Goal: Task Accomplishment & Management: Manage account settings

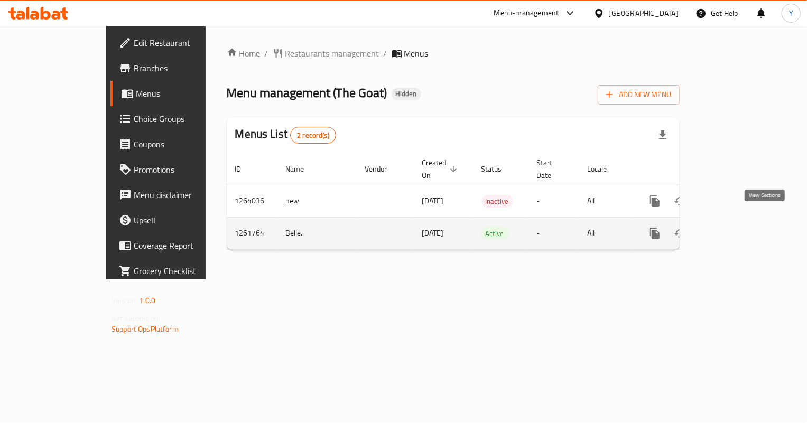
click at [737, 227] on icon "enhanced table" at bounding box center [730, 233] width 13 height 13
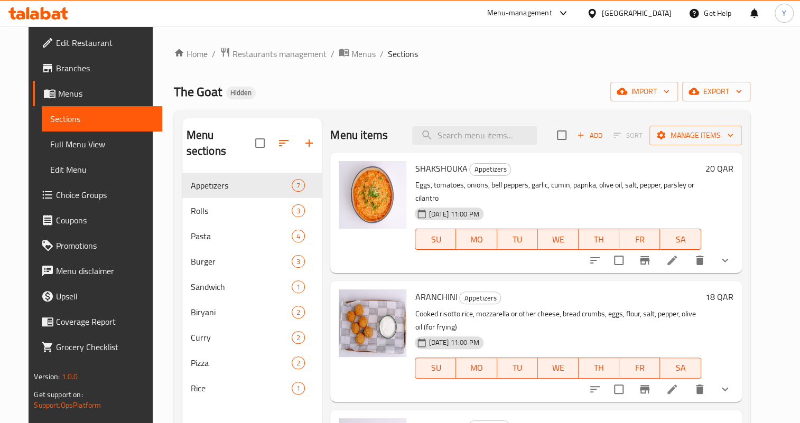
click at [50, 146] on span "Full Menu View" at bounding box center [102, 144] width 104 height 13
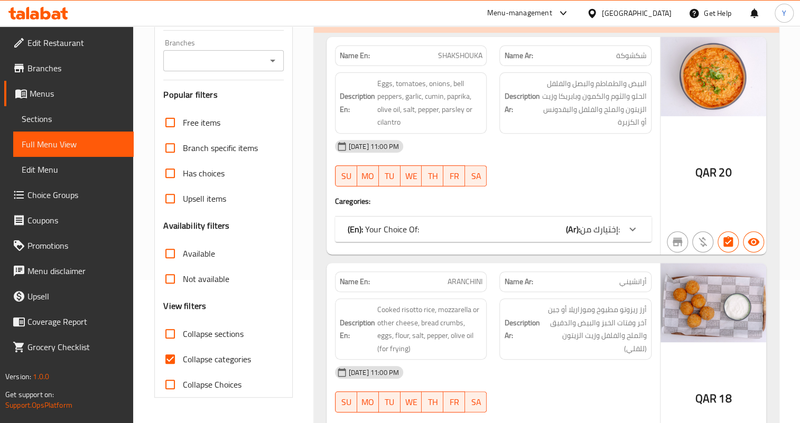
scroll to position [144, 0]
click at [207, 354] on span "Collapse categories" at bounding box center [217, 358] width 68 height 13
click at [183, 354] on input "Collapse categories" at bounding box center [169, 358] width 25 height 25
checkbox input "false"
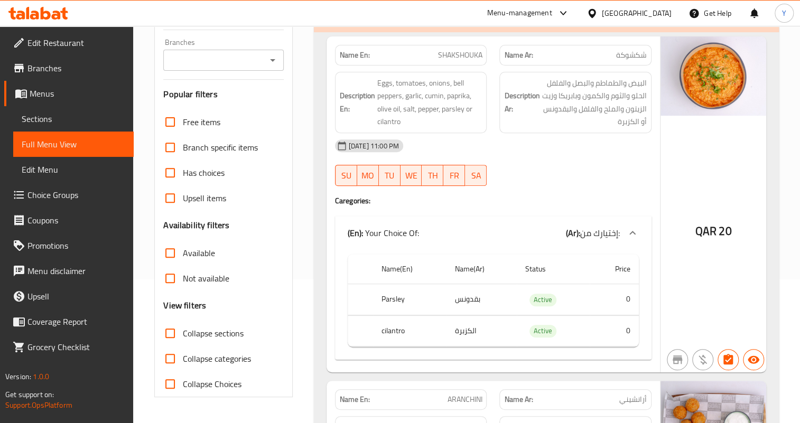
click at [591, 230] on span "إختيارك من:" at bounding box center [600, 233] width 40 height 16
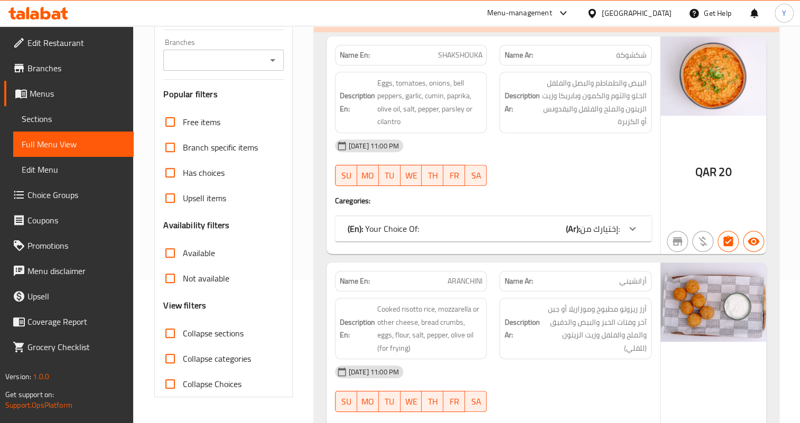
click at [591, 230] on span "إختيارك من:" at bounding box center [600, 229] width 40 height 16
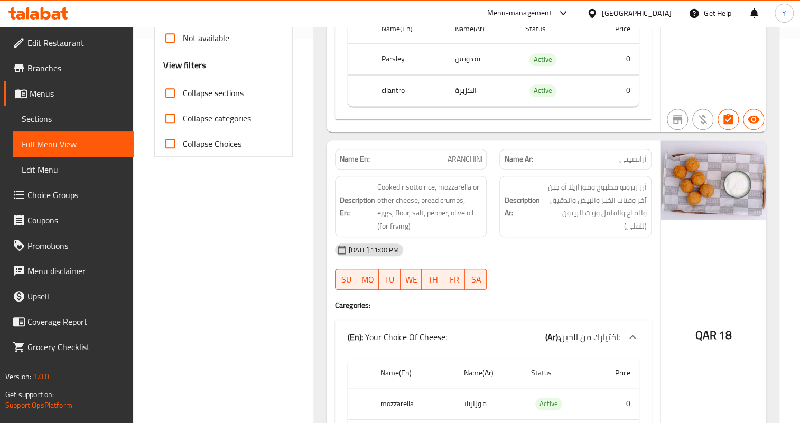
scroll to position [432, 0]
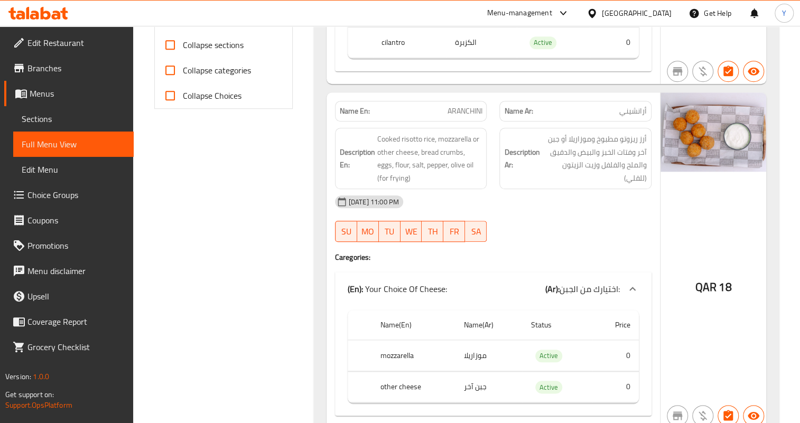
click at [629, 252] on h4 "Caregories:" at bounding box center [493, 257] width 316 height 11
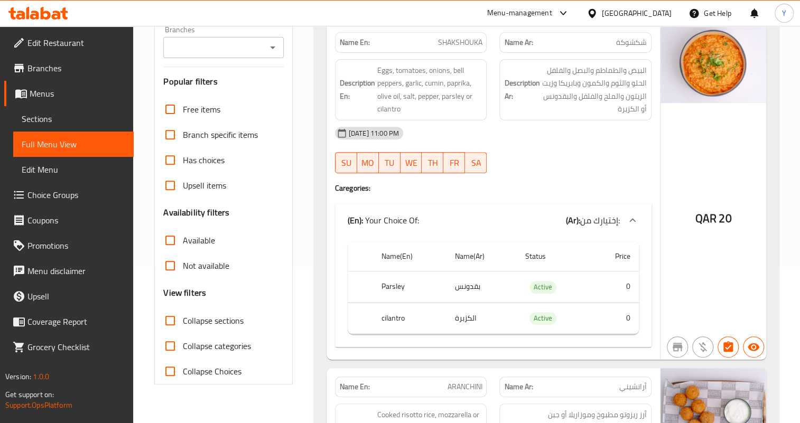
scroll to position [190, 0]
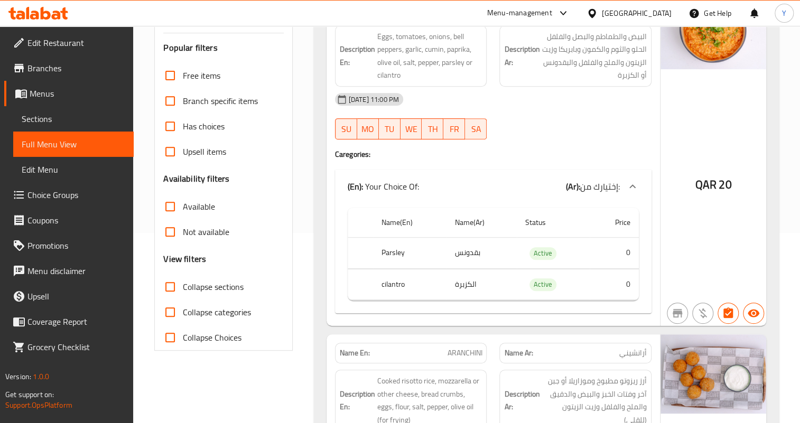
click at [678, 190] on div "QAR 20" at bounding box center [713, 158] width 106 height 336
click at [35, 109] on link "Sections" at bounding box center [73, 118] width 120 height 25
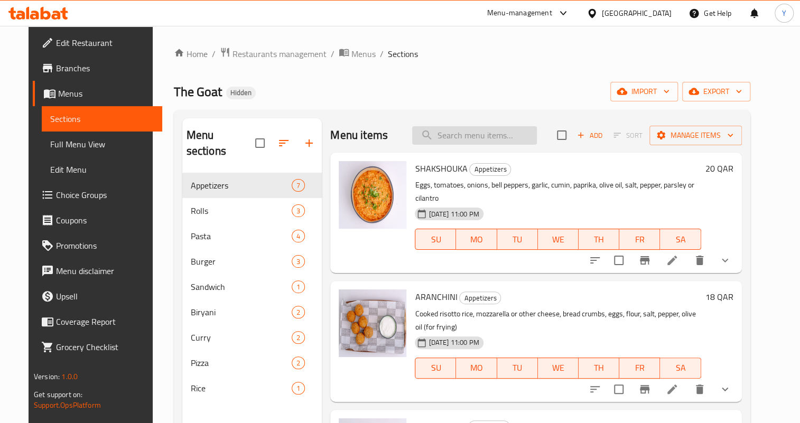
click at [488, 134] on input "search" at bounding box center [474, 135] width 125 height 18
paste input "Dynamite Shrimp Tempura"
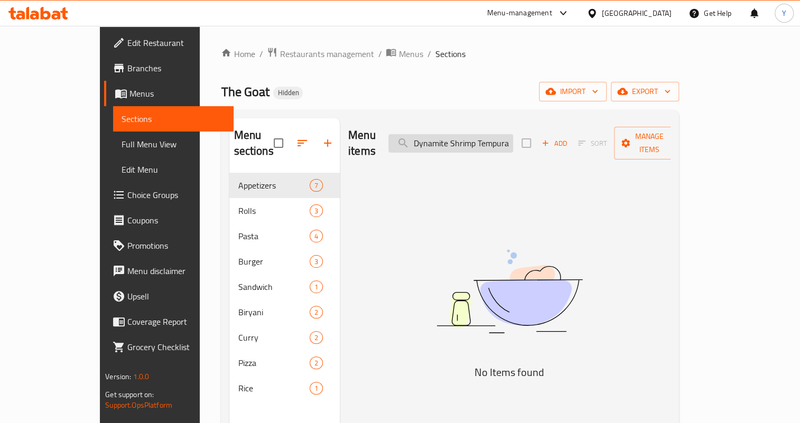
click at [513, 134] on input "Dynamite Shrimp Tempura" at bounding box center [450, 143] width 125 height 18
paste input "Buffalo Chicken Salad"
drag, startPoint x: 419, startPoint y: 143, endPoint x: 396, endPoint y: 147, distance: 23.5
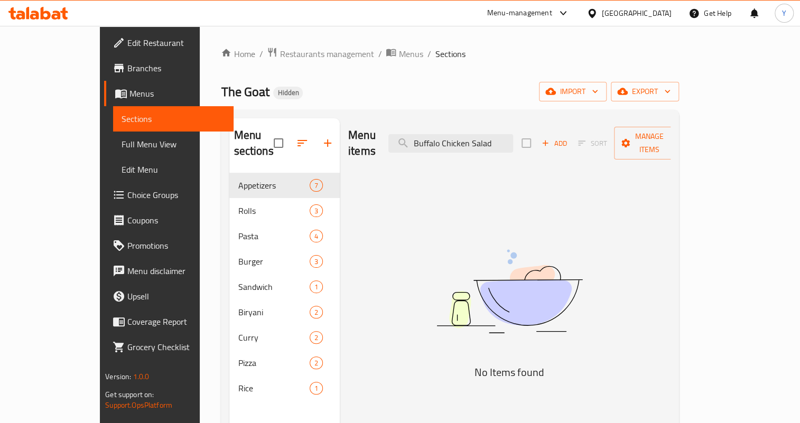
click at [396, 147] on div "Menu items Buffalo Chicken Salad Add Sort Manage items" at bounding box center [509, 143] width 322 height 50
paste input "Fish and Chips"
drag, startPoint x: 511, startPoint y: 132, endPoint x: 428, endPoint y: 125, distance: 83.2
click at [428, 125] on div "Menu items Fish and Chip Add Sort Manage items" at bounding box center [509, 143] width 322 height 50
paste input "Steak Frites"
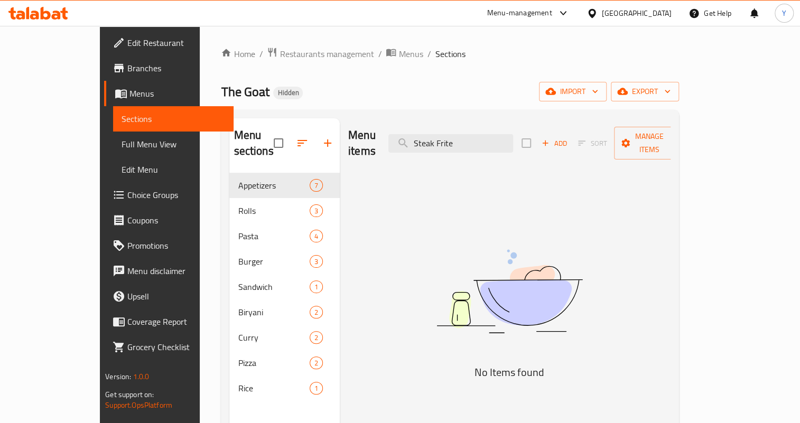
drag, startPoint x: 510, startPoint y: 137, endPoint x: 345, endPoint y: 137, distance: 164.8
click at [348, 137] on div "Menu items Steak Frite Add Sort Manage items" at bounding box center [509, 143] width 322 height 50
paste input "Churros"
drag, startPoint x: 501, startPoint y: 135, endPoint x: 320, endPoint y: 128, distance: 181.9
click at [340, 128] on div "Menu items Churros Add Sort Manage items No Items found" at bounding box center [505, 329] width 331 height 423
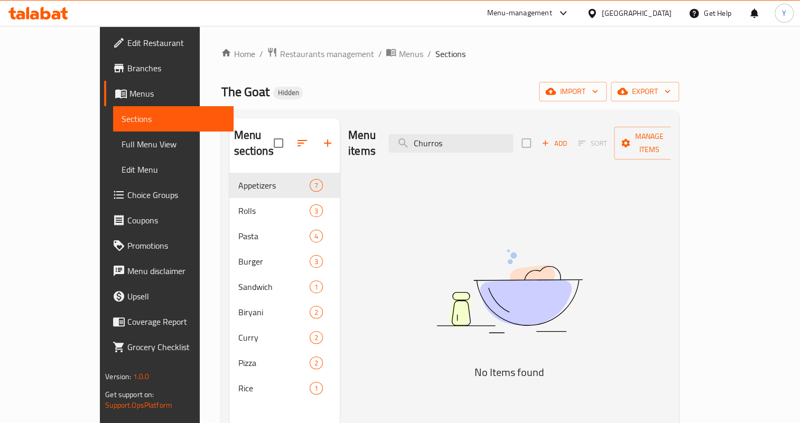
paste input "Acqua Panna 250ML"
type input "A"
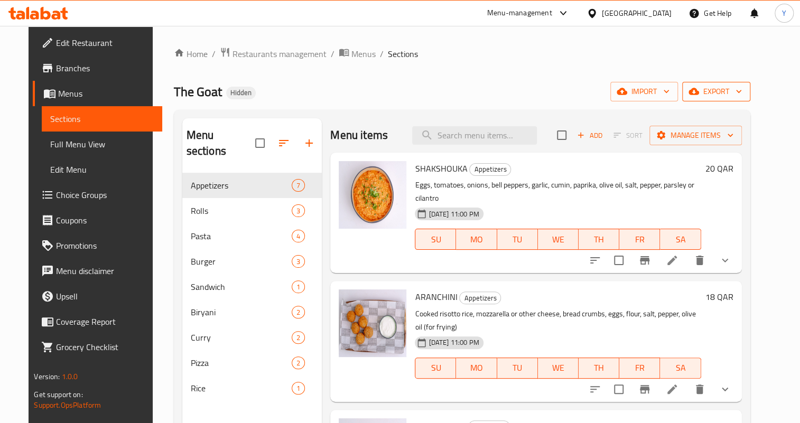
click at [750, 83] on button "export" at bounding box center [716, 92] width 68 height 20
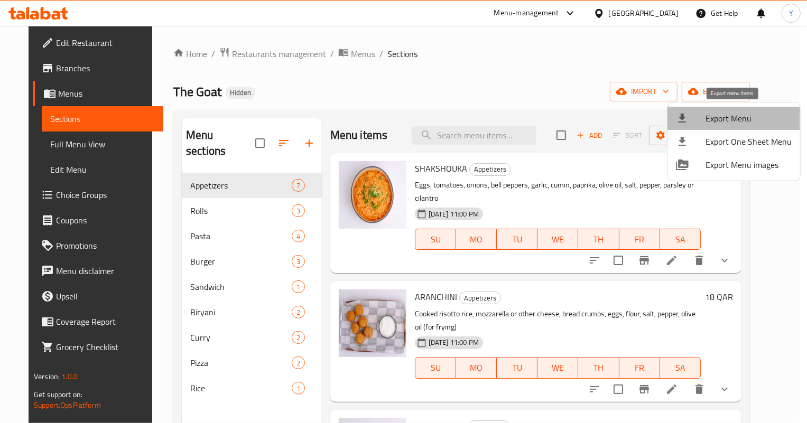
click at [739, 119] on span "Export Menu" at bounding box center [748, 118] width 86 height 13
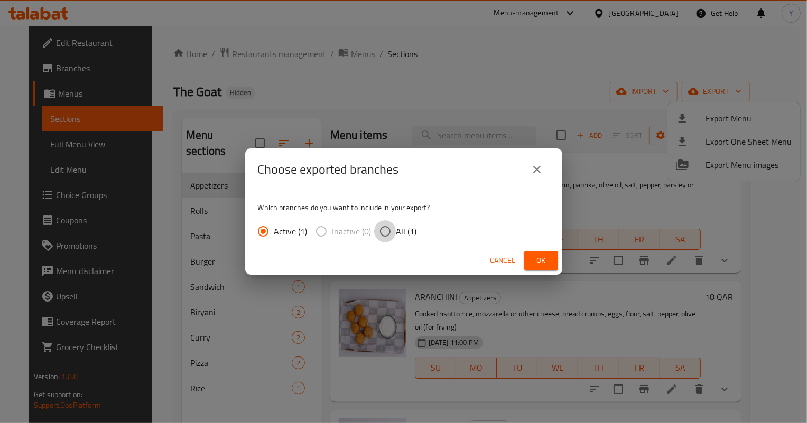
click at [392, 230] on input "All (1)" at bounding box center [385, 231] width 22 height 22
radio input "true"
click at [542, 262] on span "Ok" at bounding box center [541, 260] width 17 height 13
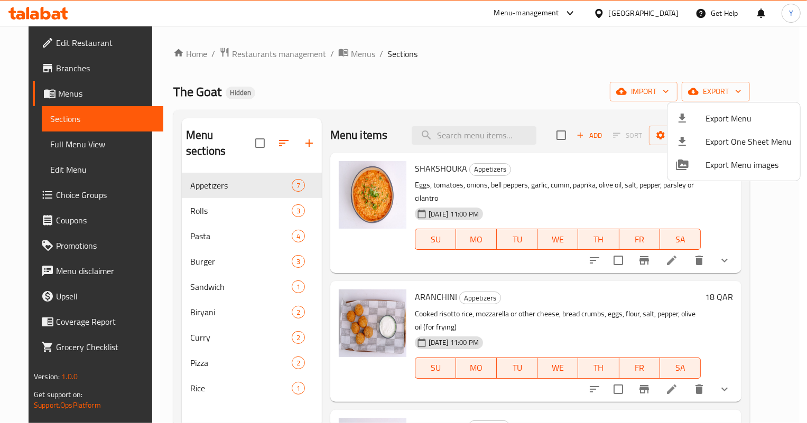
click at [513, 99] on div at bounding box center [403, 211] width 807 height 423
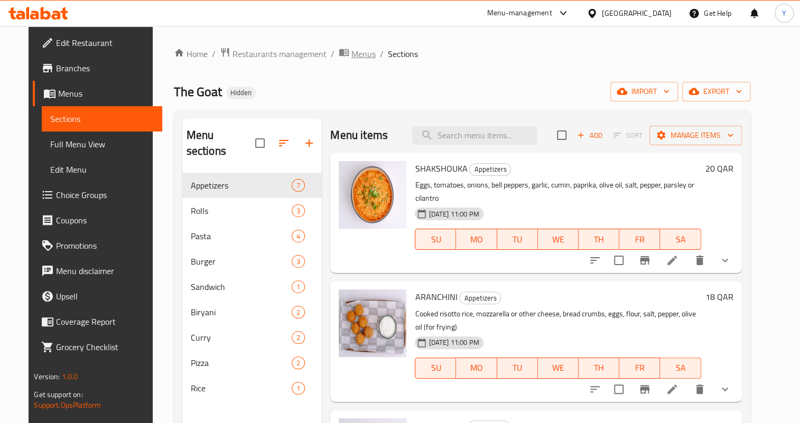
click at [351, 48] on span "Menus" at bounding box center [363, 54] width 24 height 13
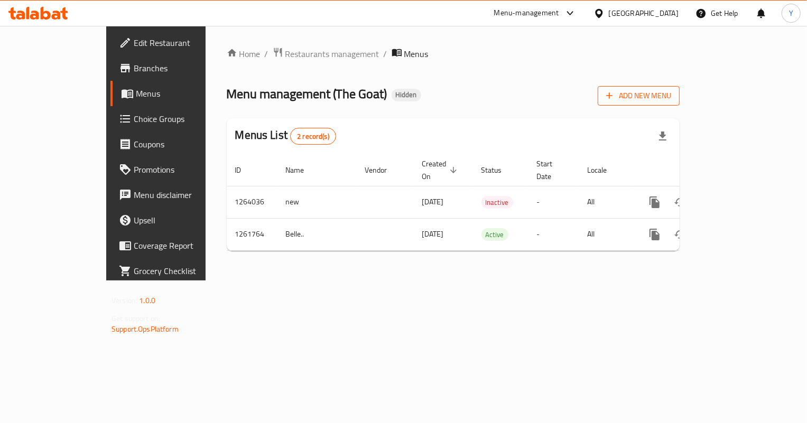
click at [671, 100] on span "Add New Menu" at bounding box center [638, 95] width 65 height 13
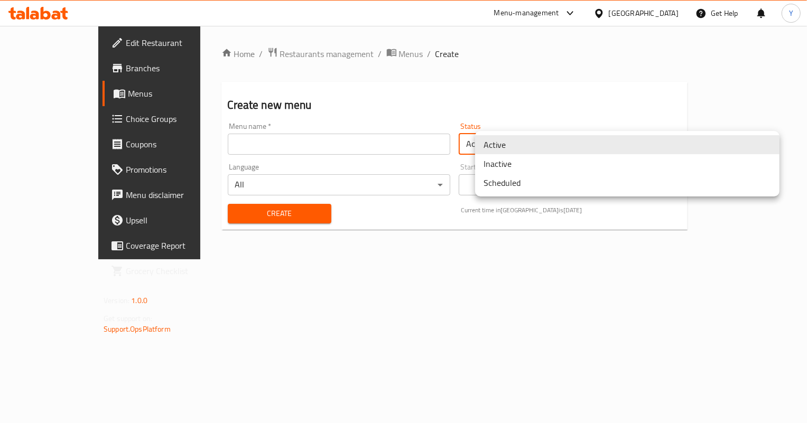
click at [523, 144] on body "​ Menu-management Qatar Get Help Y Edit Restaurant Branches Menus Choice Groups…" at bounding box center [403, 224] width 807 height 397
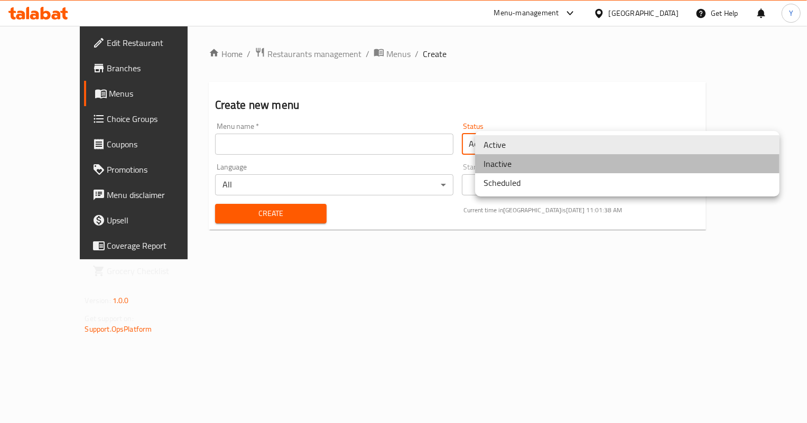
click at [510, 163] on li "Inactive" at bounding box center [627, 163] width 304 height 19
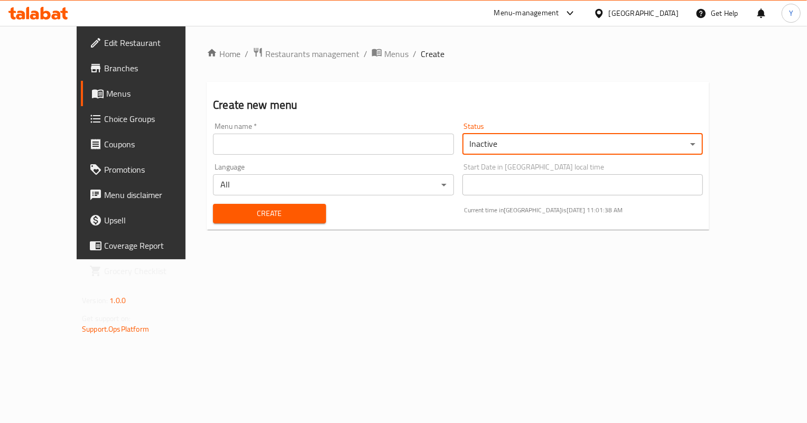
click at [277, 144] on input "text" at bounding box center [333, 144] width 240 height 21
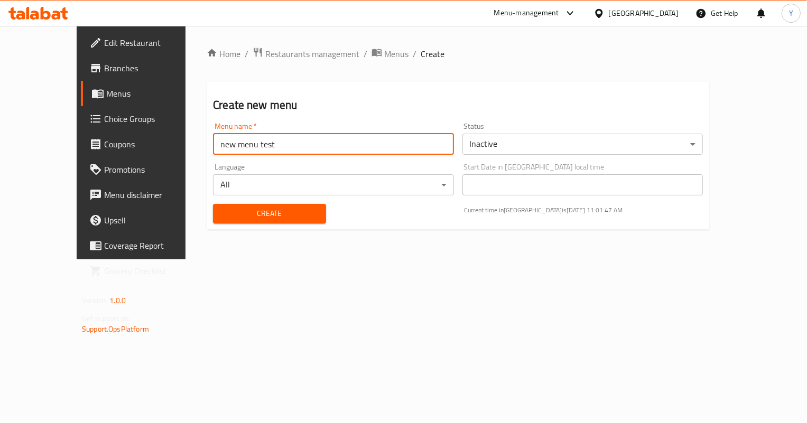
type input "new menu test"
click at [213, 204] on button "Create" at bounding box center [269, 214] width 113 height 20
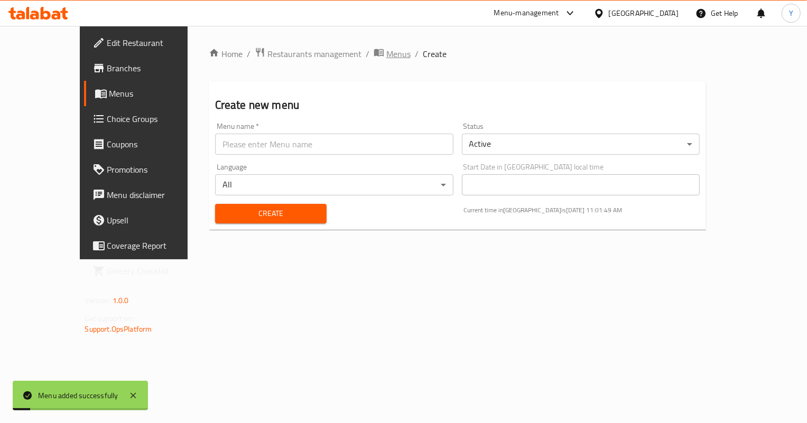
click at [386, 48] on span "Menus" at bounding box center [398, 54] width 24 height 13
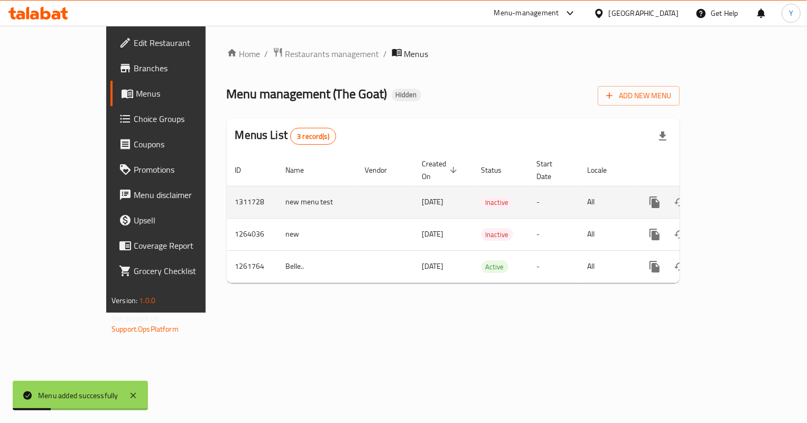
click at [743, 190] on link "enhanced table" at bounding box center [730, 202] width 25 height 25
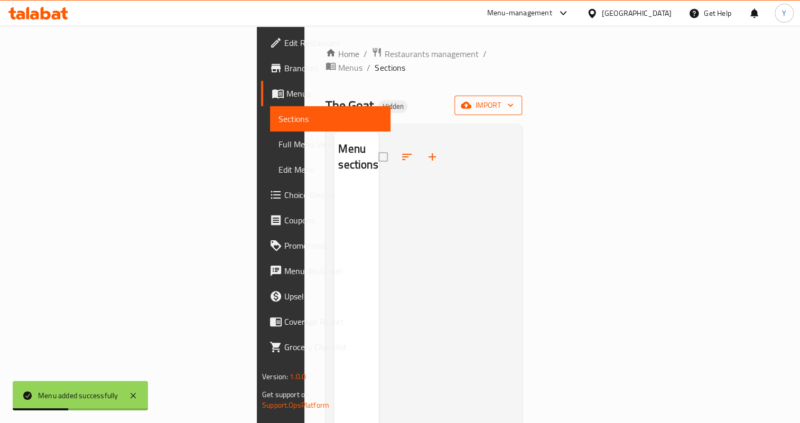
click at [514, 99] on span "import" at bounding box center [488, 105] width 51 height 13
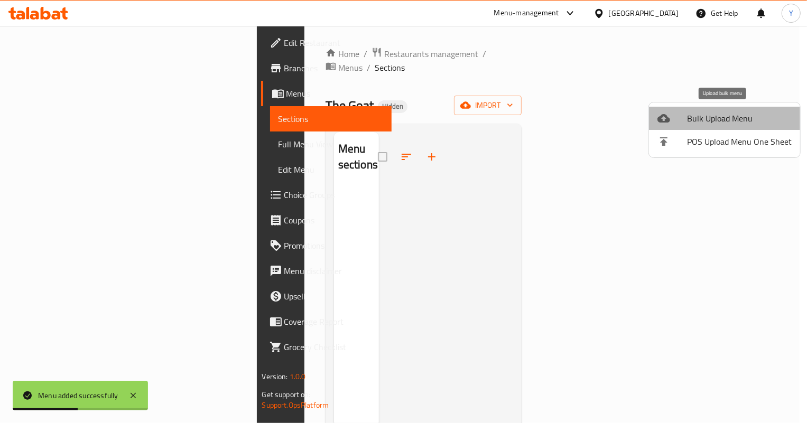
click at [724, 116] on span "Bulk Upload Menu" at bounding box center [739, 118] width 105 height 13
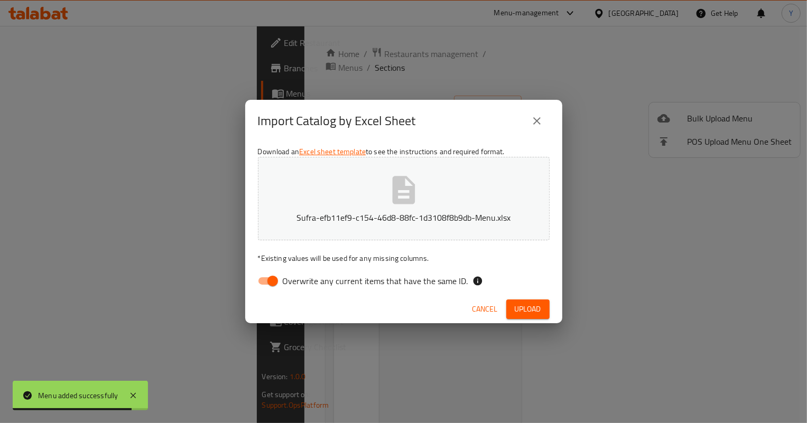
drag, startPoint x: 265, startPoint y: 277, endPoint x: 293, endPoint y: 278, distance: 28.0
click at [265, 277] on input "Overwrite any current items that have the same ID." at bounding box center [273, 281] width 60 height 20
checkbox input "false"
click at [538, 307] on span "Upload" at bounding box center [528, 309] width 26 height 13
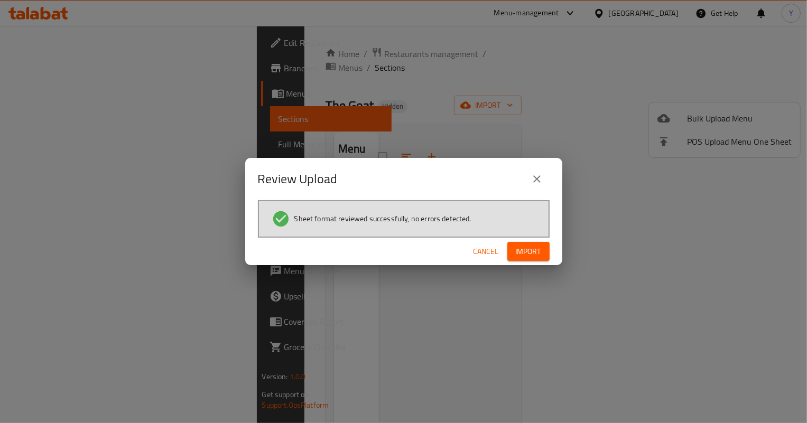
click at [526, 247] on span "Import" at bounding box center [528, 251] width 25 height 13
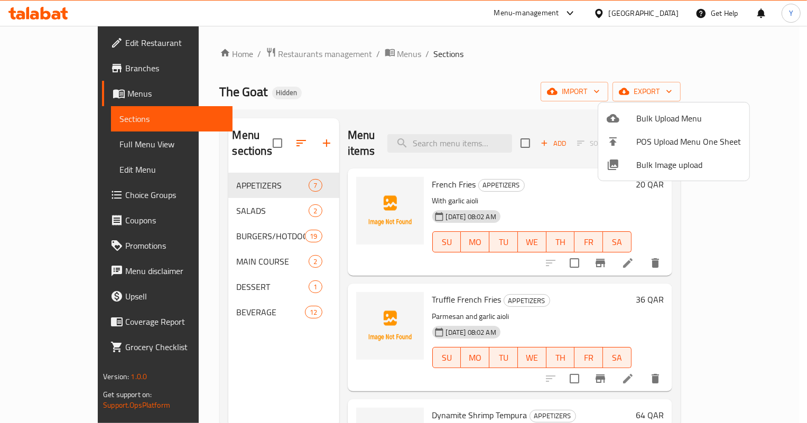
click at [525, 178] on div at bounding box center [403, 211] width 807 height 423
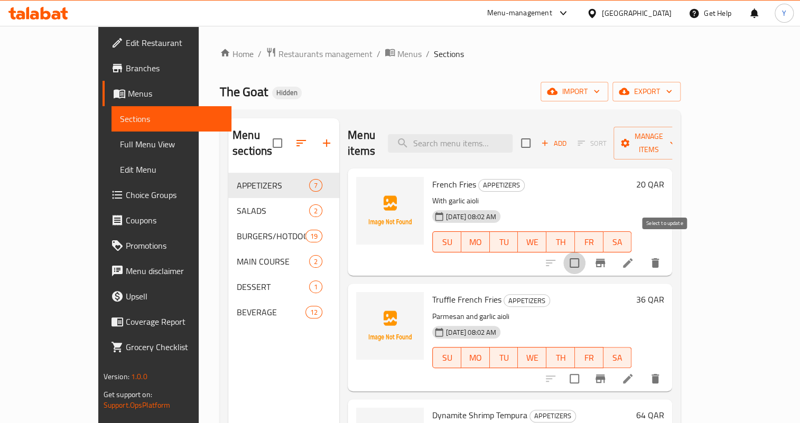
click at [585, 255] on input "checkbox" at bounding box center [574, 263] width 22 height 22
checkbox input "true"
click at [668, 250] on button "delete" at bounding box center [654, 262] width 25 height 25
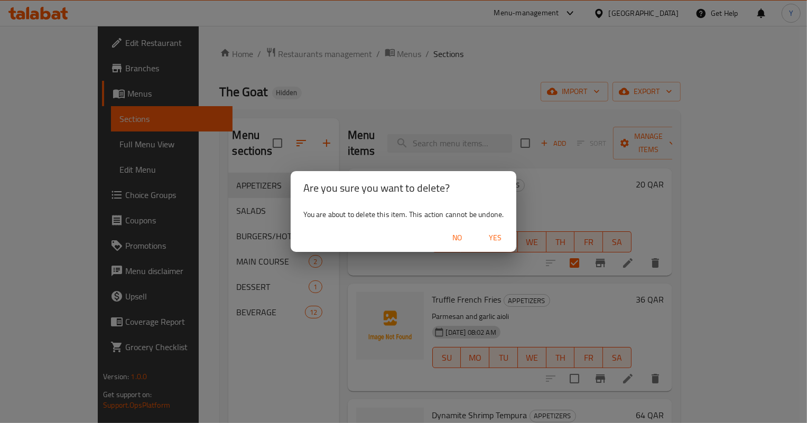
click at [506, 239] on span "Yes" at bounding box center [494, 237] width 25 height 13
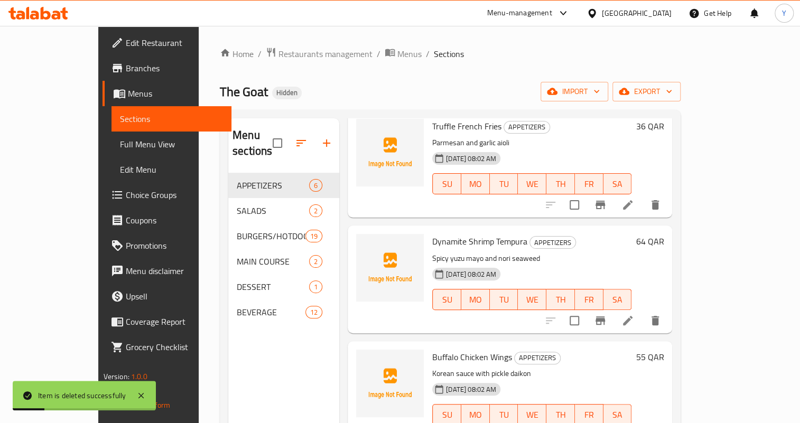
scroll to position [55, 0]
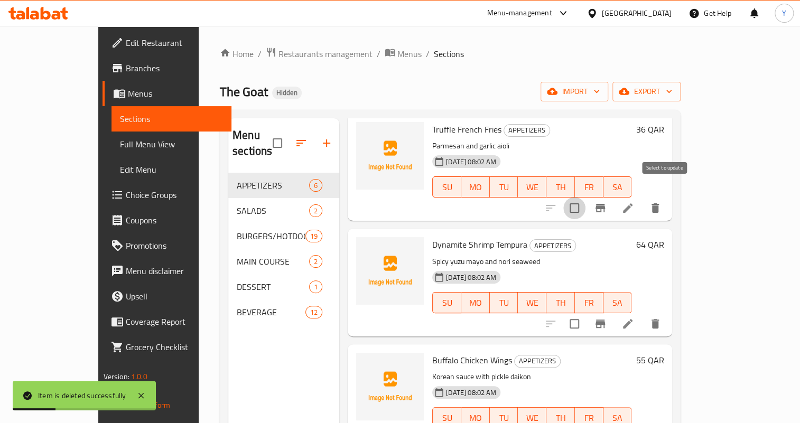
click at [585, 201] on input "checkbox" at bounding box center [574, 208] width 22 height 22
checkbox input "true"
click at [585, 313] on input "checkbox" at bounding box center [574, 324] width 22 height 22
checkbox input "true"
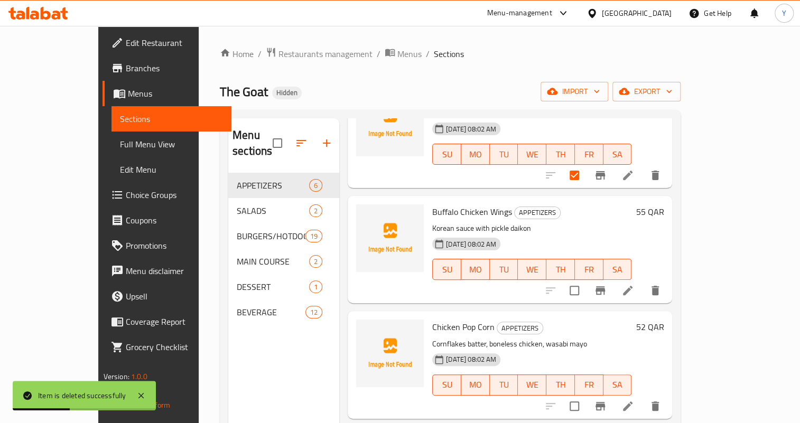
scroll to position [295, 0]
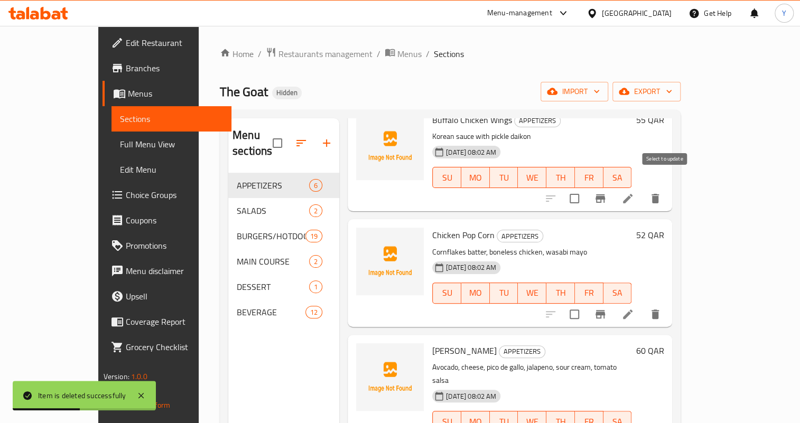
click at [585, 188] on input "checkbox" at bounding box center [574, 199] width 22 height 22
checkbox input "true"
click at [585, 305] on input "checkbox" at bounding box center [574, 314] width 22 height 22
checkbox input "true"
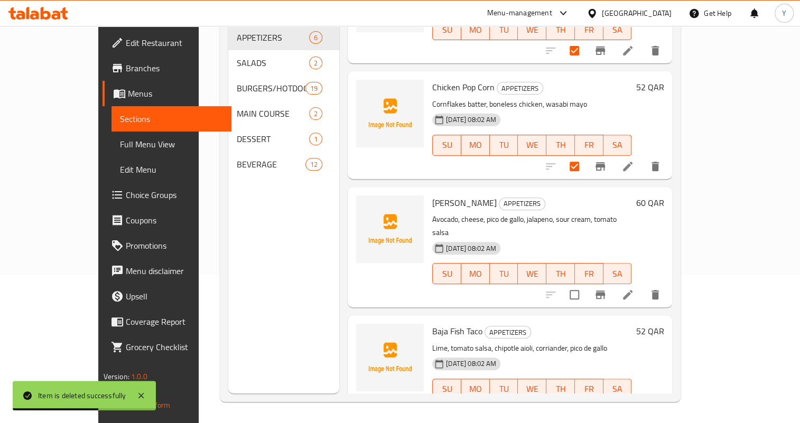
scroll to position [148, 0]
click at [585, 284] on input "checkbox" at bounding box center [574, 295] width 22 height 22
checkbox input "true"
click at [585, 399] on input "checkbox" at bounding box center [574, 410] width 22 height 22
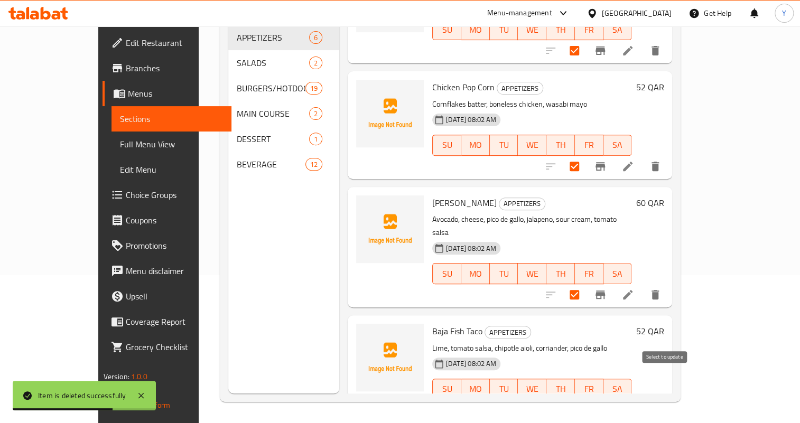
checkbox input "true"
checkbox input "false"
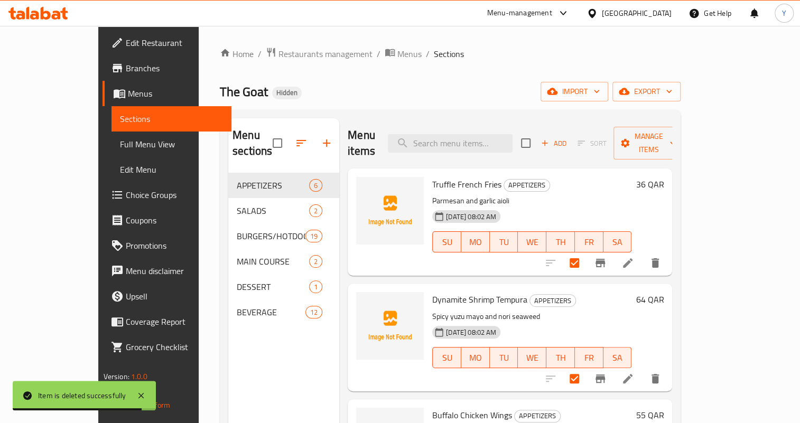
scroll to position [0, 0]
click at [676, 138] on span "Manage items" at bounding box center [649, 143] width 54 height 26
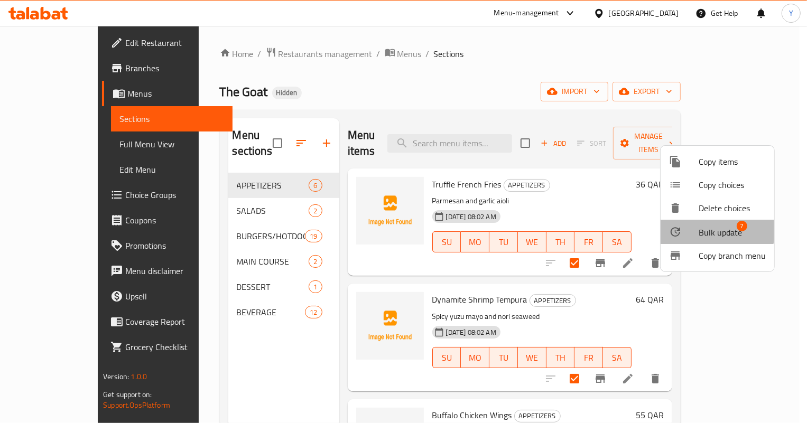
click at [693, 226] on div at bounding box center [684, 232] width 30 height 13
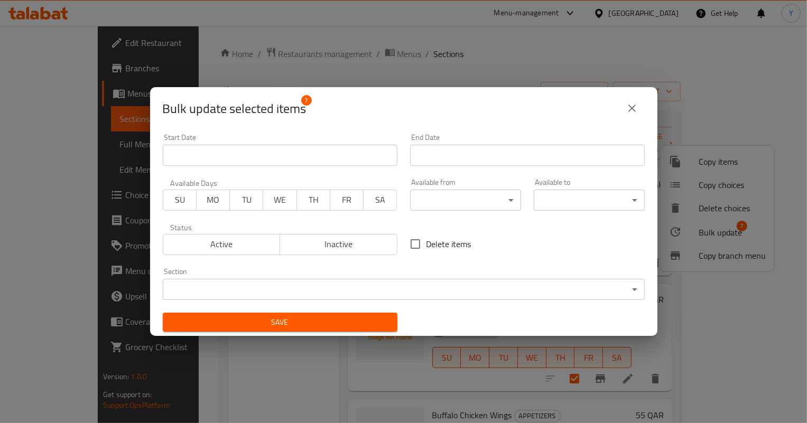
click at [349, 243] on span "Inactive" at bounding box center [338, 244] width 109 height 15
click at [338, 318] on span "Save" at bounding box center [280, 322] width 218 height 13
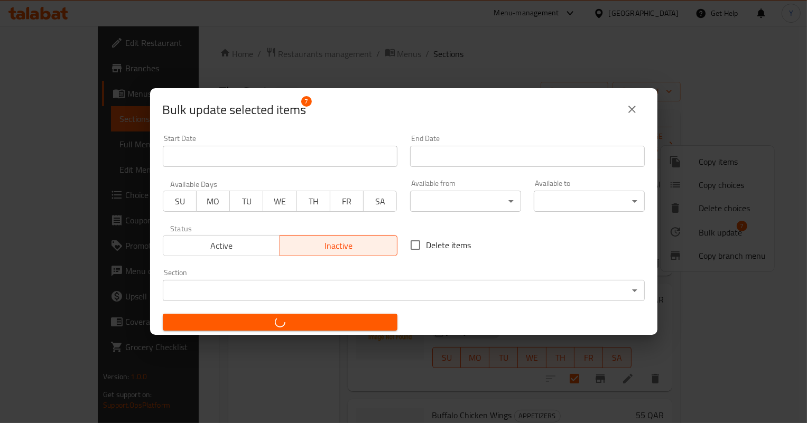
checkbox input "false"
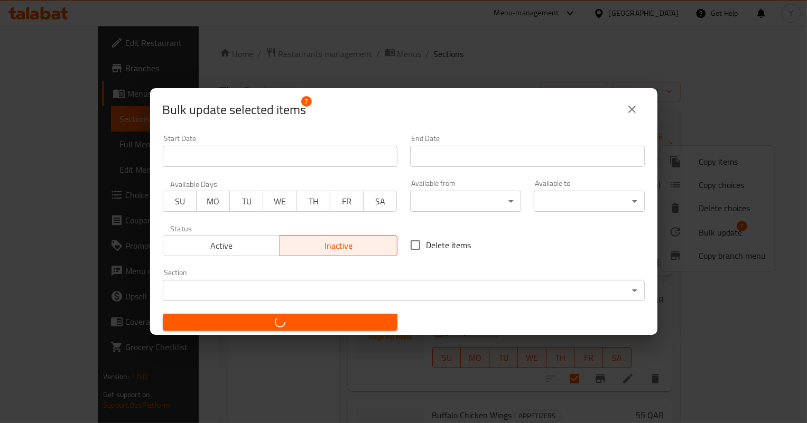
checkbox input "false"
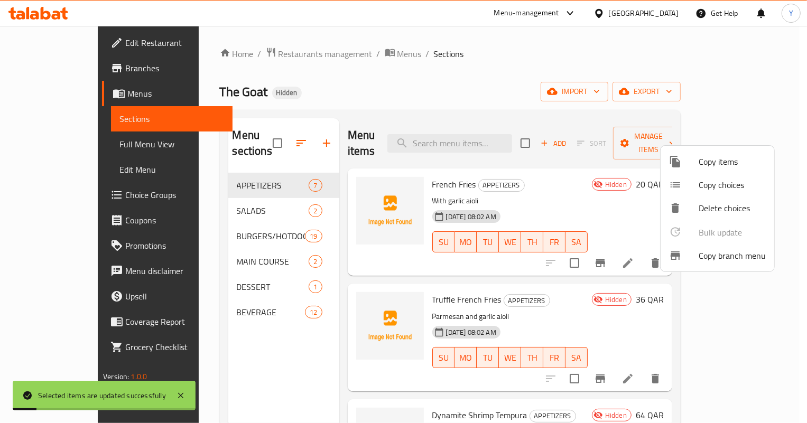
click at [342, 51] on div at bounding box center [403, 211] width 807 height 423
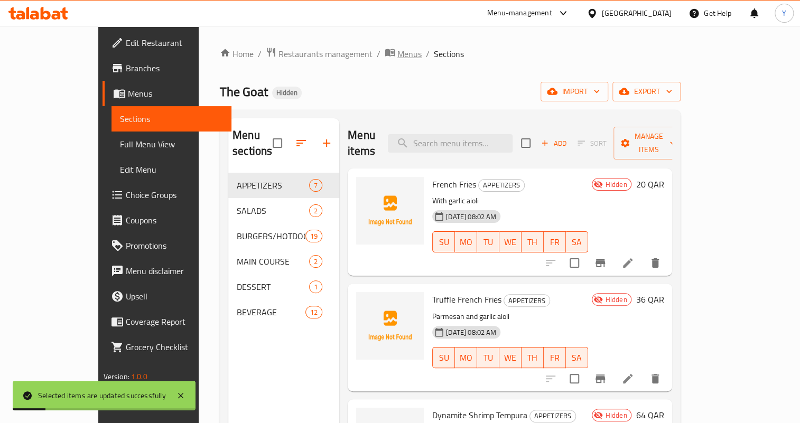
click at [397, 58] on span "Menus" at bounding box center [409, 54] width 24 height 13
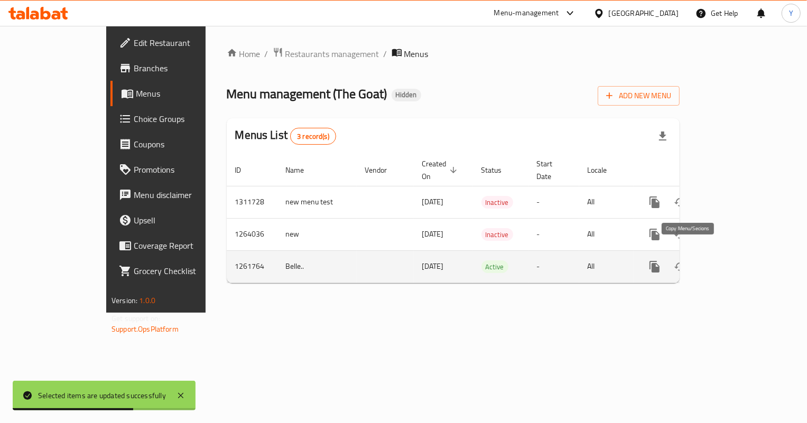
click at [667, 265] on button "more" at bounding box center [654, 266] width 25 height 25
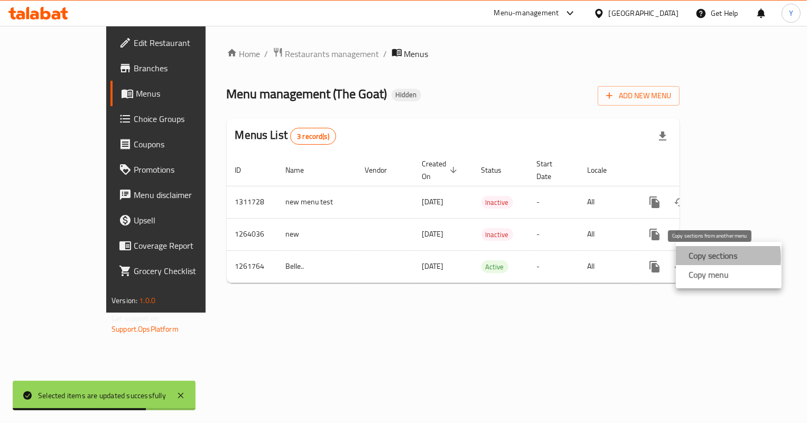
click at [697, 258] on strong "Copy sections" at bounding box center [712, 255] width 49 height 13
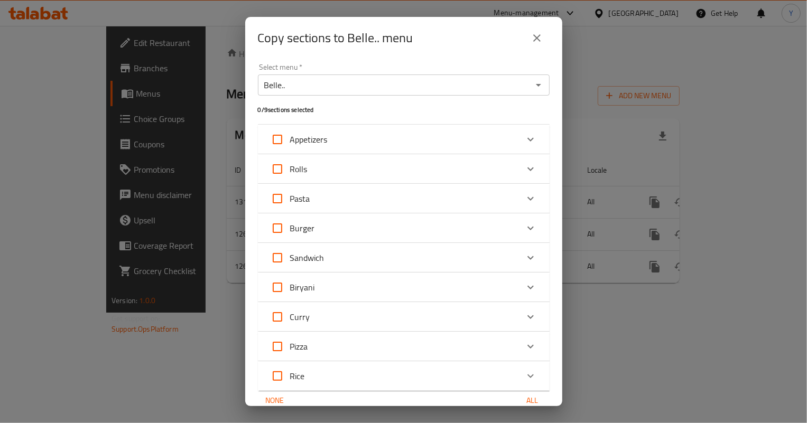
click at [391, 85] on input "Belle.." at bounding box center [395, 85] width 268 height 15
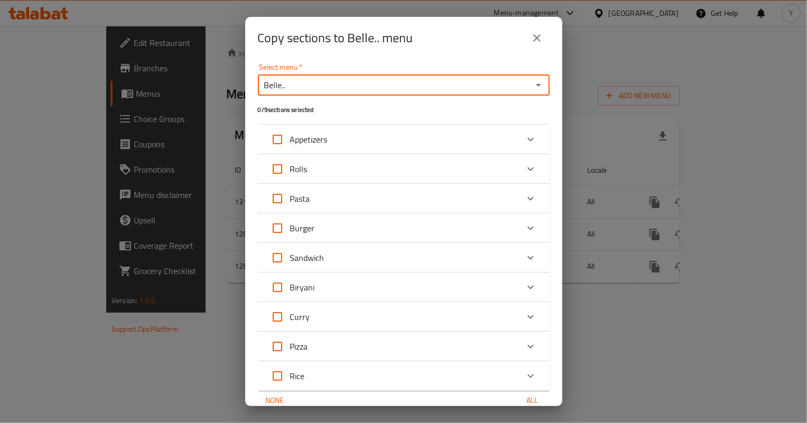
click at [533, 80] on icon "Open" at bounding box center [538, 85] width 13 height 13
click at [380, 127] on li "new menu test" at bounding box center [400, 130] width 284 height 19
type input "new menu test"
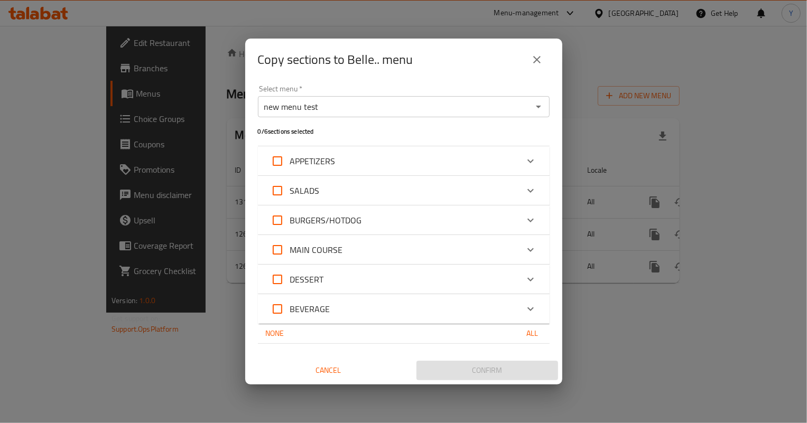
click at [318, 162] on span "APPETIZERS" at bounding box center [312, 161] width 45 height 16
click at [290, 162] on input "APPETIZERS" at bounding box center [277, 160] width 25 height 25
checkbox input "true"
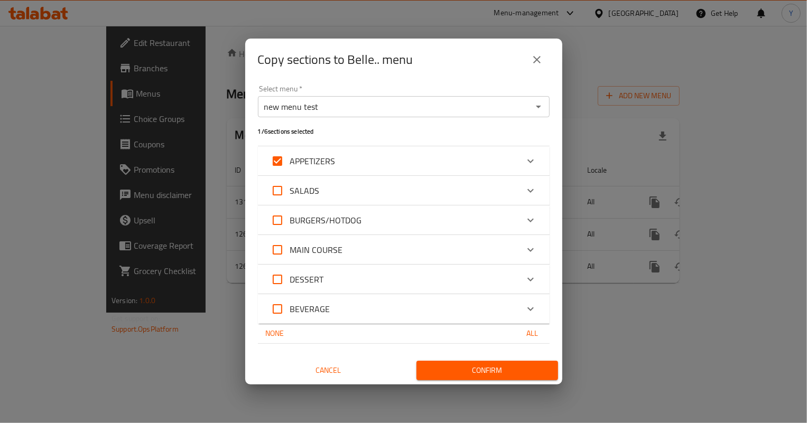
click at [484, 375] on span "Confirm" at bounding box center [487, 370] width 125 height 13
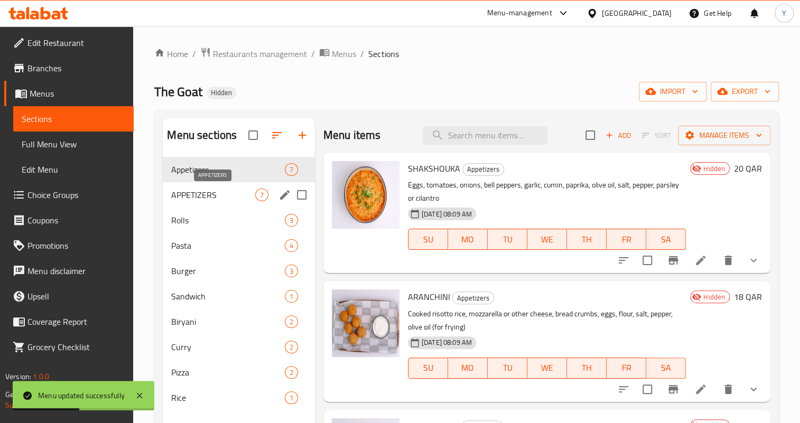
click at [231, 192] on span "APPETIZERS" at bounding box center [212, 195] width 83 height 13
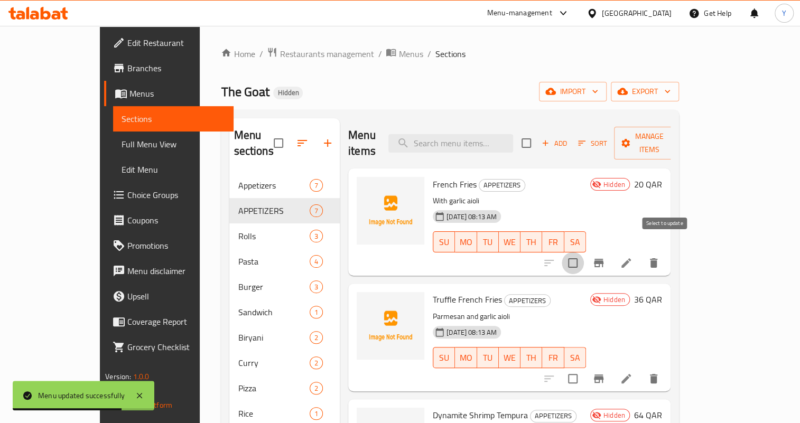
click at [584, 253] on input "checkbox" at bounding box center [573, 263] width 22 height 22
checkbox input "true"
click at [657, 258] on icon "delete" at bounding box center [653, 263] width 7 height 10
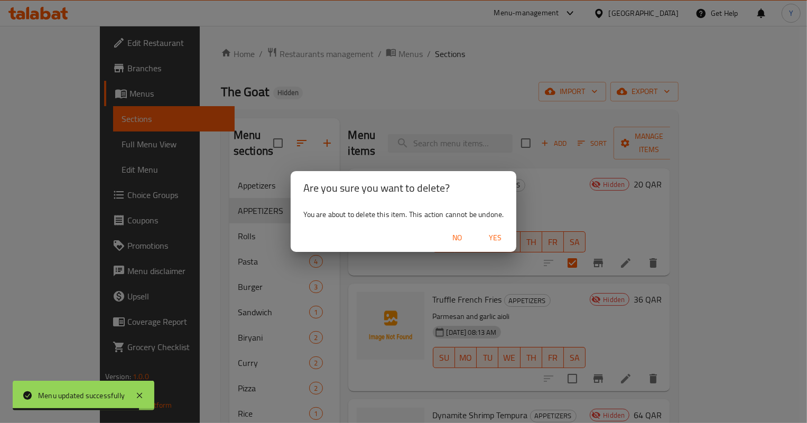
click at [511, 233] on button "Yes" at bounding box center [495, 238] width 34 height 20
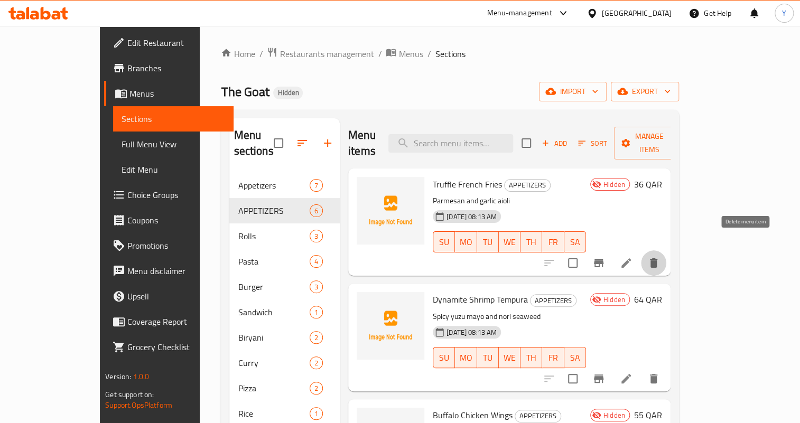
click at [660, 257] on icon "delete" at bounding box center [653, 263] width 13 height 13
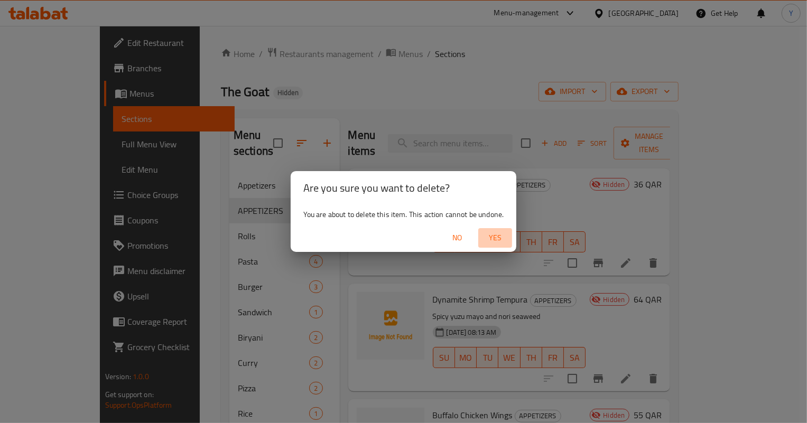
click at [500, 236] on span "Yes" at bounding box center [494, 237] width 25 height 13
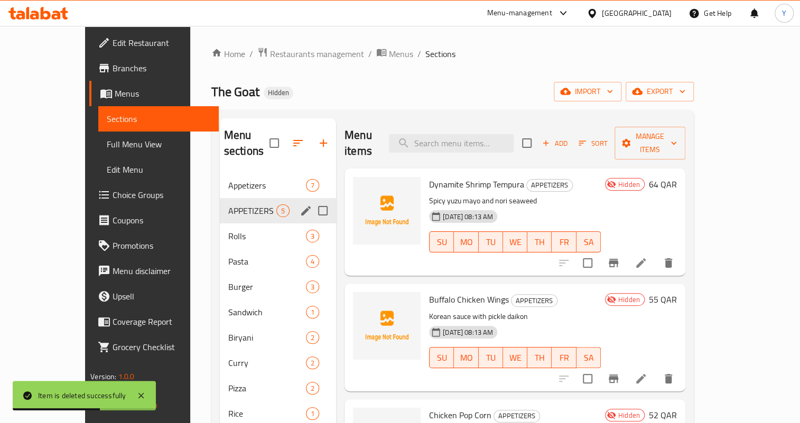
click at [312, 200] on input "Menu sections" at bounding box center [323, 211] width 22 height 22
checkbox input "true"
click at [286, 146] on icon "button" at bounding box center [292, 143] width 13 height 13
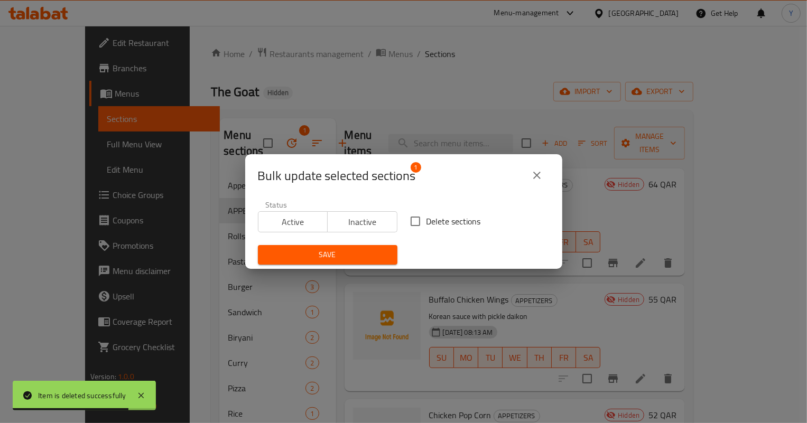
click at [451, 217] on span "Delete sections" at bounding box center [453, 221] width 54 height 13
click at [426, 217] on input "Delete sections" at bounding box center [415, 221] width 22 height 22
checkbox input "true"
click at [356, 264] on button "Save" at bounding box center [327, 255] width 139 height 20
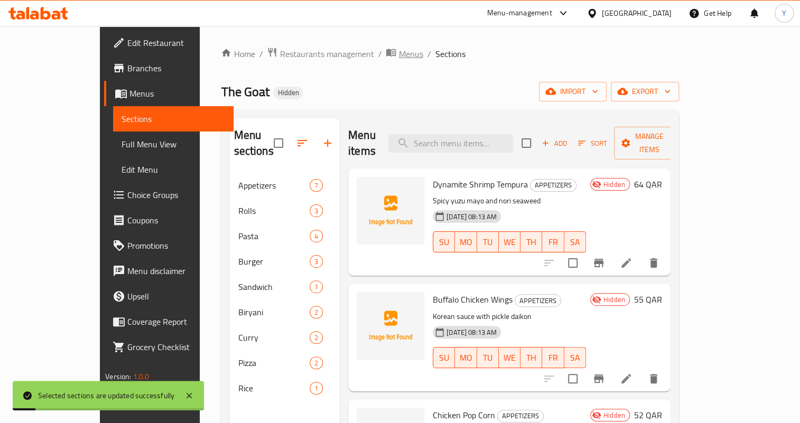
click at [398, 53] on span "Menus" at bounding box center [410, 54] width 24 height 13
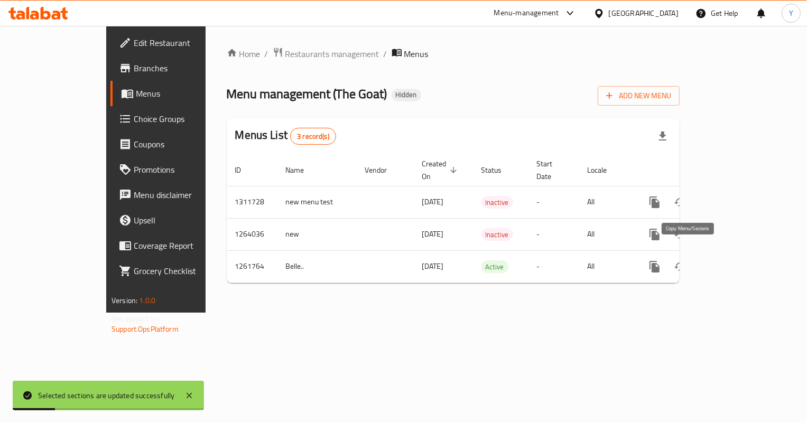
click at [661, 260] on icon "more" at bounding box center [654, 266] width 13 height 13
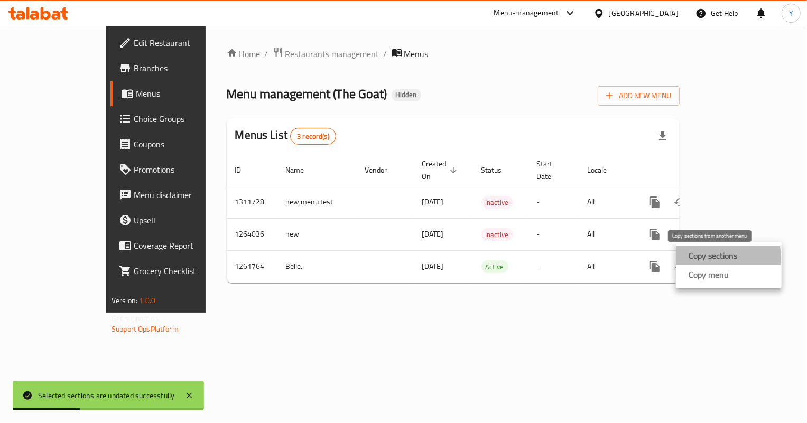
drag, startPoint x: 697, startPoint y: 258, endPoint x: 573, endPoint y: 320, distance: 138.7
click at [595, 307] on div "Copy sections Copy menu" at bounding box center [403, 211] width 807 height 423
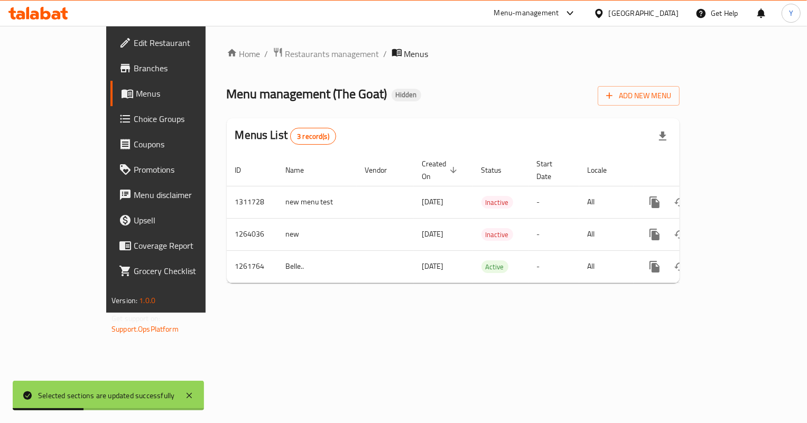
click at [576, 313] on div "Home / Restaurants management / Menus Menu management ( The Goat ) Hidden Add N…" at bounding box center [453, 169] width 495 height 287
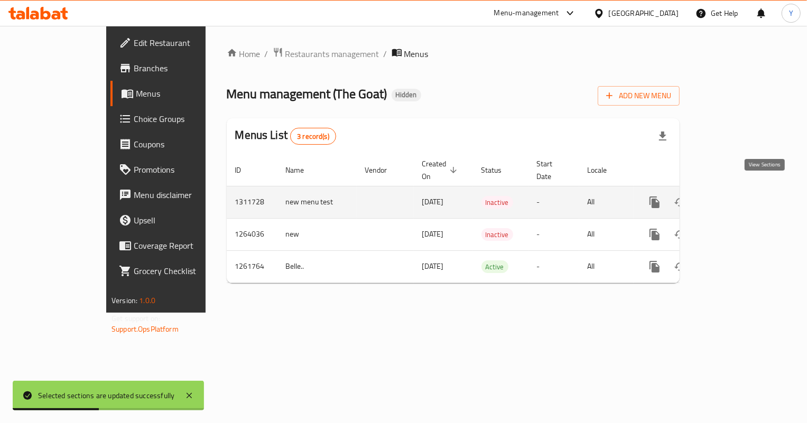
click at [743, 190] on link "enhanced table" at bounding box center [730, 202] width 25 height 25
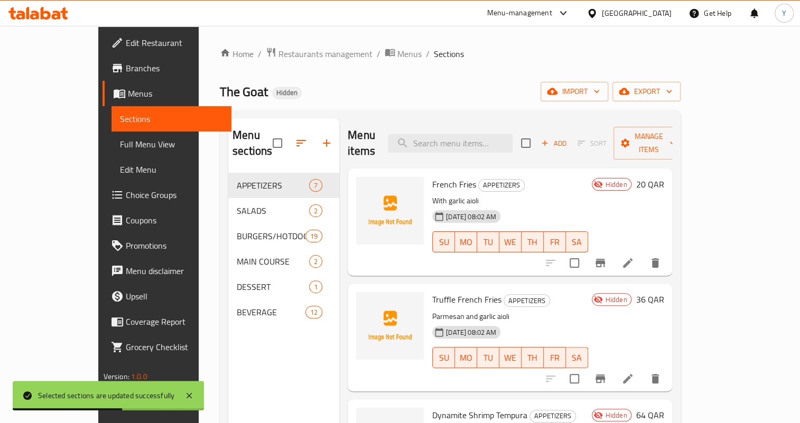
click at [585, 252] on input "checkbox" at bounding box center [574, 263] width 22 height 22
checkbox input "true"
click at [659, 258] on icon "delete" at bounding box center [654, 263] width 7 height 10
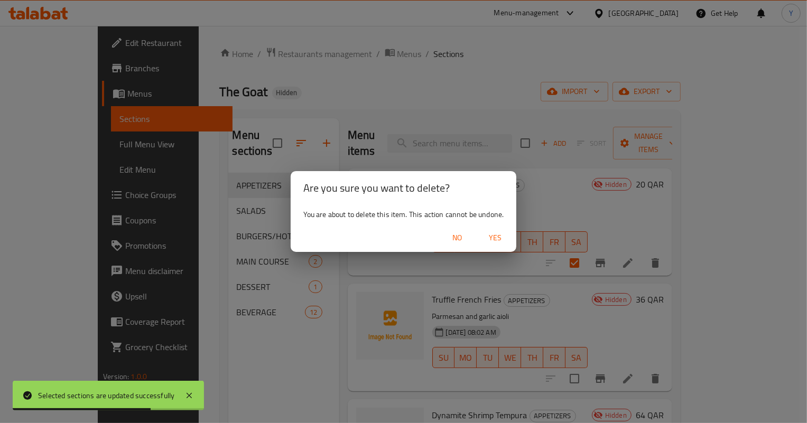
click at [497, 237] on span "Yes" at bounding box center [494, 237] width 25 height 13
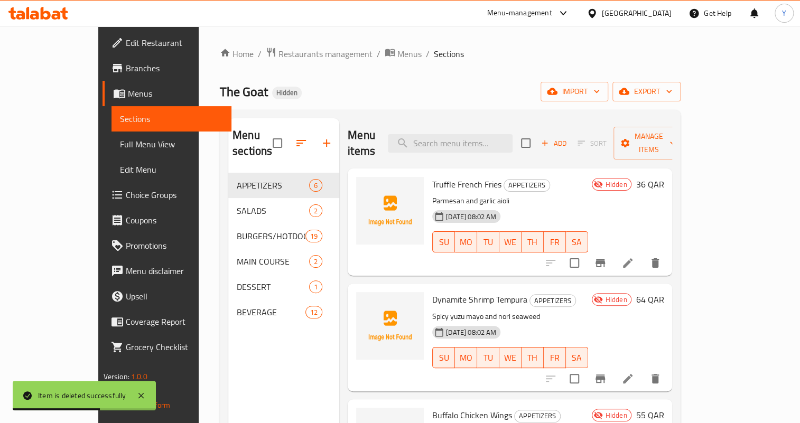
click at [642, 254] on li at bounding box center [628, 263] width 30 height 19
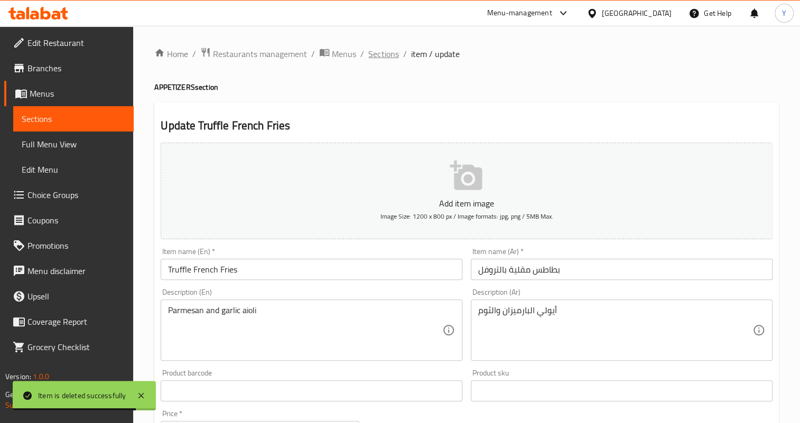
click at [390, 53] on span "Sections" at bounding box center [383, 54] width 30 height 13
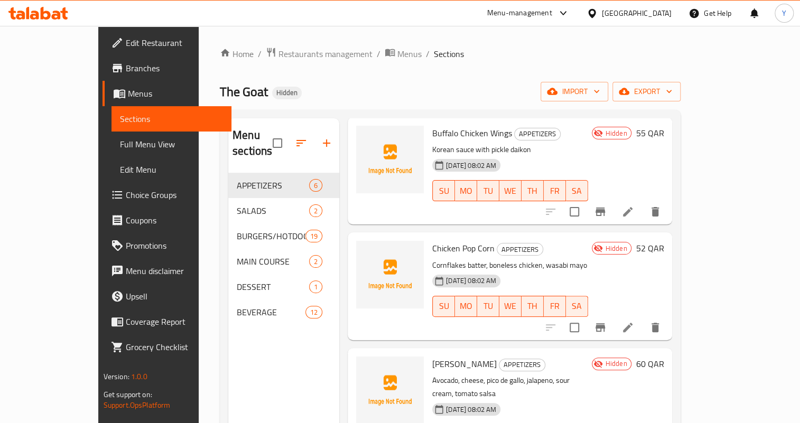
scroll to position [288, 0]
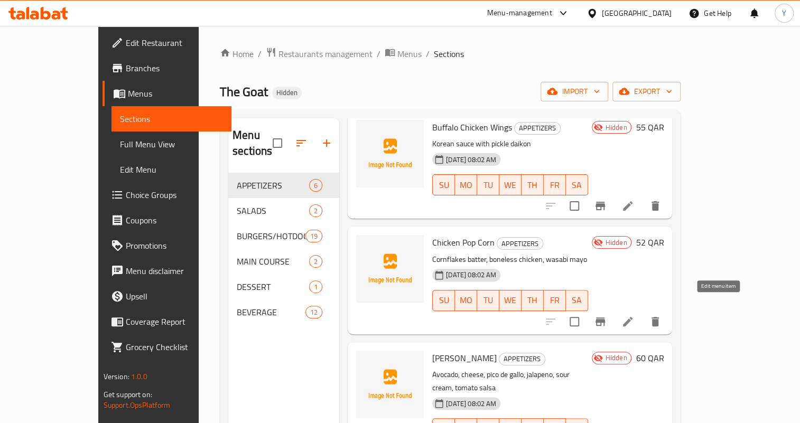
click at [632, 317] on icon at bounding box center [628, 322] width 10 height 10
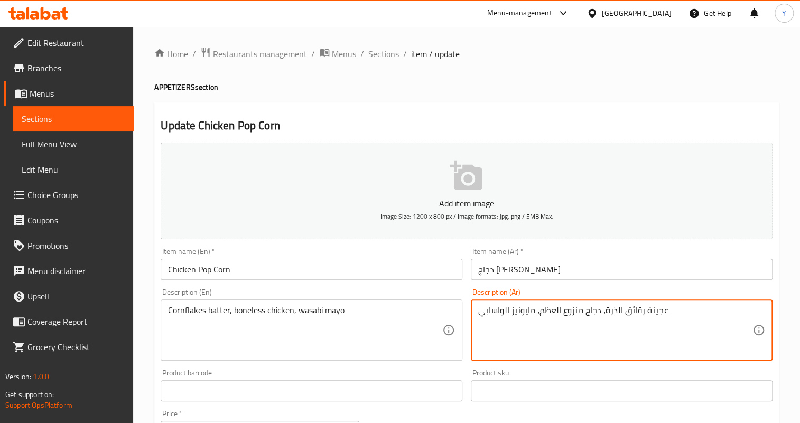
drag, startPoint x: 642, startPoint y: 307, endPoint x: 721, endPoint y: 305, distance: 78.7
drag, startPoint x: 584, startPoint y: 311, endPoint x: 538, endPoint y: 312, distance: 46.0
click at [538, 312] on textarea "خليط كورن فليكس، دجاج منزوع العظم، مايونيز الواسابي" at bounding box center [615, 330] width 274 height 50
click at [565, 309] on textarea "خليط كورن فليكس، دجاجمسحب، مايونيز الواسابي" at bounding box center [615, 330] width 274 height 50
type textarea "خليط كورن فليكس، دجاج مسحب، مايونيز الواسابي"
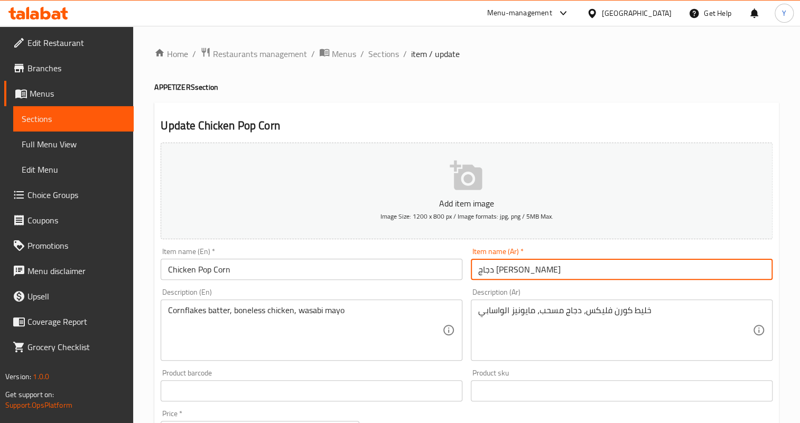
click at [582, 267] on input "دجاج [PERSON_NAME]" at bounding box center [622, 269] width 302 height 21
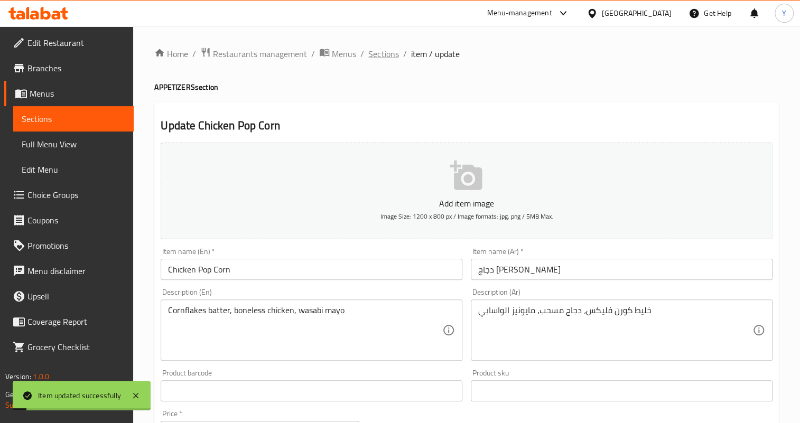
click at [389, 59] on span "Sections" at bounding box center [383, 54] width 30 height 13
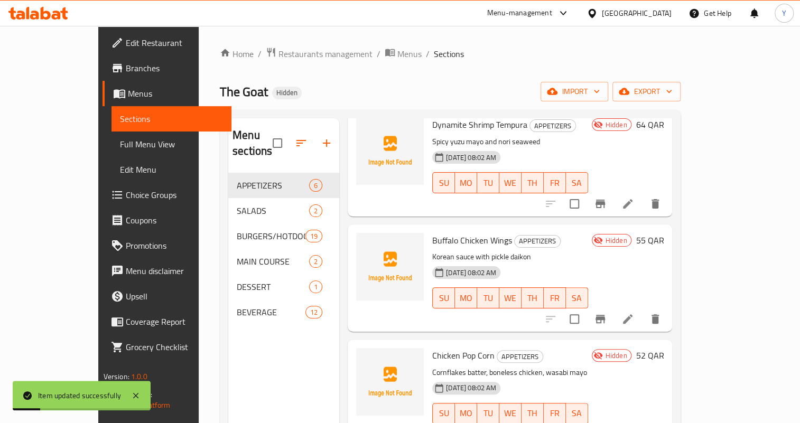
scroll to position [192, 0]
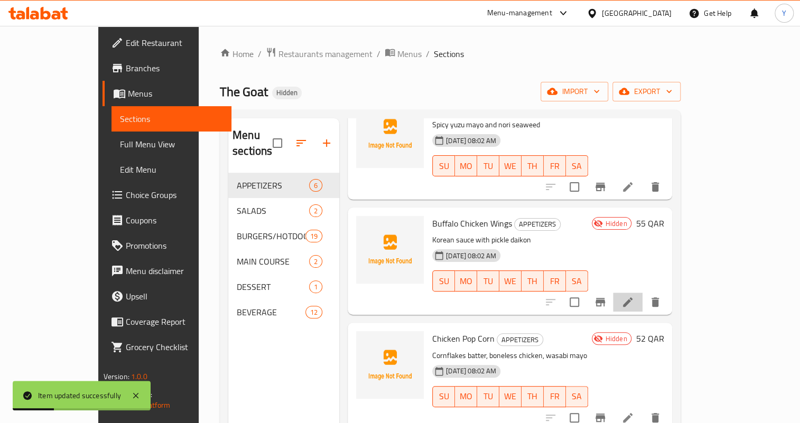
click at [642, 293] on li at bounding box center [628, 302] width 30 height 19
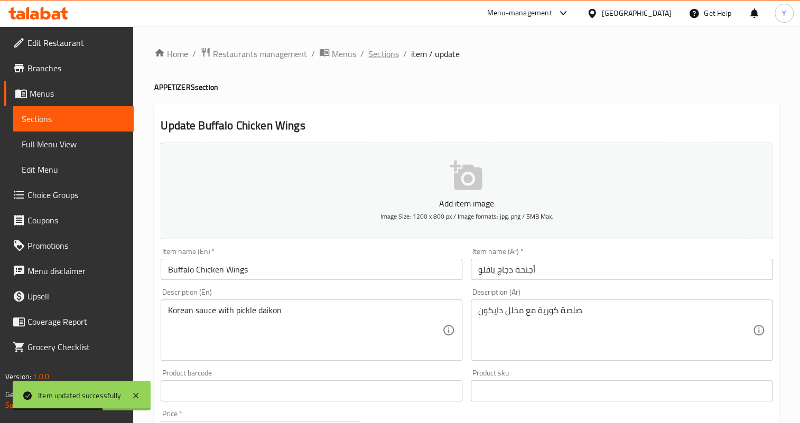
click at [391, 53] on span "Sections" at bounding box center [383, 54] width 30 height 13
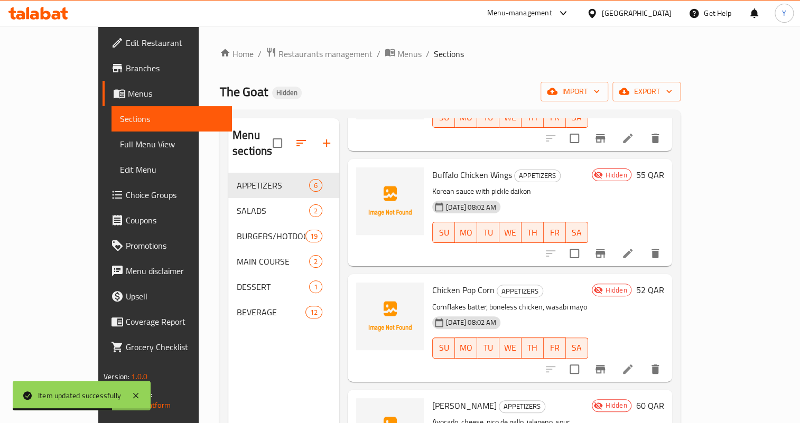
scroll to position [288, 0]
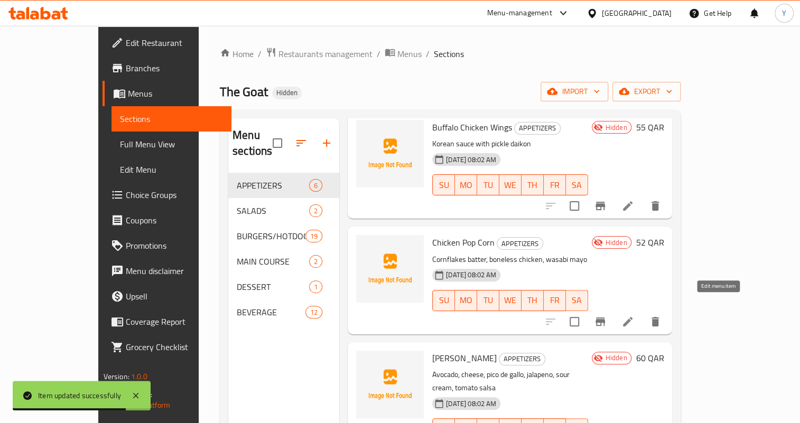
click at [634, 315] on icon at bounding box center [627, 321] width 13 height 13
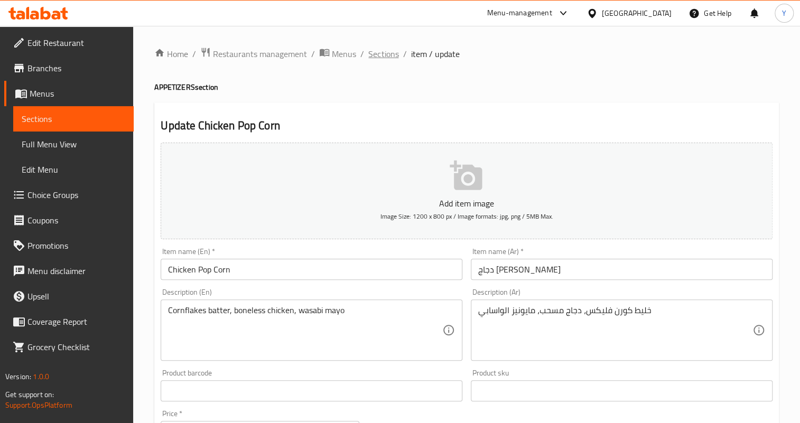
click at [393, 48] on span "Sections" at bounding box center [383, 54] width 30 height 13
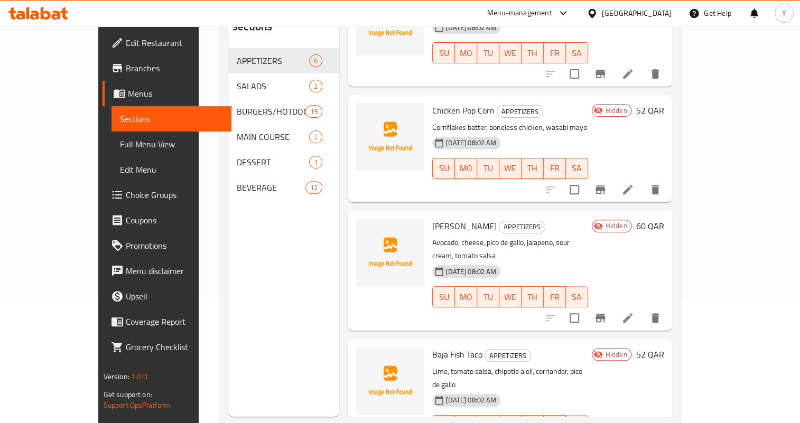
scroll to position [148, 0]
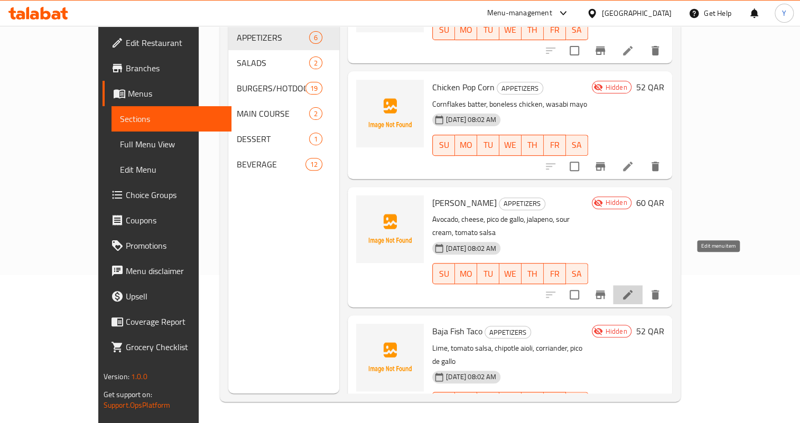
click at [632, 290] on icon at bounding box center [628, 295] width 10 height 10
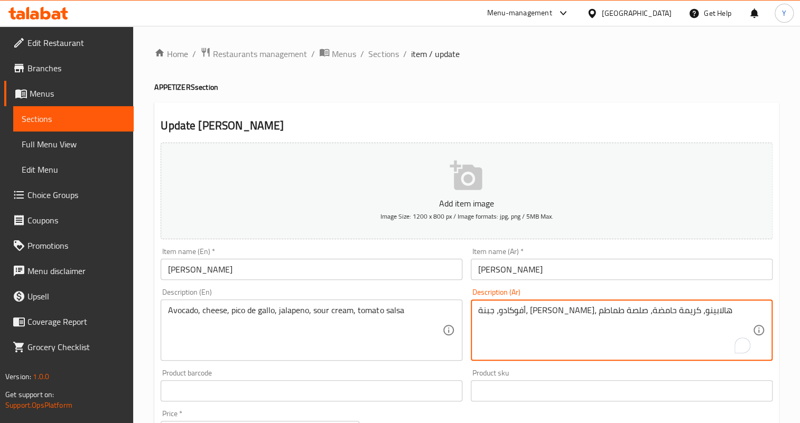
click at [593, 309] on textarea "أفوكادو، جبنة، بيكو دي جالو، هالابينو، كريمة حامضة، صلصة طماطم" at bounding box center [615, 330] width 274 height 50
drag, startPoint x: 546, startPoint y: 308, endPoint x: 580, endPoint y: 311, distance: 33.9
click at [580, 311] on textarea "أفوكادو، جبنة، بيكو دي جالو، هالبينو، كريمة حامضة، صلصة طماطم" at bounding box center [615, 330] width 274 height 50
type textarea "أفوكادو، جبنة، [PERSON_NAME]، هالبينو، ساور كريم، صلصة طماطم"
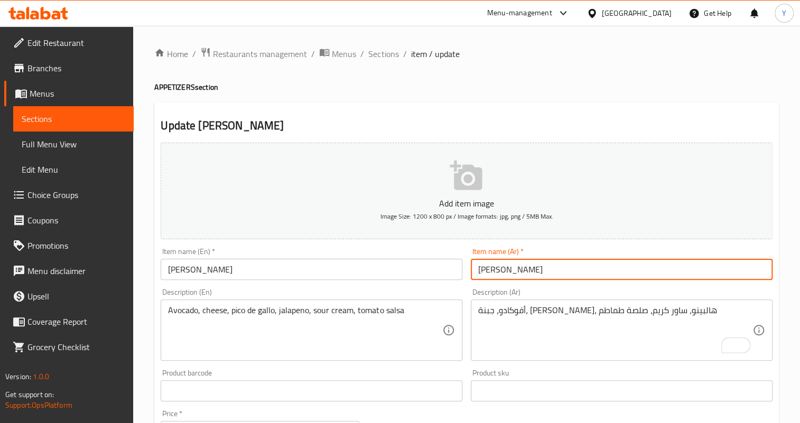
click at [572, 269] on input "[PERSON_NAME]" at bounding box center [622, 269] width 302 height 21
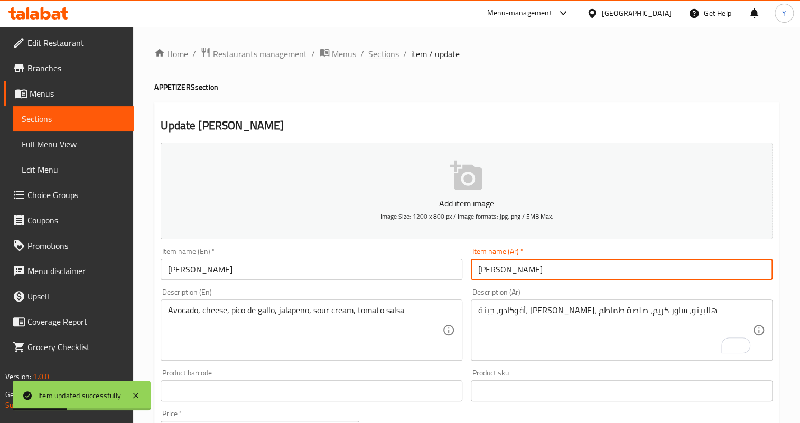
click at [368, 55] on span "Sections" at bounding box center [383, 54] width 30 height 13
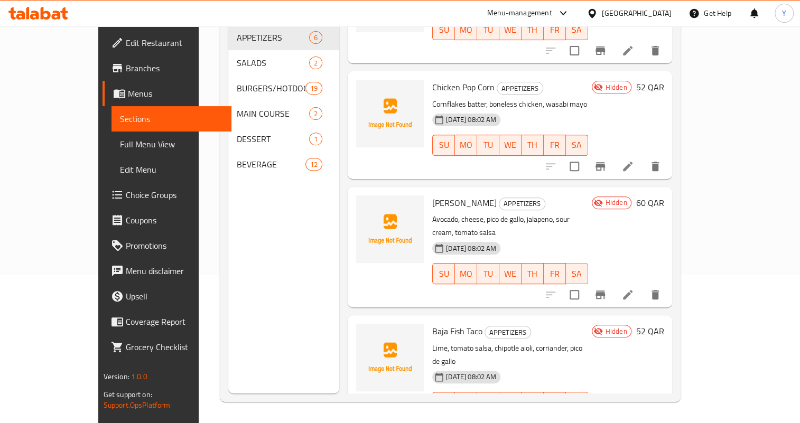
scroll to position [148, 0]
click at [634, 417] on icon at bounding box center [627, 423] width 13 height 13
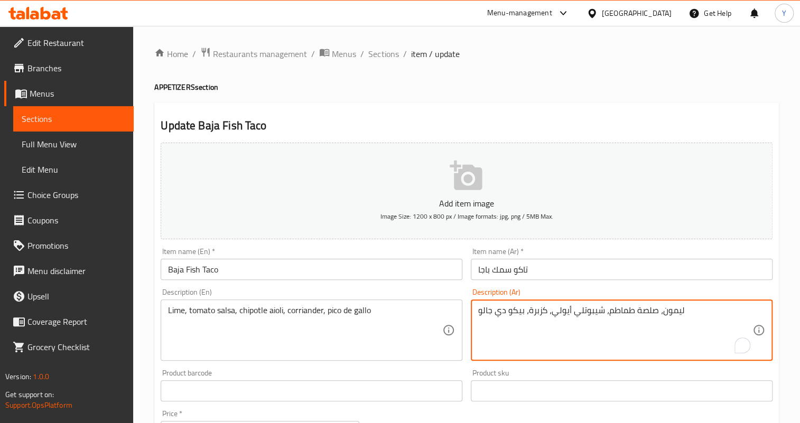
click at [674, 307] on textarea "ليمون، صلصة طماطم، شيبوتلي أيولي، كزبرة، بيكو دي جالو" at bounding box center [615, 330] width 274 height 50
type textarea "حامض، صلصة طماطم، شيبوتلي أيولي، كزبرة، بيكو دي جالو"
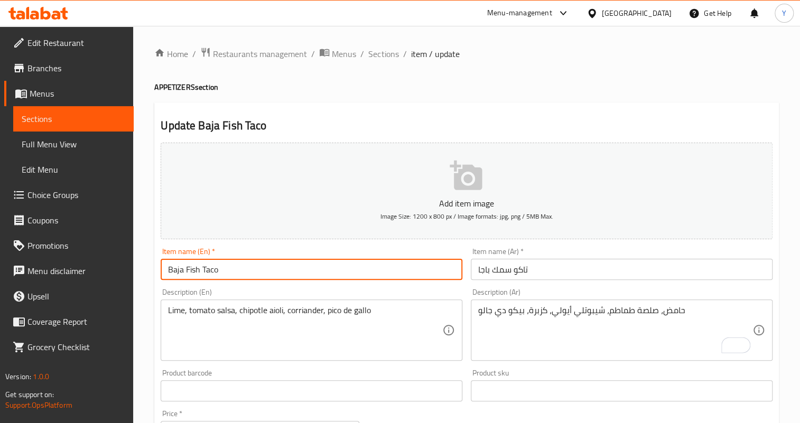
click at [422, 270] on input "Baja Fish Taco" at bounding box center [312, 269] width 302 height 21
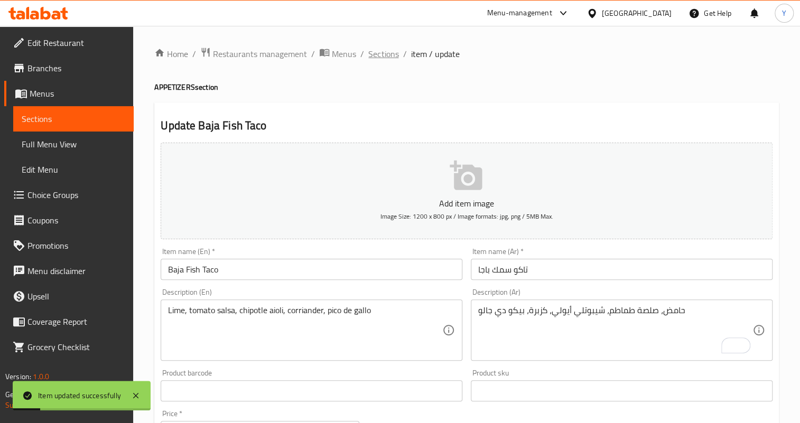
click at [380, 58] on span "Sections" at bounding box center [383, 54] width 30 height 13
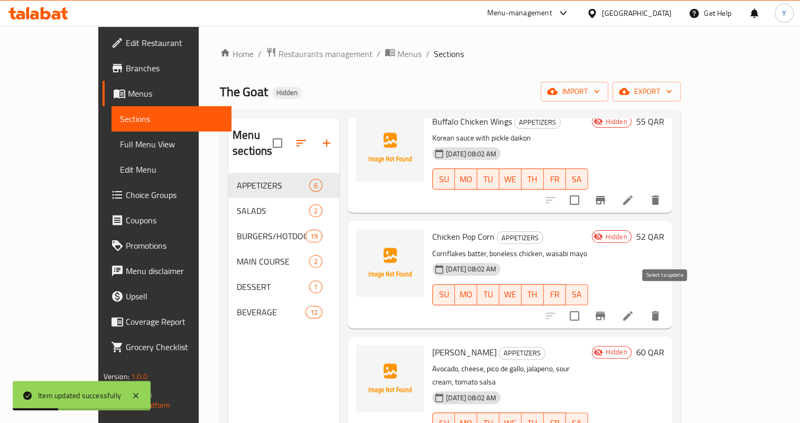
scroll to position [295, 0]
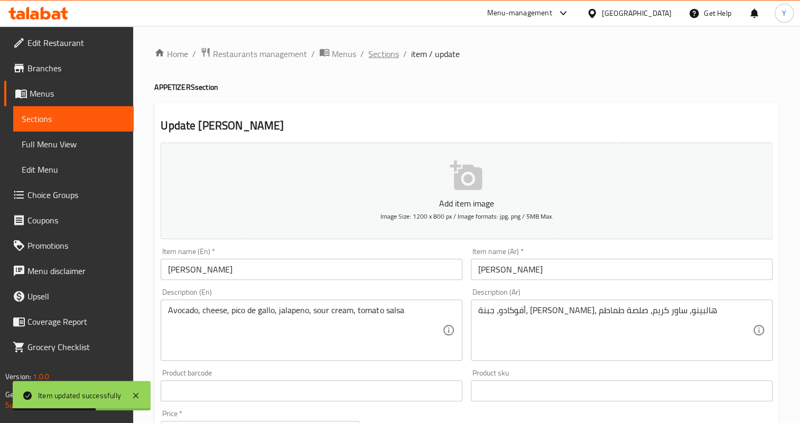
click at [368, 53] on span "Sections" at bounding box center [383, 54] width 30 height 13
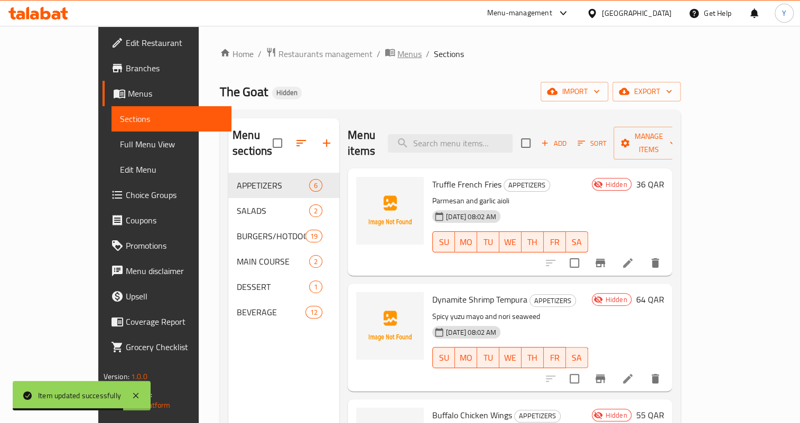
click at [397, 50] on span "Menus" at bounding box center [409, 54] width 24 height 13
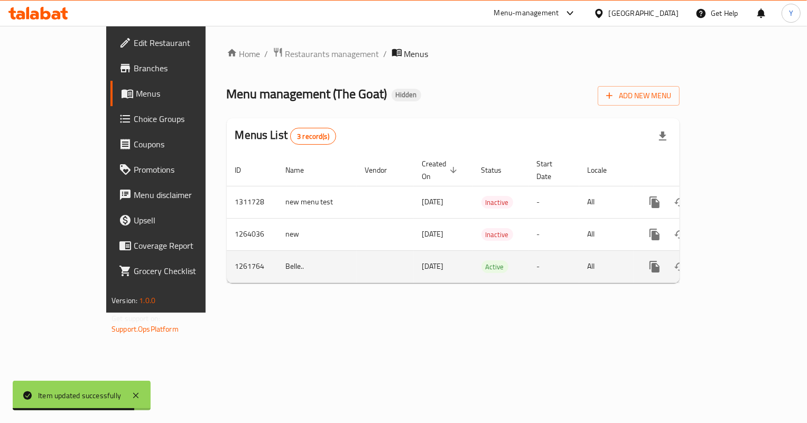
click at [659, 261] on icon "more" at bounding box center [654, 267] width 10 height 12
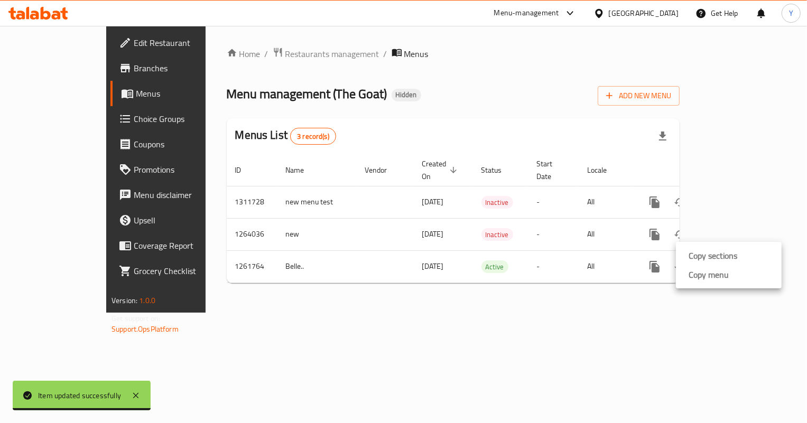
click at [696, 256] on strong "Copy sections" at bounding box center [712, 255] width 49 height 13
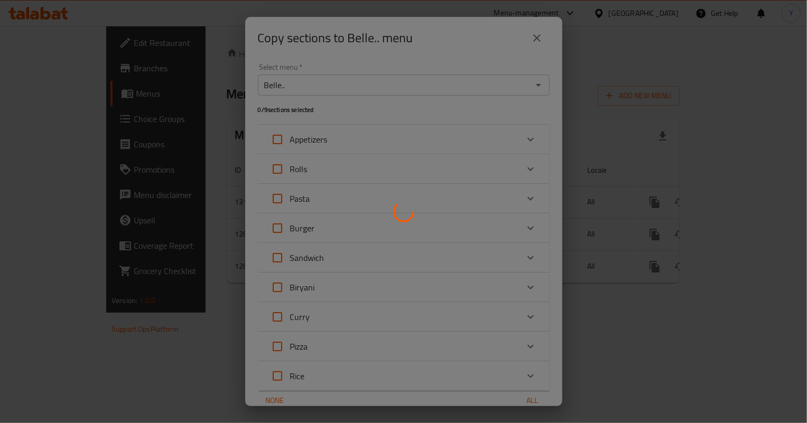
click at [380, 86] on div at bounding box center [403, 211] width 807 height 423
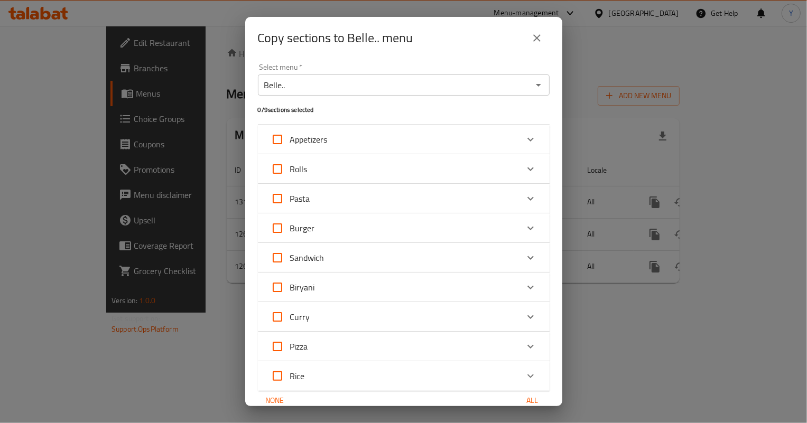
click at [347, 92] on div "Belle.. Select menu *" at bounding box center [404, 84] width 292 height 21
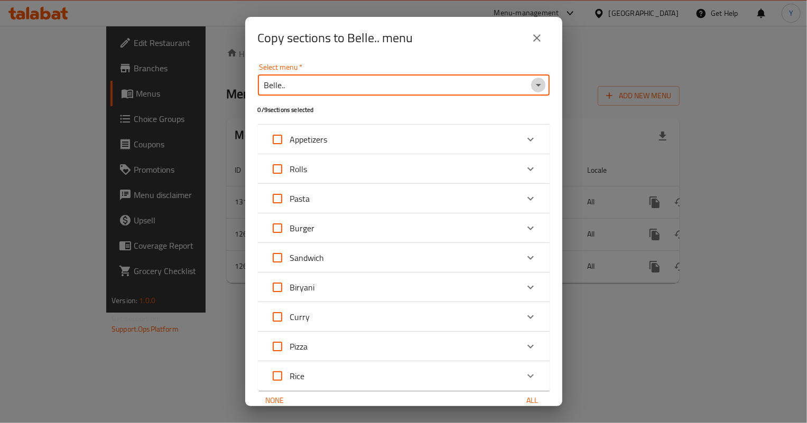
click at [533, 83] on icon "Open" at bounding box center [538, 85] width 13 height 13
click at [296, 129] on span "new menu test" at bounding box center [293, 130] width 54 height 13
type input "new menu test"
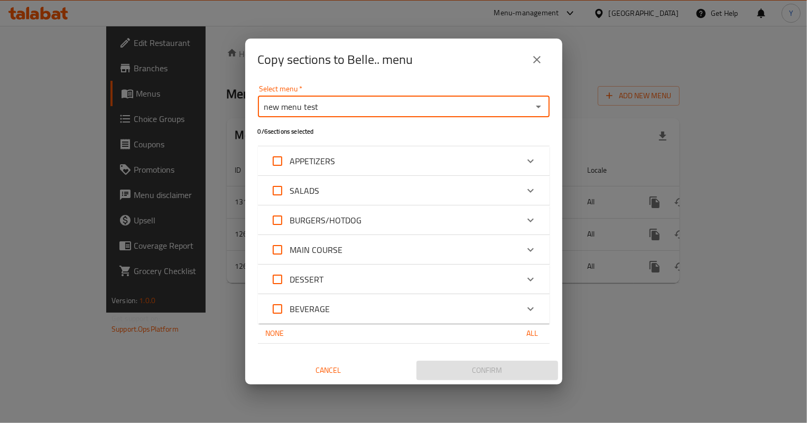
click at [282, 166] on input "APPETIZERS" at bounding box center [277, 160] width 25 height 25
checkbox input "true"
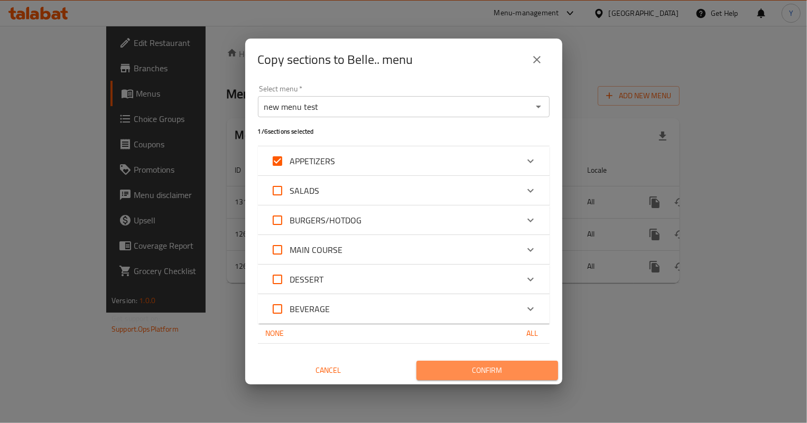
click at [495, 376] on span "Confirm" at bounding box center [487, 370] width 125 height 13
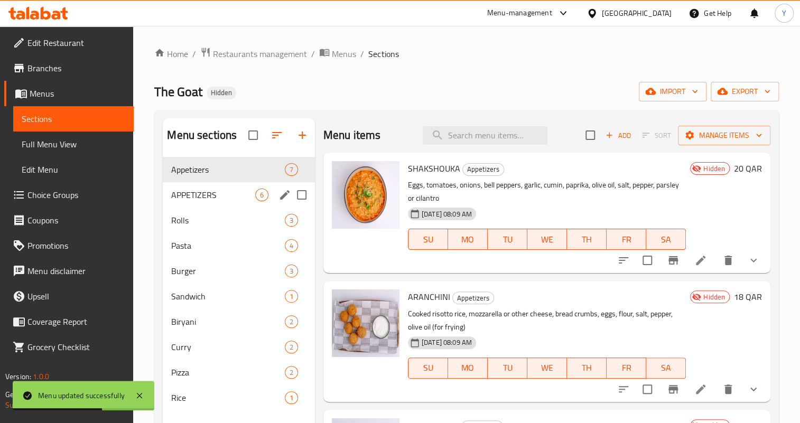
click at [237, 186] on div "APPETIZERS 6" at bounding box center [239, 194] width 152 height 25
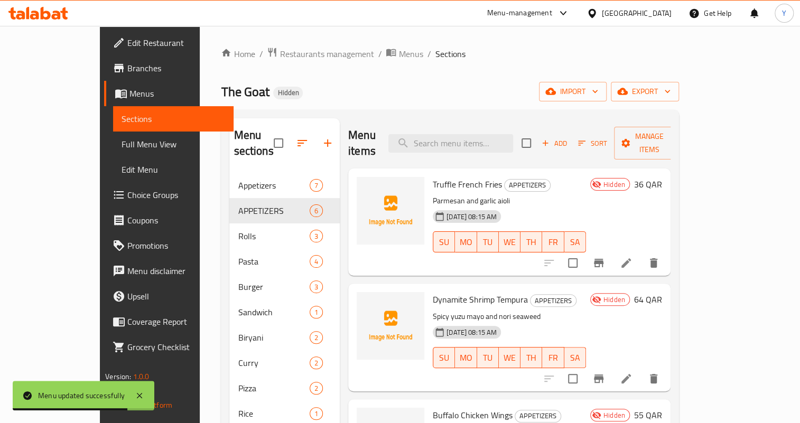
click at [537, 134] on input "checkbox" at bounding box center [526, 143] width 22 height 22
checkbox input "true"
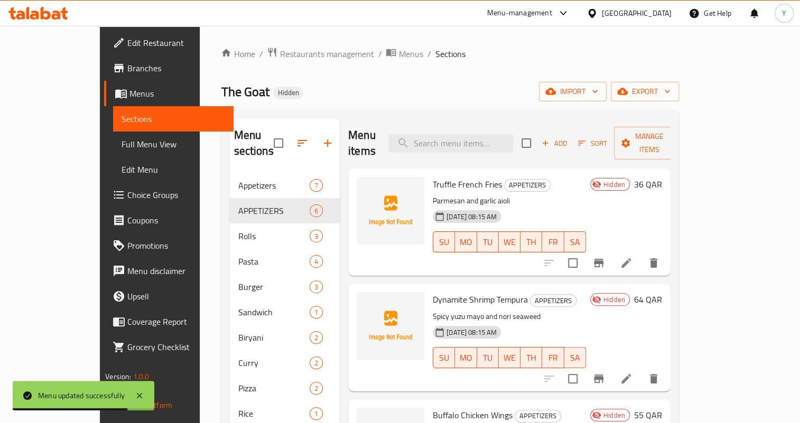
checkbox input "true"
click at [630, 139] on icon "button" at bounding box center [625, 143] width 8 height 8
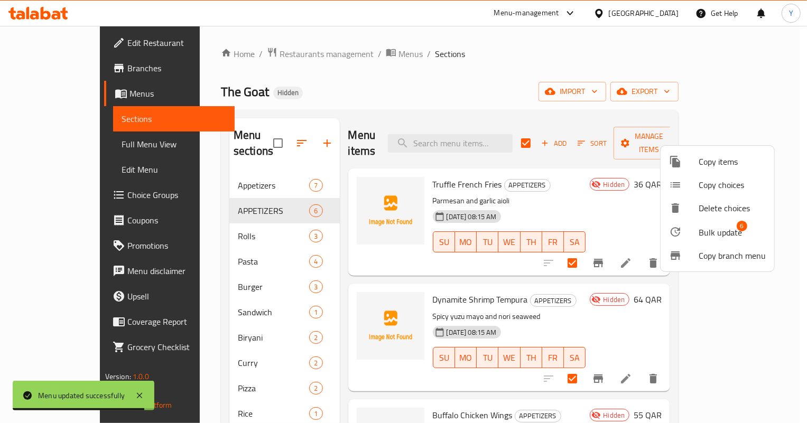
click at [687, 234] on div at bounding box center [684, 232] width 30 height 13
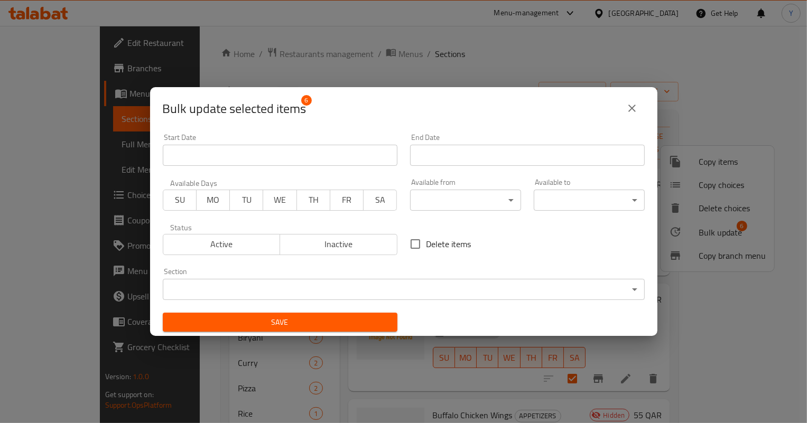
click at [349, 288] on body "Menu updated successfully ​ Menu-management Qatar Get Help Y Edit Restaurant Br…" at bounding box center [403, 224] width 807 height 397
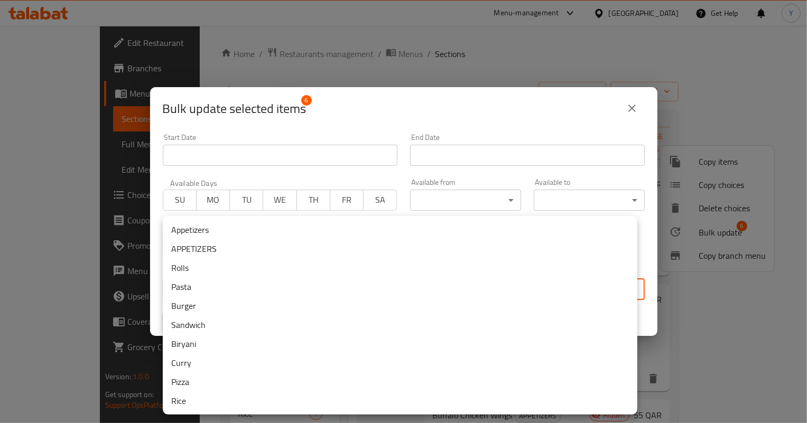
click at [227, 230] on li "Appetizers" at bounding box center [400, 229] width 474 height 19
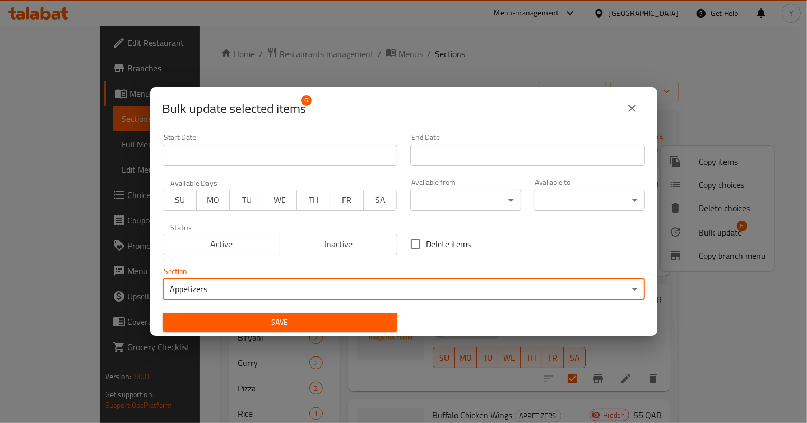
click at [258, 317] on span "Save" at bounding box center [280, 322] width 218 height 13
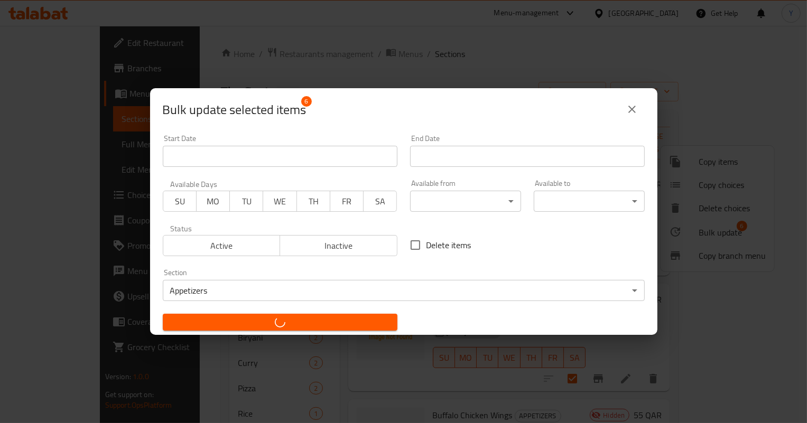
checkbox input "false"
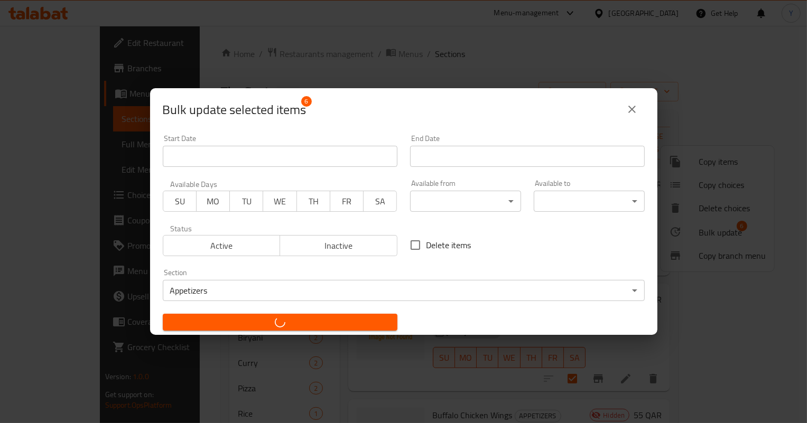
checkbox input "false"
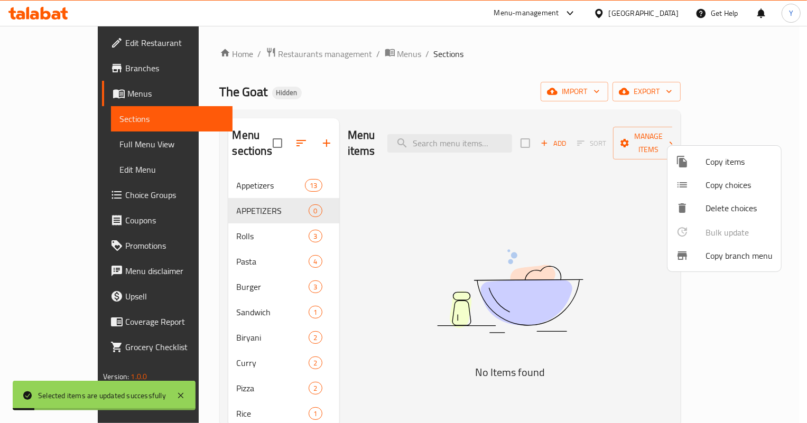
click at [263, 195] on div at bounding box center [403, 211] width 807 height 423
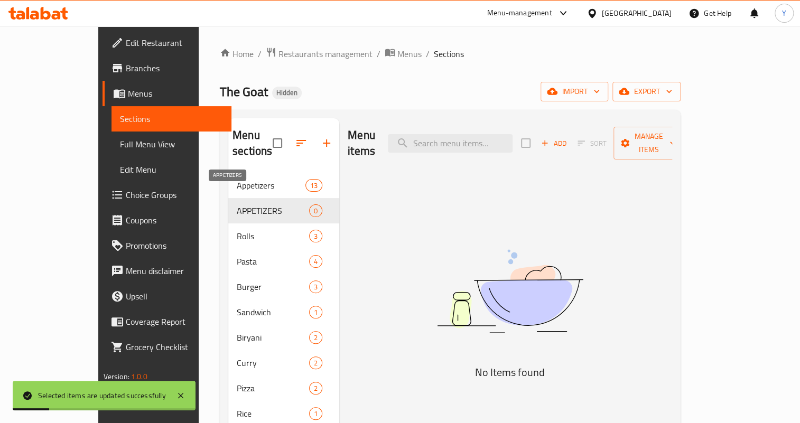
click at [250, 204] on span "APPETIZERS" at bounding box center [273, 210] width 72 height 13
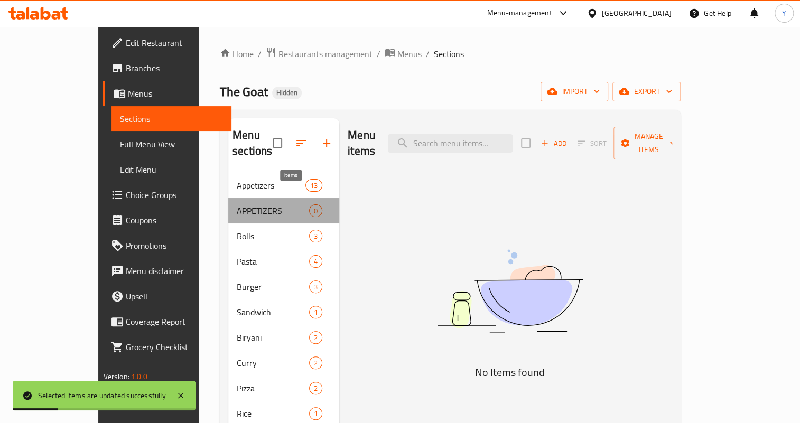
click at [309, 204] on div "0" at bounding box center [315, 210] width 13 height 13
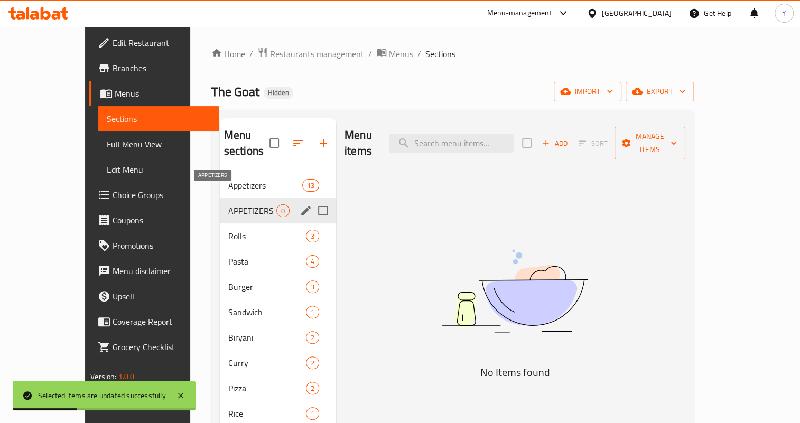
click at [228, 204] on span "APPETIZERS" at bounding box center [252, 210] width 48 height 13
click at [312, 200] on input "Menu sections" at bounding box center [323, 211] width 22 height 22
checkbox input "true"
click at [286, 138] on icon "button" at bounding box center [292, 143] width 13 height 13
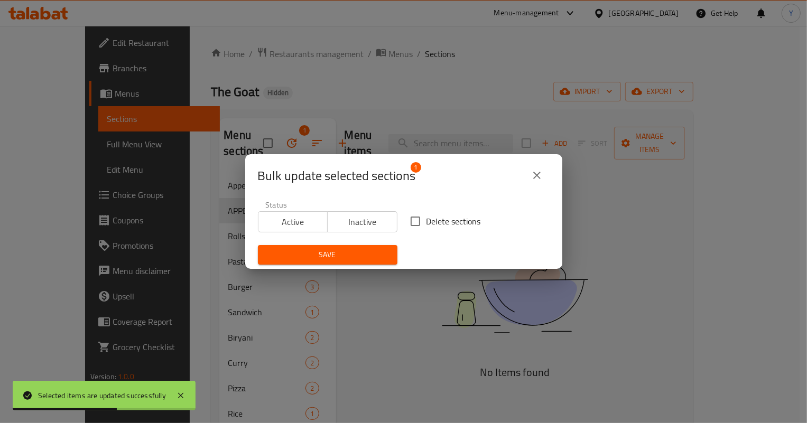
click at [407, 227] on input "Delete sections" at bounding box center [415, 221] width 22 height 22
checkbox input "true"
click at [377, 258] on span "Save" at bounding box center [327, 254] width 123 height 13
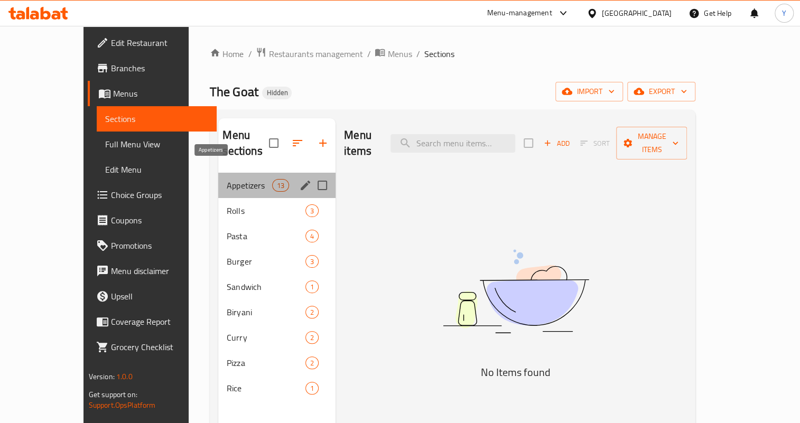
click at [227, 179] on span "Appetizers" at bounding box center [249, 185] width 45 height 13
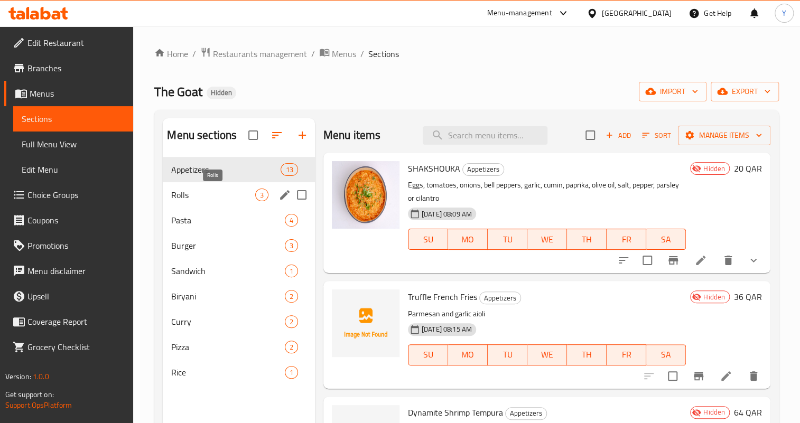
click at [217, 189] on span "Rolls" at bounding box center [212, 195] width 83 height 13
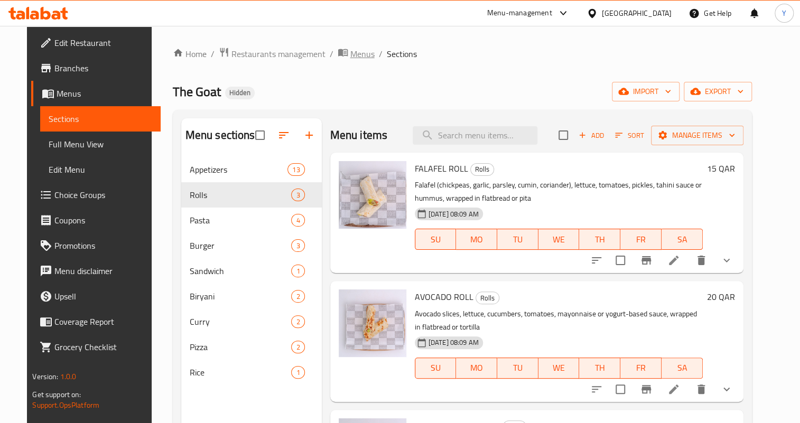
click at [338, 58] on span "breadcrumb" at bounding box center [344, 54] width 13 height 14
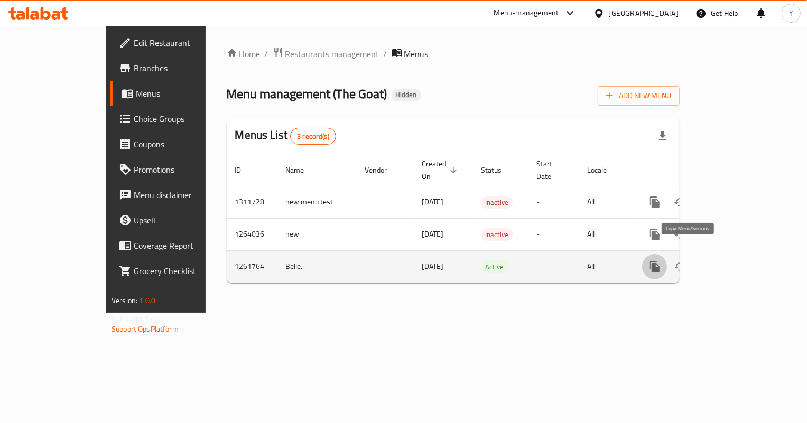
click at [659, 261] on icon "more" at bounding box center [654, 267] width 10 height 12
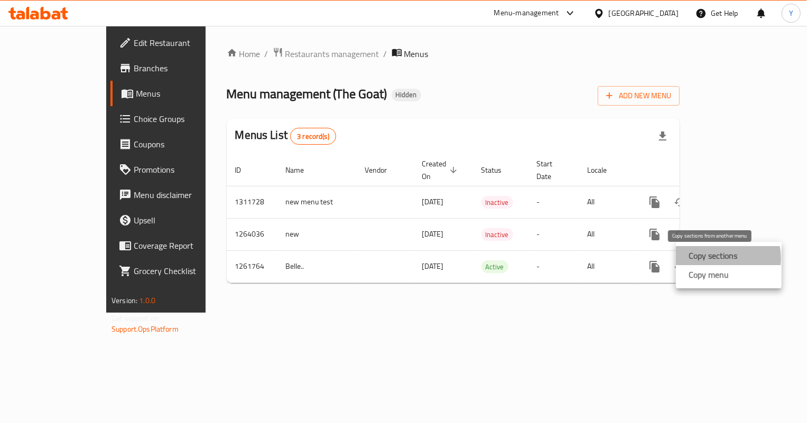
click at [716, 258] on strong "Copy sections" at bounding box center [712, 255] width 49 height 13
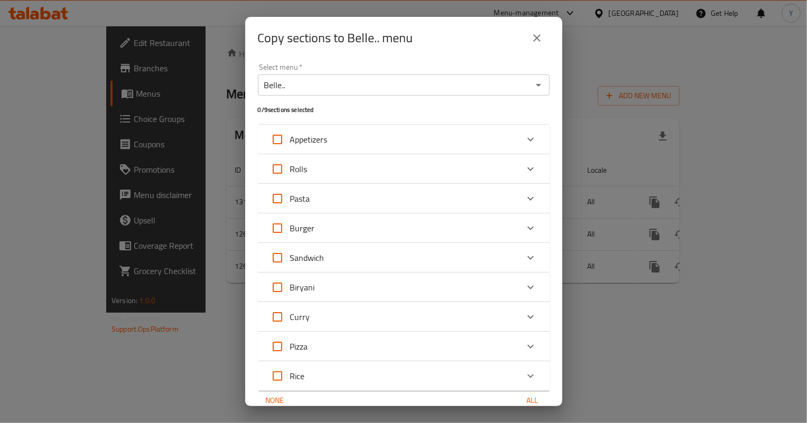
click at [386, 77] on div "Belle.. Select menu *" at bounding box center [404, 84] width 292 height 21
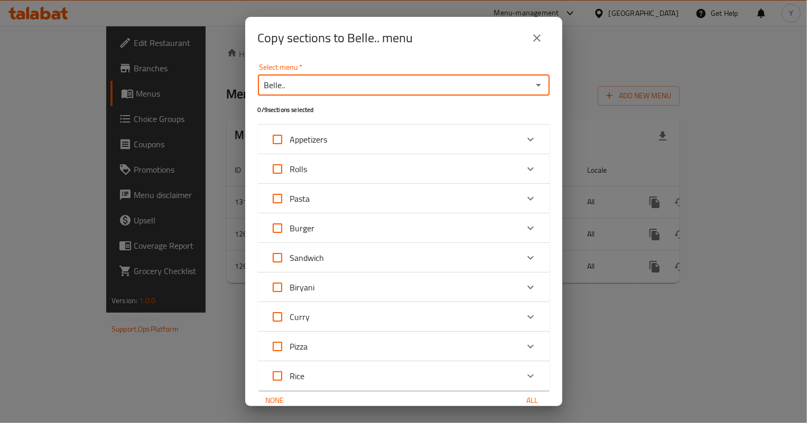
click at [532, 86] on icon "Open" at bounding box center [538, 85] width 13 height 13
click at [353, 129] on li "new menu test" at bounding box center [400, 130] width 284 height 19
type input "new menu test"
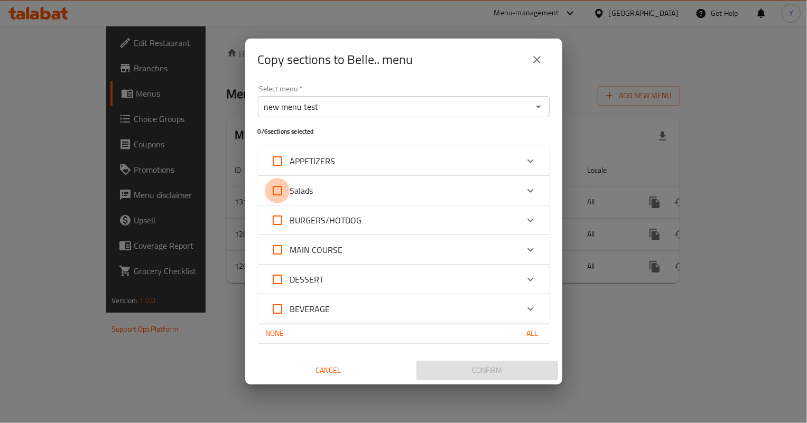
click at [271, 195] on input "Salads" at bounding box center [277, 190] width 25 height 25
checkbox input "true"
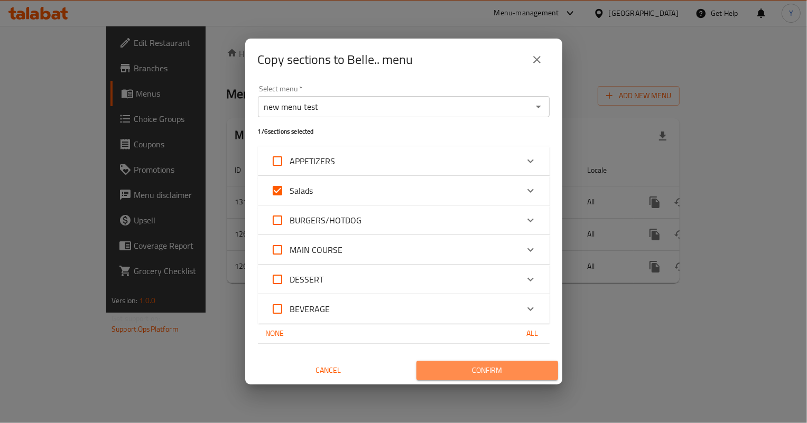
click at [502, 373] on span "Confirm" at bounding box center [487, 370] width 125 height 13
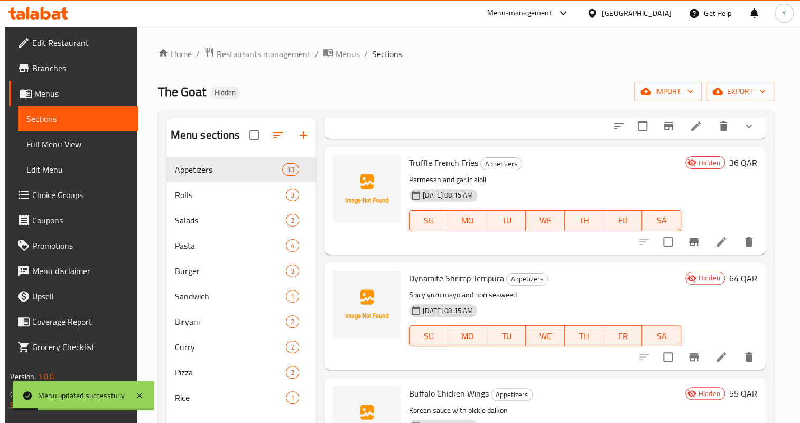
scroll to position [144, 0]
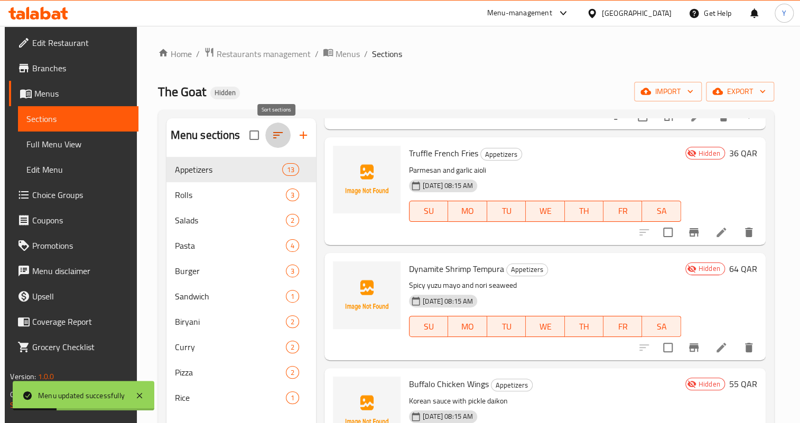
click at [279, 134] on icon "button" at bounding box center [278, 135] width 13 height 13
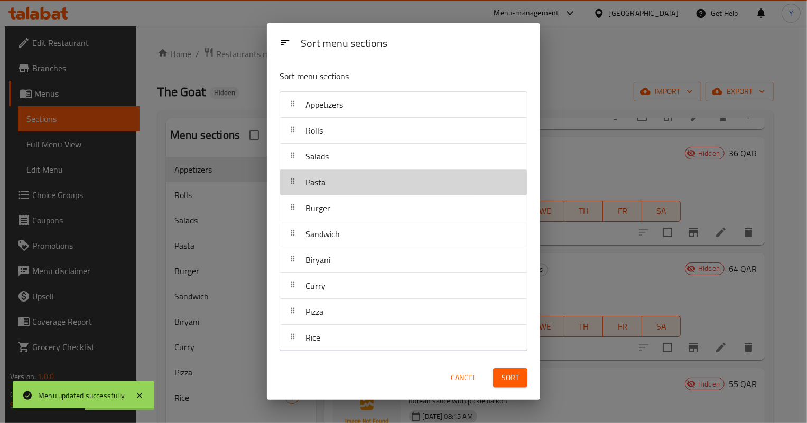
click at [350, 184] on div "Pasta" at bounding box center [403, 182] width 238 height 25
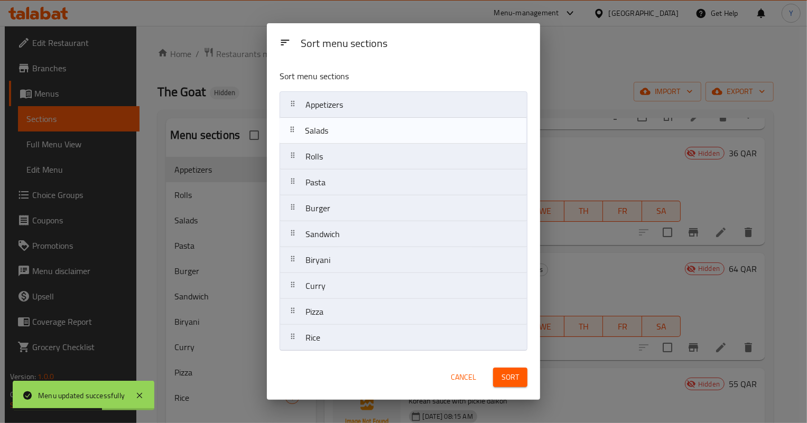
drag, startPoint x: 350, startPoint y: 163, endPoint x: 349, endPoint y: 134, distance: 29.1
click at [349, 134] on nav "Appetizers Rolls Salads Pasta Burger Sandwich Biryani Curry Pizza Rice" at bounding box center [403, 221] width 248 height 260
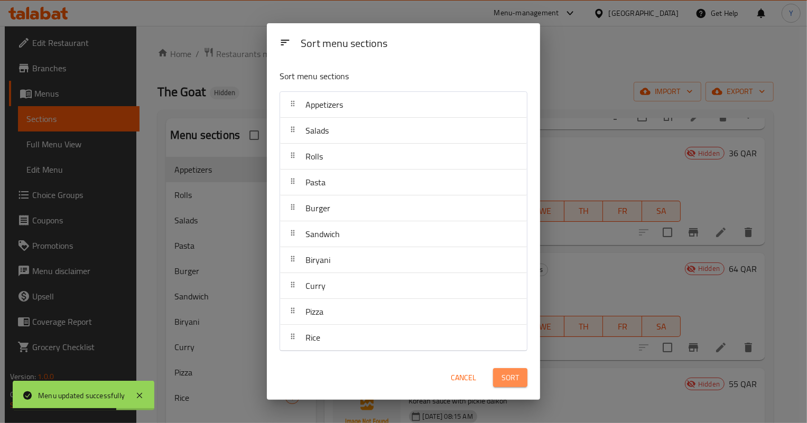
click at [520, 369] on button "Sort" at bounding box center [510, 378] width 34 height 20
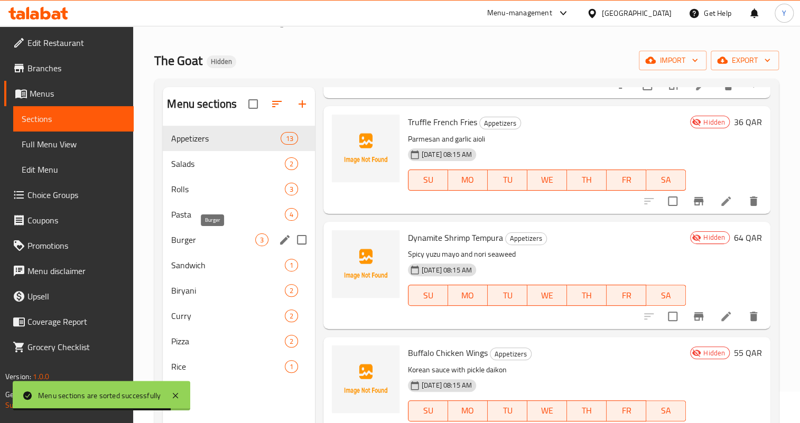
scroll to position [48, 0]
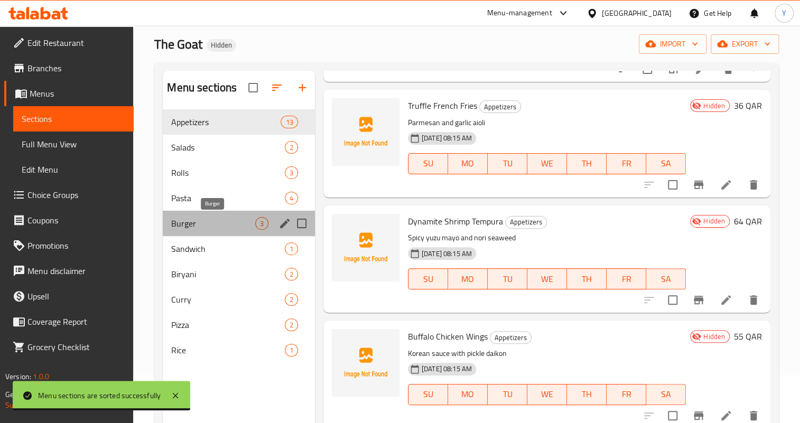
click at [232, 217] on span "Burger" at bounding box center [212, 223] width 83 height 13
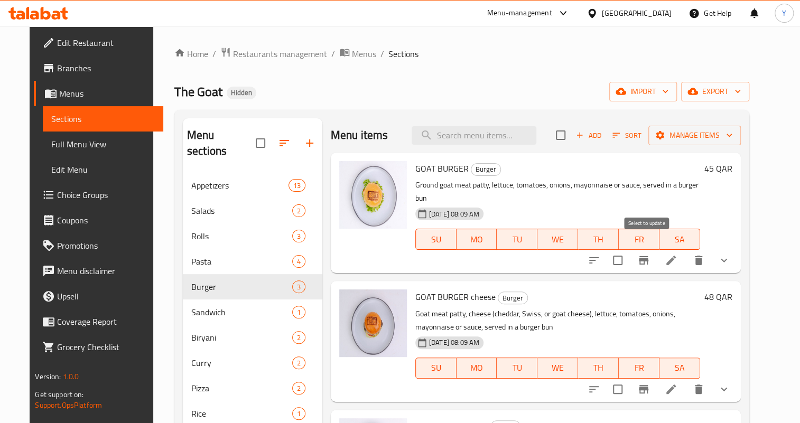
click at [629, 250] on input "checkbox" at bounding box center [618, 260] width 22 height 22
checkbox input "true"
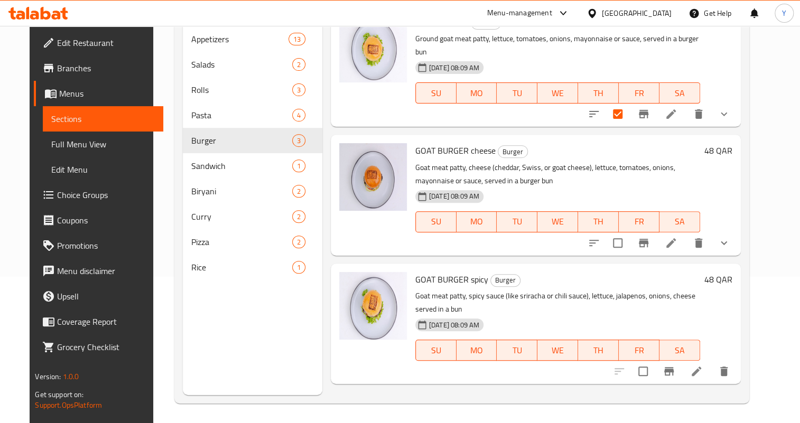
scroll to position [148, 0]
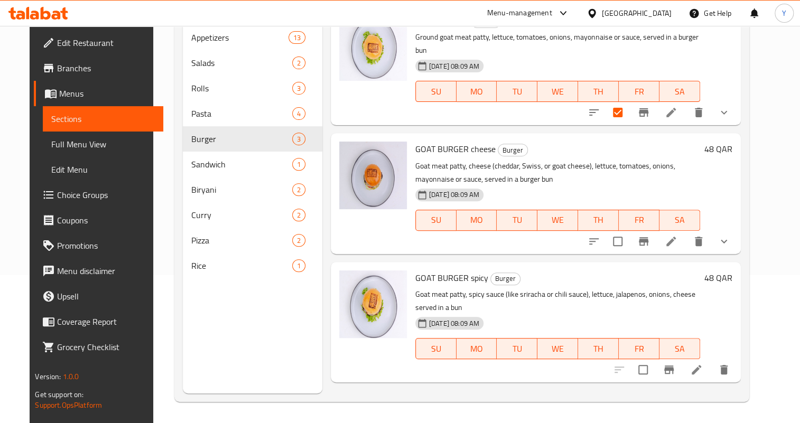
click at [607, 271] on h6 "GOAT BURGER spicy Burger" at bounding box center [557, 278] width 285 height 15
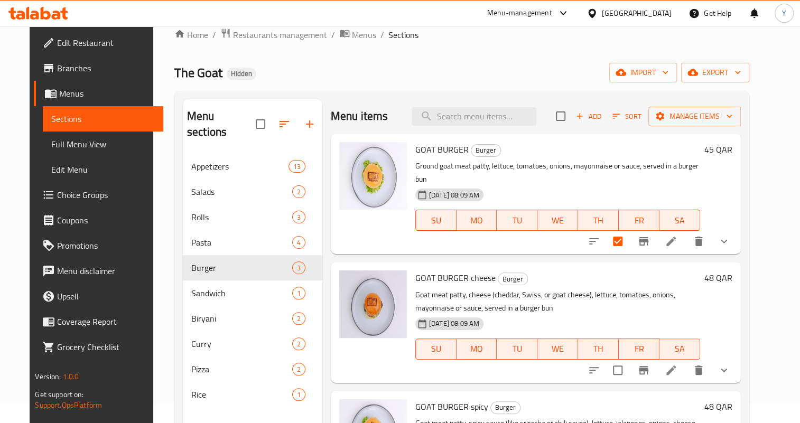
scroll to position [4, 0]
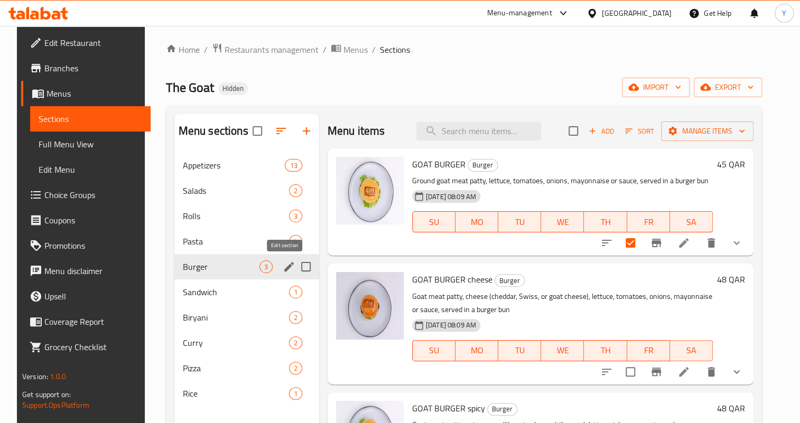
click at [285, 265] on icon "edit" at bounding box center [289, 267] width 10 height 10
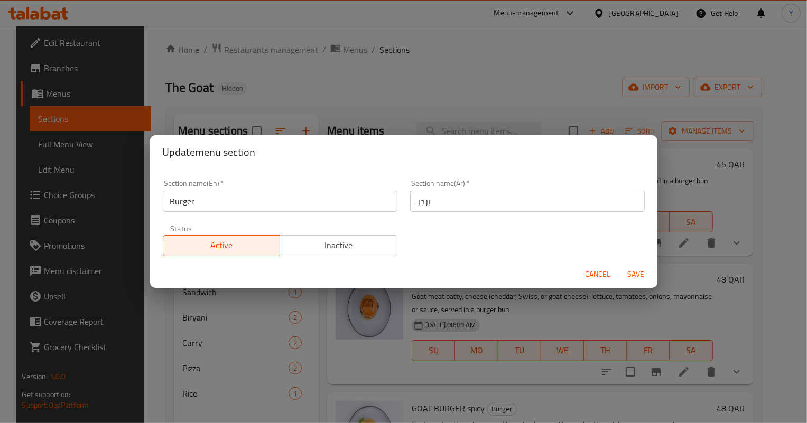
click at [268, 212] on div "Section name(En)   * Burger Section name(En) *" at bounding box center [279, 195] width 247 height 45
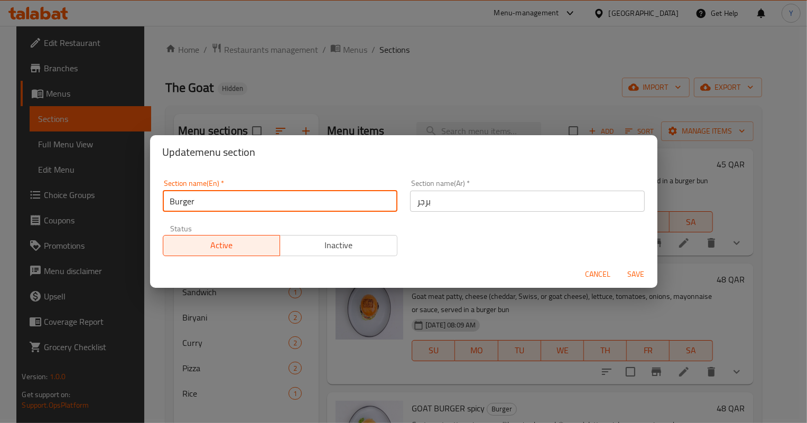
click at [269, 201] on input "Burger" at bounding box center [280, 201] width 235 height 21
type input "Burgers And Hot Dog"
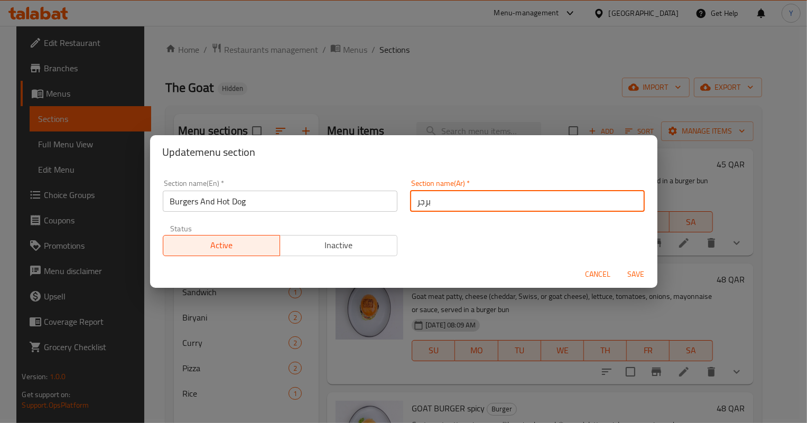
drag, startPoint x: 449, startPoint y: 201, endPoint x: 388, endPoint y: 202, distance: 61.3
click at [388, 202] on div "Section name(En)   * Burgers And Hot Dog Section name(En) * Section name(Ar)   …" at bounding box center [403, 217] width 495 height 89
type input "البرجر والهوت دوج"
click at [619, 265] on button "Save" at bounding box center [636, 275] width 34 height 20
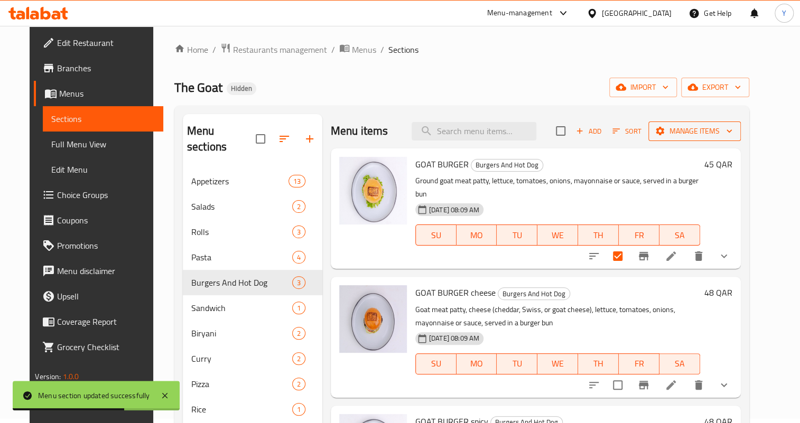
click at [728, 134] on span "Manage items" at bounding box center [695, 131] width 76 height 13
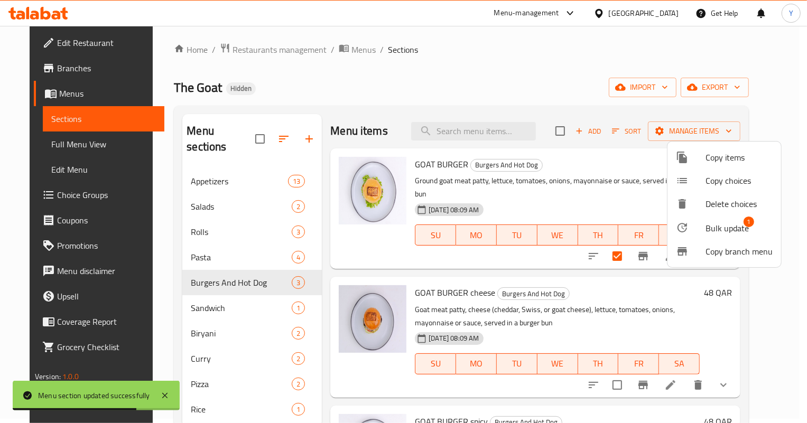
click at [712, 226] on span "Bulk update" at bounding box center [726, 228] width 43 height 13
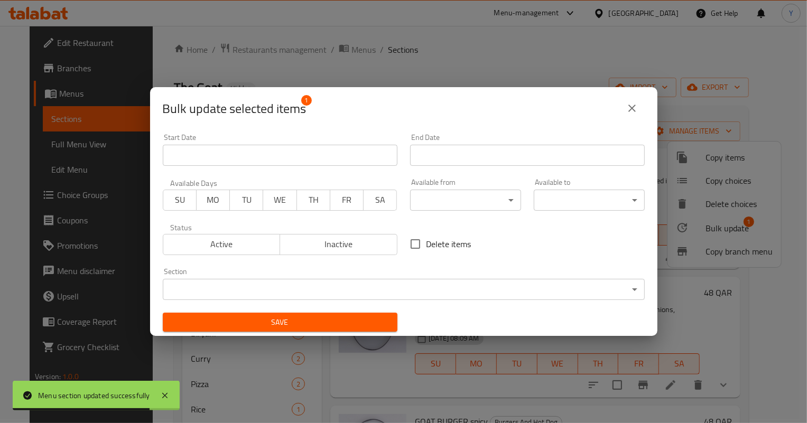
click at [347, 250] on span "Inactive" at bounding box center [338, 244] width 109 height 15
click at [352, 313] on button "Save" at bounding box center [280, 323] width 235 height 20
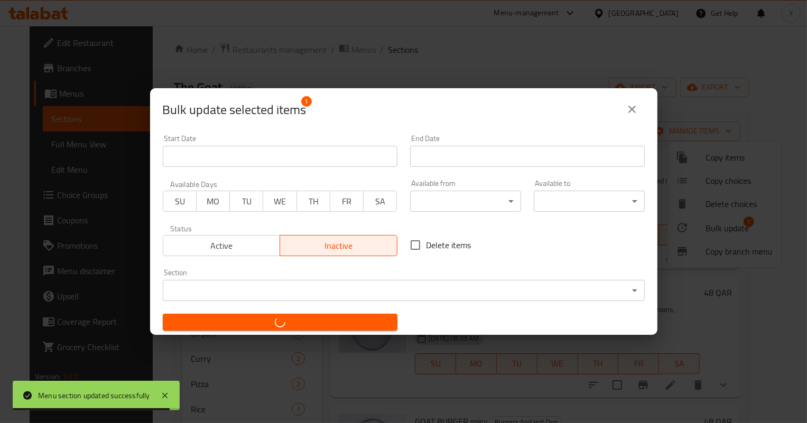
checkbox input "false"
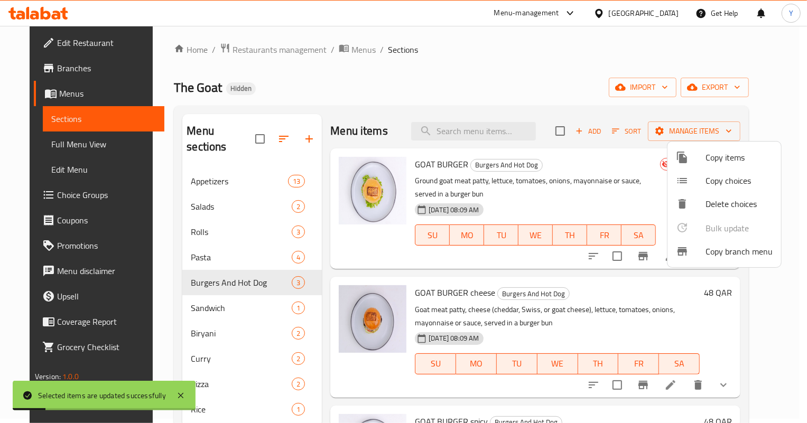
click at [674, 302] on div at bounding box center [403, 211] width 807 height 423
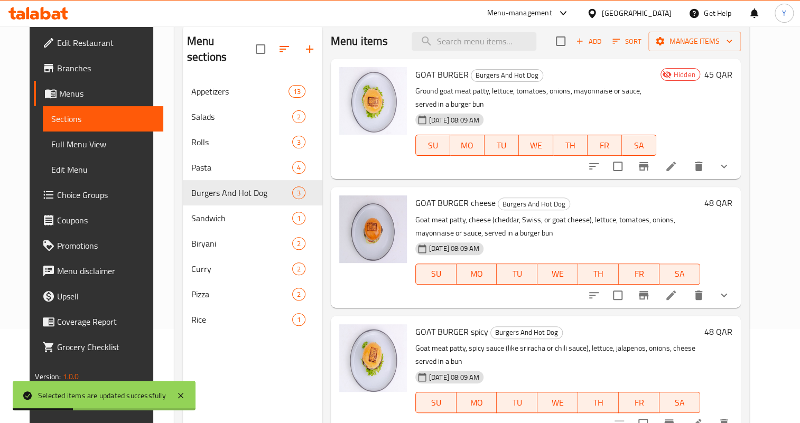
scroll to position [100, 0]
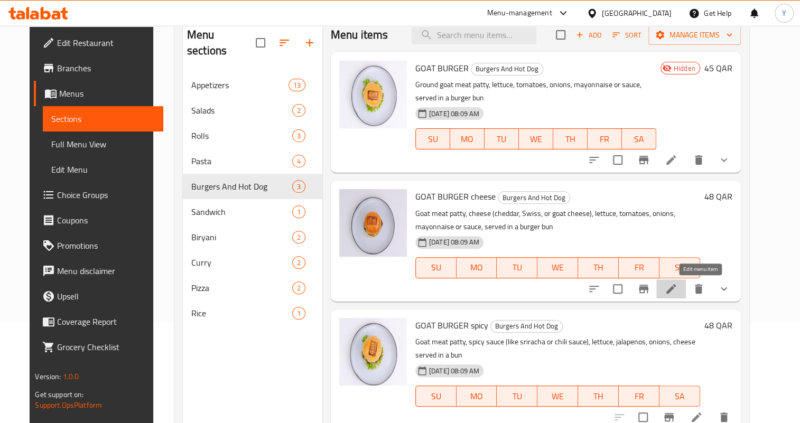
click at [677, 287] on icon at bounding box center [671, 289] width 13 height 13
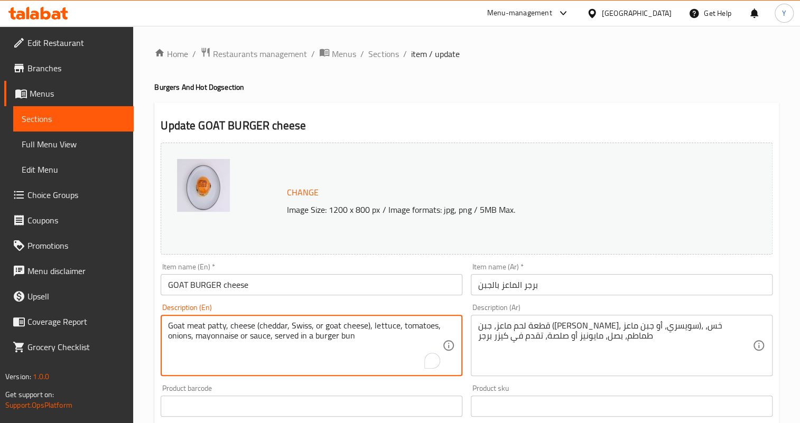
click at [411, 329] on textarea "Goat meat patty, cheese (cheddar, Swiss, or goat cheese), lettuce, tomatoes, on…" at bounding box center [305, 346] width 274 height 50
paste textarea "Smash grilled 100% prime beef patty, toasted potato bun with cheddar cheese"
type textarea "Smash grilled 100% prime beef patty, toasted potato bun with cheddar cheese"
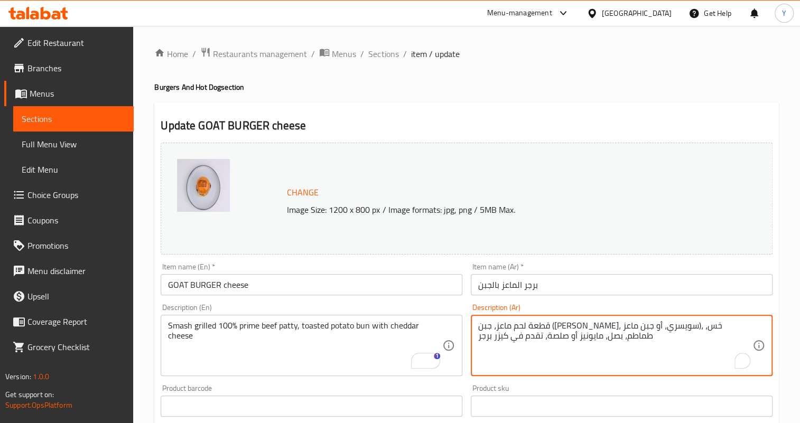
click at [548, 328] on textarea "قطعة لحم ماعز، جبن (شيدر، سويسري، أو جبن ماعز)، خس، طماطم، بصل، مايونيز أو صلصة…" at bounding box center [615, 346] width 274 height 50
paste textarea "طيرة لحم بقري مشوية 100%، خبز بطاطس محمص مع جبن شيدر"
click at [695, 326] on textarea "فطيرة لحم بقري مشوية 100%، خبز بطاطس محمص مع جبن شيدر" at bounding box center [615, 346] width 274 height 50
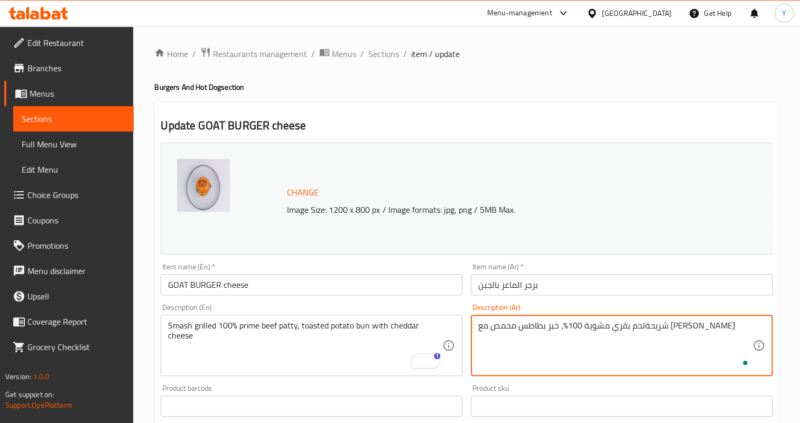
type textarea "شريحة لحم بقري مشوية 100%، خبز بطاطس محمص مع جبن شيدر"
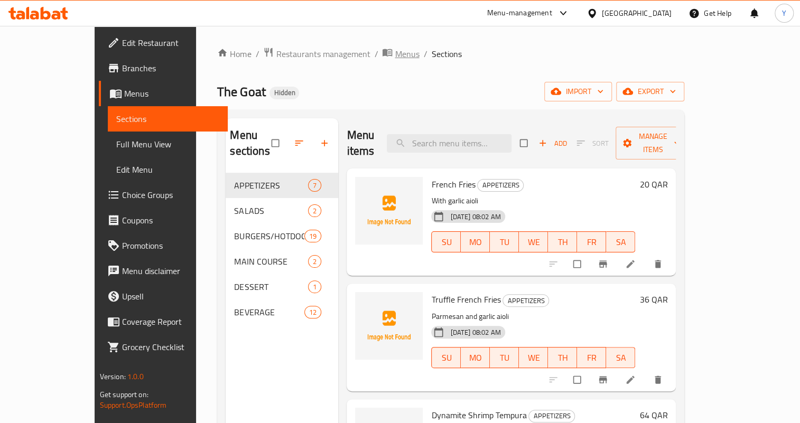
click at [395, 49] on span "Menus" at bounding box center [407, 54] width 24 height 13
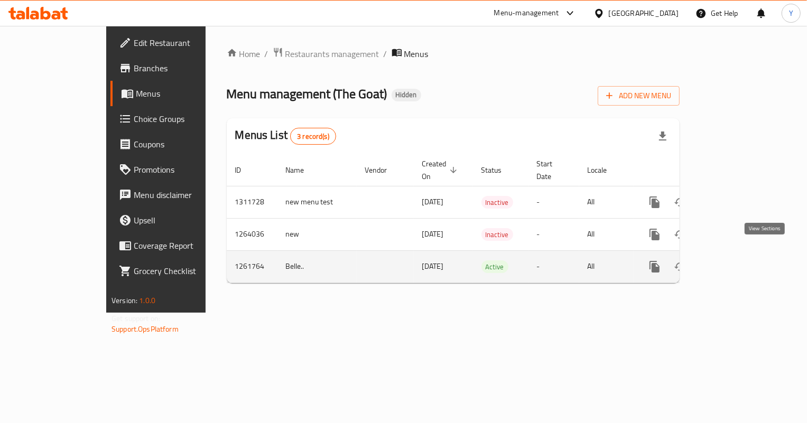
click at [737, 260] on icon "enhanced table" at bounding box center [730, 266] width 13 height 13
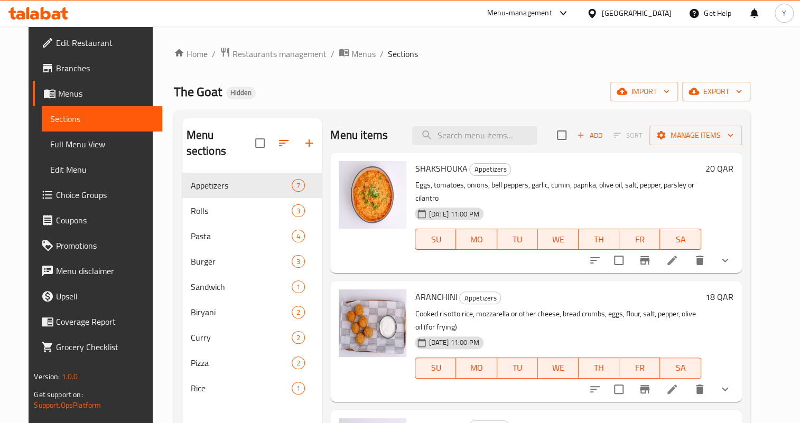
click at [423, 169] on span "SHAKSHOUKA" at bounding box center [441, 169] width 52 height 16
copy h6 "SHAKSHOUKA"
click at [630, 249] on input "checkbox" at bounding box center [619, 260] width 22 height 22
checkbox input "true"
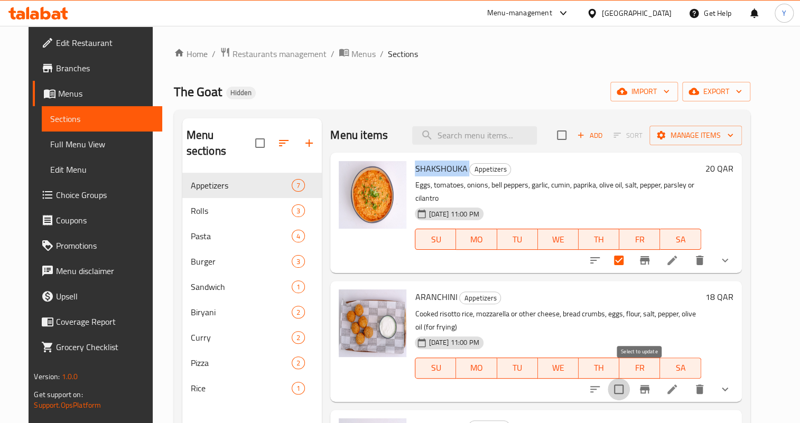
click at [630, 384] on input "checkbox" at bounding box center [619, 389] width 22 height 22
checkbox input "true"
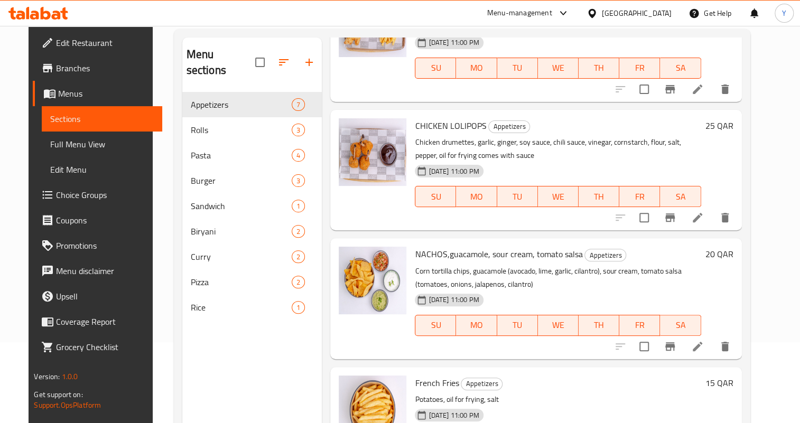
scroll to position [148, 0]
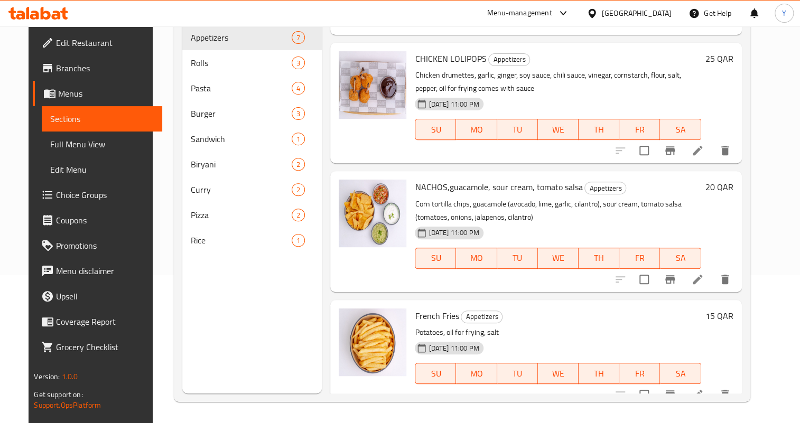
click at [440, 308] on span "French Fries" at bounding box center [437, 316] width 44 height 16
copy h6 "French Fries"
click at [702, 390] on icon at bounding box center [698, 395] width 10 height 10
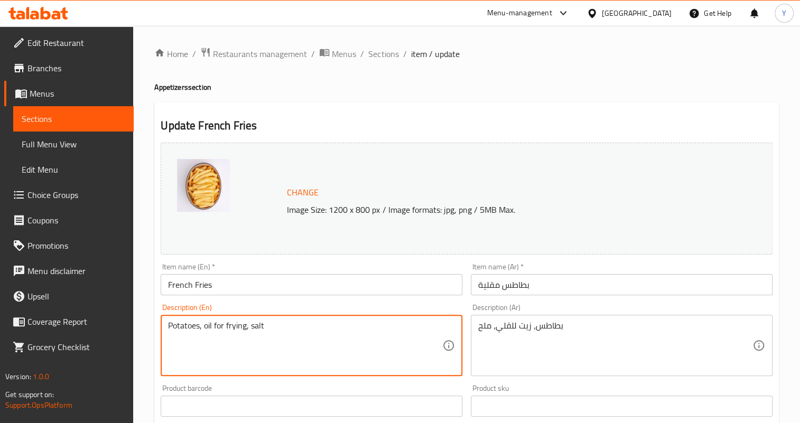
click at [293, 324] on textarea "Potatoes, oil for frying, salt" at bounding box center [305, 346] width 274 height 50
paste textarea "With garlic aioli"
type textarea "With garlic aioli"
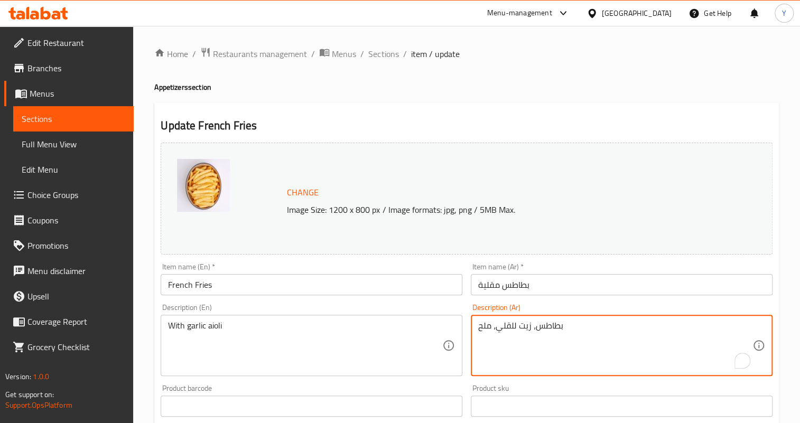
drag, startPoint x: 557, startPoint y: 323, endPoint x: 449, endPoint y: 309, distance: 108.7
type textarea "مع ثوم أيولي"
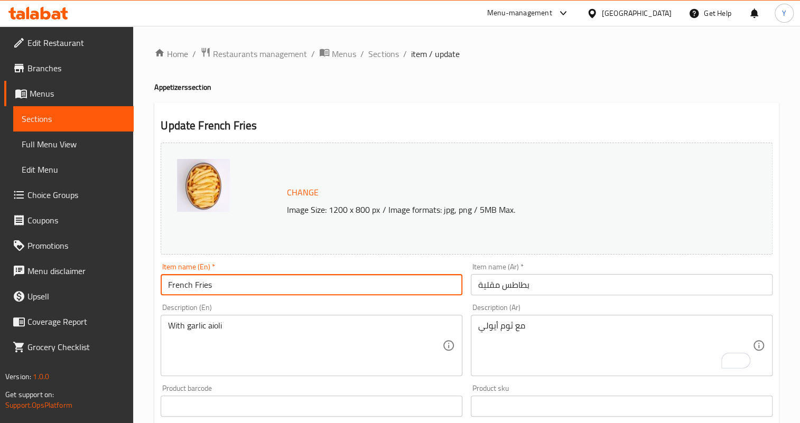
click at [394, 285] on input "French Fries" at bounding box center [312, 284] width 302 height 21
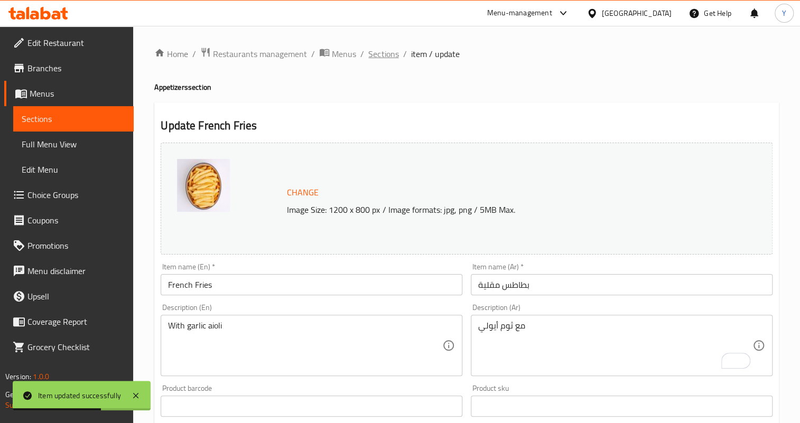
click at [377, 54] on span "Sections" at bounding box center [383, 54] width 30 height 13
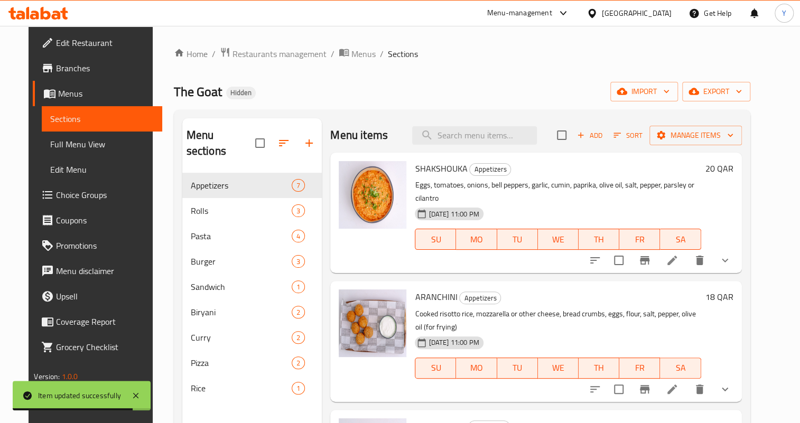
click at [630, 249] on input "checkbox" at bounding box center [619, 260] width 22 height 22
checkbox input "true"
click at [630, 378] on input "checkbox" at bounding box center [619, 389] width 22 height 22
checkbox input "true"
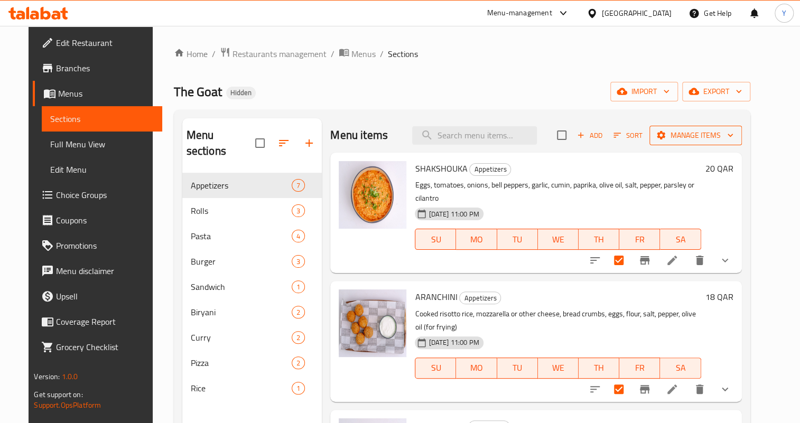
click at [733, 135] on span "Manage items" at bounding box center [696, 135] width 76 height 13
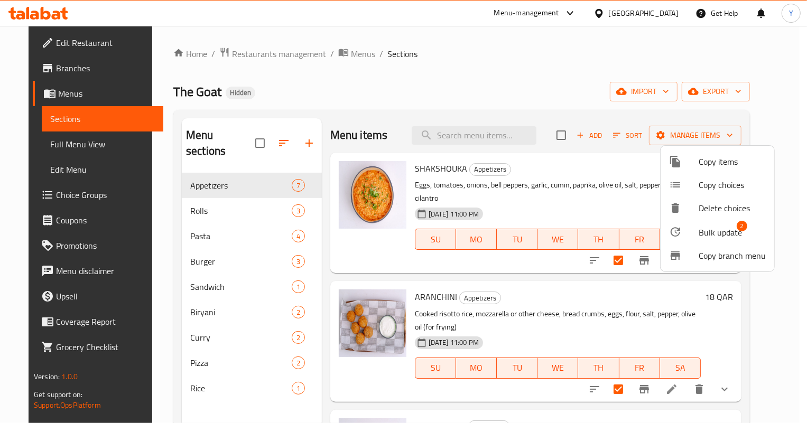
click at [721, 234] on span "Bulk update" at bounding box center [719, 232] width 43 height 13
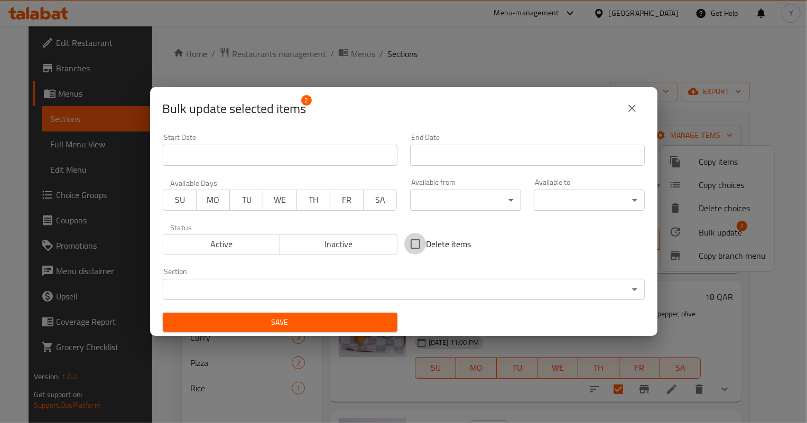
click at [406, 248] on input "Delete items" at bounding box center [415, 244] width 22 height 22
checkbox input "true"
click at [375, 318] on span "Save" at bounding box center [280, 322] width 218 height 13
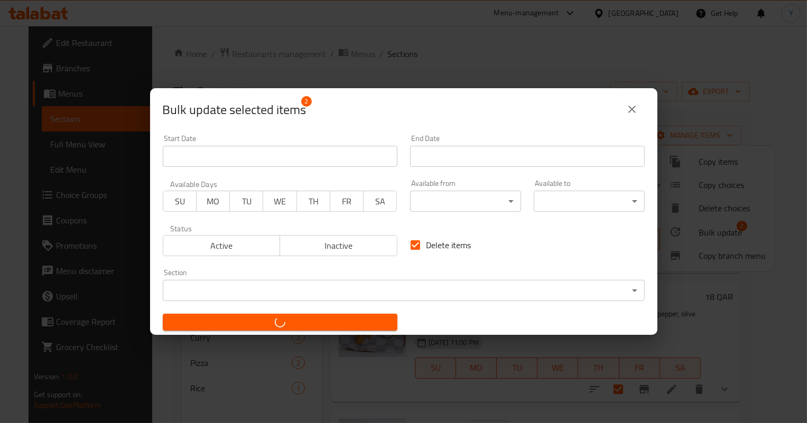
checkbox input "false"
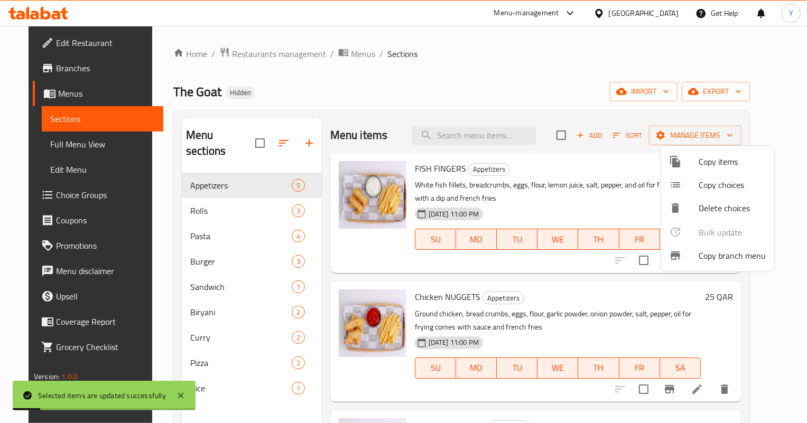
click at [591, 282] on div at bounding box center [403, 211] width 807 height 423
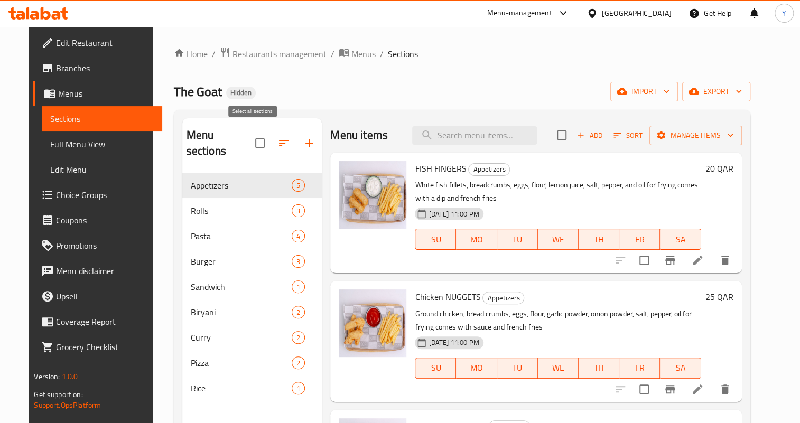
click at [254, 138] on input "checkbox" at bounding box center [260, 143] width 22 height 22
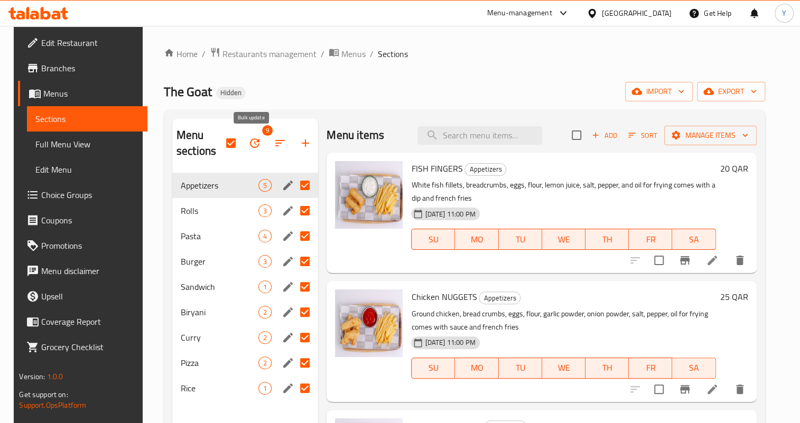
click at [250, 144] on icon "button" at bounding box center [254, 143] width 13 height 13
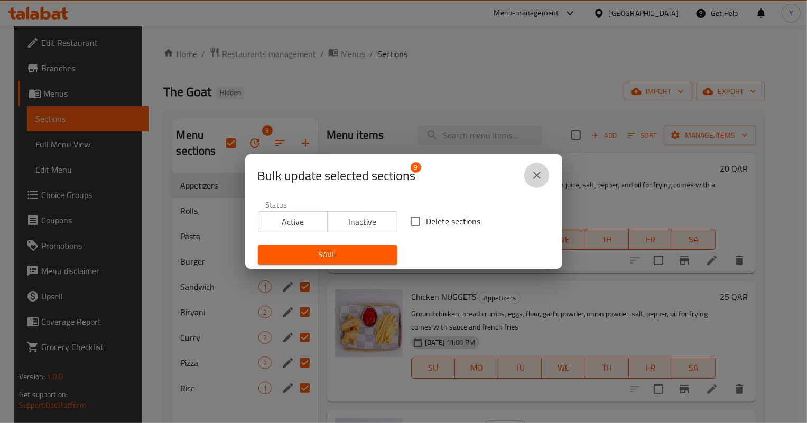
click at [542, 173] on icon "close" at bounding box center [536, 175] width 13 height 13
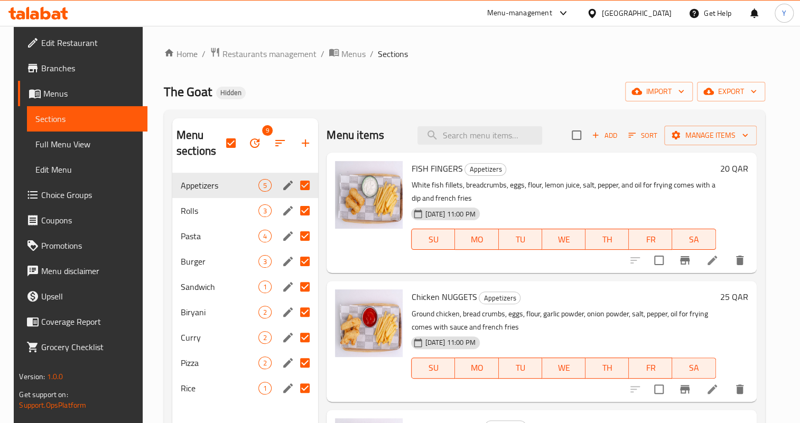
click at [538, 169] on h6 "FISH FINGERS Appetizers" at bounding box center [563, 168] width 304 height 15
click at [252, 143] on icon "button" at bounding box center [254, 143] width 13 height 13
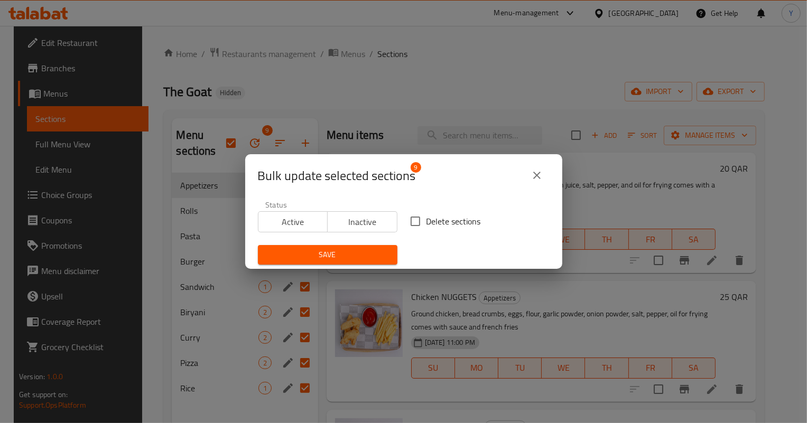
click at [538, 171] on icon "close" at bounding box center [536, 175] width 13 height 13
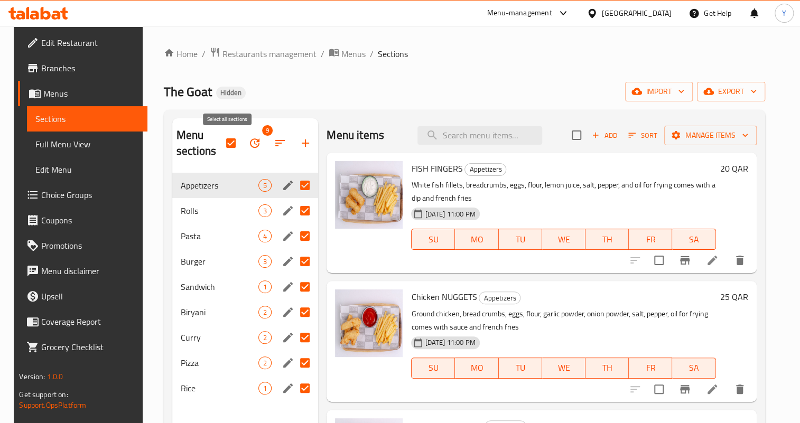
click at [220, 147] on input "checkbox" at bounding box center [231, 143] width 22 height 22
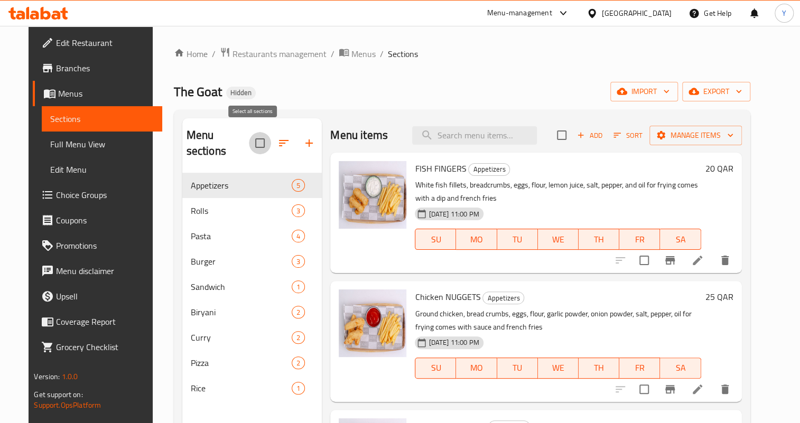
click at [251, 137] on input "checkbox" at bounding box center [260, 143] width 22 height 22
checkbox input "true"
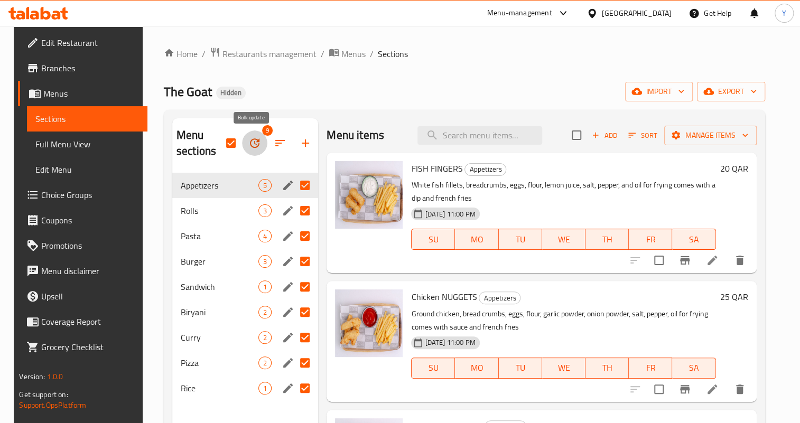
click at [257, 143] on icon "button" at bounding box center [254, 143] width 13 height 13
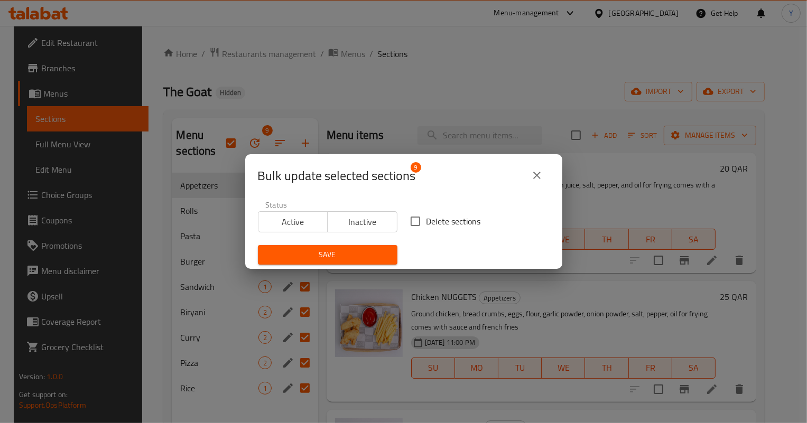
click at [426, 222] on span "Delete sections" at bounding box center [453, 221] width 54 height 13
click at [426, 222] on input "Delete sections" at bounding box center [415, 221] width 22 height 22
checkbox input "true"
click at [315, 258] on span "Save" at bounding box center [327, 254] width 123 height 13
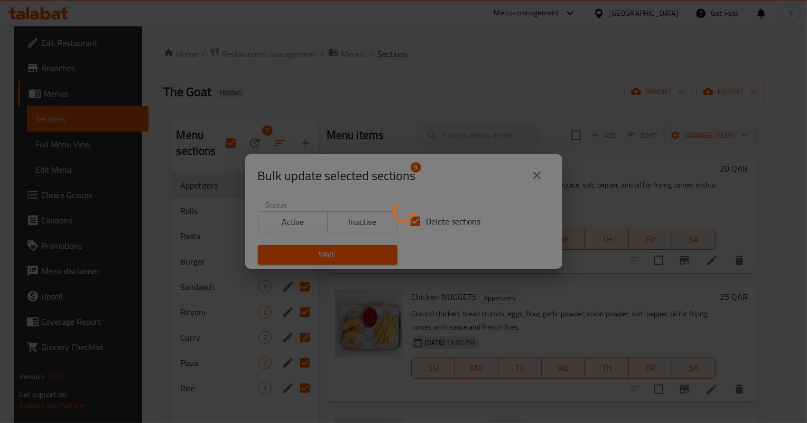
checkbox input "false"
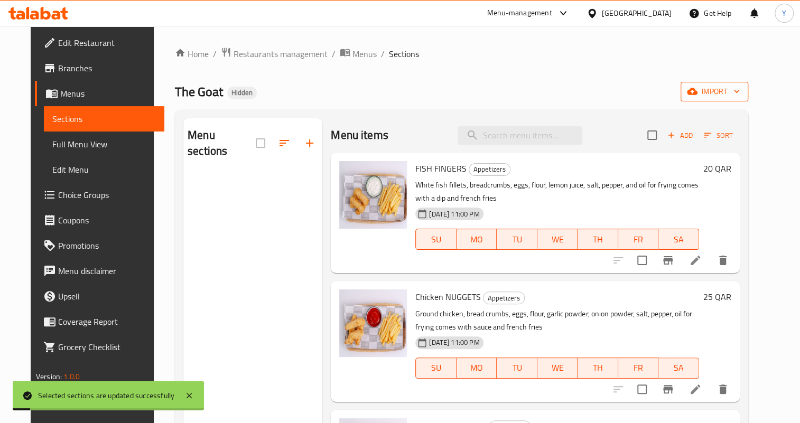
click at [734, 94] on span "import" at bounding box center [714, 91] width 51 height 13
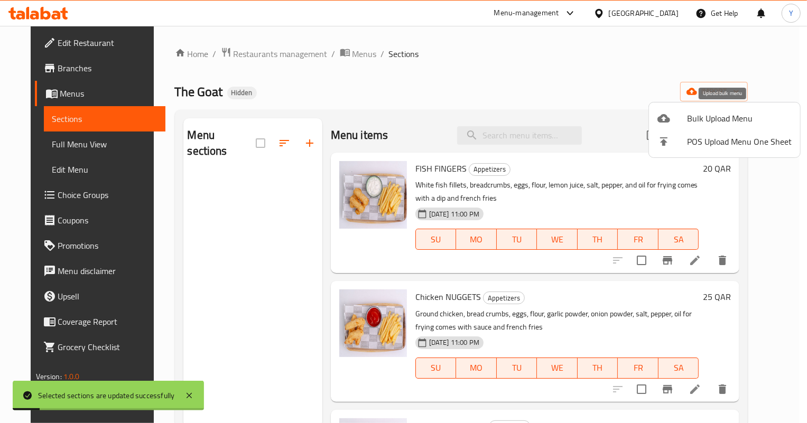
click at [719, 114] on span "Bulk Upload Menu" at bounding box center [739, 118] width 105 height 13
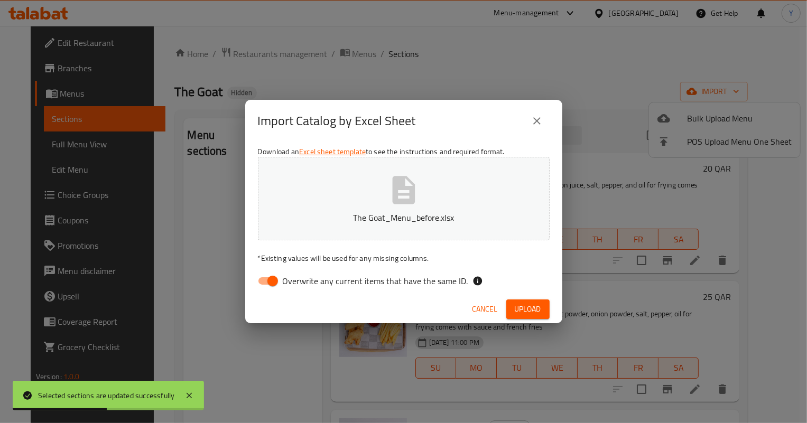
click at [262, 280] on input "Overwrite any current items that have the same ID." at bounding box center [273, 281] width 60 height 20
checkbox input "false"
click at [536, 310] on span "Upload" at bounding box center [528, 309] width 26 height 13
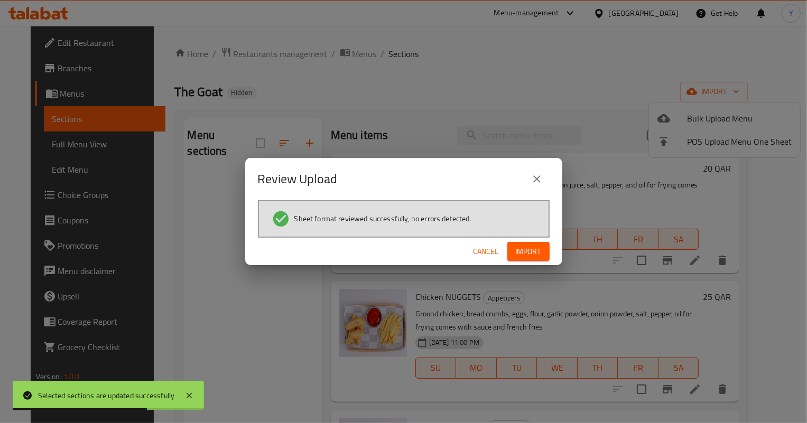
click at [523, 250] on span "Import" at bounding box center [528, 251] width 25 height 13
click at [192, 396] on icon at bounding box center [189, 395] width 13 height 13
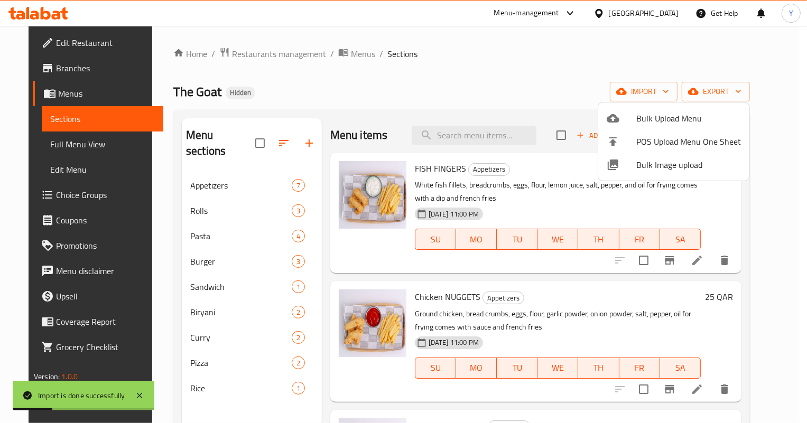
click at [589, 282] on div at bounding box center [403, 211] width 807 height 423
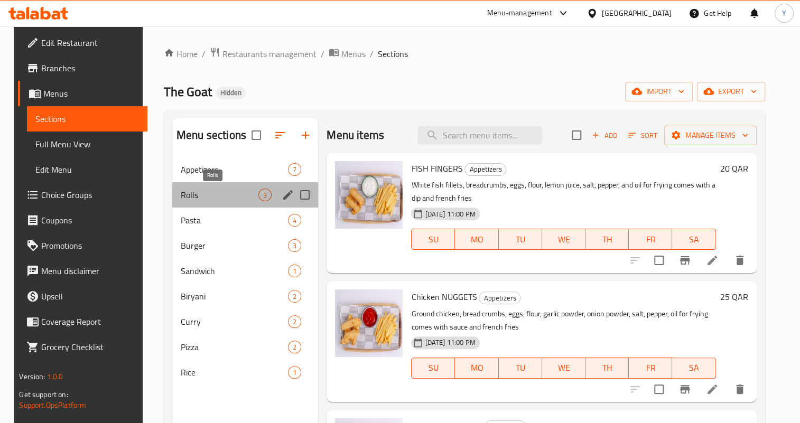
click at [215, 196] on span "Rolls" at bounding box center [220, 195] width 78 height 13
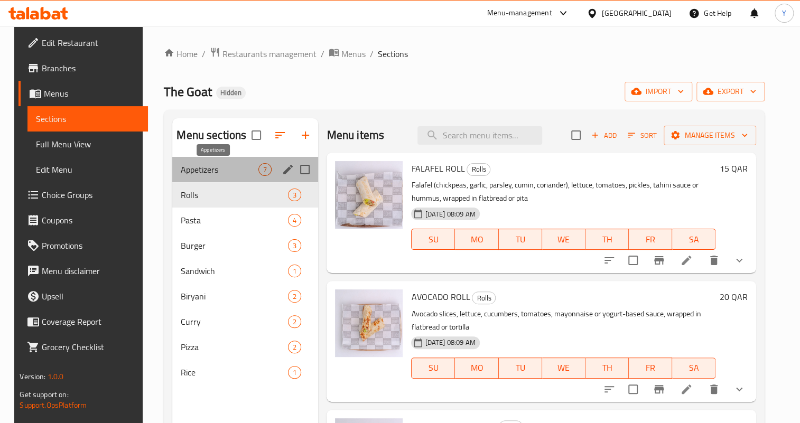
click at [213, 167] on span "Appetizers" at bounding box center [220, 169] width 78 height 13
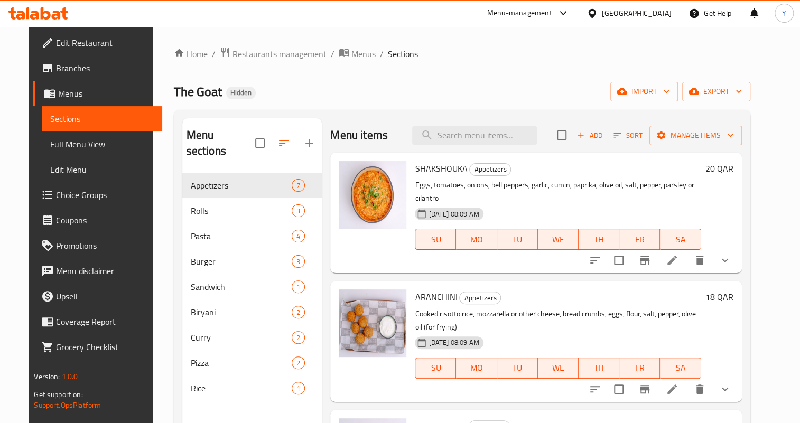
drag, startPoint x: 644, startPoint y: 247, endPoint x: 638, endPoint y: 274, distance: 28.0
click at [630, 249] on input "checkbox" at bounding box center [619, 260] width 22 height 22
checkbox input "true"
click at [630, 378] on input "checkbox" at bounding box center [619, 389] width 22 height 22
checkbox input "true"
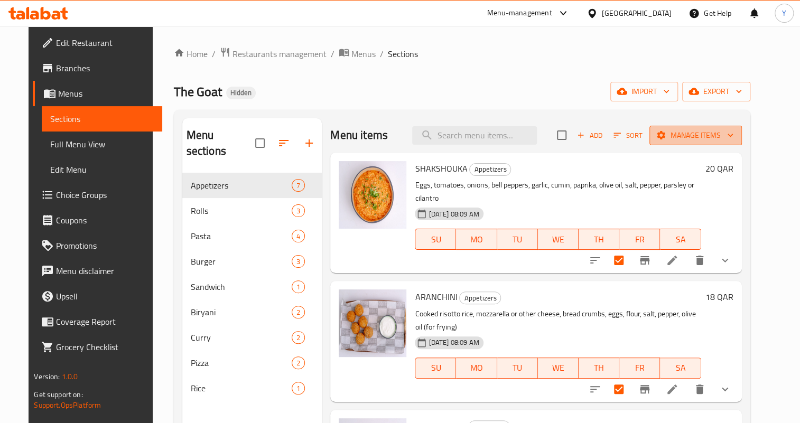
click at [705, 138] on span "Manage items" at bounding box center [696, 135] width 76 height 13
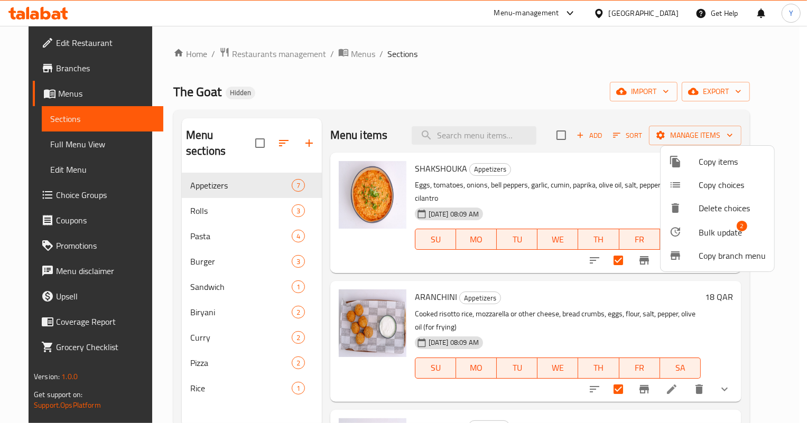
click at [710, 235] on span "Bulk update" at bounding box center [719, 232] width 43 height 13
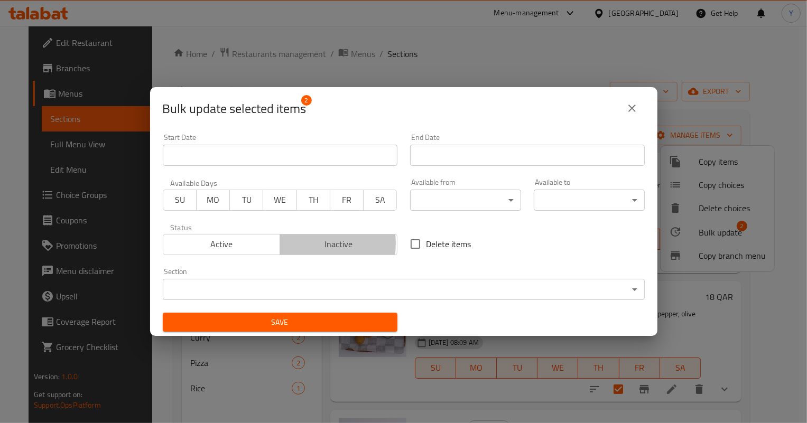
click at [307, 243] on span "Inactive" at bounding box center [338, 244] width 109 height 15
click at [301, 318] on span "Save" at bounding box center [280, 322] width 218 height 13
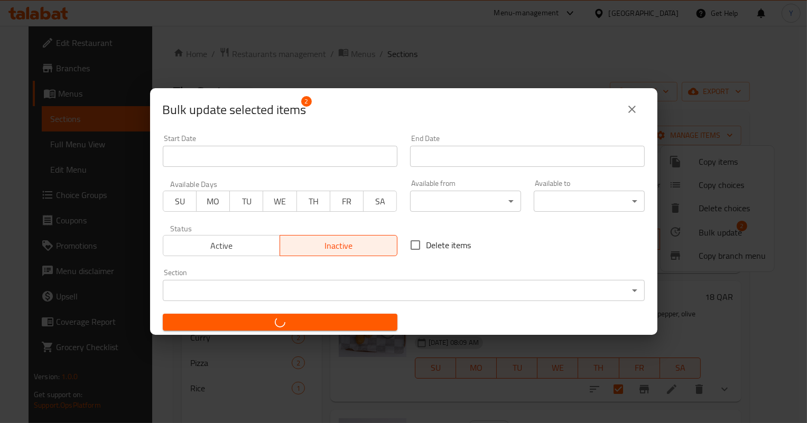
checkbox input "false"
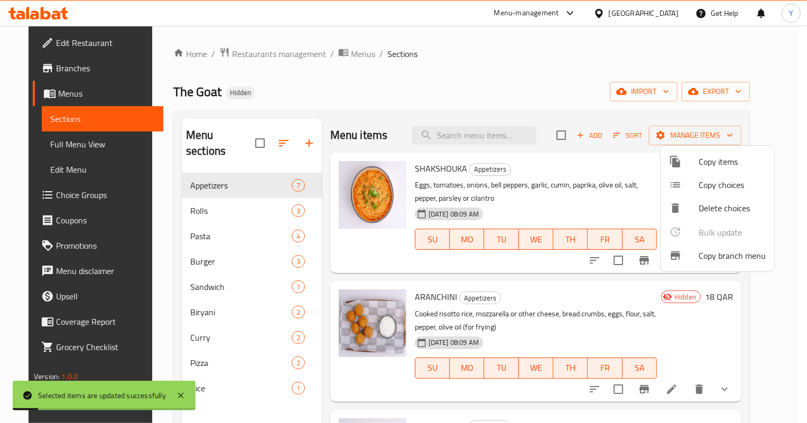
click at [574, 300] on div at bounding box center [403, 211] width 807 height 423
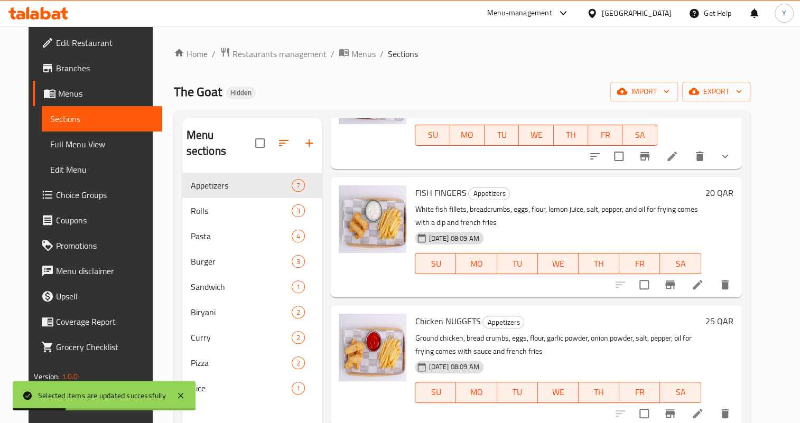
scroll to position [240, 0]
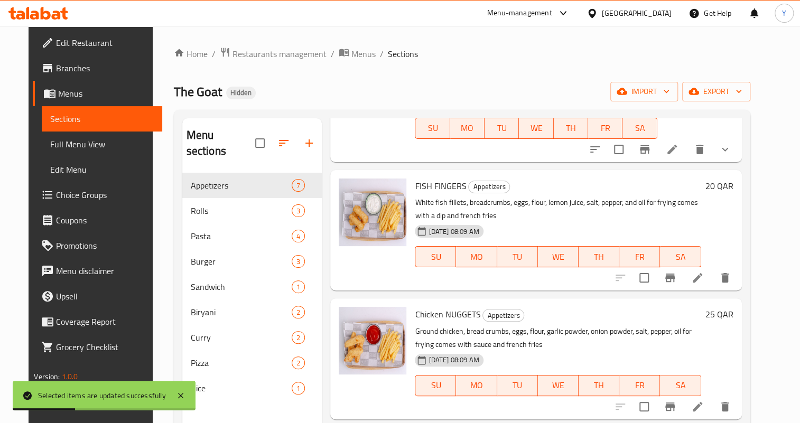
click at [655, 278] on input "checkbox" at bounding box center [644, 278] width 22 height 22
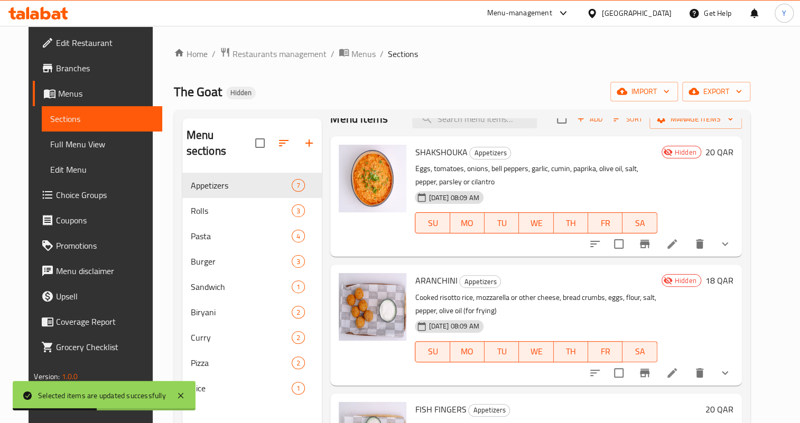
scroll to position [0, 0]
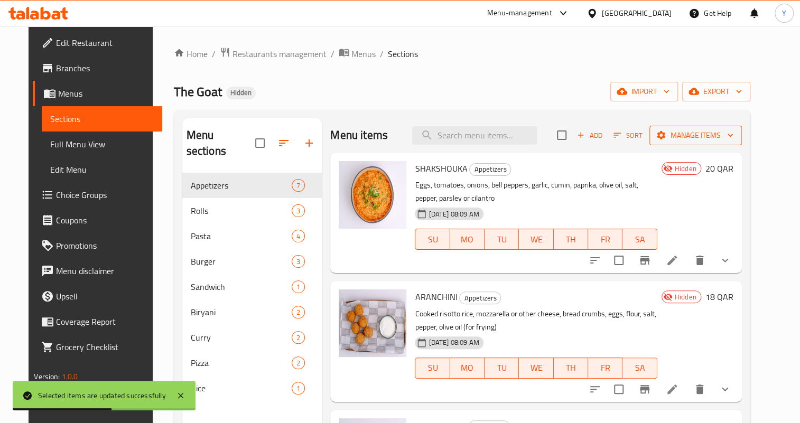
click at [707, 137] on span "Manage items" at bounding box center [696, 135] width 76 height 13
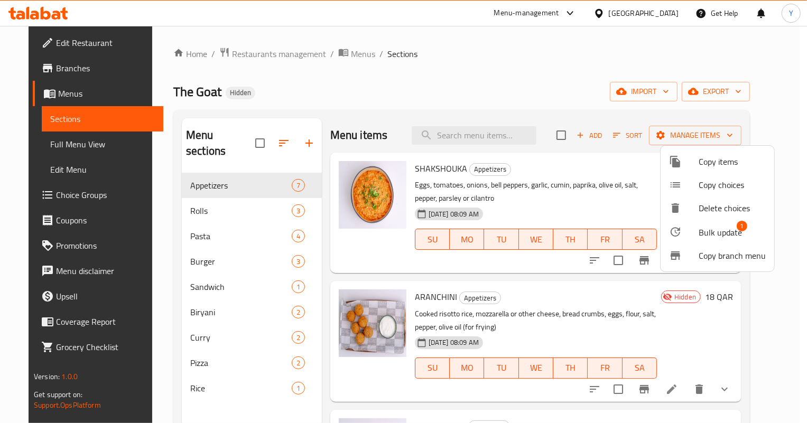
click at [604, 293] on div at bounding box center [403, 211] width 807 height 423
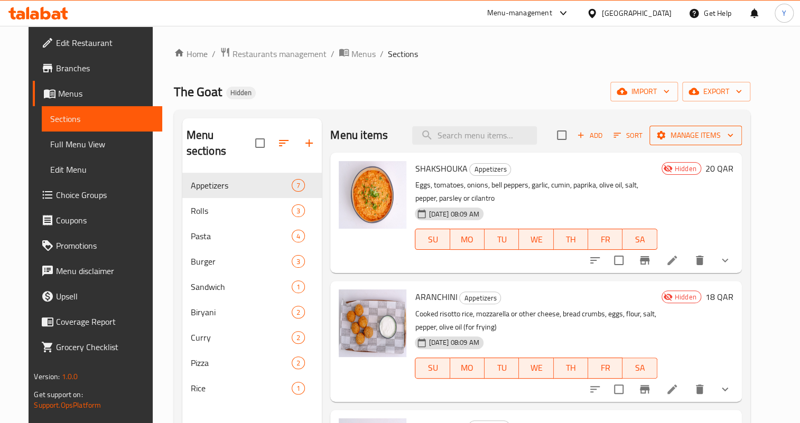
click at [727, 133] on span "Manage items" at bounding box center [696, 135] width 76 height 13
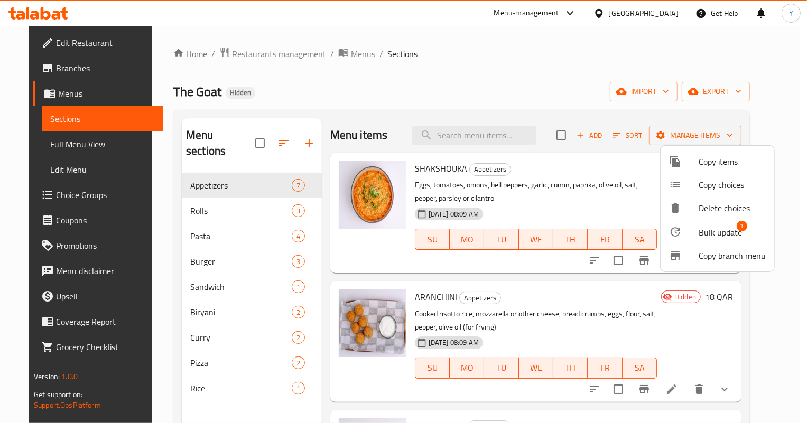
click at [704, 233] on span "Bulk update" at bounding box center [719, 232] width 43 height 13
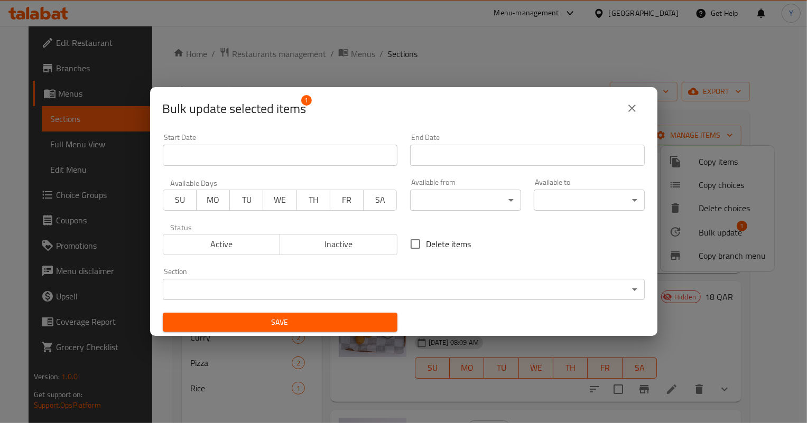
click at [295, 248] on span "Inactive" at bounding box center [338, 244] width 109 height 15
click at [287, 317] on span "Save" at bounding box center [280, 322] width 218 height 13
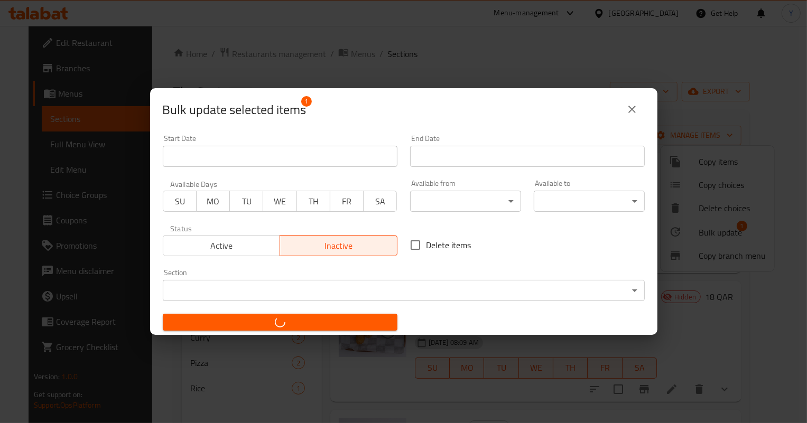
checkbox input "false"
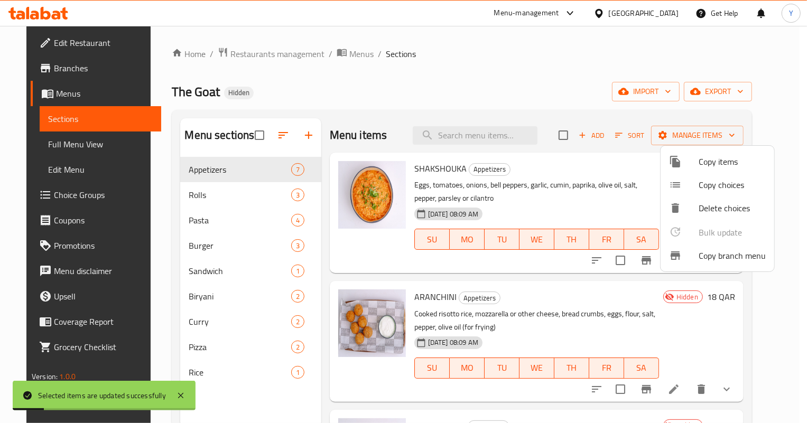
click at [583, 291] on div at bounding box center [403, 211] width 807 height 423
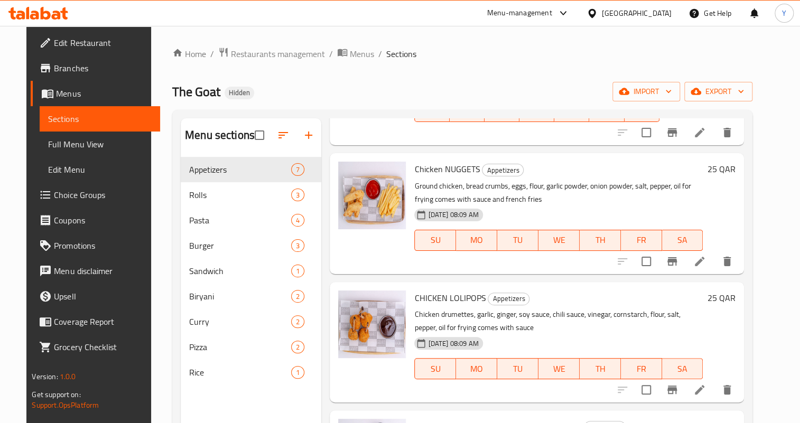
scroll to position [432, 0]
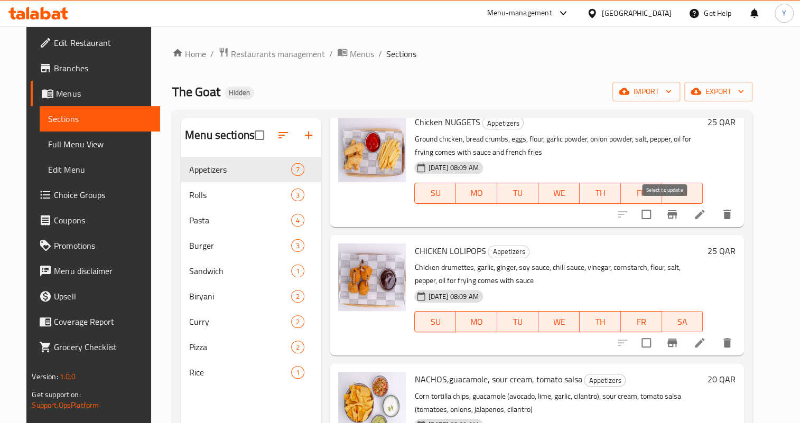
click at [657, 215] on input "checkbox" at bounding box center [646, 214] width 22 height 22
checkbox input "true"
click at [657, 343] on input "checkbox" at bounding box center [646, 343] width 22 height 22
checkbox input "true"
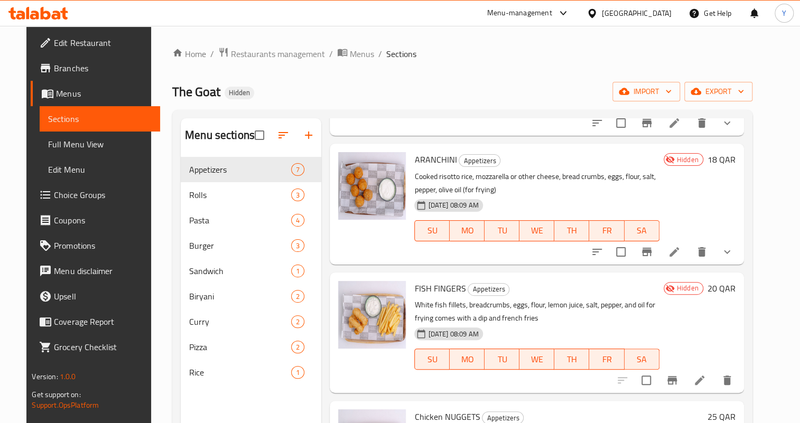
scroll to position [0, 0]
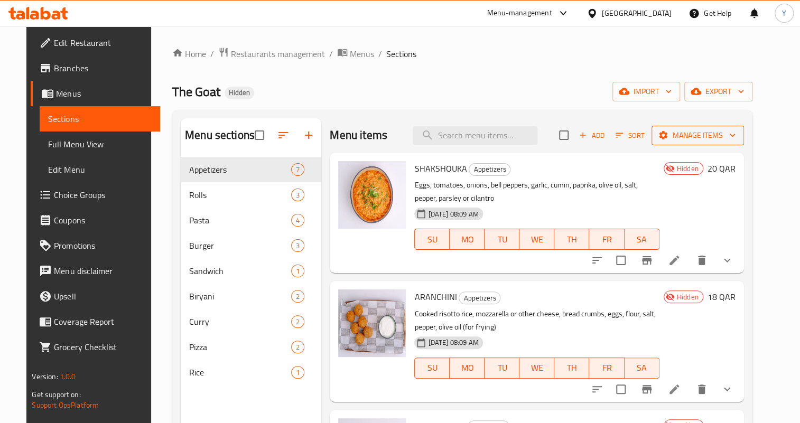
click at [723, 133] on span "Manage items" at bounding box center [698, 135] width 76 height 13
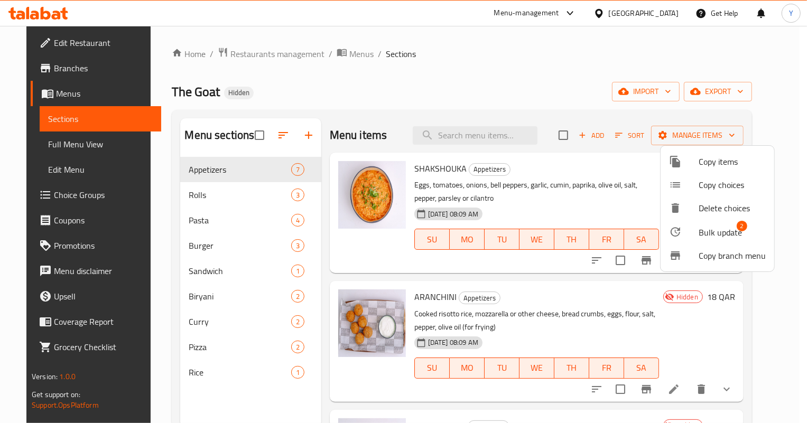
click at [696, 230] on div at bounding box center [684, 232] width 30 height 13
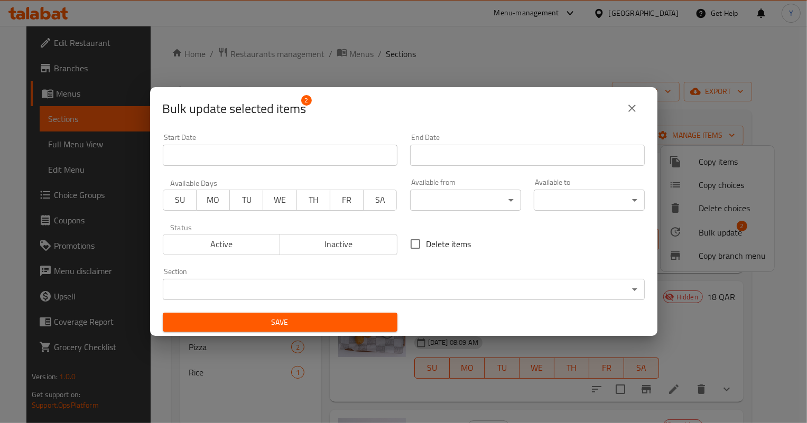
click at [355, 245] on span "Inactive" at bounding box center [338, 244] width 109 height 15
click at [323, 319] on span "Save" at bounding box center [280, 322] width 218 height 13
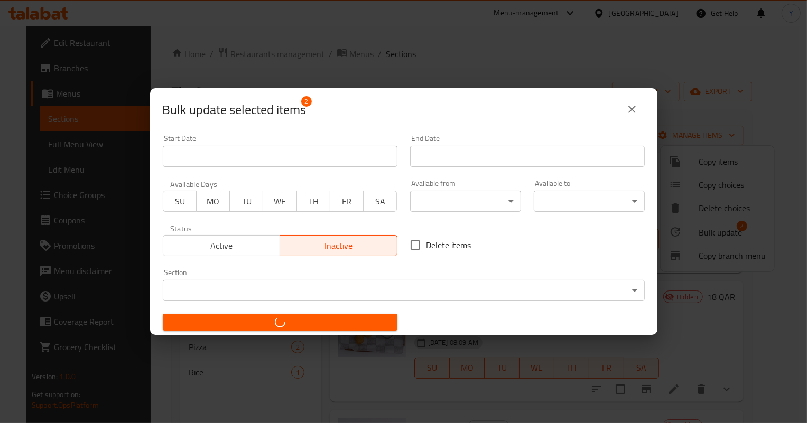
checkbox input "false"
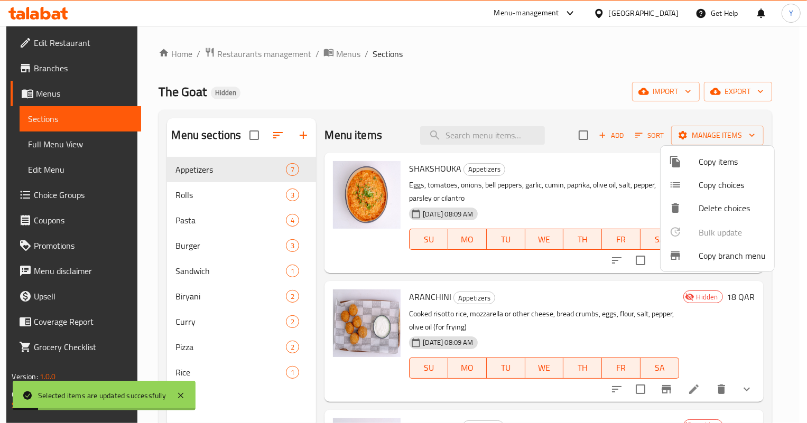
click at [573, 292] on div at bounding box center [403, 211] width 807 height 423
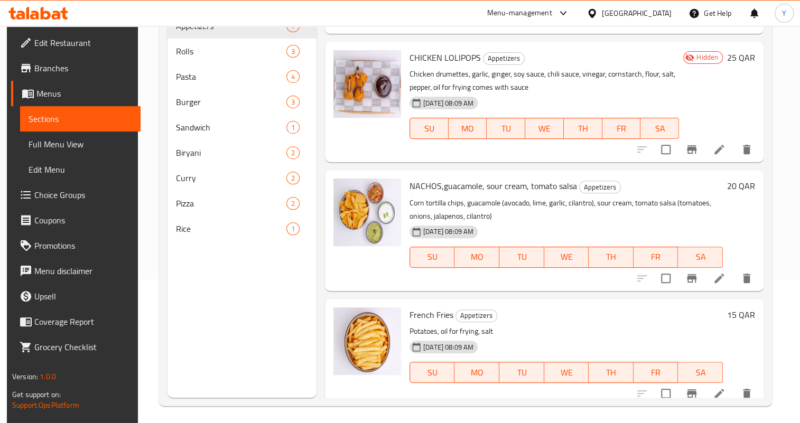
scroll to position [490, 0]
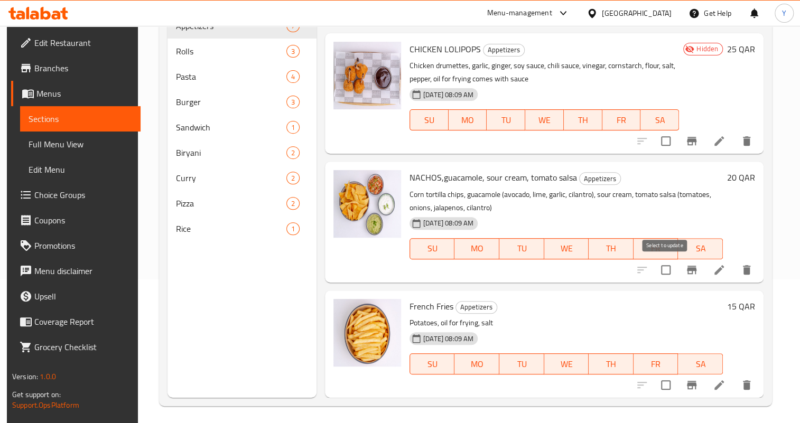
click at [669, 268] on input "checkbox" at bounding box center [666, 270] width 22 height 22
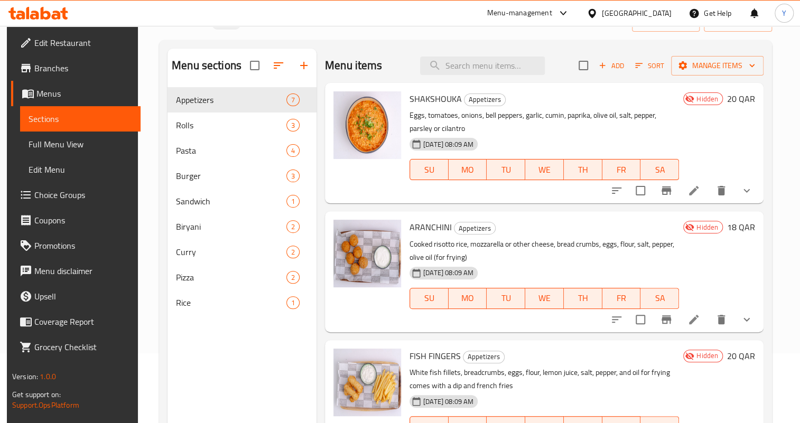
scroll to position [0, 0]
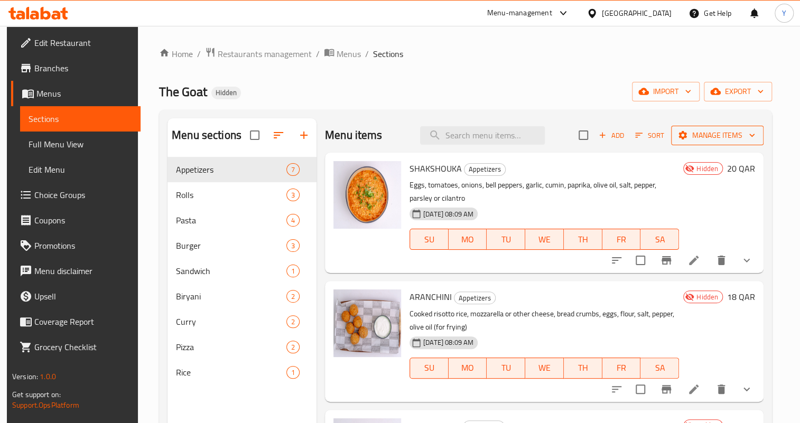
click at [699, 139] on span "Manage items" at bounding box center [717, 135] width 76 height 13
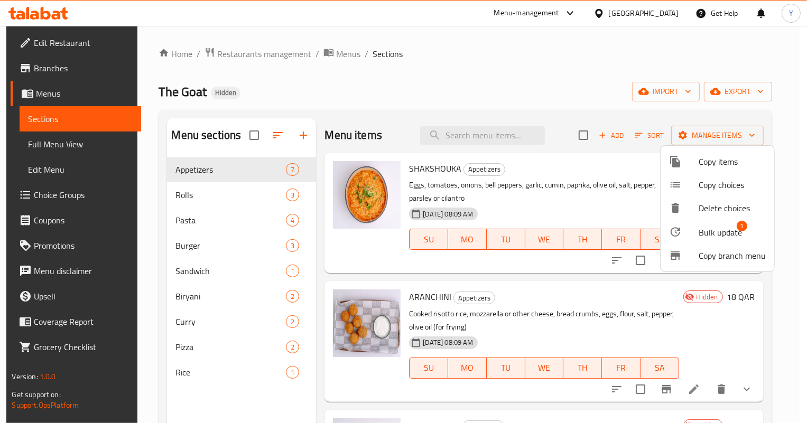
click at [708, 230] on span "Bulk update" at bounding box center [719, 232] width 43 height 13
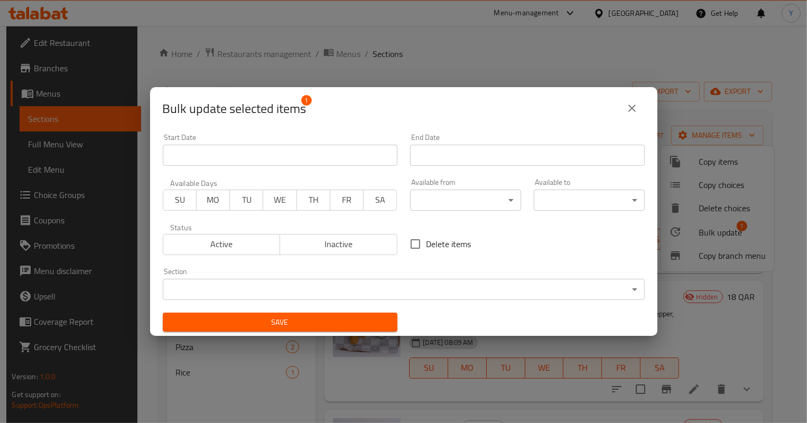
click at [332, 237] on span "Inactive" at bounding box center [338, 244] width 109 height 15
click at [328, 317] on span "Save" at bounding box center [280, 322] width 218 height 13
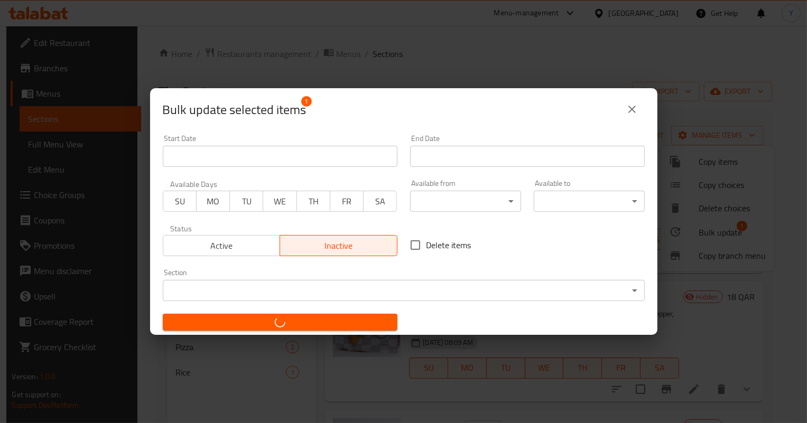
checkbox input "false"
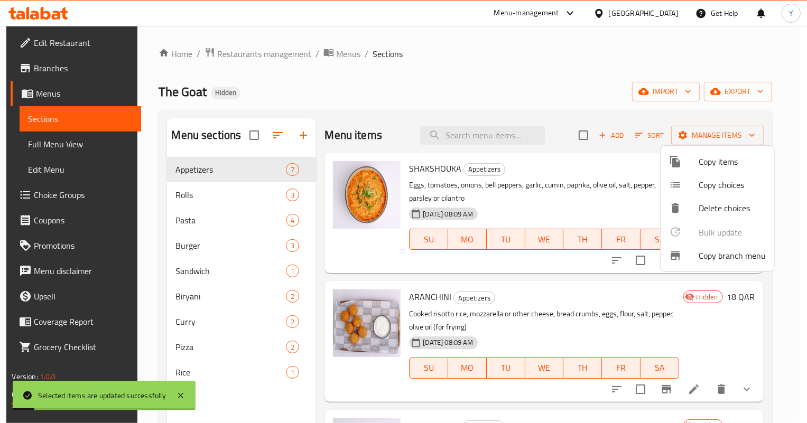
click at [607, 290] on div at bounding box center [403, 211] width 807 height 423
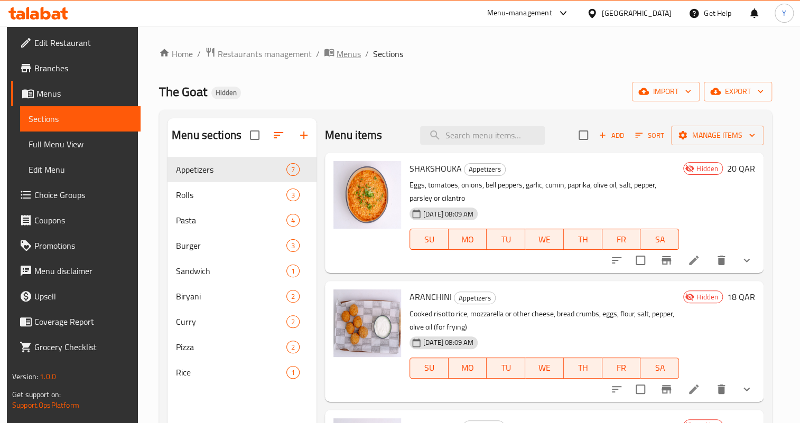
click at [340, 50] on span "Menus" at bounding box center [349, 54] width 24 height 13
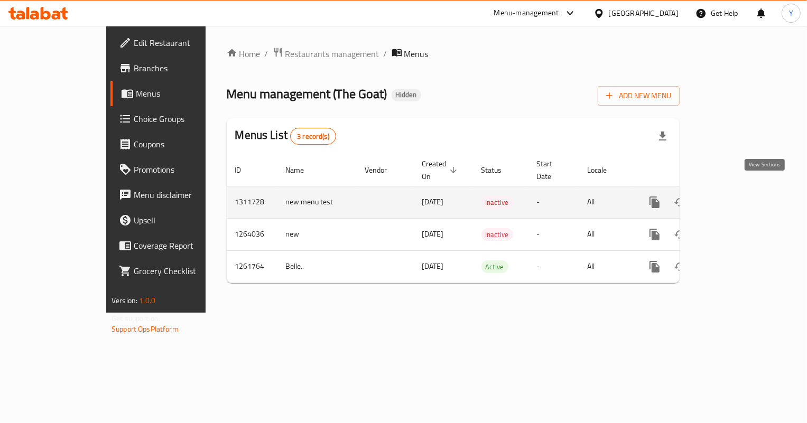
click at [737, 196] on icon "enhanced table" at bounding box center [730, 202] width 13 height 13
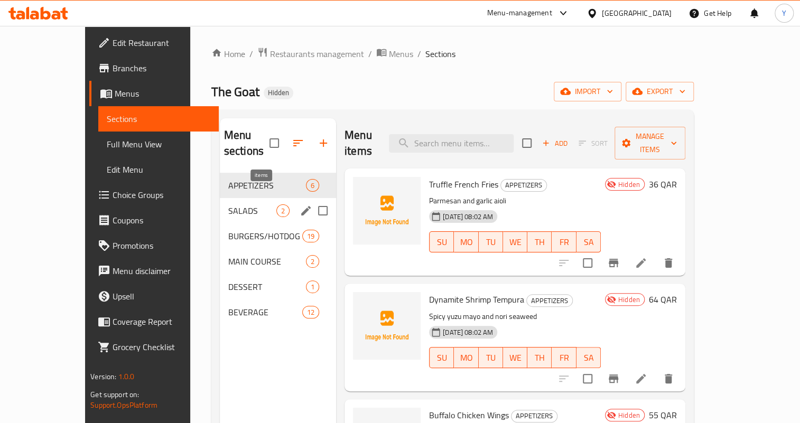
click at [277, 206] on span "2" at bounding box center [283, 211] width 12 height 10
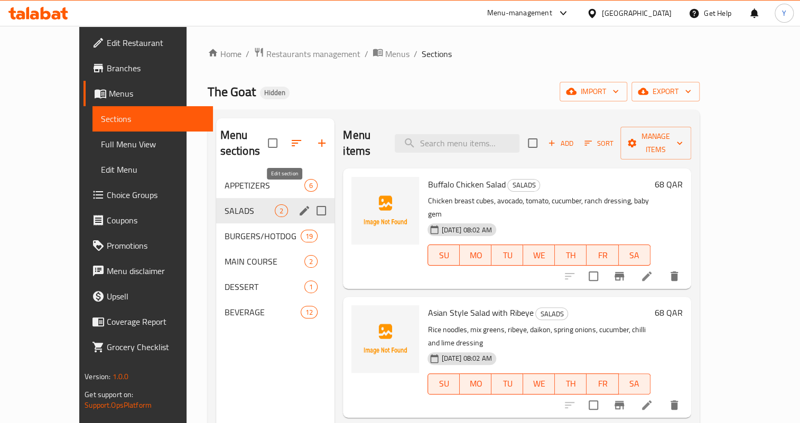
click at [300, 206] on icon "edit" at bounding box center [305, 211] width 10 height 10
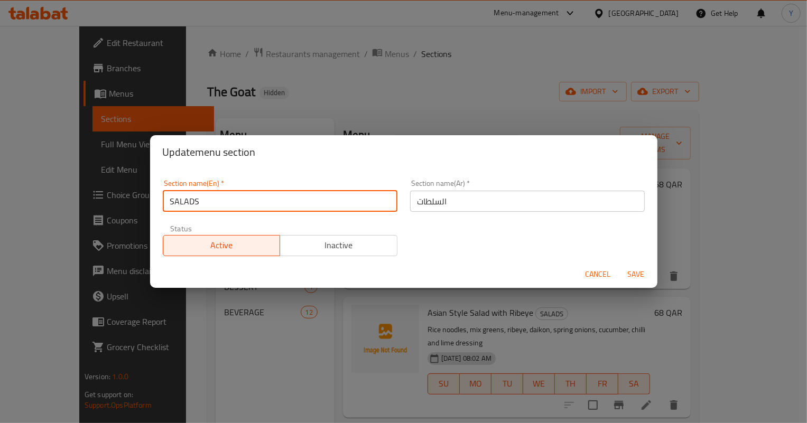
drag, startPoint x: 170, startPoint y: 195, endPoint x: 144, endPoint y: 197, distance: 25.9
click at [144, 197] on div "Update menu section Section name(En)   * SALADS Section name(En) * Section name…" at bounding box center [403, 211] width 807 height 423
type input "Salads"
click at [619, 265] on button "Save" at bounding box center [636, 275] width 34 height 20
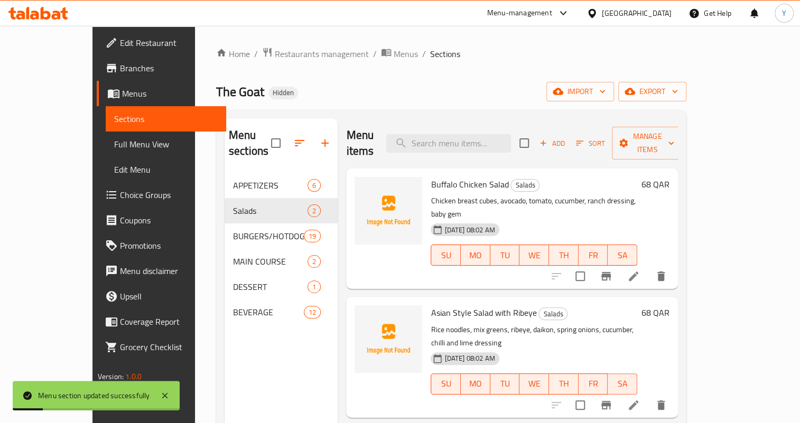
click at [648, 267] on li at bounding box center [634, 276] width 30 height 19
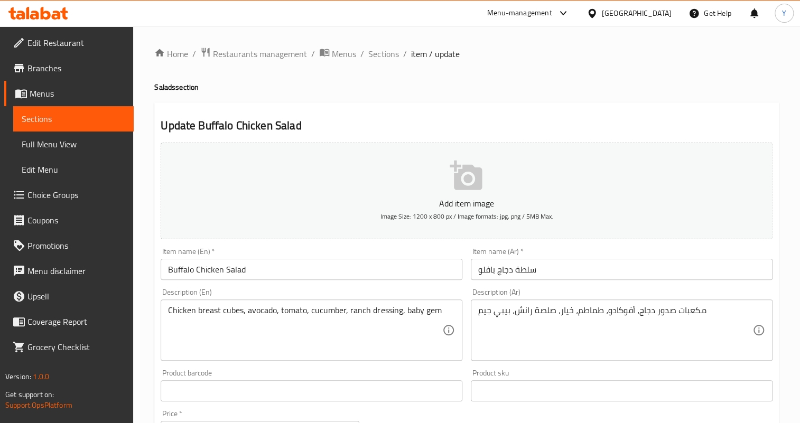
click at [355, 260] on div "Item name (En)   * Buffalo Chicken Salad Item name (En) *" at bounding box center [312, 264] width 302 height 32
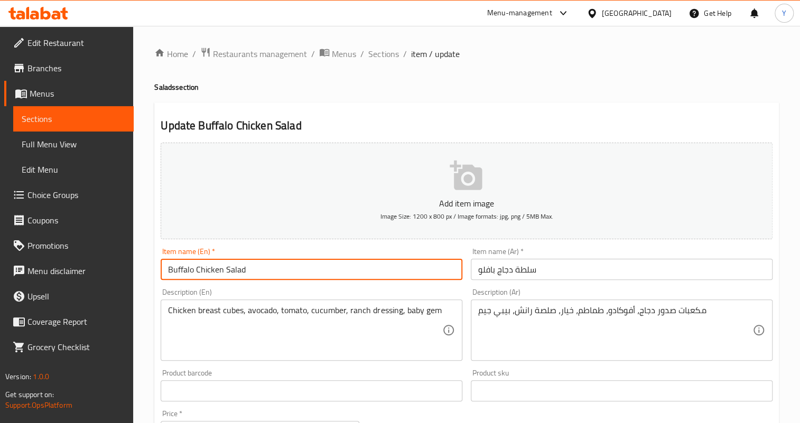
click at [357, 267] on input "Buffalo Chicken Salad" at bounding box center [312, 269] width 302 height 21
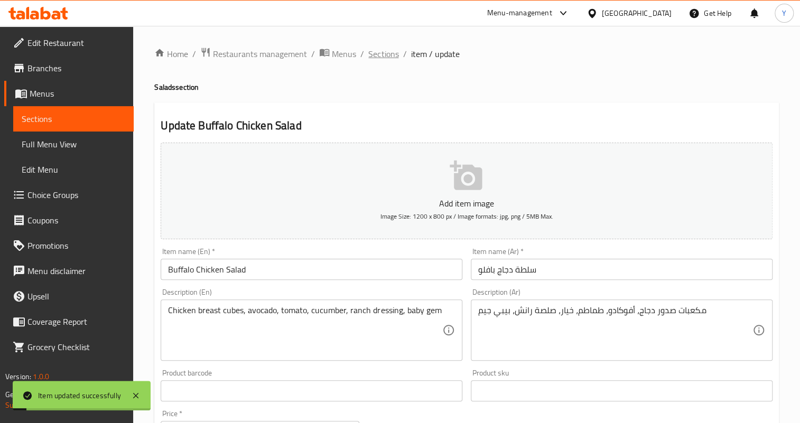
click at [396, 50] on span "Sections" at bounding box center [383, 54] width 30 height 13
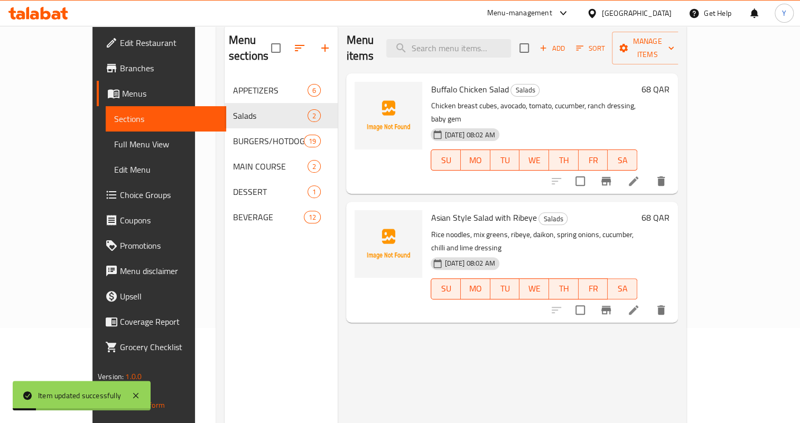
scroll to position [96, 0]
click at [648, 300] on li at bounding box center [634, 309] width 30 height 19
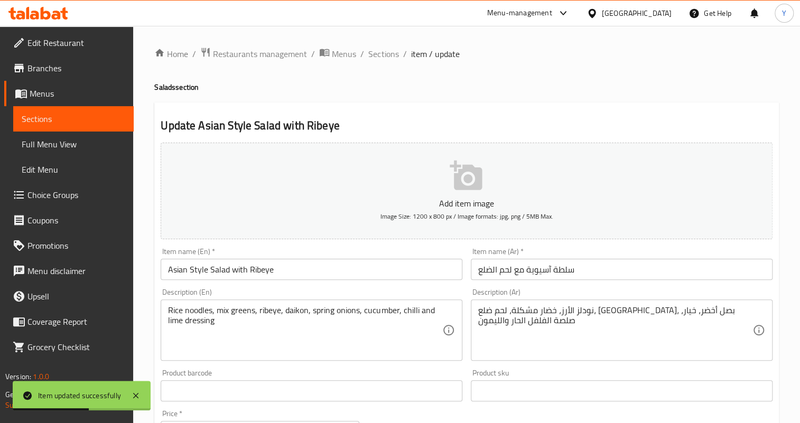
scroll to position [144, 0]
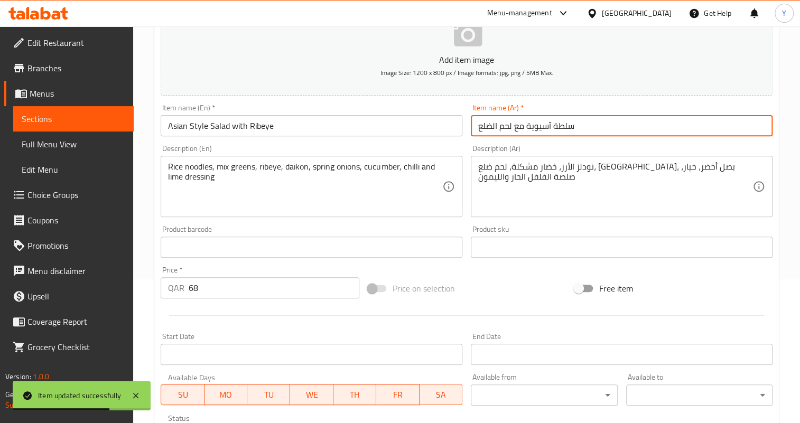
drag, startPoint x: 512, startPoint y: 124, endPoint x: 448, endPoint y: 122, distance: 63.9
click at [448, 122] on div "Add item image Image Size: 1200 x 800 px / Image formats: jpg, png / 5MB Max. I…" at bounding box center [466, 222] width 620 height 455
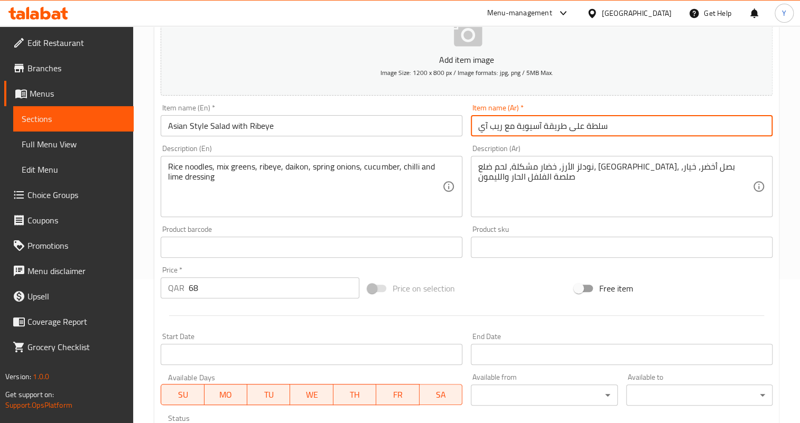
type input "سلطة على طريقة آسيوية مع ريب آي"
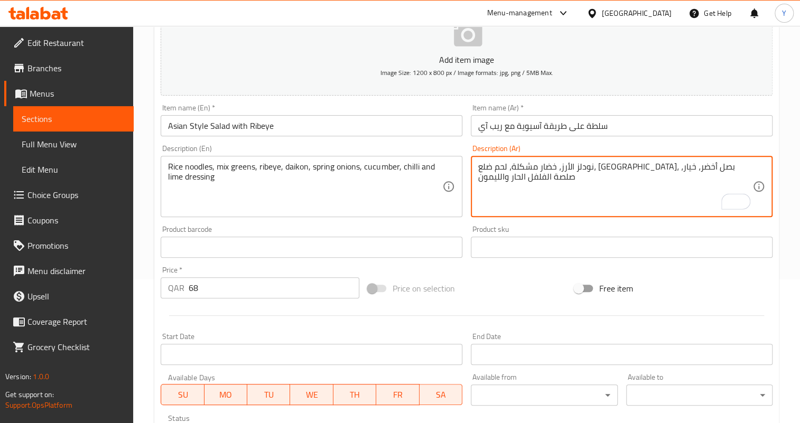
drag, startPoint x: 657, startPoint y: 164, endPoint x: 629, endPoint y: 169, distance: 28.4
click at [496, 174] on textarea "نودلز الأرز، خضار مشكلة، ريب آي، دايكون، بصل أخضر، خيار، صلصة الفلفل الحار والل…" at bounding box center [615, 187] width 274 height 50
type textarea "نودلز الأرز، خضار مشكلة، ريب آي، دايكون، بصل أخضر، خيار، صلصة الفلفل الحار والح…"
click at [416, 115] on input "Asian Style Salad with Ribeye" at bounding box center [312, 125] width 302 height 21
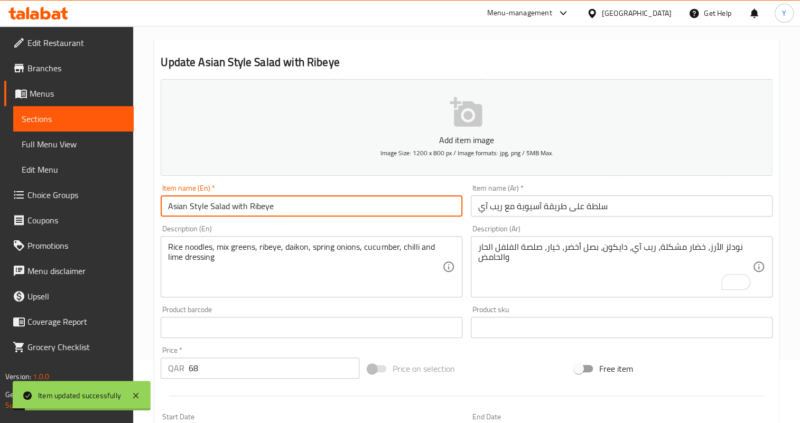
scroll to position [0, 0]
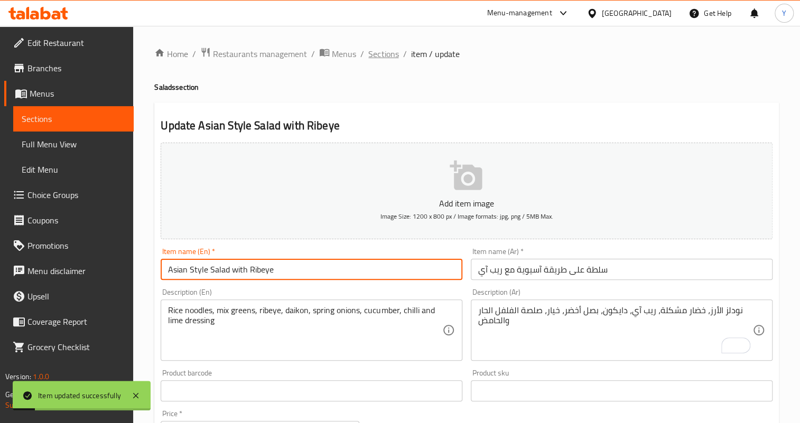
click at [375, 58] on span "Sections" at bounding box center [383, 54] width 30 height 13
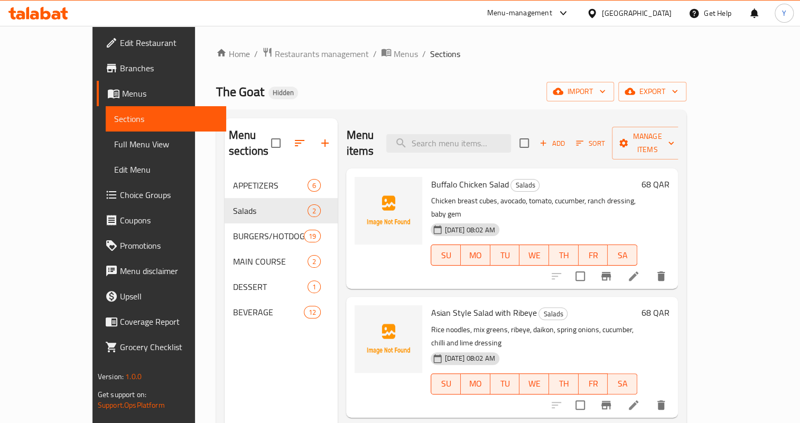
click at [120, 62] on span "Branches" at bounding box center [169, 68] width 98 height 13
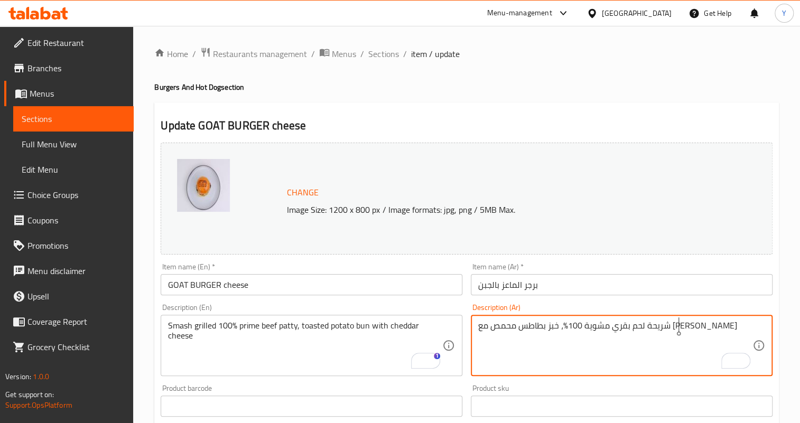
click at [648, 324] on textarea "شريحة لحم بقري مشوية 100%، خبز بطاطس محمص مع جبن شيدر" at bounding box center [615, 346] width 274 height 50
click at [587, 326] on textarea "شريحة لحم بقري برايم مشوية 100%، خبز بطاطس محمص مع جبن شيدر" at bounding box center [615, 346] width 274 height 50
drag, startPoint x: 561, startPoint y: 323, endPoint x: 555, endPoint y: 323, distance: 5.8
click at [555, 323] on textarea "شريحة لحم بقري برايم مشوية 100%، كيزر بطاطس محمص مع جبن شيدر" at bounding box center [615, 346] width 274 height 50
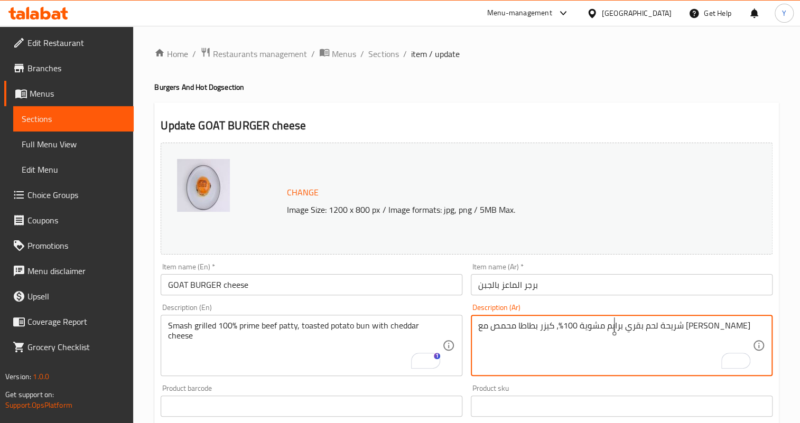
click at [616, 326] on textarea "شريحة لحم بقري برايم مشوية 100%، كيزر بطاطا محمص مع جبن شيدر" at bounding box center [615, 346] width 274 height 50
click at [659, 328] on textarea "شريحة لحم بقري برايم مشوية 100%، كيزر بطاطا محمص مع جبن شيدر" at bounding box center [615, 346] width 274 height 50
click at [650, 325] on textarea "شريحة لحم بقري سماش برايم مشوية 100%، كيزر بطاطا محمص مع جبن شيدر" at bounding box center [615, 346] width 274 height 50
click at [592, 322] on textarea "شريحة لحم بقري سماش مشوية 100%، كيزر بطاطا محمص مع جبن شيدر" at bounding box center [615, 346] width 274 height 50
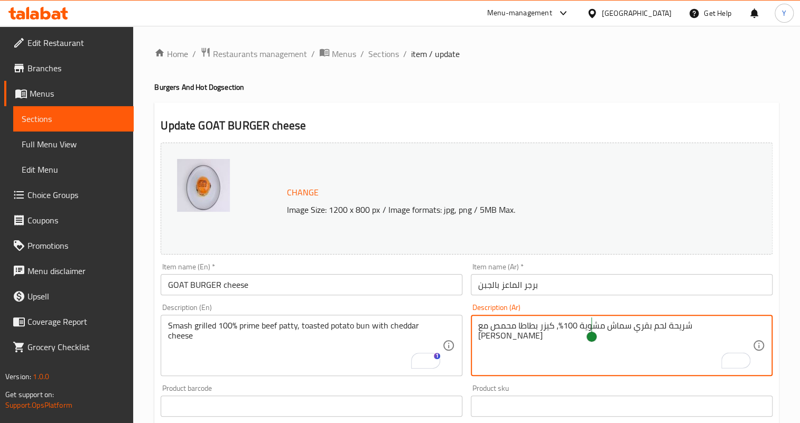
click at [592, 326] on textarea "شريحة لحم بقري سماش مشوية 100%، كيزر بطاطا محمص مع جبن شيدر" at bounding box center [615, 346] width 274 height 50
type textarea "شريحة لحم بقري سماش مشوية 100% برايم ، كيزر بطاطا محمص مع جبن شيدر"
click at [578, 290] on input "برجر الماعز بالجبن" at bounding box center [622, 284] width 302 height 21
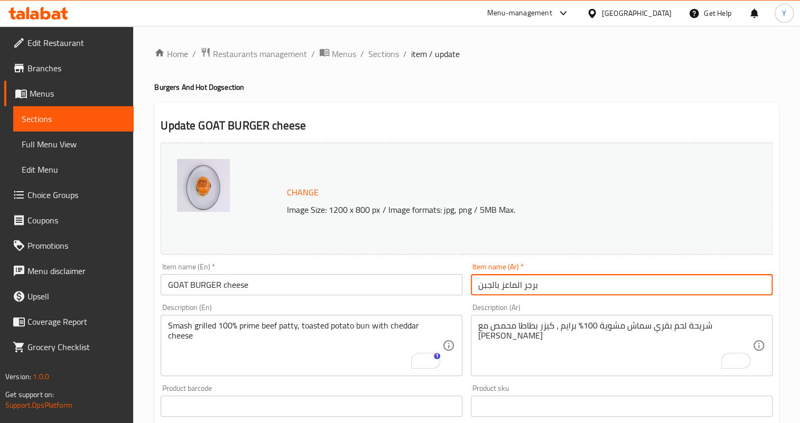
click at [216, 285] on input "GOAT BURGER cheese" at bounding box center [312, 284] width 302 height 21
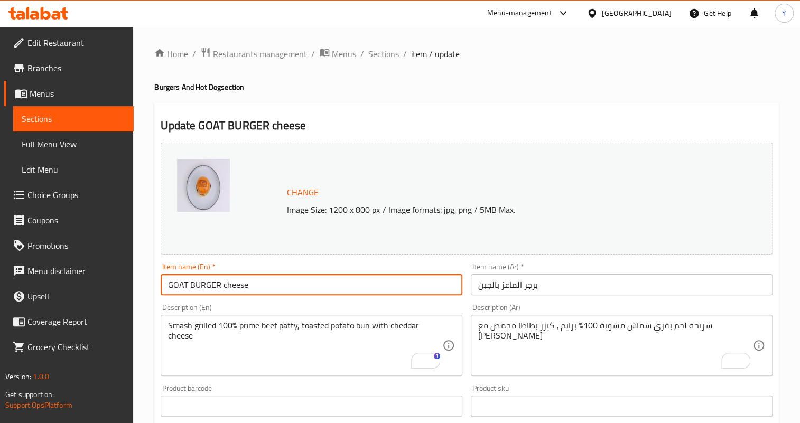
click at [223, 288] on input "GOAT BURGER cheese" at bounding box center [312, 284] width 302 height 21
drag, startPoint x: 193, startPoint y: 282, endPoint x: 221, endPoint y: 286, distance: 27.7
click at [221, 286] on input "GOAT BURGER Cheese" at bounding box center [312, 284] width 302 height 21
click at [234, 289] on input "GOAT Burger Cheese" at bounding box center [312, 284] width 302 height 21
click at [261, 283] on input "GOAT Burger Cheese" at bounding box center [312, 284] width 302 height 21
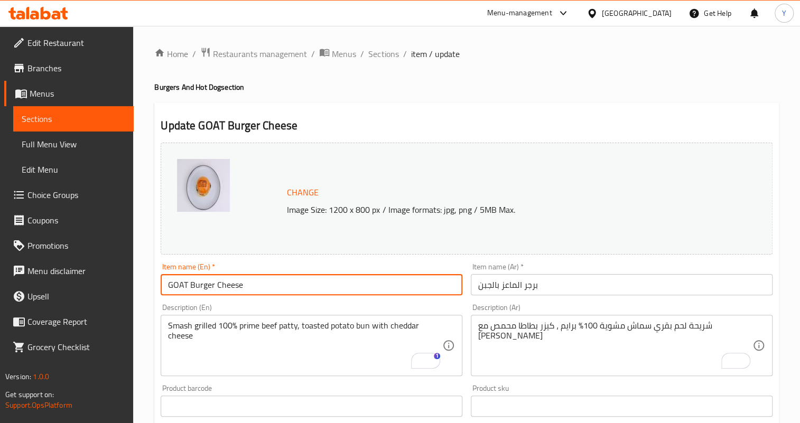
type input "GOAT Burger Cheese"
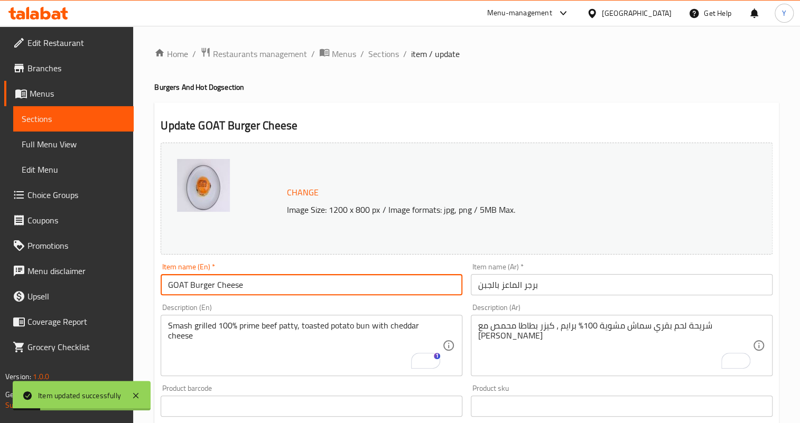
click at [509, 285] on input "برجر الماعز بالجبن" at bounding box center [622, 284] width 302 height 21
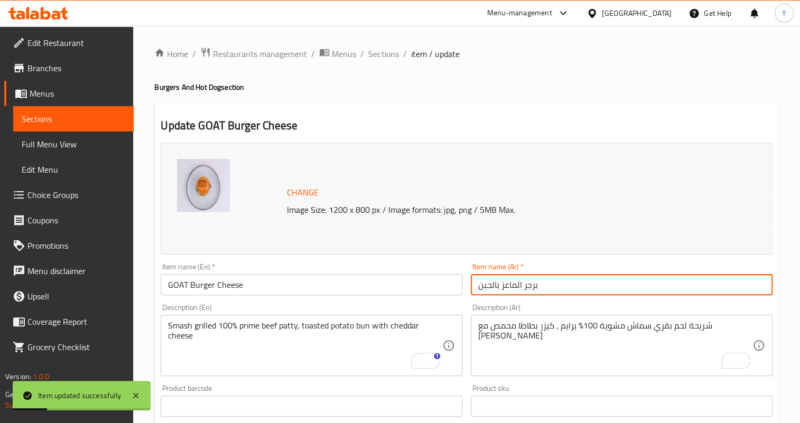
click at [509, 285] on input "برجر الماعز بالجبن" at bounding box center [622, 284] width 302 height 21
click at [512, 286] on input "برجر الماعز بالجبن" at bounding box center [622, 284] width 302 height 21
type input "برجر جوت بالجبن"
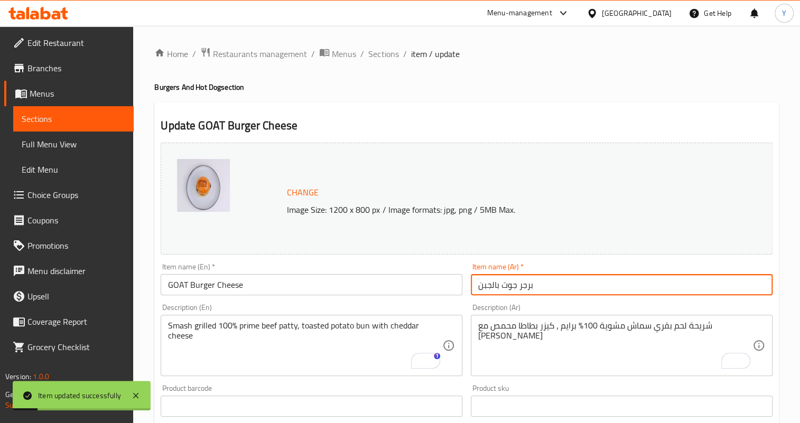
drag, startPoint x: 380, startPoint y: 58, endPoint x: 380, endPoint y: 65, distance: 7.4
click at [380, 58] on span "Sections" at bounding box center [383, 54] width 30 height 13
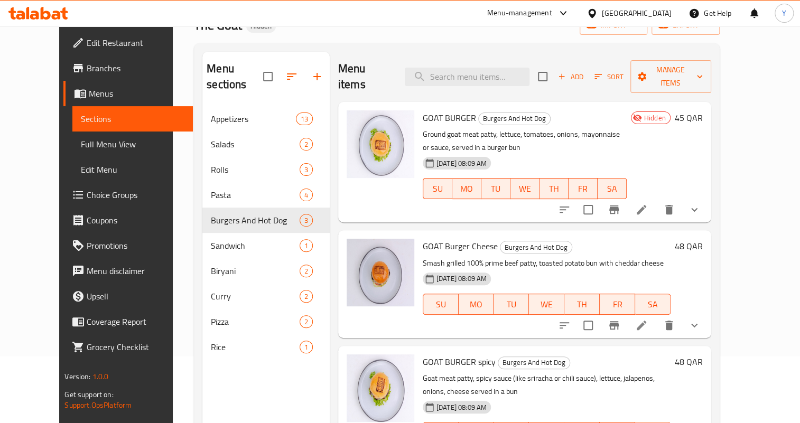
scroll to position [96, 0]
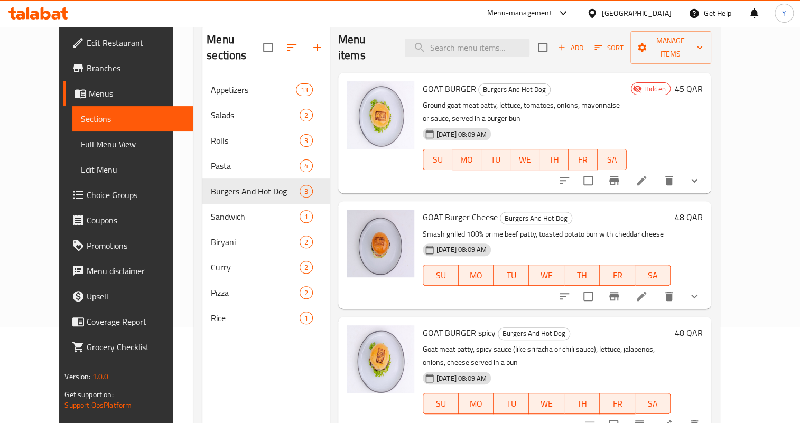
click at [711, 279] on div "GOAT Burger Cheese Burgers And Hot Dog Smash grilled 100% prime beef patty, toa…" at bounding box center [524, 254] width 373 height 107
click at [707, 284] on button "show more" at bounding box center [694, 296] width 25 height 25
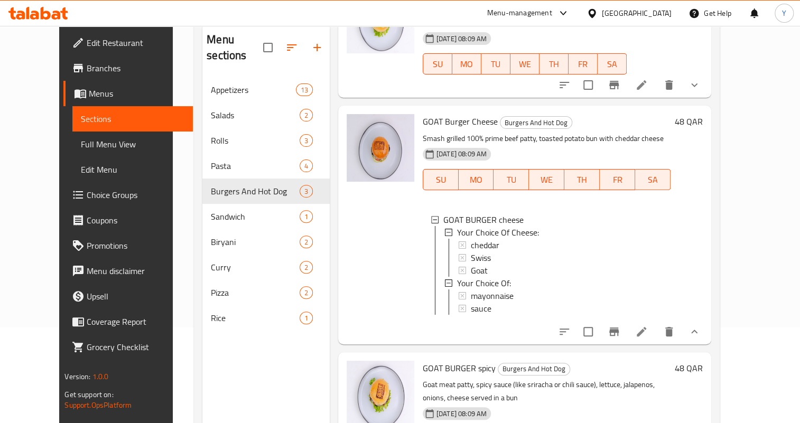
click at [648, 325] on icon at bounding box center [641, 331] width 13 height 13
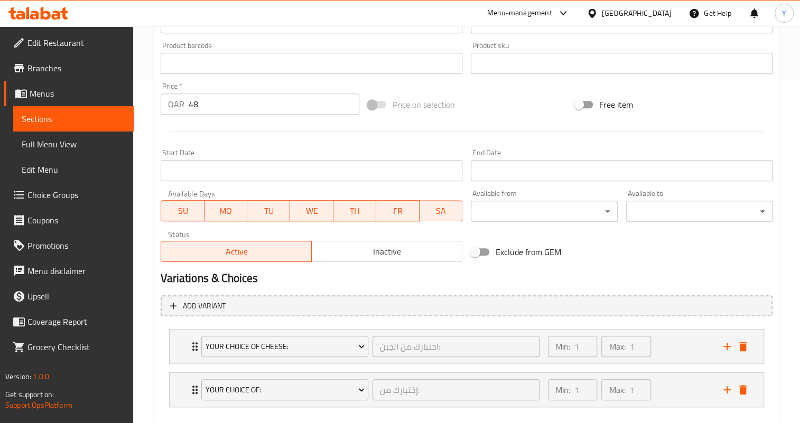
scroll to position [399, 0]
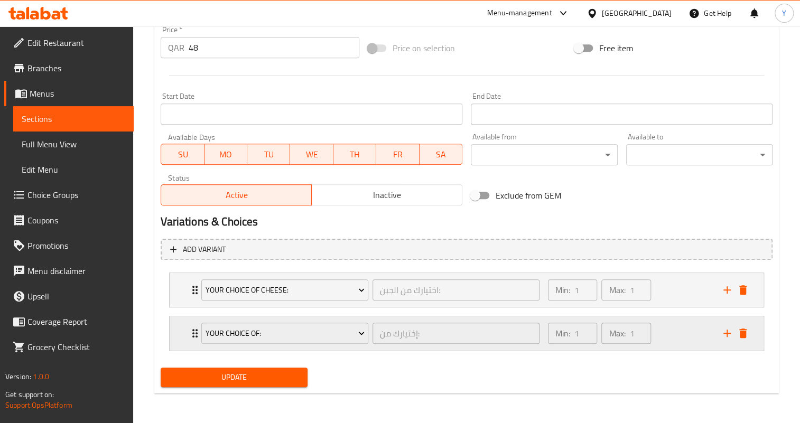
click at [660, 337] on div "Min: 1 ​ Max: 1 ​" at bounding box center [629, 333] width 175 height 34
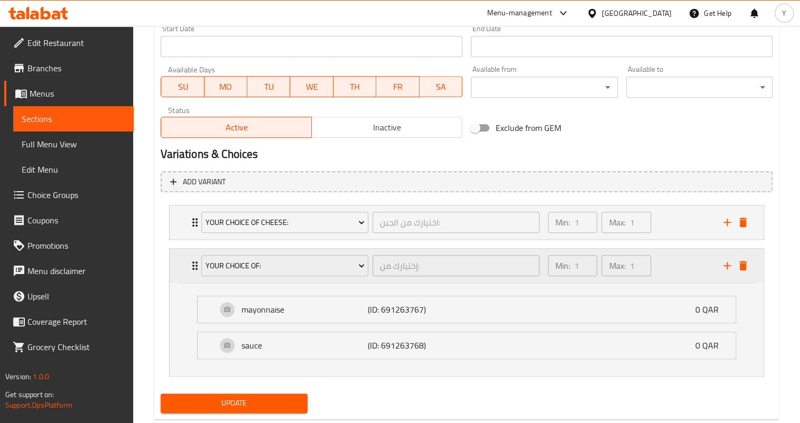
scroll to position [492, 0]
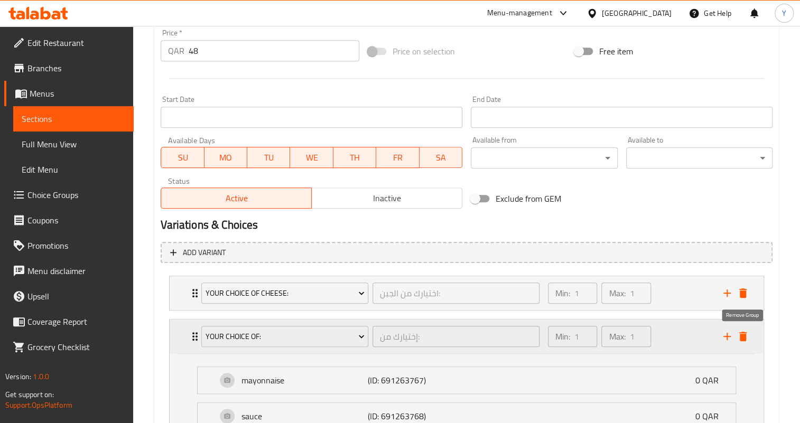
click at [743, 334] on icon "delete" at bounding box center [742, 337] width 7 height 10
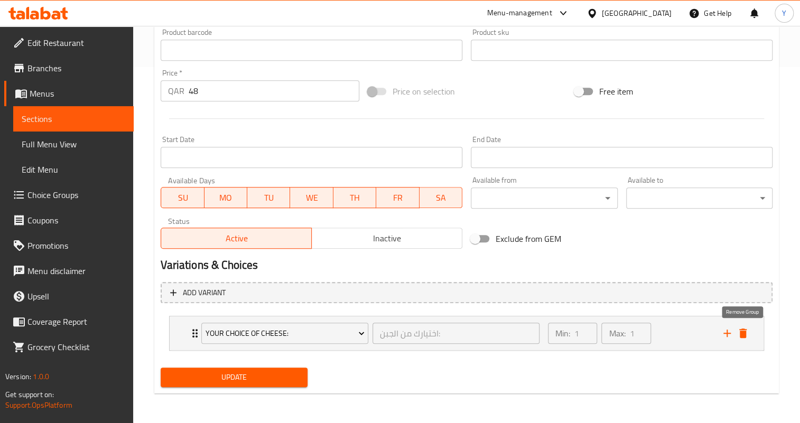
scroll to position [356, 0]
click at [663, 333] on div "Min: 1 ​ Max: 1 ​" at bounding box center [629, 333] width 175 height 34
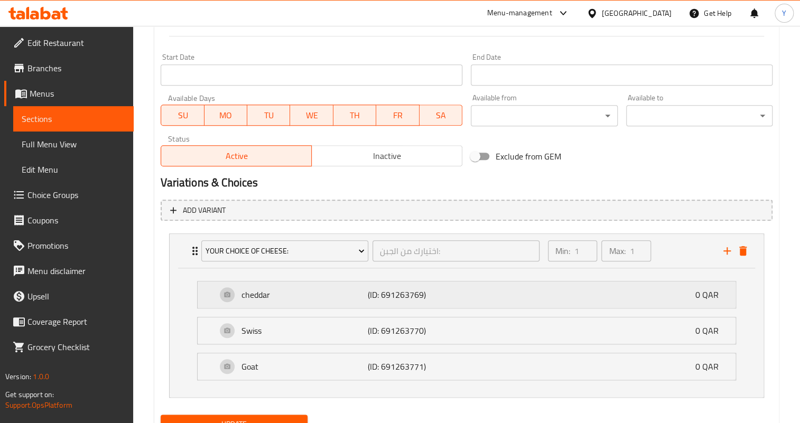
scroll to position [486, 0]
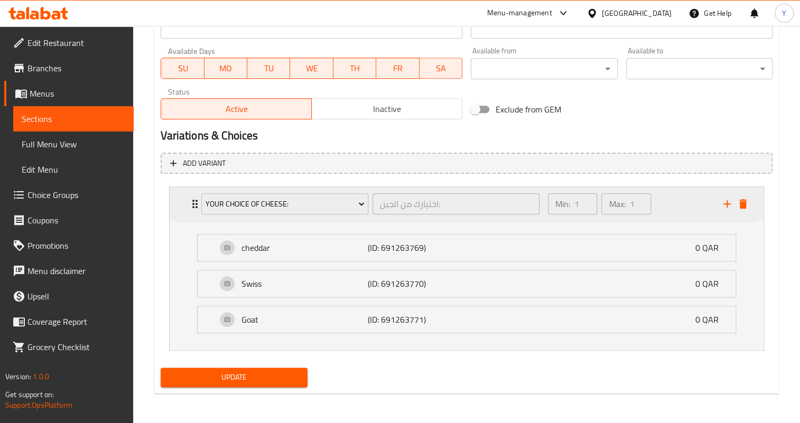
click at [749, 215] on div "Your Choice Of Cheese: اختيارك من الجبن: ​ Min: 1 ​ Max: 1 ​" at bounding box center [470, 204] width 562 height 34
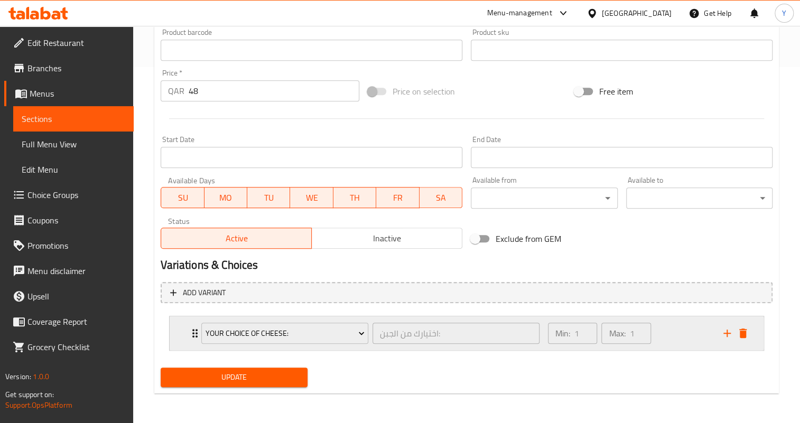
scroll to position [356, 0]
click at [736, 327] on div "Expand" at bounding box center [735, 333] width 32 height 16
click at [738, 335] on icon "delete" at bounding box center [742, 333] width 13 height 13
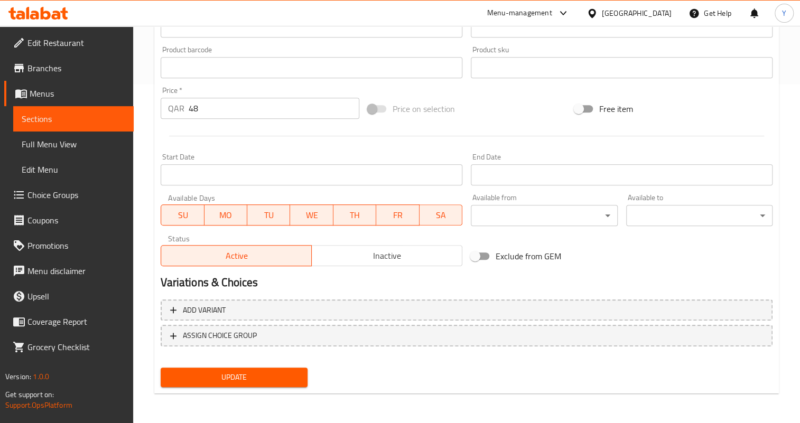
scroll to position [338, 0]
click at [261, 369] on button "Update" at bounding box center [234, 378] width 146 height 20
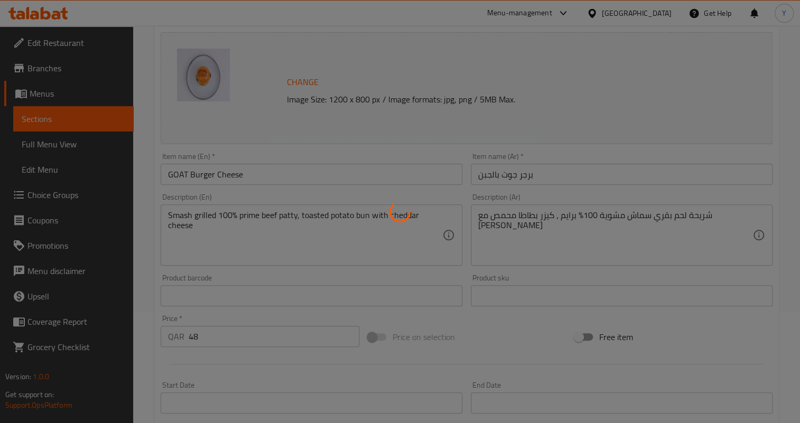
scroll to position [98, 0]
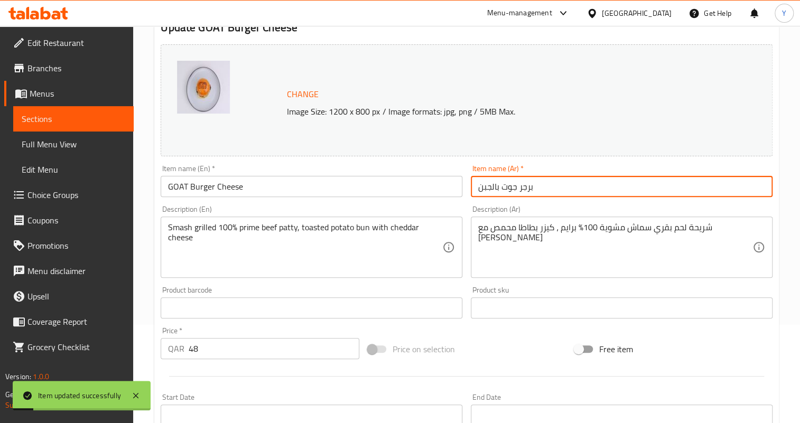
click at [571, 186] on input "برجر جوت بالجبن" at bounding box center [622, 186] width 302 height 21
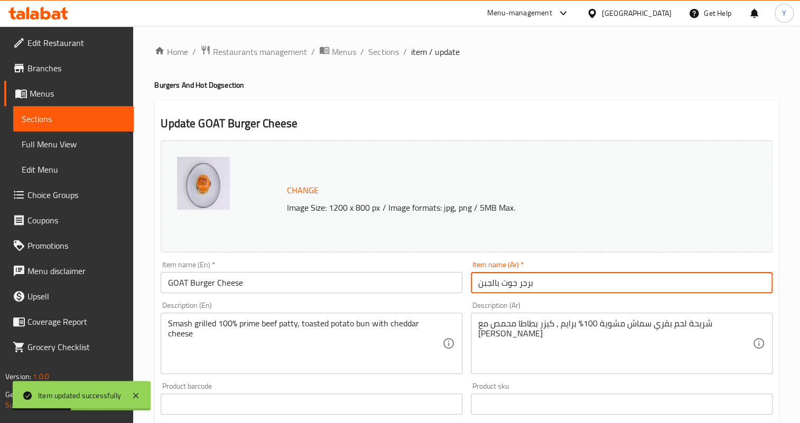
scroll to position [0, 0]
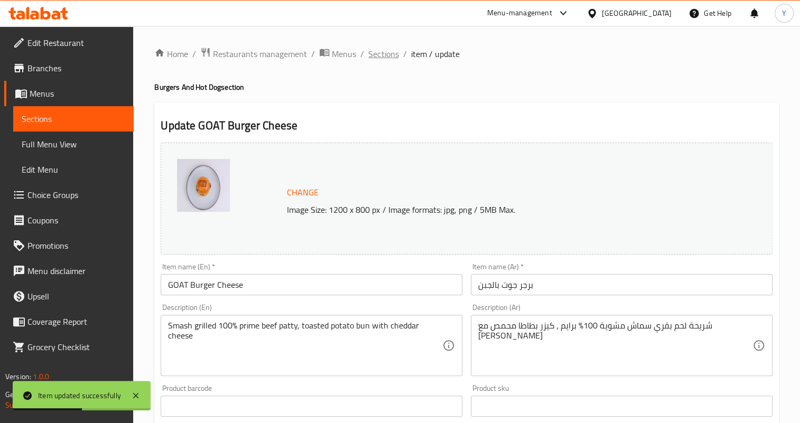
click at [391, 50] on span "Sections" at bounding box center [383, 54] width 30 height 13
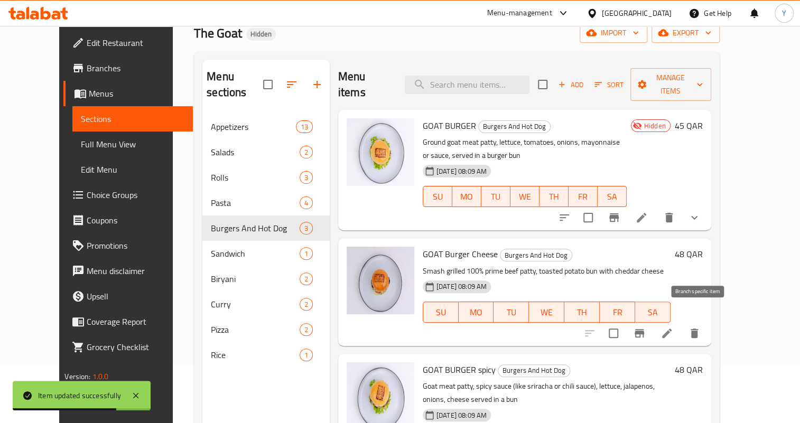
scroll to position [48, 0]
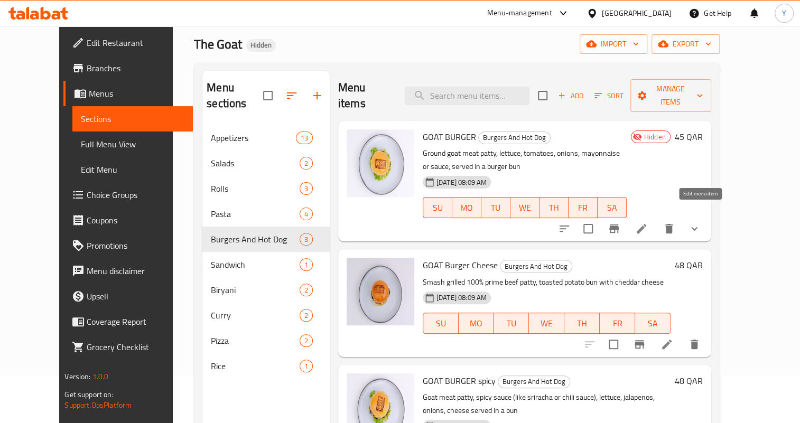
click at [646, 224] on icon at bounding box center [642, 229] width 10 height 10
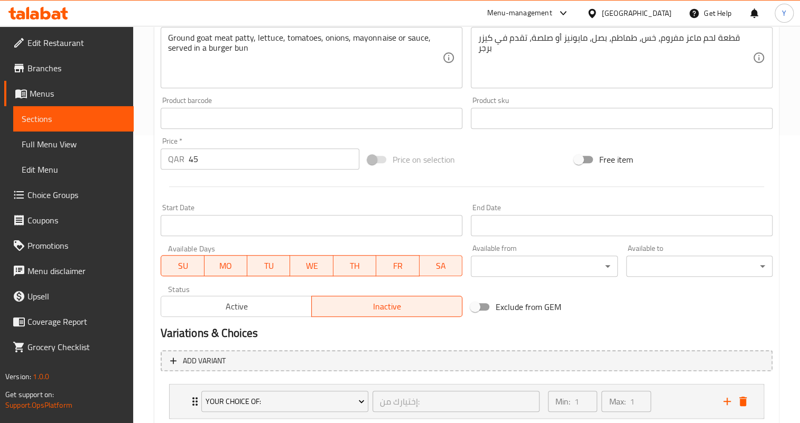
scroll to position [356, 0]
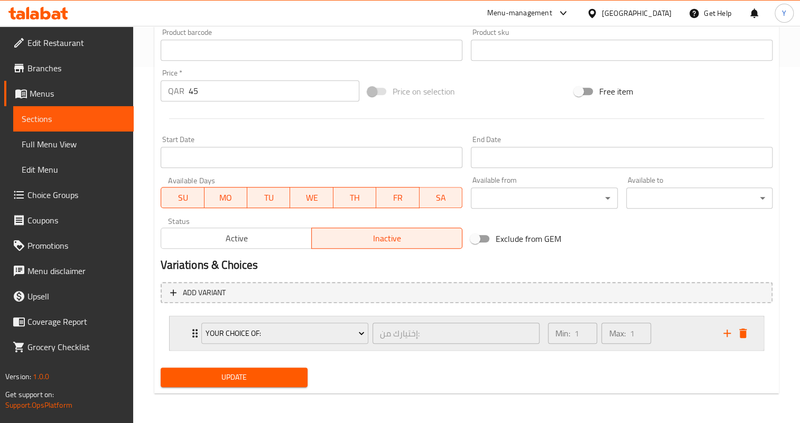
click at [679, 332] on div "Min: 1 ​ Max: 1 ​" at bounding box center [629, 333] width 175 height 34
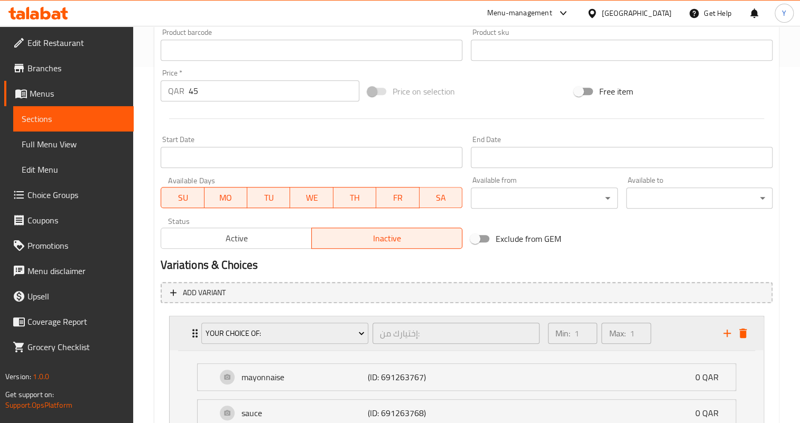
scroll to position [449, 0]
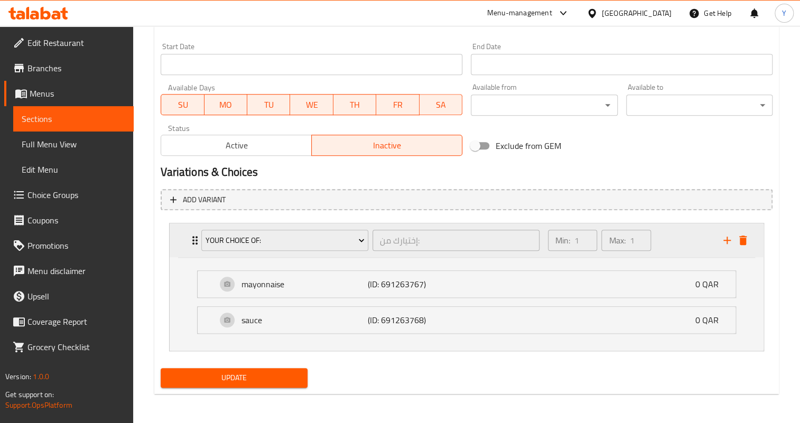
click at [748, 247] on div "Expand" at bounding box center [735, 240] width 32 height 16
click at [740, 245] on icon "delete" at bounding box center [742, 240] width 13 height 13
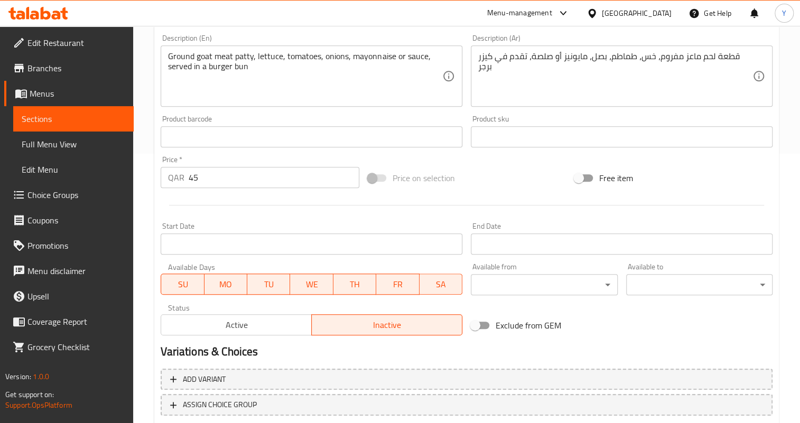
scroll to position [146, 0]
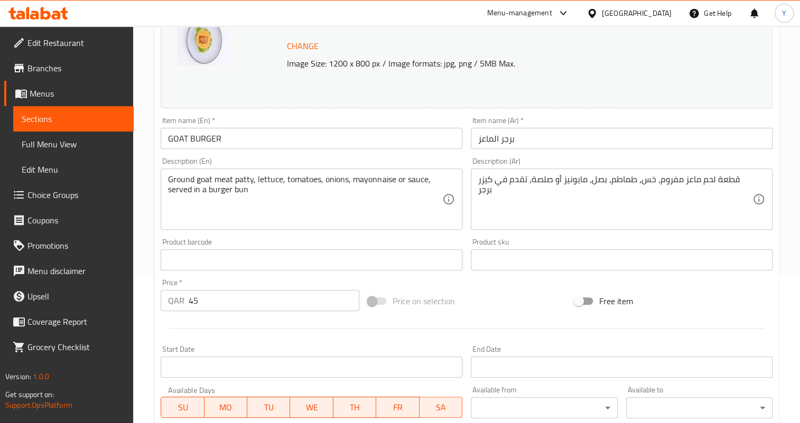
drag, startPoint x: 531, startPoint y: 139, endPoint x: 521, endPoint y: 142, distance: 10.4
click at [531, 139] on input "برجر الماعز" at bounding box center [622, 138] width 302 height 21
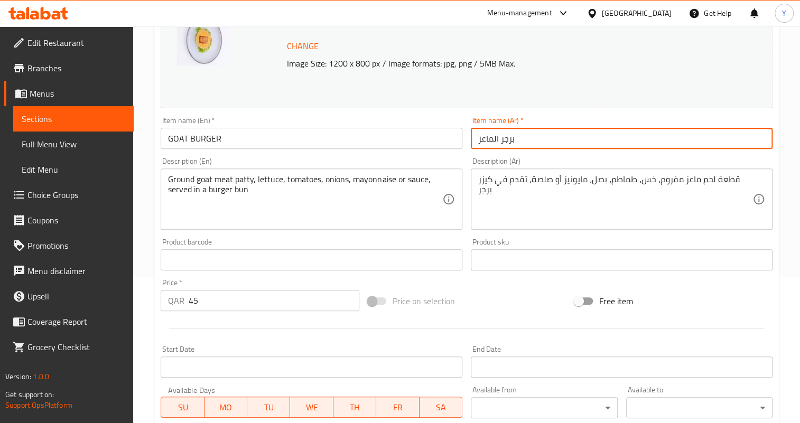
click at [479, 143] on input "برجر الماعز" at bounding box center [622, 138] width 302 height 21
click at [484, 139] on input "برجر الماعز" at bounding box center [622, 138] width 302 height 21
type input "برجر جوت"
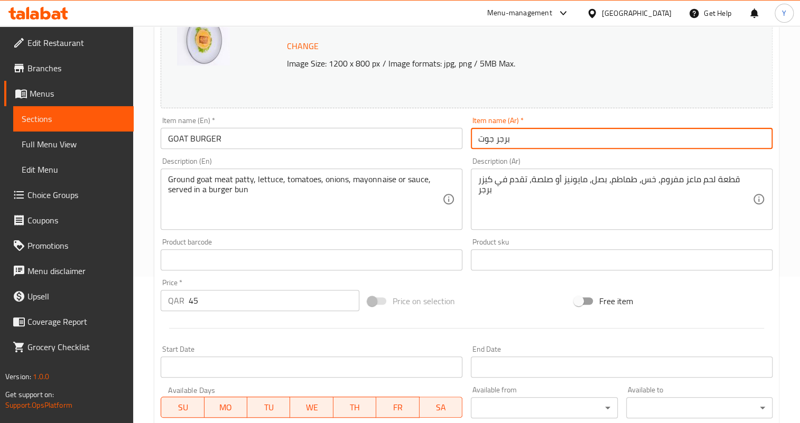
click at [384, 108] on div "Change Image Size: 1200 x 800 px / Image formats: jpg, png / 5MB Max." at bounding box center [467, 52] width 612 height 112
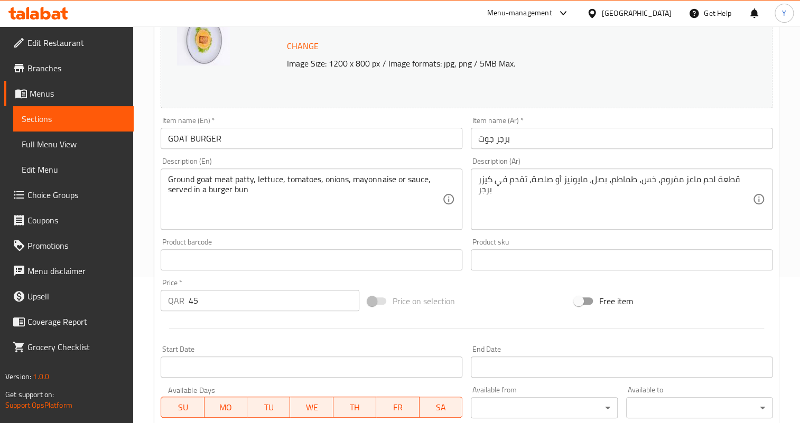
click at [387, 122] on div "Item name (En)   * GOAT BURGER Item name (En) *" at bounding box center [312, 133] width 302 height 32
click at [389, 130] on input "GOAT BURGER" at bounding box center [312, 138] width 302 height 21
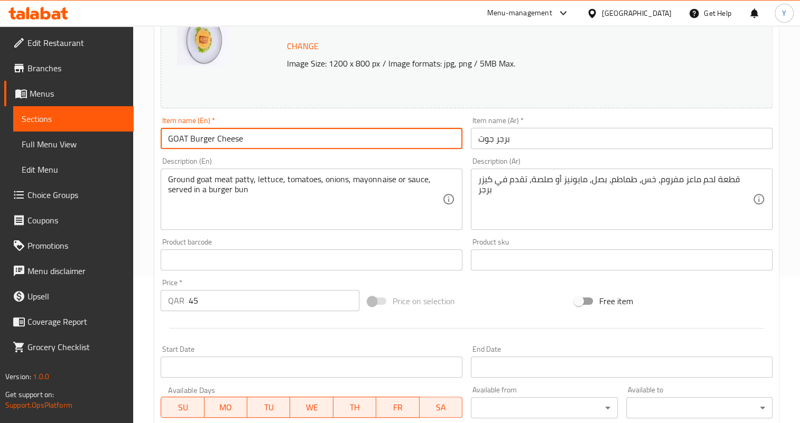
drag, startPoint x: 216, startPoint y: 141, endPoint x: 314, endPoint y: 148, distance: 98.5
click at [314, 148] on input "GOAT Burger Cheese" at bounding box center [312, 138] width 302 height 21
drag, startPoint x: 223, startPoint y: 142, endPoint x: 330, endPoint y: 165, distance: 109.2
click at [345, 147] on input "GOAT Burger ×قهلهىشم" at bounding box center [312, 138] width 302 height 21
type input "GOAT Burger Original"
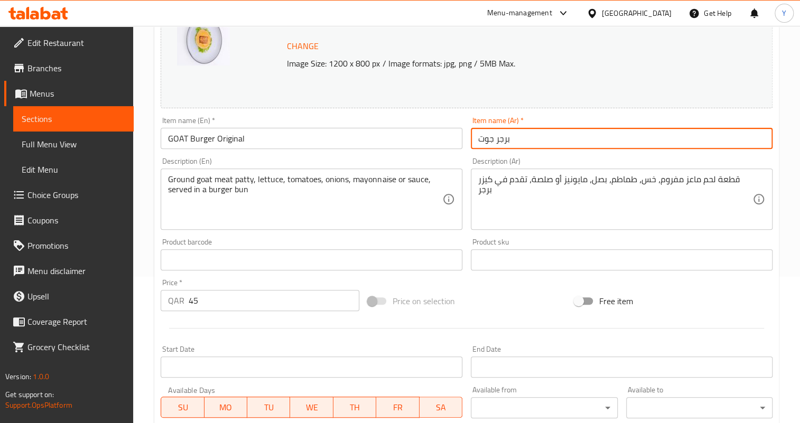
click at [222, 138] on div "Change Image Size: 1200 x 800 px / Image formats: jpg, png / 5MB Max. Item name…" at bounding box center [466, 227] width 620 height 471
click at [539, 147] on input "برجر جوت" at bounding box center [622, 138] width 302 height 21
type input "برجر جوت أوريجينال"
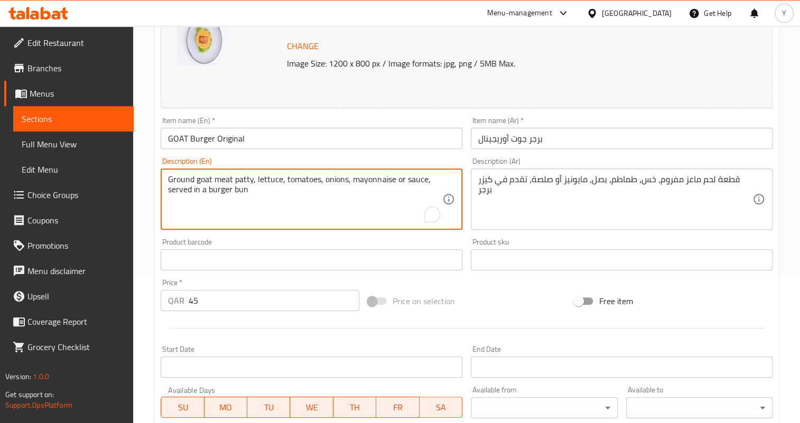
click at [319, 189] on textarea "Ground goat meat patty, lettuce, tomatoes, onions, mayonnaise or sauce, served …" at bounding box center [305, 199] width 274 height 50
paste textarea "Smash grilled 100% prime beef patty, toasted potato bun, mustard mayo"
type textarea "Smash grilled 100% prime beef patty, toasted potato bun, mustard mayo"
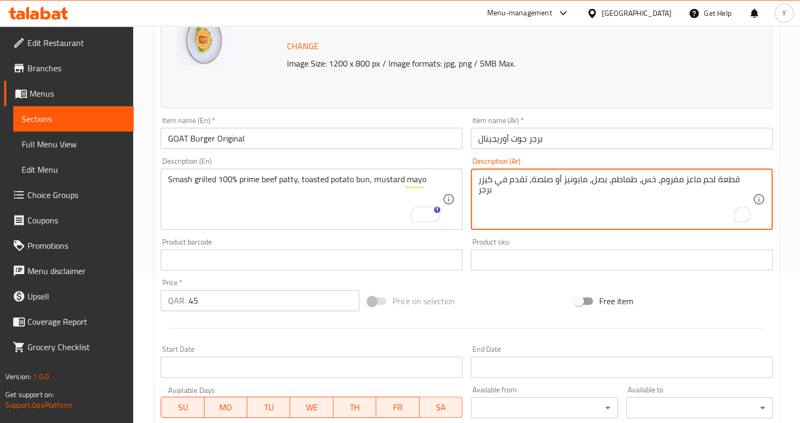
click at [537, 184] on textarea "قطعة لحم ماعز مفروم، خس، طماطم، بصل، مايونيز أو صلصة، تقدم في كيزر برجر" at bounding box center [615, 199] width 274 height 50
paste textarea "بقري مشوية 100%، خبز بطاطس محمص، مايونيز بالخردل"
click at [697, 180] on textarea "قطعة لحم بقري مشوية 100%، خبز بطاطس محمص، مايونيز بالخردل" at bounding box center [615, 199] width 274 height 50
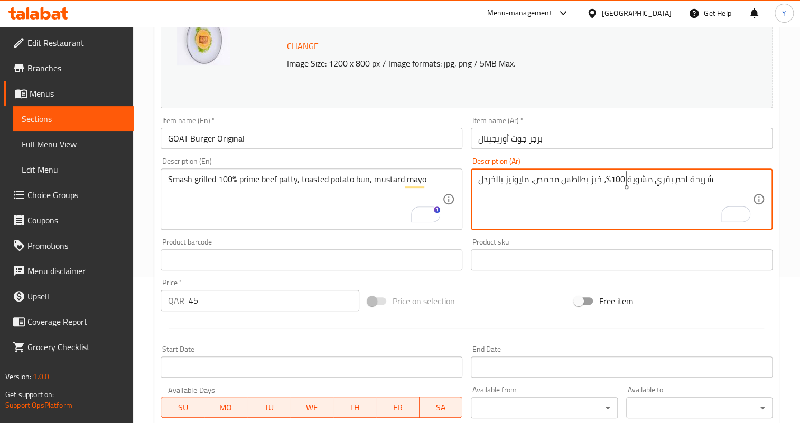
click at [628, 183] on textarea "شريحة لحم بقري مشوية 100%، خبز بطاطس محمص، مايونيز بالخردل" at bounding box center [615, 199] width 274 height 50
click at [651, 180] on textarea "شريحة لحم بقري مشوية 100%، خبز بطاطس محمص، مايونيز بالخردل" at bounding box center [615, 199] width 274 height 50
click at [608, 180] on textarea "شريحة لحم بقري سماش مشوية 100%، خبز بطاطس محمص، مايونيز بالخردل" at bounding box center [615, 199] width 274 height 50
click at [549, 176] on textarea "شريحة لحم بقري سماش مشوية 100% برايم، خبز بطاطس محمص، مايونيز بالخردل" at bounding box center [615, 199] width 274 height 50
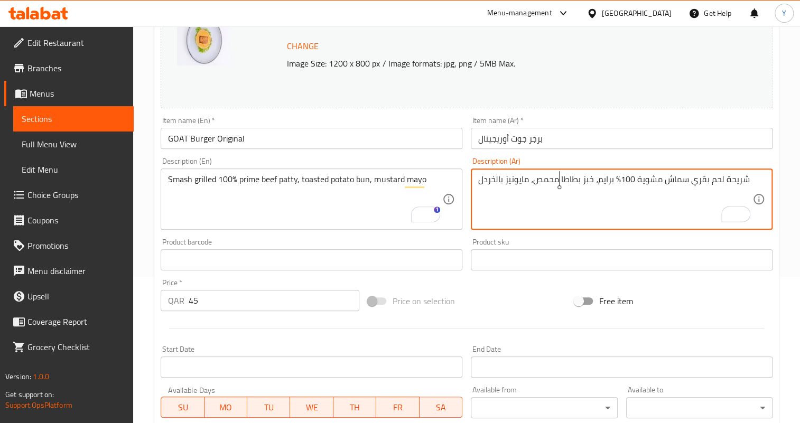
click at [496, 181] on textarea "شريحة لحم بقري سماش مشوية 100% برايم، خبز بطاطا محمص، مايونيز بالخردل" at bounding box center [615, 199] width 274 height 50
type textarea "شريحة لحم بقري سماش مشوية 100% برايم، خبز بطاطا محمص، مايونيز بالمستردة"
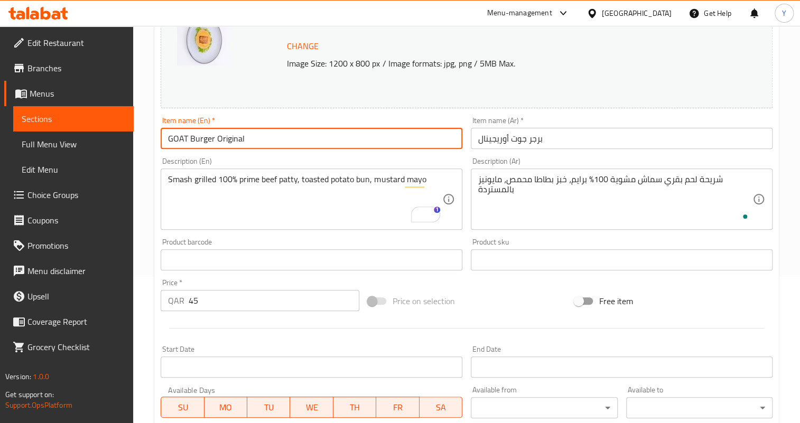
click at [433, 133] on input "GOAT Burger Original" at bounding box center [312, 138] width 302 height 21
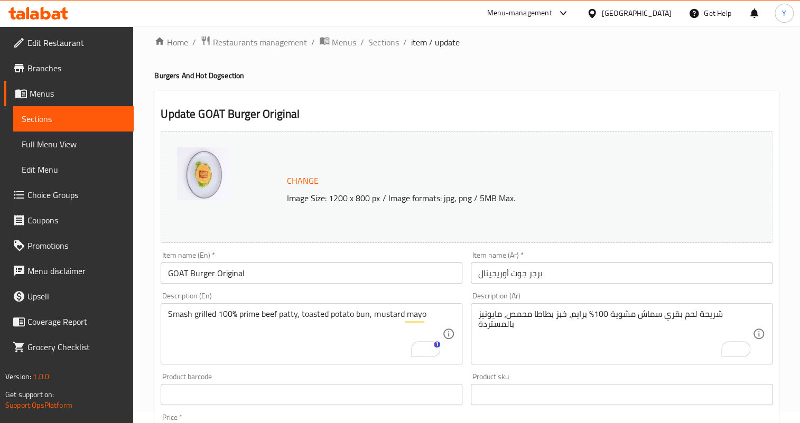
scroll to position [0, 0]
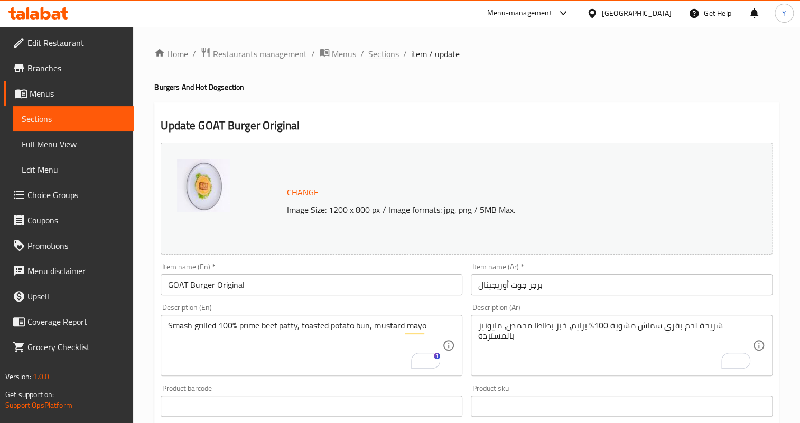
click at [393, 50] on span "Sections" at bounding box center [383, 54] width 30 height 13
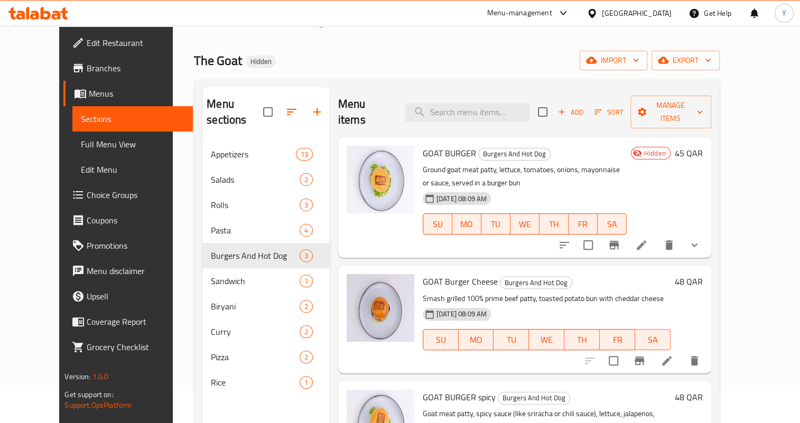
scroll to position [48, 0]
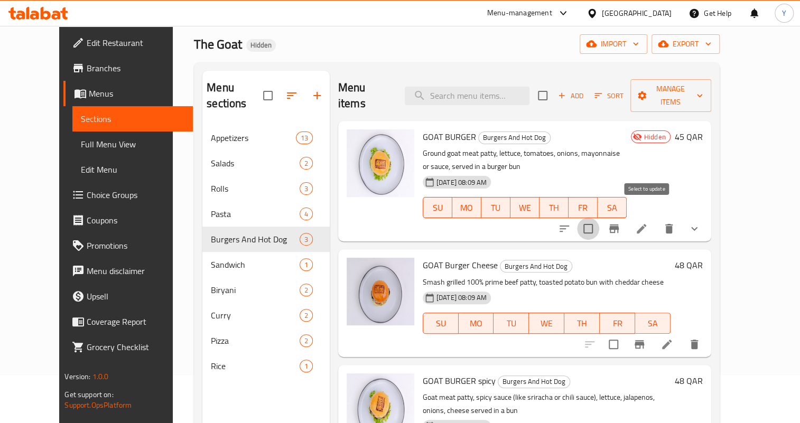
click at [599, 218] on input "checkbox" at bounding box center [588, 229] width 22 height 22
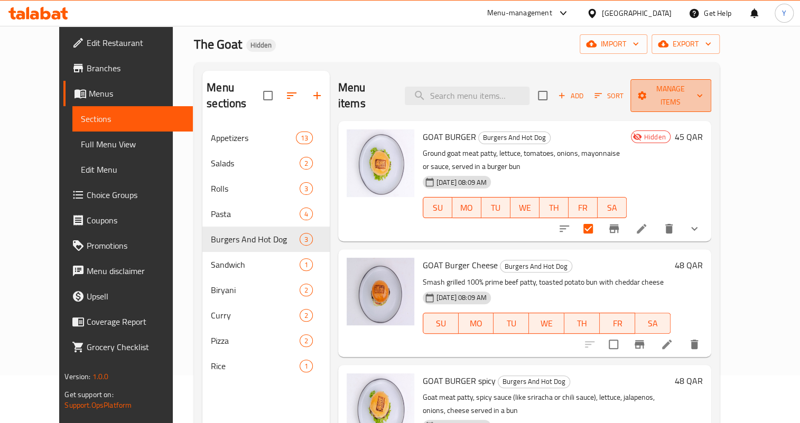
click at [703, 92] on span "Manage items" at bounding box center [671, 95] width 64 height 26
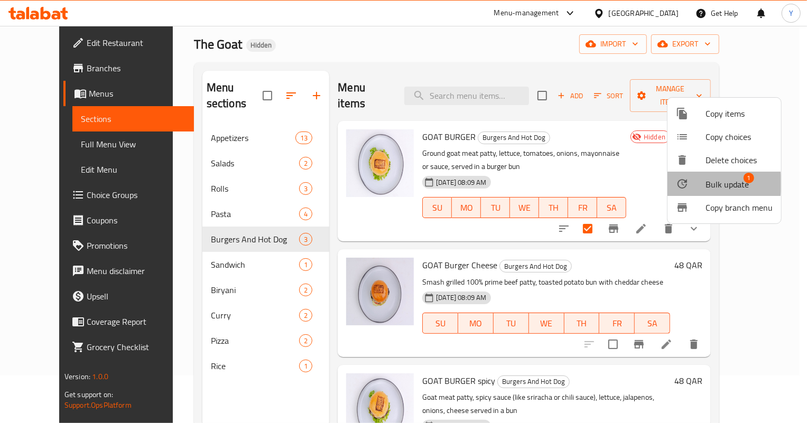
click at [699, 183] on div at bounding box center [691, 184] width 30 height 13
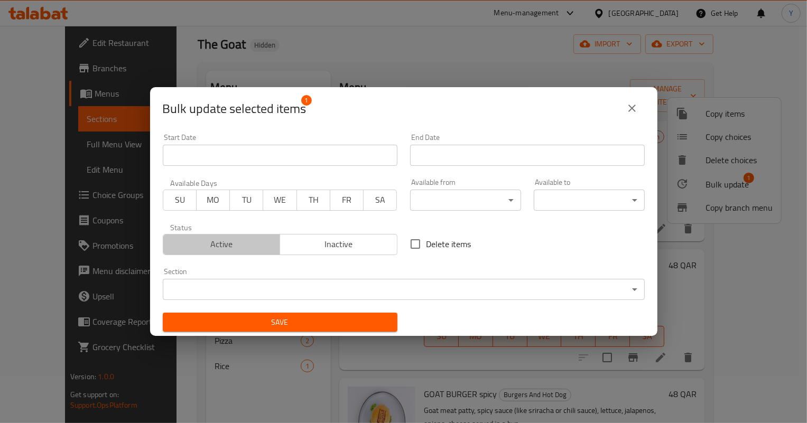
click at [269, 237] on span "Active" at bounding box center [221, 244] width 109 height 15
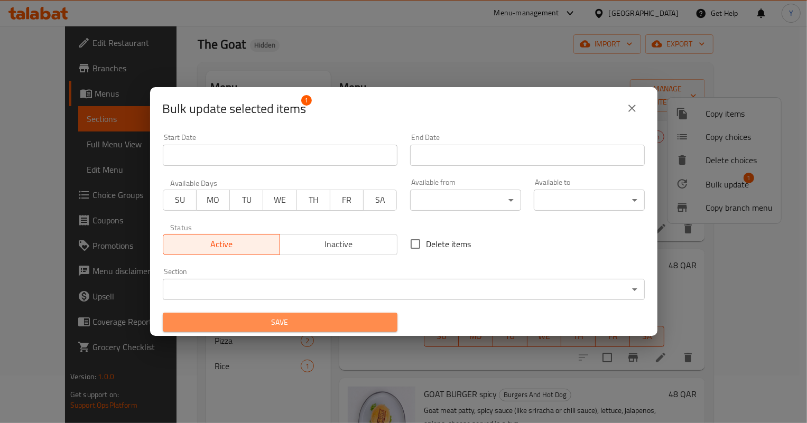
click at [285, 320] on span "Save" at bounding box center [280, 322] width 218 height 13
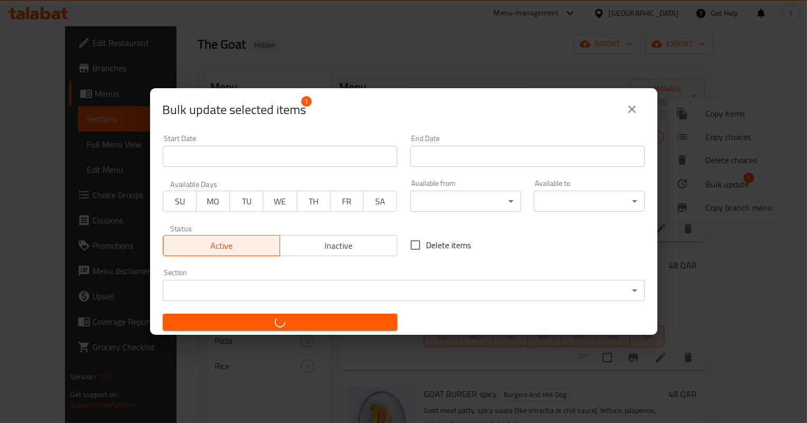
checkbox input "false"
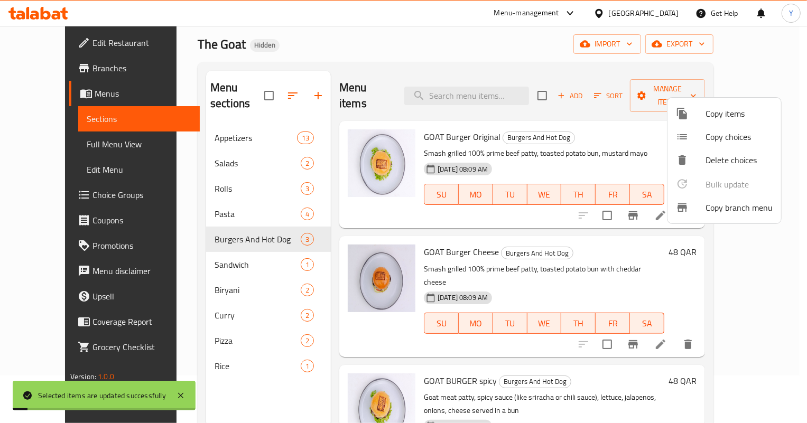
click at [600, 223] on div at bounding box center [403, 211] width 807 height 423
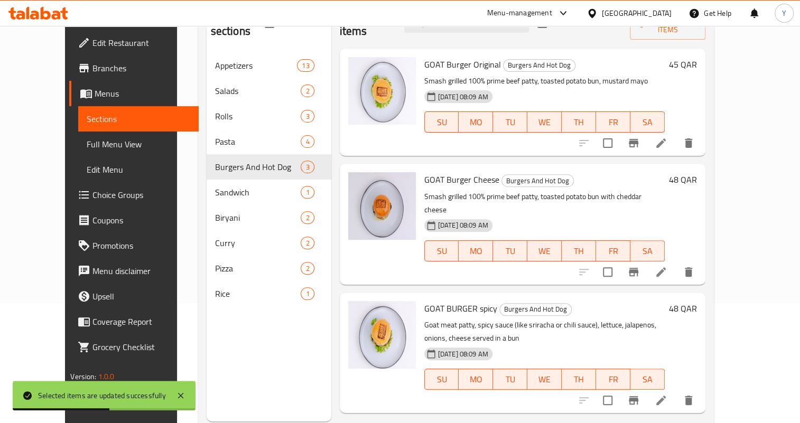
scroll to position [144, 0]
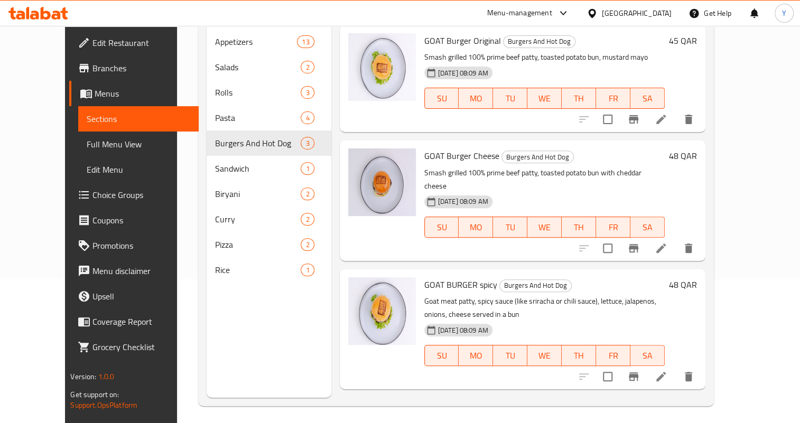
click at [465, 277] on span "GOAT BURGER spicy" at bounding box center [460, 285] width 73 height 16
copy h6 "GOAT BURGER spicy"
click at [666, 372] on icon at bounding box center [661, 377] width 10 height 10
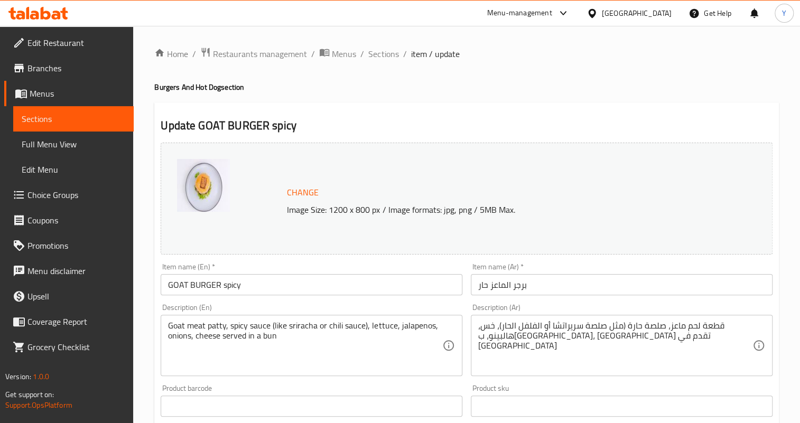
click at [442, 282] on input "GOAT BURGER spicy" at bounding box center [312, 284] width 302 height 21
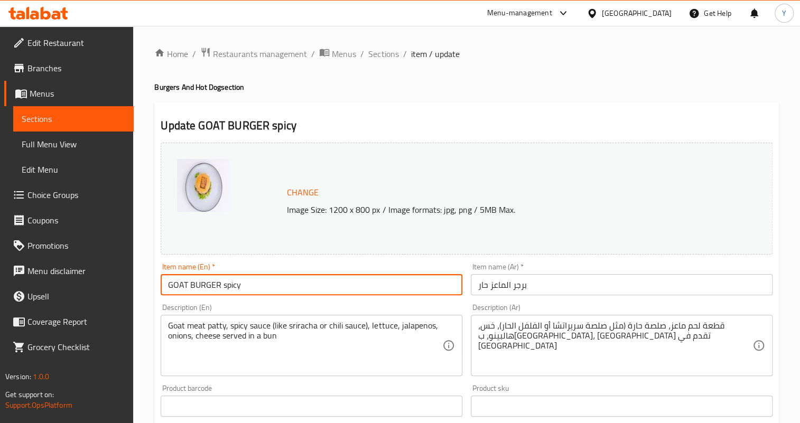
click at [493, 282] on input "برجر الماعز حار" at bounding box center [622, 284] width 302 height 21
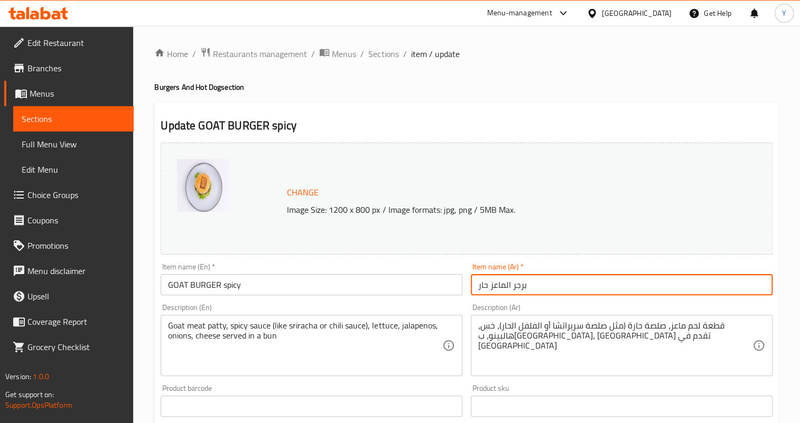
click at [495, 285] on input "برجر الماعز حار" at bounding box center [622, 284] width 302 height 21
click at [538, 288] on input "برجر جوت حار" at bounding box center [622, 284] width 302 height 21
type input "برجر جوت حار هالبينو"
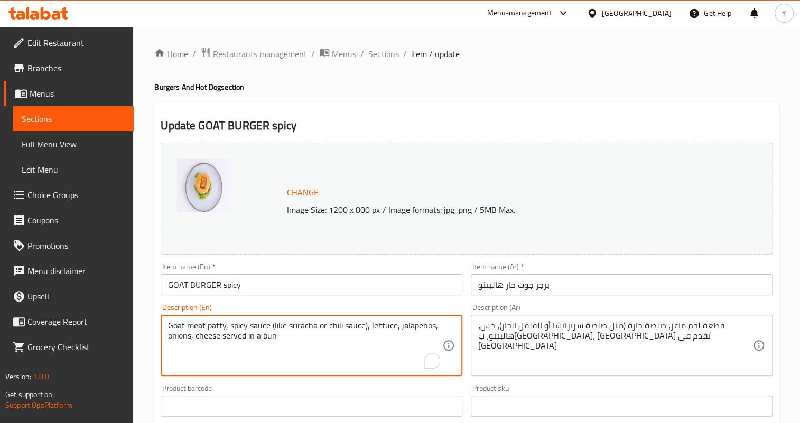
click at [253, 330] on textarea "Goat meat patty, spicy sauce (like sriracha or chili sauce), lettuce, jalapenos…" at bounding box center [305, 346] width 274 height 50
paste textarea "Smash grilled 100% prime beef patty with cheddar cheese and spicy jalapeno"
type textarea "Smash grilled 100% prime beef patty with cheddar cheese and spicy jalapeno"
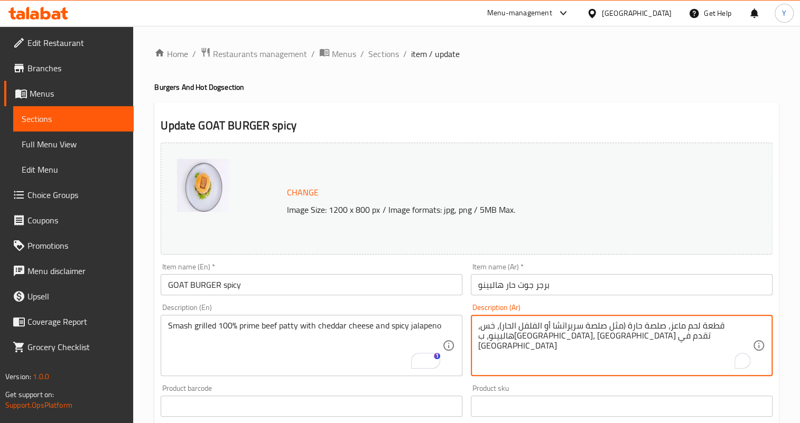
click at [553, 327] on textarea "قطعة لحم ماعز، صلصة حارة (مثل صلصة سريراتشا أو الفلفل الحار)، خس، هالبينو، ب[GE…" at bounding box center [615, 346] width 274 height 50
paste textarea "شريحة لحم بقري سماش مشوي 100% برايم، كيزر بطاطا محمص،"
click at [586, 323] on textarea "شريحة لحم بقري سماش مشوي 100% برايم، كيزر بطاطا محمص،" at bounding box center [615, 346] width 274 height 50
drag, startPoint x: 545, startPoint y: 325, endPoint x: 431, endPoint y: 320, distance: 114.2
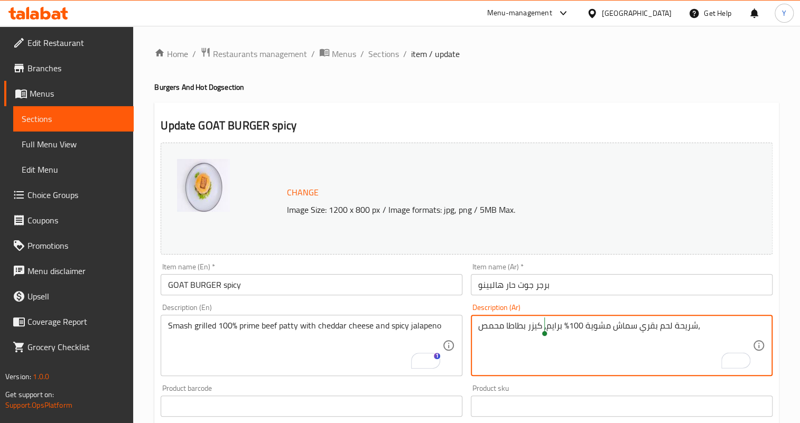
click at [431, 320] on div "Change Image Size: 1200 x 800 px / Image formats: jpg, png / 5MB Max. Item name…" at bounding box center [466, 373] width 620 height 471
type textarea "شريحة لحم بقري سماش مشوية 100% برايم مع جبنة شيدر وهالبينو ،"
type textarea "شريحة لحم بقري سماش مشوية 100% برايم مع جبنة شيدر وهالبينو حار،"
click at [429, 299] on div "Item name (En)   * GOAT BURGER spicy Item name (En) *" at bounding box center [311, 279] width 310 height 41
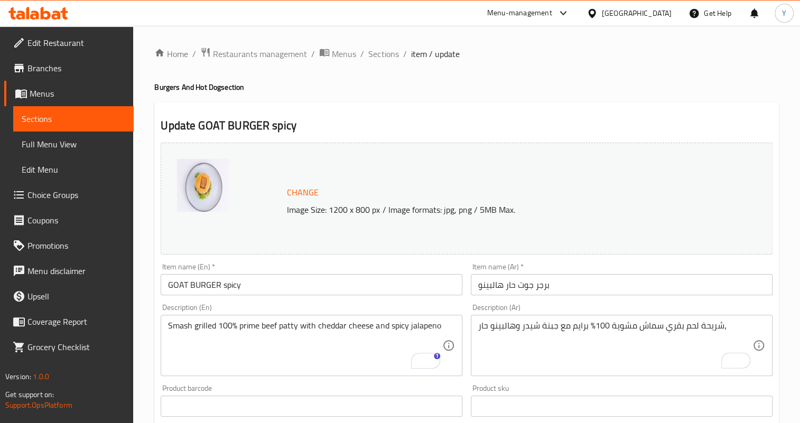
click at [432, 294] on input "GOAT BURGER spicy" at bounding box center [312, 284] width 302 height 21
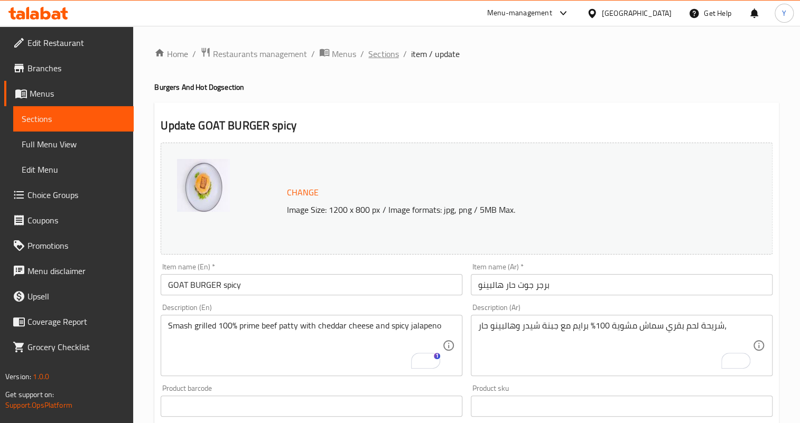
click at [384, 60] on span "Sections" at bounding box center [383, 54] width 30 height 13
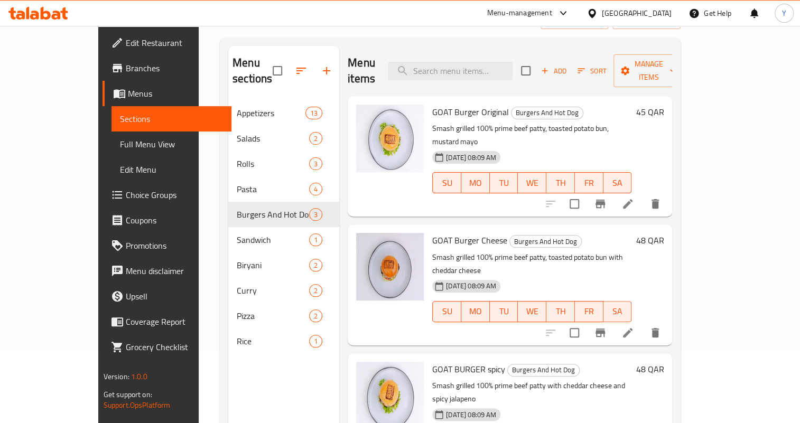
scroll to position [96, 0]
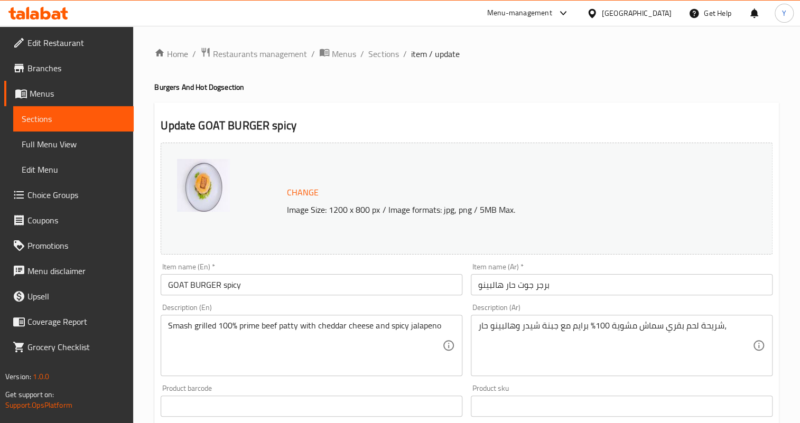
click at [362, 282] on input "GOAT BURGER spicy" at bounding box center [312, 284] width 302 height 21
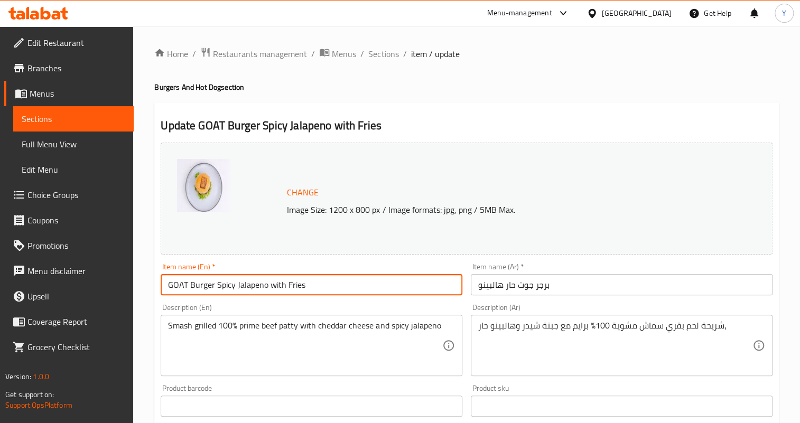
drag, startPoint x: 269, startPoint y: 283, endPoint x: 385, endPoint y: 285, distance: 115.7
click at [385, 285] on input "GOAT Burger Spicy Jalapeno with Fries" at bounding box center [312, 284] width 302 height 21
type input "GOAT Burger Spicy Jalapeno"
click at [393, 52] on span "Sections" at bounding box center [383, 54] width 30 height 13
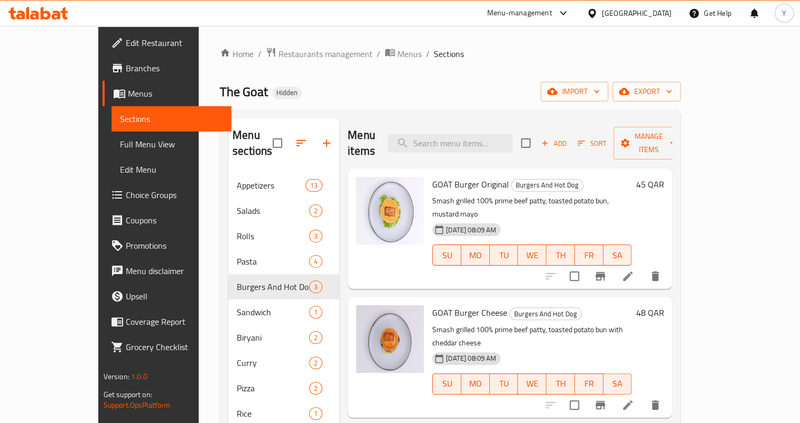
click at [492, 125] on div "Menu items Add Sort Manage items" at bounding box center [510, 143] width 324 height 50
click at [488, 137] on input "search" at bounding box center [450, 143] width 125 height 18
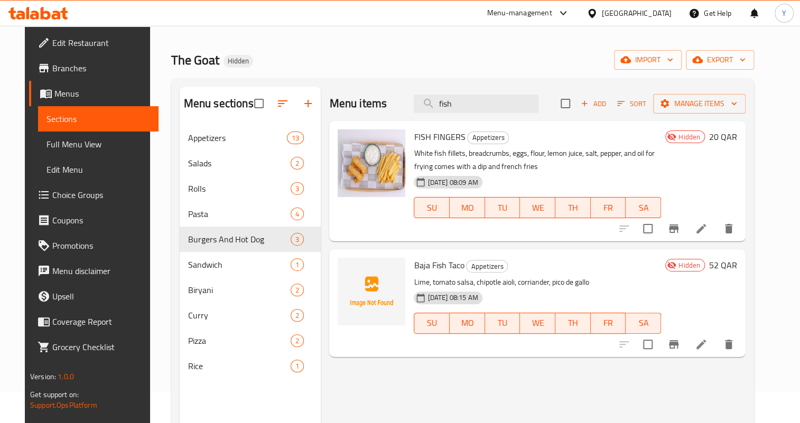
scroll to position [48, 0]
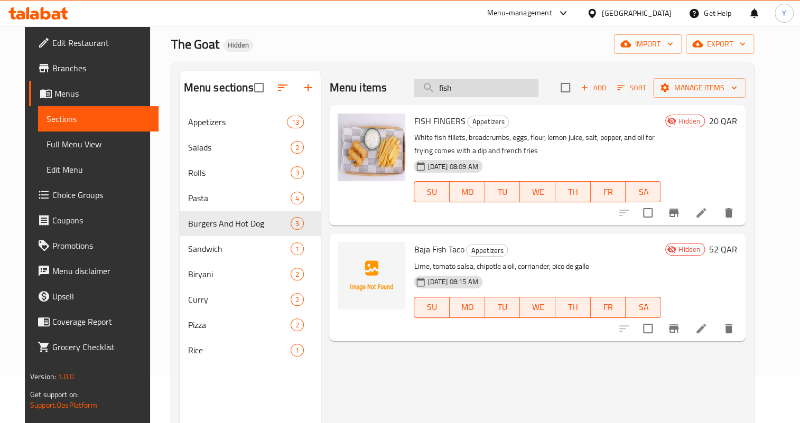
drag, startPoint x: 456, startPoint y: 80, endPoint x: 444, endPoint y: 85, distance: 12.4
click at [444, 85] on div "Menu items fish Add Sort Manage items" at bounding box center [537, 88] width 416 height 34
drag, startPoint x: 471, startPoint y: 92, endPoint x: 445, endPoint y: 95, distance: 26.5
click at [445, 95] on input "fish" at bounding box center [476, 88] width 125 height 18
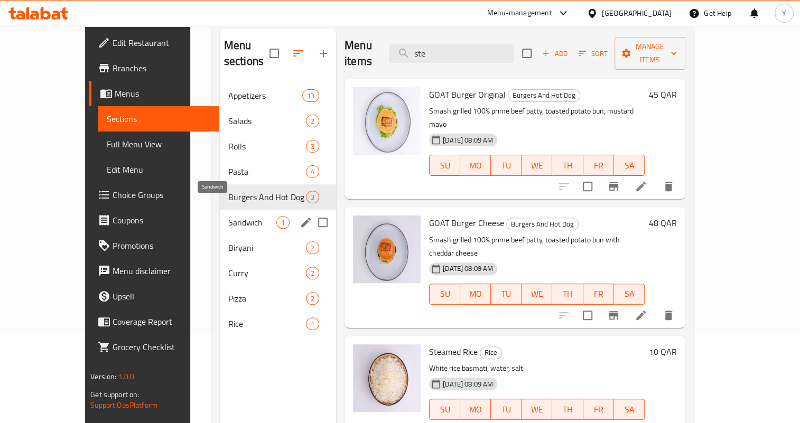
scroll to position [96, 0]
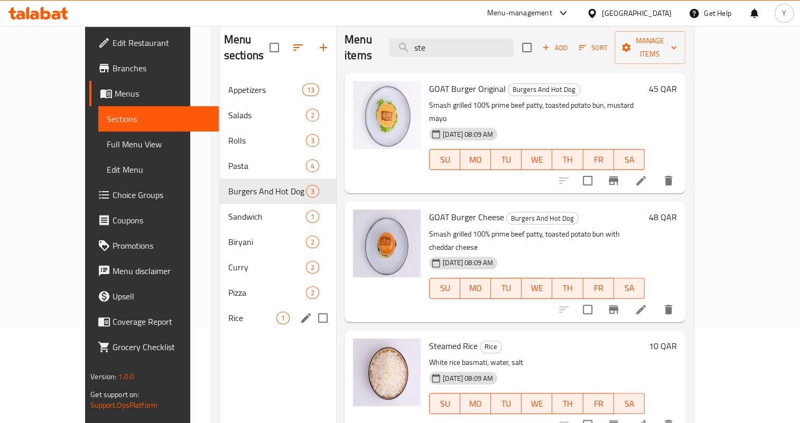
type input "ste"
click at [312, 307] on input "Menu sections" at bounding box center [323, 318] width 22 height 22
checkbox input "true"
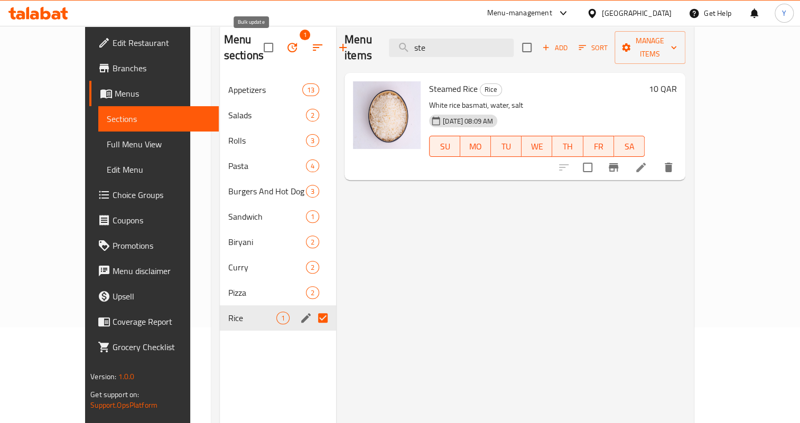
click at [286, 47] on icon "button" at bounding box center [292, 47] width 13 height 13
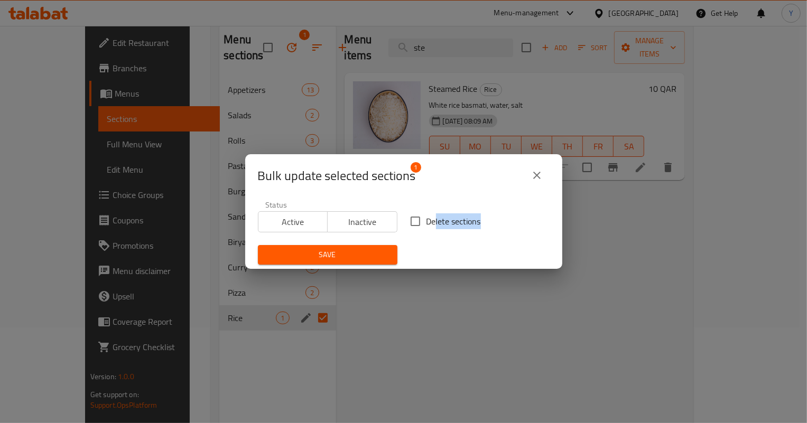
drag, startPoint x: 430, startPoint y: 225, endPoint x: 360, endPoint y: 231, distance: 70.6
click at [377, 246] on div "Status Active Inactive Delete sections Save" at bounding box center [403, 232] width 304 height 77
click at [356, 226] on span "Inactive" at bounding box center [362, 222] width 61 height 15
drag, startPoint x: 359, startPoint y: 255, endPoint x: 473, endPoint y: 304, distance: 123.8
click at [465, 306] on div "Bulk update selected sections 1 Status Active Inactive Delete sections Save" at bounding box center [403, 211] width 807 height 423
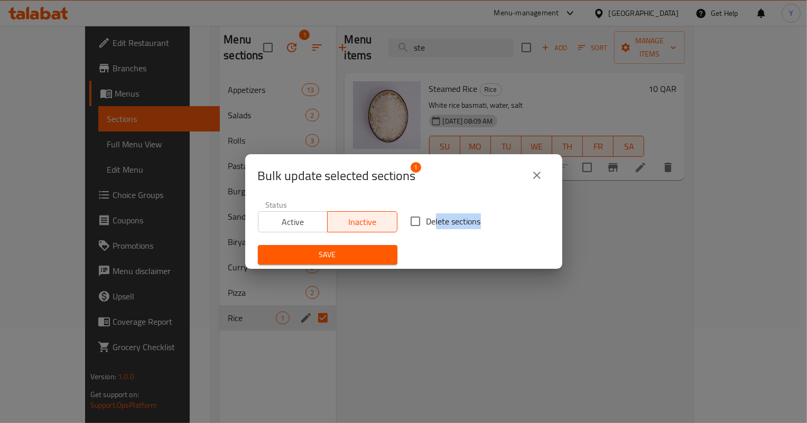
click at [538, 166] on button "close" at bounding box center [536, 175] width 25 height 25
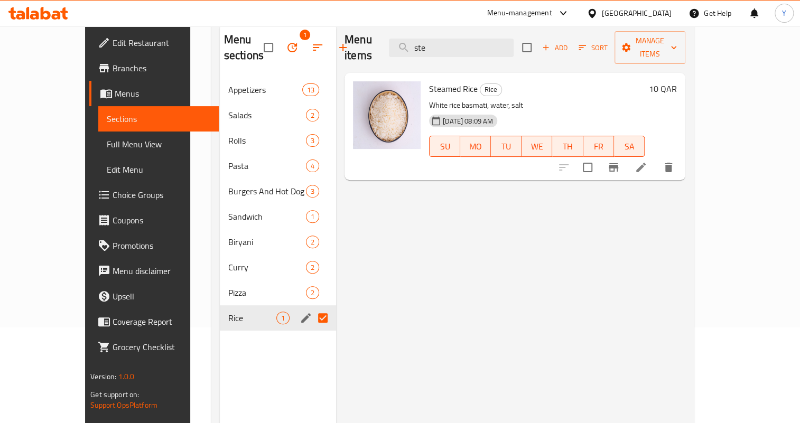
click at [628, 263] on div "Menu items ste Add Sort Manage items Steamed Rice Rice White rice basmati, wate…" at bounding box center [510, 234] width 349 height 423
click at [599, 156] on input "checkbox" at bounding box center [587, 167] width 22 height 22
checkbox input "true"
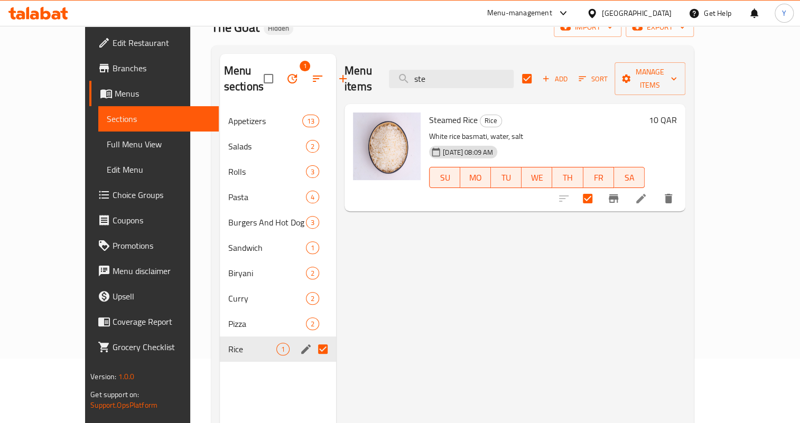
scroll to position [48, 0]
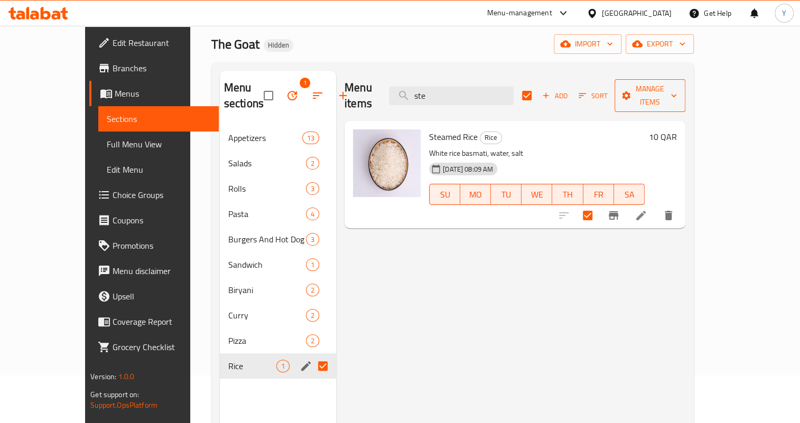
click at [677, 89] on span "Manage items" at bounding box center [650, 95] width 54 height 26
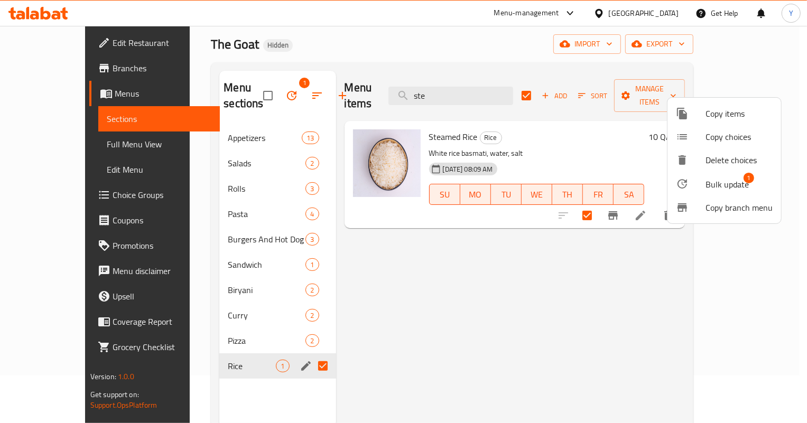
click at [707, 184] on span "Bulk update" at bounding box center [726, 184] width 43 height 13
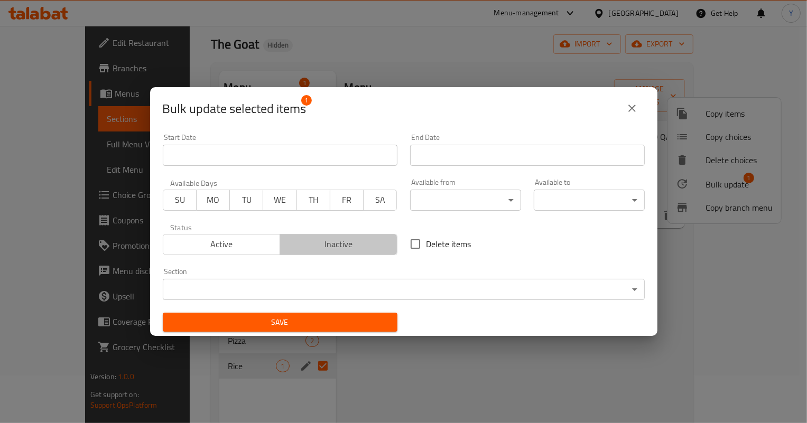
click at [339, 248] on span "Inactive" at bounding box center [338, 244] width 109 height 15
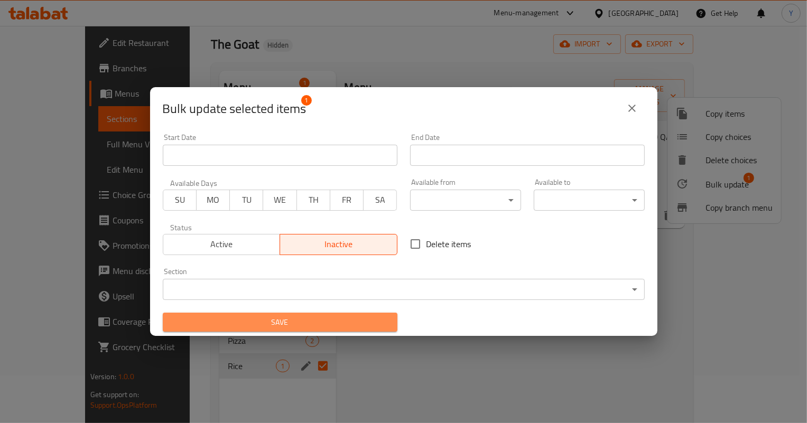
click at [327, 313] on button "Save" at bounding box center [280, 323] width 235 height 20
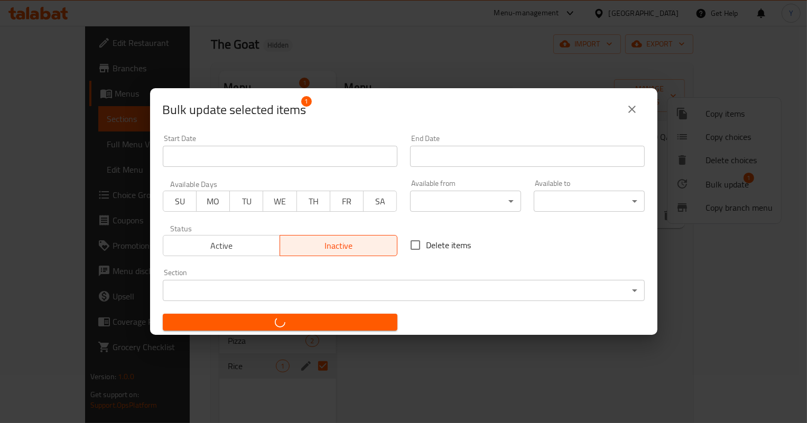
checkbox input "false"
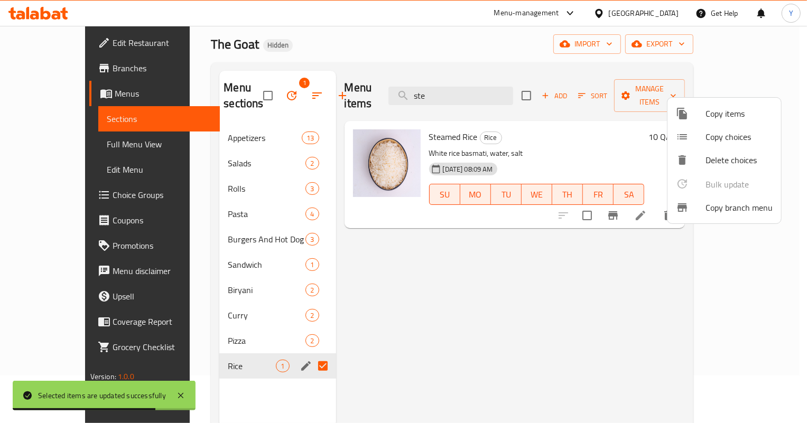
click at [253, 95] on div at bounding box center [403, 211] width 807 height 423
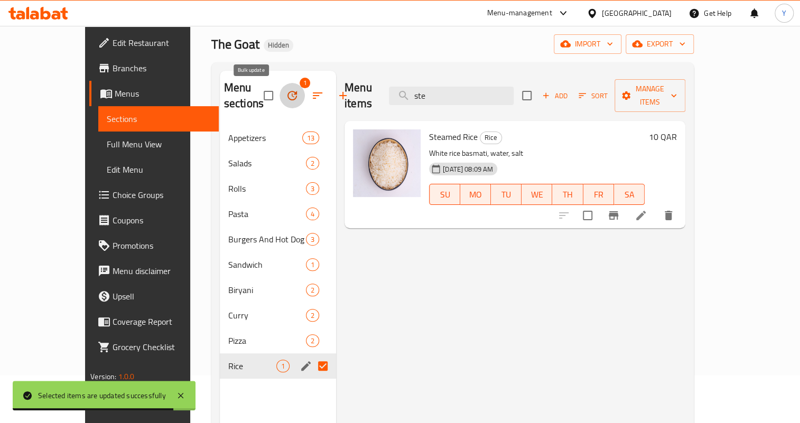
click at [279, 99] on button "button" at bounding box center [291, 95] width 25 height 25
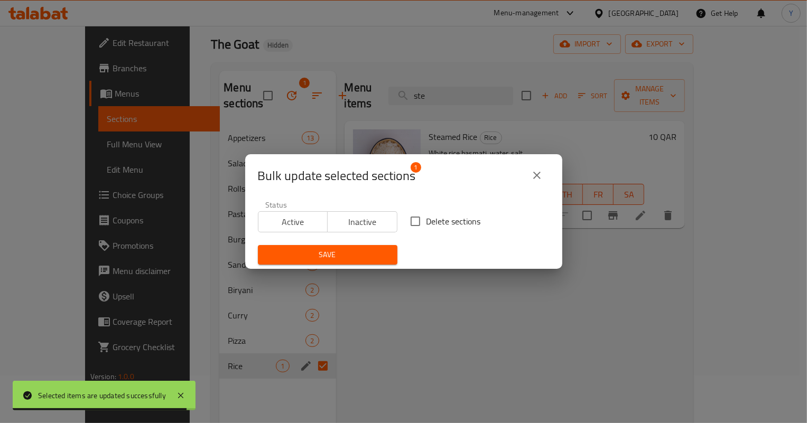
click at [376, 221] on span "Inactive" at bounding box center [362, 222] width 61 height 15
click at [367, 257] on span "Save" at bounding box center [327, 254] width 123 height 13
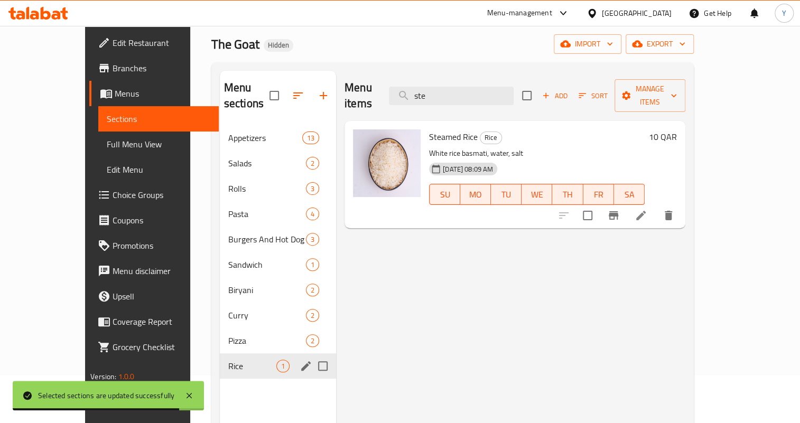
click at [312, 355] on input "Menu sections" at bounding box center [323, 366] width 22 height 22
checkbox input "true"
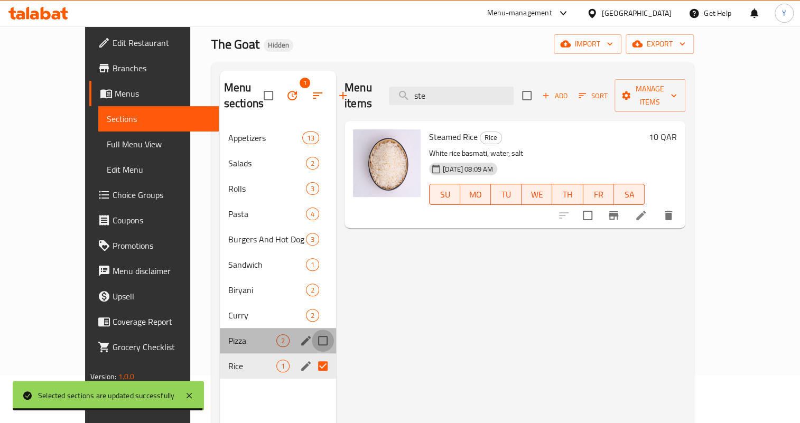
click at [312, 345] on input "Menu sections" at bounding box center [323, 341] width 22 height 22
checkbox input "true"
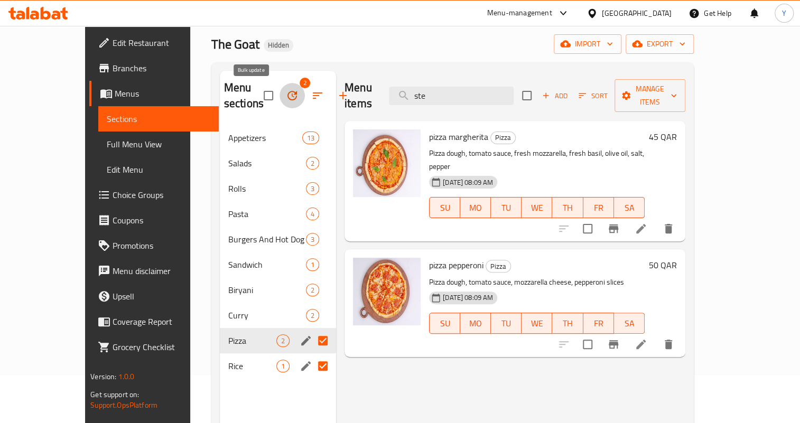
click at [286, 95] on icon "button" at bounding box center [292, 95] width 13 height 13
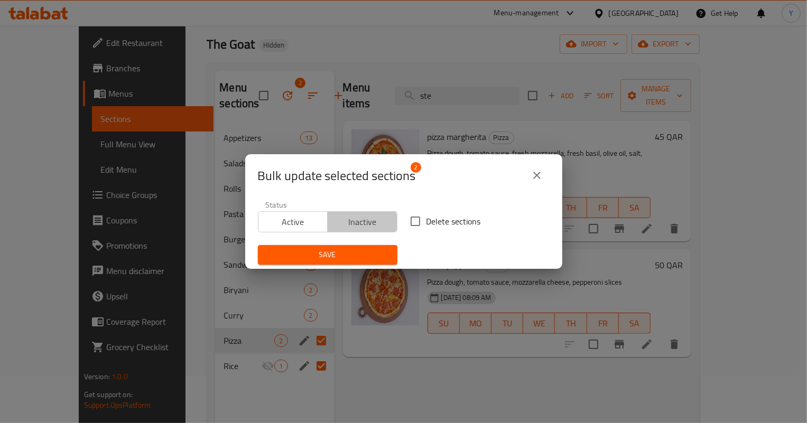
click at [364, 215] on span "Inactive" at bounding box center [362, 222] width 61 height 15
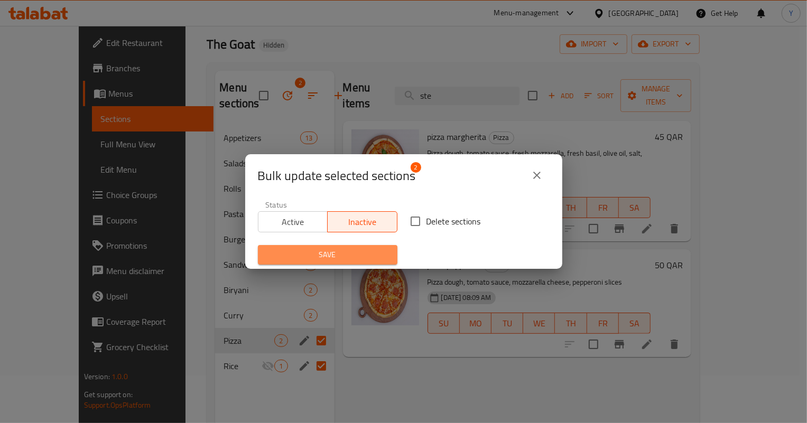
click at [358, 248] on span "Save" at bounding box center [327, 254] width 123 height 13
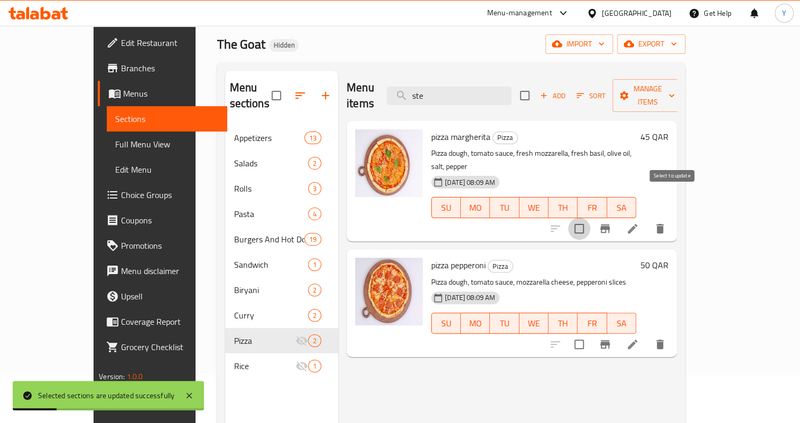
click at [590, 218] on input "checkbox" at bounding box center [579, 229] width 22 height 22
checkbox input "true"
click at [590, 333] on input "checkbox" at bounding box center [579, 344] width 22 height 22
checkbox input "true"
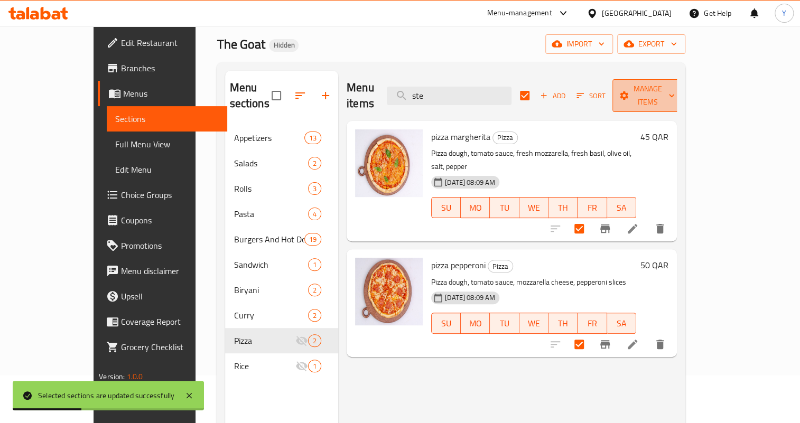
click at [675, 90] on span "Manage items" at bounding box center [648, 95] width 54 height 26
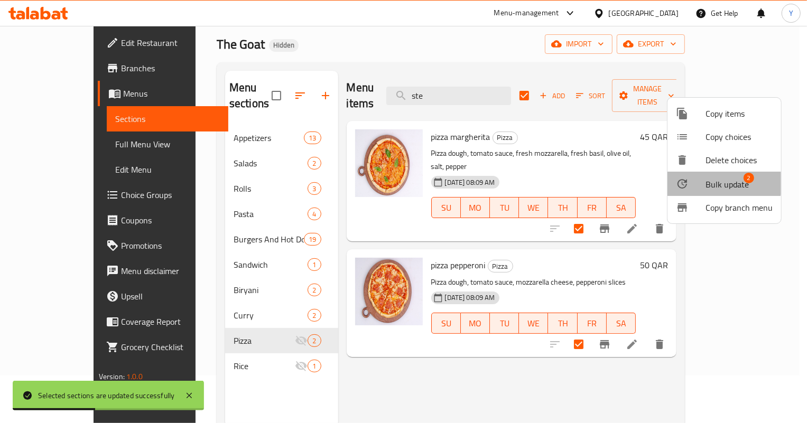
click at [712, 180] on span "Bulk update" at bounding box center [726, 184] width 43 height 13
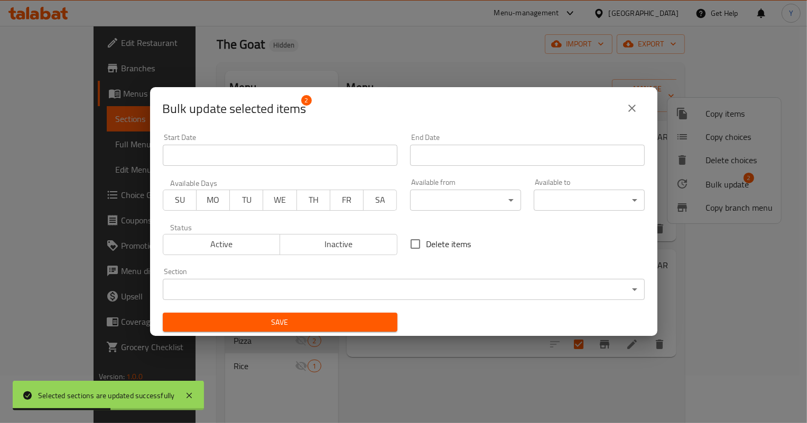
click at [352, 237] on span "Inactive" at bounding box center [338, 244] width 109 height 15
click at [348, 318] on span "Save" at bounding box center [280, 322] width 218 height 13
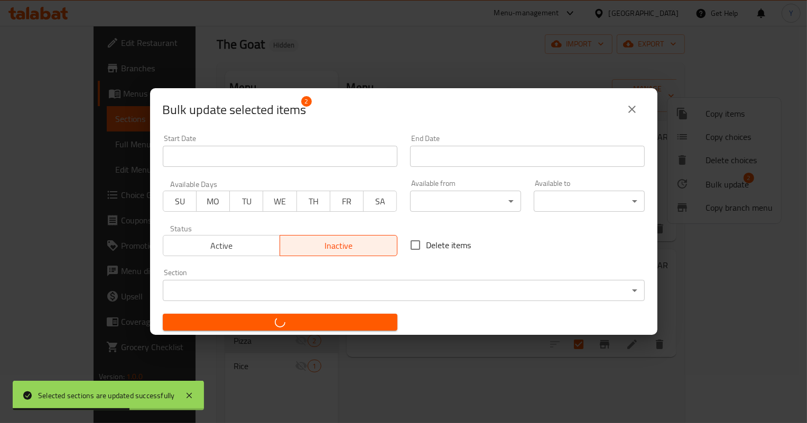
checkbox input "false"
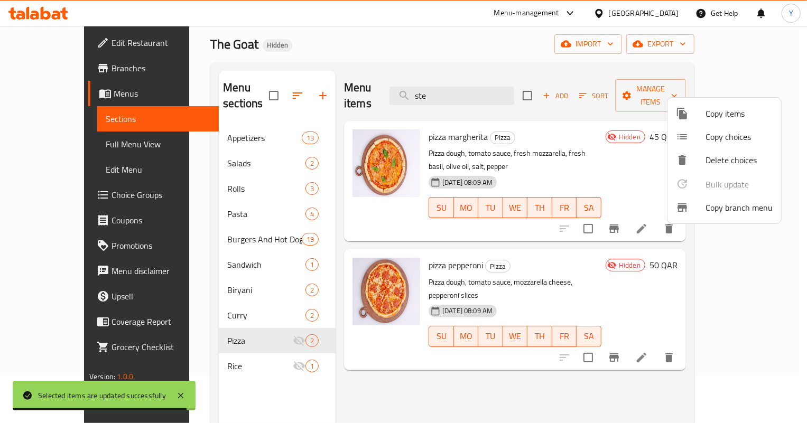
click at [243, 302] on div at bounding box center [403, 211] width 807 height 423
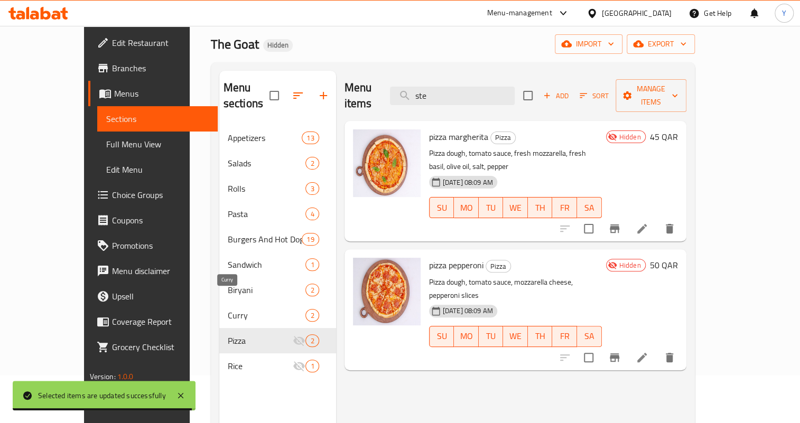
click at [243, 309] on span "Curry" at bounding box center [267, 315] width 78 height 13
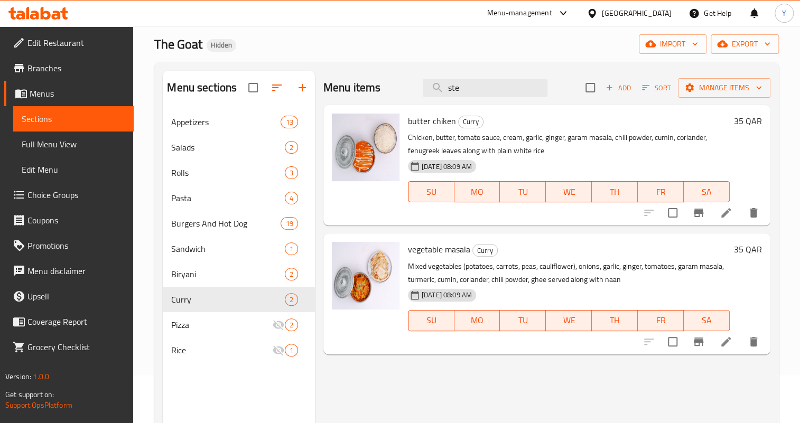
click at [592, 97] on input "checkbox" at bounding box center [590, 88] width 22 height 22
checkbox input "true"
click at [698, 91] on span "Manage items" at bounding box center [724, 87] width 76 height 13
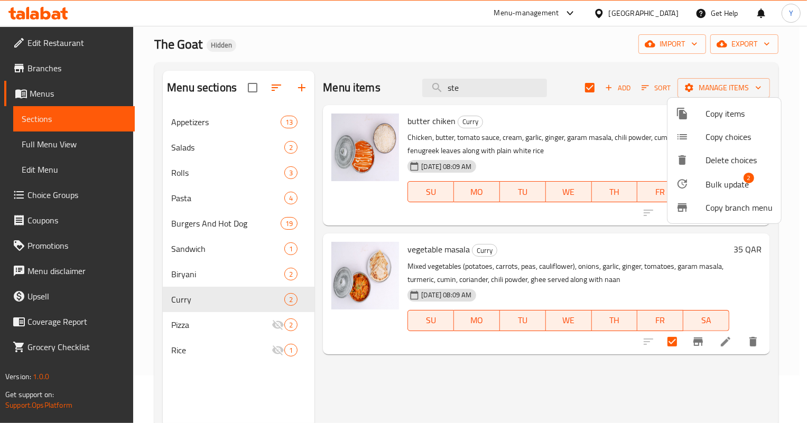
click at [697, 180] on div at bounding box center [691, 184] width 30 height 13
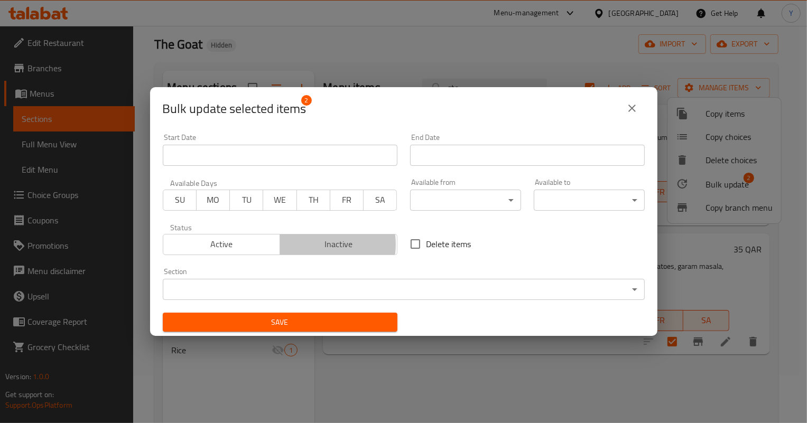
click at [309, 244] on span "Inactive" at bounding box center [338, 244] width 109 height 15
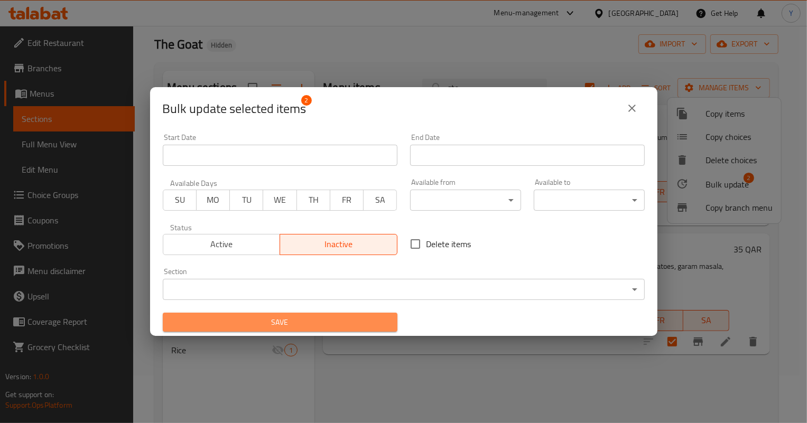
click at [306, 321] on span "Save" at bounding box center [280, 322] width 218 height 13
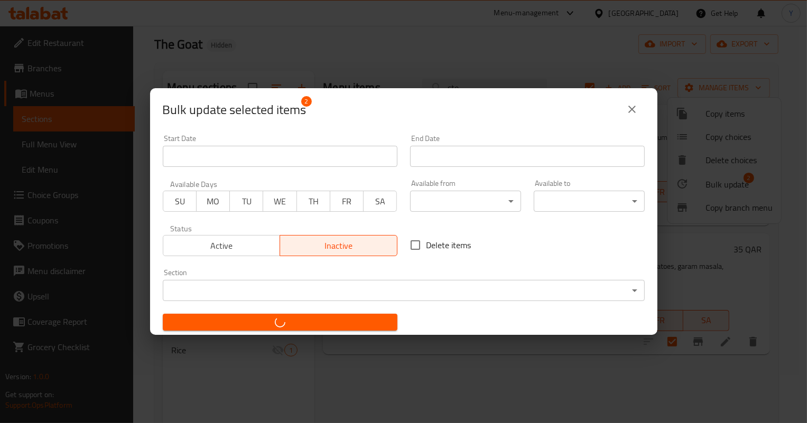
checkbox input "false"
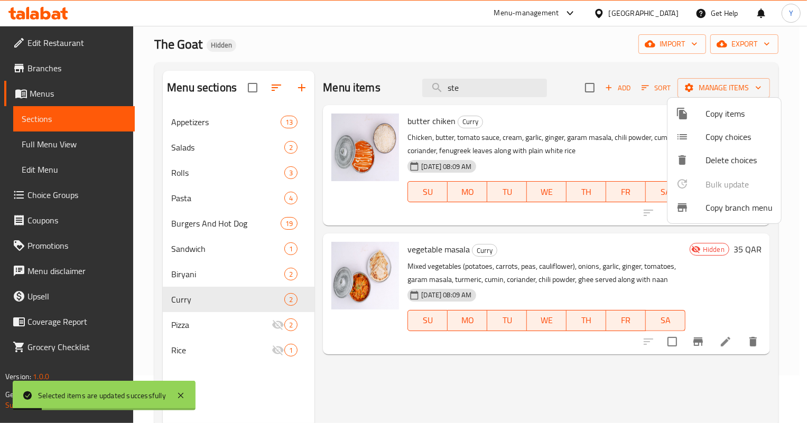
click at [197, 325] on div at bounding box center [403, 211] width 807 height 423
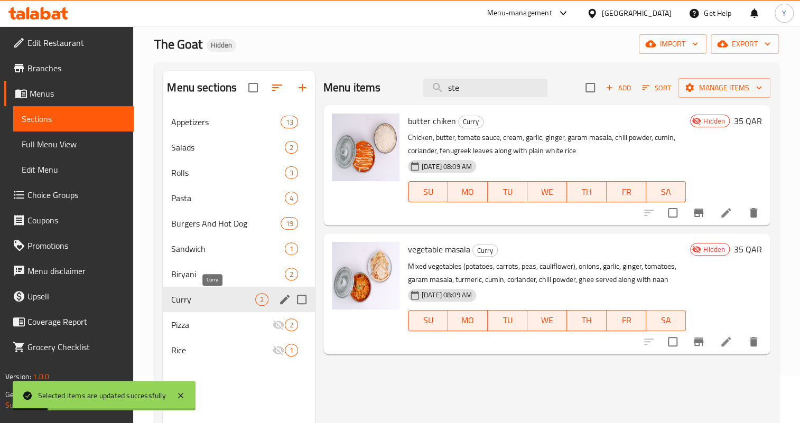
click at [201, 302] on span "Curry" at bounding box center [212, 299] width 83 height 13
click at [257, 87] on input "checkbox" at bounding box center [253, 88] width 22 height 22
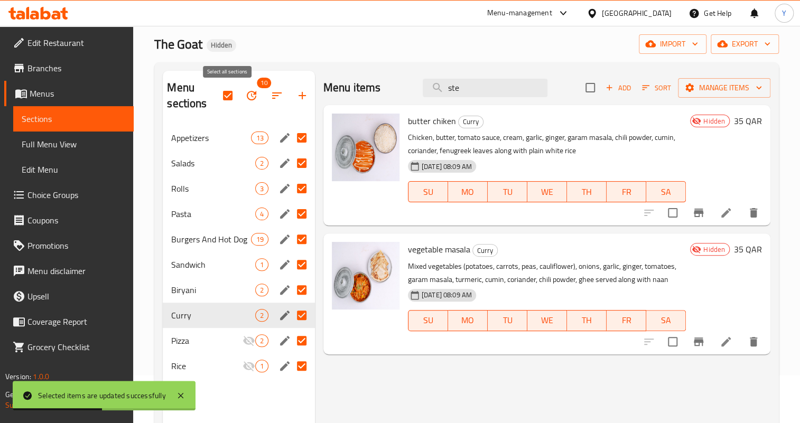
click at [227, 94] on input "checkbox" at bounding box center [228, 96] width 22 height 22
checkbox input "false"
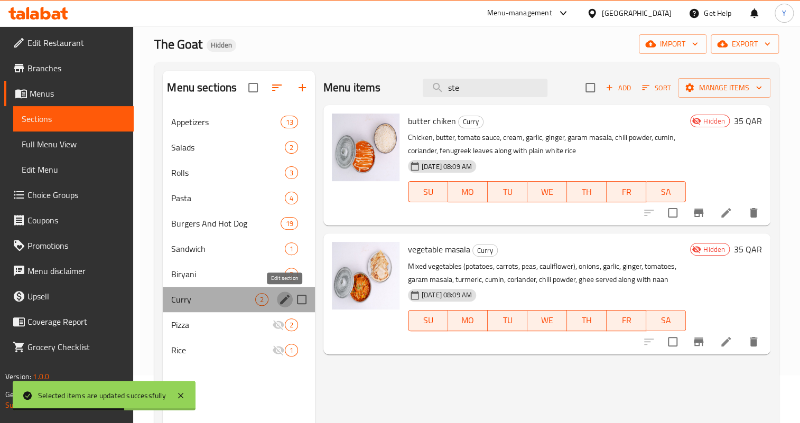
click at [283, 299] on icon "edit" at bounding box center [285, 300] width 10 height 10
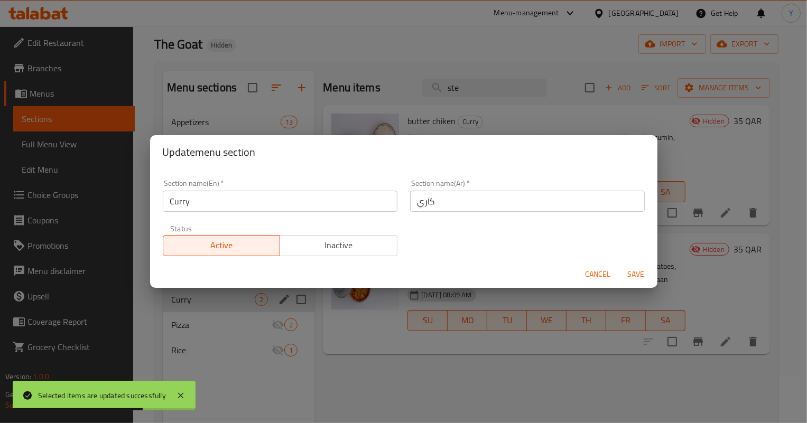
click at [299, 243] on span "Inactive" at bounding box center [338, 245] width 109 height 15
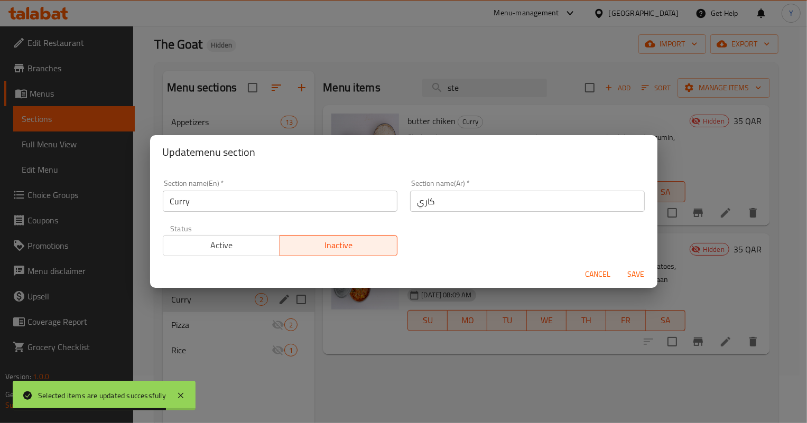
click at [638, 273] on span "Save" at bounding box center [635, 274] width 25 height 13
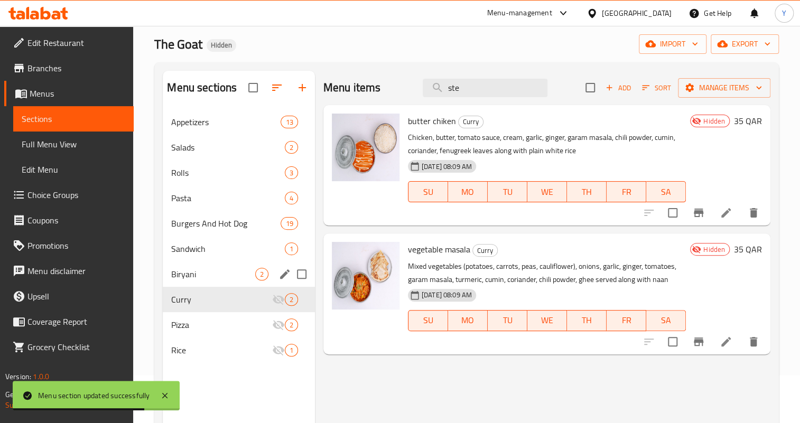
click at [198, 272] on span "Biryani" at bounding box center [212, 274] width 83 height 13
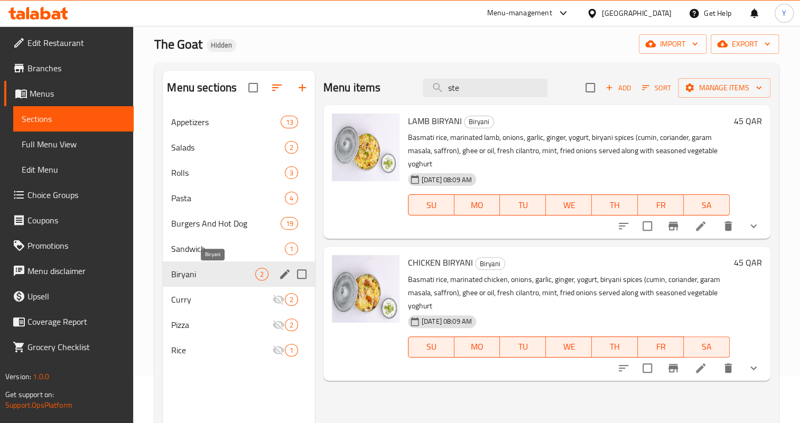
click at [209, 272] on span "Biryani" at bounding box center [212, 274] width 83 height 13
click at [579, 93] on div "Menu items ste Add Sort Manage items" at bounding box center [546, 88] width 447 height 34
click at [586, 89] on input "checkbox" at bounding box center [590, 88] width 22 height 22
checkbox input "true"
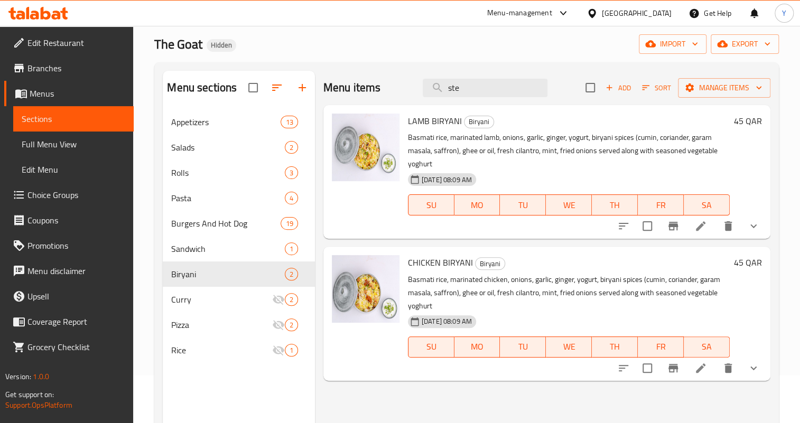
checkbox input "true"
click at [748, 90] on span "Manage items" at bounding box center [724, 87] width 76 height 13
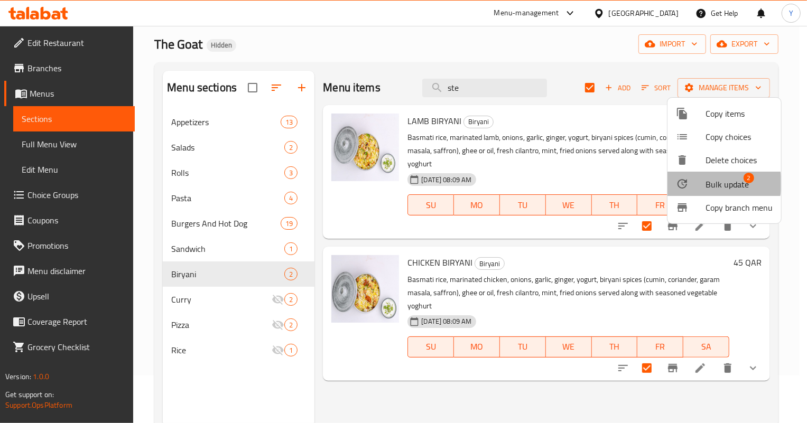
click at [716, 183] on span "Bulk update" at bounding box center [726, 184] width 43 height 13
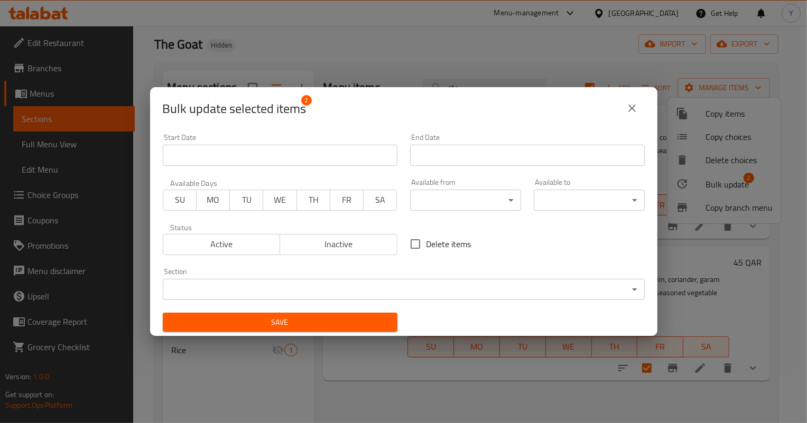
click at [376, 248] on span "Inactive" at bounding box center [338, 244] width 109 height 15
click at [332, 325] on span "Save" at bounding box center [280, 322] width 218 height 13
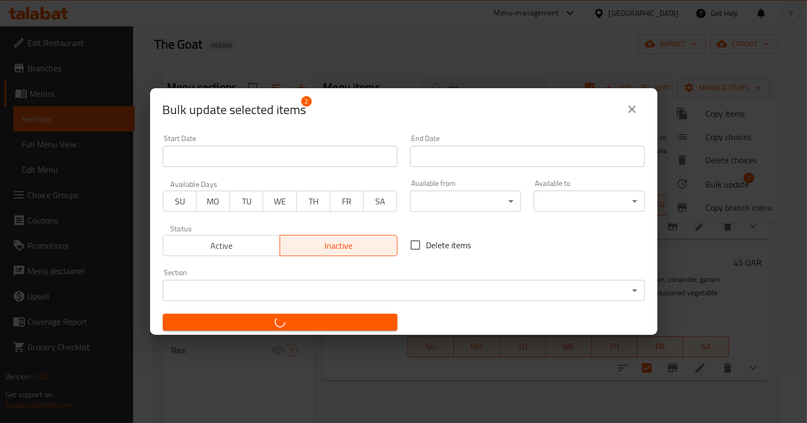
checkbox input "false"
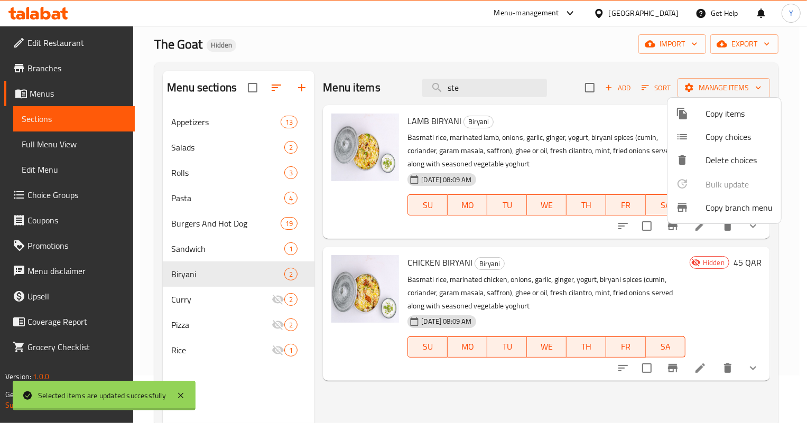
click at [282, 276] on div at bounding box center [403, 211] width 807 height 423
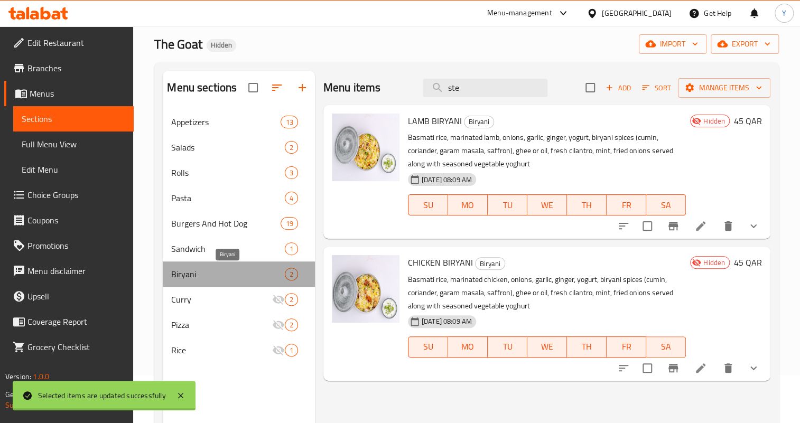
click at [250, 272] on span "Biryani" at bounding box center [227, 274] width 113 height 13
click at [285, 275] on span "2" at bounding box center [291, 274] width 12 height 10
click at [287, 275] on span "2" at bounding box center [291, 274] width 12 height 10
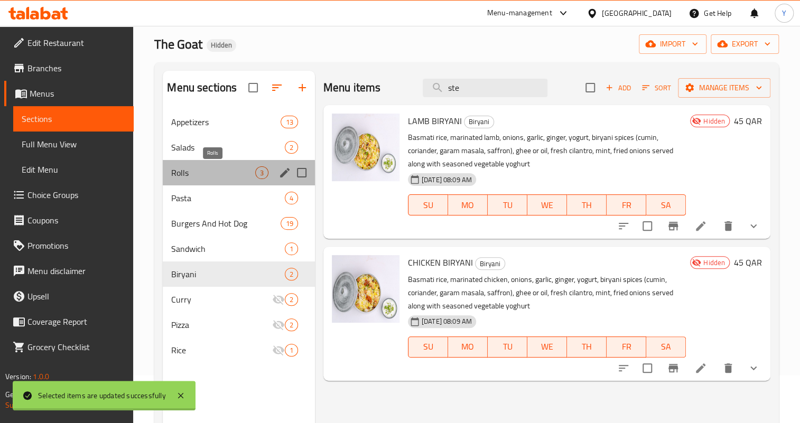
click at [191, 175] on span "Rolls" at bounding box center [212, 172] width 83 height 13
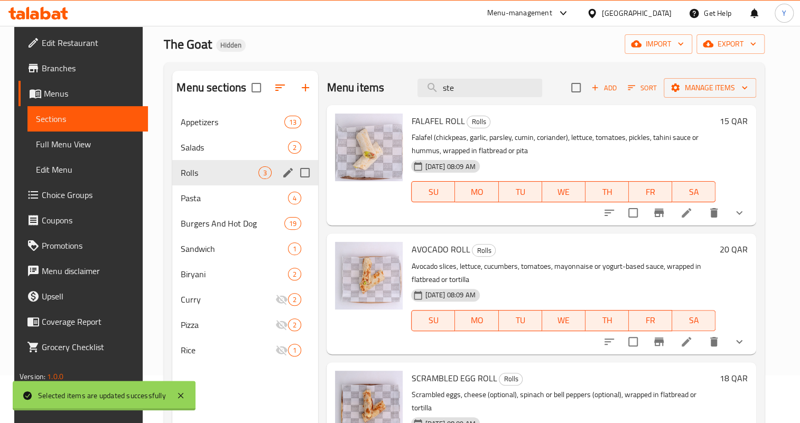
click at [186, 178] on span "Rolls" at bounding box center [220, 172] width 78 height 13
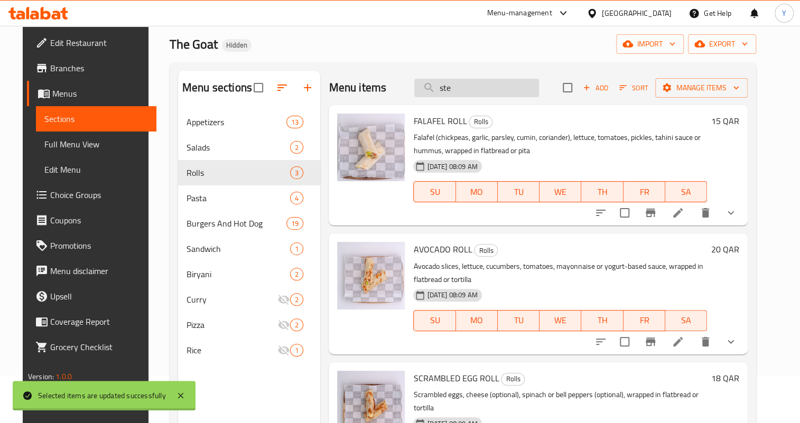
drag, startPoint x: 484, startPoint y: 90, endPoint x: 432, endPoint y: 88, distance: 52.9
click at [432, 88] on input "ste" at bounding box center [476, 88] width 125 height 18
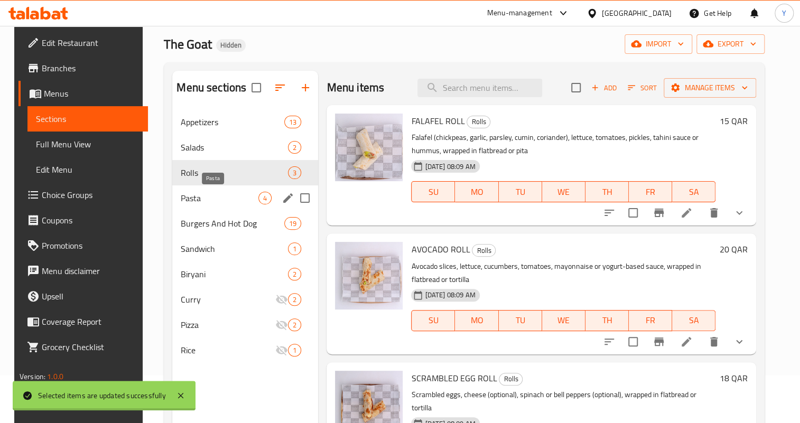
click at [203, 199] on span "Pasta" at bounding box center [220, 198] width 78 height 13
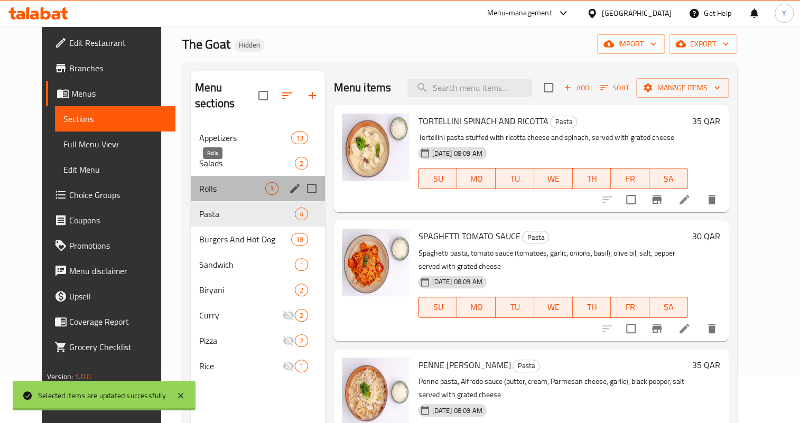
click at [210, 182] on span "Rolls" at bounding box center [232, 188] width 66 height 13
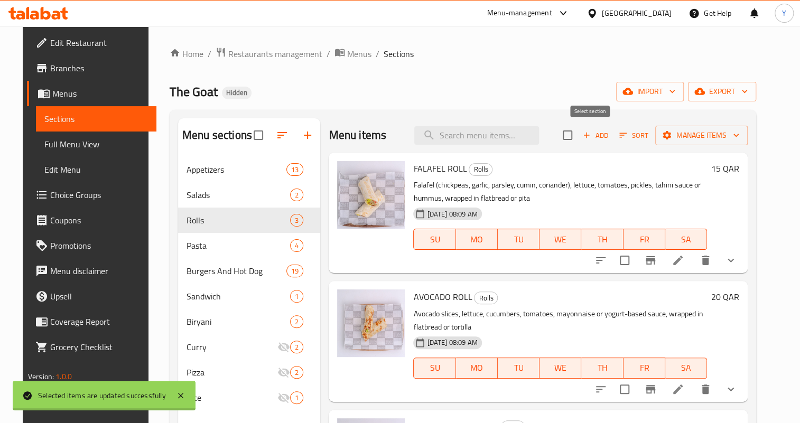
click at [579, 139] on input "checkbox" at bounding box center [567, 135] width 22 height 22
checkbox input "true"
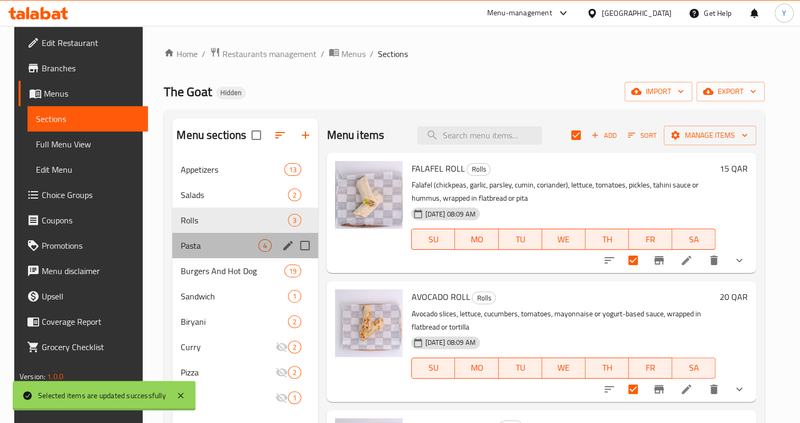
click at [218, 257] on div "Pasta 4" at bounding box center [245, 245] width 146 height 25
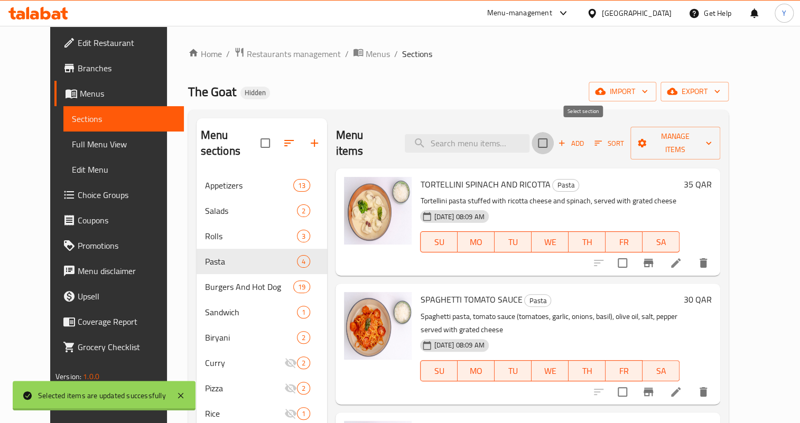
click at [554, 132] on input "checkbox" at bounding box center [542, 143] width 22 height 22
checkbox input "true"
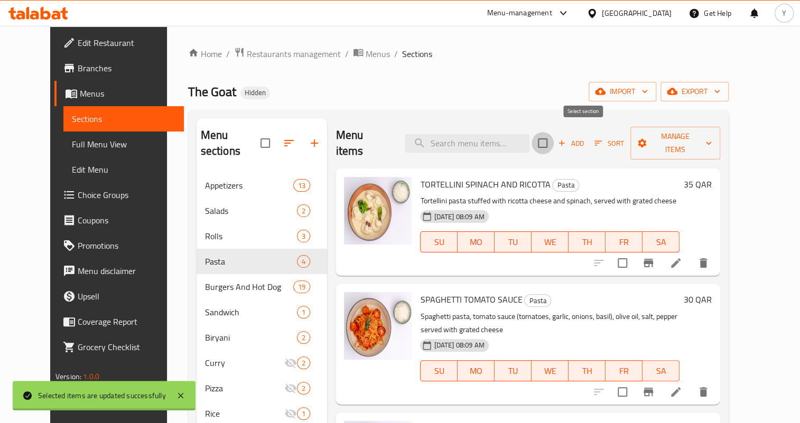
checkbox input "true"
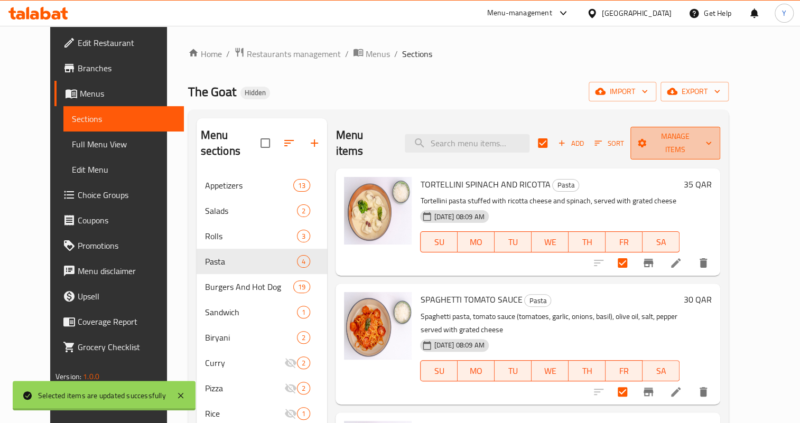
click at [674, 138] on button "Manage items" at bounding box center [675, 143] width 90 height 33
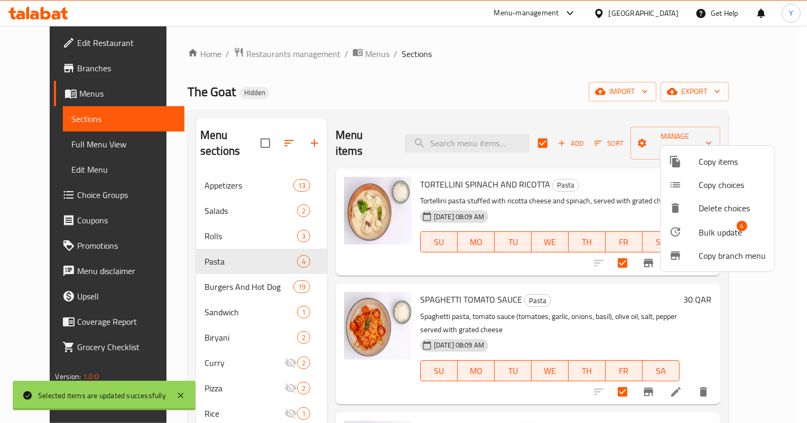
click at [694, 228] on div at bounding box center [684, 232] width 30 height 13
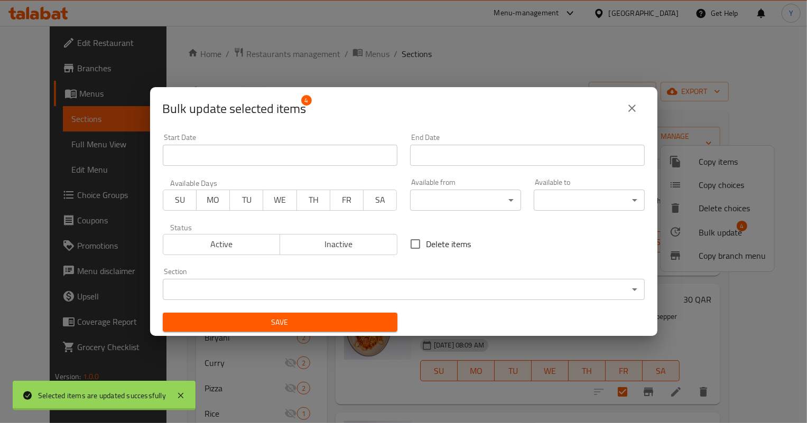
click at [371, 245] on span "Inactive" at bounding box center [338, 244] width 109 height 15
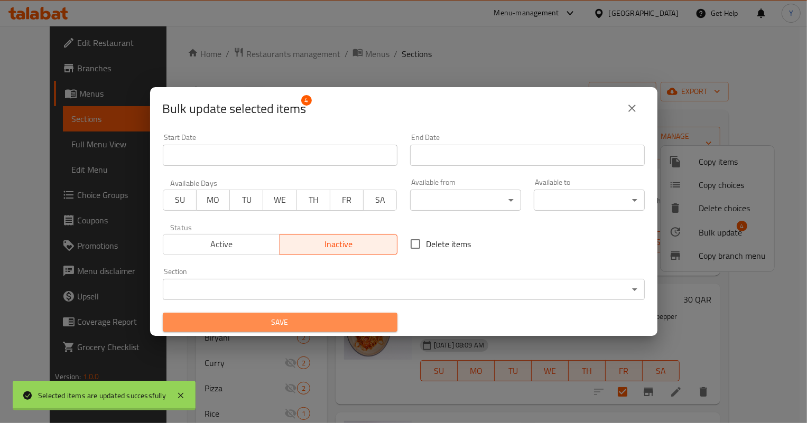
click at [338, 321] on span "Save" at bounding box center [280, 322] width 218 height 13
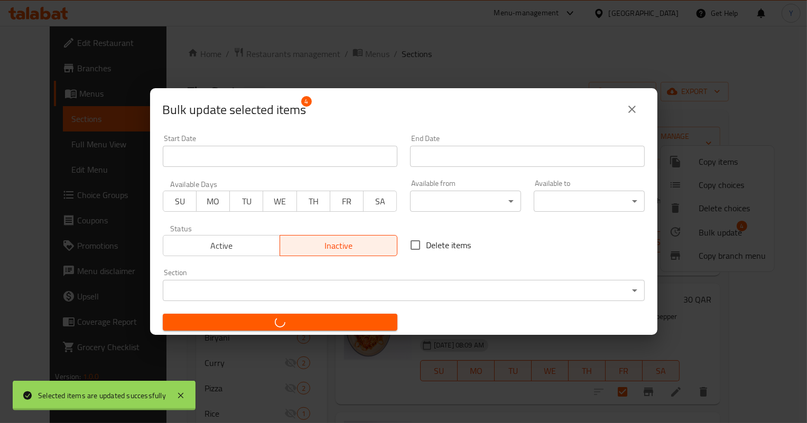
checkbox input "false"
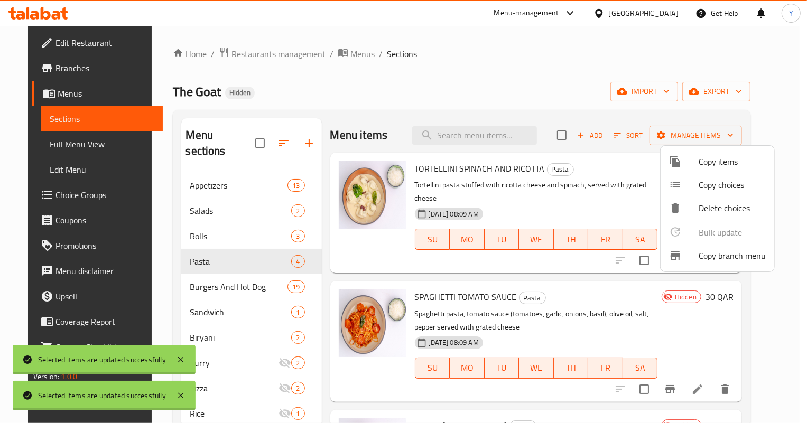
click at [227, 243] on div at bounding box center [403, 211] width 807 height 423
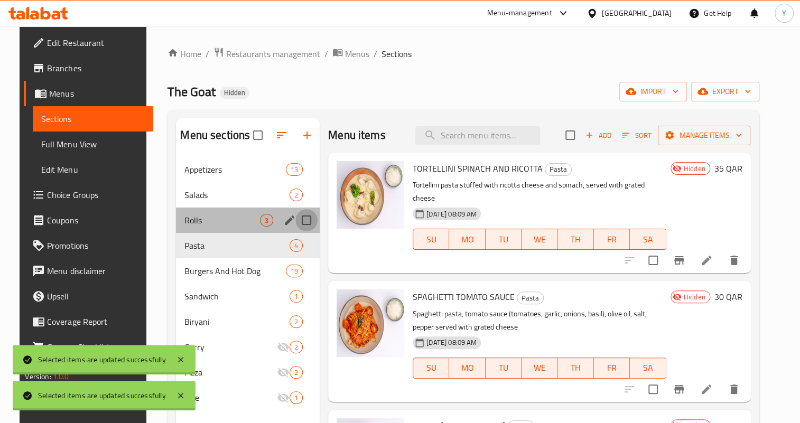
click at [302, 220] on input "Menu sections" at bounding box center [306, 220] width 22 height 22
checkbox input "true"
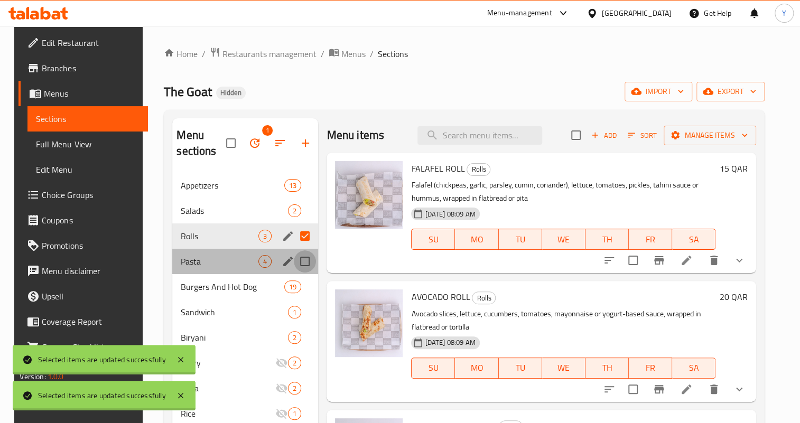
click at [302, 263] on input "Menu sections" at bounding box center [305, 261] width 22 height 22
checkbox input "true"
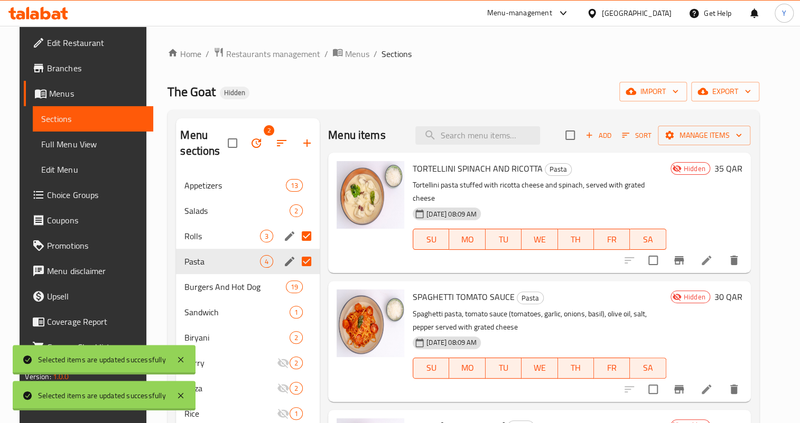
click at [258, 141] on button "button" at bounding box center [256, 142] width 25 height 25
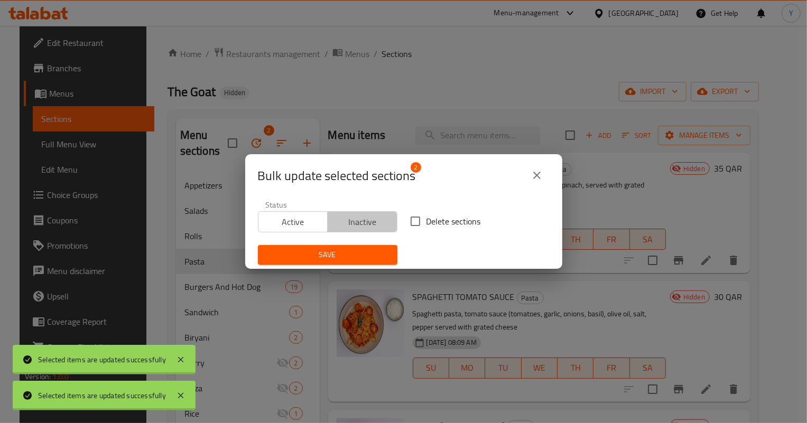
click at [373, 220] on span "Inactive" at bounding box center [362, 222] width 61 height 15
click at [328, 267] on div "Save" at bounding box center [327, 255] width 152 height 32
click at [332, 260] on span "Save" at bounding box center [327, 254] width 123 height 13
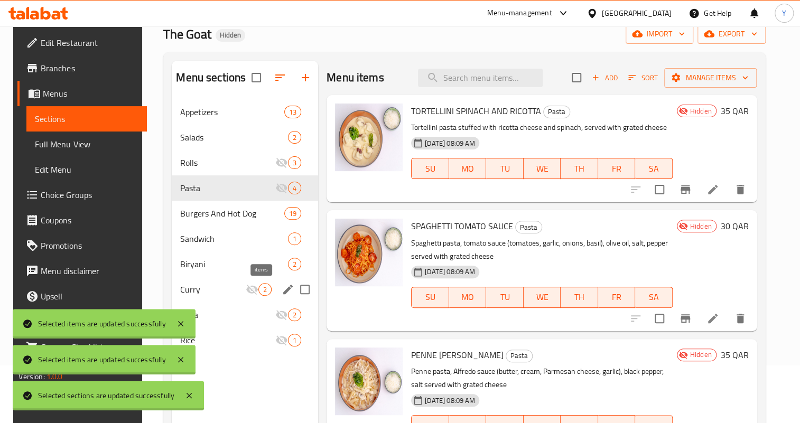
scroll to position [96, 0]
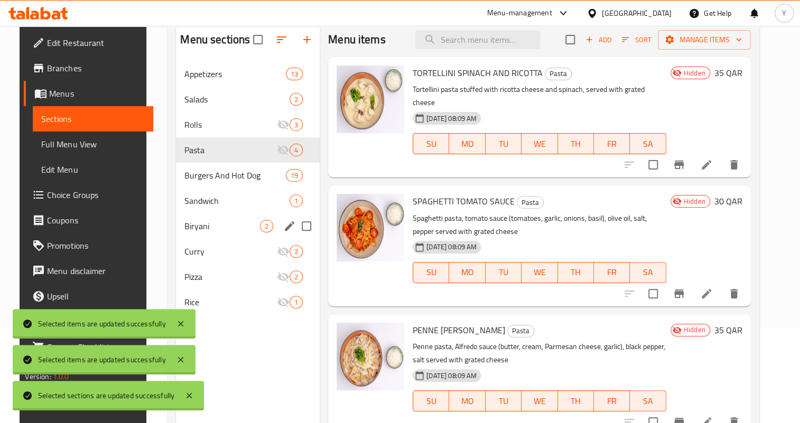
click at [300, 230] on input "Menu sections" at bounding box center [306, 226] width 22 height 22
checkbox input "true"
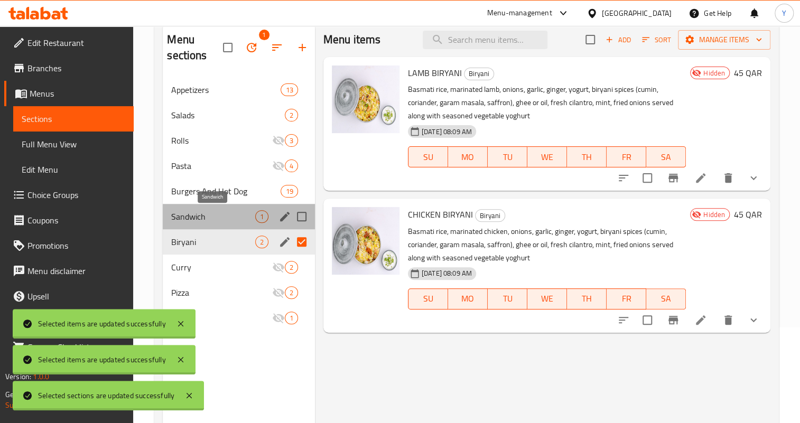
click at [220, 215] on span "Sandwich" at bounding box center [212, 216] width 83 height 13
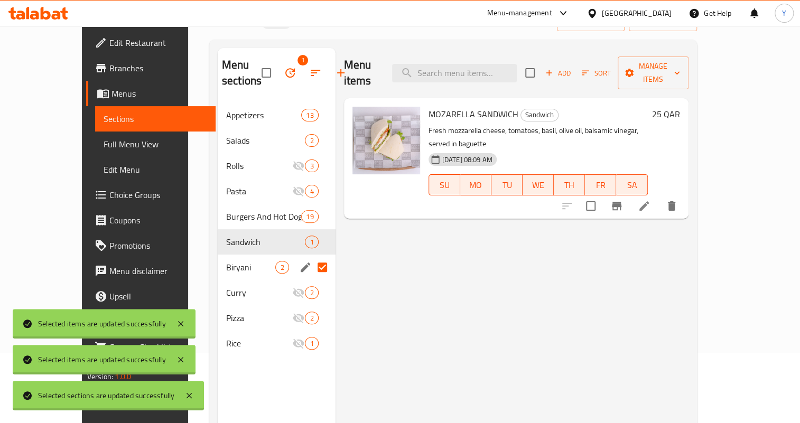
scroll to position [48, 0]
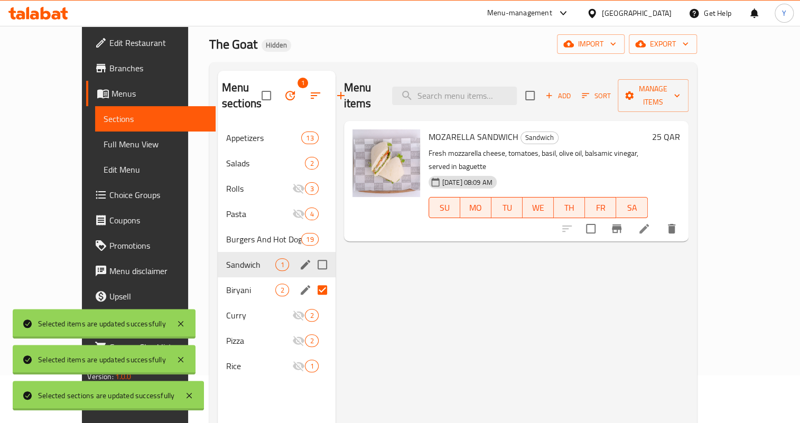
click at [311, 263] on input "Menu sections" at bounding box center [322, 265] width 22 height 22
checkbox input "true"
click at [277, 97] on button "button" at bounding box center [289, 95] width 25 height 25
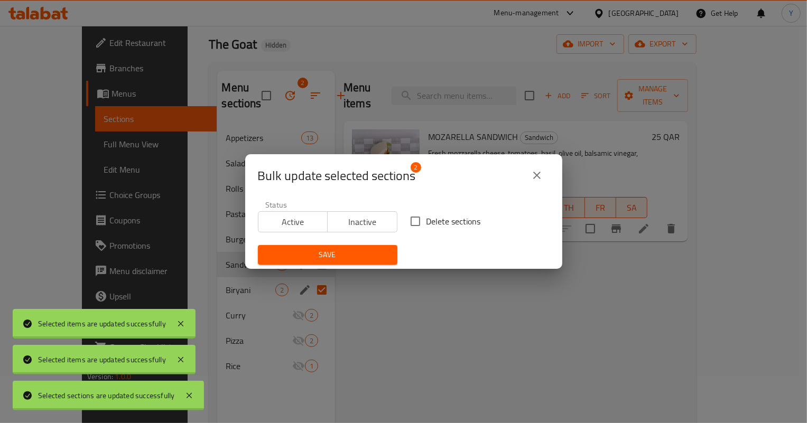
click at [365, 222] on span "Inactive" at bounding box center [362, 222] width 61 height 15
click at [357, 243] on div "Save" at bounding box center [327, 255] width 152 height 32
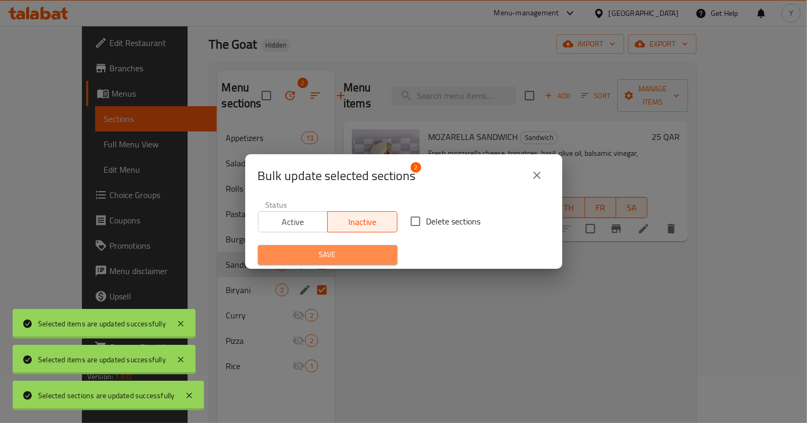
click at [355, 250] on span "Save" at bounding box center [327, 254] width 123 height 13
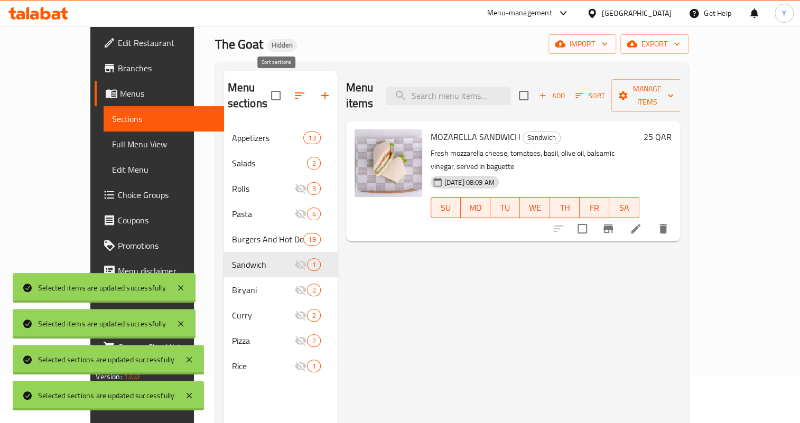
click at [293, 89] on icon "button" at bounding box center [299, 95] width 13 height 13
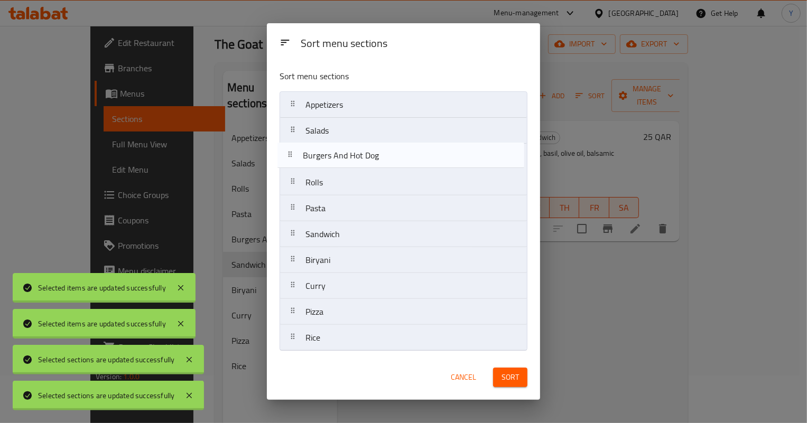
drag, startPoint x: 355, startPoint y: 211, endPoint x: 350, endPoint y: 156, distance: 55.7
click at [350, 156] on nav "Appetizers Salads Rolls Pasta Burgers And Hot Dog Sandwich Biryani Curry Pizza …" at bounding box center [403, 221] width 248 height 260
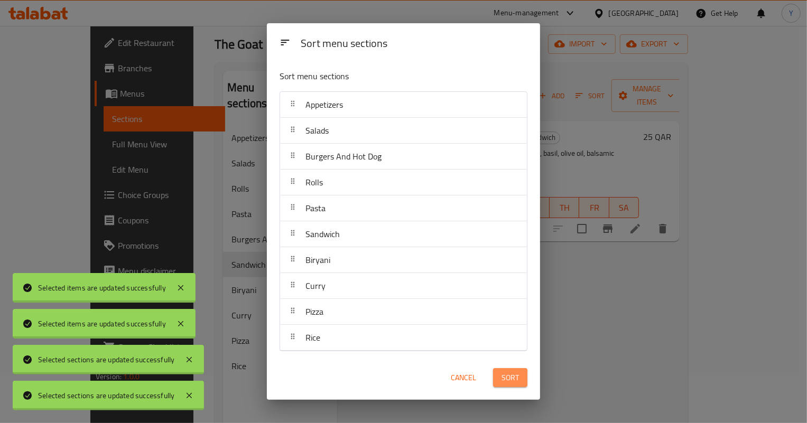
click at [501, 371] on span "Sort" at bounding box center [509, 377] width 17 height 13
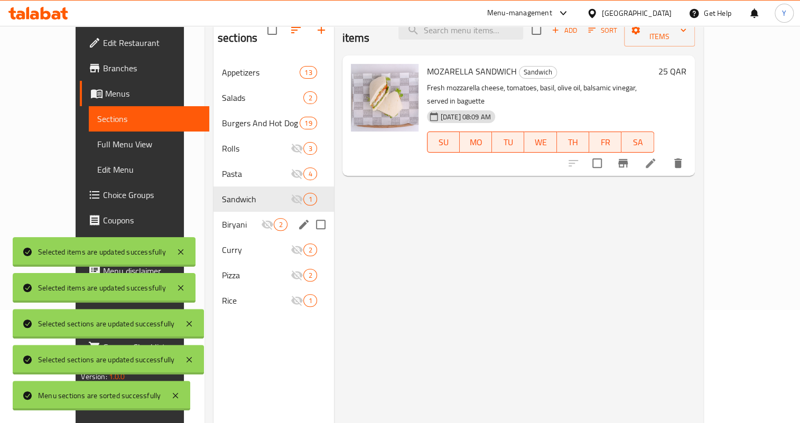
scroll to position [96, 0]
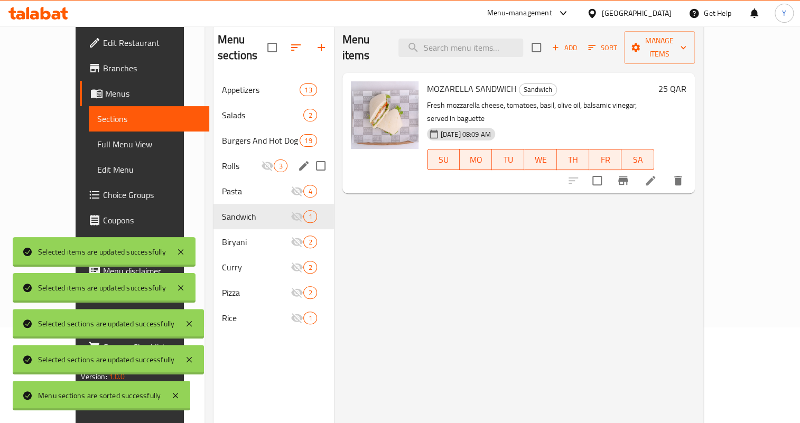
click at [222, 160] on span "Rolls" at bounding box center [242, 166] width 40 height 13
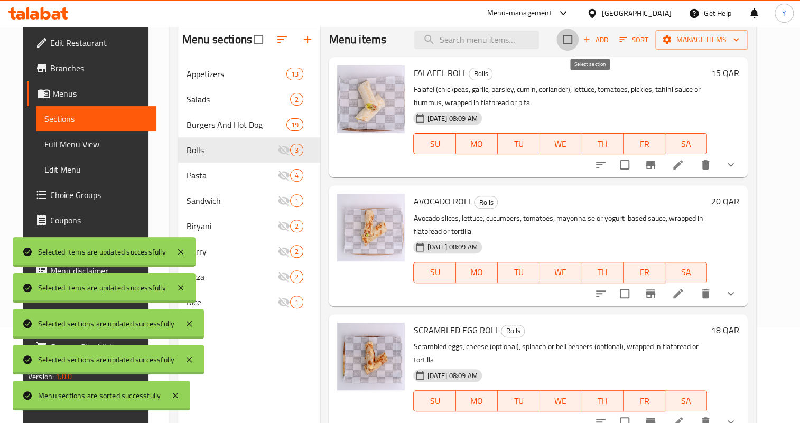
click at [579, 42] on input "checkbox" at bounding box center [567, 40] width 22 height 22
checkbox input "true"
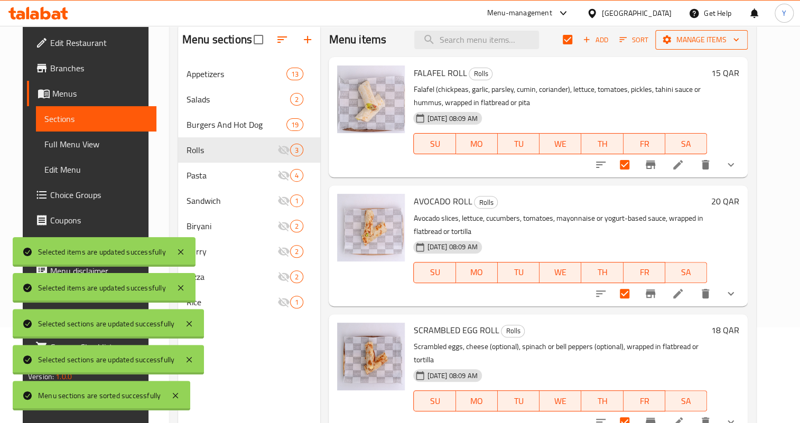
click at [738, 37] on span "Manage items" at bounding box center [702, 39] width 76 height 13
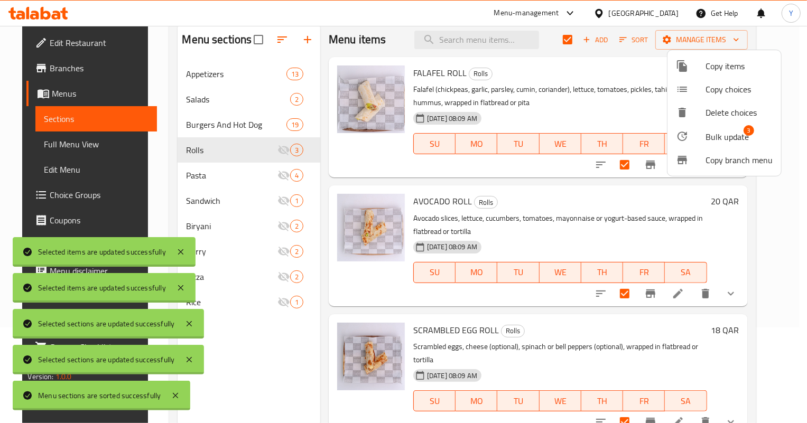
click at [701, 138] on div at bounding box center [691, 136] width 30 height 13
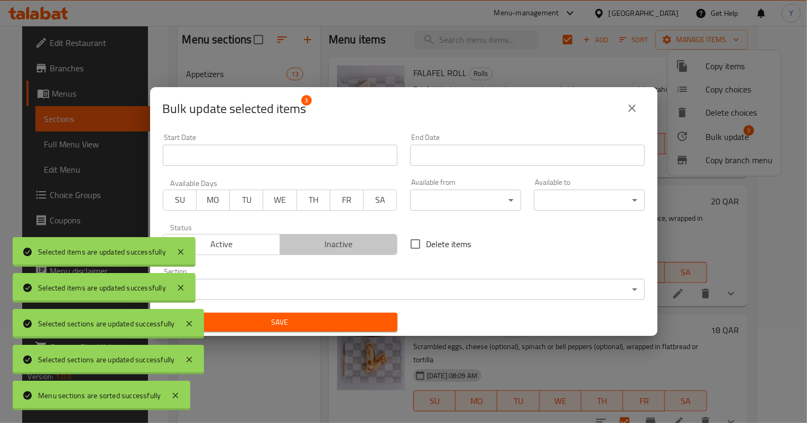
click at [365, 235] on button "Inactive" at bounding box center [338, 244] width 118 height 21
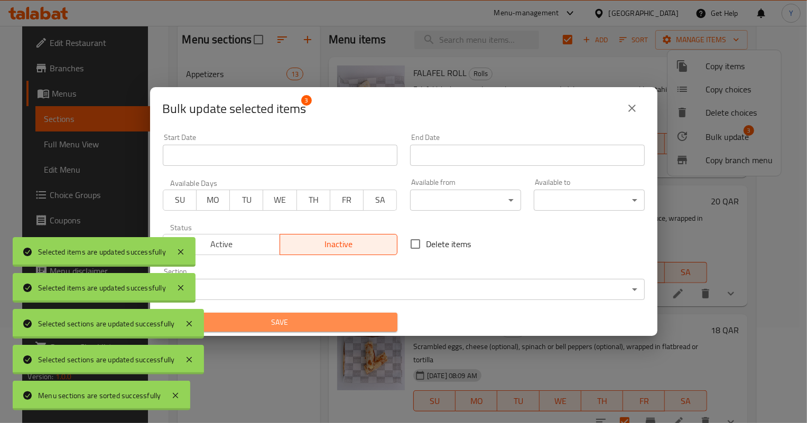
click at [349, 313] on button "Save" at bounding box center [280, 323] width 235 height 20
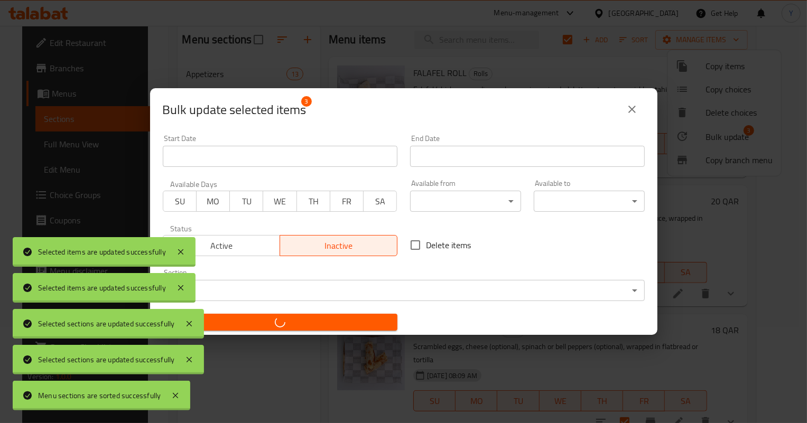
checkbox input "false"
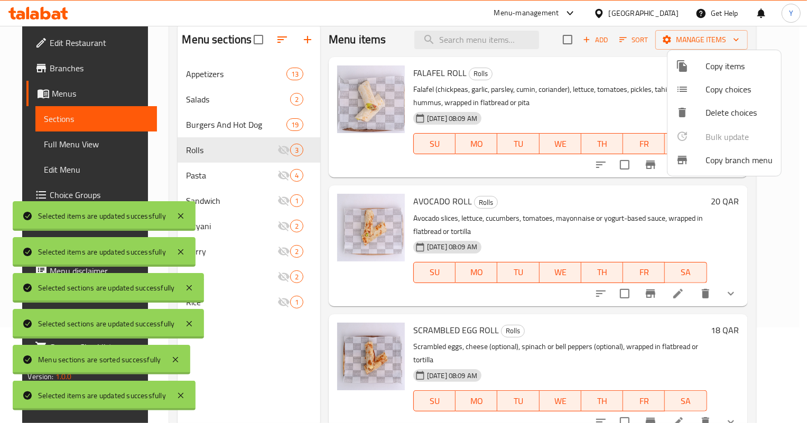
click at [218, 167] on div at bounding box center [403, 211] width 807 height 423
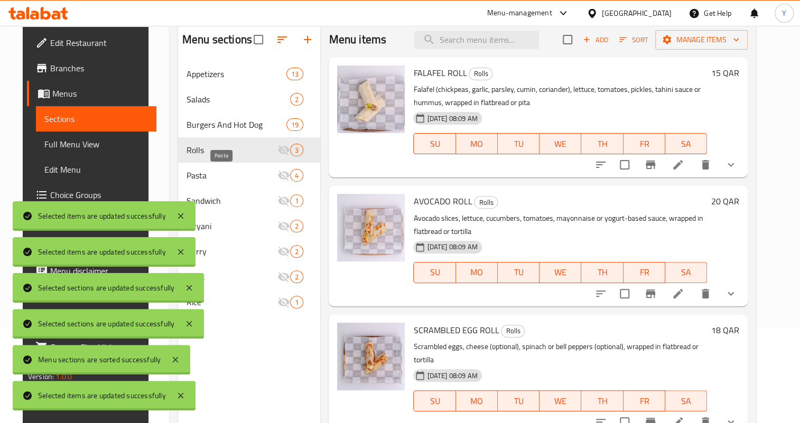
click at [217, 175] on span "Pasta" at bounding box center [231, 175] width 91 height 13
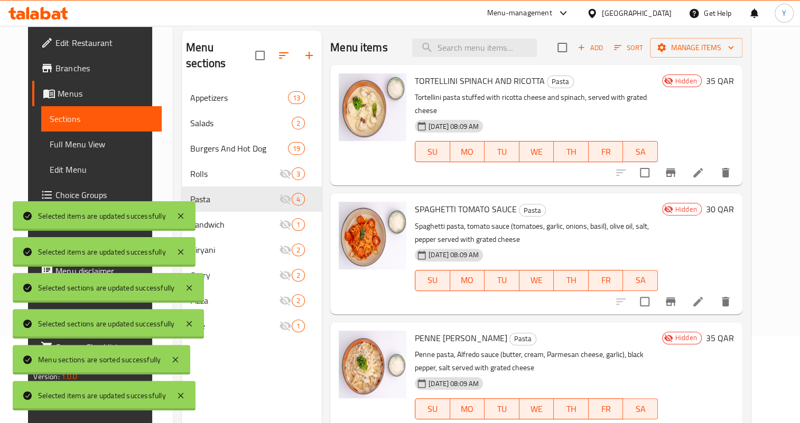
scroll to position [148, 0]
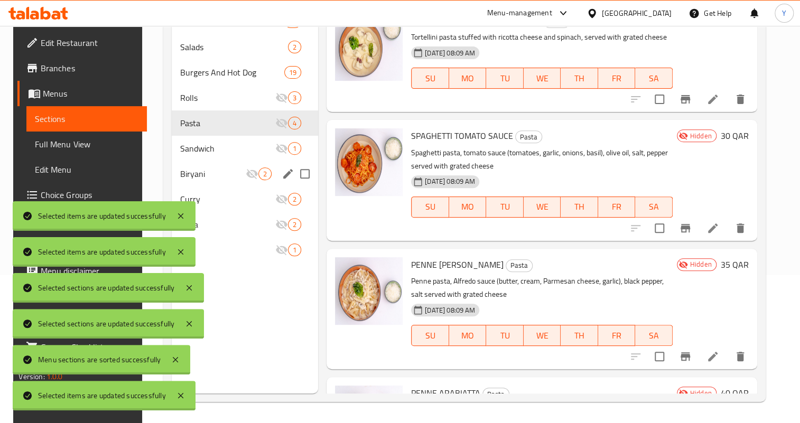
click at [224, 183] on div "Biryani 2" at bounding box center [245, 173] width 146 height 25
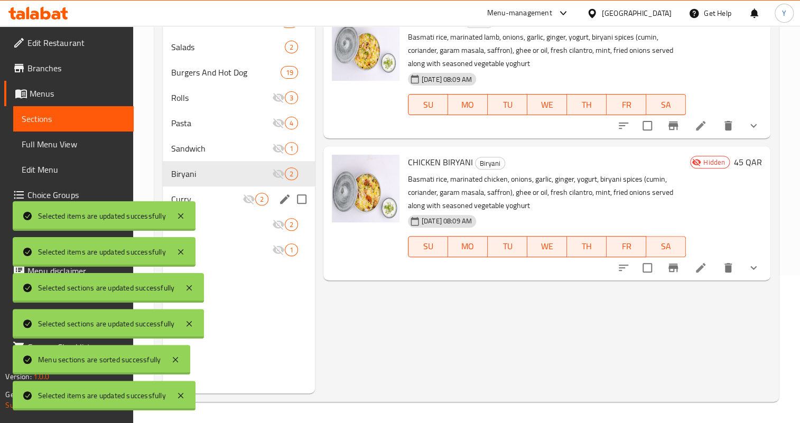
click at [227, 209] on div "Curry 2" at bounding box center [239, 198] width 152 height 25
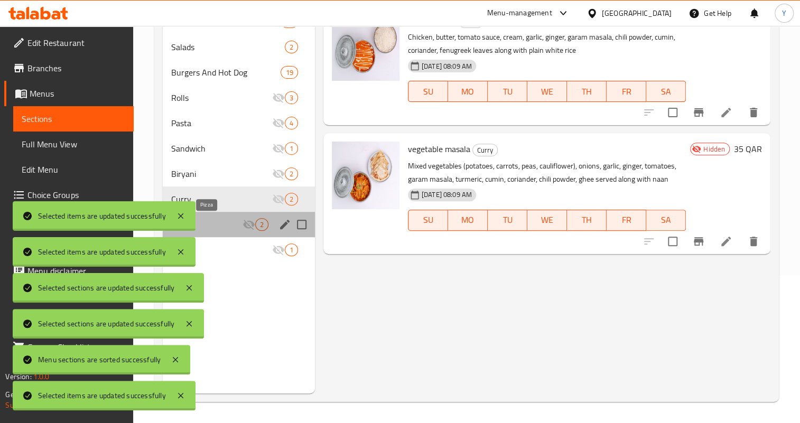
click at [228, 229] on span "Pizza" at bounding box center [206, 224] width 71 height 13
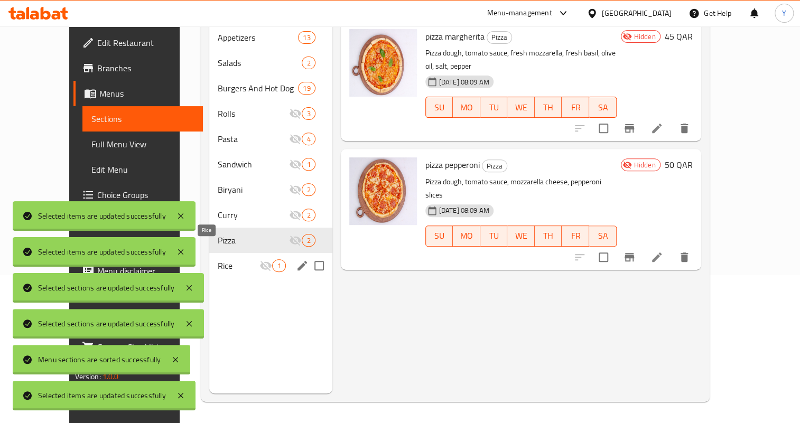
click at [231, 259] on span "Rice" at bounding box center [239, 265] width 42 height 13
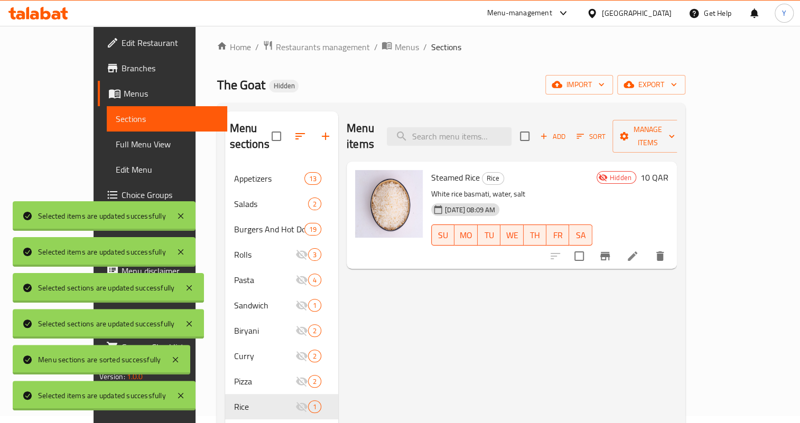
scroll to position [4, 0]
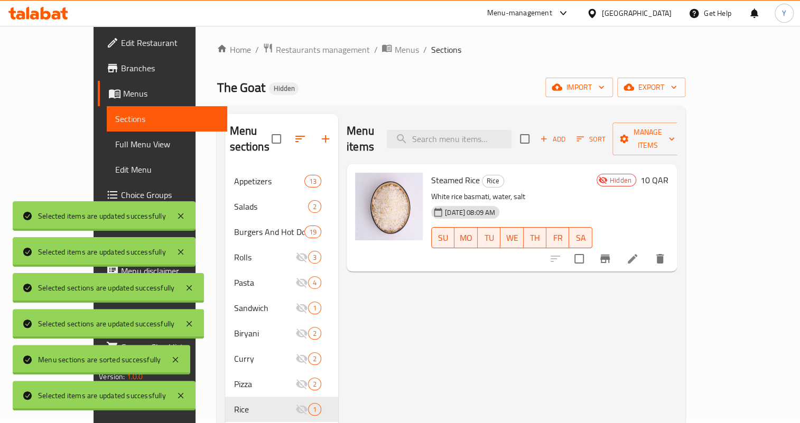
click at [379, 102] on div "Home / Restaurants management / Menus / Sections The Goat Hidden import export …" at bounding box center [451, 294] width 468 height 503
click at [381, 43] on icon "breadcrumb" at bounding box center [386, 48] width 11 height 11
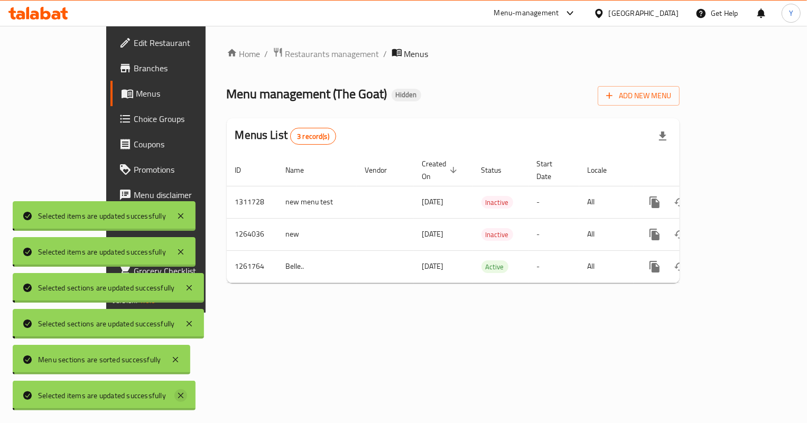
click at [182, 396] on icon at bounding box center [180, 395] width 13 height 13
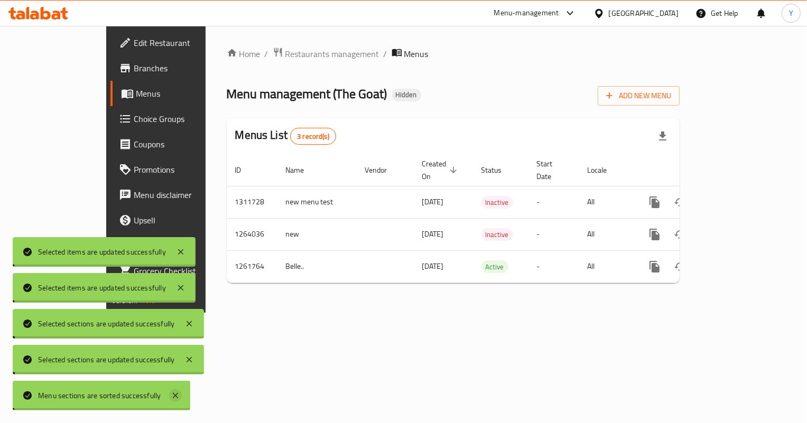
click at [176, 393] on icon at bounding box center [175, 395] width 13 height 13
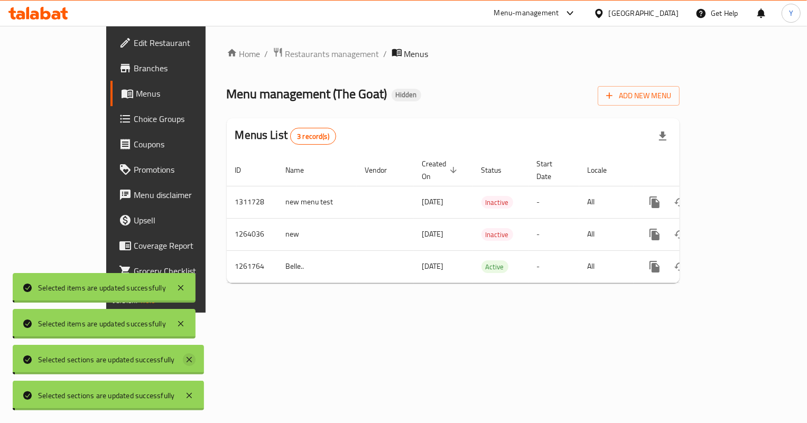
click at [185, 366] on icon at bounding box center [189, 359] width 13 height 13
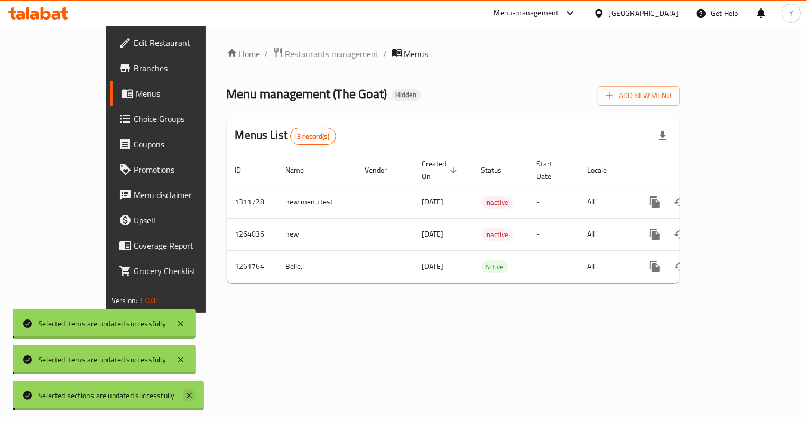
click at [187, 396] on icon at bounding box center [189, 395] width 13 height 13
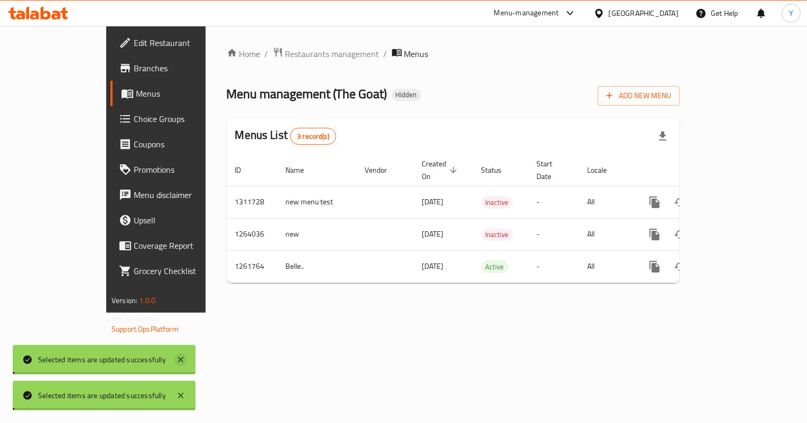
click at [181, 362] on icon at bounding box center [180, 359] width 13 height 13
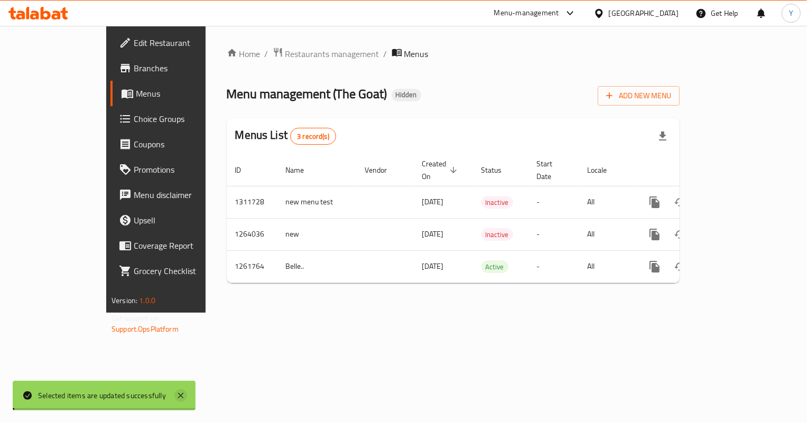
click at [180, 395] on icon at bounding box center [180, 395] width 5 height 5
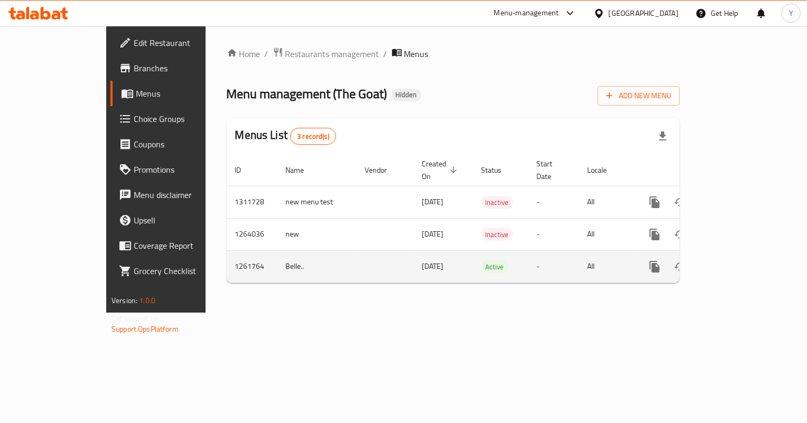
click at [661, 260] on icon "more" at bounding box center [654, 266] width 13 height 13
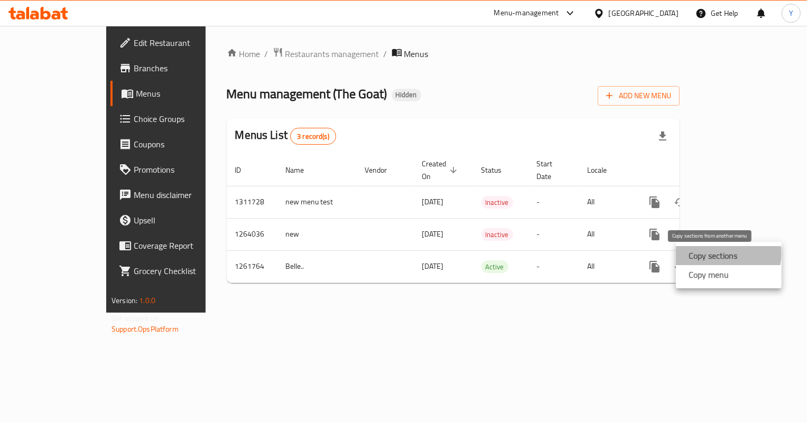
click at [726, 254] on strong "Copy sections" at bounding box center [712, 255] width 49 height 13
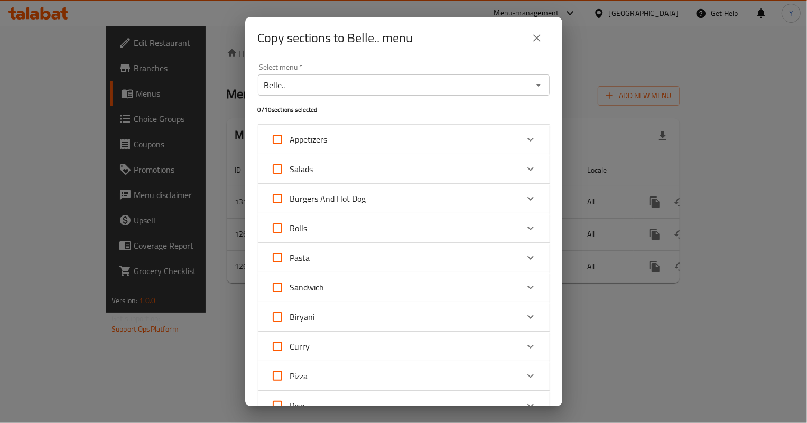
click at [318, 89] on input "Belle.." at bounding box center [395, 85] width 268 height 15
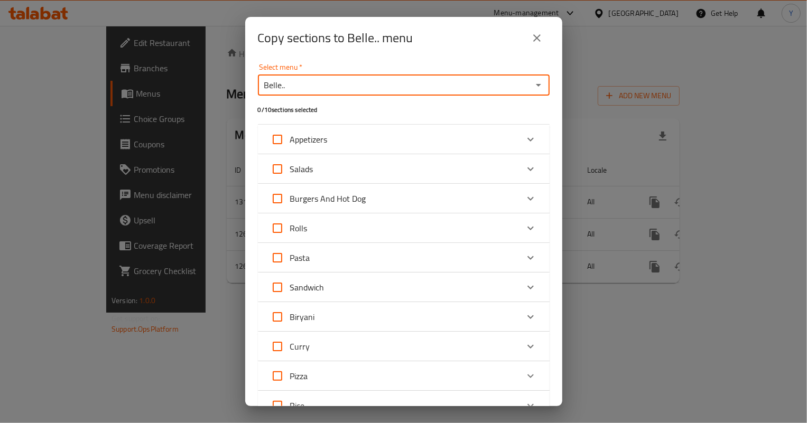
click at [536, 85] on icon "Open" at bounding box center [538, 85] width 5 height 3
click at [503, 133] on li "new menu test" at bounding box center [400, 130] width 284 height 19
type input "new menu test"
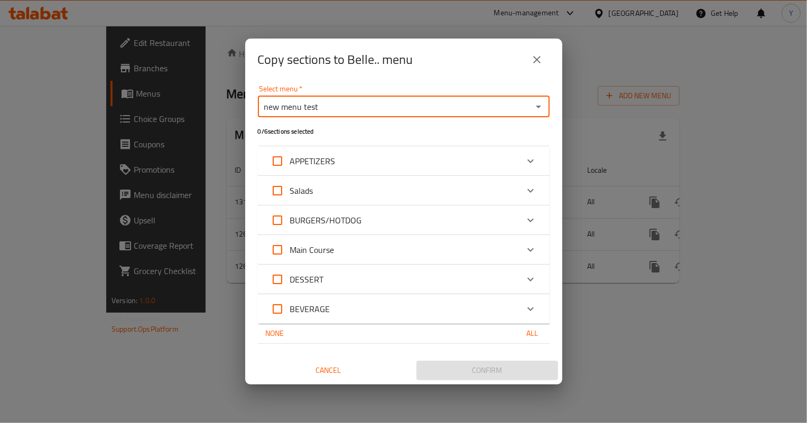
click at [282, 251] on input "Main Course" at bounding box center [277, 249] width 25 height 25
checkbox input "true"
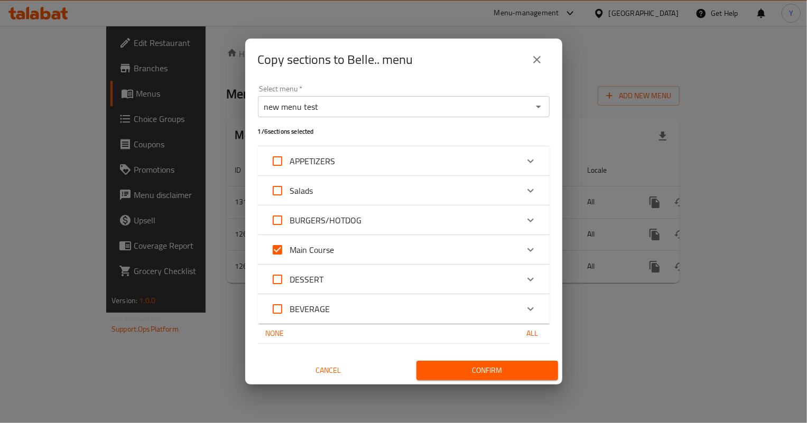
click at [279, 285] on input "DESSERT" at bounding box center [277, 279] width 25 height 25
checkbox input "true"
click at [276, 314] on input "BEVERAGE" at bounding box center [277, 308] width 25 height 25
checkbox input "true"
drag, startPoint x: 461, startPoint y: 372, endPoint x: 280, endPoint y: 275, distance: 205.6
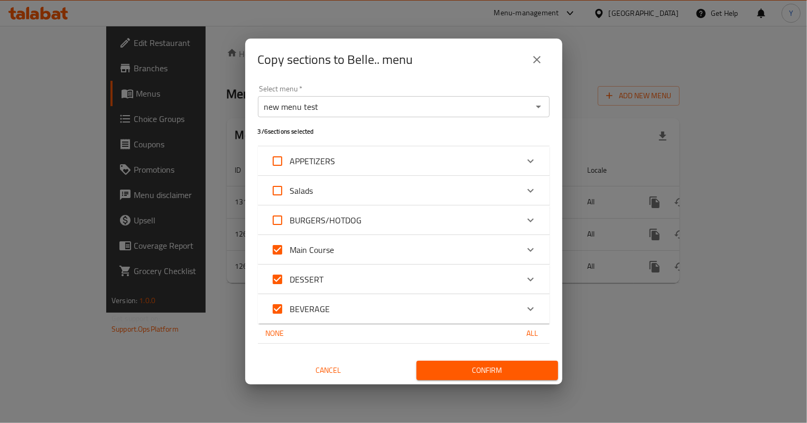
click at [280, 289] on div "Select menu   * new menu test Select menu * 3 / 6 sections selected APPETIZERS …" at bounding box center [403, 233] width 317 height 304
click at [280, 256] on input "Main Course" at bounding box center [277, 249] width 25 height 25
checkbox input "false"
click at [277, 277] on input "DESSERT" at bounding box center [277, 279] width 25 height 25
checkbox input "false"
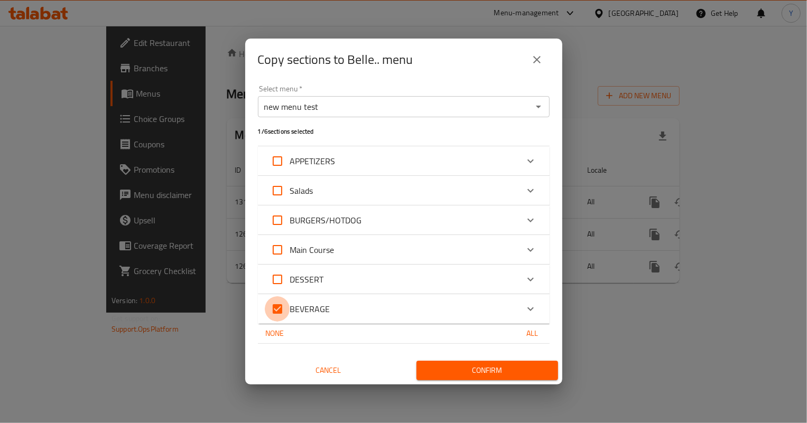
click at [280, 304] on input "BEVERAGE" at bounding box center [277, 308] width 25 height 25
checkbox input "false"
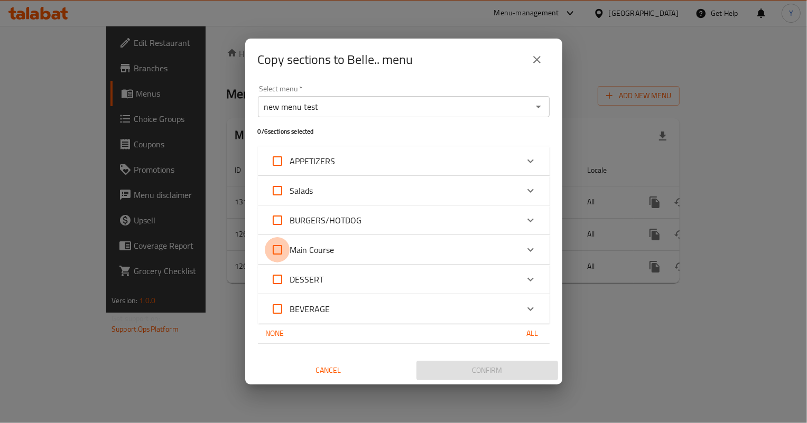
click at [280, 245] on input "Main Course" at bounding box center [277, 249] width 25 height 25
checkbox input "true"
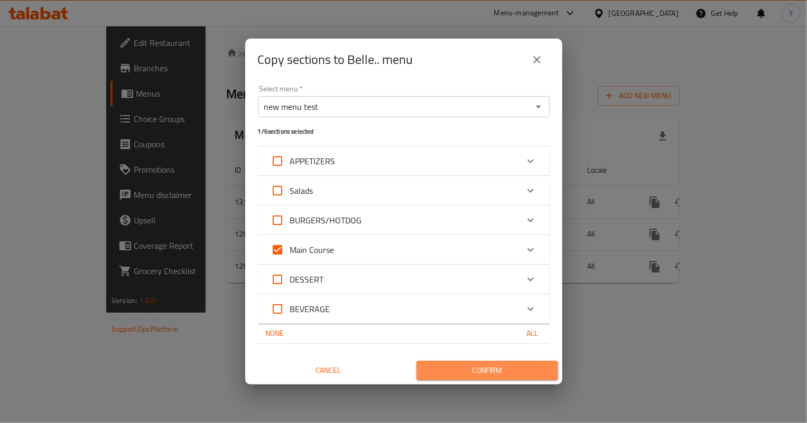
click at [464, 375] on span "Confirm" at bounding box center [487, 370] width 125 height 13
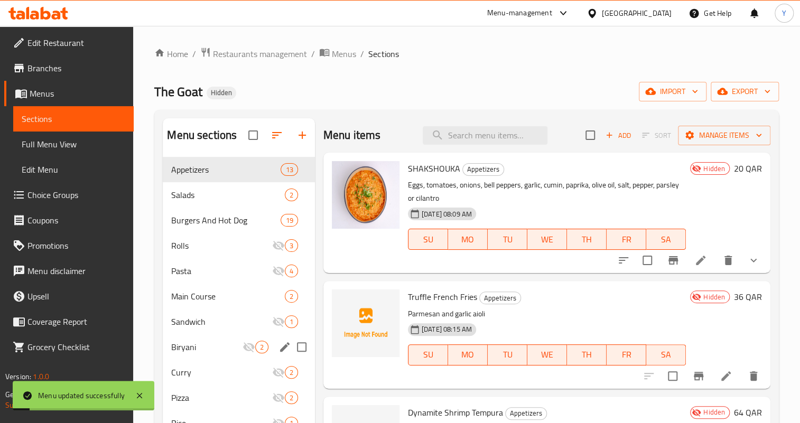
scroll to position [48, 0]
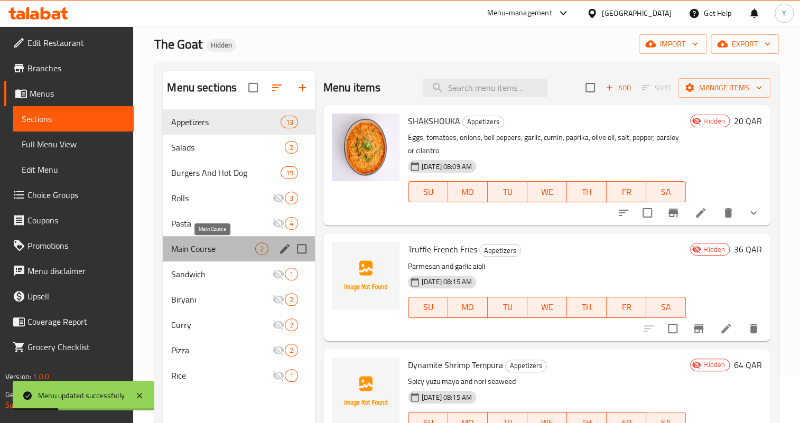
click at [195, 249] on span "Main Course" at bounding box center [212, 249] width 83 height 13
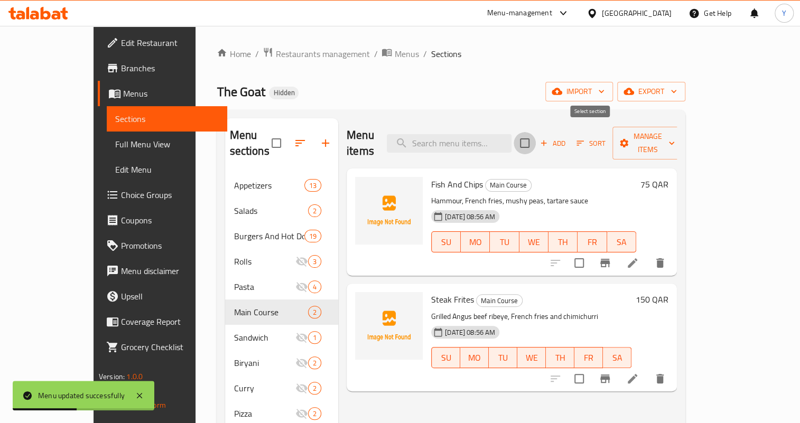
click at [536, 132] on input "checkbox" at bounding box center [525, 143] width 22 height 22
checkbox input "true"
click at [629, 138] on icon "button" at bounding box center [624, 143] width 11 height 11
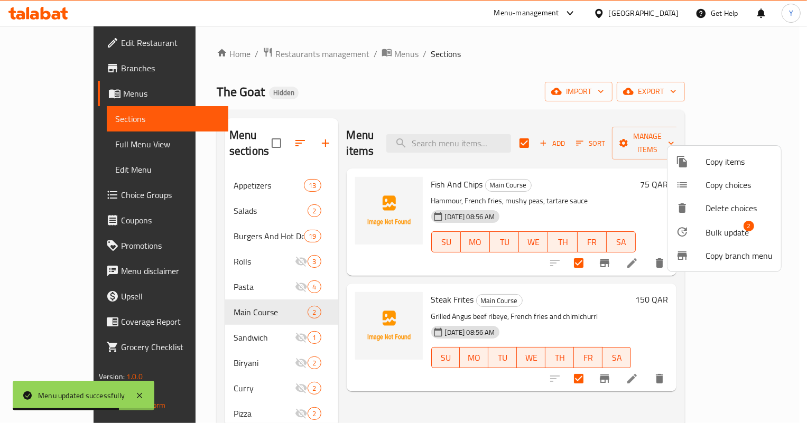
click at [703, 229] on div at bounding box center [691, 232] width 30 height 13
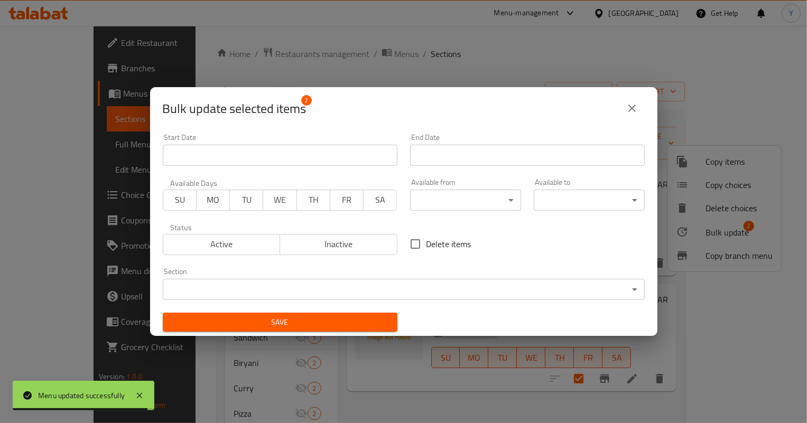
drag, startPoint x: 355, startPoint y: 246, endPoint x: 336, endPoint y: 283, distance: 41.3
click at [336, 283] on div "Start Date Start Date End Date End Date Available Days SU MO TU WE TH FR SA Ava…" at bounding box center [403, 232] width 495 height 211
click at [345, 246] on span "Inactive" at bounding box center [338, 244] width 109 height 15
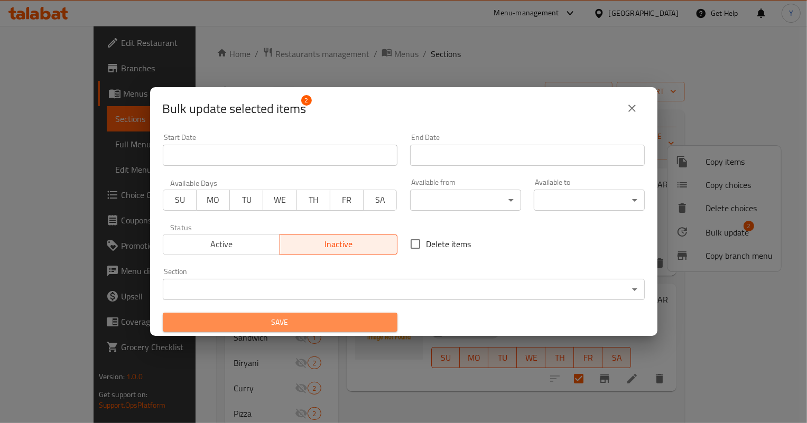
click at [335, 318] on span "Save" at bounding box center [280, 322] width 218 height 13
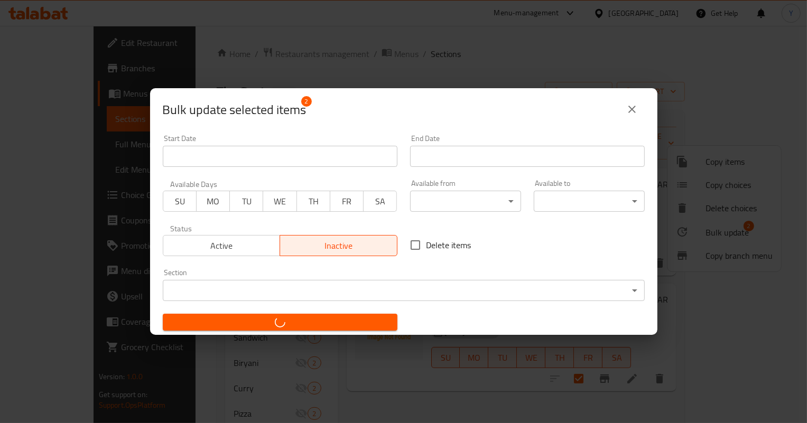
checkbox input "false"
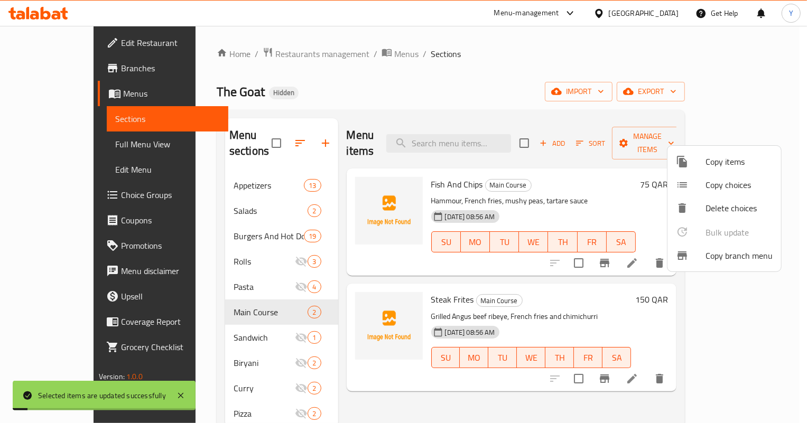
click at [571, 272] on div at bounding box center [403, 211] width 807 height 423
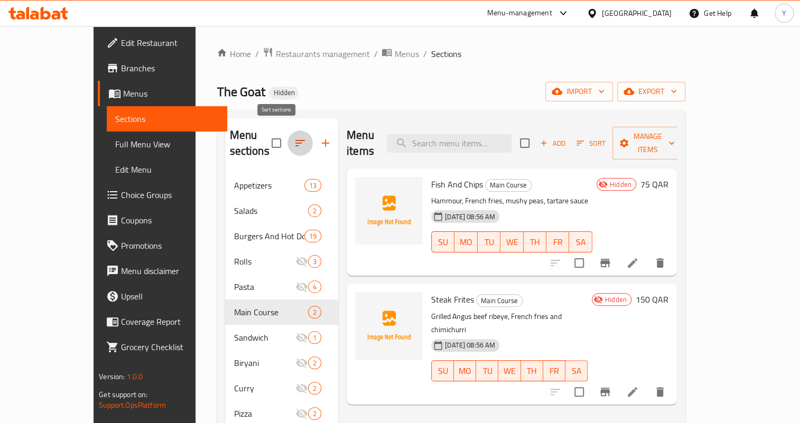
click at [295, 140] on icon "button" at bounding box center [300, 143] width 10 height 6
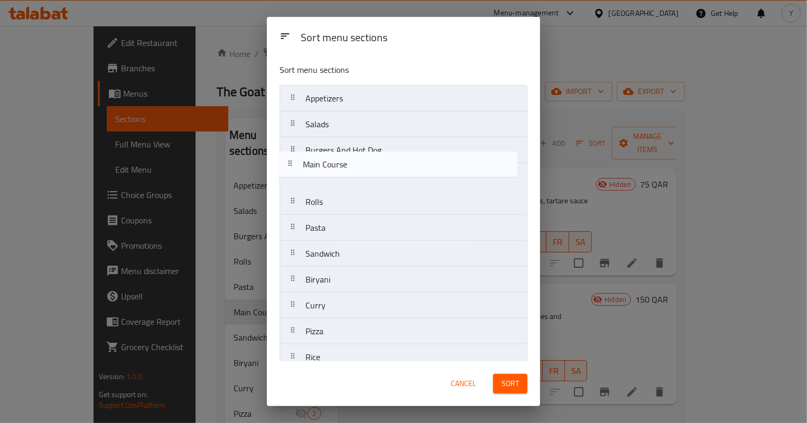
drag, startPoint x: 347, startPoint y: 232, endPoint x: 344, endPoint y: 164, distance: 67.7
click at [344, 164] on nav "Appetizers Salads Burgers And Hot Dog Rolls Pasta Main Course Sandwich Biryani …" at bounding box center [403, 228] width 248 height 286
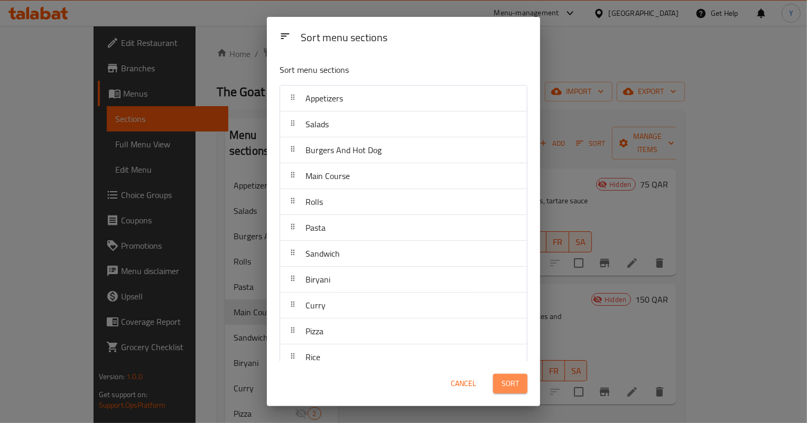
click at [517, 376] on button "Sort" at bounding box center [510, 384] width 34 height 20
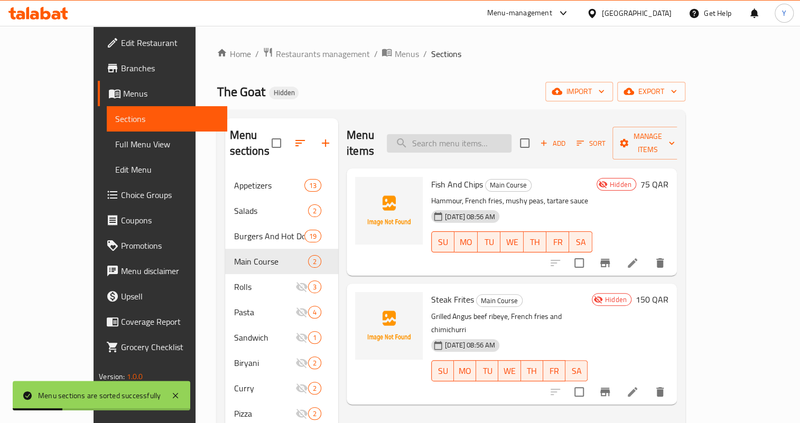
click at [474, 142] on input "search" at bounding box center [449, 143] width 125 height 18
paste input "Churros"
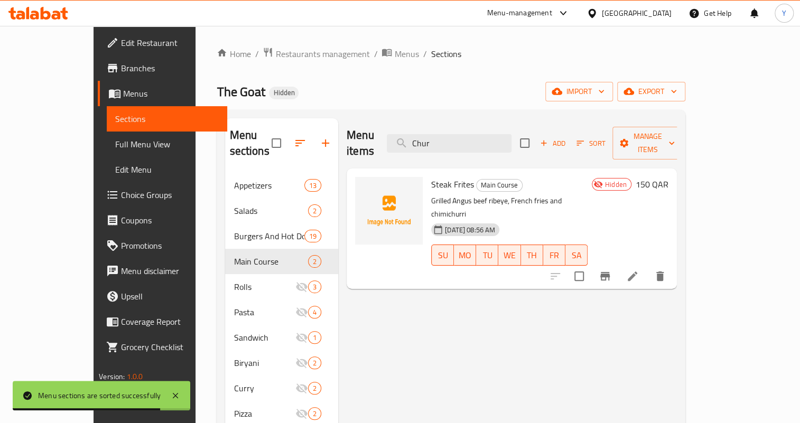
type input "Chur"
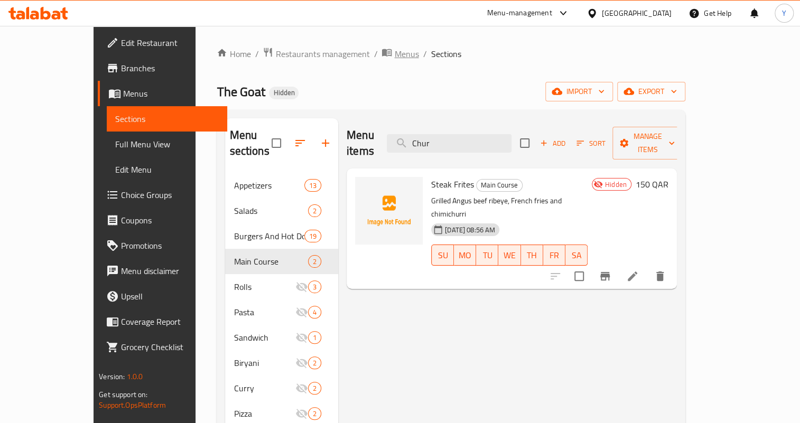
click at [394, 54] on span "Menus" at bounding box center [406, 54] width 24 height 13
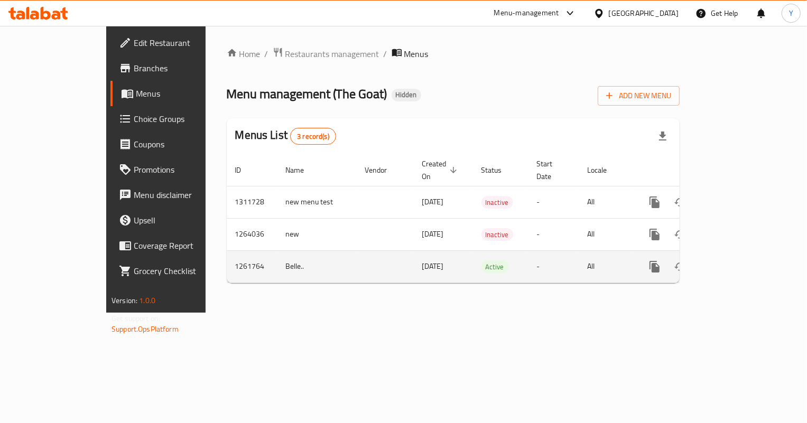
click at [659, 261] on icon "more" at bounding box center [654, 267] width 10 height 12
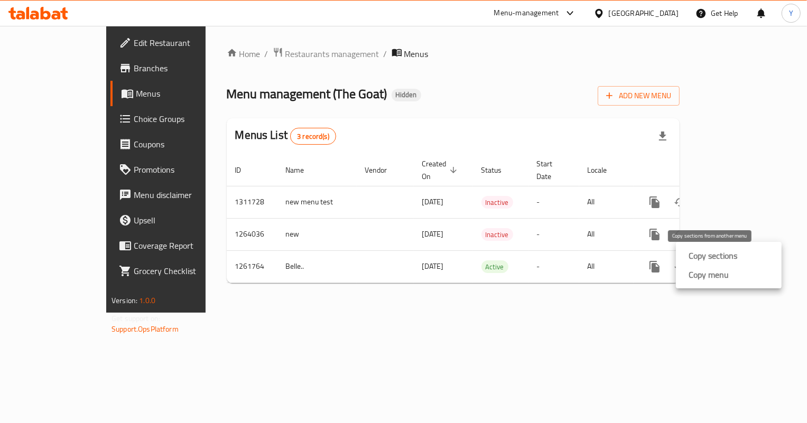
click at [694, 254] on strong "Copy sections" at bounding box center [712, 255] width 49 height 13
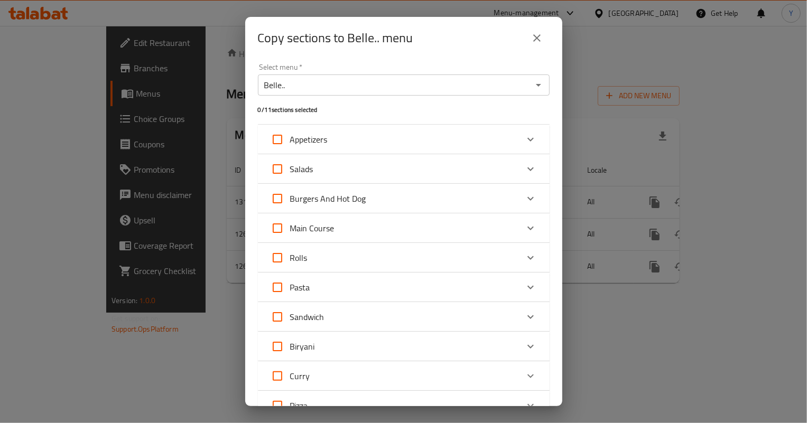
click at [513, 88] on input "Belle.." at bounding box center [395, 85] width 268 height 15
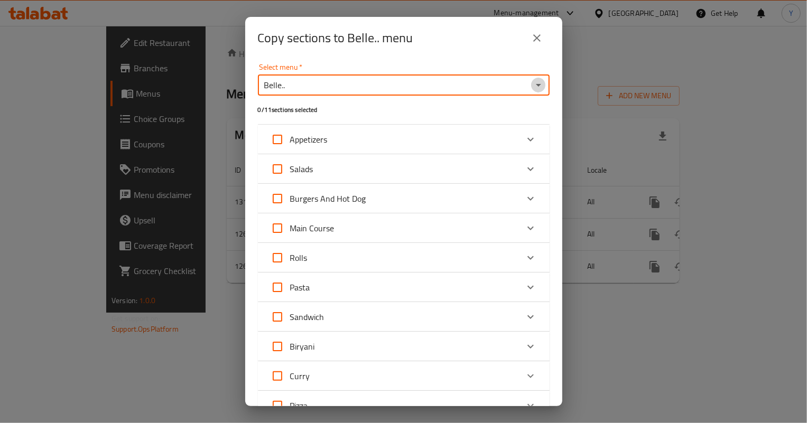
click at [532, 85] on icon "Open" at bounding box center [538, 85] width 13 height 13
click at [471, 129] on li "new menu test" at bounding box center [400, 130] width 284 height 19
type input "new menu test"
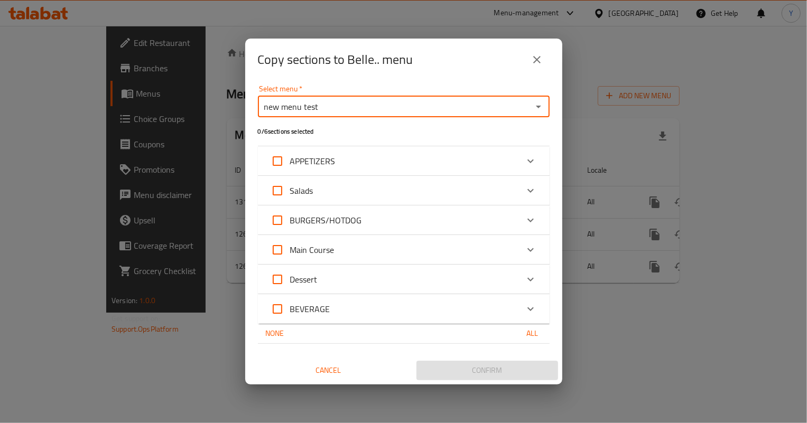
drag, startPoint x: 277, startPoint y: 282, endPoint x: 355, endPoint y: 313, distance: 84.2
click at [277, 282] on input "Dessert" at bounding box center [277, 279] width 25 height 25
checkbox input "true"
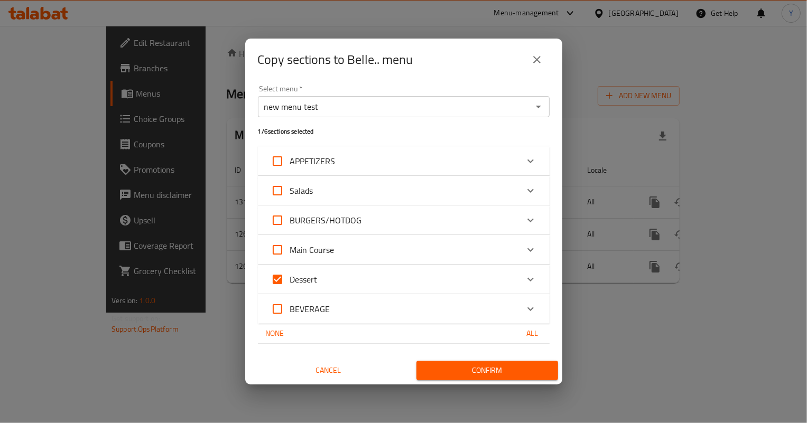
click at [468, 371] on span "Confirm" at bounding box center [487, 370] width 125 height 13
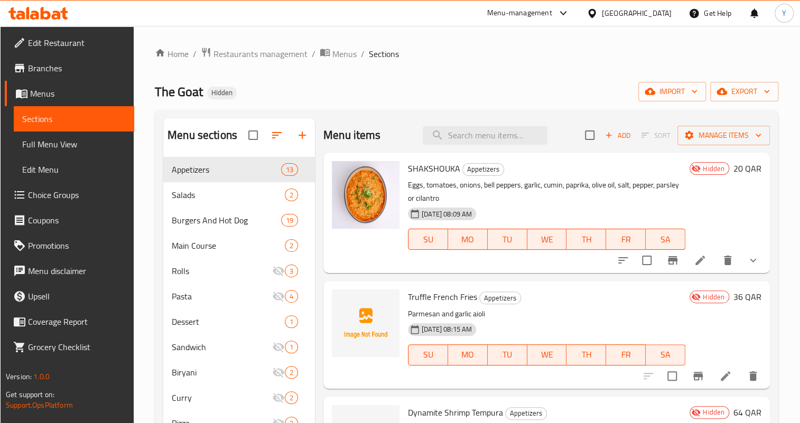
click at [335, 61] on div "Home / Restaurants management / Menus / Sections The Goat Hidden import export …" at bounding box center [466, 298] width 623 height 503
click at [338, 55] on span "Menus" at bounding box center [344, 54] width 24 height 13
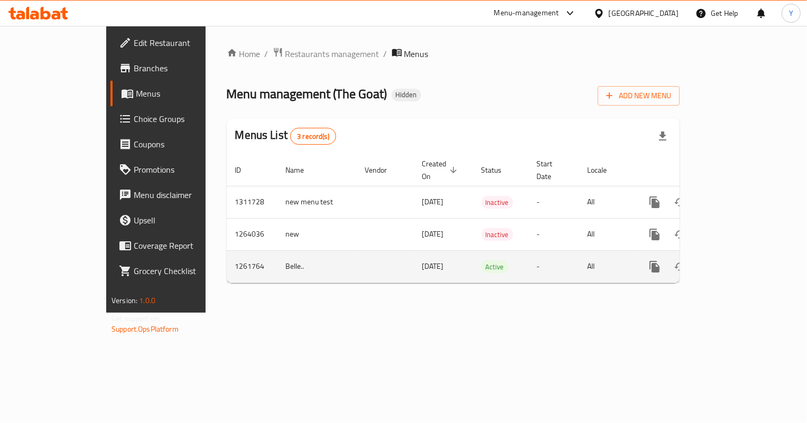
click at [667, 254] on button "more" at bounding box center [654, 266] width 25 height 25
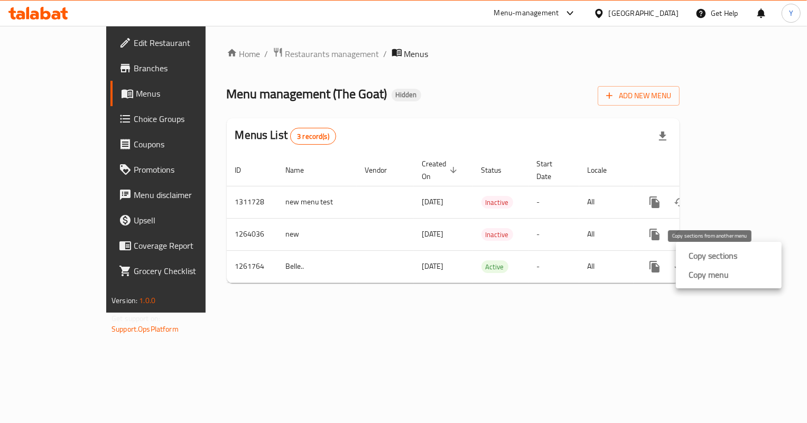
click at [708, 255] on strong "Copy sections" at bounding box center [712, 255] width 49 height 13
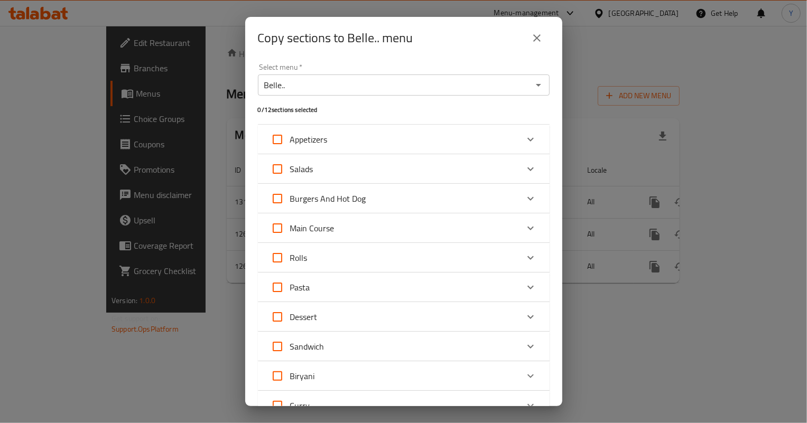
click at [450, 86] on input "Belle.." at bounding box center [395, 85] width 268 height 15
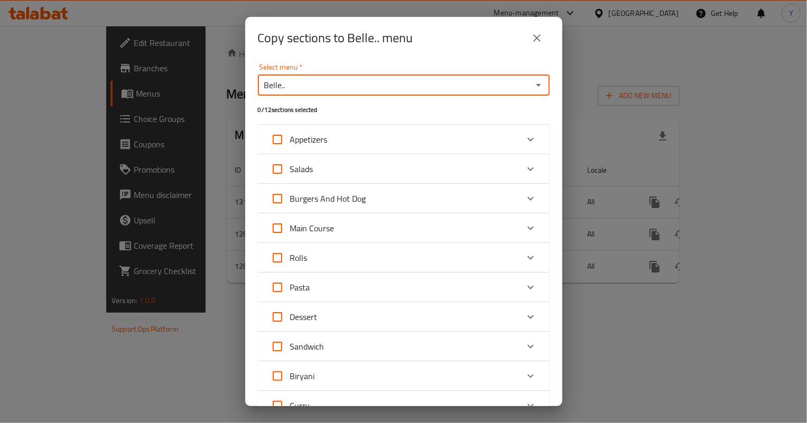
click at [533, 87] on icon "Open" at bounding box center [538, 85] width 13 height 13
click at [437, 130] on li "new menu test" at bounding box center [400, 130] width 284 height 19
type input "new menu test"
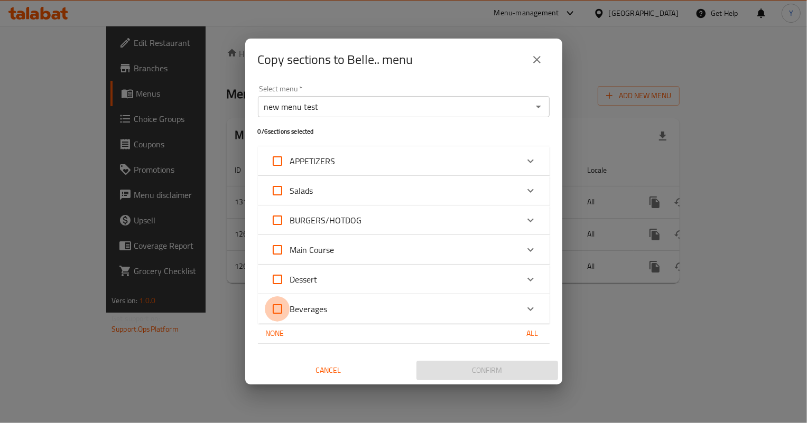
click at [287, 306] on input "Beverages" at bounding box center [277, 308] width 25 height 25
checkbox input "true"
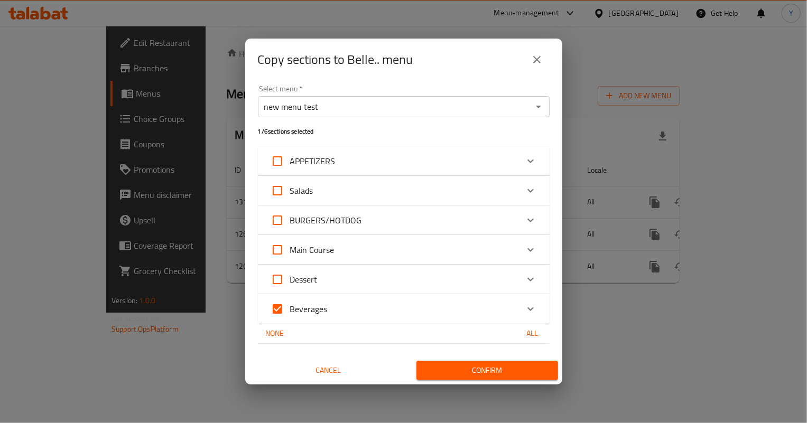
click at [446, 367] on span "Confirm" at bounding box center [487, 370] width 125 height 13
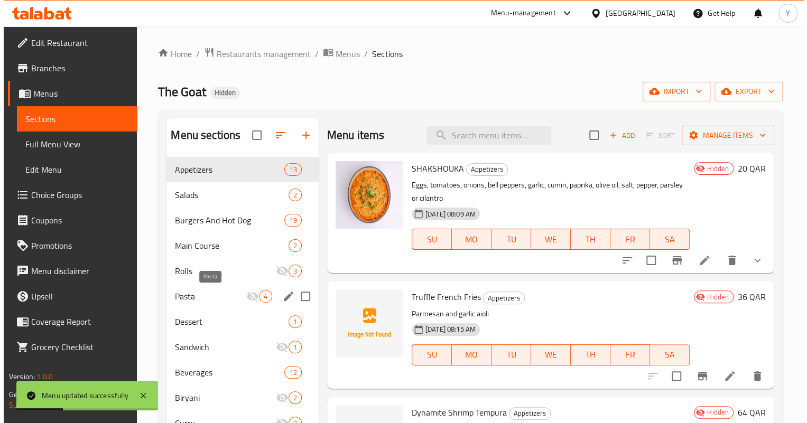
scroll to position [48, 0]
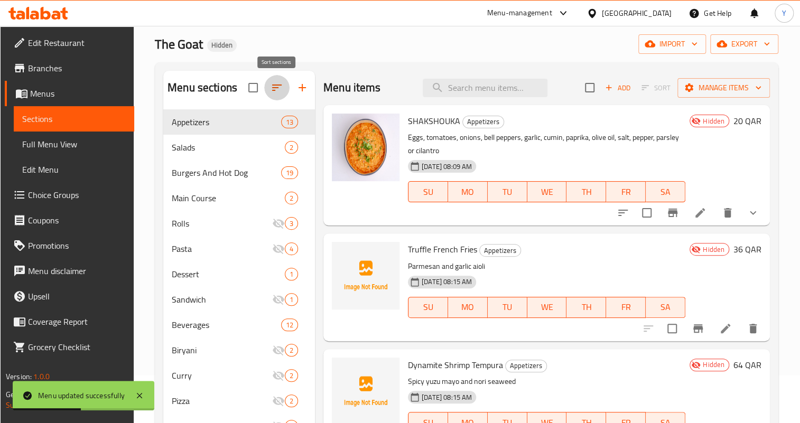
click at [271, 83] on icon "button" at bounding box center [277, 87] width 13 height 13
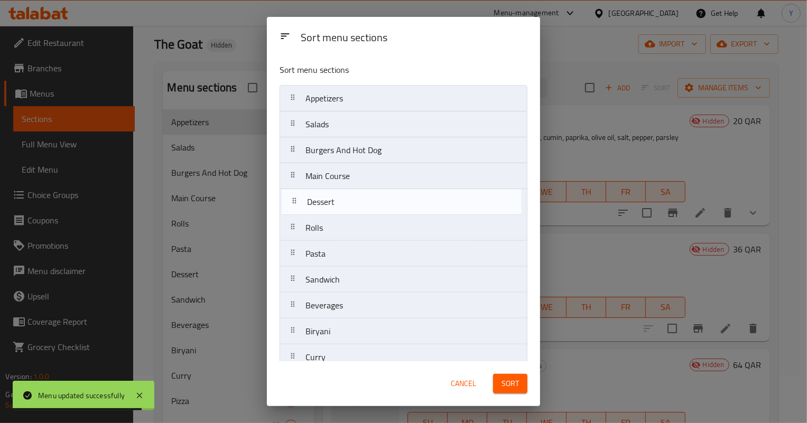
drag, startPoint x: 333, startPoint y: 259, endPoint x: 335, endPoint y: 203, distance: 56.6
click at [335, 203] on nav "Appetizers Salads Burgers And Hot Dog Main Course Rolls Pasta Dessert Sandwich …" at bounding box center [403, 254] width 248 height 338
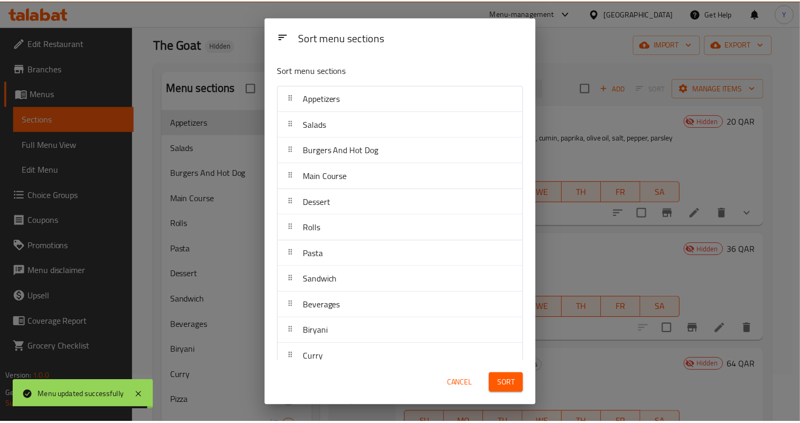
scroll to position [64, 0]
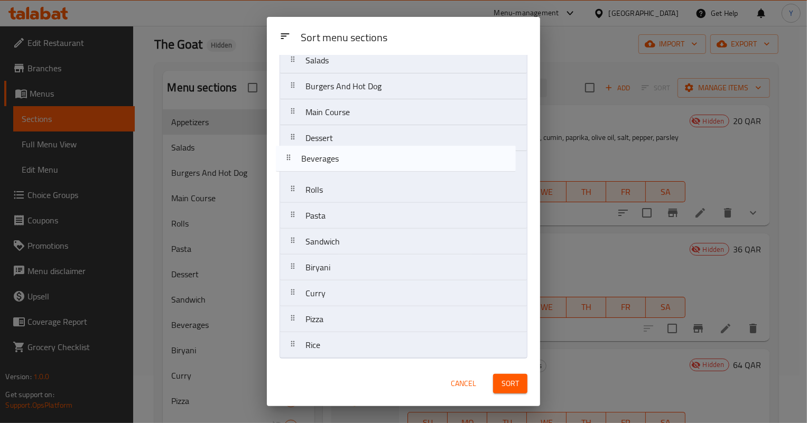
drag, startPoint x: 370, startPoint y: 243, endPoint x: 363, endPoint y: 158, distance: 84.8
click at [363, 158] on nav "Appetizers Salads Burgers And Hot Dog Main Course Dessert Rolls Pasta Sandwich …" at bounding box center [403, 190] width 248 height 338
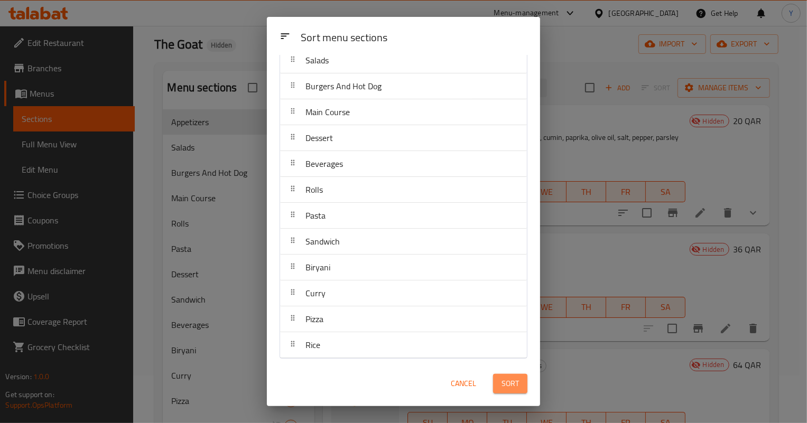
click at [517, 382] on span "Sort" at bounding box center [509, 383] width 17 height 13
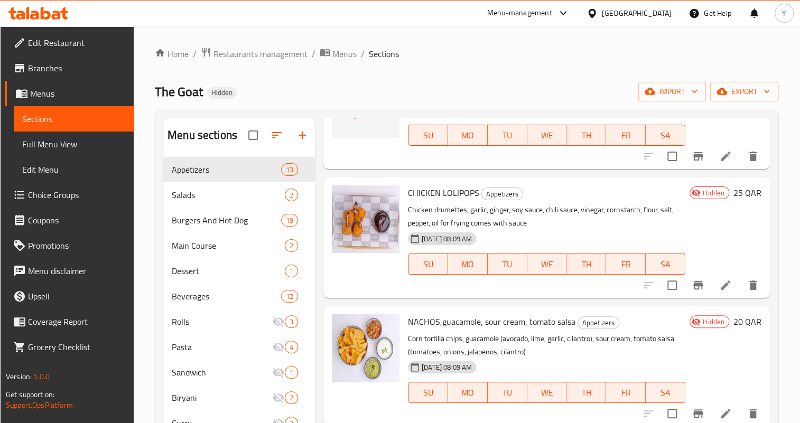
scroll to position [148, 0]
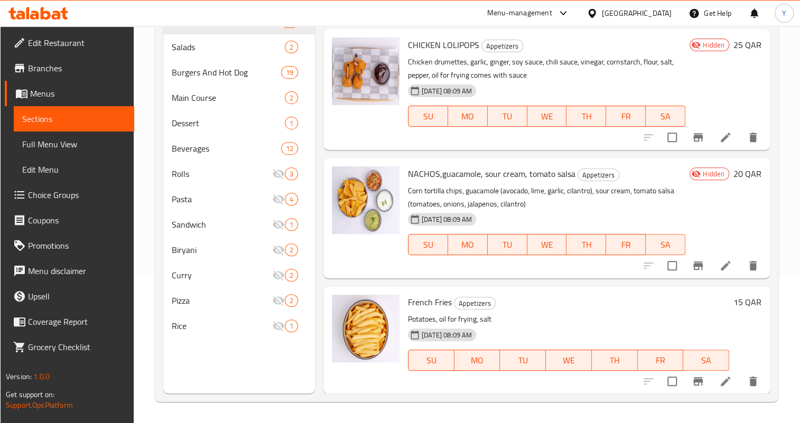
click at [719, 376] on icon at bounding box center [725, 381] width 13 height 13
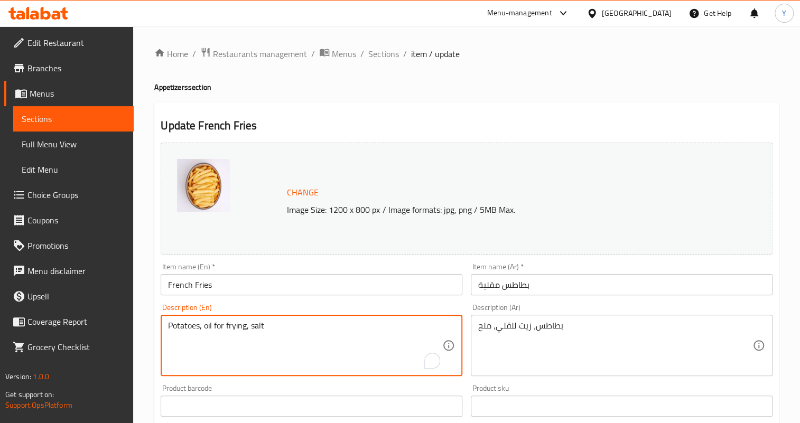
drag, startPoint x: 346, startPoint y: 323, endPoint x: 69, endPoint y: 315, distance: 276.4
paste textarea "With garlic aioli"
type textarea "With garlic aioli"
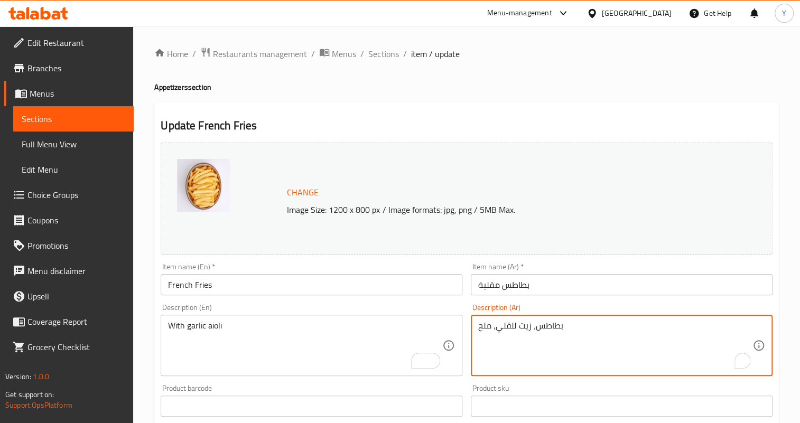
drag, startPoint x: 464, startPoint y: 328, endPoint x: 354, endPoint y: 325, distance: 110.5
type textarea "مع ثوم ايولي"
click at [369, 290] on input "French Fries" at bounding box center [312, 284] width 302 height 21
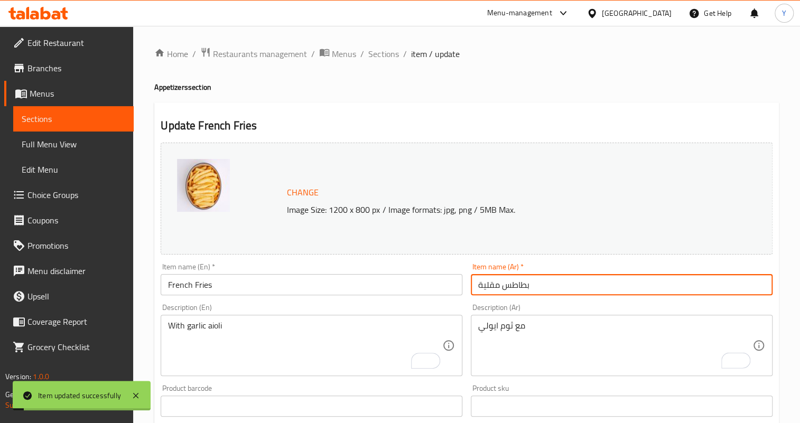
click at [505, 286] on input "بطاطس مقلية" at bounding box center [622, 284] width 302 height 21
type input "بطاطا مقلية"
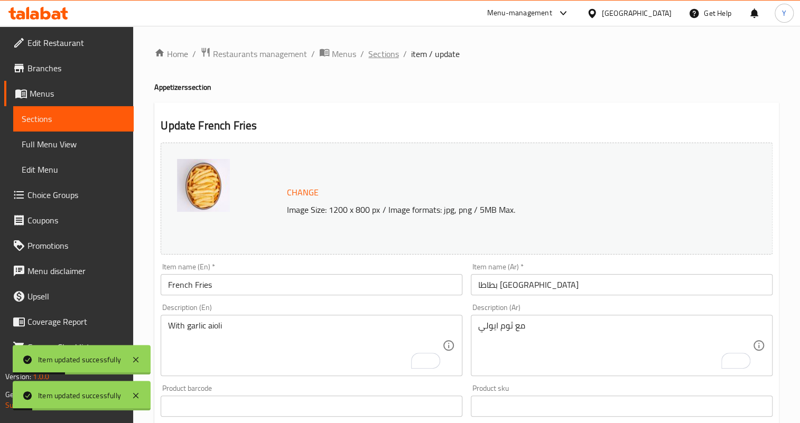
click at [388, 53] on span "Sections" at bounding box center [383, 54] width 30 height 13
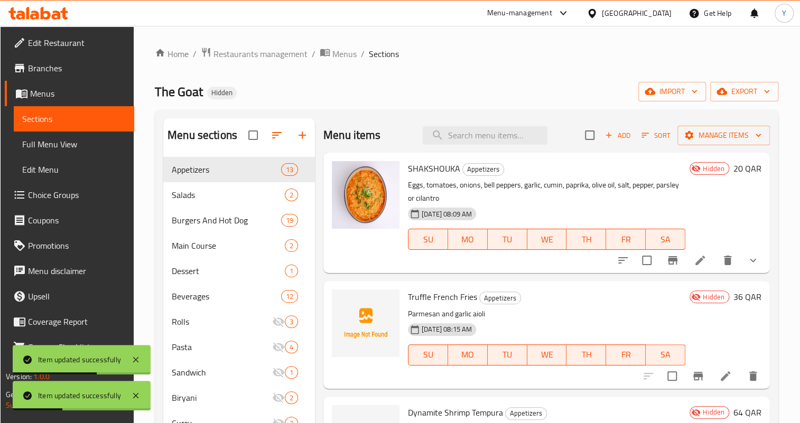
click at [78, 142] on span "Full Menu View" at bounding box center [74, 144] width 104 height 13
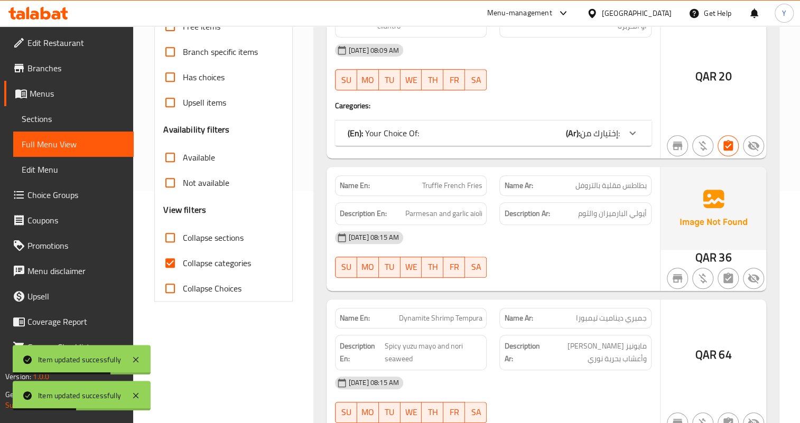
scroll to position [240, 0]
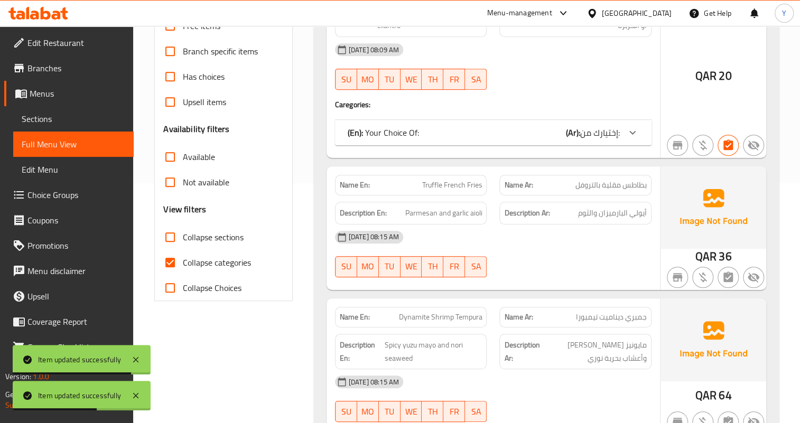
click at [181, 182] on input "Not available" at bounding box center [169, 182] width 25 height 25
checkbox input "true"
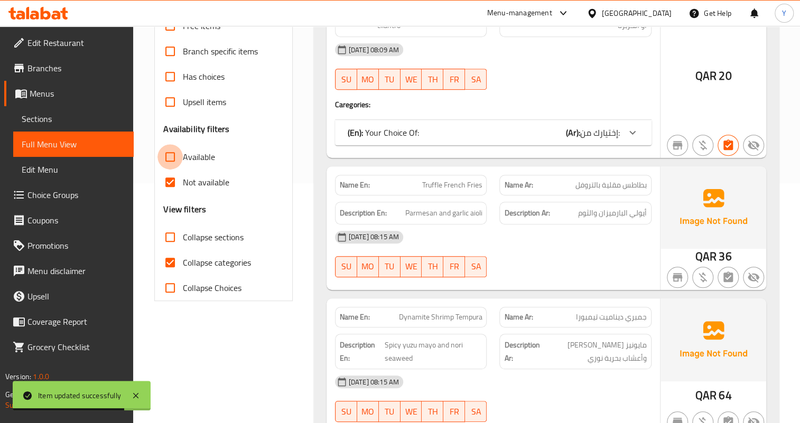
click at [170, 157] on input "Available" at bounding box center [169, 156] width 25 height 25
checkbox input "true"
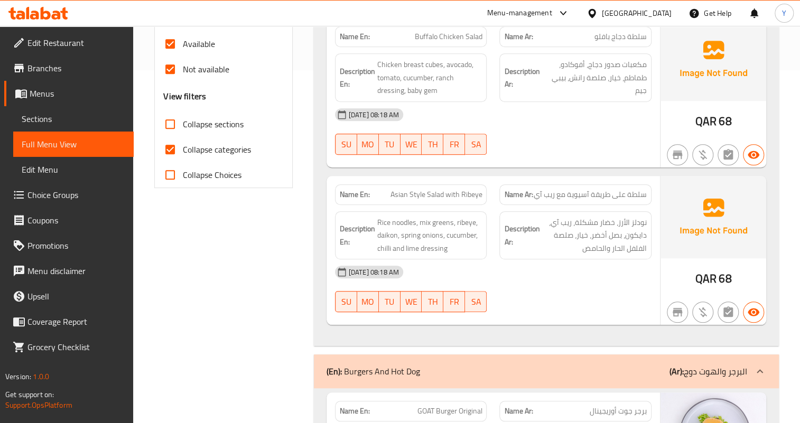
scroll to position [336, 0]
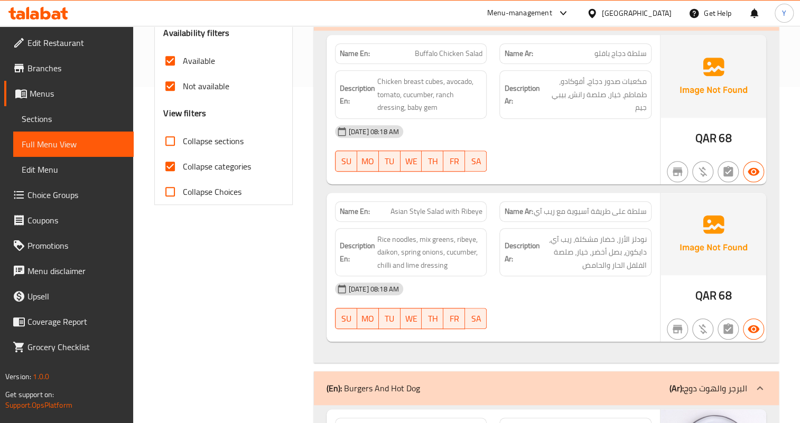
click at [186, 95] on label "Not available" at bounding box center [193, 85] width 72 height 25
click at [183, 95] on input "Not available" at bounding box center [169, 85] width 25 height 25
checkbox input "false"
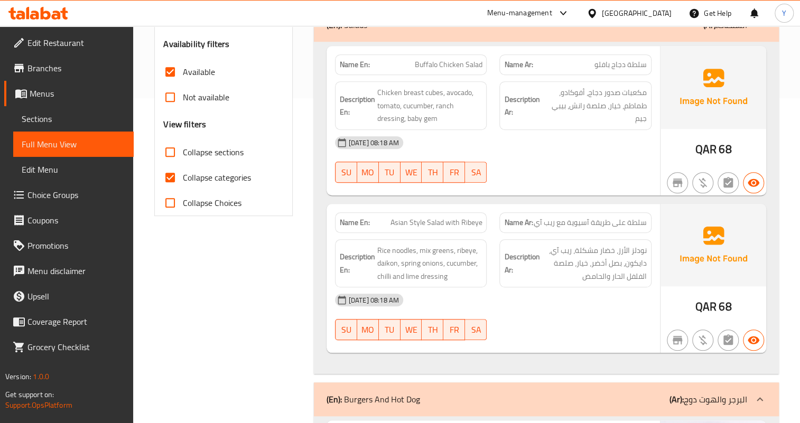
scroll to position [324, 0]
click at [69, 120] on span "Sections" at bounding box center [74, 119] width 104 height 13
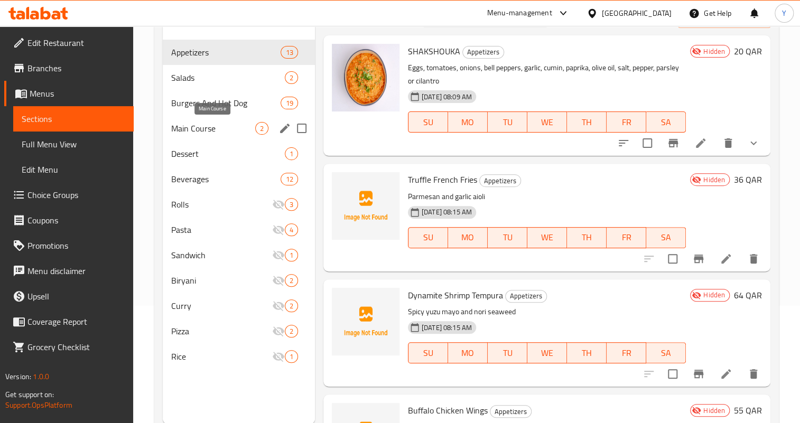
scroll to position [100, 0]
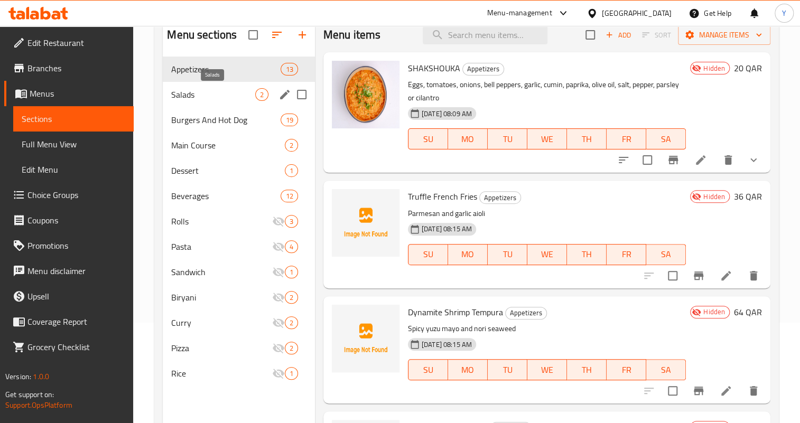
click at [243, 90] on span "Salads" at bounding box center [212, 94] width 83 height 13
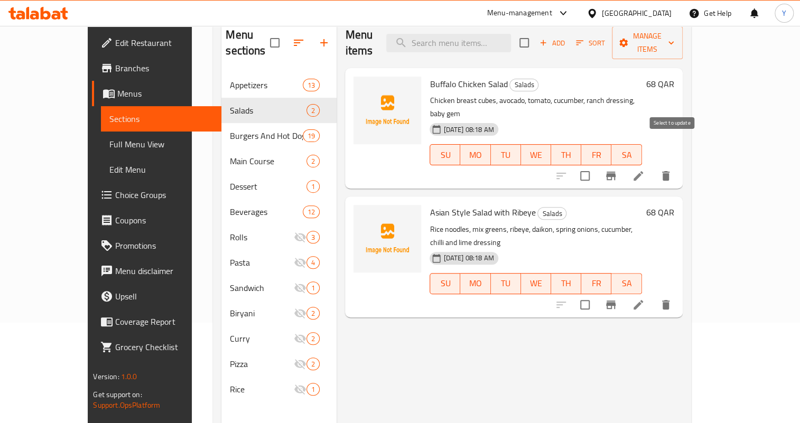
click at [596, 165] on input "checkbox" at bounding box center [585, 176] width 22 height 22
checkbox input "true"
click at [596, 294] on input "checkbox" at bounding box center [585, 305] width 22 height 22
checkbox input "true"
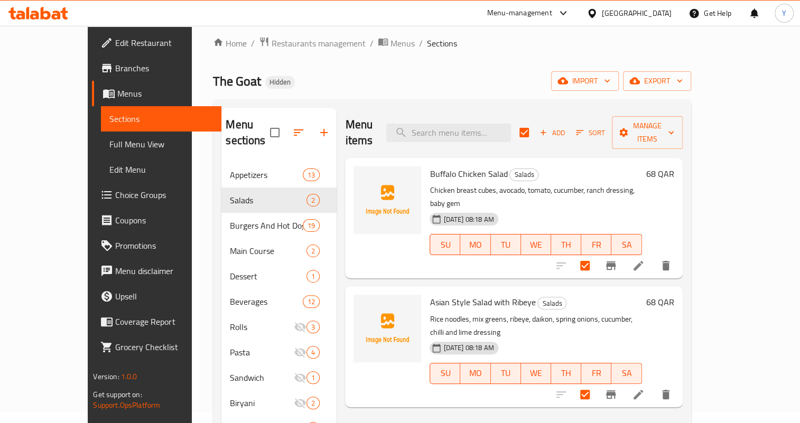
scroll to position [4, 0]
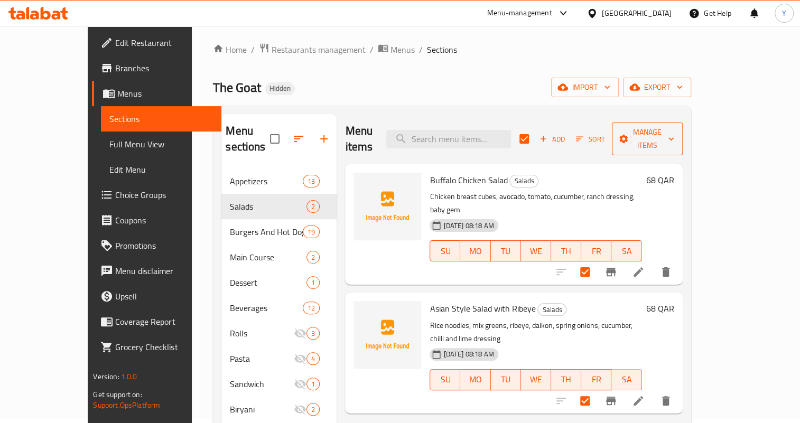
click at [674, 132] on span "Manage items" at bounding box center [647, 139] width 54 height 26
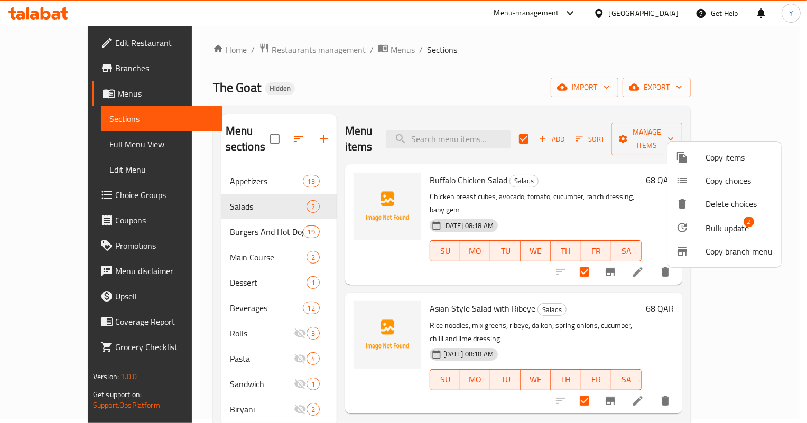
click at [716, 228] on span "Bulk update" at bounding box center [726, 228] width 43 height 13
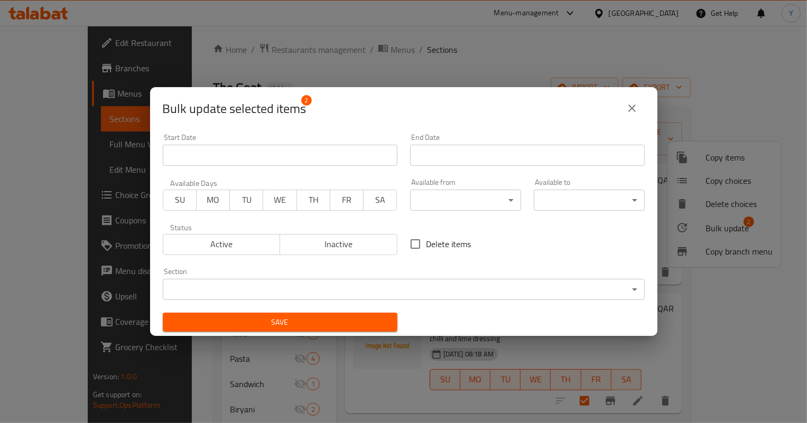
click at [359, 243] on span "Inactive" at bounding box center [338, 244] width 109 height 15
click at [329, 315] on button "Save" at bounding box center [280, 323] width 235 height 20
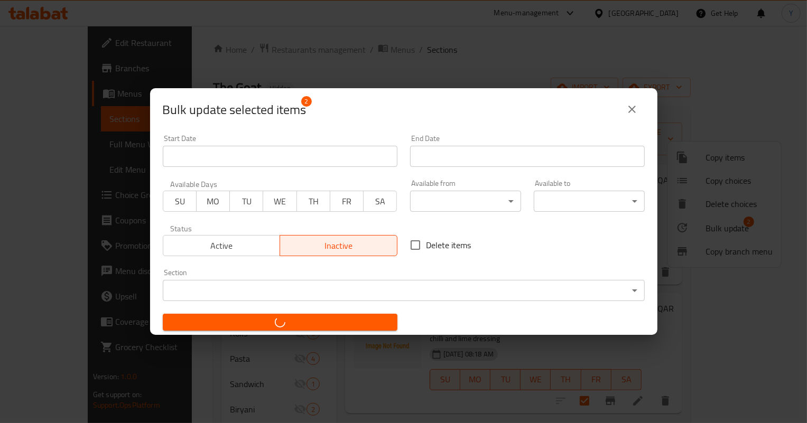
checkbox input "false"
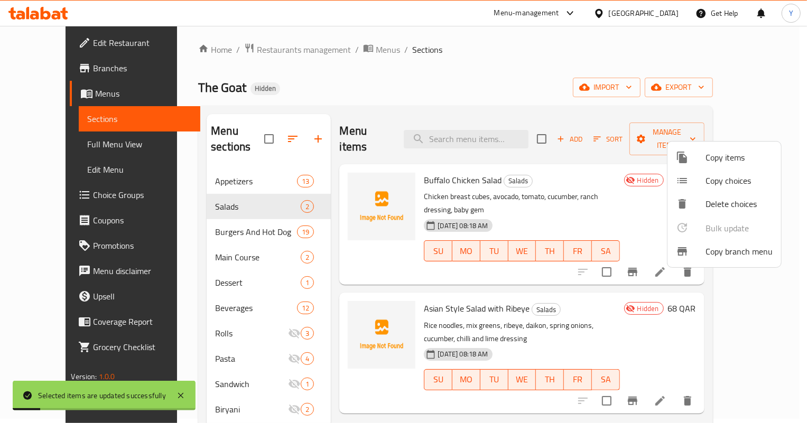
click at [589, 269] on div at bounding box center [403, 211] width 807 height 423
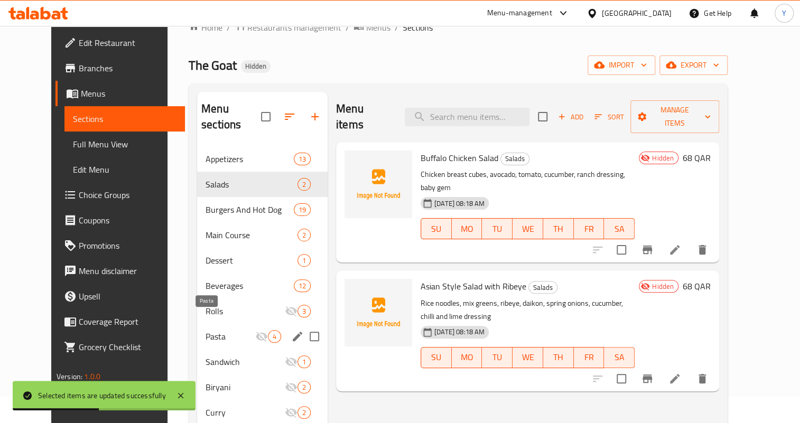
scroll to position [0, 0]
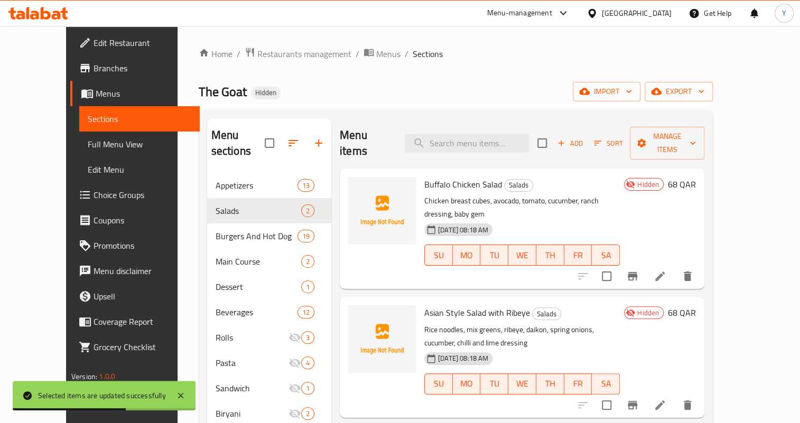
click at [88, 142] on span "Full Menu View" at bounding box center [140, 144] width 104 height 13
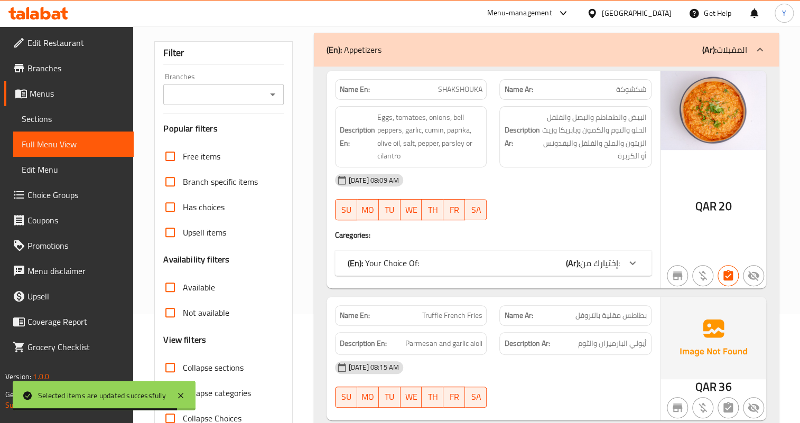
scroll to position [240, 0]
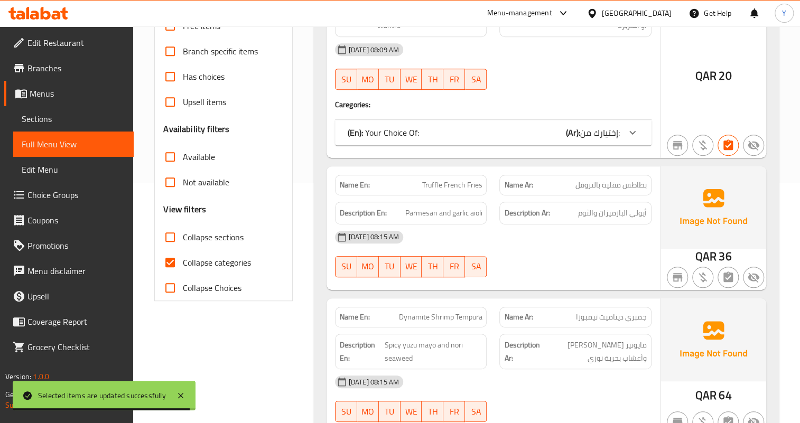
click at [185, 235] on span "Collapse sections" at bounding box center [213, 237] width 61 height 13
click at [183, 235] on input "Collapse sections" at bounding box center [169, 237] width 25 height 25
checkbox input "true"
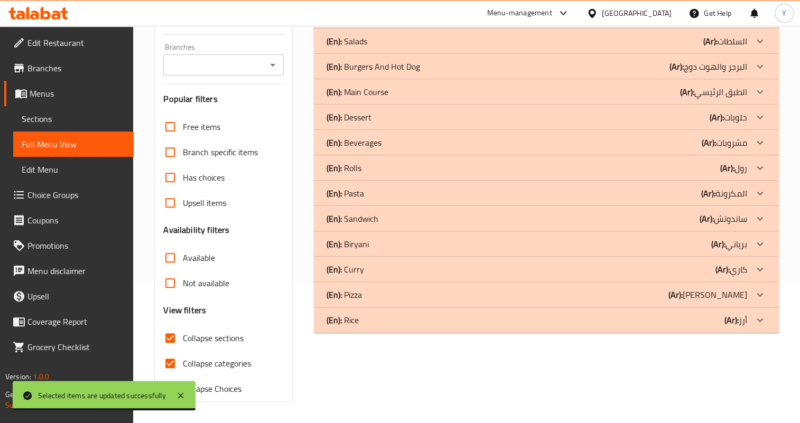
click at [167, 351] on input "Collapse categories" at bounding box center [169, 363] width 25 height 25
checkbox input "false"
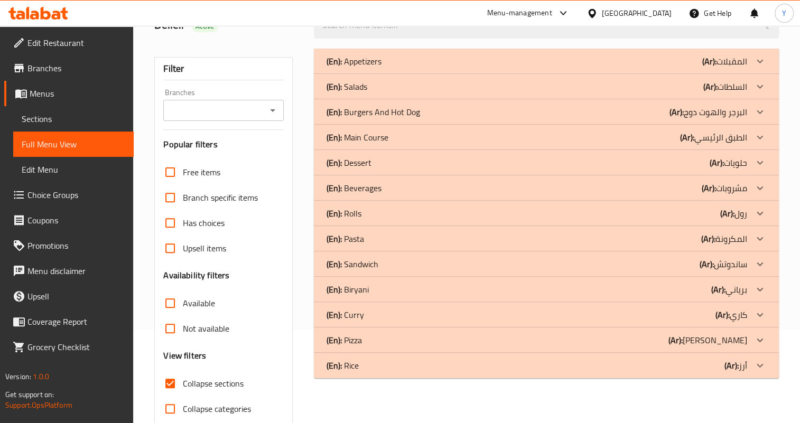
scroll to position [0, 0]
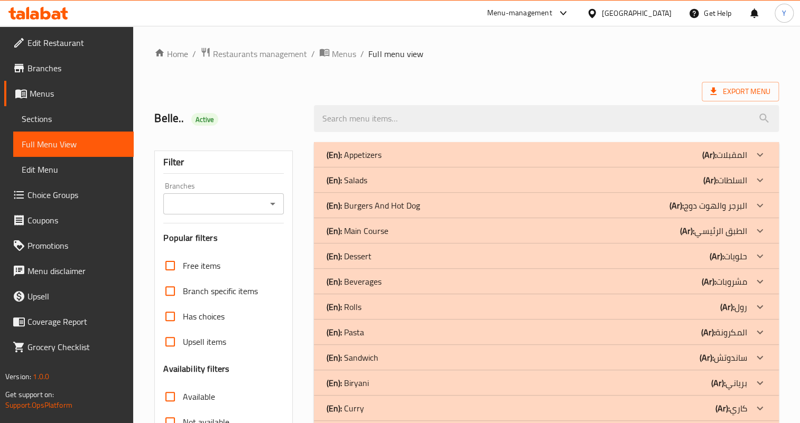
click at [720, 156] on p "(Ar): المقبلات" at bounding box center [724, 154] width 45 height 13
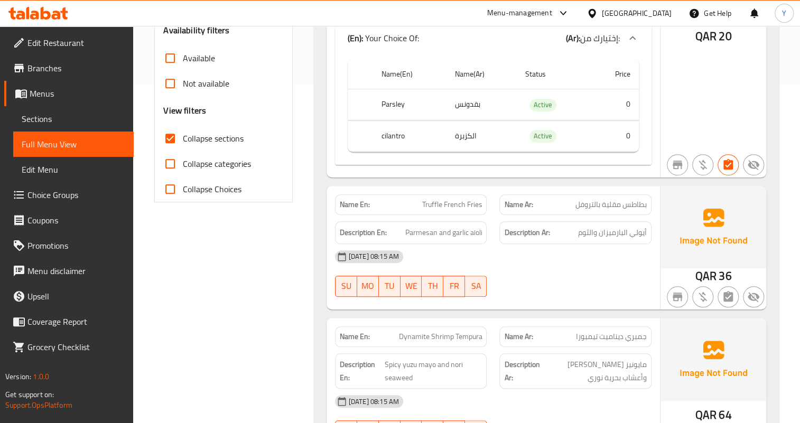
scroll to position [384, 0]
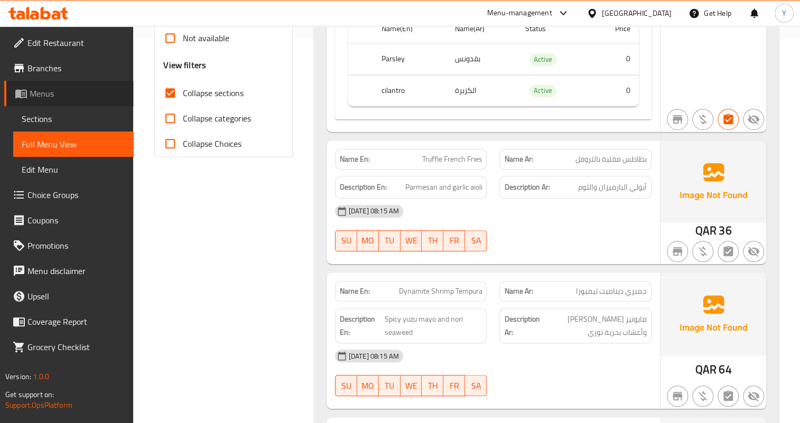
click at [66, 95] on span "Menus" at bounding box center [78, 93] width 96 height 13
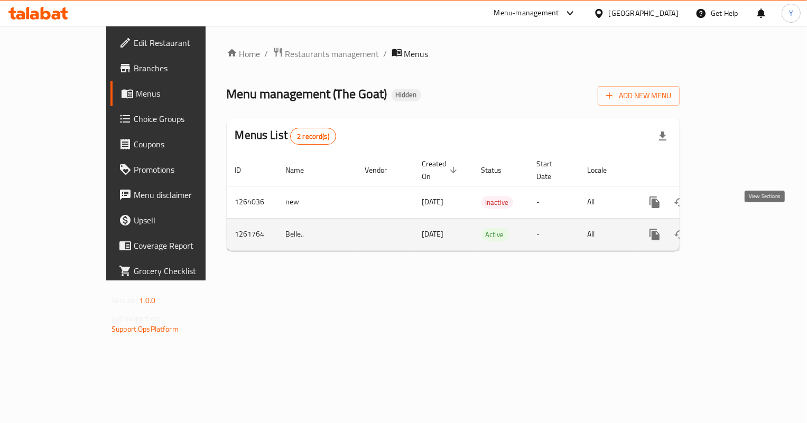
click at [737, 228] on icon "enhanced table" at bounding box center [730, 234] width 13 height 13
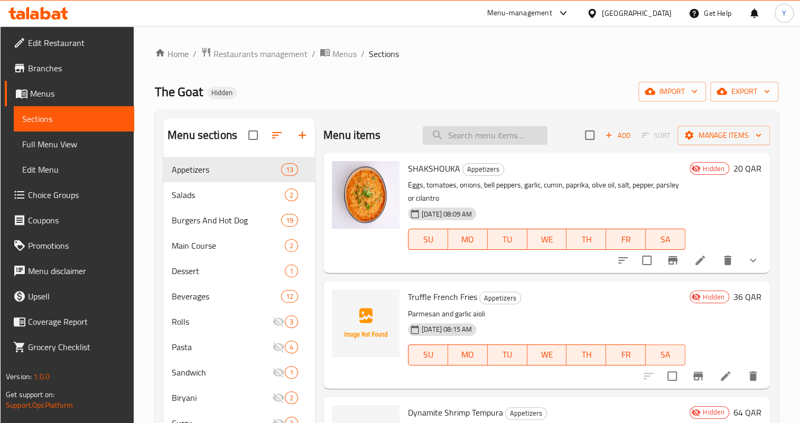
click at [500, 138] on input "search" at bounding box center [485, 135] width 125 height 18
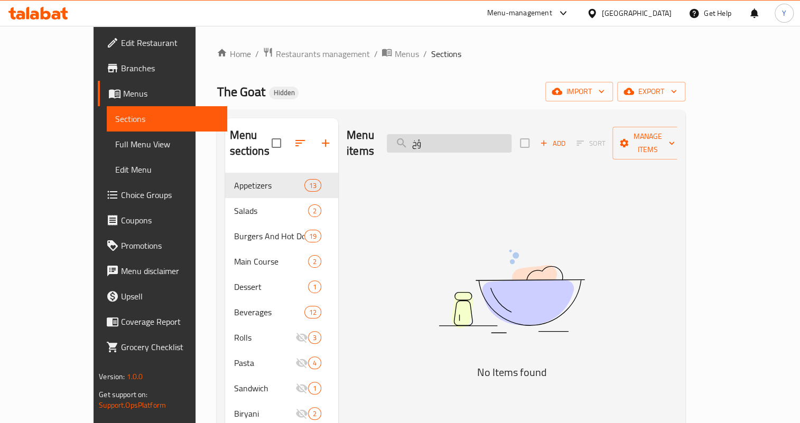
type input "ؤ"
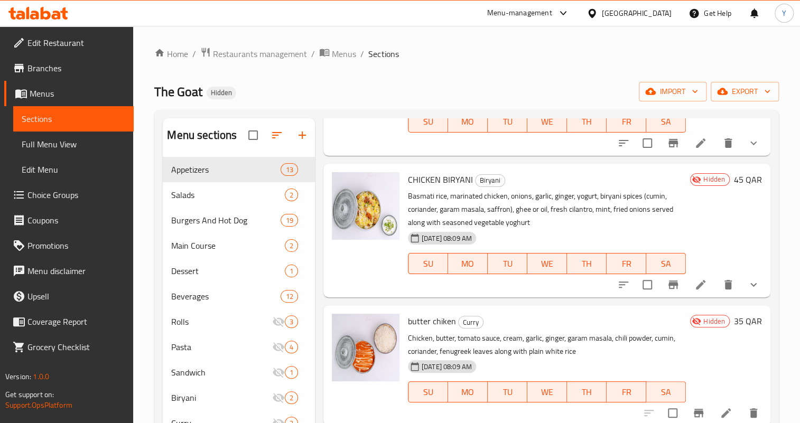
scroll to position [761, 0]
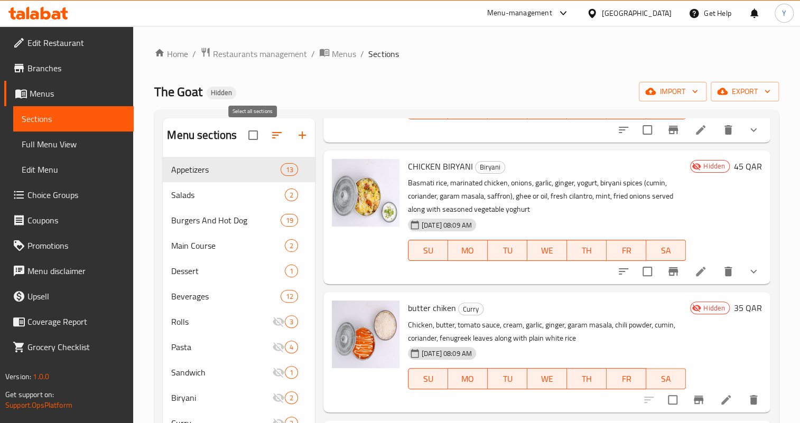
type input "cor"
click at [253, 134] on input "checkbox" at bounding box center [253, 135] width 22 height 22
checkbox input "true"
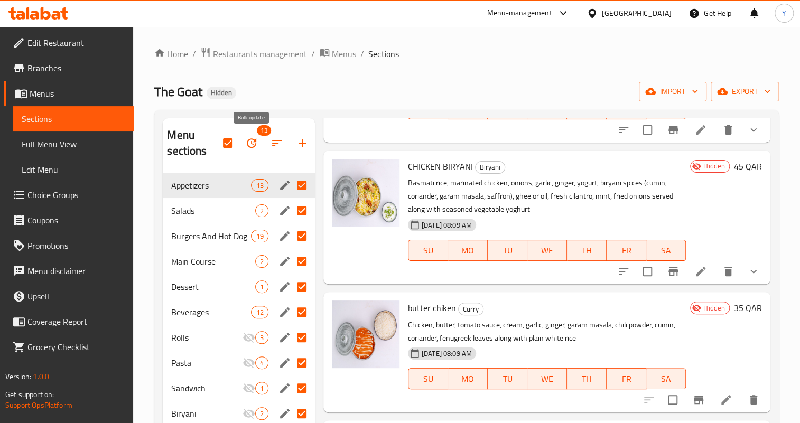
click at [253, 146] on icon "button" at bounding box center [251, 143] width 13 height 13
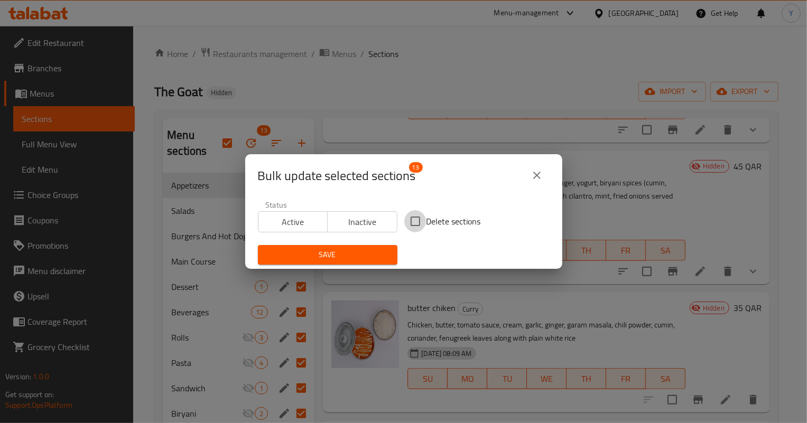
click at [404, 220] on input "Delete sections" at bounding box center [415, 221] width 22 height 22
checkbox input "true"
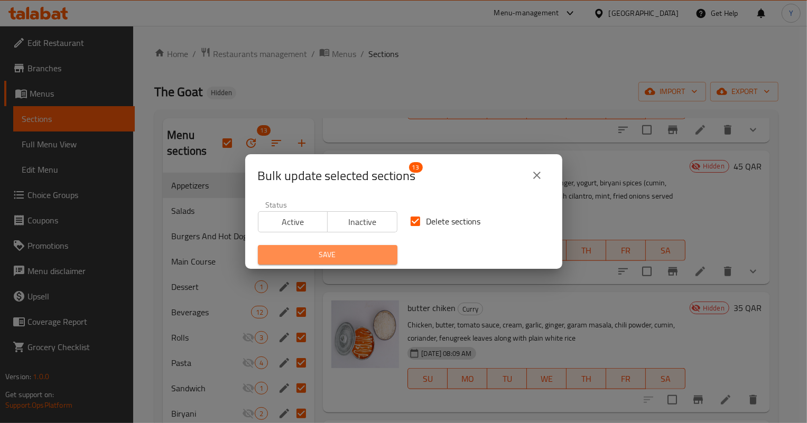
click at [375, 250] on span "Save" at bounding box center [327, 254] width 123 height 13
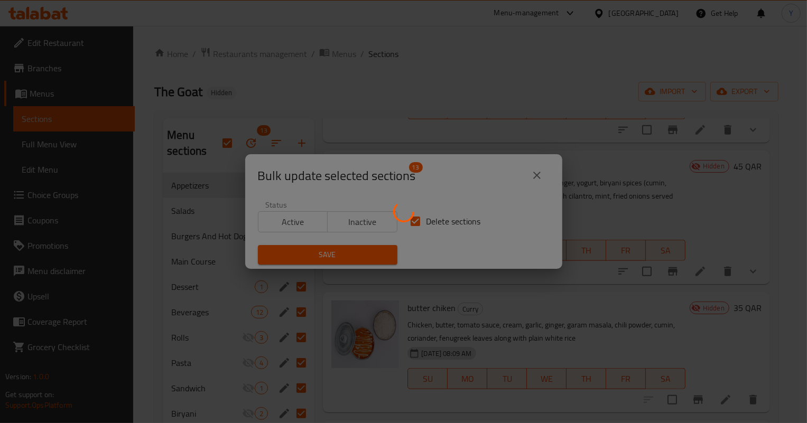
checkbox input "false"
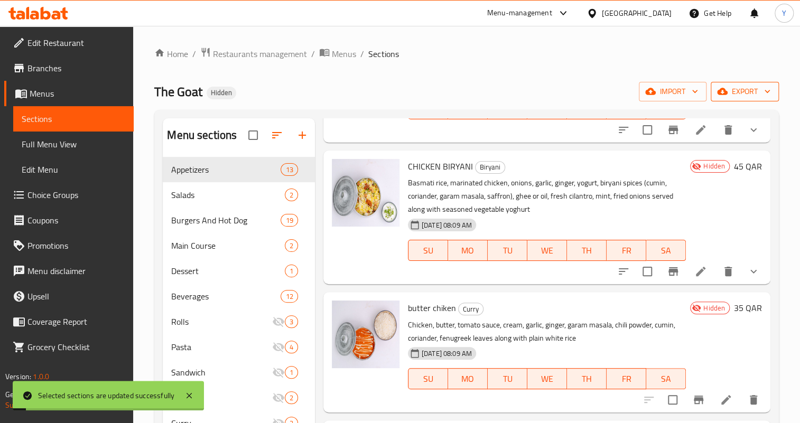
click at [726, 88] on icon "button" at bounding box center [722, 91] width 11 height 11
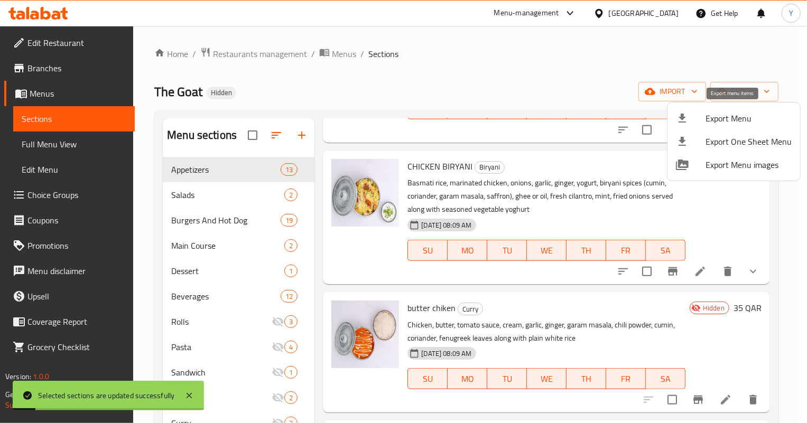
click at [718, 115] on span "Export Menu" at bounding box center [748, 118] width 86 height 13
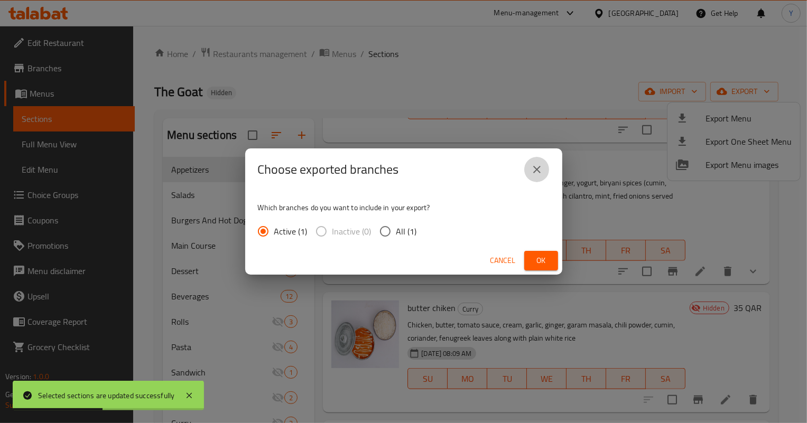
click at [538, 165] on icon "close" at bounding box center [536, 169] width 13 height 13
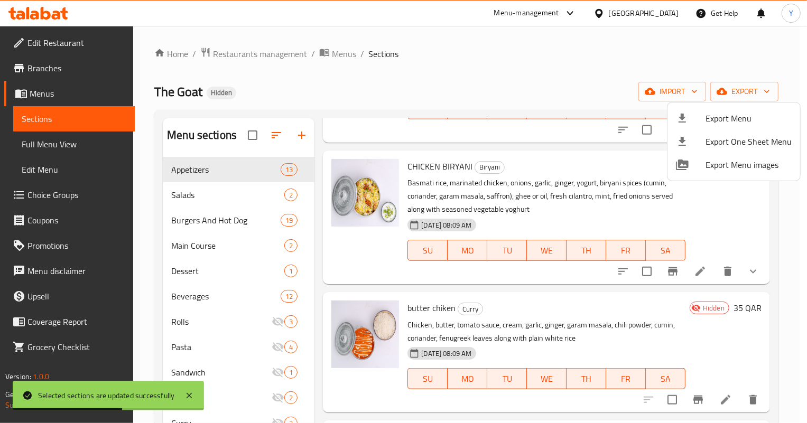
click at [608, 170] on div at bounding box center [403, 211] width 807 height 423
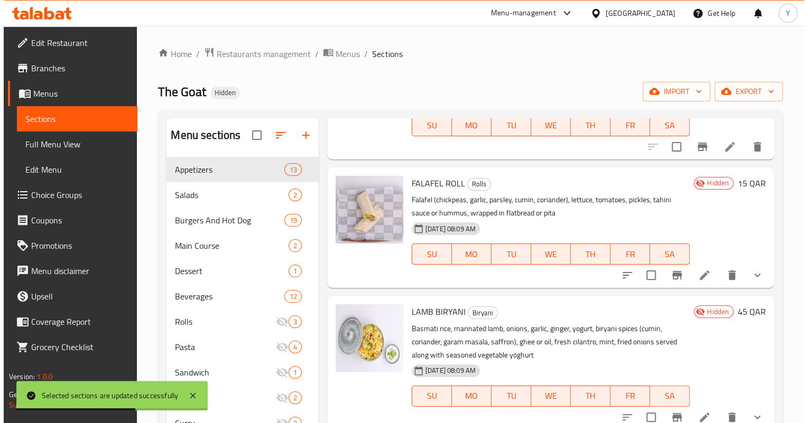
scroll to position [424, 0]
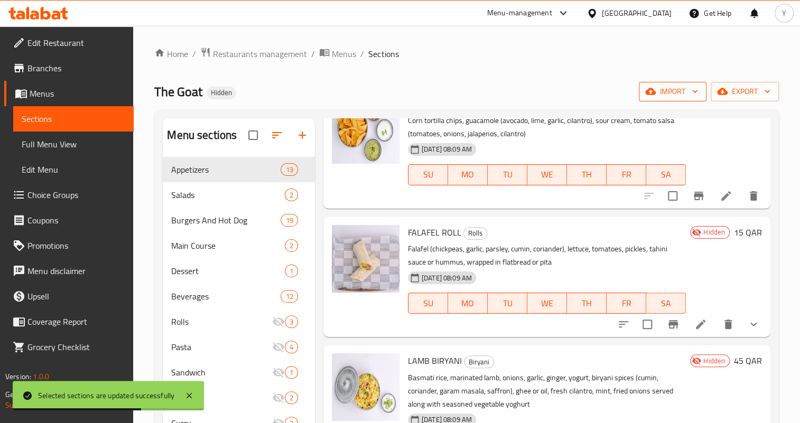
click at [687, 94] on span "import" at bounding box center [672, 91] width 51 height 13
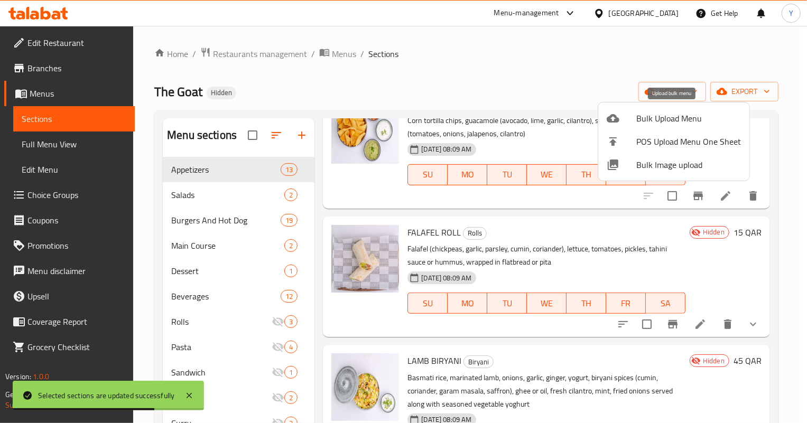
click at [675, 116] on span "Bulk Upload Menu" at bounding box center [688, 118] width 105 height 13
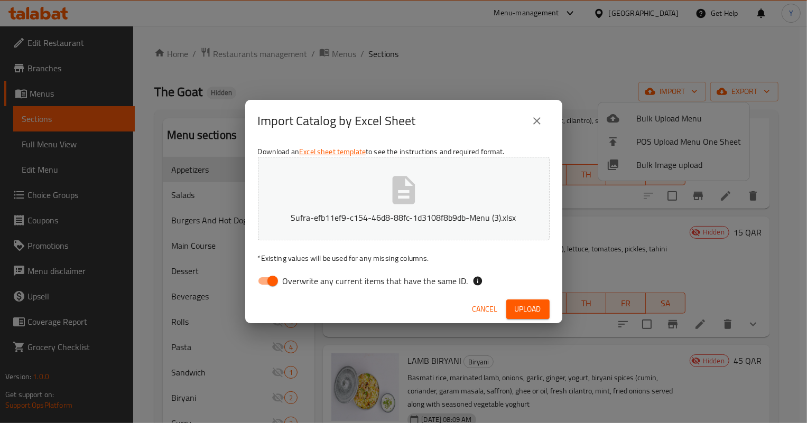
click at [274, 275] on input "Overwrite any current items that have the same ID." at bounding box center [273, 281] width 60 height 20
checkbox input "false"
drag, startPoint x: 519, startPoint y: 307, endPoint x: 490, endPoint y: 303, distance: 29.4
click at [491, 330] on div "Import Catalog by Excel Sheet Download an Excel sheet template to see the instr…" at bounding box center [403, 211] width 807 height 423
click at [538, 116] on icon "close" at bounding box center [536, 121] width 13 height 13
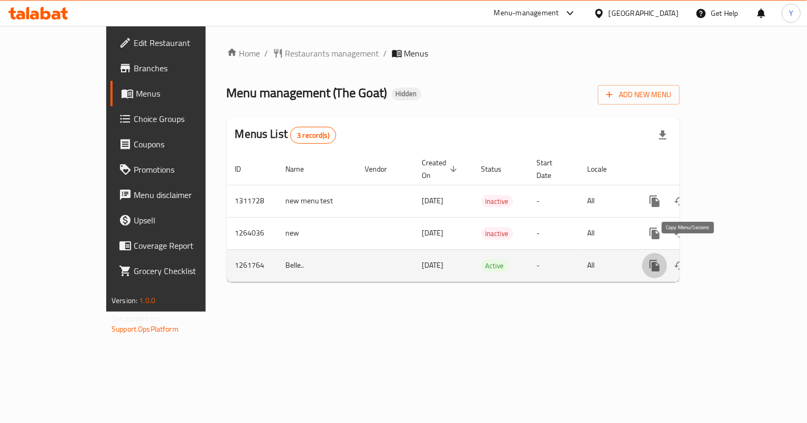
click at [659, 260] on icon "more" at bounding box center [654, 266] width 10 height 12
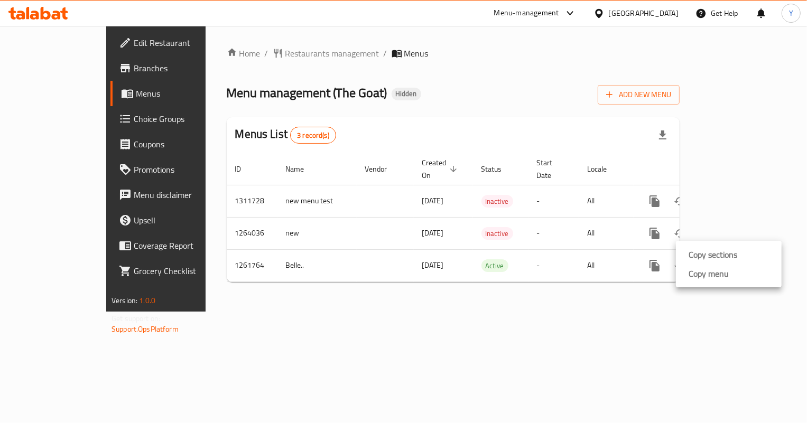
drag, startPoint x: 660, startPoint y: 282, endPoint x: 670, endPoint y: 269, distance: 16.9
click at [660, 283] on div at bounding box center [403, 211] width 807 height 423
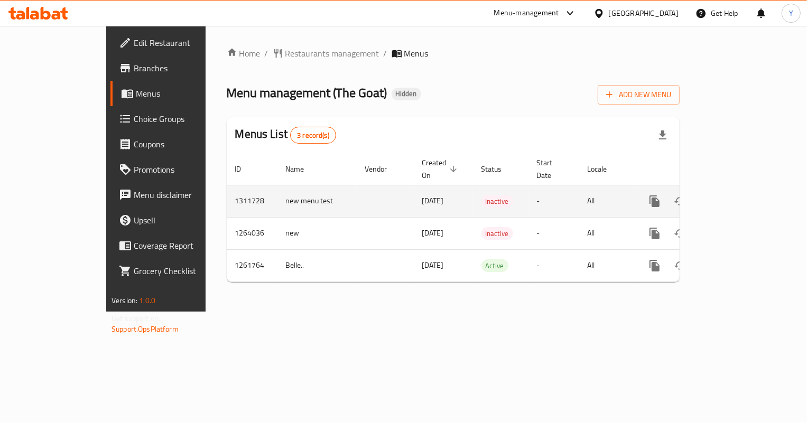
click at [667, 192] on button "more" at bounding box center [654, 201] width 25 height 25
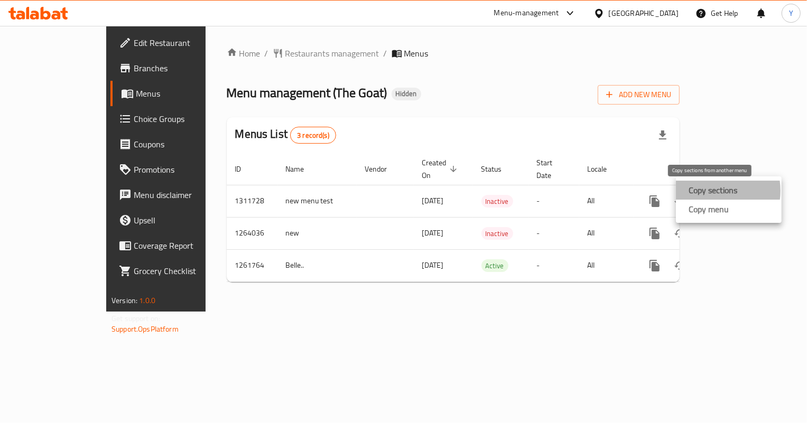
click at [707, 191] on strong "Copy sections" at bounding box center [712, 190] width 49 height 13
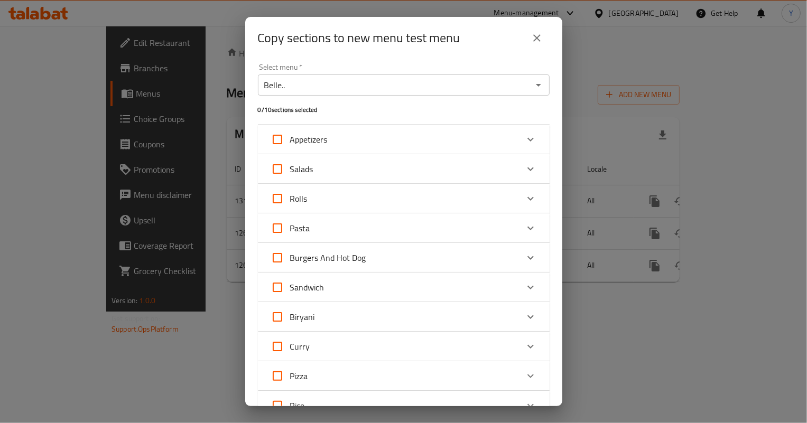
click at [537, 32] on icon "close" at bounding box center [536, 38] width 13 height 13
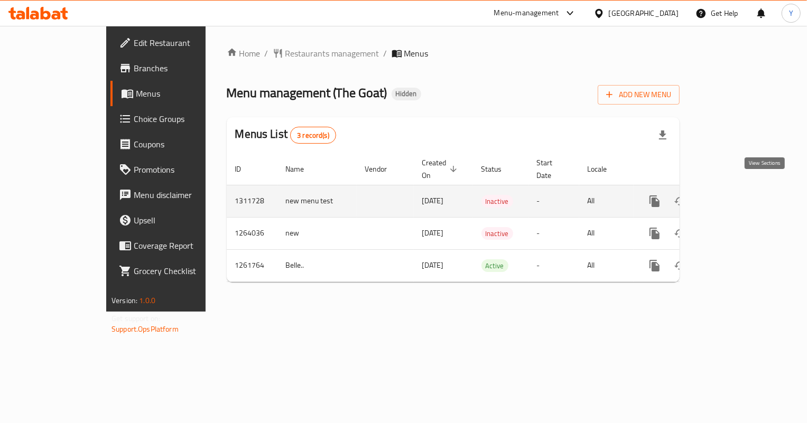
click at [743, 189] on link "enhanced table" at bounding box center [730, 201] width 25 height 25
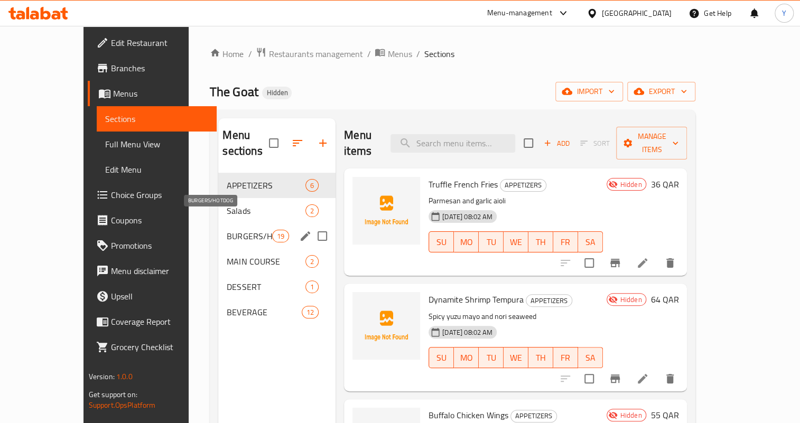
click at [227, 230] on span "BURGERS/HOTDOG" at bounding box center [249, 236] width 45 height 13
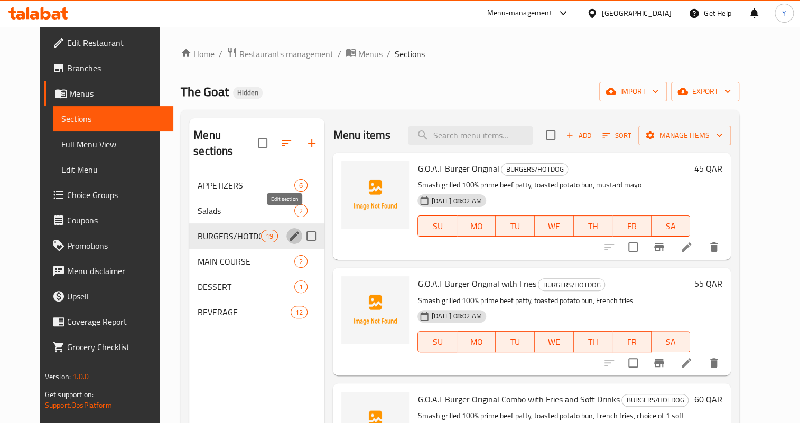
click at [290, 231] on icon "edit" at bounding box center [295, 236] width 10 height 10
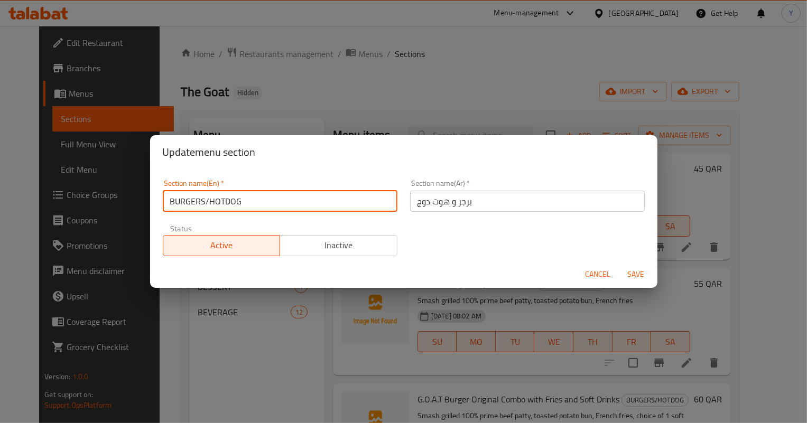
click at [262, 204] on input "BURGERS/HOTDOG" at bounding box center [280, 201] width 235 height 21
type input "ل"
click at [600, 273] on span "Cancel" at bounding box center [597, 274] width 25 height 13
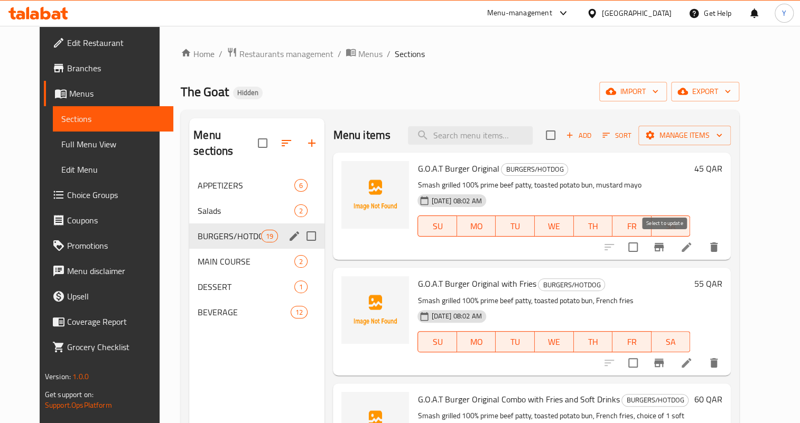
click at [644, 253] on input "checkbox" at bounding box center [633, 247] width 22 height 22
checkbox input "true"
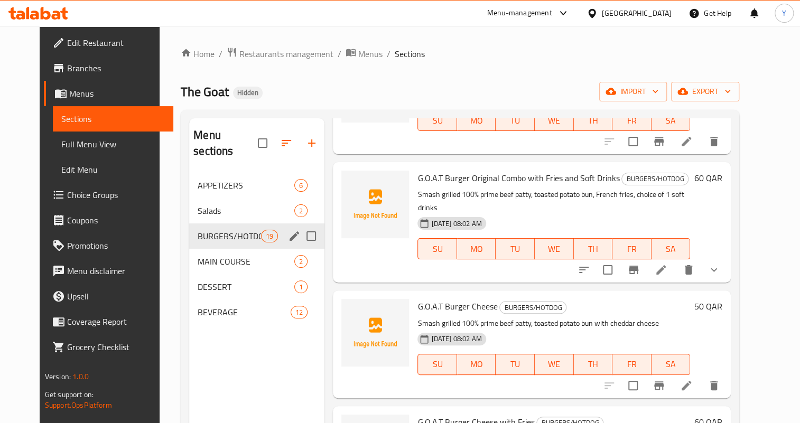
scroll to position [240, 0]
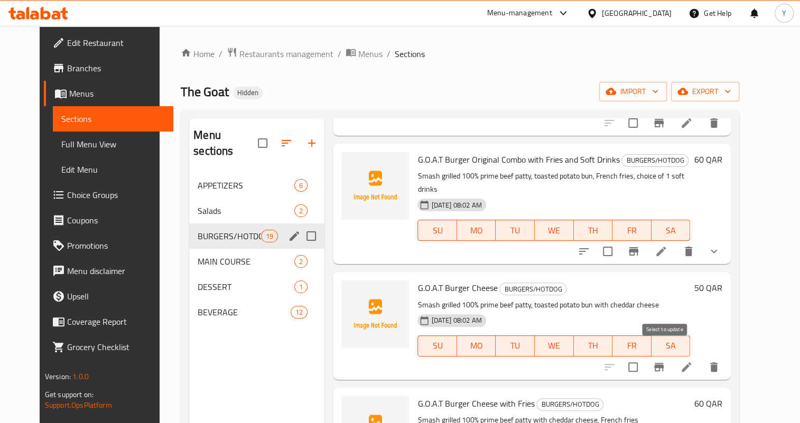
click at [644, 361] on input "checkbox" at bounding box center [633, 367] width 22 height 22
checkbox input "true"
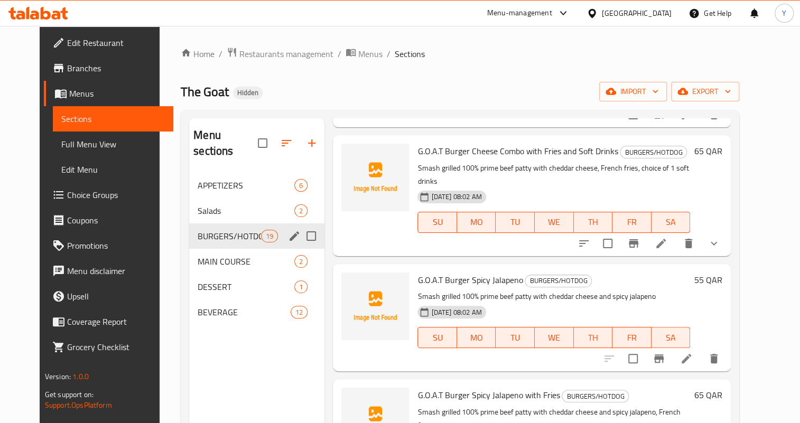
scroll to position [624, 0]
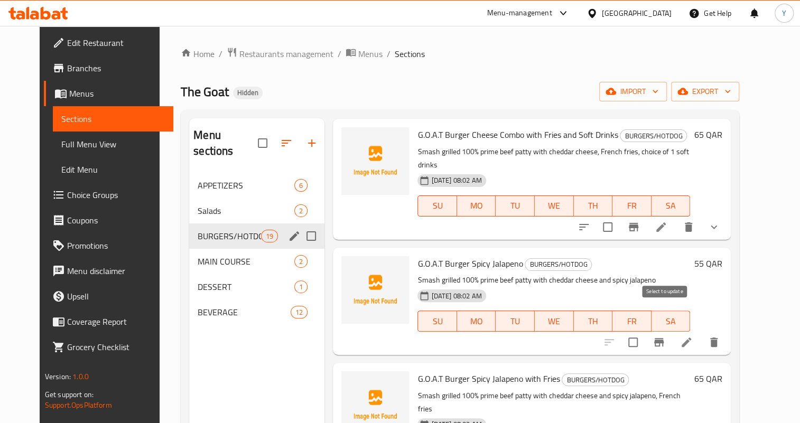
click at [644, 331] on input "checkbox" at bounding box center [633, 342] width 22 height 22
checkbox input "true"
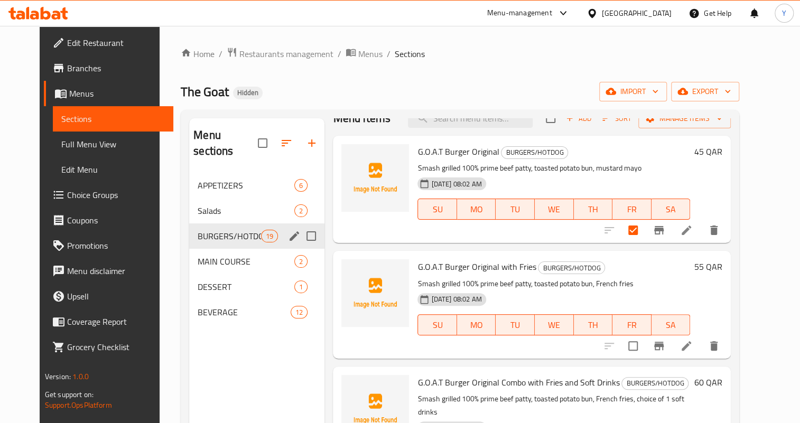
scroll to position [0, 0]
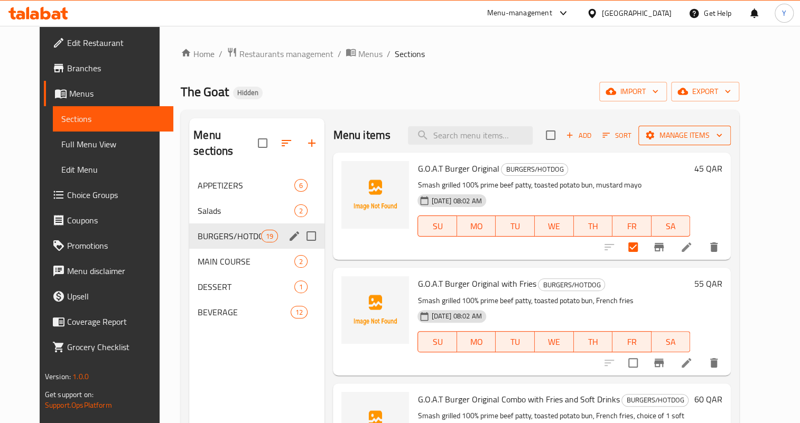
click at [692, 137] on span "Manage items" at bounding box center [685, 135] width 76 height 13
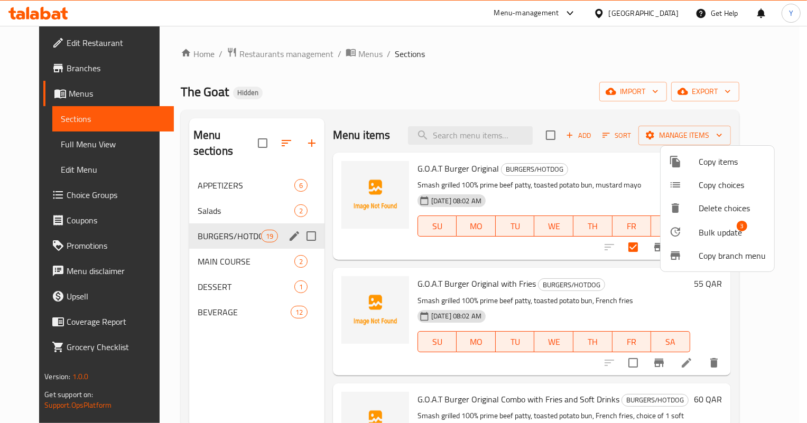
drag, startPoint x: 698, startPoint y: 210, endPoint x: 695, endPoint y: 234, distance: 23.9
click at [695, 234] on ul "Copy items Copy choices Delete choices Bulk update 3 Copy branch menu" at bounding box center [717, 209] width 114 height 126
click at [694, 230] on div at bounding box center [684, 232] width 30 height 13
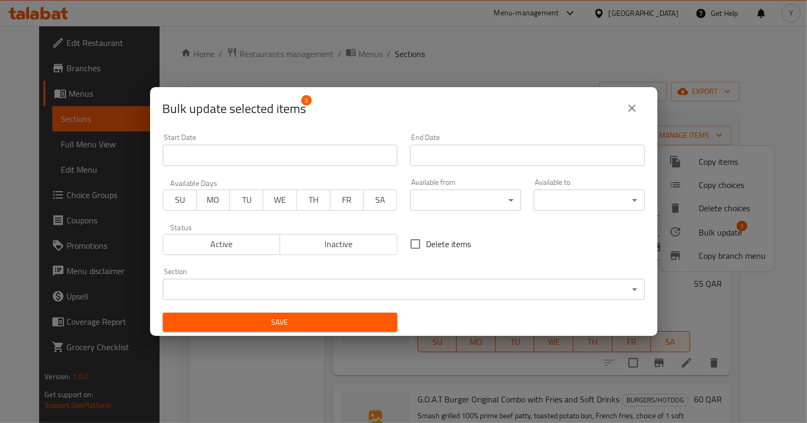
click at [464, 243] on span "Delete items" at bounding box center [448, 244] width 45 height 13
click at [426, 243] on input "Delete items" at bounding box center [415, 244] width 22 height 22
checkbox input "true"
click at [368, 316] on span "Save" at bounding box center [280, 322] width 218 height 13
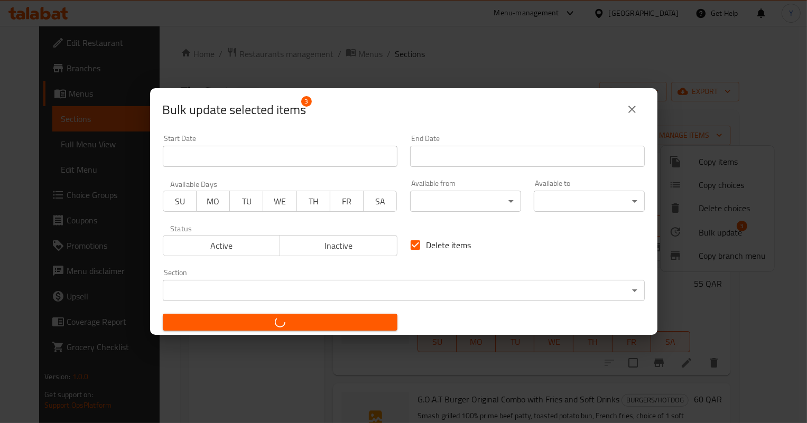
checkbox input "false"
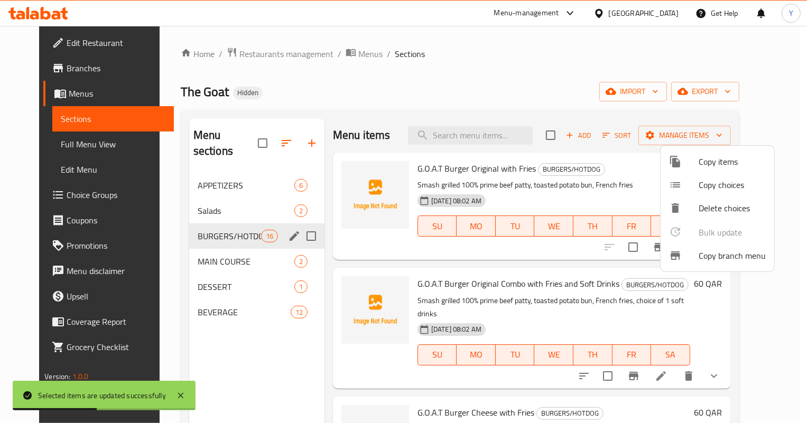
click at [581, 137] on div at bounding box center [403, 211] width 807 height 423
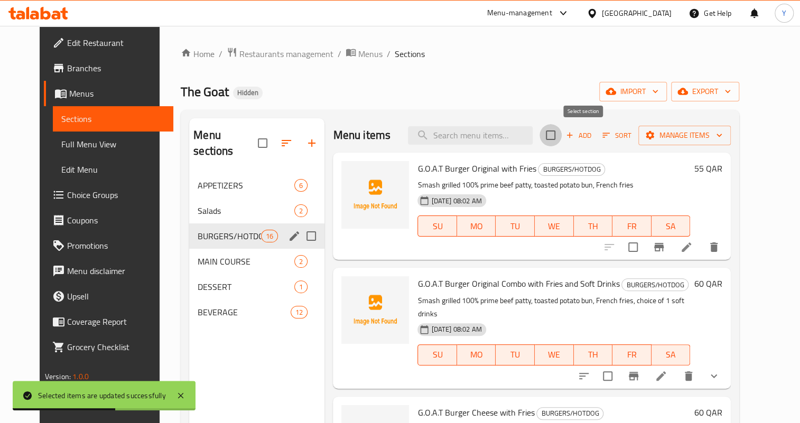
click at [562, 131] on input "checkbox" at bounding box center [550, 135] width 22 height 22
checkbox input "true"
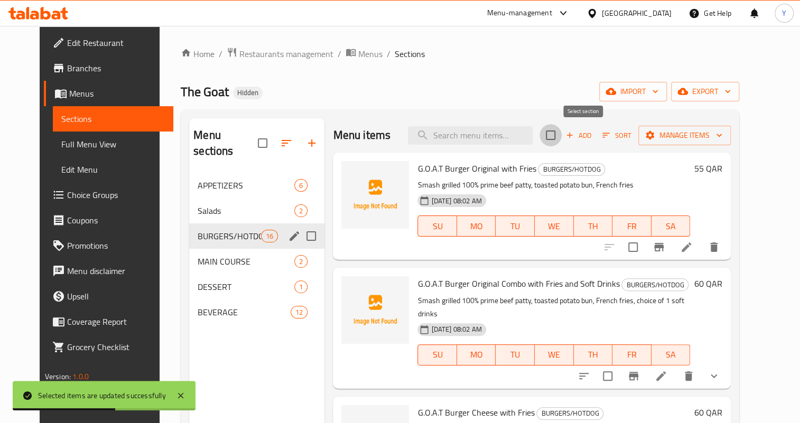
checkbox input "true"
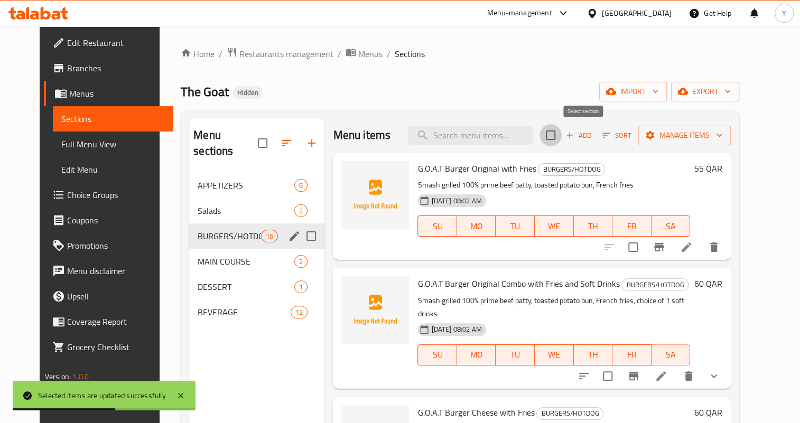
checkbox input "true"
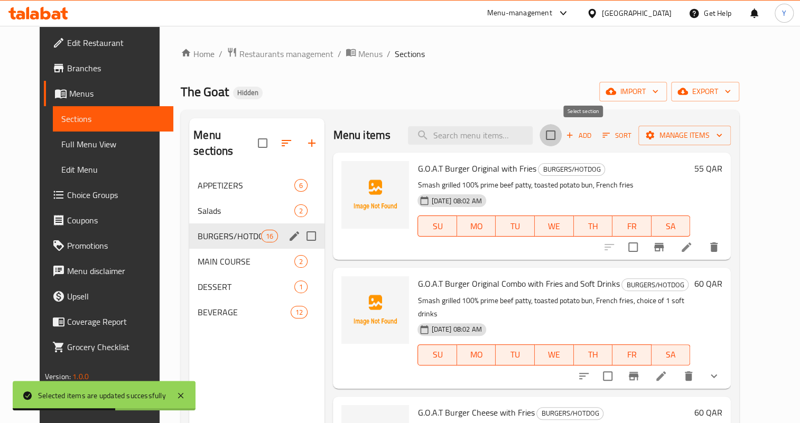
checkbox input "true"
click at [702, 145] on button "Manage items" at bounding box center [684, 136] width 92 height 20
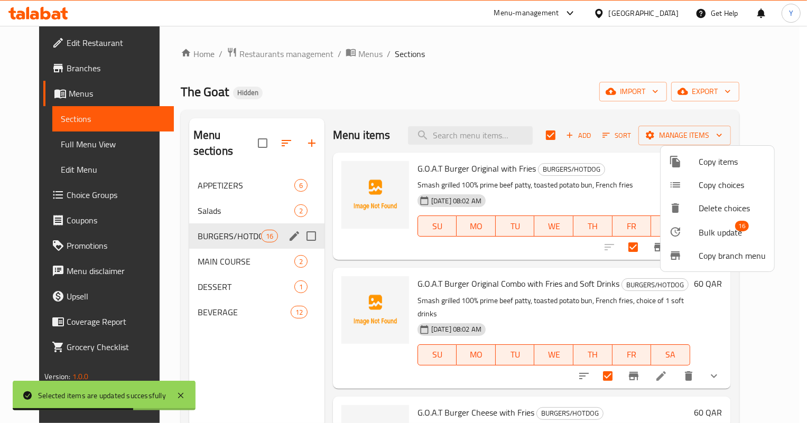
click at [712, 232] on span "Bulk update" at bounding box center [719, 232] width 43 height 13
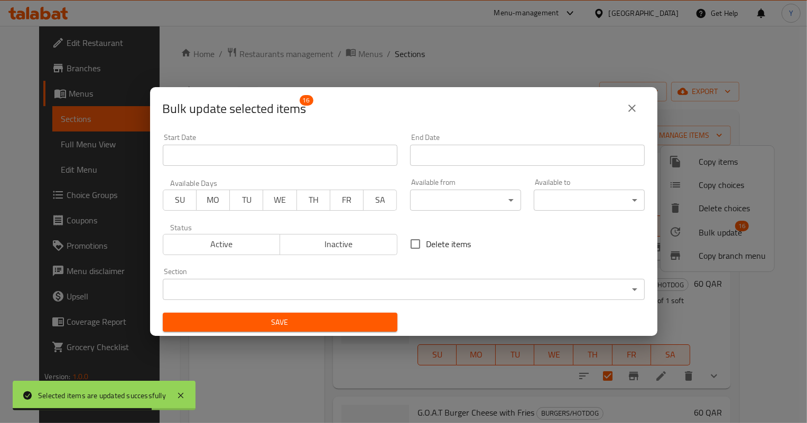
click at [343, 247] on span "Inactive" at bounding box center [338, 244] width 109 height 15
click at [328, 309] on div "Save" at bounding box center [279, 322] width 247 height 32
click at [328, 321] on span "Save" at bounding box center [280, 322] width 218 height 13
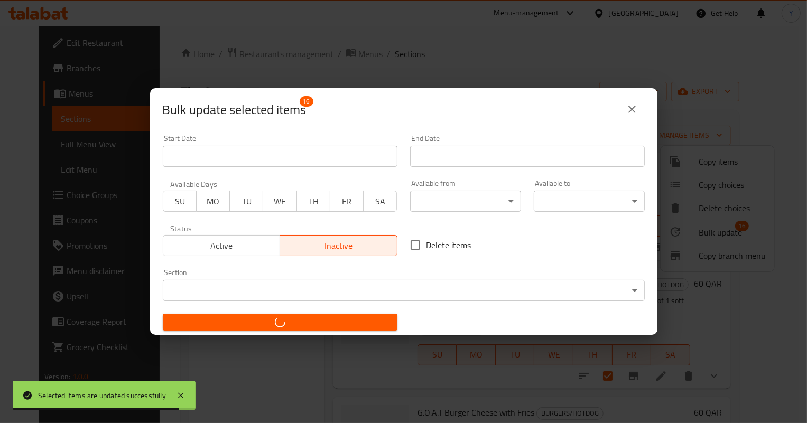
checkbox input "false"
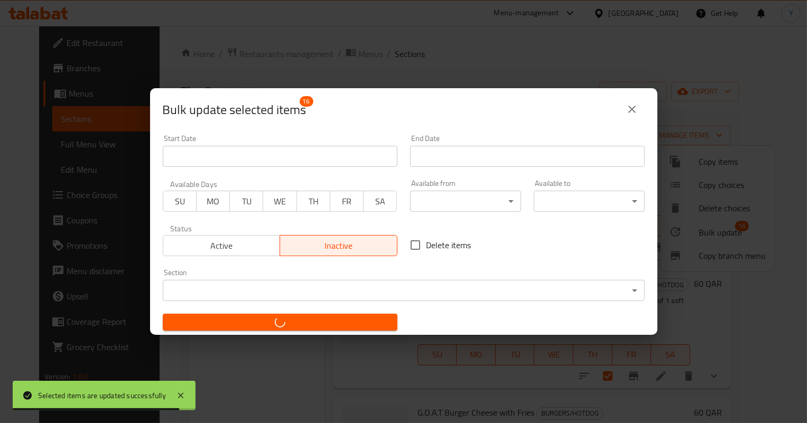
checkbox input "false"
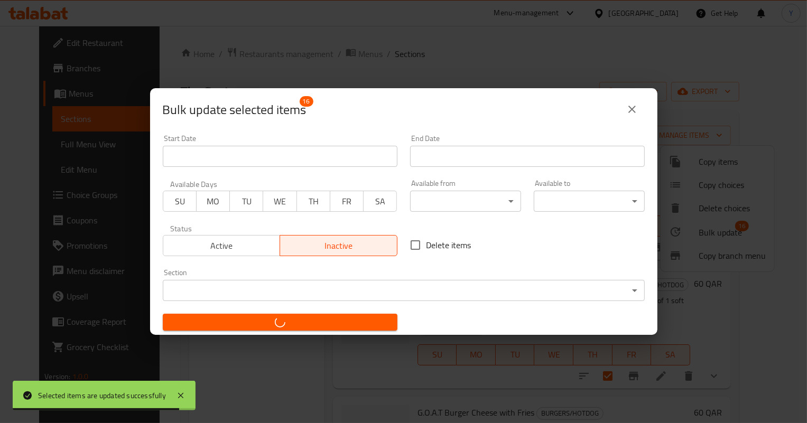
checkbox input "false"
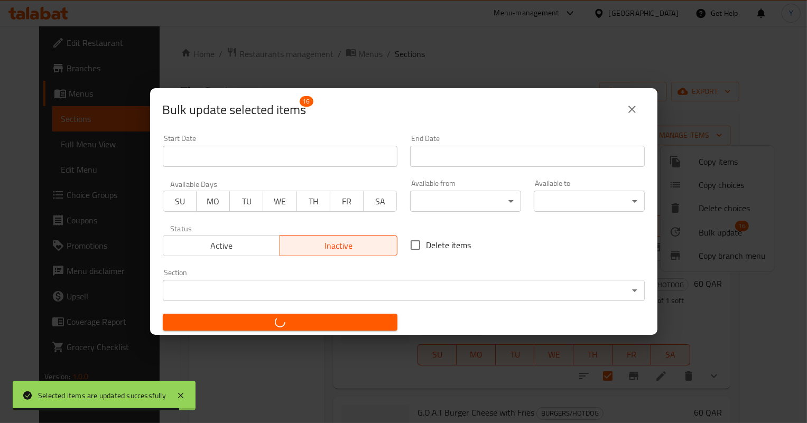
checkbox input "false"
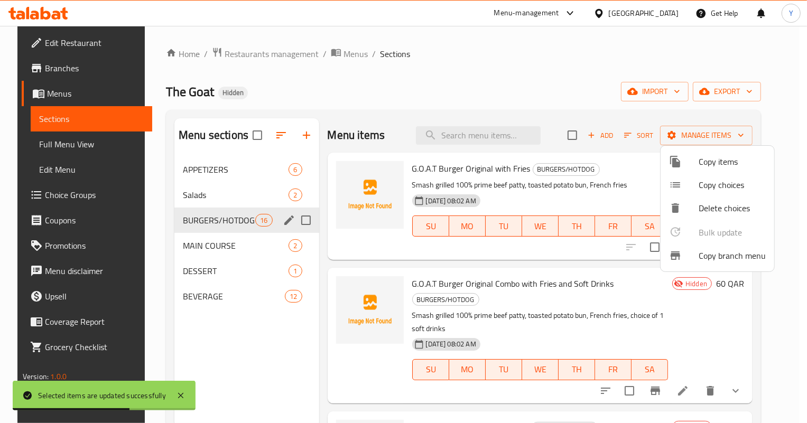
click at [528, 255] on div at bounding box center [403, 211] width 807 height 423
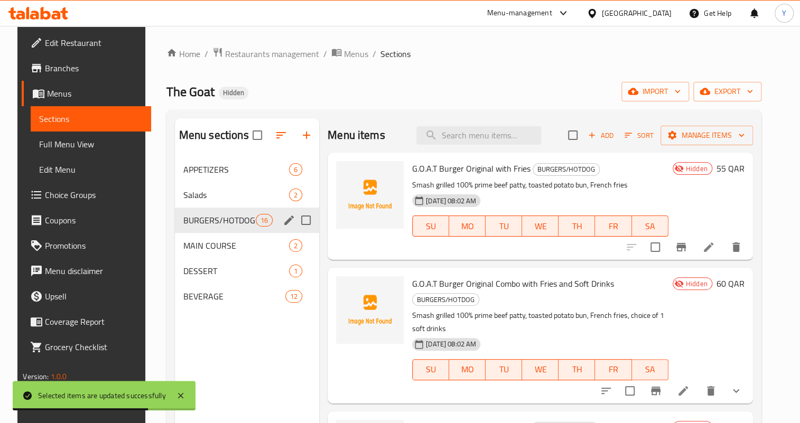
click at [715, 253] on icon at bounding box center [708, 247] width 13 height 13
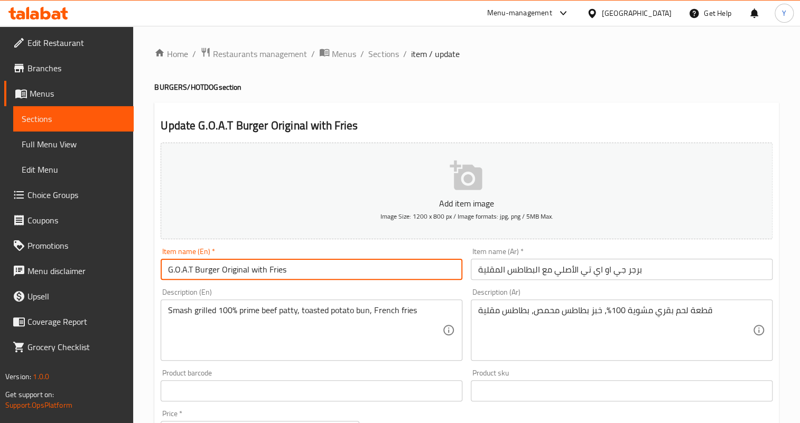
click at [191, 272] on input "G.O.A.T Burger Original with Fries" at bounding box center [312, 269] width 302 height 21
click at [189, 271] on input "G.O.A.T Burger Original with Fries" at bounding box center [312, 269] width 302 height 21
click at [181, 265] on input "G.O.AT Burger Original with Fries" at bounding box center [312, 269] width 302 height 21
click at [174, 273] on input "G.OAT Burger Original with Fries" at bounding box center [312, 269] width 302 height 21
type input "GOAT Burger Original with Fries"
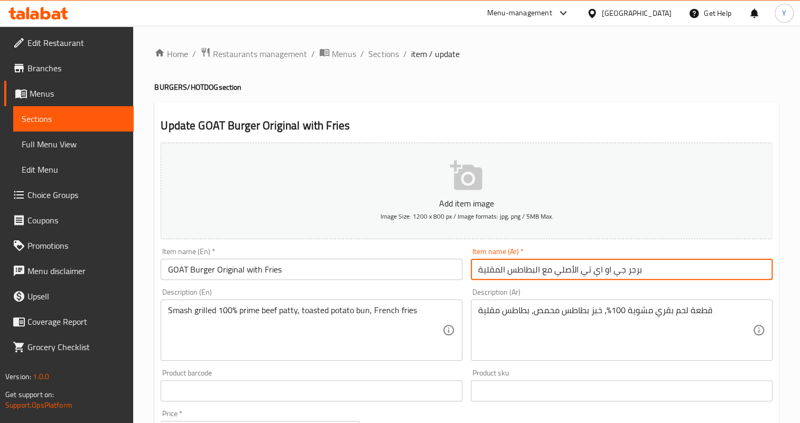
drag, startPoint x: 622, startPoint y: 270, endPoint x: 581, endPoint y: 272, distance: 40.7
click at [581, 272] on input "برجر جي او اي تي الأصلي مع البطاطس المقلية" at bounding box center [622, 269] width 302 height 21
click at [568, 269] on input "برجر جوت الأصلي مع البطاطس المقلية" at bounding box center [622, 269] width 302 height 21
click at [510, 273] on input "برجر جوت أورجينال مع البطاطس المقلية" at bounding box center [622, 269] width 302 height 21
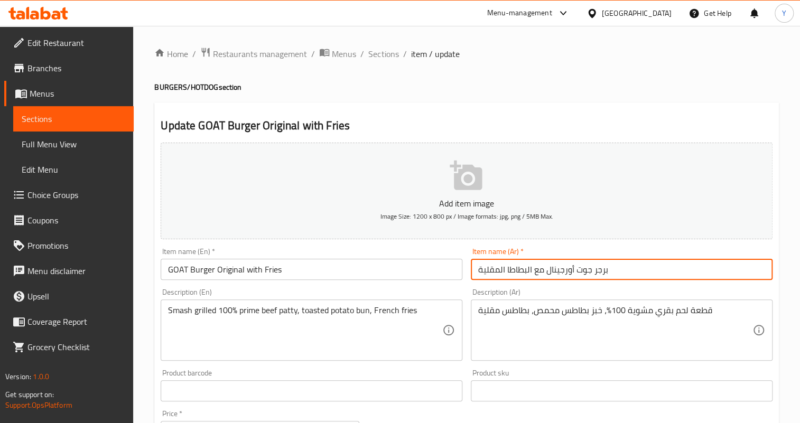
type input "برجر جوت أورجينال مع البطاطا المقلية"
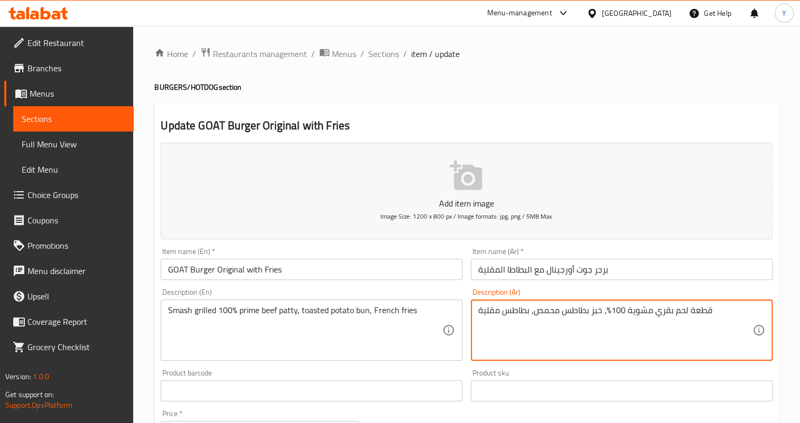
click at [706, 310] on textarea "قطعة لحم بقري مشوية 100%، خبز بطاطس محمص، بطاطس مقلية" at bounding box center [615, 330] width 274 height 50
click at [650, 316] on textarea "شريحة لحم بقري مشوية 100%، خبز بطاطس محمص، بطاطس مقلية" at bounding box center [615, 330] width 274 height 50
click at [605, 312] on textarea "شريحة لحم بقري سماش مشوية 100%، خبز بطاطس محمص، بطاطس مقلية" at bounding box center [615, 330] width 274 height 50
click at [575, 307] on textarea "شريحة لحم بقري سماش مشوية 100% برايم، خبز بطاطس محمص، بطاطس مقلية" at bounding box center [615, 330] width 274 height 50
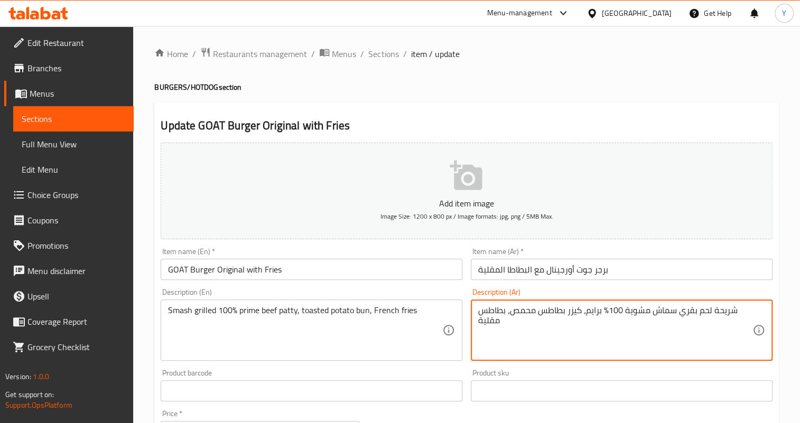
drag, startPoint x: 546, startPoint y: 312, endPoint x: 540, endPoint y: 312, distance: 5.8
click at [540, 312] on textarea "شريحة لحم بقري سماش مشوية 100% برايم، كيزر بطاطس محمص، بطاطس مقلية" at bounding box center [615, 330] width 274 height 50
drag, startPoint x: 514, startPoint y: 309, endPoint x: 505, endPoint y: 307, distance: 9.1
click at [505, 307] on textarea "شريحة لحم بقري سماش مشوية 100% برايم، كيزر بطاطا محمص، بطاطس مقلية" at bounding box center [615, 330] width 274 height 50
type textarea "شريحة لحم بقري سماش مشوية 100% برايم، كيزر بطاطا محمص، بطاطا مقلية"
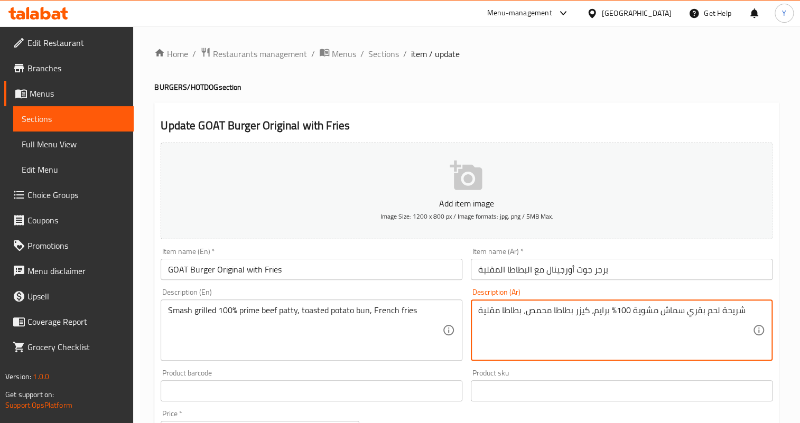
click at [432, 262] on input "GOAT Burger Original with Fries" at bounding box center [312, 269] width 302 height 21
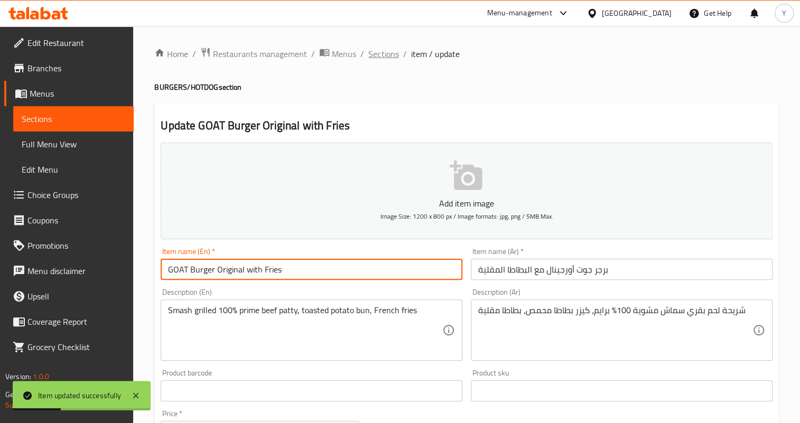
click at [380, 54] on span "Sections" at bounding box center [383, 54] width 30 height 13
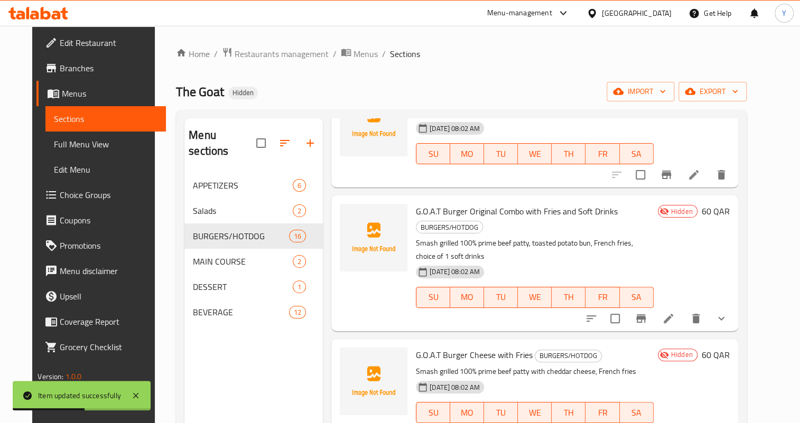
scroll to position [96, 0]
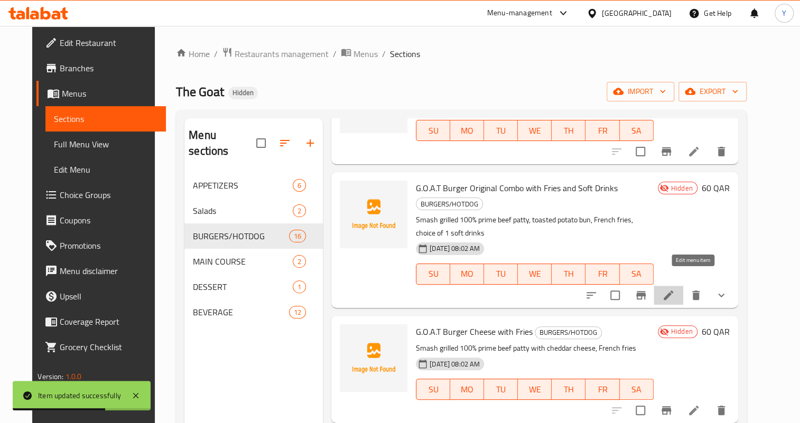
click at [675, 289] on icon at bounding box center [668, 295] width 13 height 13
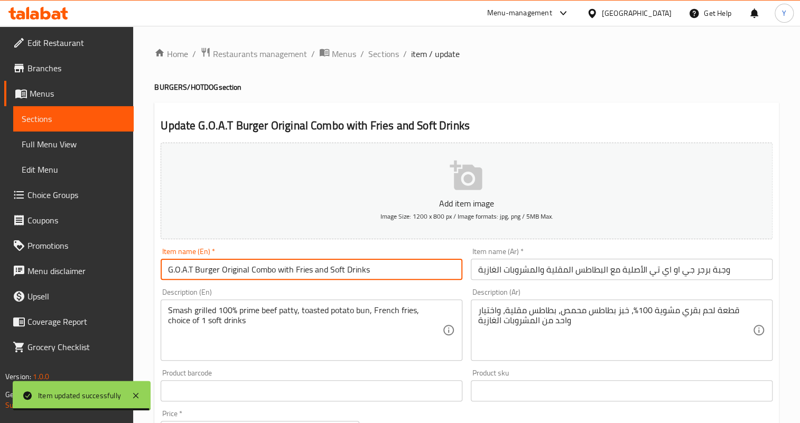
drag, startPoint x: 191, startPoint y: 269, endPoint x: 176, endPoint y: 269, distance: 15.3
click at [176, 269] on input "G.O.A.T Burger Original Combo with Fries and Soft Drinks" at bounding box center [312, 269] width 302 height 21
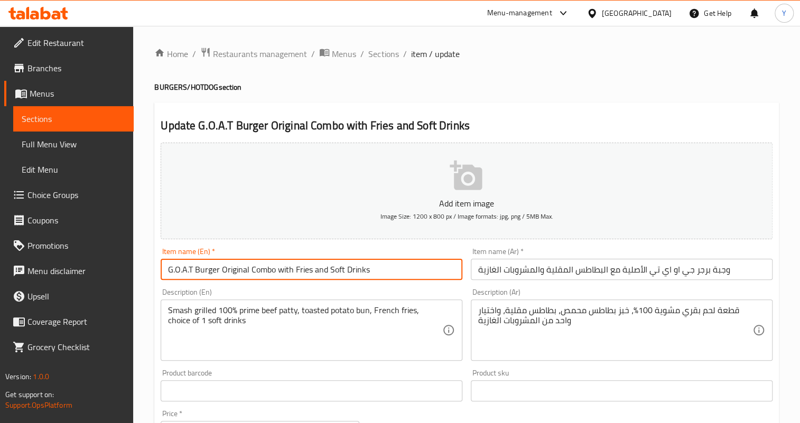
click at [190, 274] on input "G.O.A.T Burger Original Combo with Fries and Soft Drinks" at bounding box center [312, 269] width 302 height 21
click at [190, 272] on input "G.O.A.T Burger Original Combo with Fries and Soft Drinks" at bounding box center [312, 269] width 302 height 21
type input "GOAT Burger Original Combo with Fries and Soft Drinks"
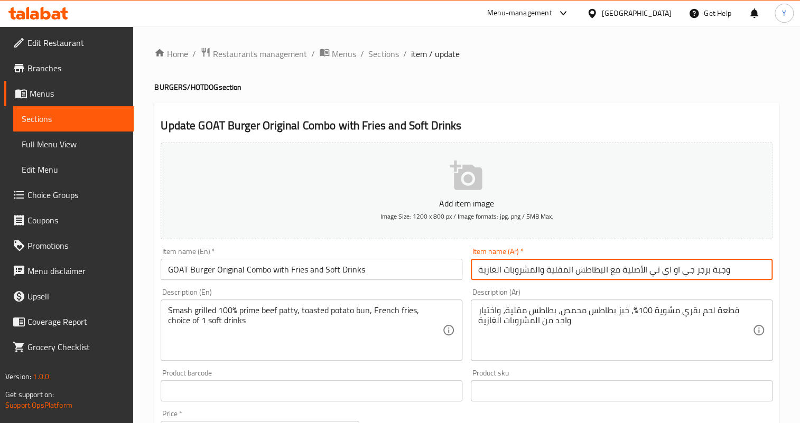
drag, startPoint x: 620, startPoint y: 269, endPoint x: 726, endPoint y: 274, distance: 106.3
click at [726, 274] on input "وجبة برجر جي او اي تي الأصلية مع البطاطس المقلية والمشروبات الغازية" at bounding box center [622, 269] width 302 height 21
click at [577, 266] on input "كومبو جوت أورجينال مع البطاطس المقلية والمشروبات الغازية" at bounding box center [622, 269] width 302 height 21
click at [659, 268] on input "كومبو جوت أورجينال مع البطاطا المقلية والمشروبات الغازية" at bounding box center [622, 269] width 302 height 21
type input "كومبو برجر جوت أورجينال مع البطاطا المقلية والمشروبات الغازية"
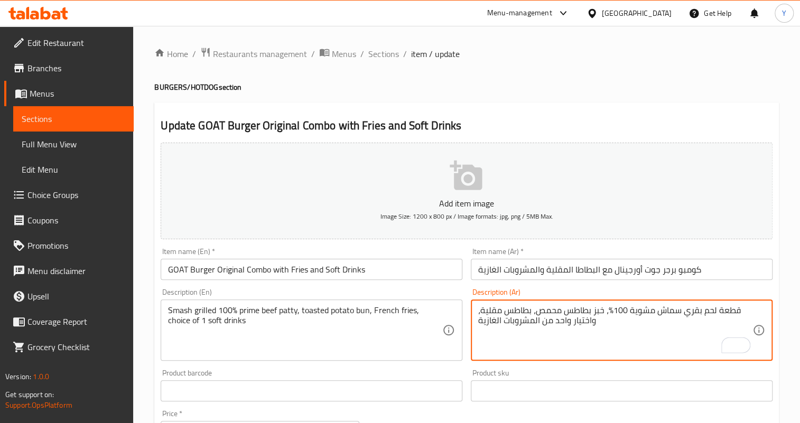
click at [607, 314] on textarea "قطعة لحم بقري سماش مشوية 100%، خبز بطاطس محمص، بطاطس مقلية، واختيار واحد من الم…" at bounding box center [615, 330] width 274 height 50
click at [571, 310] on textarea "قطعة لحم بقري سماش مشوية 100% برايم، خبز بطاطس محمص، بطاطس مقلية، واختيار واحد …" at bounding box center [615, 330] width 274 height 50
click at [542, 309] on textarea "قطعة لحم بقري سماش مشوية 100% برايم، كيزر بطاطس محمص، بطاطس مقلية، واختيار واحد…" at bounding box center [615, 330] width 274 height 50
drag, startPoint x: 488, startPoint y: 310, endPoint x: 480, endPoint y: 311, distance: 7.4
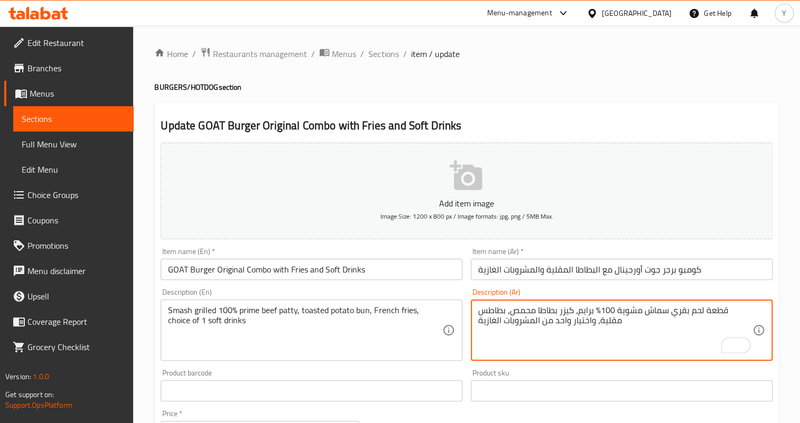
click at [480, 311] on textarea "قطعة لحم بقري سماش مشوية 100% برايم، كيزر بطاطا محمص، بطاطس مقلية، واختيار واحد…" at bounding box center [615, 330] width 274 height 50
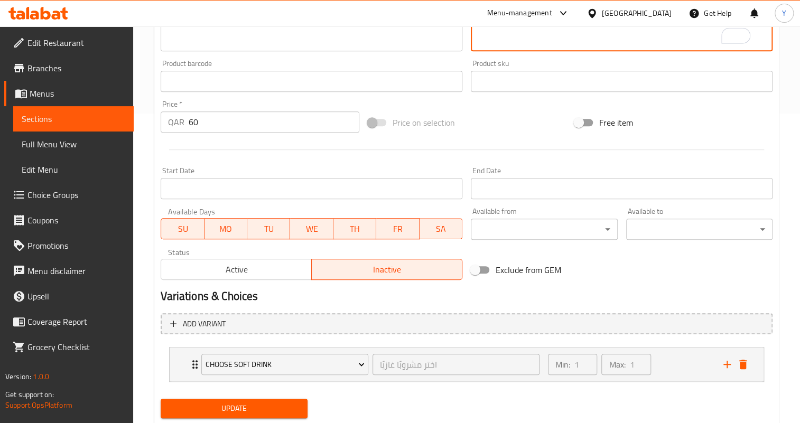
scroll to position [340, 0]
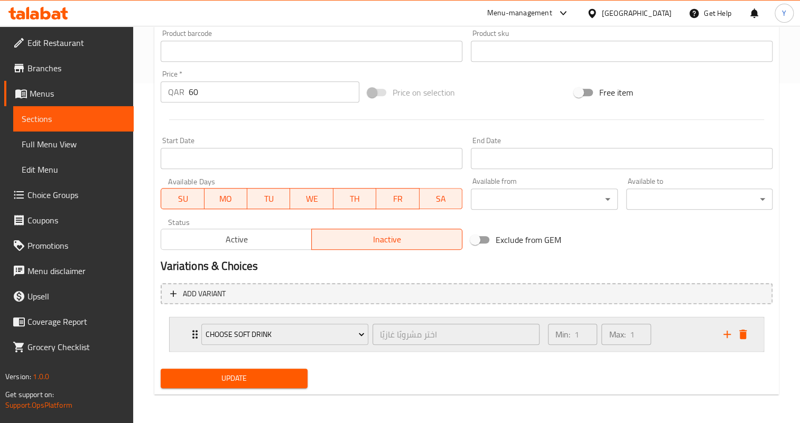
click at [687, 327] on div "Min: 1 ​ Max: 1 ​" at bounding box center [629, 335] width 175 height 34
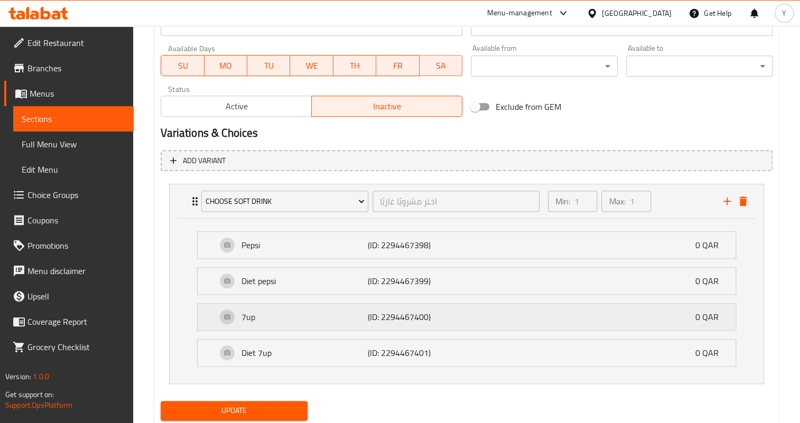
scroll to position [484, 0]
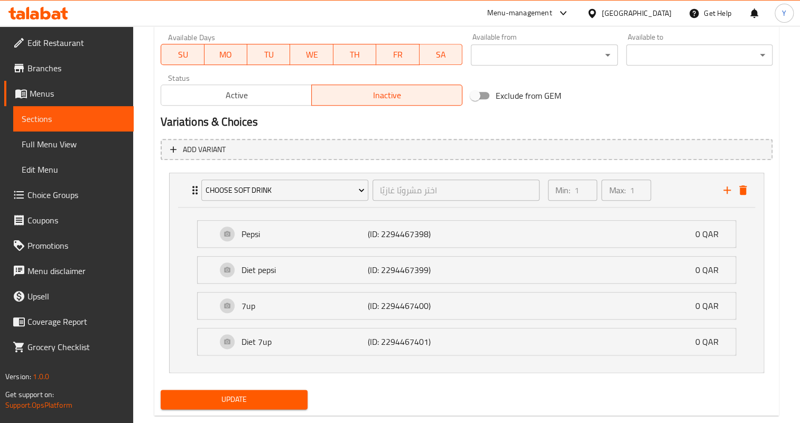
type textarea "قطعة لحم بقري سماش مشوية 100% برايم، كيزر بطاطا محمص، بطاطا مقلية، واختيار واحد…"
click at [582, 242] on div "Pepsi (ID: 2294467398) 0 QAR" at bounding box center [470, 234] width 506 height 26
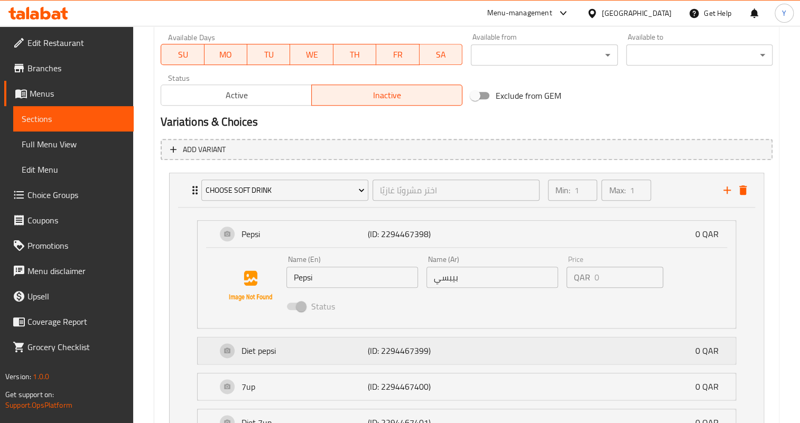
click at [502, 346] on div "Diet pepsi (ID: 2294467399) 0 QAR" at bounding box center [470, 351] width 506 height 26
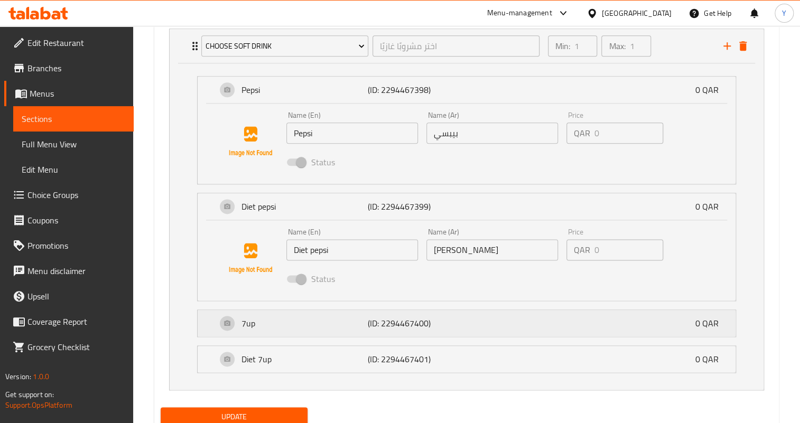
click at [538, 320] on div "7up (ID: 2294467400) 0 QAR" at bounding box center [470, 323] width 506 height 26
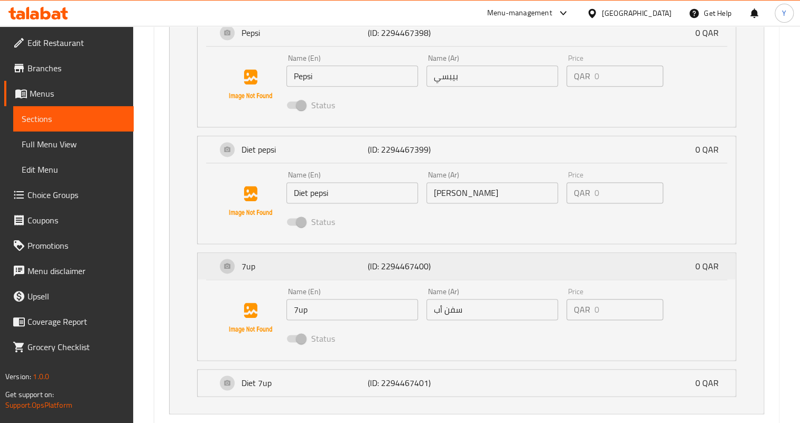
scroll to position [748, 0]
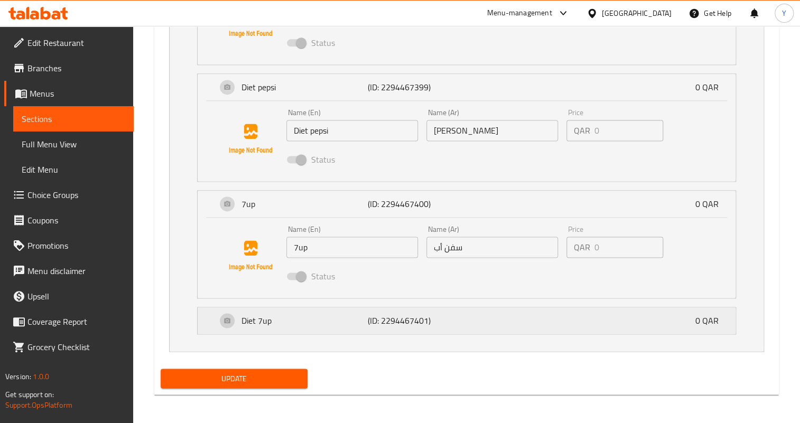
click at [507, 316] on div "Diet 7up (ID: 2294467401) 0 QAR" at bounding box center [470, 320] width 506 height 26
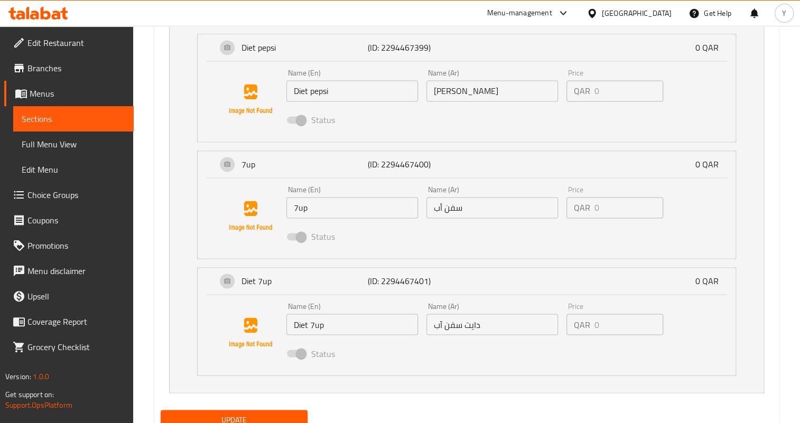
scroll to position [828, 0]
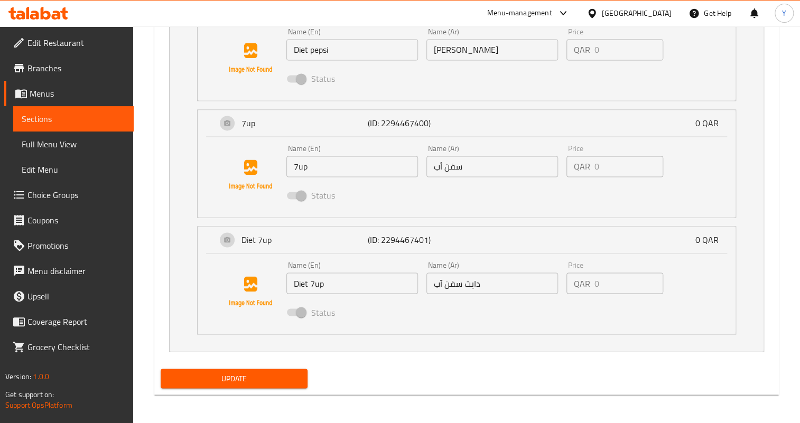
click at [256, 369] on button "Update" at bounding box center [234, 379] width 146 height 20
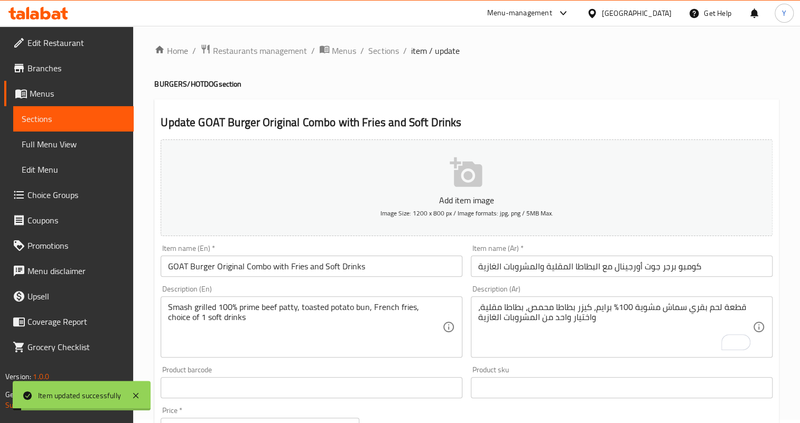
scroll to position [0, 0]
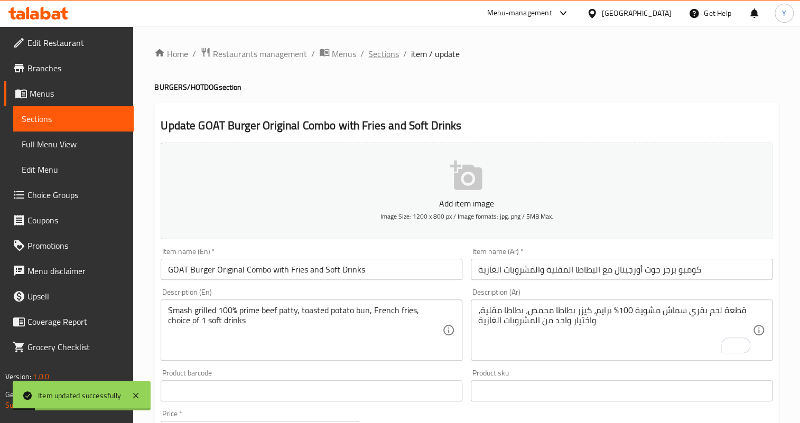
click at [375, 53] on span "Sections" at bounding box center [383, 54] width 30 height 13
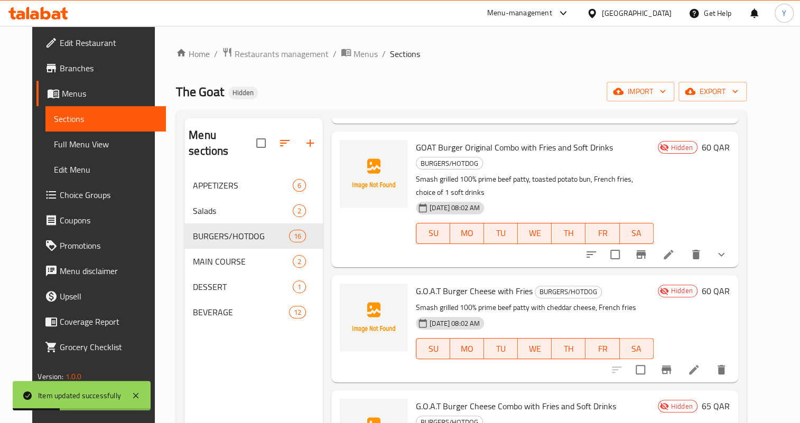
scroll to position [192, 0]
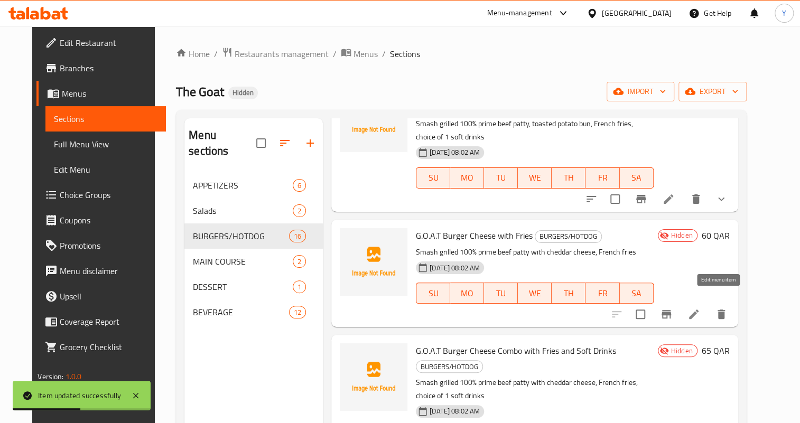
click at [700, 308] on icon at bounding box center [693, 314] width 13 height 13
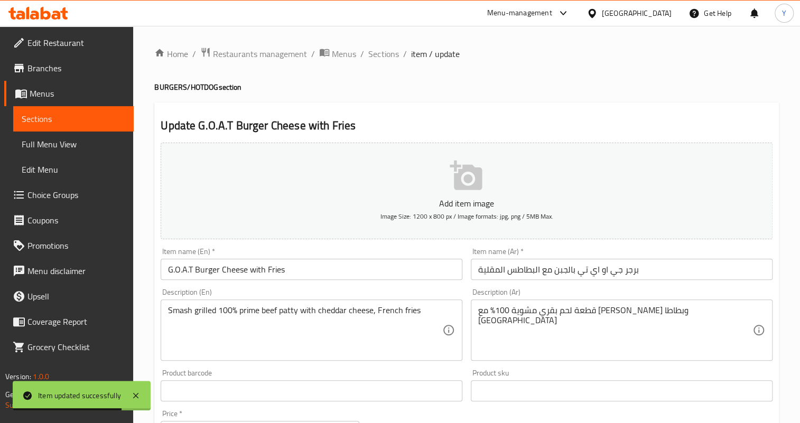
click at [190, 268] on input "G.O.A.T Burger Cheese with Fries" at bounding box center [312, 269] width 302 height 21
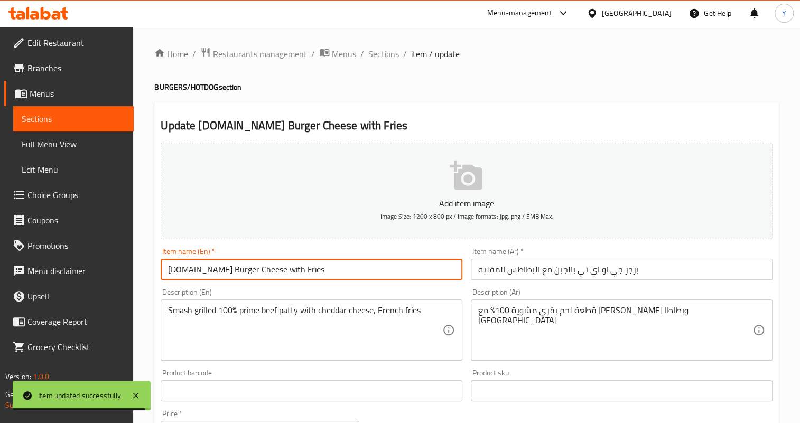
click at [184, 268] on input "G.O.AT Burger Cheese with Fries" at bounding box center [312, 269] width 302 height 21
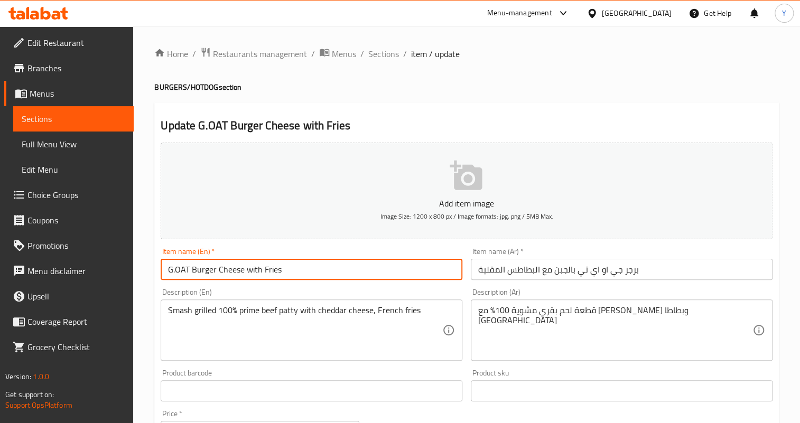
click at [174, 274] on input "G.OAT Burger Cheese with Fries" at bounding box center [312, 269] width 302 height 21
type input "GOAT Burger Cheese with Fries"
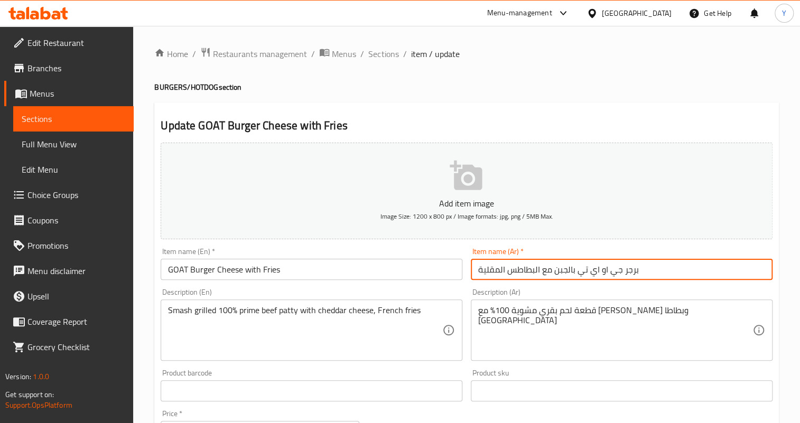
drag, startPoint x: 619, startPoint y: 269, endPoint x: 575, endPoint y: 270, distance: 43.9
click at [575, 270] on input "برجر جي او اي تي بالجبن مع البطاطس المقلية" at bounding box center [622, 269] width 302 height 21
click at [508, 272] on input "برجر جوت بالجبن مع البطاطس المقلية" at bounding box center [622, 269] width 302 height 21
type input "برجر جوت بالجبن مع البطاطا المقلية"
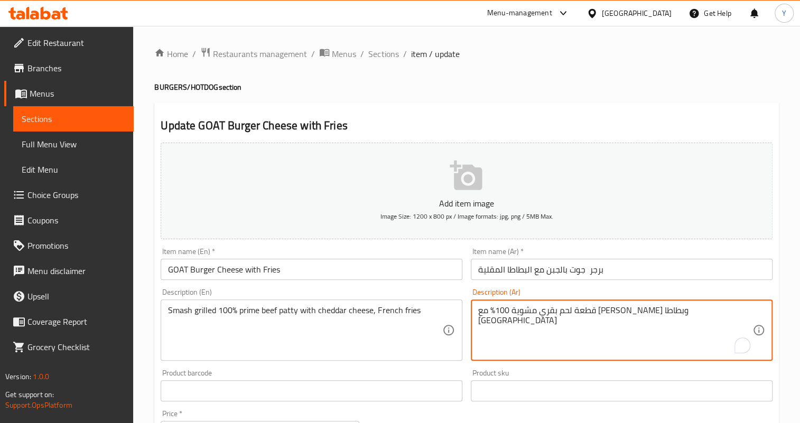
click at [663, 313] on textarea "قطعة لحم بقري مشوية 100٪ مع جبن شيدر وبطاطا مقلية" at bounding box center [615, 330] width 274 height 50
click at [620, 312] on textarea "شريحة لحم بقري مشوية 100٪ مع جبن شيدر وبطاطا مقلية" at bounding box center [615, 330] width 274 height 50
click at [574, 307] on textarea "شريحة لحم بقري سماش مشوية 100٪ مع جبن شيدر وبطاطا مقلية" at bounding box center [615, 330] width 274 height 50
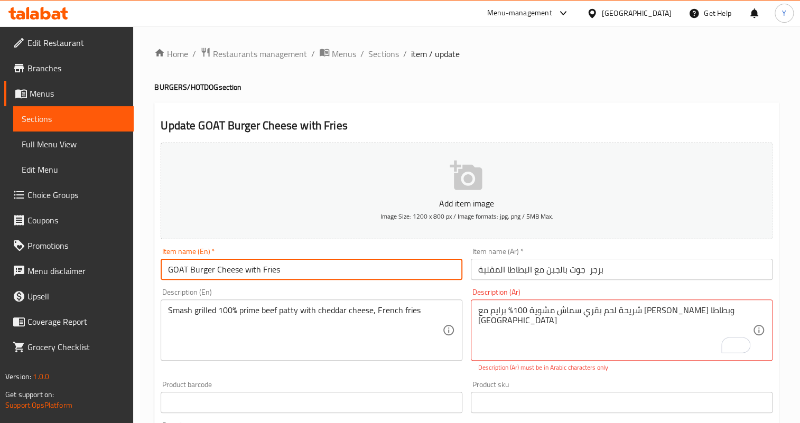
click at [389, 271] on input "GOAT Burger Cheese with Fries" at bounding box center [312, 269] width 302 height 21
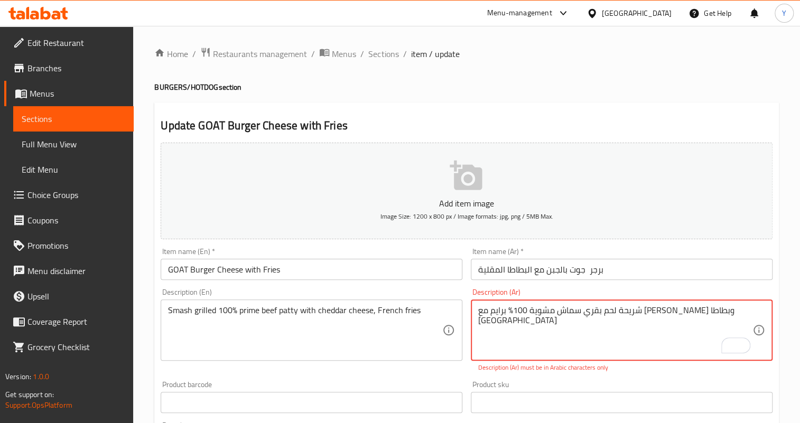
click at [608, 325] on textarea "شريحة لحم بقري سماش مشوية 100٪ برايم مع جبن شيدر وبطاطا مقلية" at bounding box center [615, 330] width 274 height 50
click at [597, 312] on textarea "شريحة لحم بقري سماش مشوية 100٪ برايم مع جبن شيدر وبطاطا مقلية" at bounding box center [615, 330] width 274 height 50
type textarea "شريحة لحم بقري سماش مشوية 100% برايم مع [PERSON_NAME] وبطاطا [GEOGRAPHIC_DATA]"
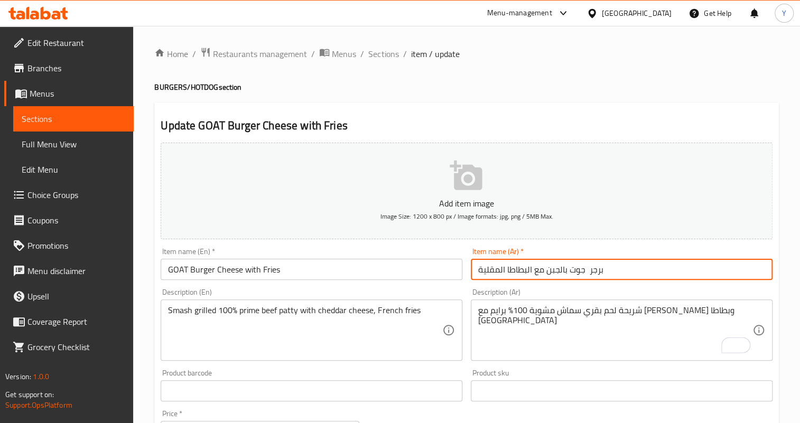
click at [629, 269] on input "برجر جوت بالجبن مع البطاطا المقلية" at bounding box center [622, 269] width 302 height 21
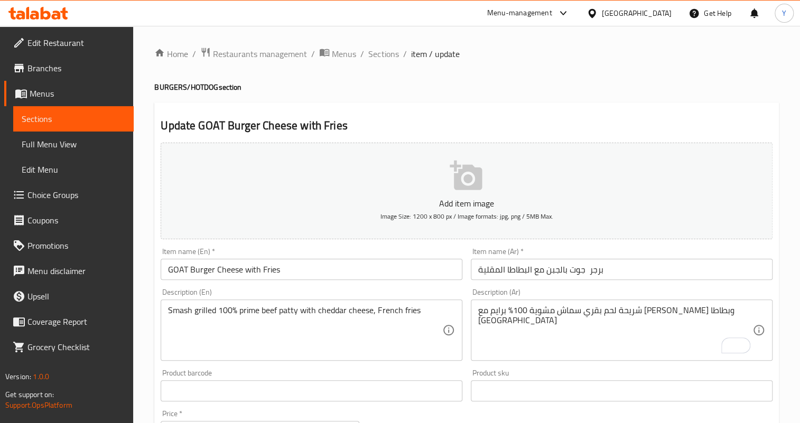
click at [585, 265] on input "برجر جوت بالجبن مع البطاطا المقلية" at bounding box center [622, 269] width 302 height 21
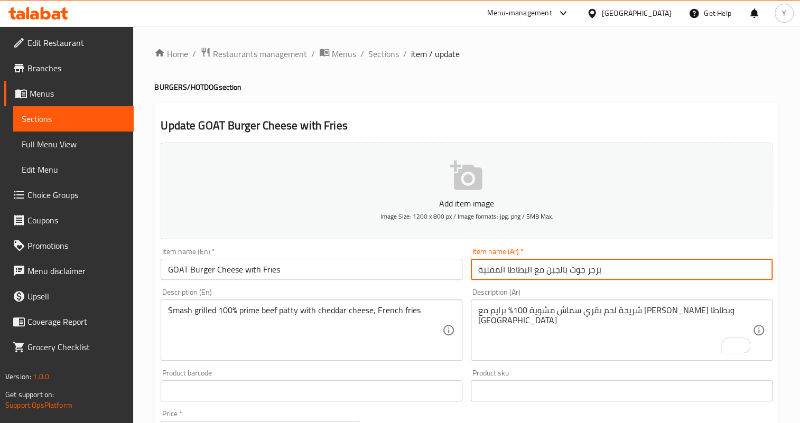
click at [614, 272] on input "برجر جوت بالجبن مع البطاطا المقلية" at bounding box center [622, 269] width 302 height 21
type input "برجر جوت بالجبن مع البطاطا المقلية"
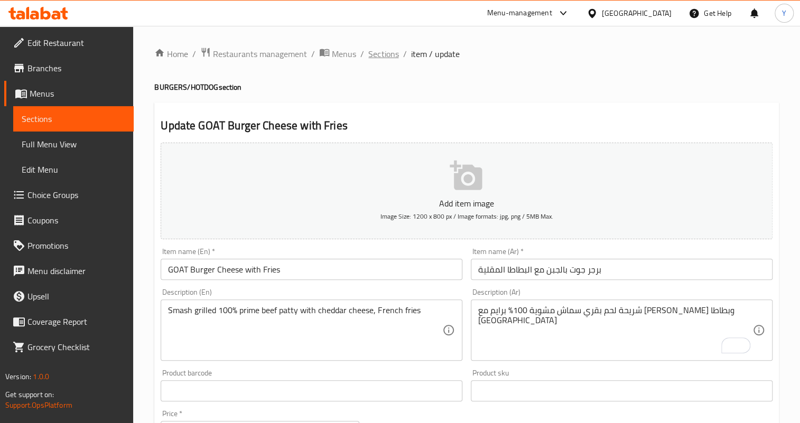
click at [378, 57] on span "Sections" at bounding box center [383, 54] width 30 height 13
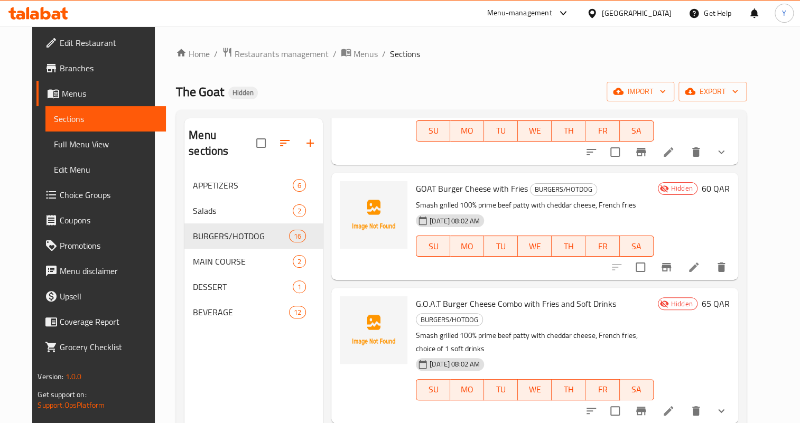
scroll to position [240, 0]
click at [683, 400] on li at bounding box center [669, 409] width 30 height 19
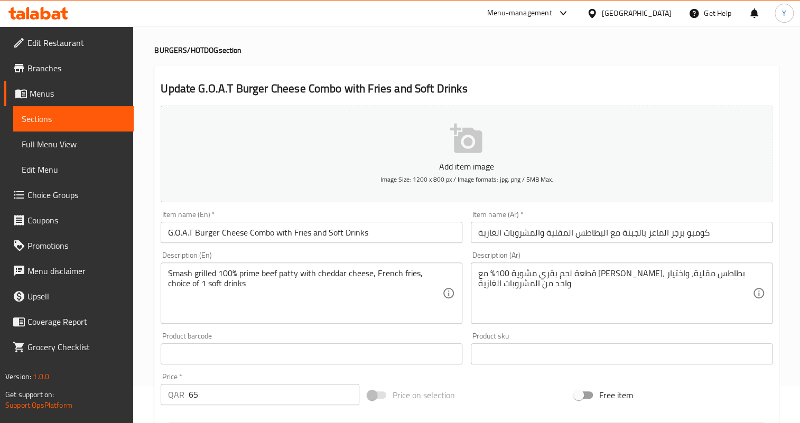
scroll to position [96, 0]
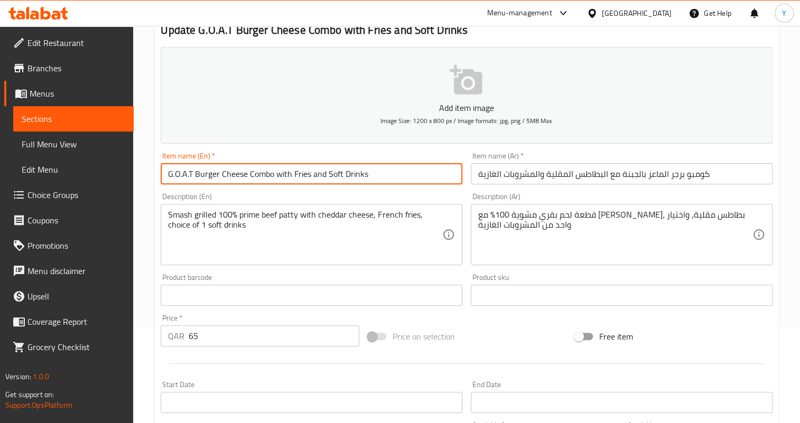
drag, startPoint x: 191, startPoint y: 174, endPoint x: 173, endPoint y: 174, distance: 17.4
click at [173, 174] on input "G.O.A.T Burger Cheese Combo with Fries and Soft Drinks" at bounding box center [312, 173] width 302 height 21
type input "GOAT Burger Cheese Combo with Fries and Soft Drinks"
click at [676, 173] on input "كومبو برجر الماعز بالجبنة مع البطاطس المقلية والمشروبات الغازية" at bounding box center [622, 173] width 302 height 21
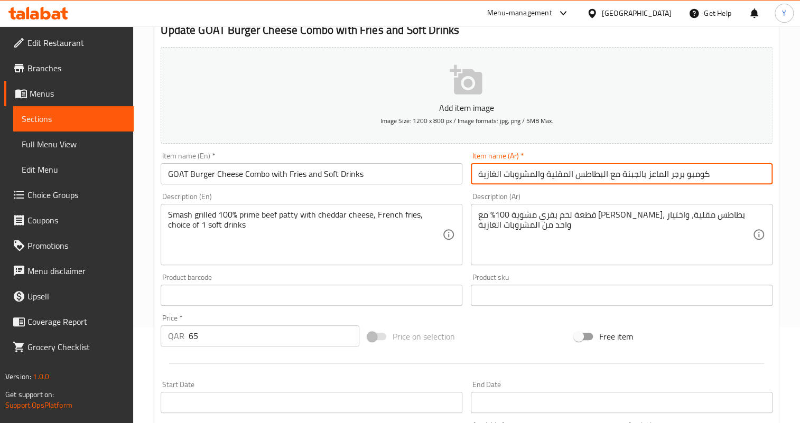
click at [660, 172] on input "كومبو برجر الماعز بالجبنة مع البطاطس المقلية والمشروبات الغازية" at bounding box center [622, 173] width 302 height 21
click at [659, 173] on input "كومبو برجر بالجبنة مع البطاطس المقلية والمشروبات الغازية" at bounding box center [622, 173] width 302 height 21
click at [646, 174] on input "كومبو برجر بالجبنة مع البطاطس المقلية والمشروبات الغازية" at bounding box center [622, 173] width 302 height 21
click at [580, 178] on input "كومبو برجر جوت بالجبنة مع البطاطس المقلية والمشروبات الغازية" at bounding box center [622, 173] width 302 height 21
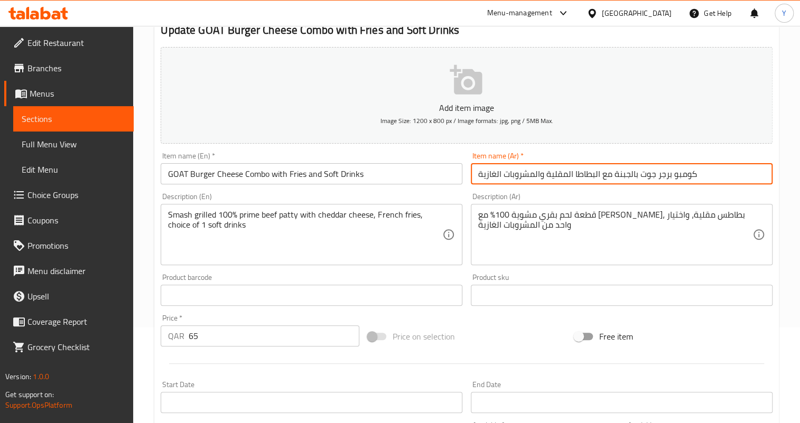
type input "كومبو برجر جوت بالجبنة مع البطاطا المقلية والمشروبات الغازية"
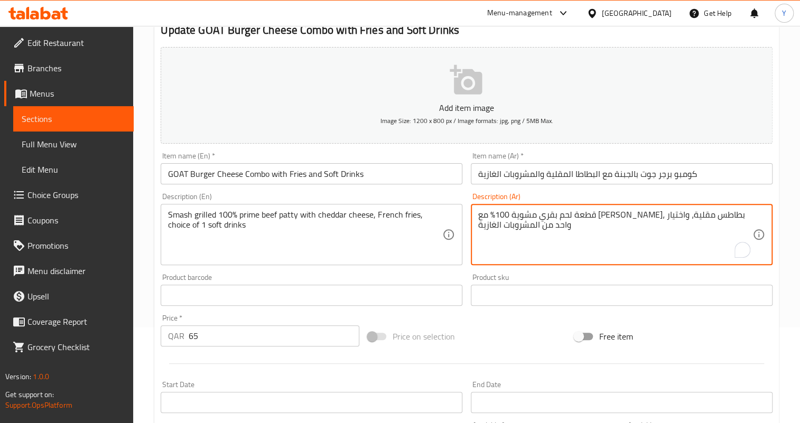
click at [736, 213] on textarea "قطعة لحم بقري مشوية 100% مع جبن شيدر، بطاطس مقلية، واختيار واحد من المشروبات ال…" at bounding box center [615, 235] width 274 height 50
click at [685, 217] on textarea "شريحة لحم بقري مشوية 100% مع جبن شيدر، بطاطس مقلية، واختيار واحد من المشروبات ا…" at bounding box center [615, 235] width 274 height 50
click at [607, 217] on textarea "شريحة لحم بقري سماش مشوية 100% مع جبن شيدر، بطاطس مقلية، واختيار واحد من المشرو…" at bounding box center [615, 235] width 274 height 50
click at [508, 211] on textarea "شريحة لحم بقري سماش مشوية 100% برايم مع جبن شيدر، بطاطس مقلية، واختيار واحد من …" at bounding box center [615, 235] width 274 height 50
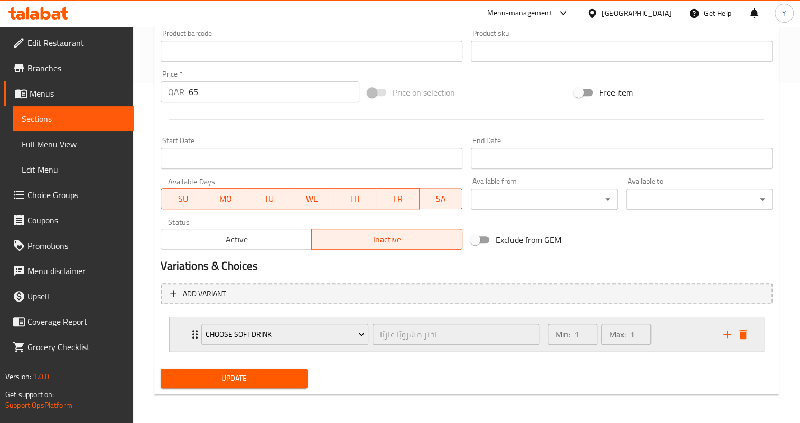
click at [672, 330] on div "Min: 1 ​ Max: 1 ​" at bounding box center [629, 335] width 175 height 34
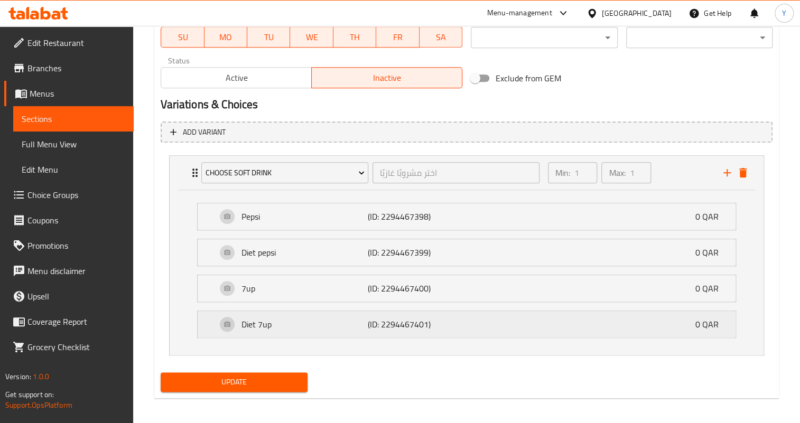
scroll to position [505, 0]
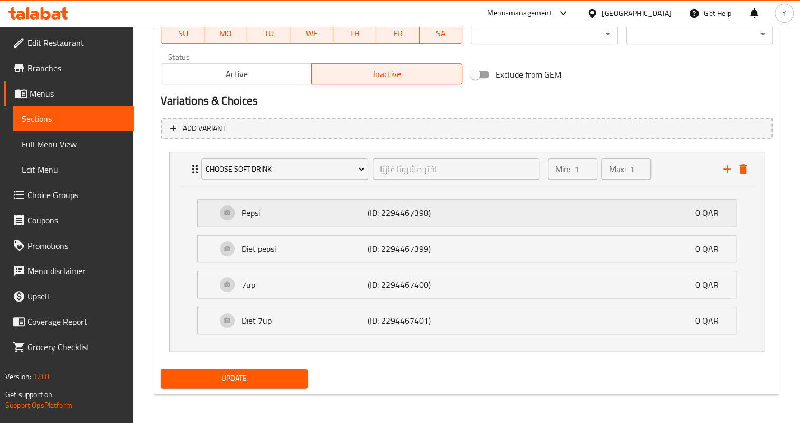
click at [456, 222] on div "Pepsi (ID: 2294467398) 0 QAR" at bounding box center [470, 213] width 506 height 26
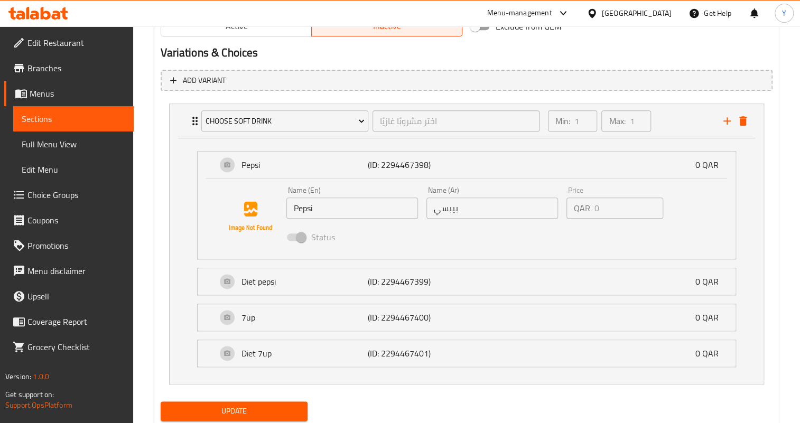
scroll to position [586, 0]
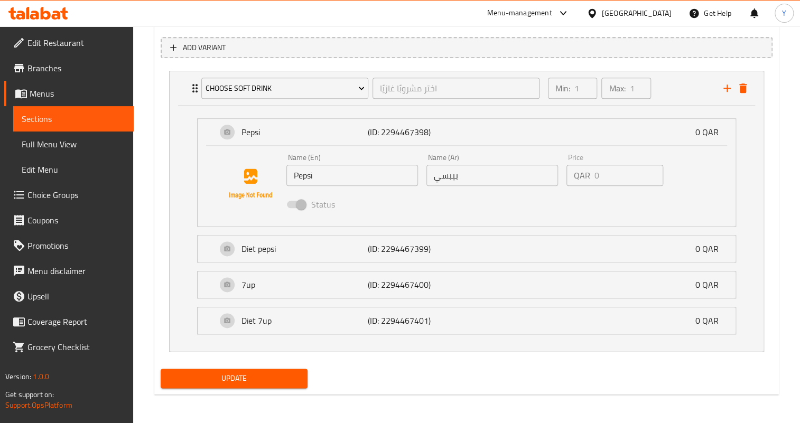
type textarea "شريحة لحم بقري سماش مشوية 100% برايم مع [PERSON_NAME]، بطاطا مقلية، واختيار واح…"
click at [288, 376] on span "Update" at bounding box center [233, 378] width 129 height 13
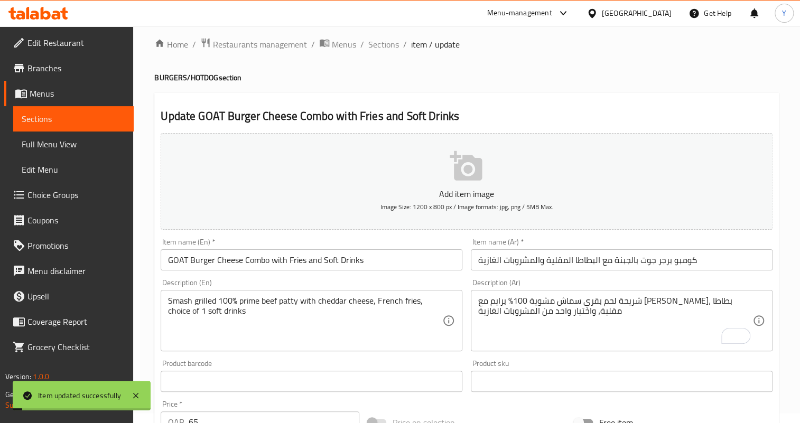
scroll to position [0, 0]
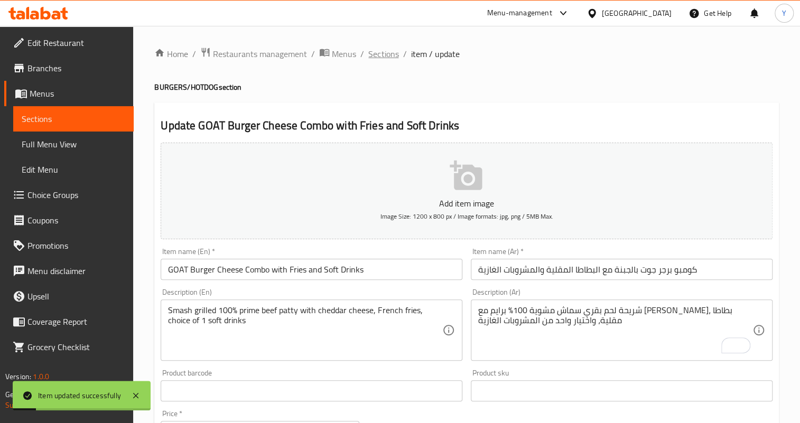
click at [372, 53] on span "Sections" at bounding box center [383, 54] width 30 height 13
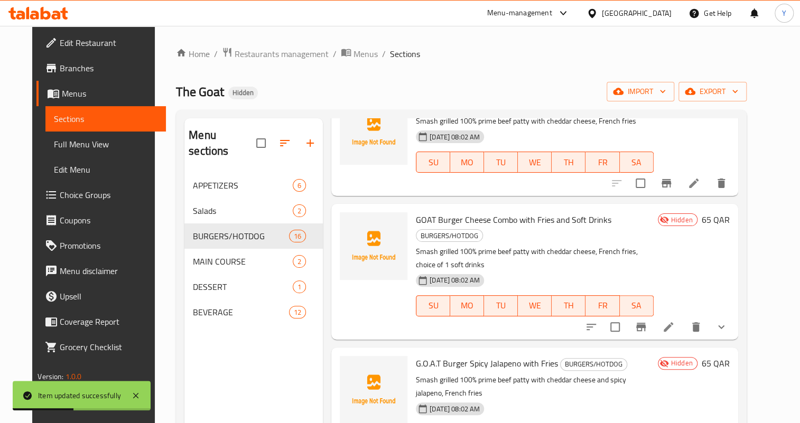
scroll to position [432, 0]
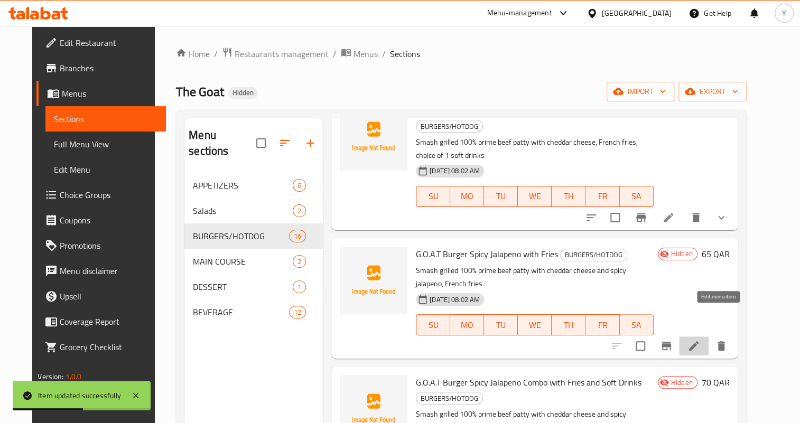
click at [700, 340] on icon at bounding box center [693, 346] width 13 height 13
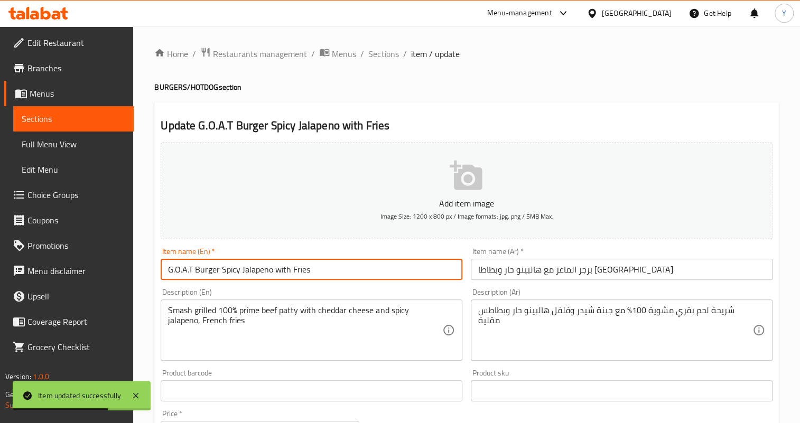
click at [188, 273] on input "G.O.A.T Burger Spicy Jalapeno with Fries" at bounding box center [312, 269] width 302 height 21
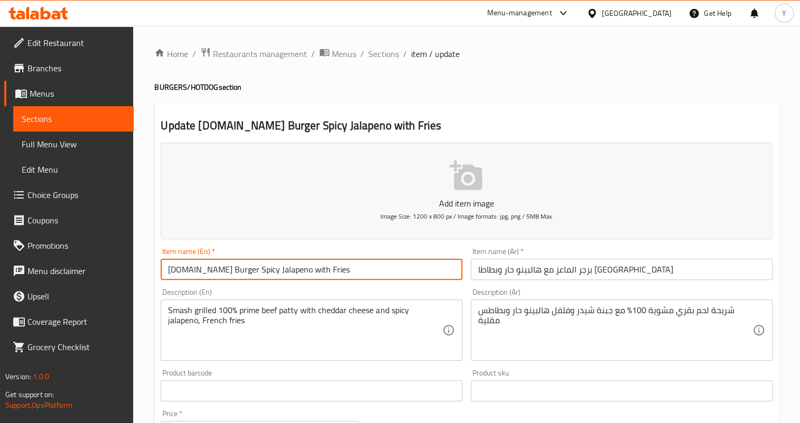
click at [183, 272] on input "G.O.AT Burger Spicy Jalapeno with Fries" at bounding box center [312, 269] width 302 height 21
click at [175, 268] on input "G.OAT Burger Spicy Jalapeno with Fries" at bounding box center [312, 269] width 302 height 21
type input "GOAT Burger Spicy Jalapeno with Fries"
click at [592, 269] on input "برجر الماعز مع هالبينو حار وبطاطا مقلية" at bounding box center [622, 269] width 302 height 21
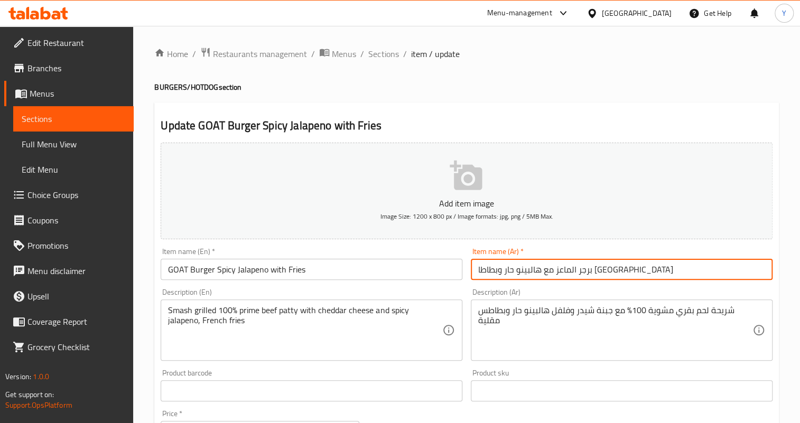
click at [592, 269] on input "برجر الماعز مع هالبينو حار وبطاطا مقلية" at bounding box center [622, 269] width 302 height 21
click at [571, 269] on input "برجر جوت مع هالبينو حار وبطاطا مقلية" at bounding box center [622, 269] width 302 height 21
click at [534, 270] on input "برجر جوت حار بالهالبينو حار وبطاطا مقلية" at bounding box center [622, 269] width 302 height 21
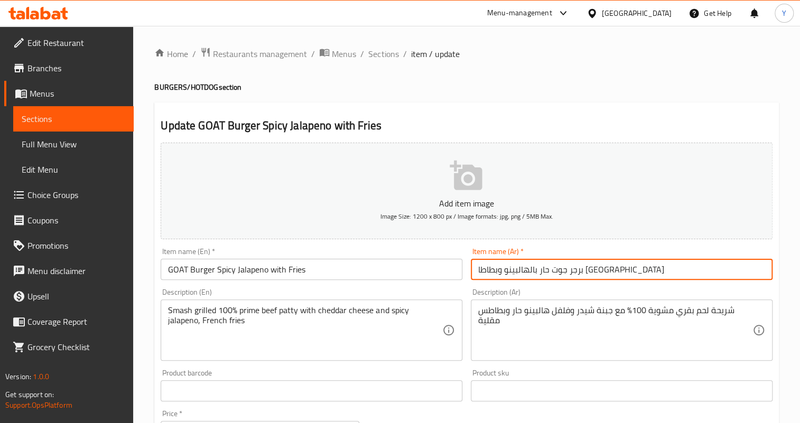
click at [525, 272] on input "برجر جوت حار بالهالبينو وبطاطا مقلية" at bounding box center [622, 269] width 302 height 21
type input "برجر جوت حار بالهالبينو مع بطاطا مقلية"
drag, startPoint x: 670, startPoint y: 310, endPoint x: 669, endPoint y: 319, distance: 9.0
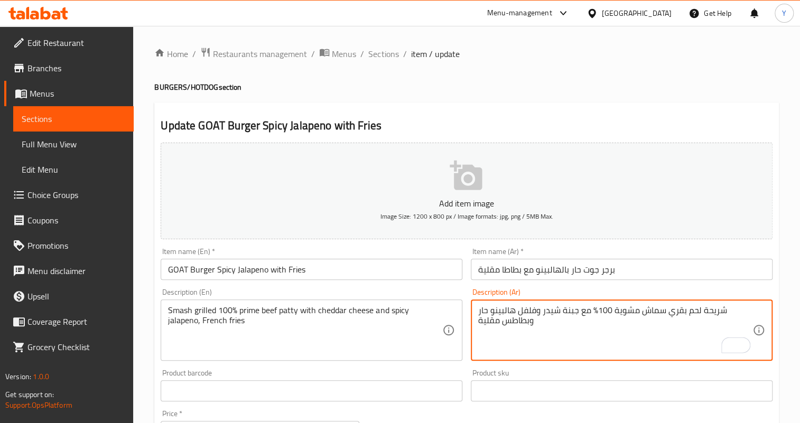
click at [588, 311] on textarea "شريحة لحم بقري سماش مشوية 100% مع جبنة شيدر وفلفل هالبينو حار وبطاطس مقلية" at bounding box center [615, 330] width 274 height 50
click at [528, 311] on textarea "شريحة لحم بقري سماش مشوية 100% برايم مع جبنة شيدر وفلفل هالبينو حار وبطاطس مقلية" at bounding box center [615, 330] width 274 height 50
click at [0, 423] on lpop-circle at bounding box center [0, 423] width 0 height 0
click at [502, 321] on textarea "شريحة لحم بقري سماش مشوية 100% برايم مع جبنة شيدر وهالبينو حار وبطاطس مقلية" at bounding box center [615, 330] width 274 height 50
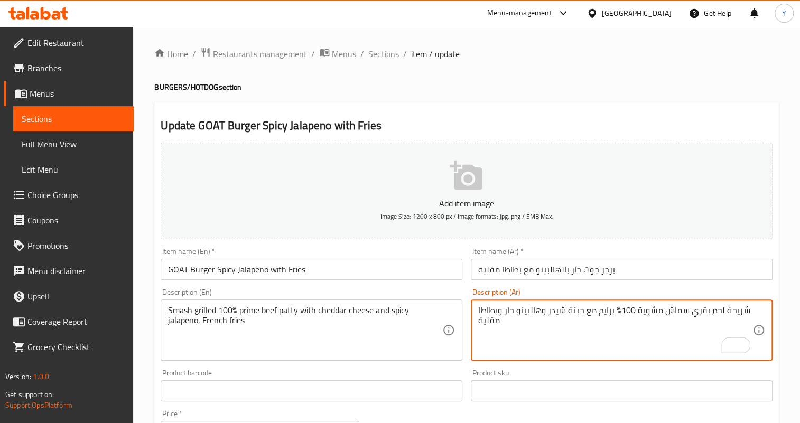
type textarea "شريحة لحم بقري سماش مشوية 100% برايم مع جبنة شيدر وهالبينو حار وبطاطا مقلية"
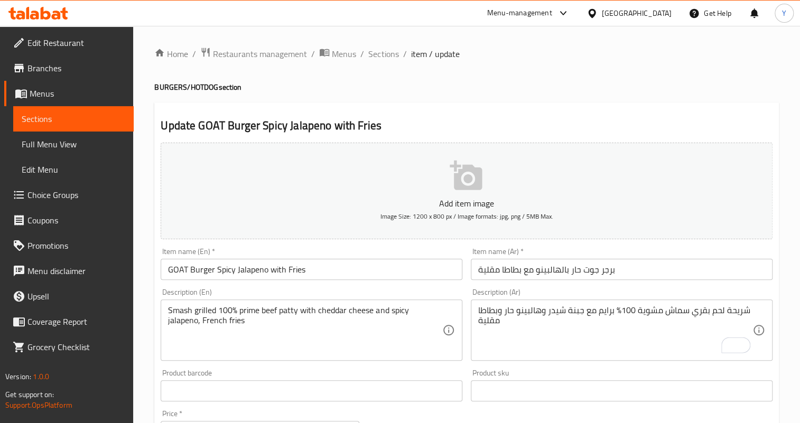
drag, startPoint x: 394, startPoint y: 258, endPoint x: 392, endPoint y: 271, distance: 12.9
click at [395, 258] on div "Item name (En)   * GOAT Burger Spicy Jalapeno with Fries Item name (En) *" at bounding box center [312, 264] width 302 height 32
click at [392, 272] on input "GOAT Burger Spicy Jalapeno with Fries" at bounding box center [312, 269] width 302 height 21
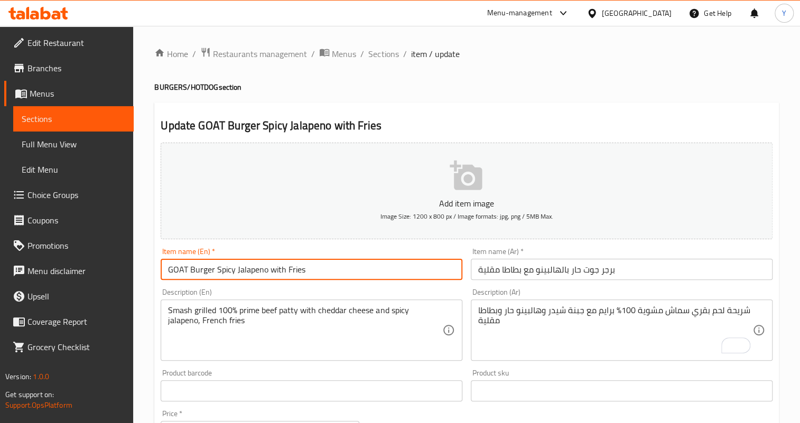
click at [434, 263] on input "GOAT Burger Spicy Jalapeno with Fries" at bounding box center [312, 269] width 302 height 21
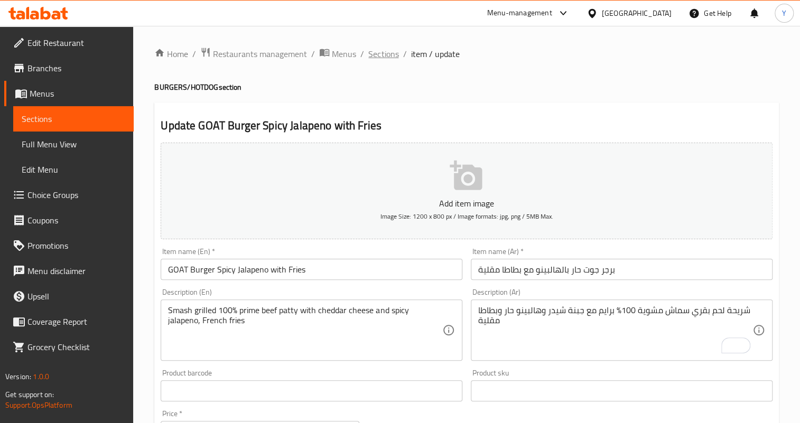
click at [384, 55] on span "Sections" at bounding box center [383, 54] width 30 height 13
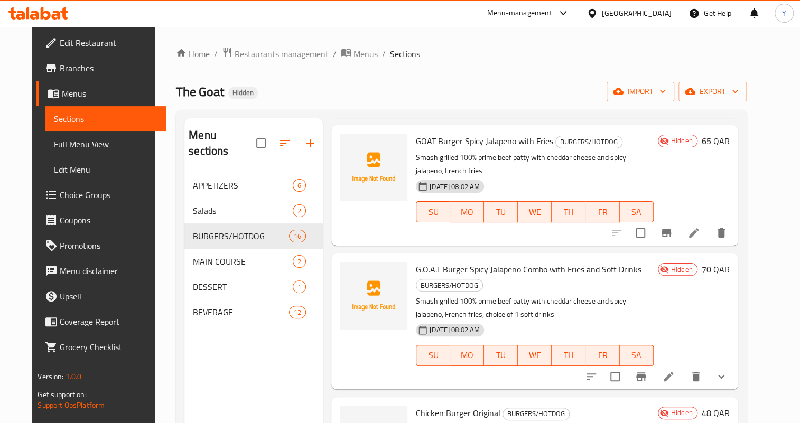
scroll to position [528, 0]
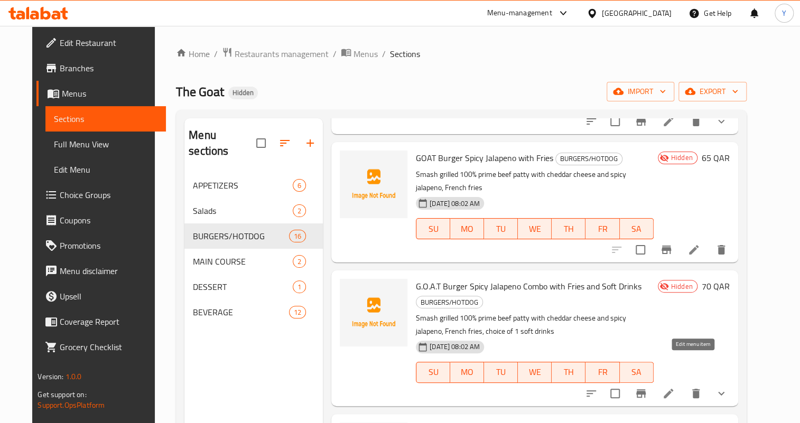
click at [675, 387] on icon at bounding box center [668, 393] width 13 height 13
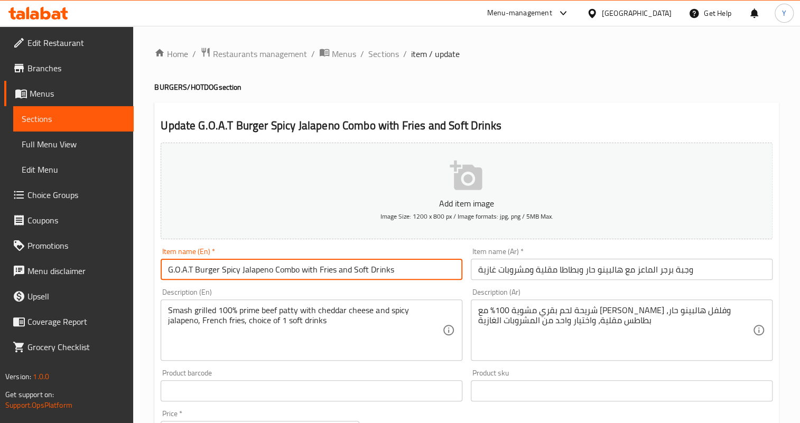
drag, startPoint x: 172, startPoint y: 270, endPoint x: 192, endPoint y: 272, distance: 20.2
click at [192, 272] on input "G.O.A.T Burger Spicy Jalapeno Combo with Fries and Soft Drinks" at bounding box center [312, 269] width 302 height 21
type input "GOAT Burger Spicy Jalapeno Combo with Fries and Soft Drinks"
click at [692, 271] on input "وجبة برجر الماعز مع هالبينو حار وبطاطا مقلية ومشروبات غازية" at bounding box center [622, 269] width 302 height 21
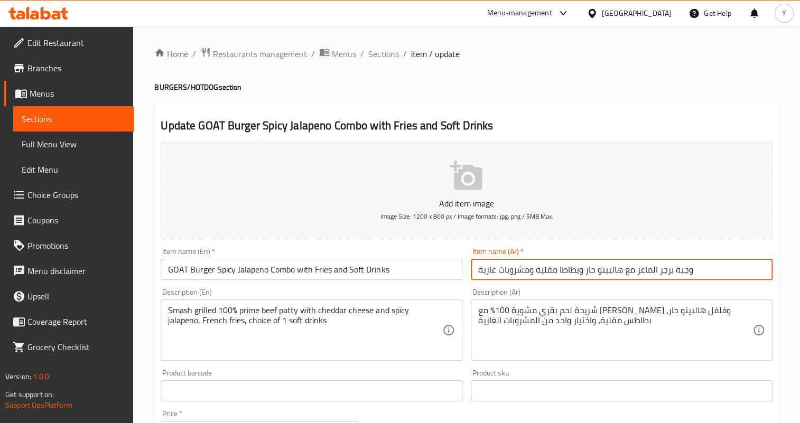
click at [692, 271] on input "وجبة برجر الماعز مع هالبينو حار وبطاطا مقلية ومشروبات غازية" at bounding box center [622, 269] width 302 height 21
click at [660, 270] on input "وجبة برجر الماعز مع هالبينو حار وبطاطا مقلية ومشروبات غازية" at bounding box center [622, 269] width 302 height 21
drag, startPoint x: 702, startPoint y: 271, endPoint x: 693, endPoint y: 272, distance: 9.0
click at [693, 272] on input "وجبة برجر الماعز مع هالبينو حار وبطاطا مقلية ومشروبات غازية" at bounding box center [622, 269] width 302 height 21
drag, startPoint x: 584, startPoint y: 267, endPoint x: 722, endPoint y: 267, distance: 137.4
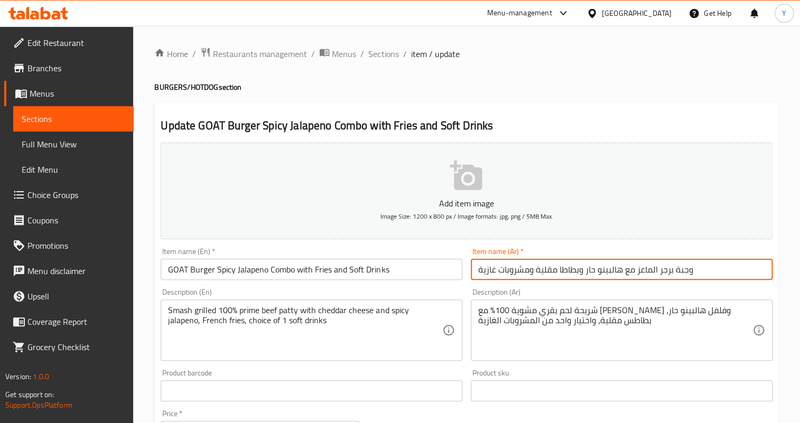
click at [722, 267] on input "وجبة برجر الماعز مع هالبينو حار وبطاطا مقلية ومشروبات غازية" at bounding box center [622, 269] width 302 height 21
click at [581, 271] on input "كومبو برجر جوت حار بالهالبينو وبطاطا مقلية ومشروبات غازية" at bounding box center [622, 269] width 302 height 21
type input "كومبو برجر جوت حار بالهالبينو وبطاطا مقلية ومشروبات غازية"
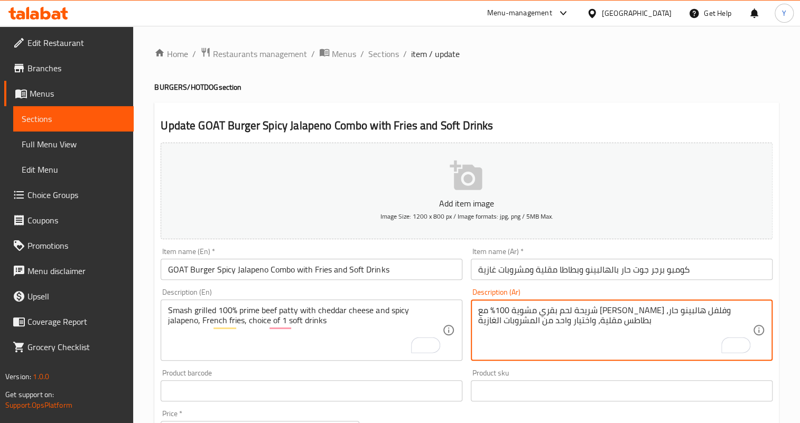
click at [691, 309] on textarea "شريحة لحم بقري مشوية 100% مع جبن شيدر وفلفل هالبينو حار، بطاطس مقلية، واختيار و…" at bounding box center [615, 330] width 274 height 50
click at [589, 309] on textarea "شريحة لحم بقري سماش مشوية 100% مع جبن شيدر وفلفل هالبينو حار، بطاطس مقلية، واخت…" at bounding box center [615, 330] width 274 height 50
click at [529, 311] on textarea "شريحة لحم بقري سماش مشوية 100% برايم مع جبن شيدر وفلفل هالبينو حار، بطاطس مقلية…" at bounding box center [615, 330] width 274 height 50
drag, startPoint x: 486, startPoint y: 307, endPoint x: 480, endPoint y: 309, distance: 5.5
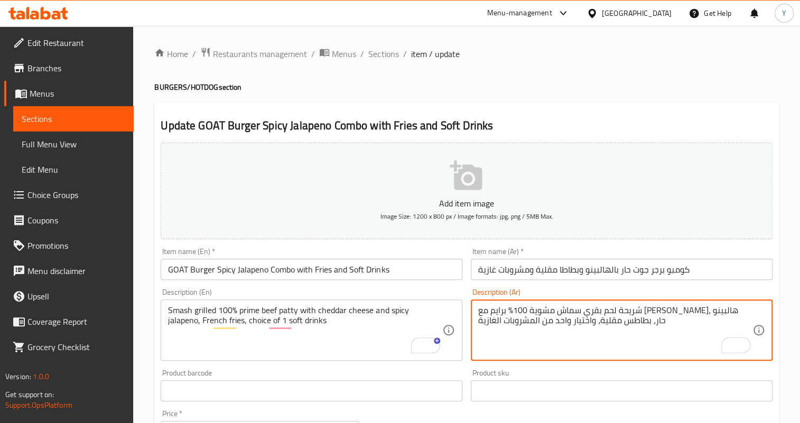
click at [480, 309] on textarea "شريحة لحم بقري سماش مشوية 100% برايم مع جبن شيدر، هالبينو حار، بطاطس مقلية، واخ…" at bounding box center [615, 330] width 274 height 50
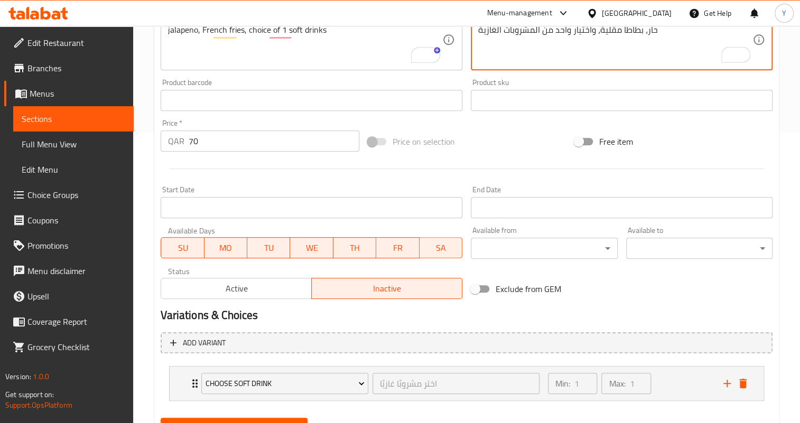
scroll to position [336, 0]
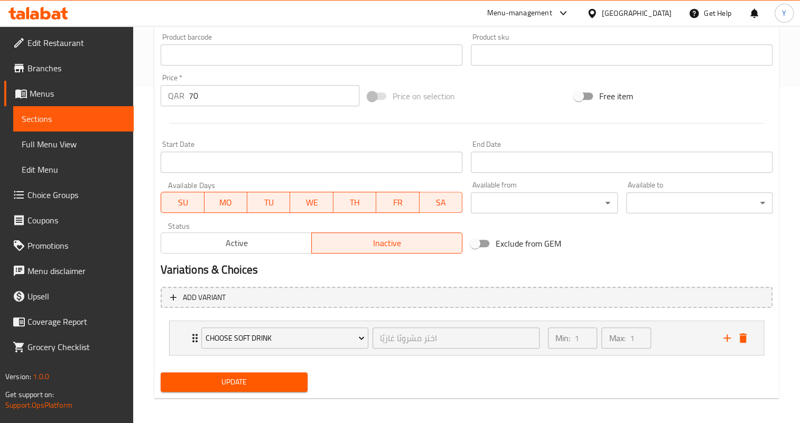
type textarea "شريحة لحم بقري سماش مشوية 100% برايم مع جبن شيدر، هالبينو حار، بطاطا مقلية، واخ…"
click at [257, 380] on span "Update" at bounding box center [233, 382] width 129 height 13
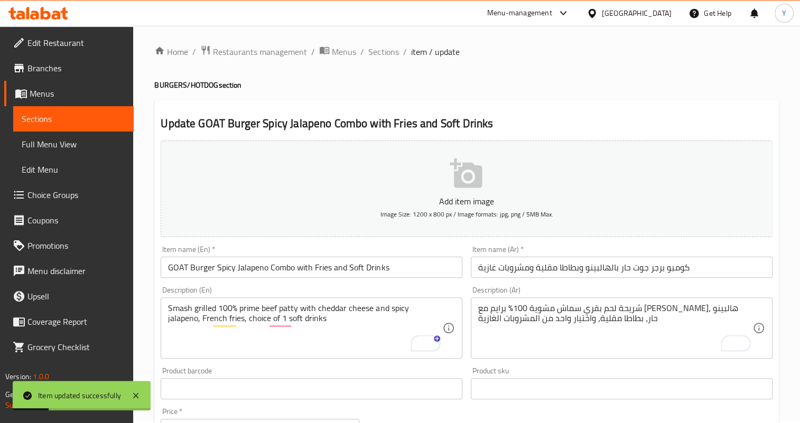
scroll to position [0, 0]
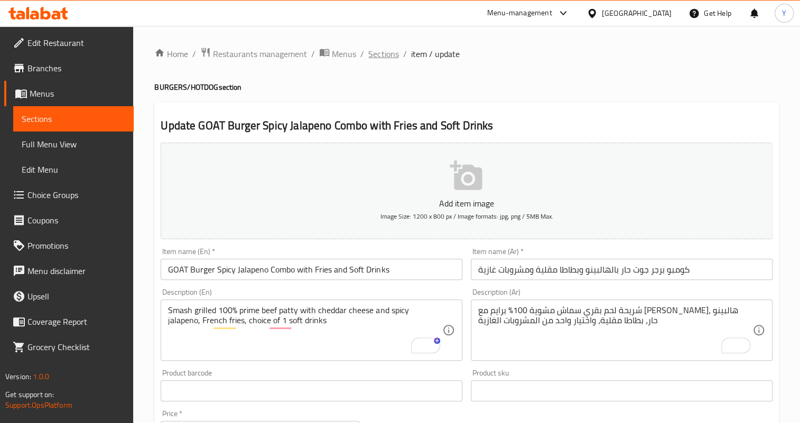
click at [381, 48] on span "Sections" at bounding box center [383, 54] width 30 height 13
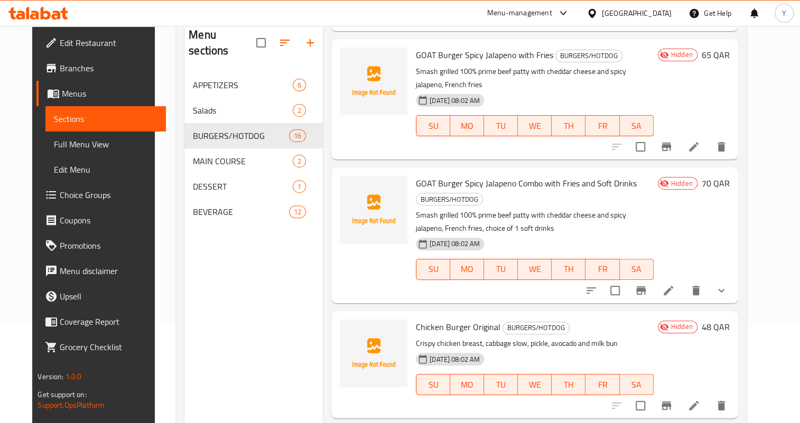
scroll to position [548, 0]
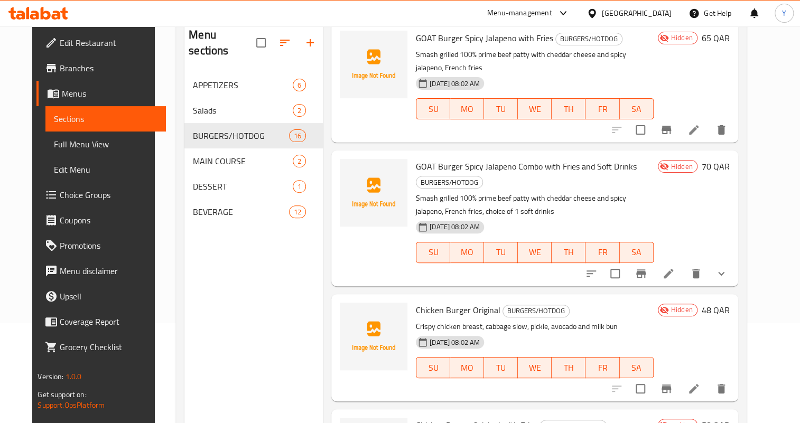
click at [724, 272] on icon "show more" at bounding box center [721, 274] width 6 height 4
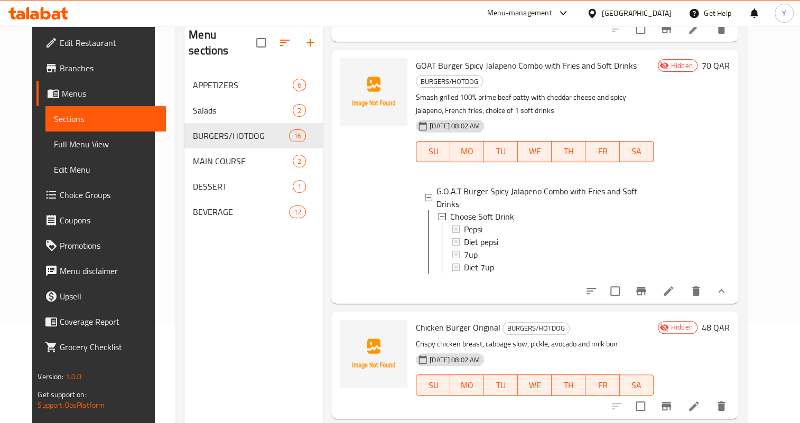
scroll to position [692, 0]
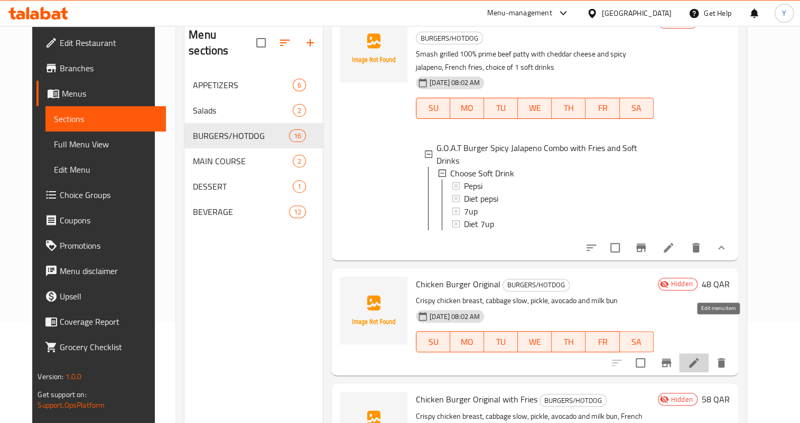
click at [700, 357] on icon at bounding box center [693, 363] width 13 height 13
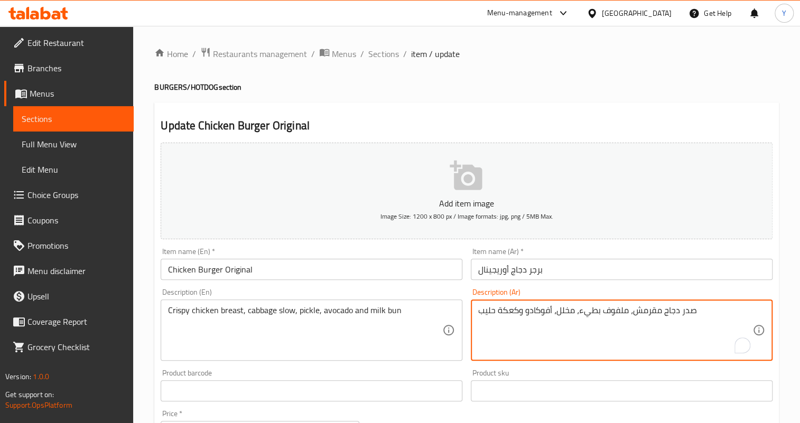
click at [599, 308] on textarea "صدر دجاج مقرمش، ملفوف بطيء، مخلل، أفوكادو وكعكة حليب" at bounding box center [615, 330] width 274 height 50
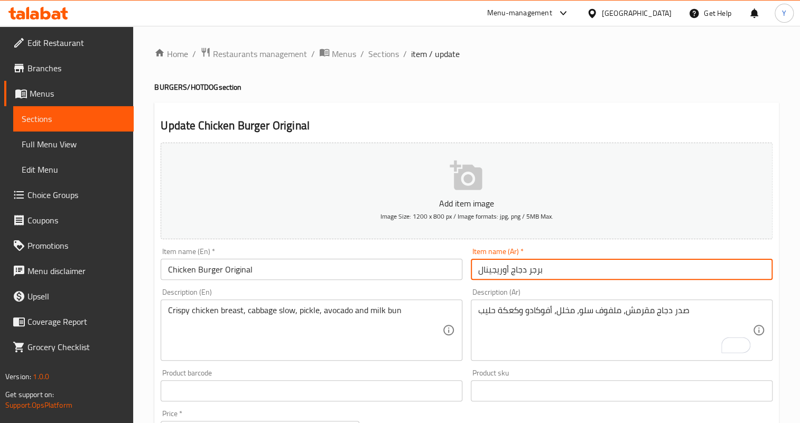
click at [585, 266] on input "برجر دجاج أوريجينال" at bounding box center [622, 269] width 302 height 21
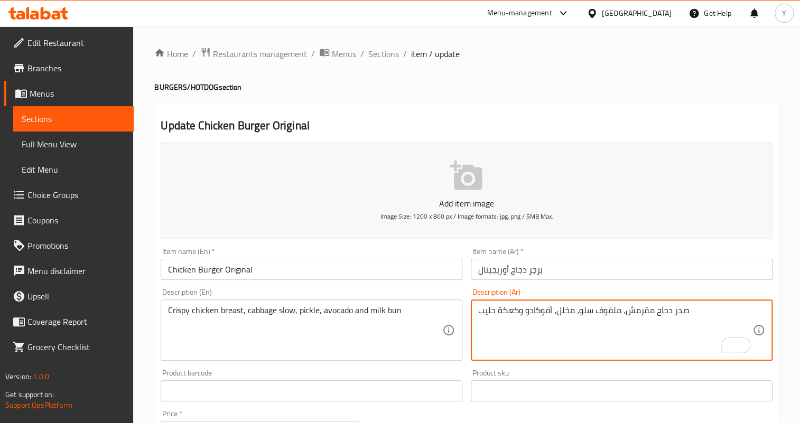
click at [513, 309] on textarea "صدر دجاج مقرمش، ملفوف سلو، مخلل، أفوكادو وكعكة حليب" at bounding box center [615, 330] width 274 height 50
type textarea "صدر دجاج مقرمش، ملفوف سلو، مخلل، أفوكادو وكيزر حليب"
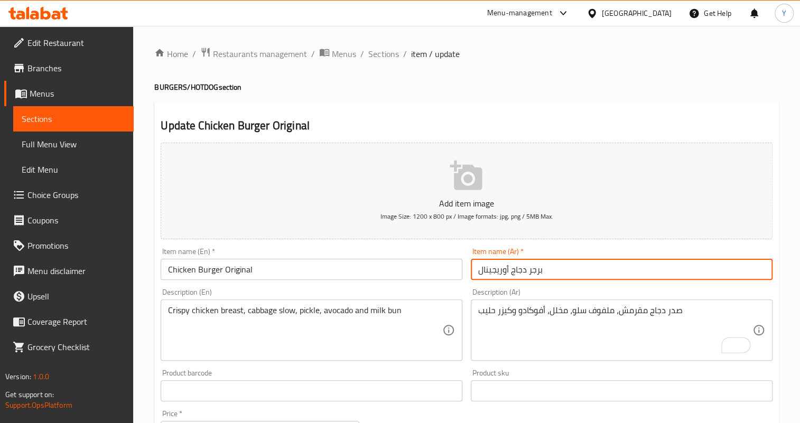
click at [549, 276] on input "برجر دجاج أوريجينال" at bounding box center [622, 269] width 302 height 21
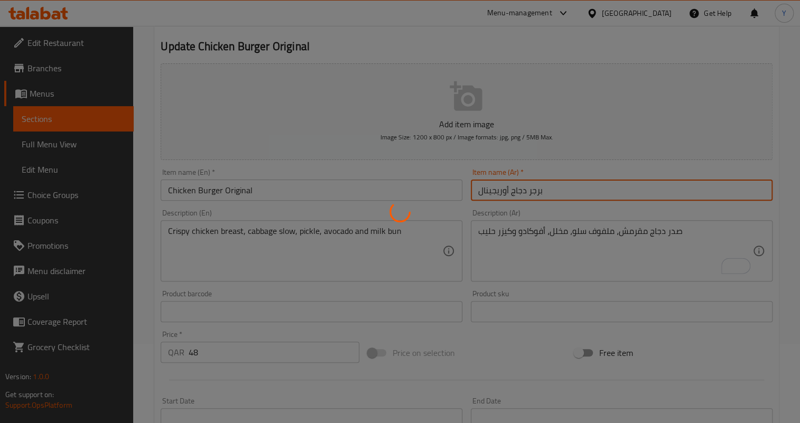
scroll to position [240, 0]
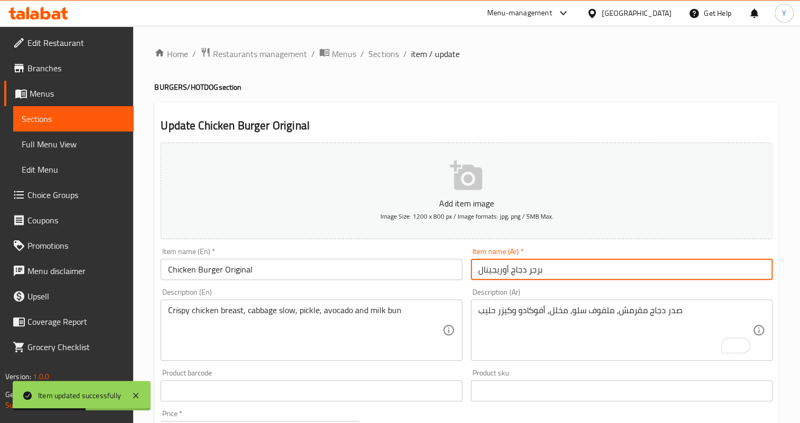
click at [497, 270] on input "برجر دجاج أوريجينال" at bounding box center [622, 269] width 302 height 21
type input "برجر دجاج أورجينال"
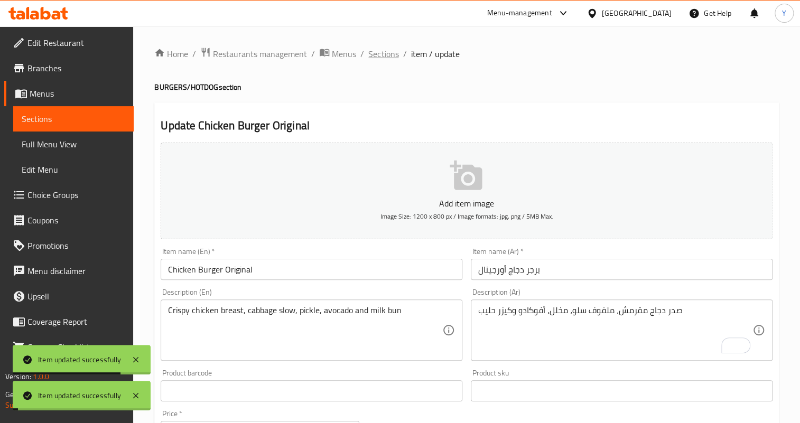
click at [386, 53] on span "Sections" at bounding box center [383, 54] width 30 height 13
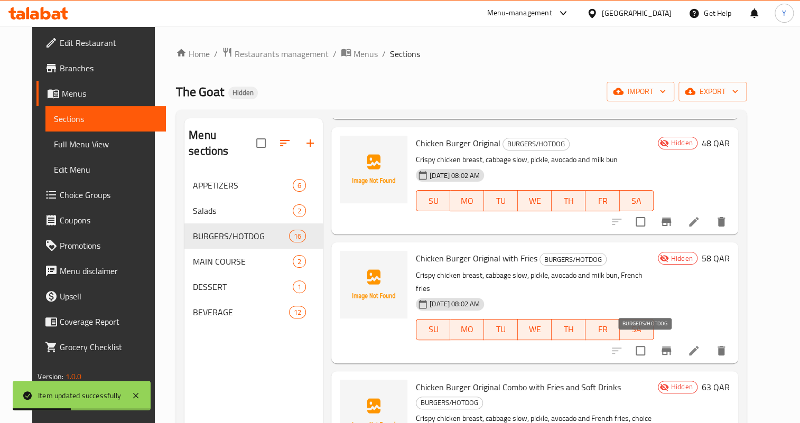
scroll to position [816, 0]
click at [700, 343] on icon at bounding box center [693, 349] width 13 height 13
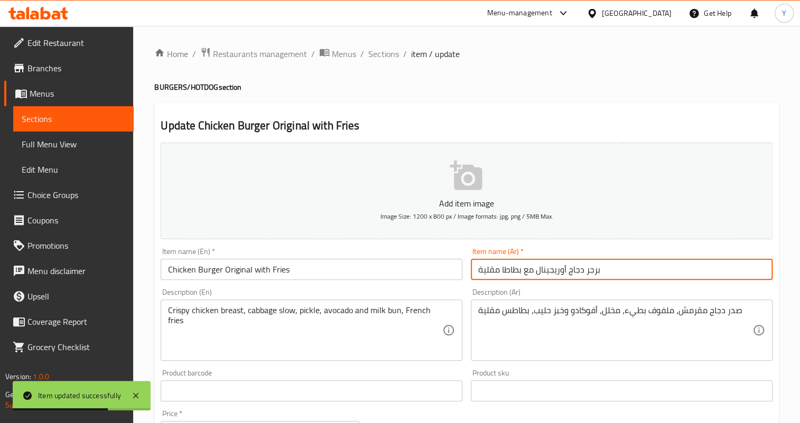
click at [555, 267] on input "برجر دجاج أوريجينال مع بطاطا مقلية" at bounding box center [622, 269] width 302 height 21
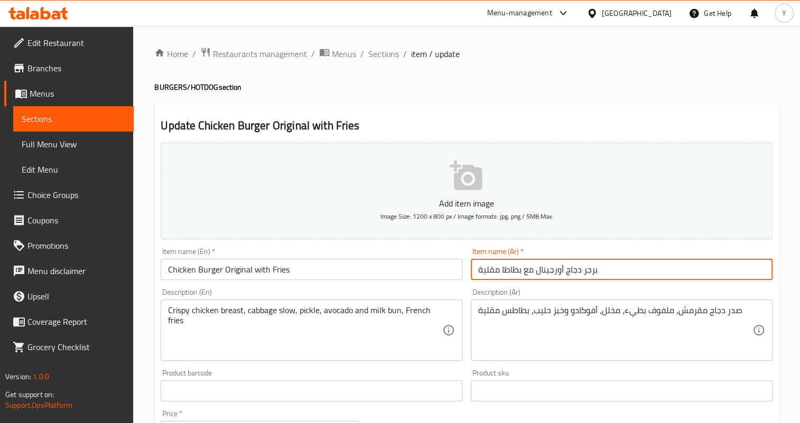
type input "برجر دجاج أورجينال مع بطاطا مقلية"
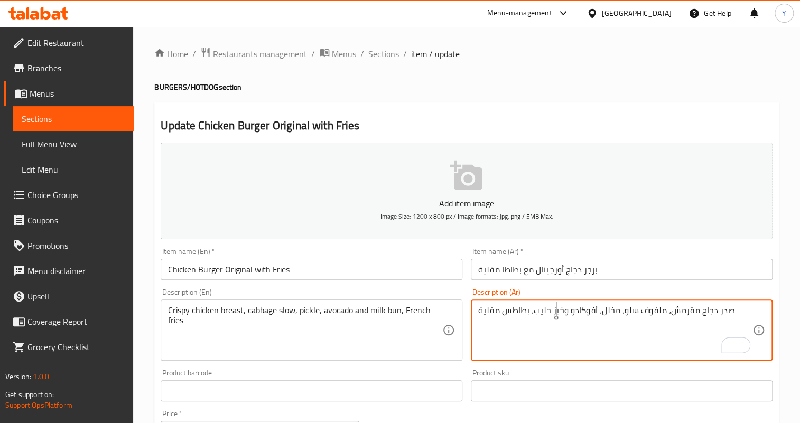
click at [555, 311] on textarea "صدر دجاج مقرمش، ملفوف سلو، مخلل، أفوكادو وخبز حليب، بطاطس مقلية" at bounding box center [615, 330] width 274 height 50
click at [533, 311] on textarea "صدر دجاج مقرمش، ملفوف سلو، مخلل، أفوكادو ، كيزر حليب، بطاطس مقلية" at bounding box center [615, 330] width 274 height 50
click at [503, 307] on textarea "صدر دجاج مقرمش، ملفوف سلو، مخلل، أفوكادو ، كيزر حليب وبطاطس مقلية" at bounding box center [615, 330] width 274 height 50
type textarea "صدر دجاج مقرمش، ملفوف سلو، مخلل، أفوكادو ، كيزر حليب وبطاطا [GEOGRAPHIC_DATA]"
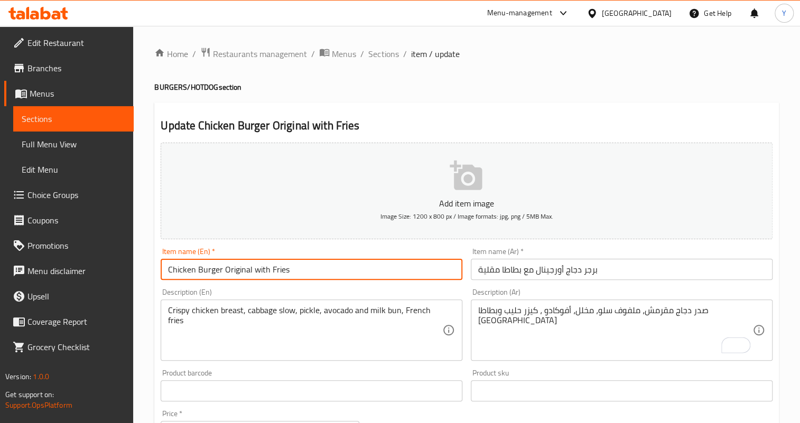
click at [427, 262] on input "Chicken Burger Original with Fries" at bounding box center [312, 269] width 302 height 21
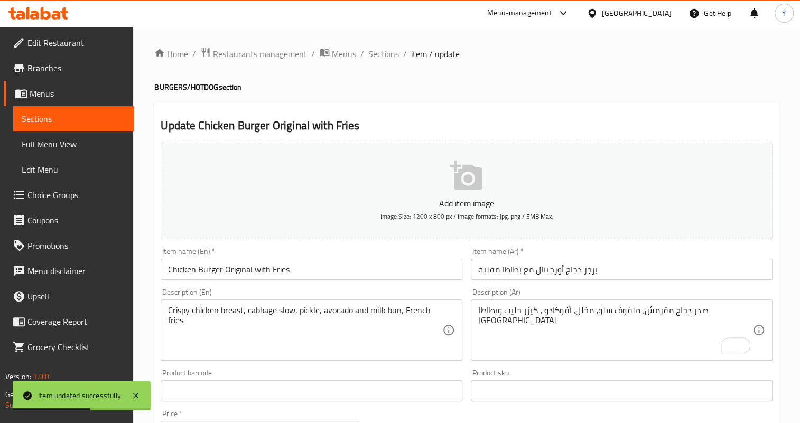
click at [381, 53] on span "Sections" at bounding box center [383, 54] width 30 height 13
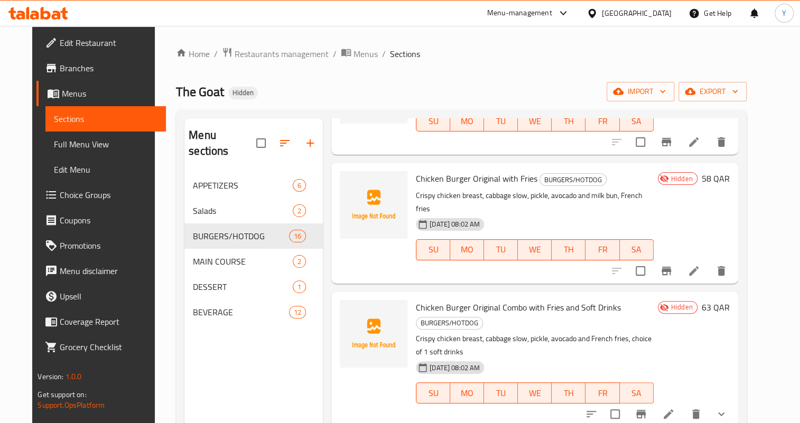
scroll to position [912, 0]
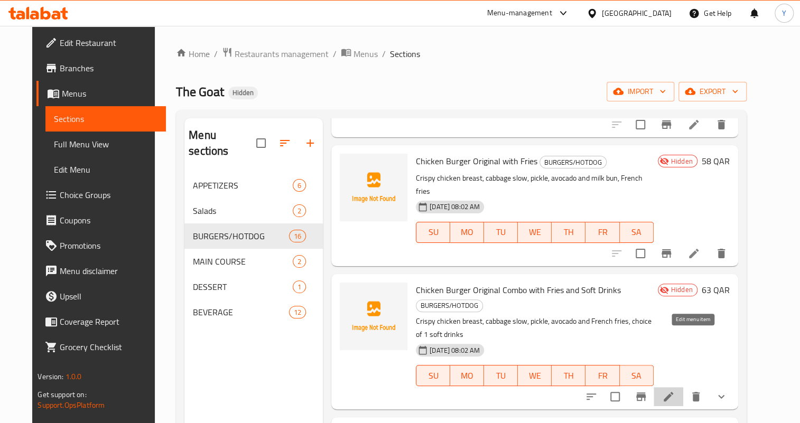
click at [675, 390] on icon at bounding box center [668, 396] width 13 height 13
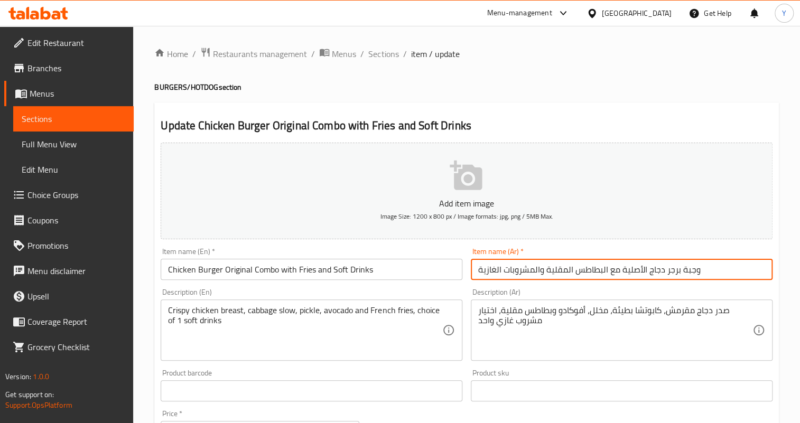
drag, startPoint x: 680, startPoint y: 267, endPoint x: 713, endPoint y: 272, distance: 32.5
click at [713, 272] on input "وجبة برجر دجاج الأصلية مع البطاطس المقلية والمشروبات الغازية" at bounding box center [622, 269] width 302 height 21
click at [632, 272] on input "كومبو برجر دجاج الأصلية مع البطاطس المقلية والمشروبات الغازية" at bounding box center [622, 269] width 302 height 21
click at [577, 268] on input "كومبو برجر دجاج أورجينال مع البطاطس المقلية والمشروبات الغازية" at bounding box center [622, 269] width 302 height 21
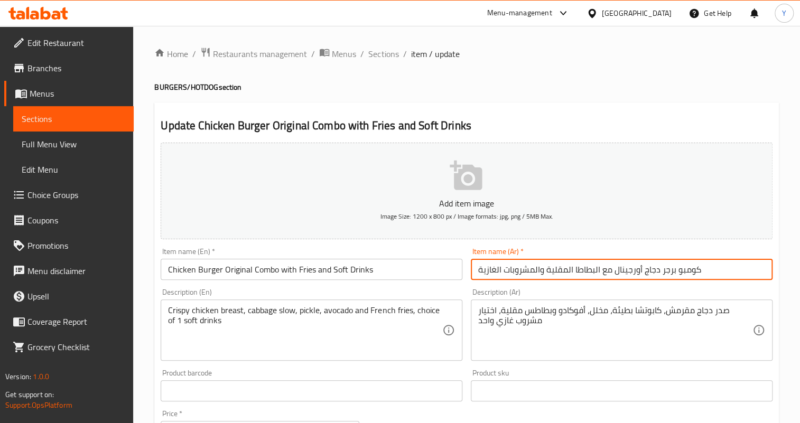
type input "كومبو برجر دجاج أورجينال مع البطاطا المقلية والمشروبات الغازية"
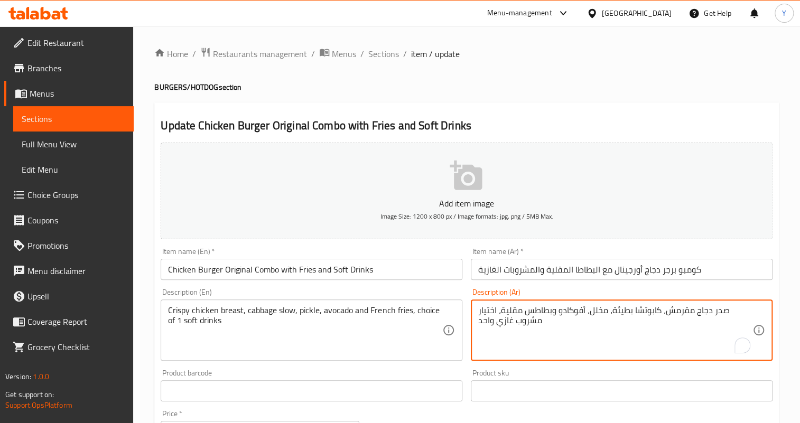
drag, startPoint x: 660, startPoint y: 311, endPoint x: 612, endPoint y: 313, distance: 48.1
drag, startPoint x: 562, startPoint y: 311, endPoint x: 556, endPoint y: 311, distance: 6.3
click at [556, 311] on textarea "صدر دجاج مقرمش، ملفوف سلو، مخلل، أفوكادو وبطاطس مقلية، اختيار مشروب غازي واحد" at bounding box center [615, 330] width 274 height 50
click at [503, 311] on textarea "صدر دجاج مقرمش، ملفوف سلو، مخلل، أفوكادو وبطاطا مقلية، اختيار مشروب غازي واحد" at bounding box center [615, 330] width 274 height 50
drag, startPoint x: 512, startPoint y: 310, endPoint x: 497, endPoint y: 331, distance: 25.4
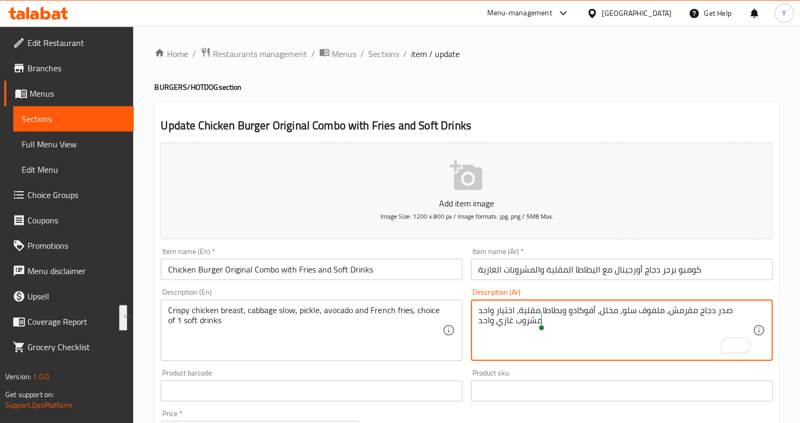
click at [497, 331] on textarea "صدر دجاج مقرمش، ملفوف سلو، مخلل، أفوكادو وبطاطا مقلية، اختيار واحد مشروب غازي و…" at bounding box center [615, 330] width 274 height 50
paste textarea "واختيار واحد من المشروبات الغازية"
click at [484, 324] on textarea "صدر دجاج مقرمش، ملفوف سلو، مخلل، أفوكادو وبطاطا مقلية، واختيار واحد من المشروبا…" at bounding box center [615, 330] width 274 height 50
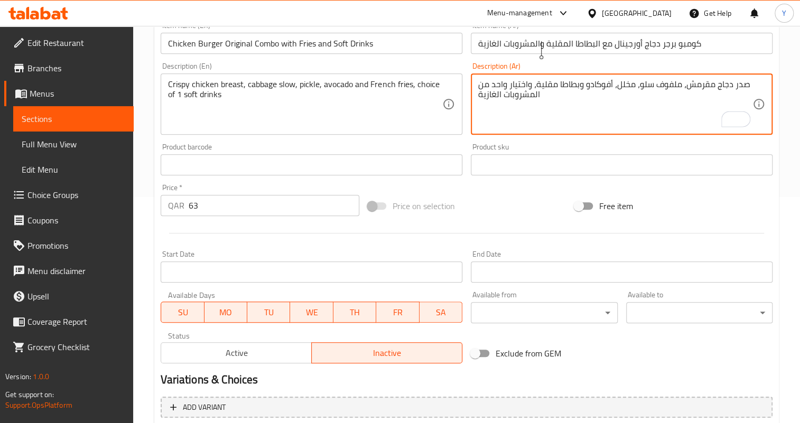
scroll to position [336, 0]
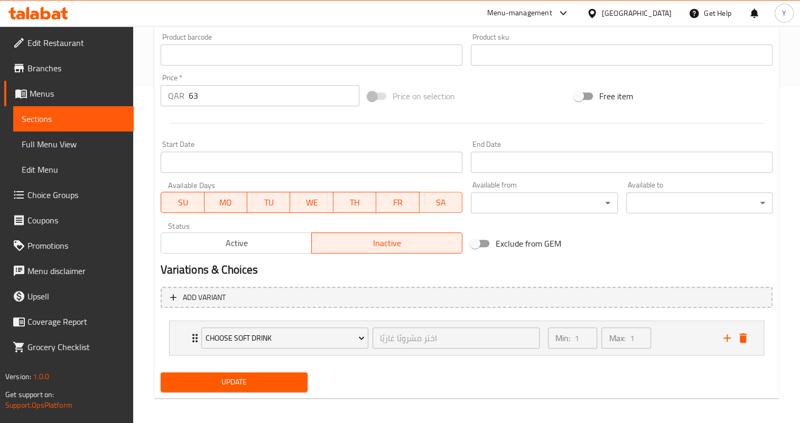
type textarea "صدر دجاج مقرمش، ملفوف سلو، مخلل، أفوكادو وبطاطا مقلية، واختيار واحد من المشروبا…"
click at [262, 389] on button "Update" at bounding box center [234, 382] width 146 height 20
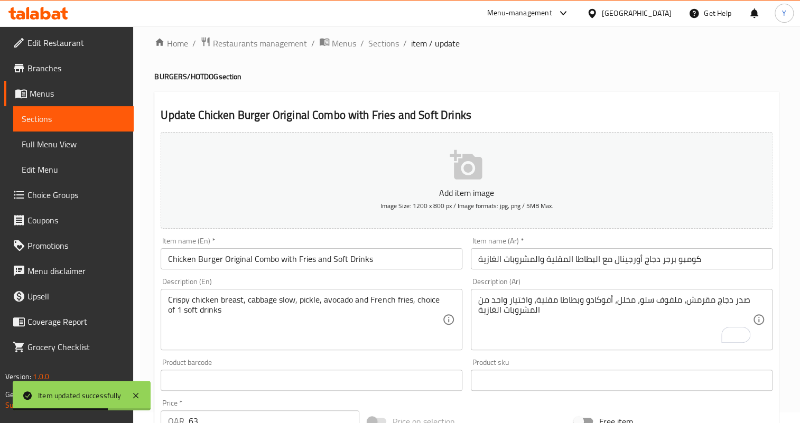
scroll to position [0, 0]
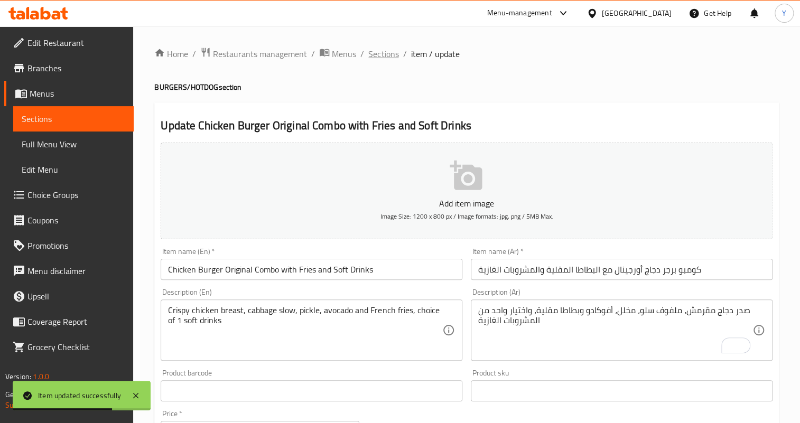
click at [380, 54] on span "Sections" at bounding box center [383, 54] width 30 height 13
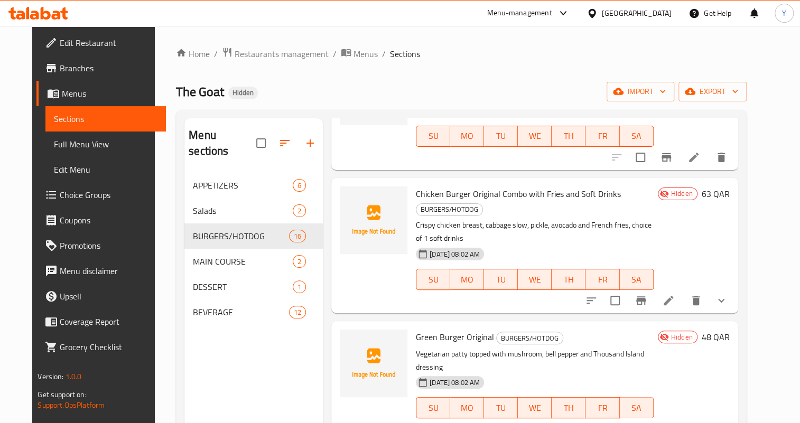
scroll to position [960, 0]
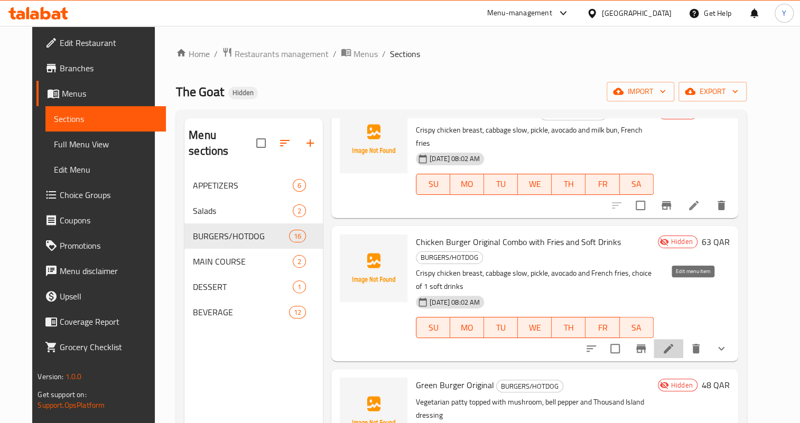
click at [675, 342] on icon at bounding box center [668, 348] width 13 height 13
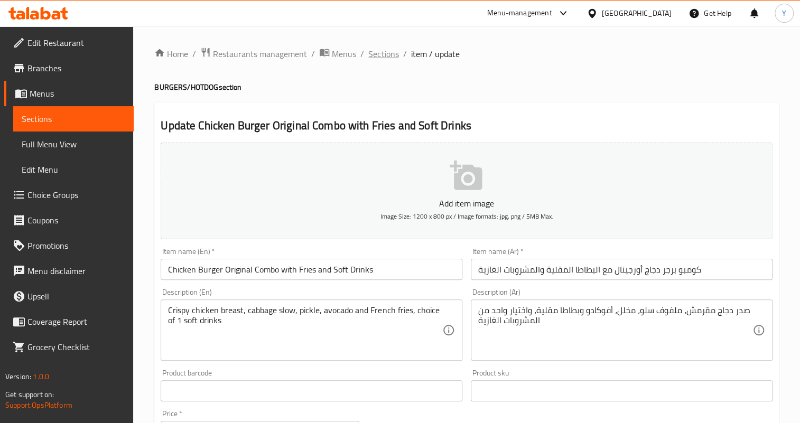
click at [391, 61] on div "Home / Restaurants management / Menus / Sections / item / update BURGERS/HOTDOG…" at bounding box center [466, 395] width 624 height 696
click at [391, 57] on span "Sections" at bounding box center [383, 54] width 30 height 13
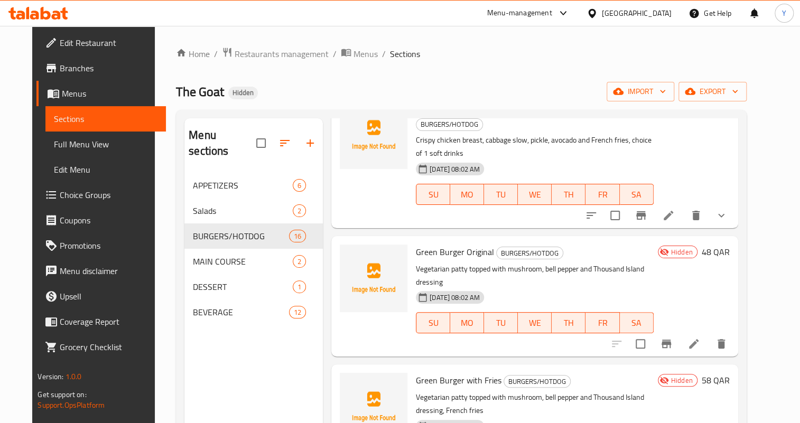
scroll to position [1104, 0]
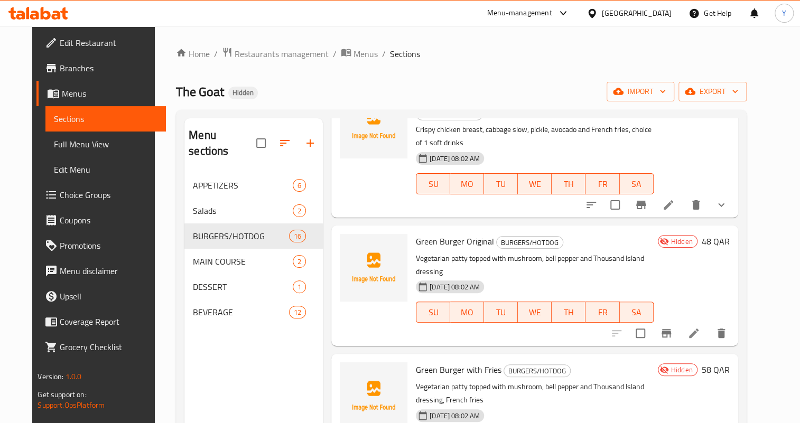
click at [708, 324] on li at bounding box center [694, 333] width 30 height 19
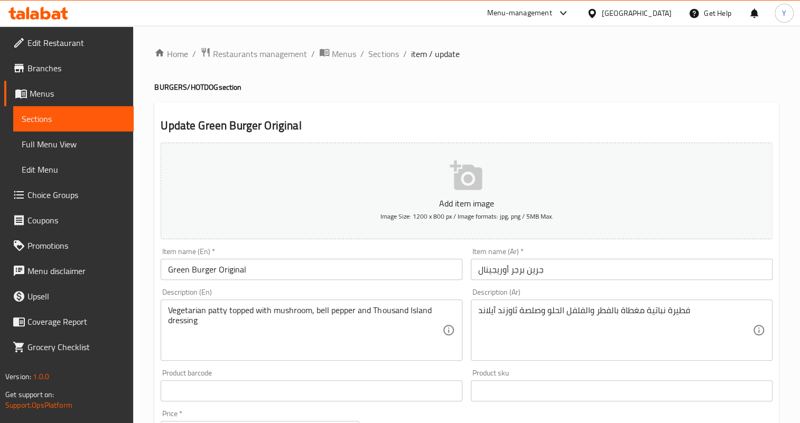
click at [496, 272] on input "جرين برجر أوريجينال" at bounding box center [622, 269] width 302 height 21
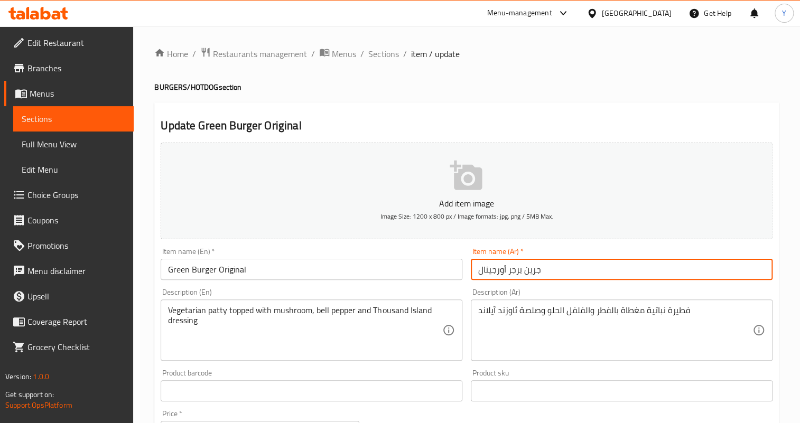
type input "جرين برجر أورجينال"
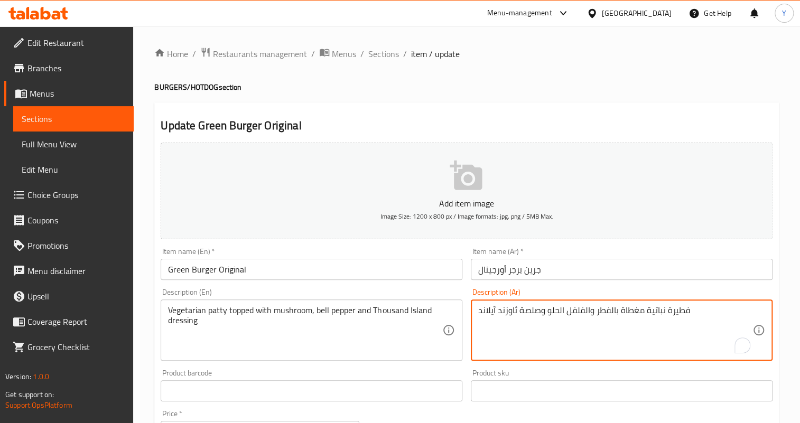
click at [670, 312] on textarea "فطيرة نباتية مغطاة بالفطر والفلفل الحلو وصلصة ثاوزند آيلاند" at bounding box center [615, 330] width 274 height 50
type textarea "شريحة نباتية مغطاة بالفطر والفلفل الحلو وصلصة ثاوزند آيلاند"
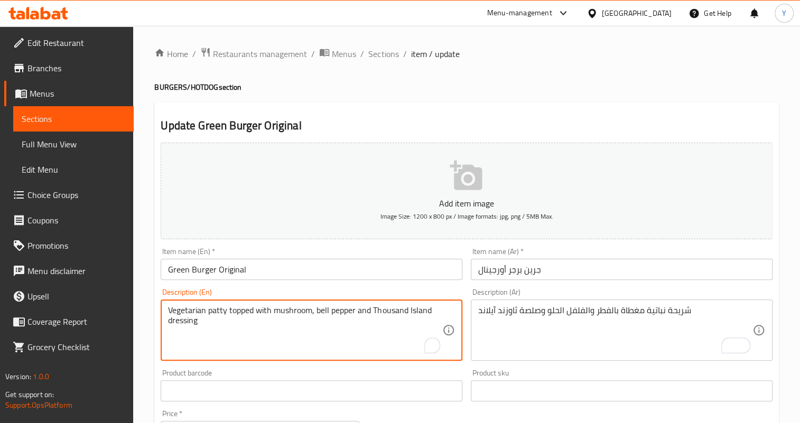
drag, startPoint x: 316, startPoint y: 307, endPoint x: 353, endPoint y: 307, distance: 37.5
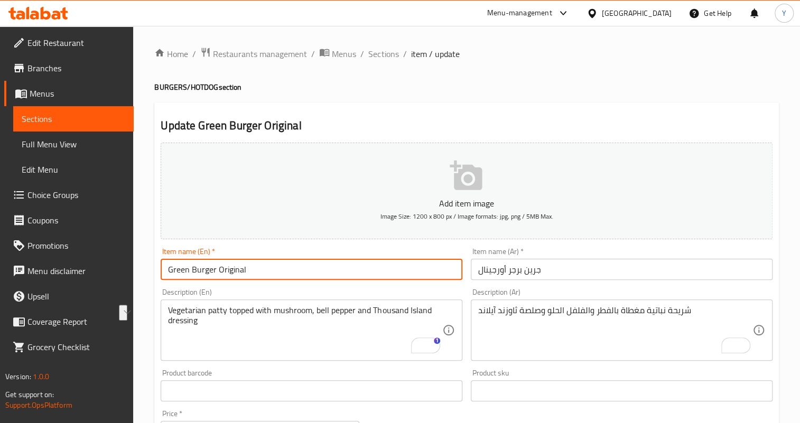
click at [443, 268] on input "Green Burger Original" at bounding box center [312, 269] width 302 height 21
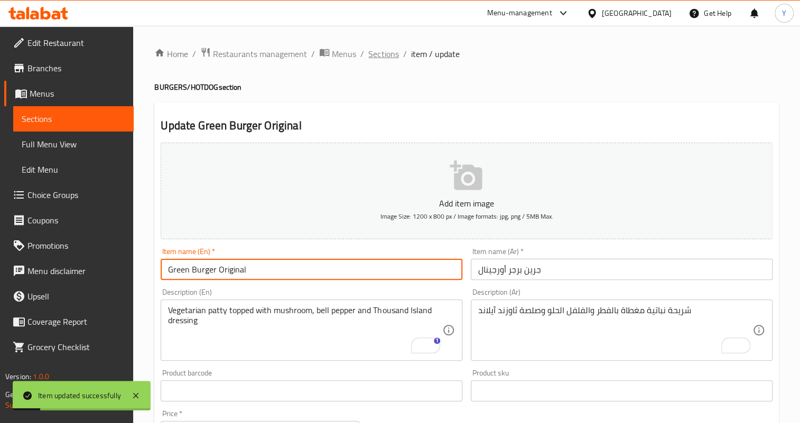
click at [387, 53] on span "Sections" at bounding box center [383, 54] width 30 height 13
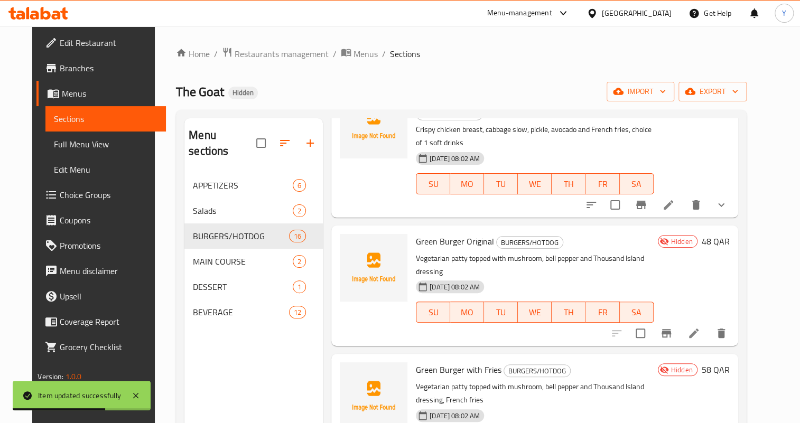
scroll to position [1152, 0]
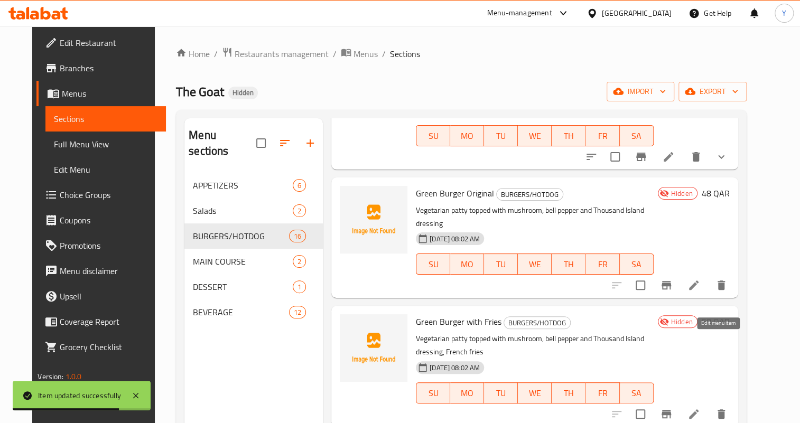
click at [700, 408] on icon at bounding box center [693, 414] width 13 height 13
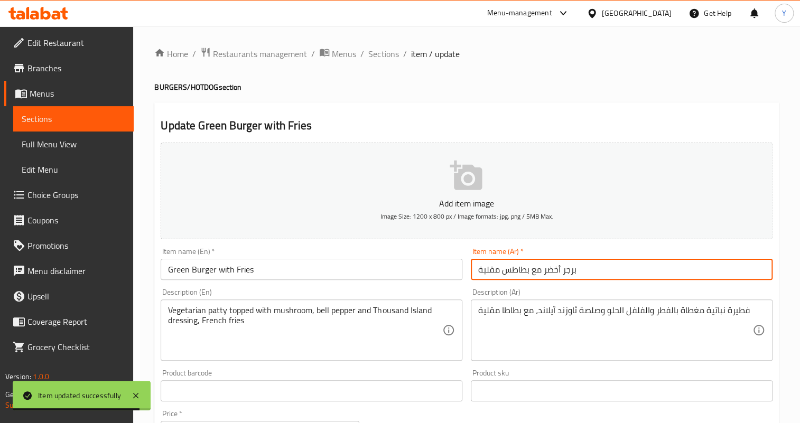
click at [549, 272] on input "برجر أخضر مع بطاطس مقلية" at bounding box center [622, 269] width 302 height 21
click at [544, 269] on input "برجر أخضر مع بطاطس مقلية" at bounding box center [622, 269] width 302 height 21
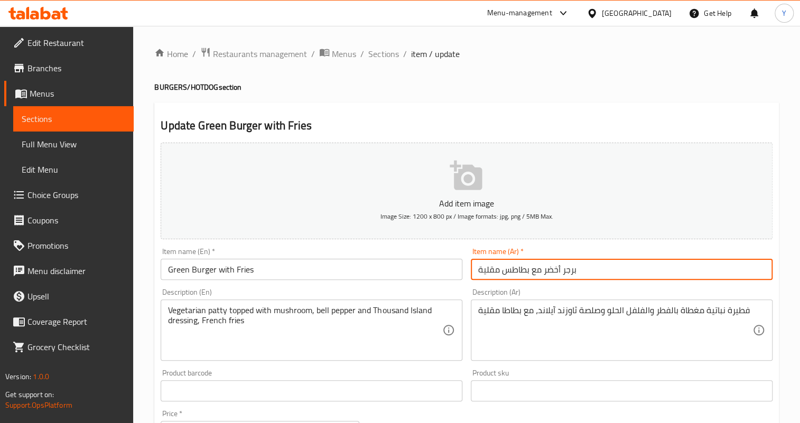
drag, startPoint x: 544, startPoint y: 269, endPoint x: 598, endPoint y: 274, distance: 53.6
click at [598, 274] on input "برجر أخضر مع بطاطس مقلية" at bounding box center [622, 269] width 302 height 21
click at [503, 271] on input "جرين برجر مع بطاطس مقلية" at bounding box center [622, 269] width 302 height 21
type input "جرين برجر مع بطاطا [GEOGRAPHIC_DATA]"
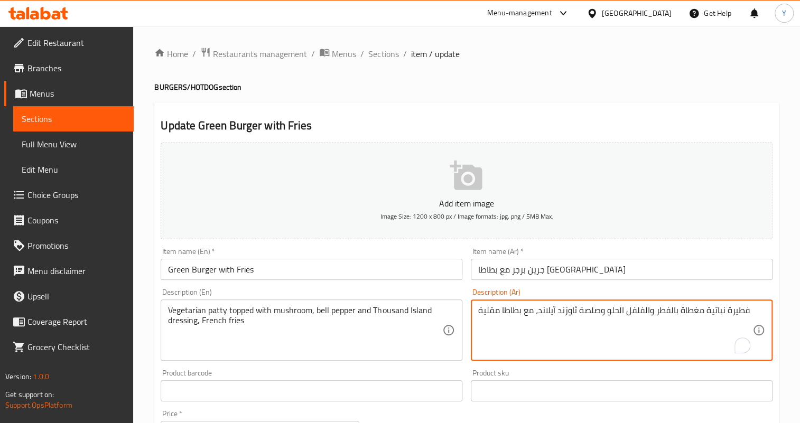
click at [732, 307] on textarea "فطيرة نباتية مغطاة بالفطر والفلفل الحلو وصلصة ثاوزند آيلاند، مع بطاطا مقلية" at bounding box center [615, 330] width 274 height 50
drag, startPoint x: 648, startPoint y: 309, endPoint x: 655, endPoint y: 310, distance: 6.4
click at [655, 310] on textarea "شريحة نباتية مغطاة بالفطر والفلفل الحلو وصلصة ثاوزند آيلاند، مع بطاطا مقلية" at bounding box center [615, 330] width 274 height 50
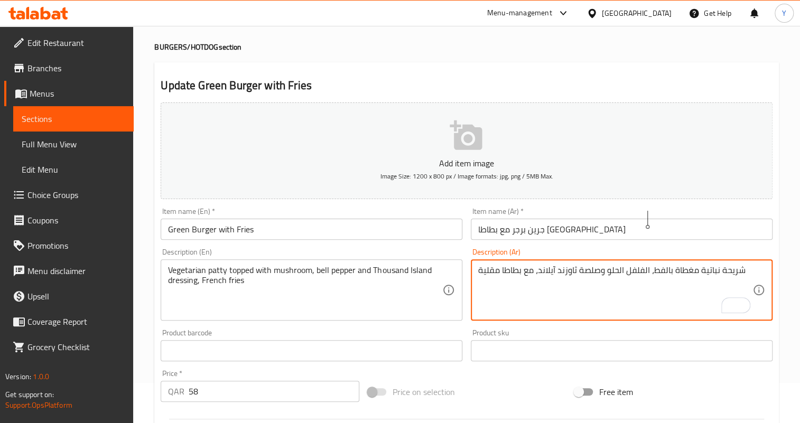
scroll to position [96, 0]
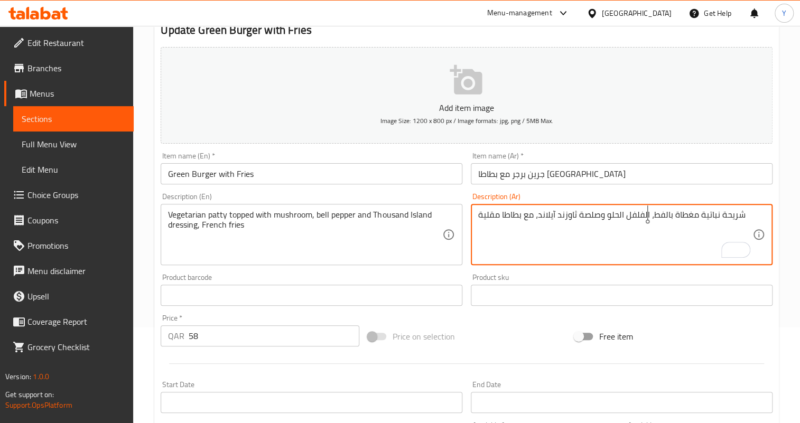
type textarea "شريحة نباتية مغطاة بالفط، الفلفل الحلو وصلصة ثاوزند آيلاند، مع بطاطا مقلية"
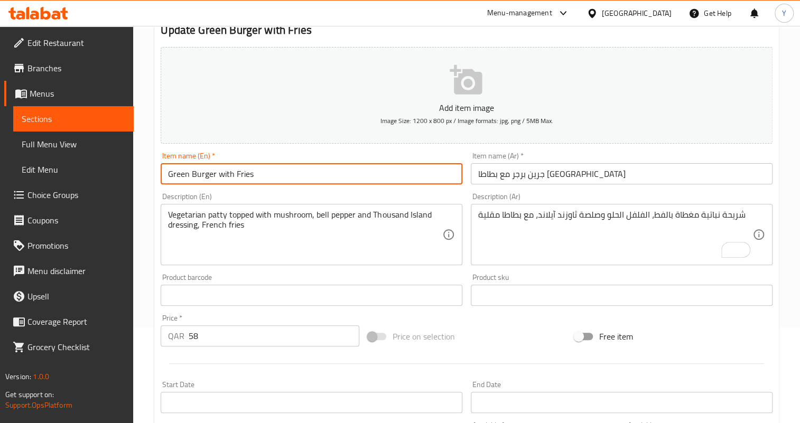
click at [407, 169] on input "Green Burger with Fries" at bounding box center [312, 173] width 302 height 21
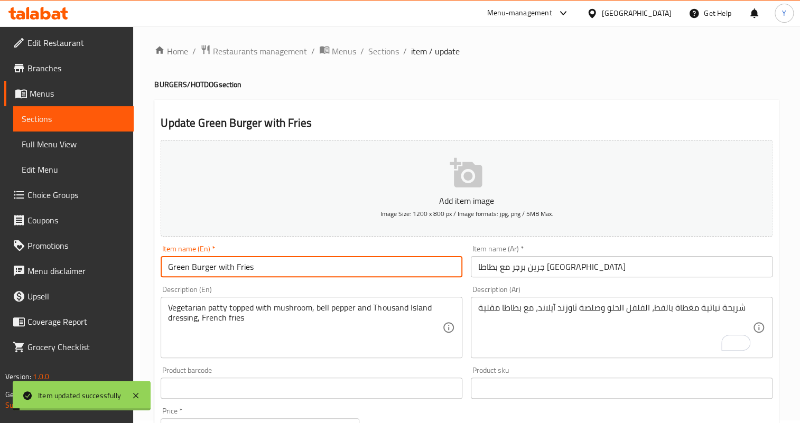
scroll to position [0, 0]
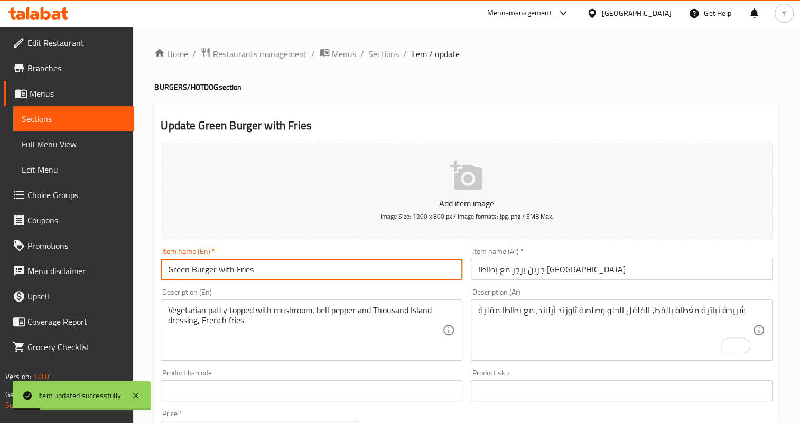
click at [383, 51] on span "Sections" at bounding box center [383, 54] width 30 height 13
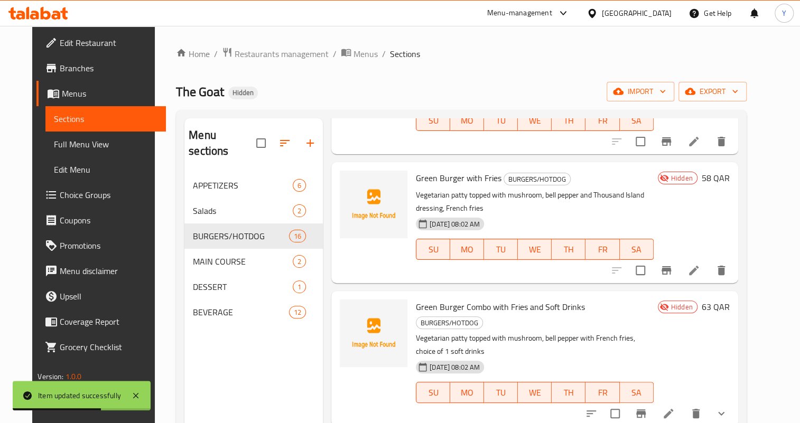
scroll to position [1297, 0]
click at [673, 408] on icon at bounding box center [669, 413] width 10 height 10
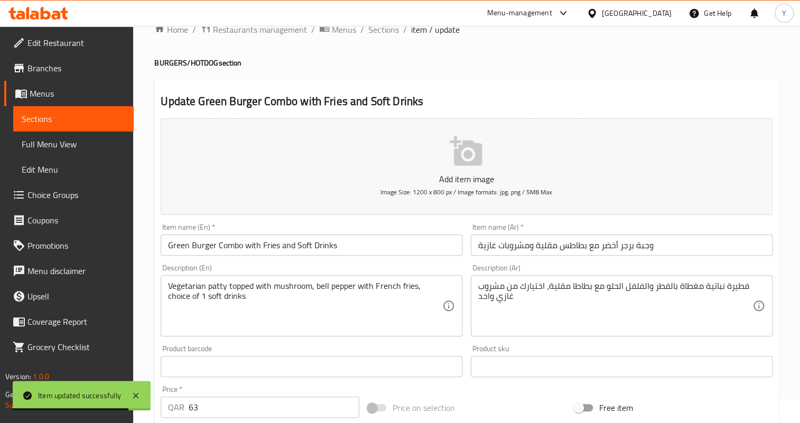
scroll to position [48, 0]
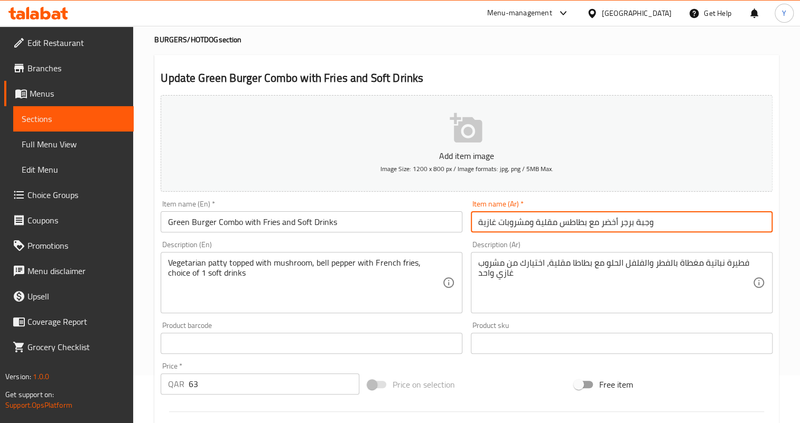
drag, startPoint x: 598, startPoint y: 221, endPoint x: 665, endPoint y: 227, distance: 66.8
click at [665, 227] on input "وجبة برجر أخضر مع بطاطس مقلية ومشروبات غازية" at bounding box center [622, 221] width 302 height 21
click at [562, 224] on input "كومبو جرين برجر مع بطاطس مقلية ومشروبات غازية" at bounding box center [622, 221] width 302 height 21
type input "كومبو جرين برجر مع بطاطا مقلية ومشروبات غازية"
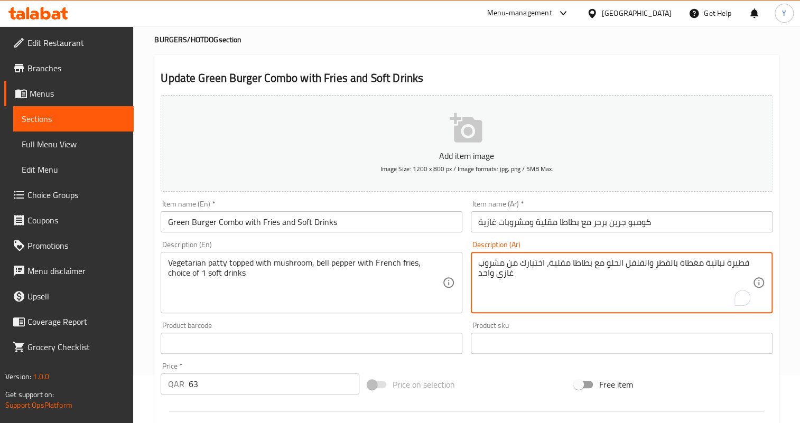
click at [733, 259] on textarea "فطيرة نباتية مغطاة بالفطر والفلفل الحلو مع بطاطا مقلية، اختيارك من مشروب غازي و…" at bounding box center [615, 283] width 274 height 50
click at [654, 262] on textarea "شريحة نباتية مغطاة بالفطر والفلفل الحلو مع بطاطا مقلية، اختيارك من مشروب غازي و…" at bounding box center [615, 283] width 274 height 50
drag, startPoint x: 540, startPoint y: 263, endPoint x: 482, endPoint y: 273, distance: 59.5
click at [482, 273] on textarea "شريحة نباتية مغطاة بالفطر، الفلفل الحلو مع بطاطا مقلية، اختيارك من مشروب غازي و…" at bounding box center [615, 283] width 274 height 50
click at [478, 262] on textarea "شريحة نباتية مغطاة بالفطر، الفلفل الحلو مع بطاطا مقلية، د" at bounding box center [615, 283] width 274 height 50
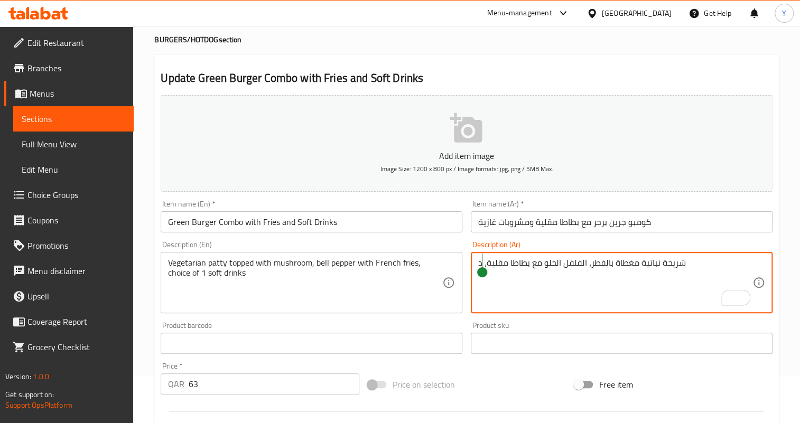
paste textarea "واختيار واحد من المشروبات الغازية"
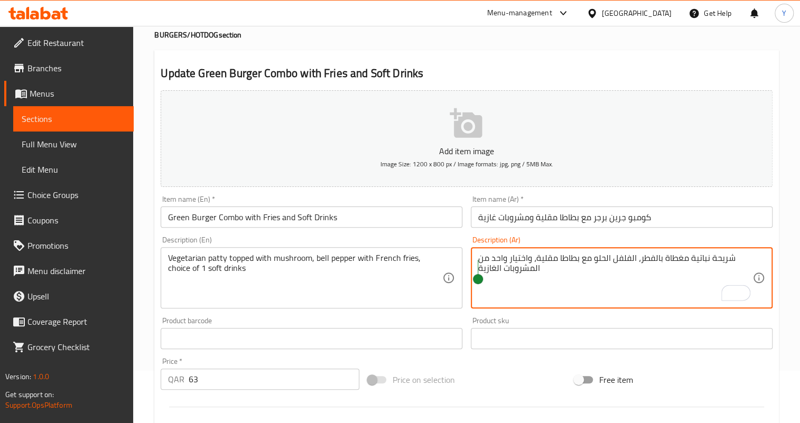
scroll to position [52, 0]
type textarea "شريحة نباتية مغطاة بالفطر، الفلفل الحلو مع بطاطا مقلية، واختيار واحد من المشروب…"
click at [432, 207] on input "Green Burger Combo with Fries and Soft Drinks" at bounding box center [312, 217] width 302 height 21
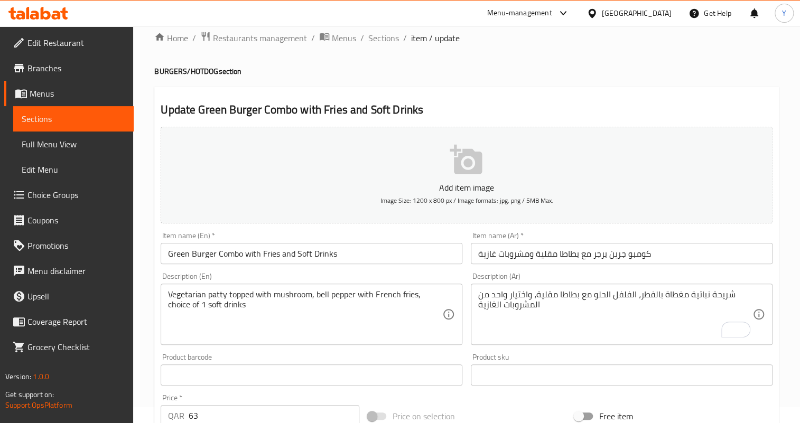
scroll to position [0, 0]
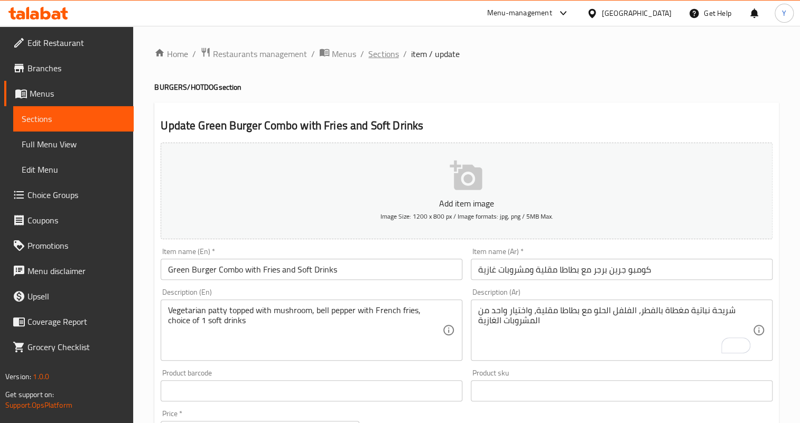
click at [395, 52] on span "Sections" at bounding box center [383, 54] width 30 height 13
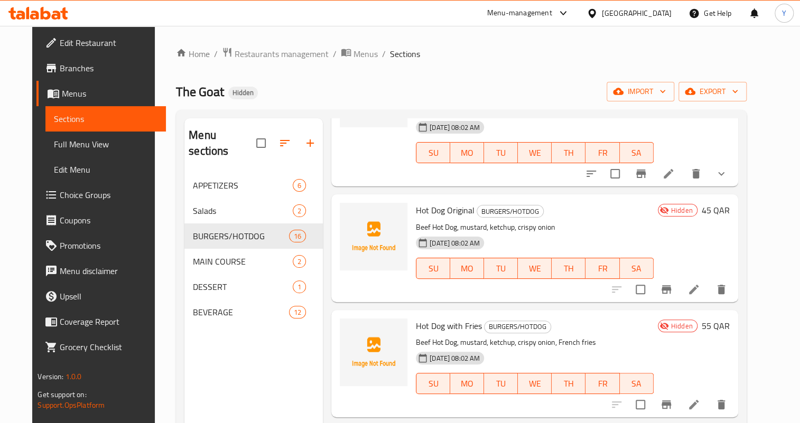
scroll to position [1537, 0]
click at [708, 279] on li at bounding box center [694, 288] width 30 height 19
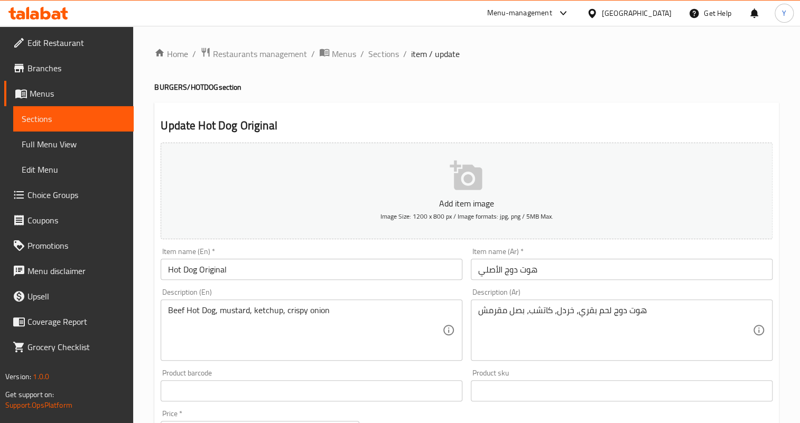
click at [492, 266] on input "هوت دوج الأصلي" at bounding box center [622, 269] width 302 height 21
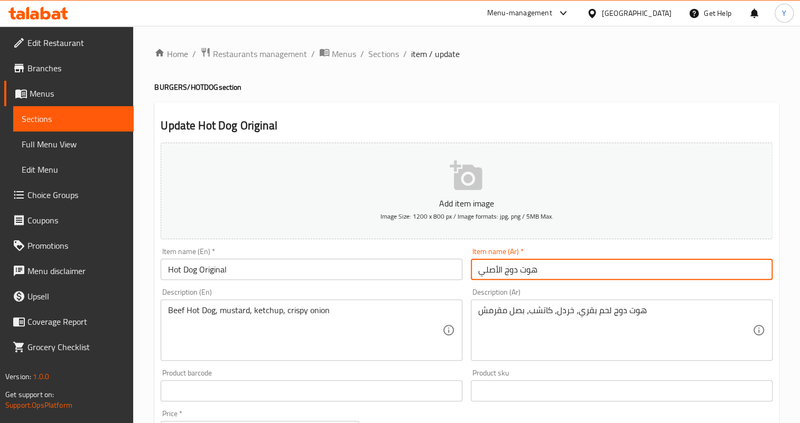
click at [492, 266] on input "هوت دوج الأصلي" at bounding box center [622, 269] width 302 height 21
type input "هوت دوج أورجينال"
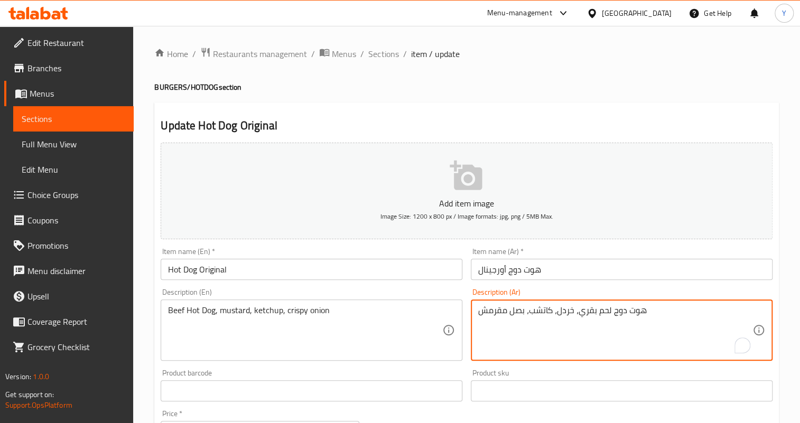
click at [562, 312] on textarea "هوت دوج لحم بقري، خردل، كاتشب، بصل مقرمش" at bounding box center [615, 330] width 274 height 50
type textarea "هوت دوج لحم بقري، مستردة، كاتشب، بصل مقرمش"
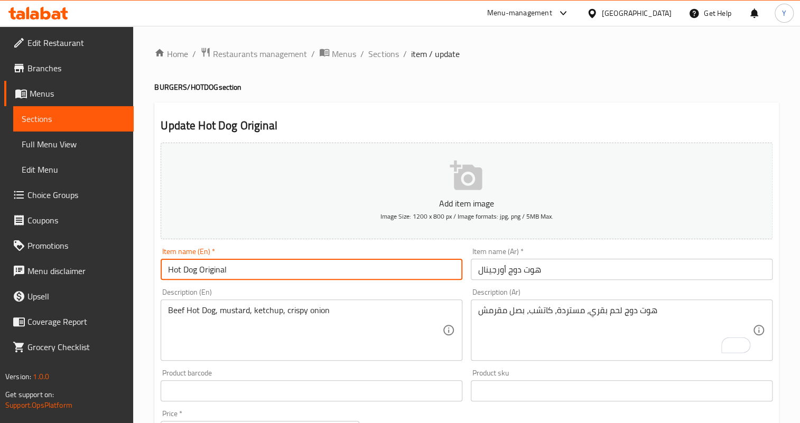
click at [414, 275] on input "Hot Dog Original" at bounding box center [312, 269] width 302 height 21
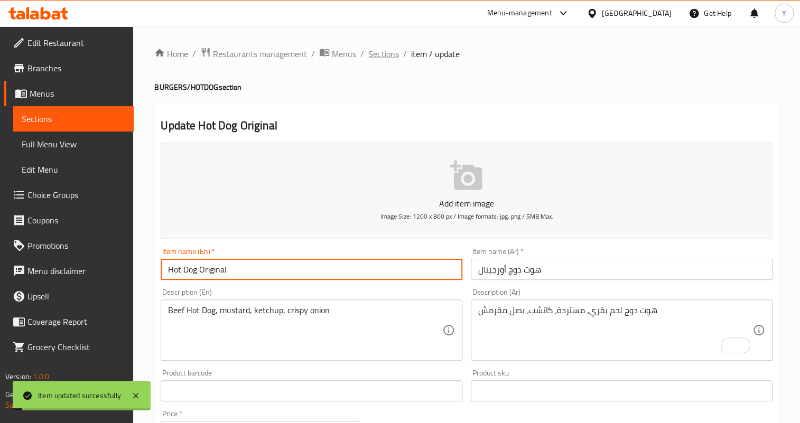
click at [386, 51] on span "Sections" at bounding box center [383, 54] width 30 height 13
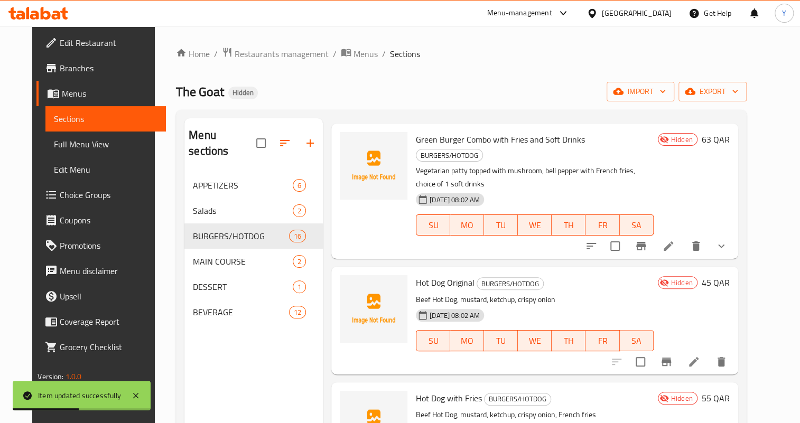
scroll to position [1489, 0]
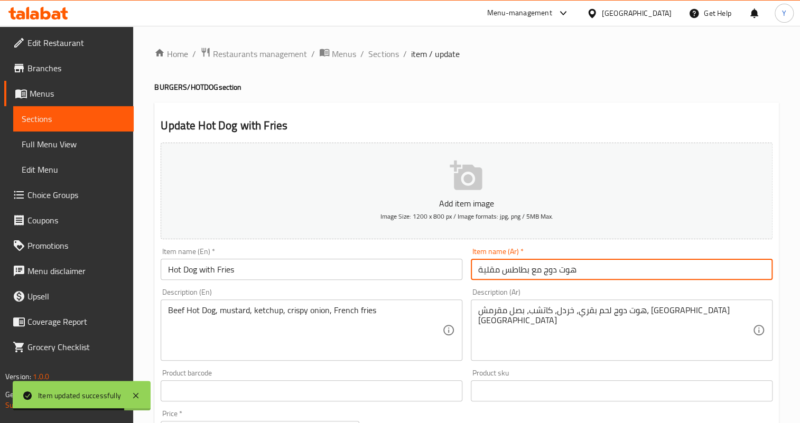
click at [505, 269] on input "هوت دوج مع بطاطس مقلية" at bounding box center [622, 269] width 302 height 21
type input "هوت دوج مع بطاطا مقلية"
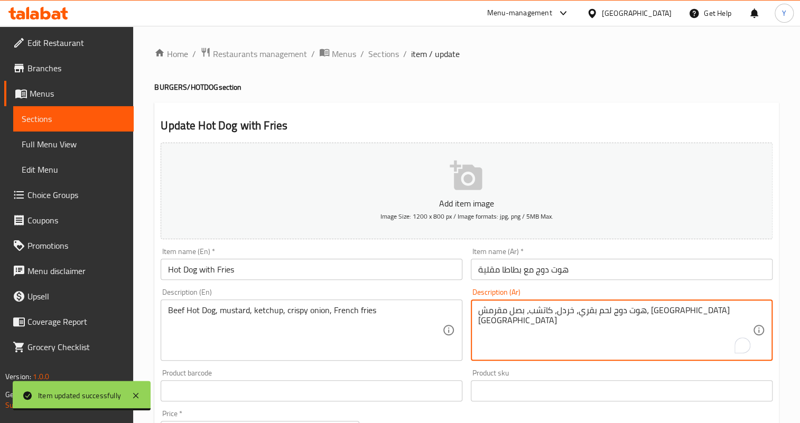
click at [623, 315] on textarea "هوت دوج لحم بقري، خردل، كاتشب، بصل مقرمش، [GEOGRAPHIC_DATA] [GEOGRAPHIC_DATA]" at bounding box center [615, 330] width 274 height 50
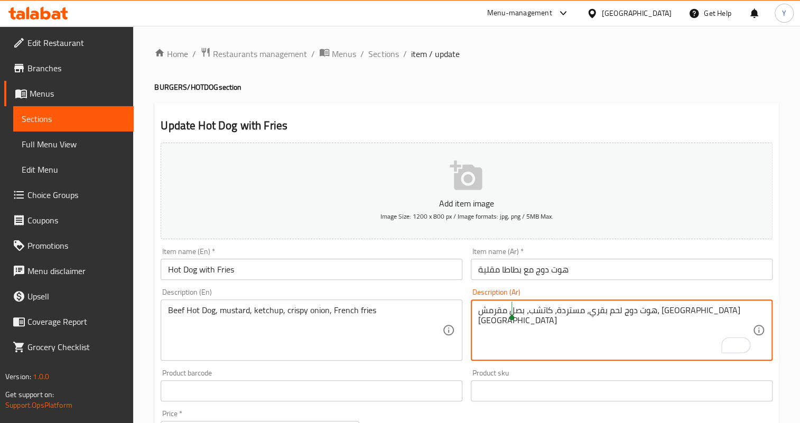
click at [505, 312] on textarea "هوت دوج لحم بقري، مستردة، كاتشب، بصل مقرمش، [GEOGRAPHIC_DATA] [GEOGRAPHIC_DATA]" at bounding box center [615, 330] width 274 height 50
click at [524, 309] on textarea "هوت دوج لحم بقري، مستردة، كاتشب، بصل مقرمش، بطاطا [GEOGRAPHIC_DATA]" at bounding box center [615, 330] width 274 height 50
type textarea "هوت دوج لحم بقري، مستردة، كاتشب، بصل مقرمش وبطاطا [GEOGRAPHIC_DATA]"
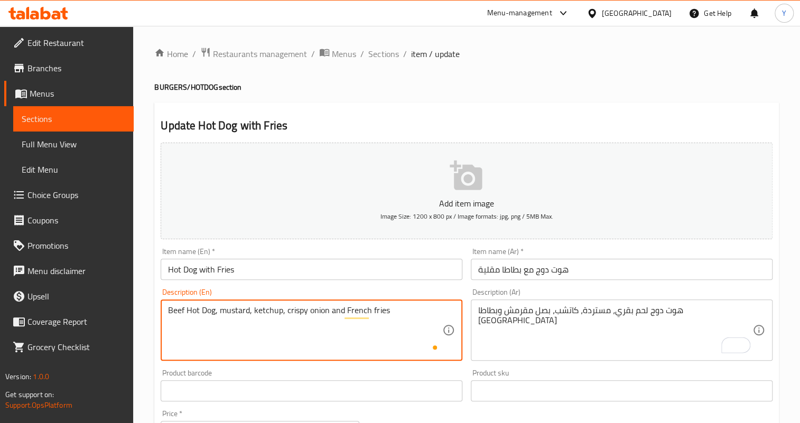
type textarea "Beef Hot Dog, mustard, ketchup, crispy onion and French fries"
click at [358, 273] on input "Hot Dog with Fries" at bounding box center [312, 269] width 302 height 21
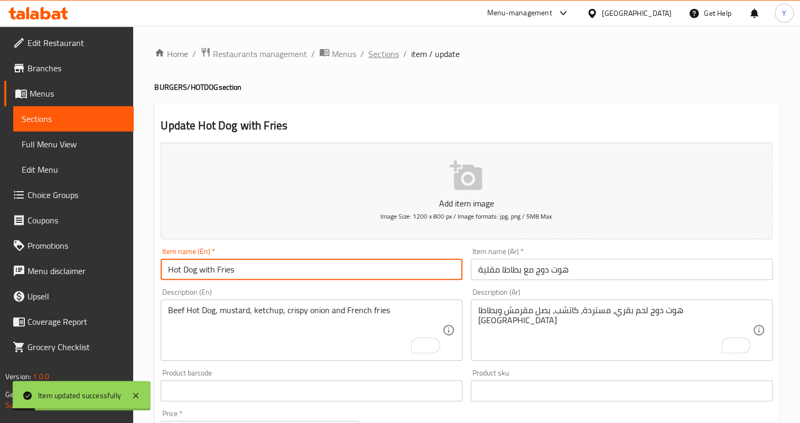
click at [393, 50] on span "Sections" at bounding box center [383, 54] width 30 height 13
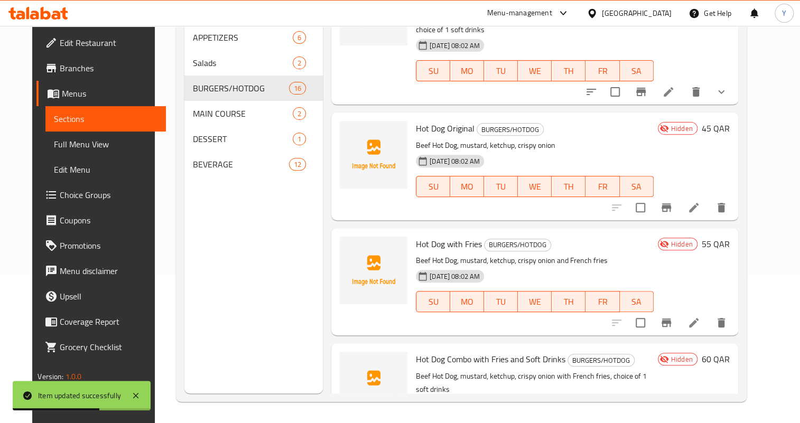
scroll to position [1460, 0]
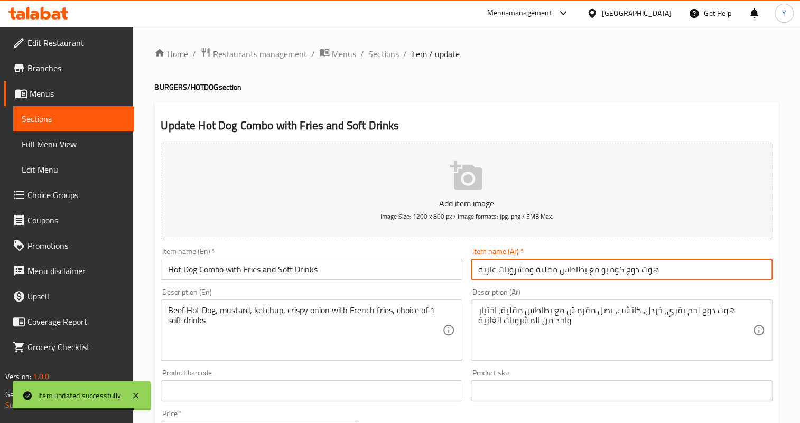
click at [613, 267] on input "هوت دوج كومبو مع بطاطس مقلية ومشروبات غازية" at bounding box center [622, 269] width 302 height 21
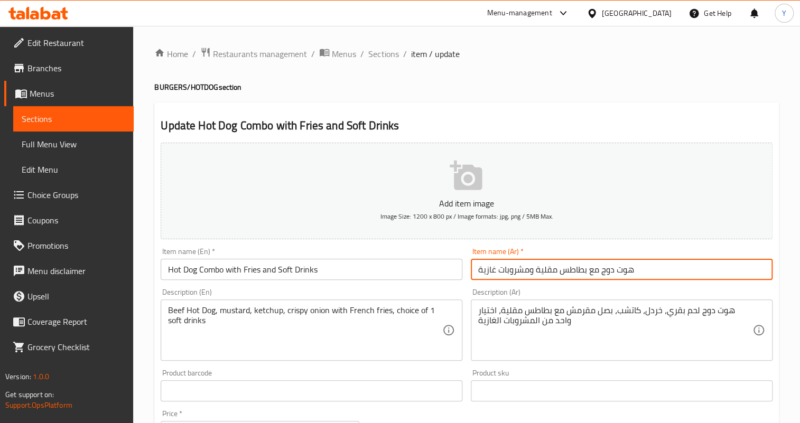
drag, startPoint x: 599, startPoint y: 266, endPoint x: 676, endPoint y: 268, distance: 76.6
click at [676, 268] on input "هوت دوج مع بطاطس مقلية ومشروبات غازية" at bounding box center [622, 269] width 302 height 21
click at [560, 271] on input "كومبو هوت دوج مع بطاطس مقلية ومشروبات غازية" at bounding box center [622, 269] width 302 height 21
type input "كومبو هوت دوج مع بطاطا مقلية ومشروبات غازية"
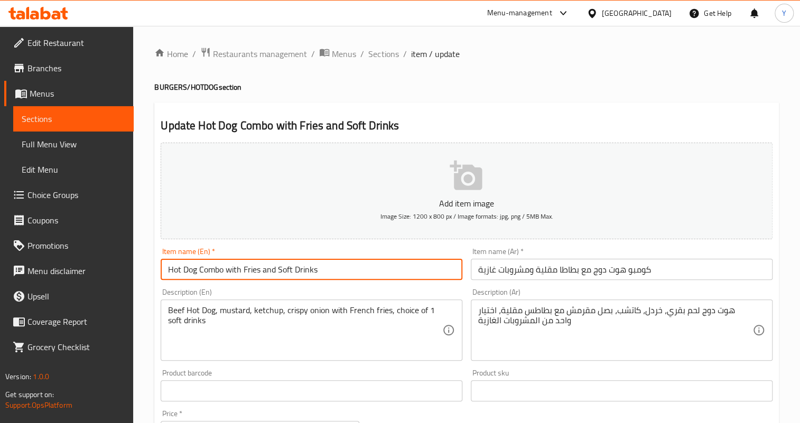
click at [231, 272] on input "Hot Dog Combo with Fries and Soft Drinks" at bounding box center [312, 269] width 302 height 21
type input "Hot Dog Combo With Fries and Soft Drinks"
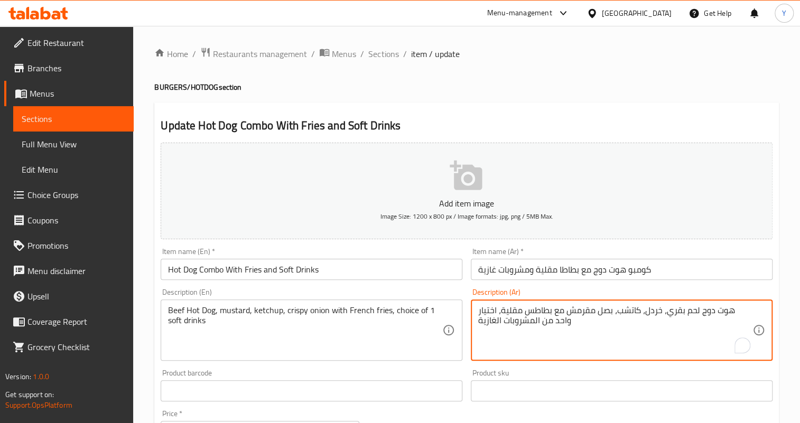
click at [666, 309] on textarea "هوت دوج لحم بقري، خردل، كاتشب، بصل مقرمش مع بطاطس مقلية، اختيار واحد من المشروب…" at bounding box center [615, 330] width 274 height 50
click at [527, 308] on textarea "هوت دوج لحم بقري، مستردة، كاتشب، بصل مقرمش مع بطاطس مقلية، اختيار واحد من المشر…" at bounding box center [615, 330] width 274 height 50
type textarea "هوت دوج لحم بقري، مستردة، كاتشب، بصل مقرمش مع بطاطا مقلية، اختيار واحد من المشر…"
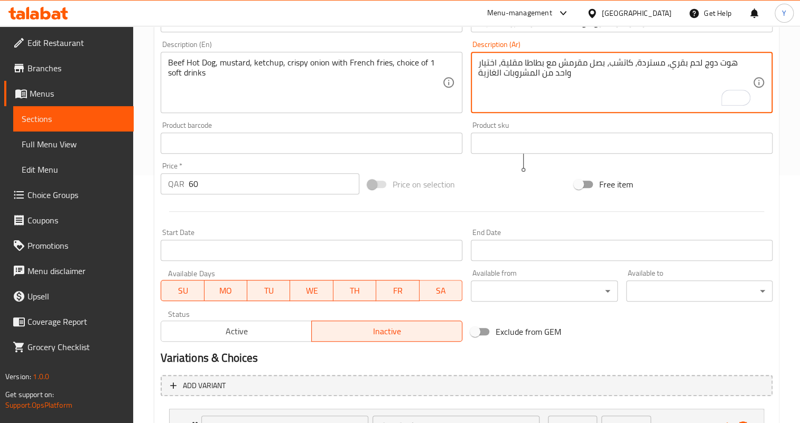
scroll to position [340, 0]
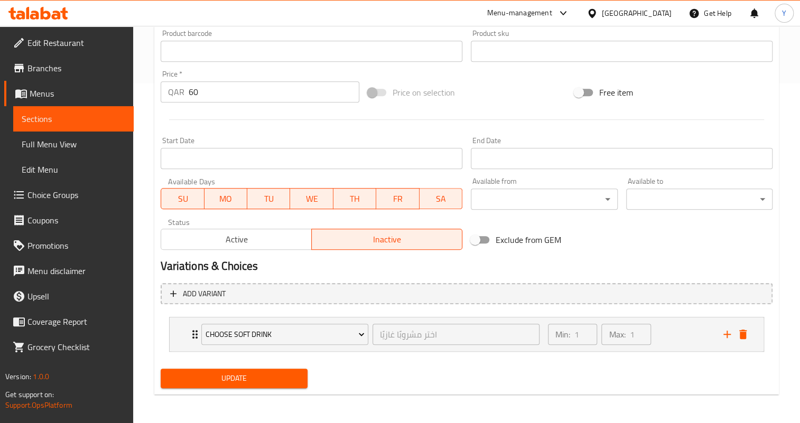
click at [281, 372] on span "Update" at bounding box center [233, 378] width 129 height 13
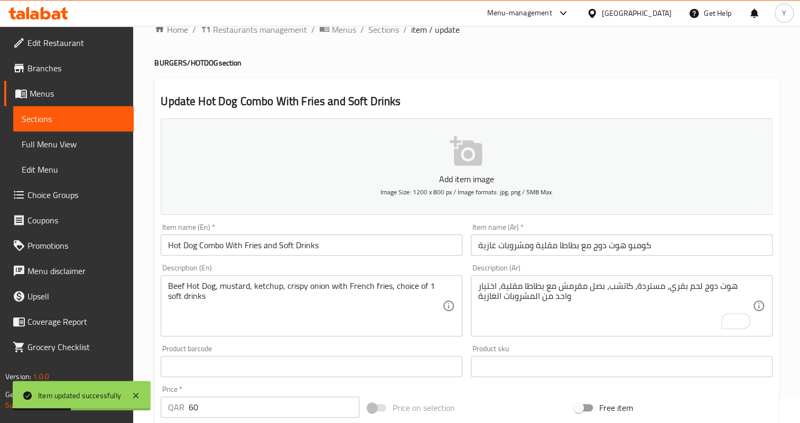
scroll to position [0, 0]
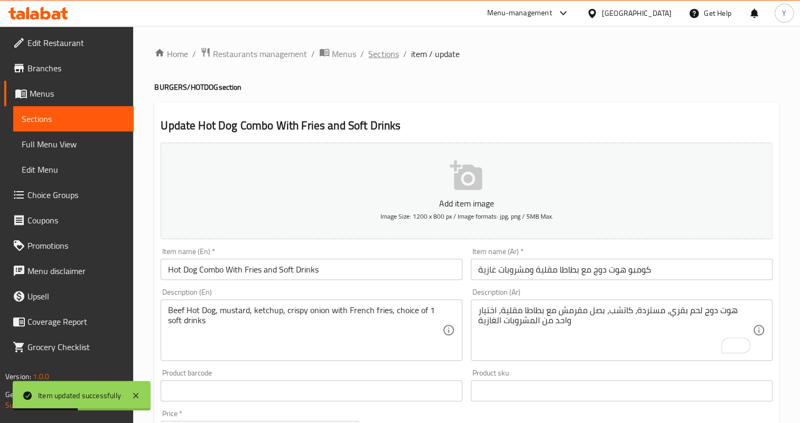
click at [371, 53] on span "Sections" at bounding box center [383, 54] width 30 height 13
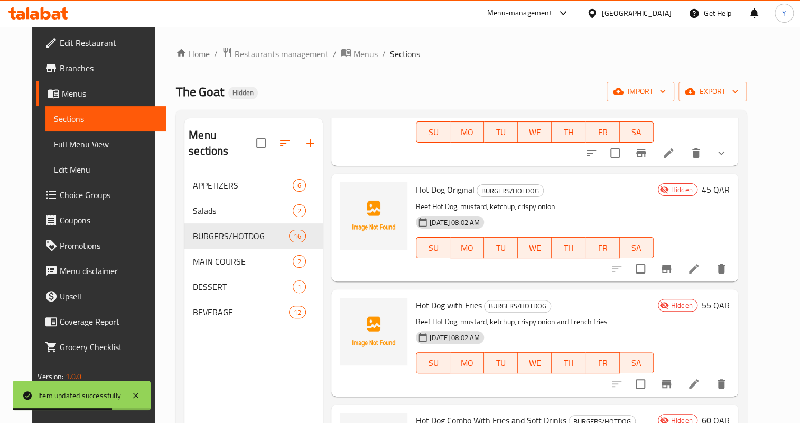
scroll to position [148, 0]
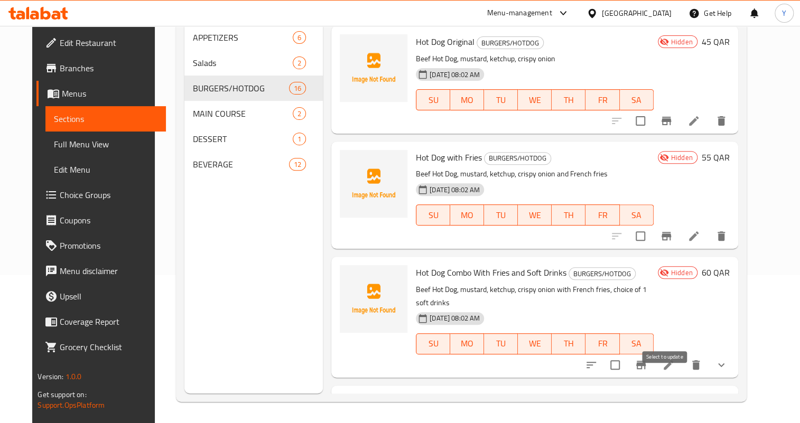
drag, startPoint x: 667, startPoint y: 379, endPoint x: 686, endPoint y: 392, distance: 22.7
checkbox input "false"
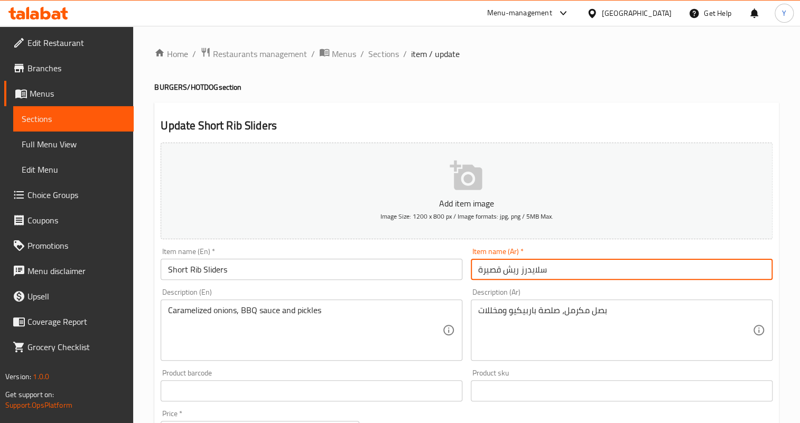
drag, startPoint x: 517, startPoint y: 267, endPoint x: 460, endPoint y: 270, distance: 57.6
click at [460, 270] on div "Add item image Image Size: 1200 x 800 px / Image formats: jpg, png / 5MB Max. I…" at bounding box center [466, 365] width 620 height 455
click at [487, 271] on input "سلايدرز ريش ق" at bounding box center [622, 269] width 302 height 21
click at [483, 271] on input "سلايدرز ريش ق" at bounding box center [622, 269] width 302 height 21
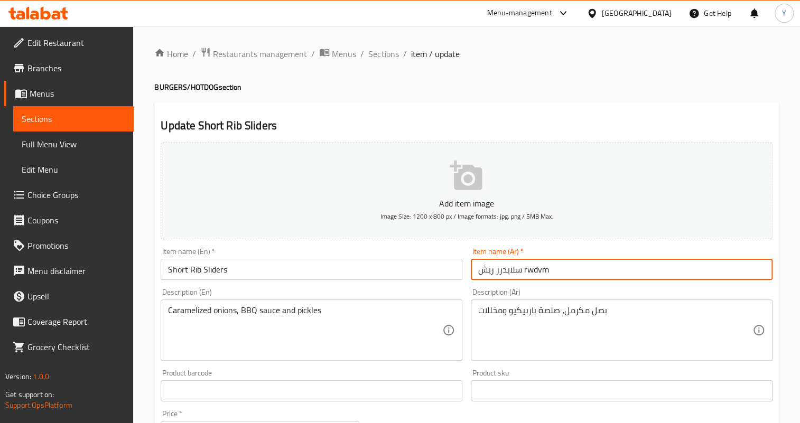
click at [541, 259] on input "سلايدرز ريش rwdvm" at bounding box center [622, 269] width 302 height 21
click at [538, 265] on input "سلايدرز ريش rwdvm" at bounding box center [622, 269] width 302 height 21
type input "سلايدرز ريش قصيرة"
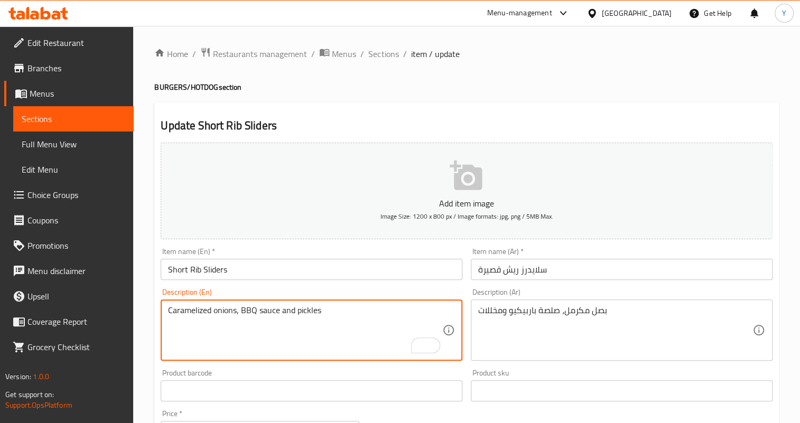
drag, startPoint x: 256, startPoint y: 310, endPoint x: 242, endPoint y: 309, distance: 13.7
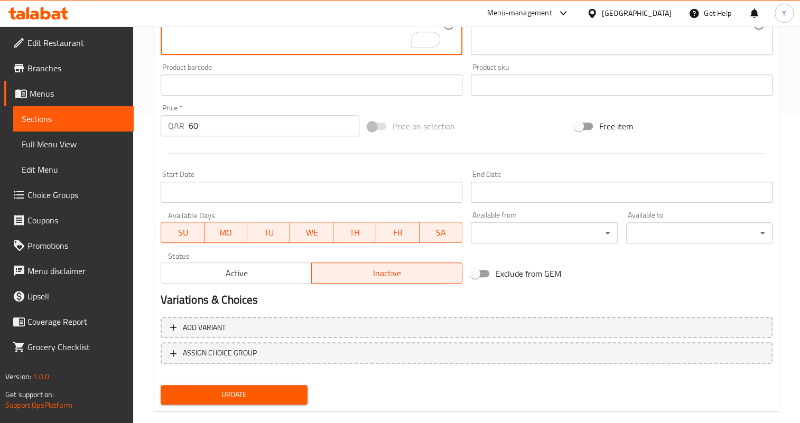
scroll to position [82, 0]
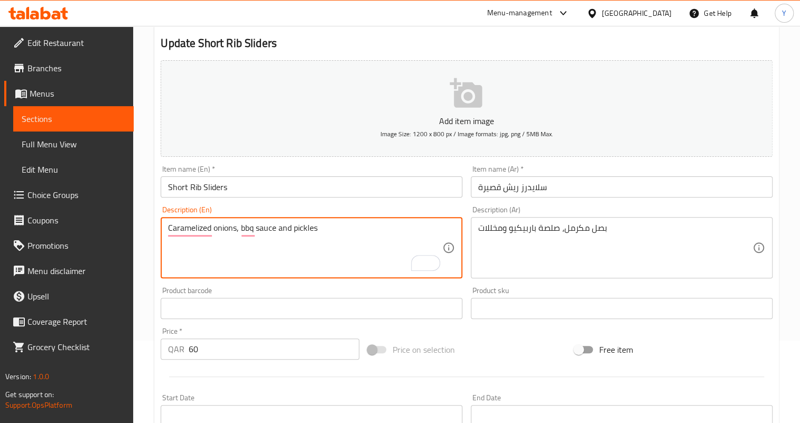
type textarea "Caramelized onions, bbq sauce and pickles"
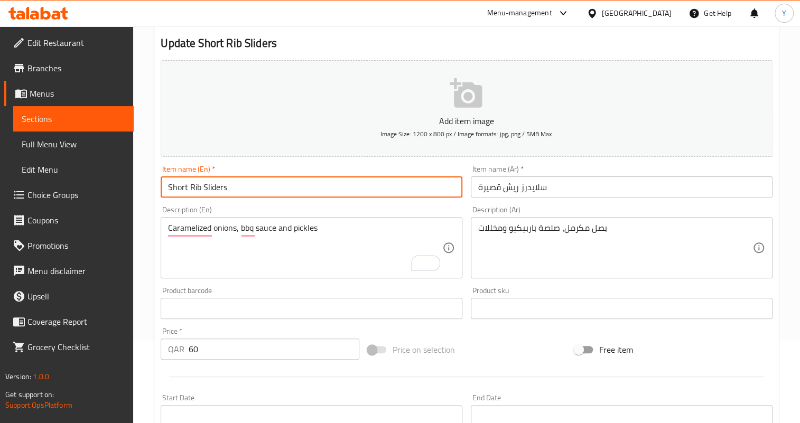
click at [406, 176] on input "Short Rib Sliders" at bounding box center [312, 186] width 302 height 21
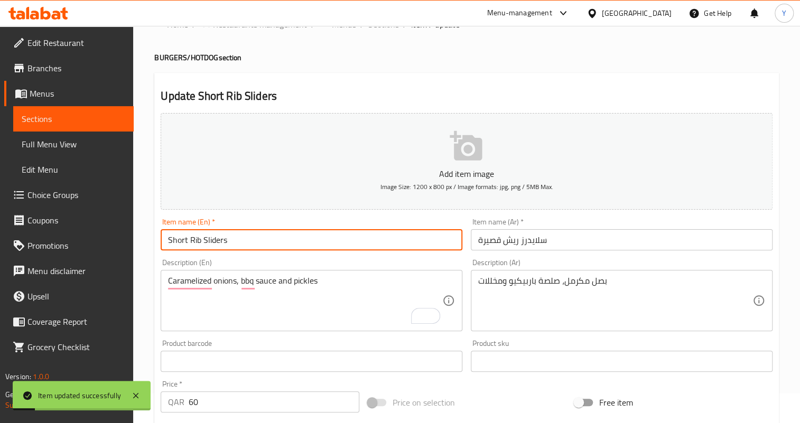
scroll to position [0, 0]
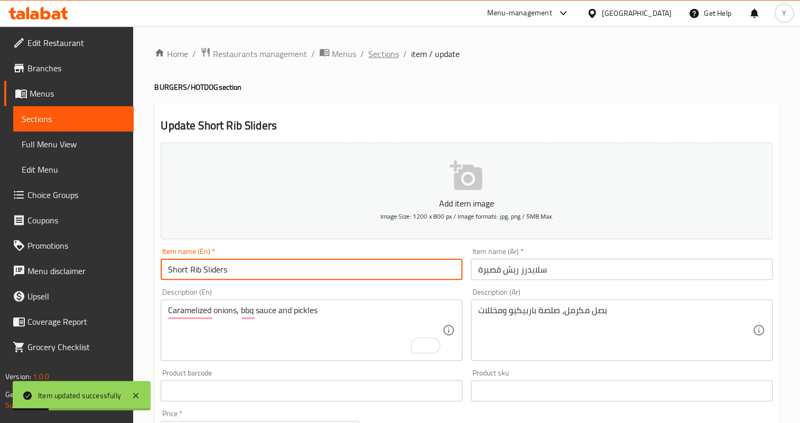
click at [375, 54] on span "Sections" at bounding box center [383, 54] width 30 height 13
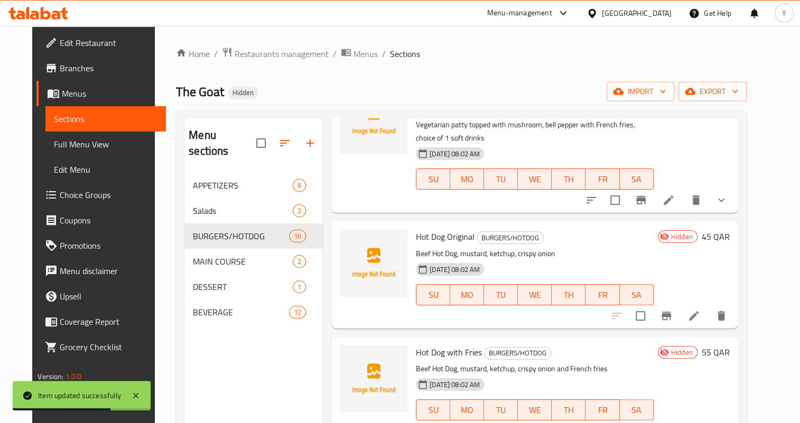
scroll to position [1556, 0]
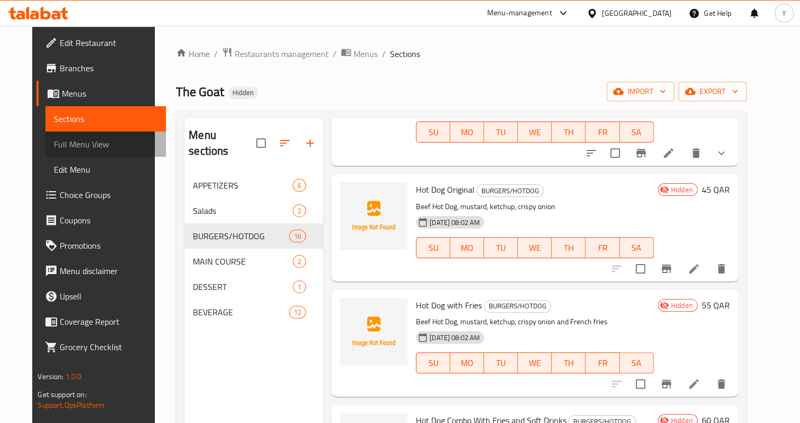
click at [81, 149] on span "Full Menu View" at bounding box center [106, 144] width 104 height 13
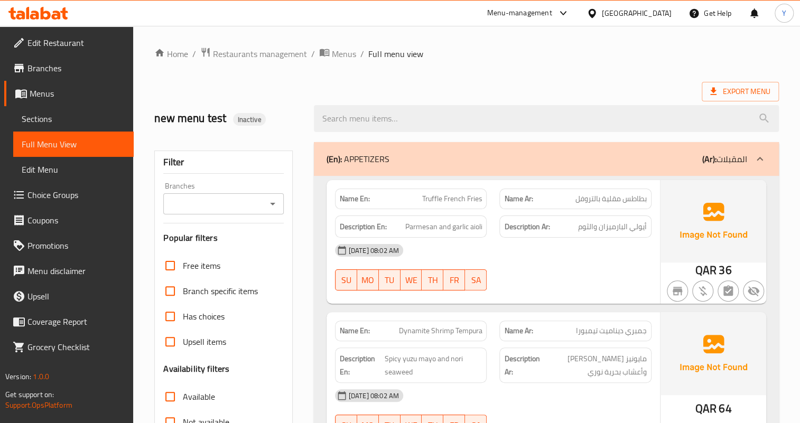
click at [361, 56] on li "/" at bounding box center [362, 54] width 4 height 13
click at [349, 56] on span "Menus" at bounding box center [344, 54] width 24 height 13
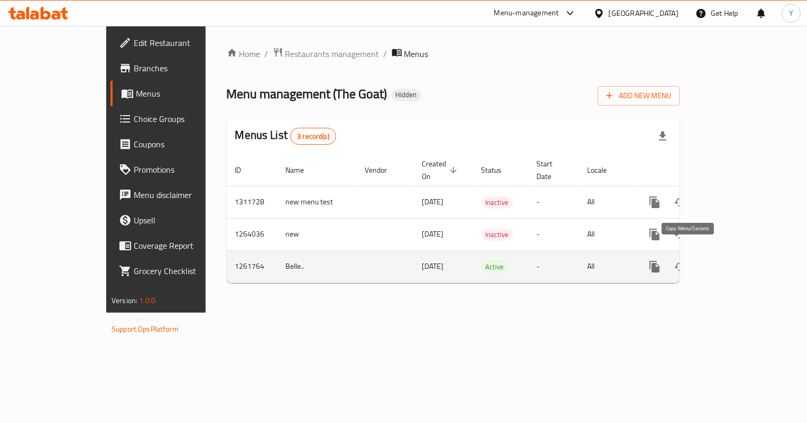
click at [659, 261] on icon "more" at bounding box center [654, 267] width 10 height 12
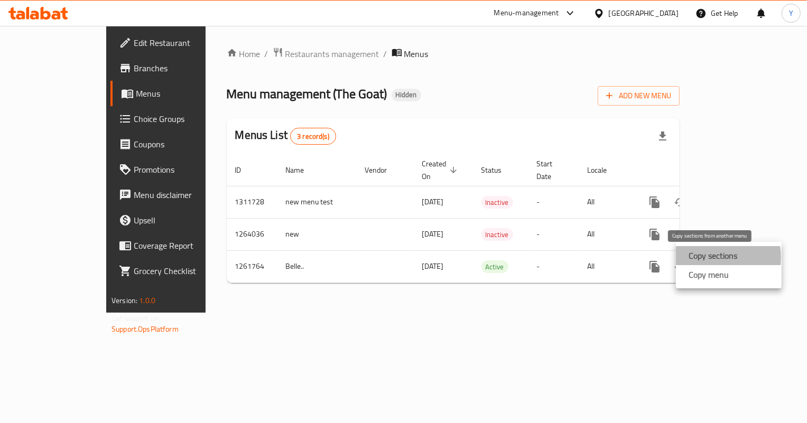
click at [706, 257] on strong "Copy sections" at bounding box center [712, 255] width 49 height 13
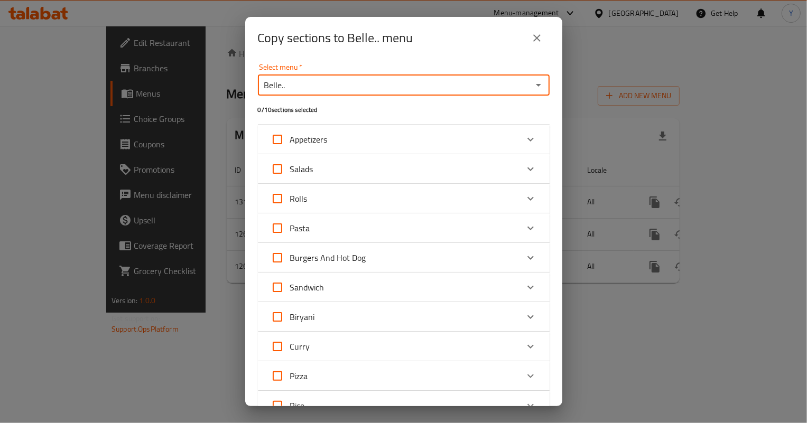
click at [372, 88] on input "Belle.." at bounding box center [395, 85] width 268 height 15
click at [532, 87] on icon "Open" at bounding box center [538, 85] width 13 height 13
click at [361, 124] on li "new menu test" at bounding box center [400, 130] width 284 height 19
type input "new menu test"
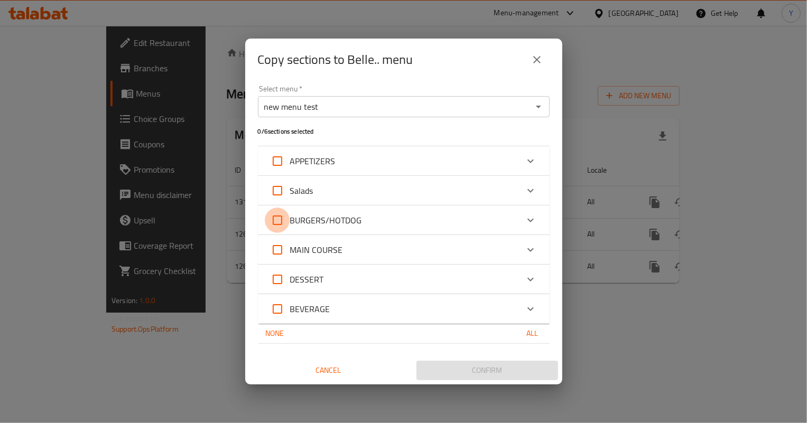
click at [273, 228] on input "BURGERS/HOTDOG" at bounding box center [277, 220] width 25 height 25
checkbox input "true"
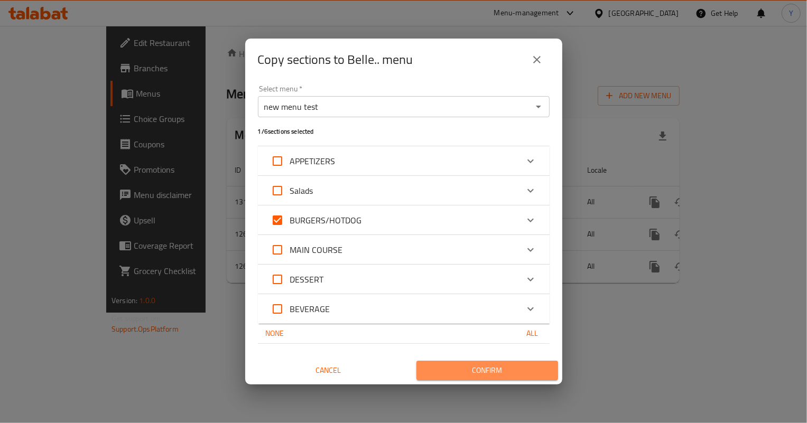
click at [531, 367] on span "Confirm" at bounding box center [487, 370] width 125 height 13
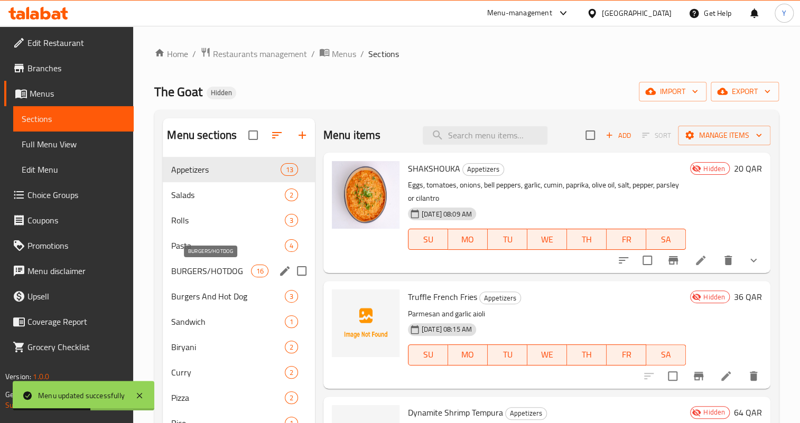
click at [235, 269] on span "BURGERS/HOTDOG" at bounding box center [211, 271] width 80 height 13
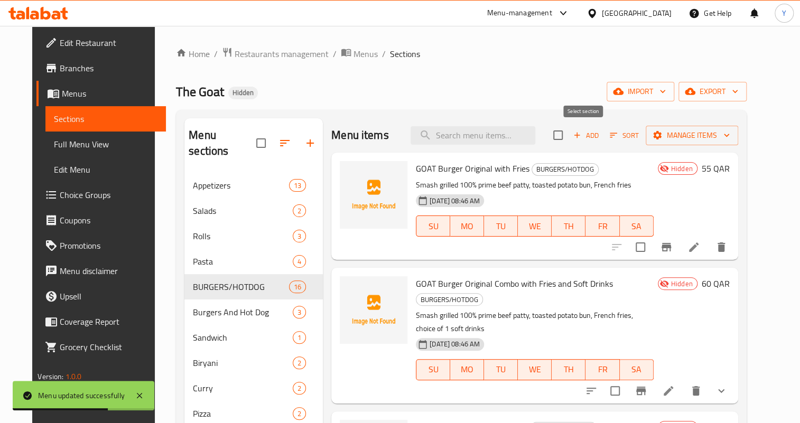
click at [569, 130] on input "checkbox" at bounding box center [558, 135] width 22 height 22
checkbox input "true"
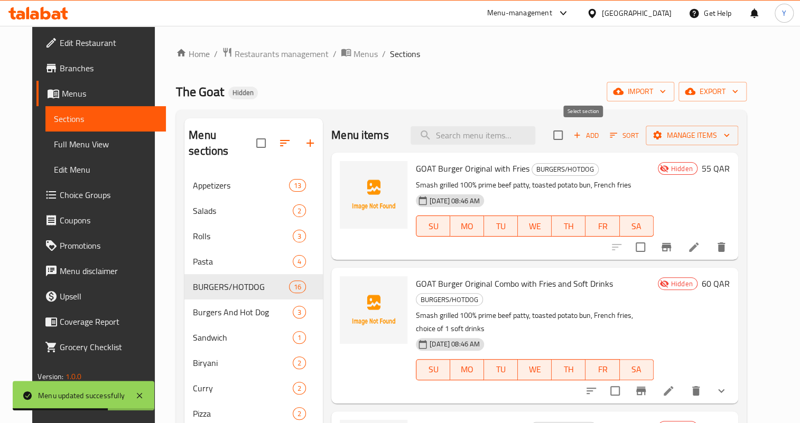
checkbox input "true"
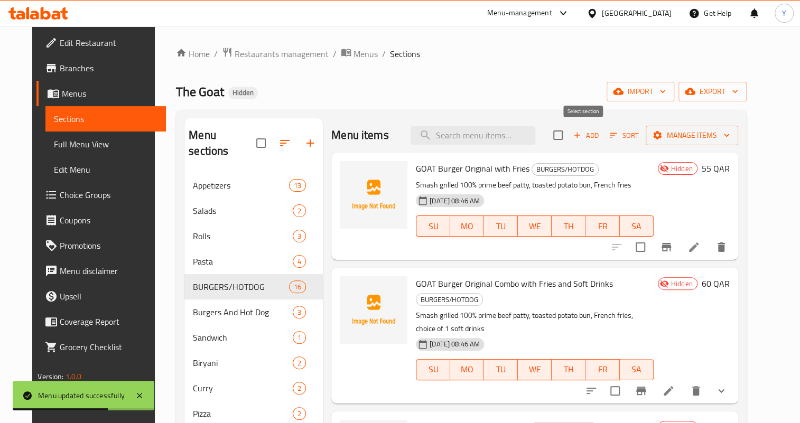
checkbox input "true"
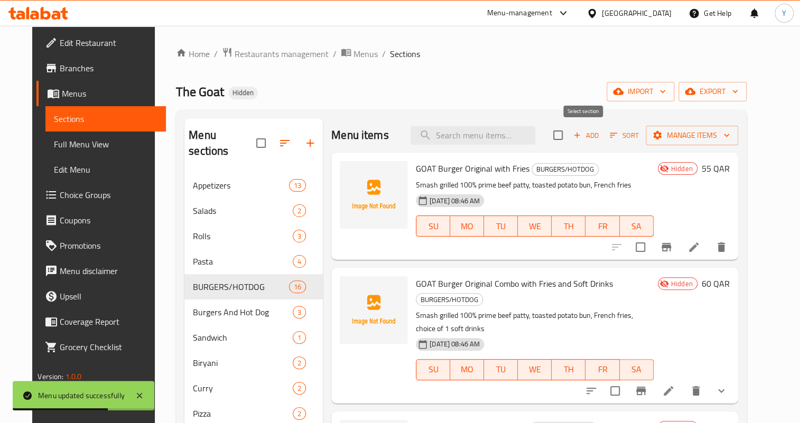
checkbox input "true"
click at [721, 133] on span "Manage items" at bounding box center [692, 135] width 76 height 13
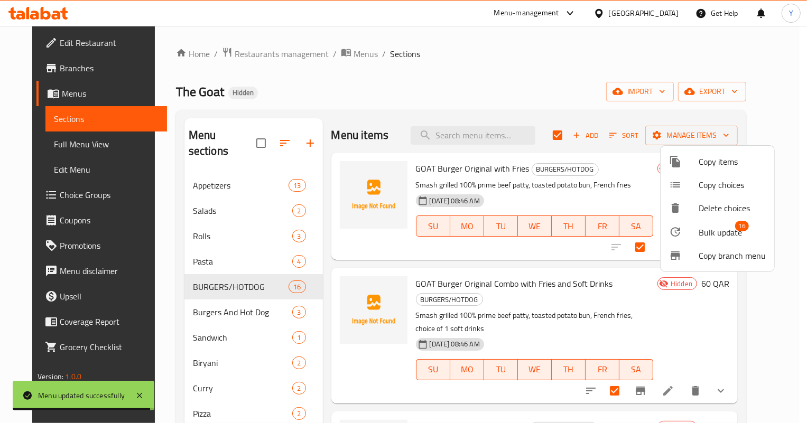
click at [713, 233] on span "Bulk update" at bounding box center [719, 232] width 43 height 13
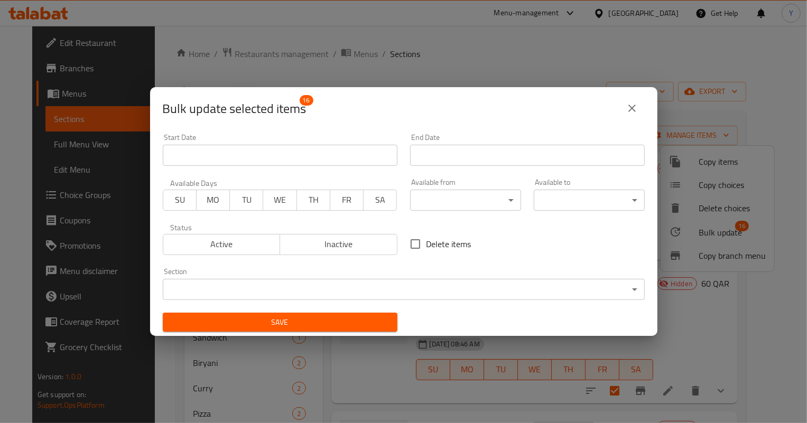
click at [436, 300] on div "Section ​ ​" at bounding box center [403, 284] width 495 height 45
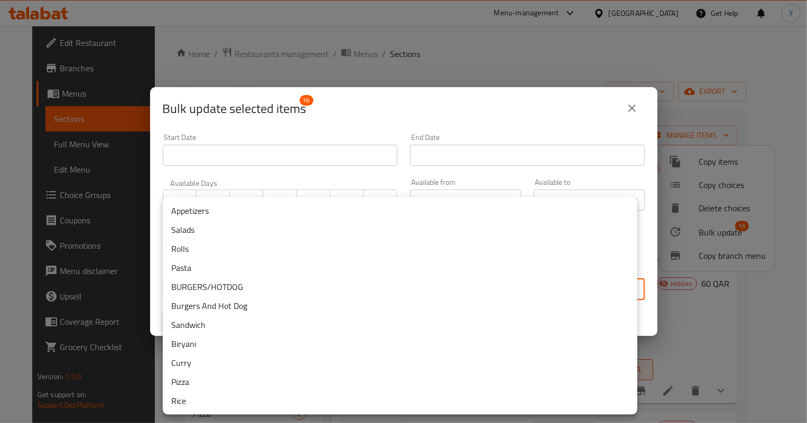
click at [439, 298] on body "​ Menu-management [GEOGRAPHIC_DATA] Get Help Y Edit Restaurant Branches Menus S…" at bounding box center [403, 224] width 807 height 397
click at [219, 281] on li "BURGERS/HOTDOG" at bounding box center [400, 286] width 474 height 19
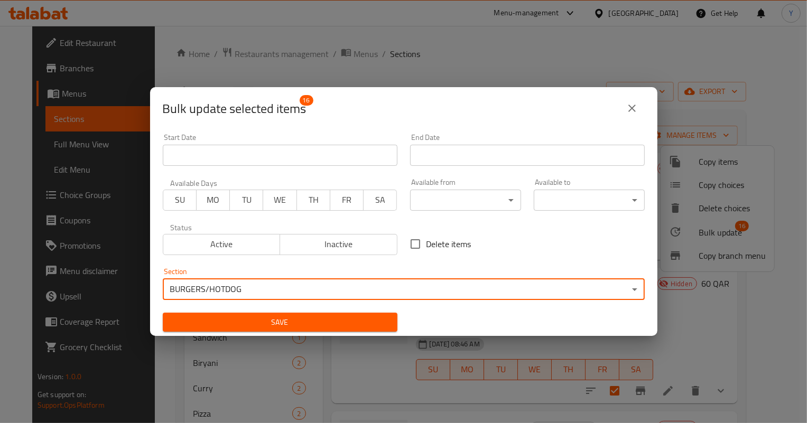
click at [224, 284] on body "​ Menu-management [GEOGRAPHIC_DATA] Get Help Y Edit Restaurant Branches Menus S…" at bounding box center [403, 224] width 807 height 397
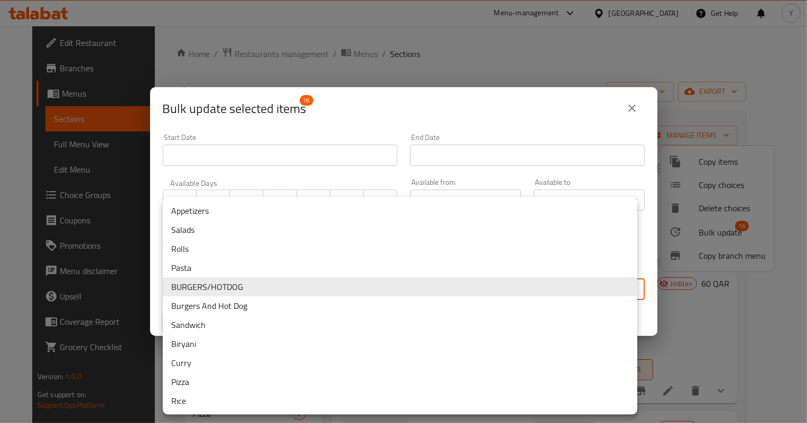
click at [227, 309] on li "Burgers And Hot Dog" at bounding box center [400, 305] width 474 height 19
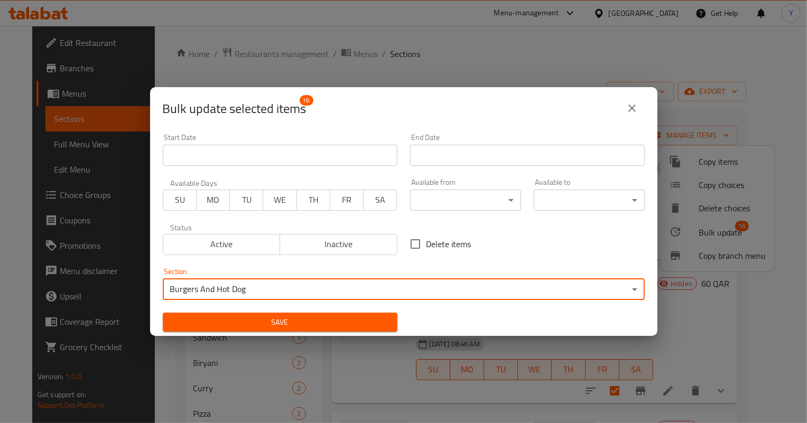
click at [229, 317] on span "Save" at bounding box center [280, 322] width 218 height 13
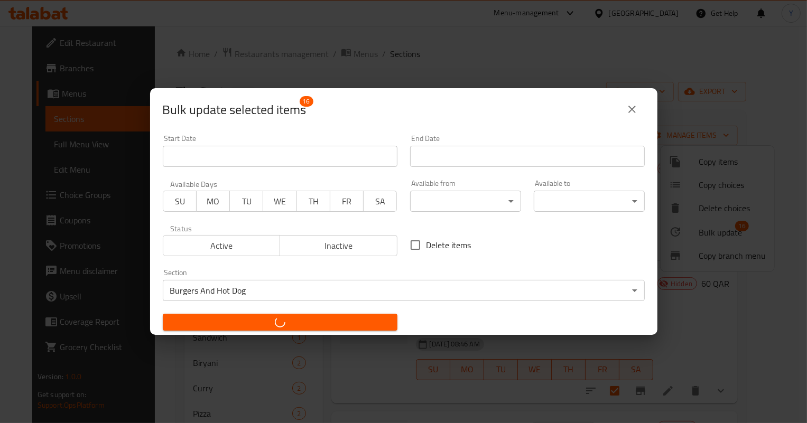
checkbox input "false"
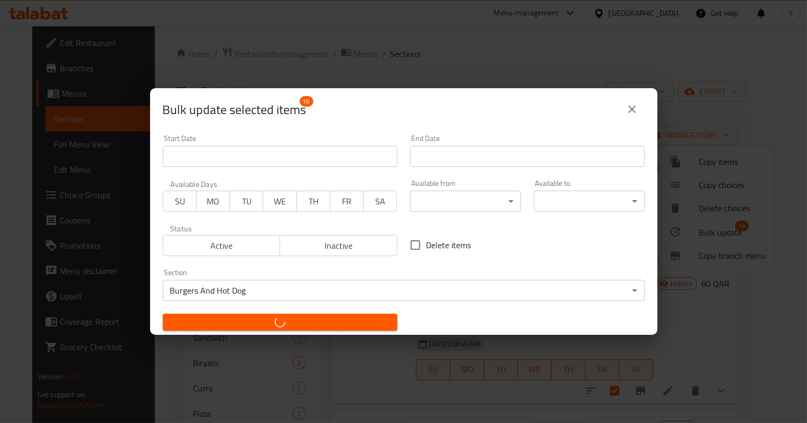
checkbox input "false"
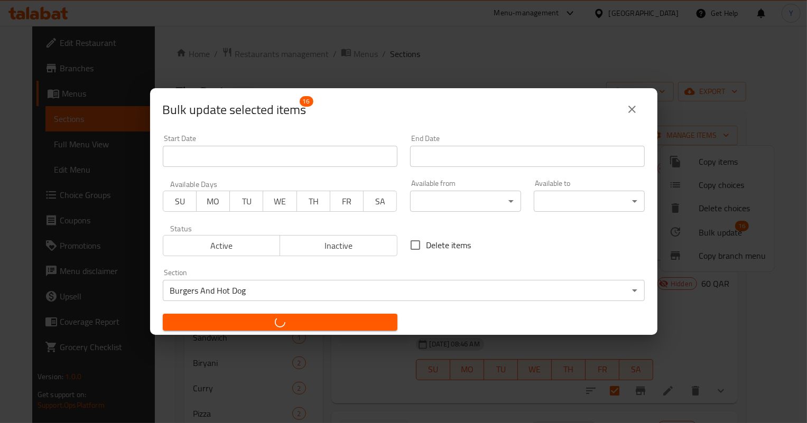
checkbox input "false"
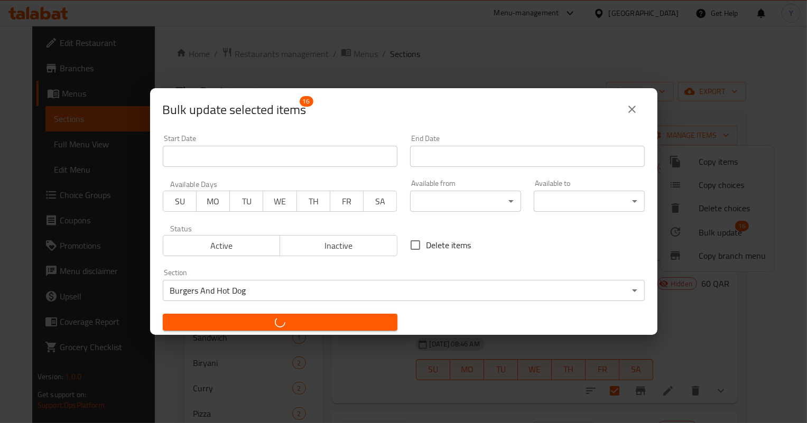
checkbox input "false"
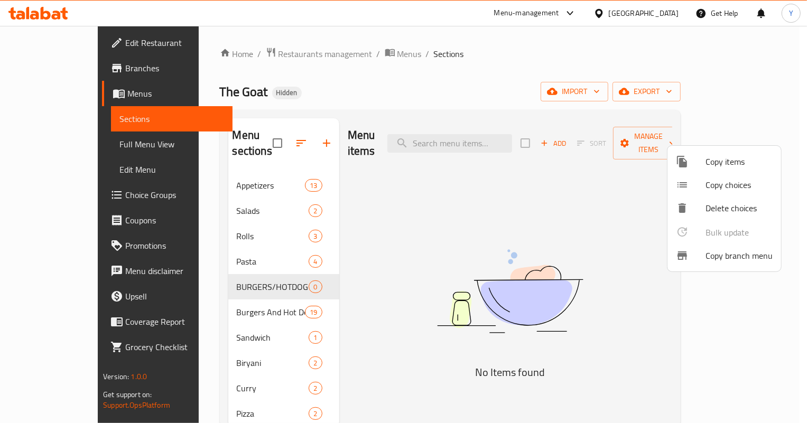
click at [257, 269] on div at bounding box center [403, 211] width 807 height 423
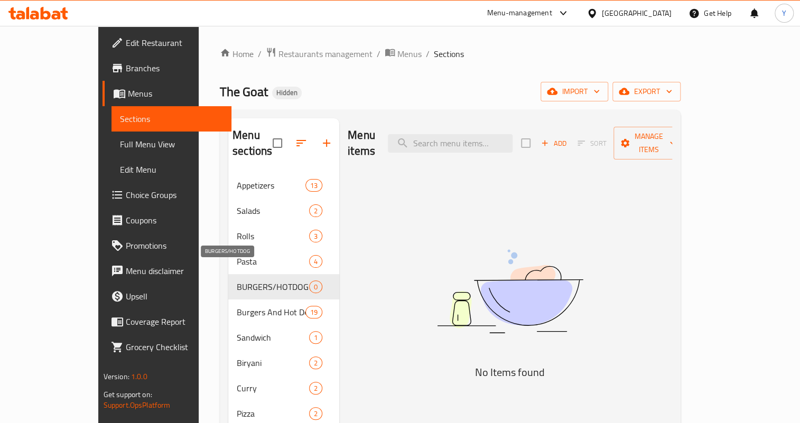
click at [261, 281] on span "BURGERS/HOTDOG" at bounding box center [273, 287] width 72 height 13
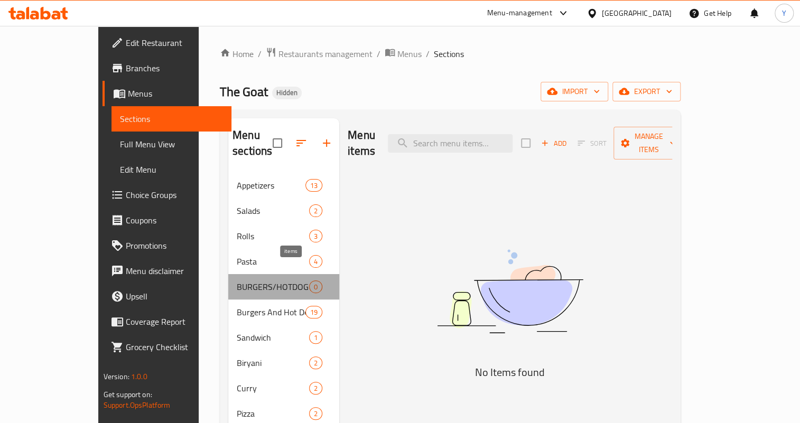
click at [310, 282] on span "0" at bounding box center [316, 287] width 12 height 10
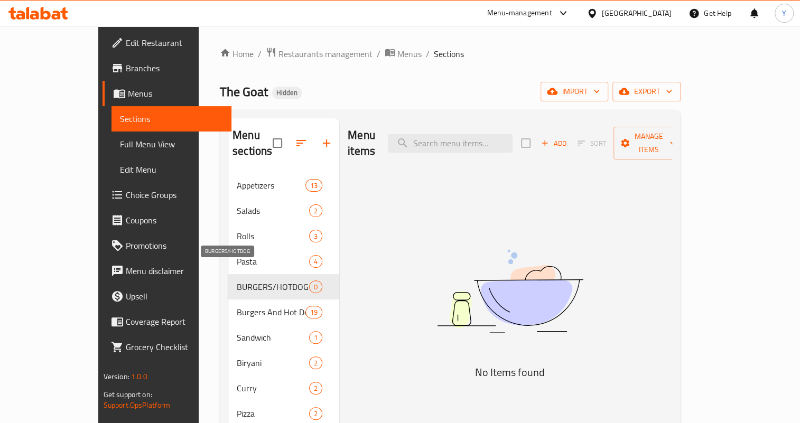
click at [279, 281] on span "BURGERS/HOTDOG" at bounding box center [273, 287] width 72 height 13
click at [310, 282] on span "0" at bounding box center [316, 287] width 12 height 10
click at [248, 281] on span "BURGERS/HOTDOG" at bounding box center [273, 287] width 72 height 13
click at [237, 281] on span "BURGERS/HOTDOG" at bounding box center [273, 287] width 72 height 13
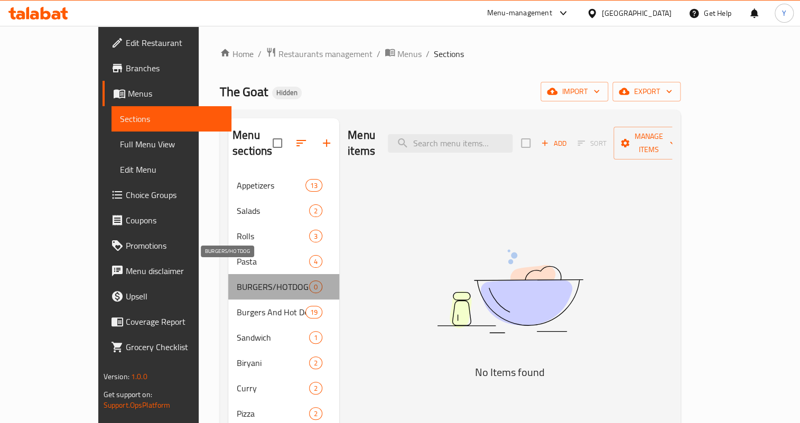
click at [237, 281] on span "BURGERS/HOTDOG" at bounding box center [273, 287] width 72 height 13
click at [310, 282] on span "0" at bounding box center [316, 287] width 12 height 10
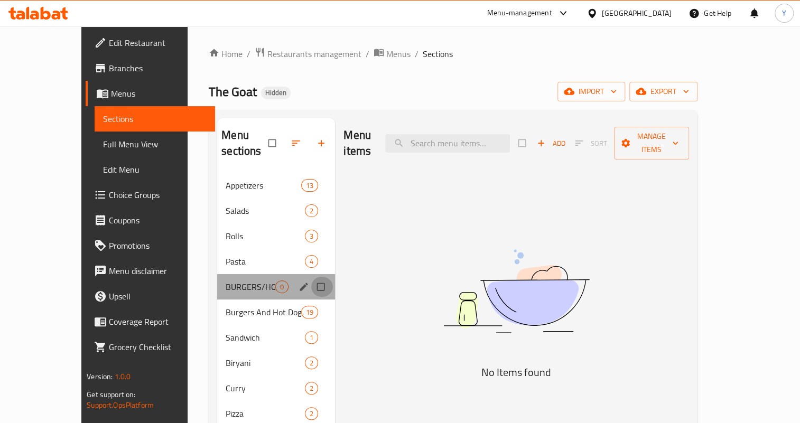
click at [311, 277] on input "Menu sections" at bounding box center [322, 287] width 22 height 20
checkbox input "true"
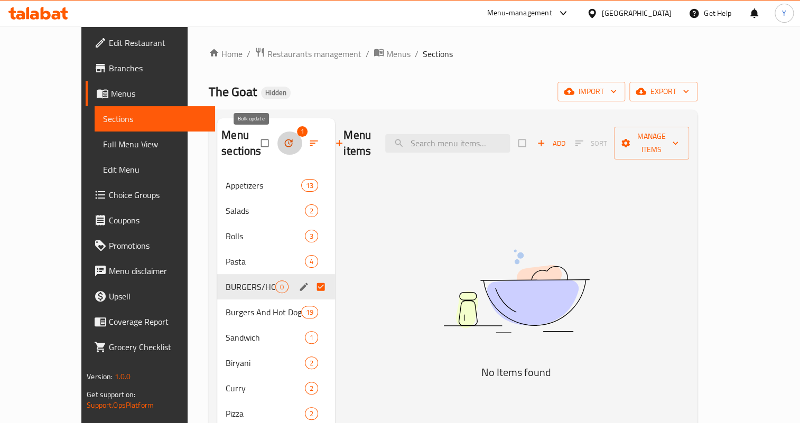
click at [277, 137] on button "button" at bounding box center [289, 143] width 25 height 23
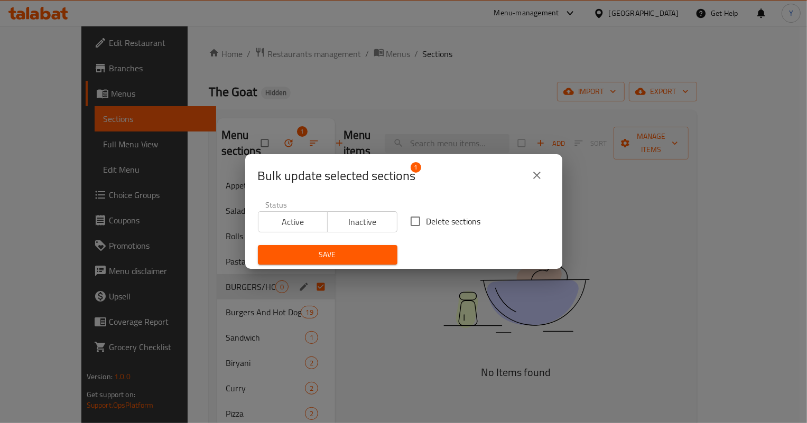
click at [461, 221] on span "Delete sections" at bounding box center [453, 221] width 54 height 13
click at [426, 221] on input "Delete sections" at bounding box center [415, 221] width 22 height 22
checkbox input "true"
click at [353, 256] on span "Save" at bounding box center [327, 254] width 123 height 13
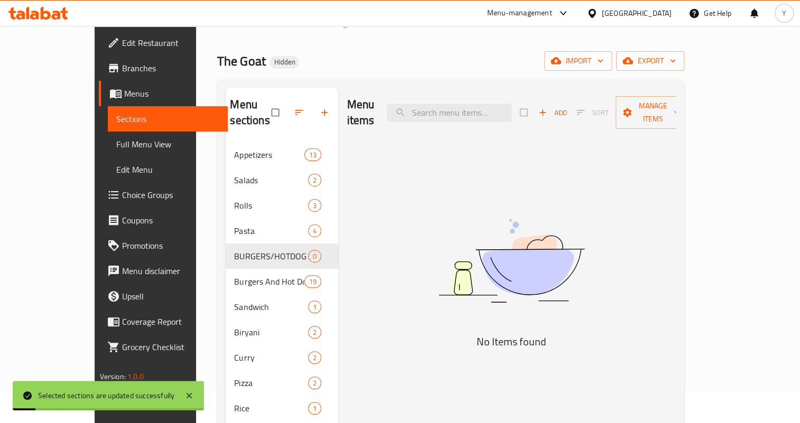
scroll to position [48, 0]
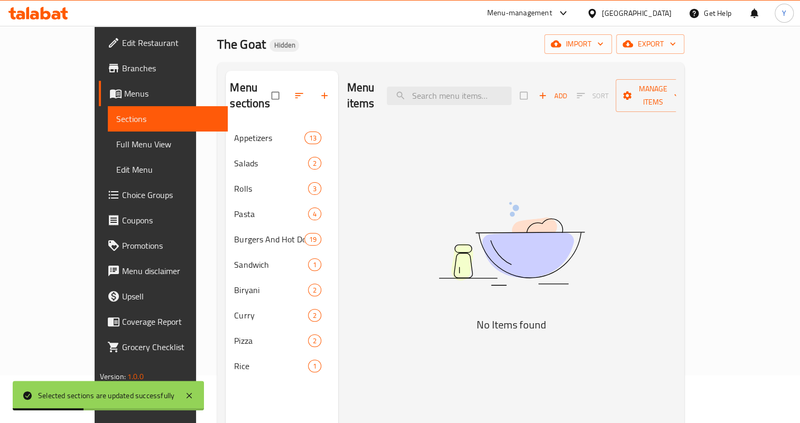
click at [122, 192] on span "Choice Groups" at bounding box center [171, 195] width 98 height 13
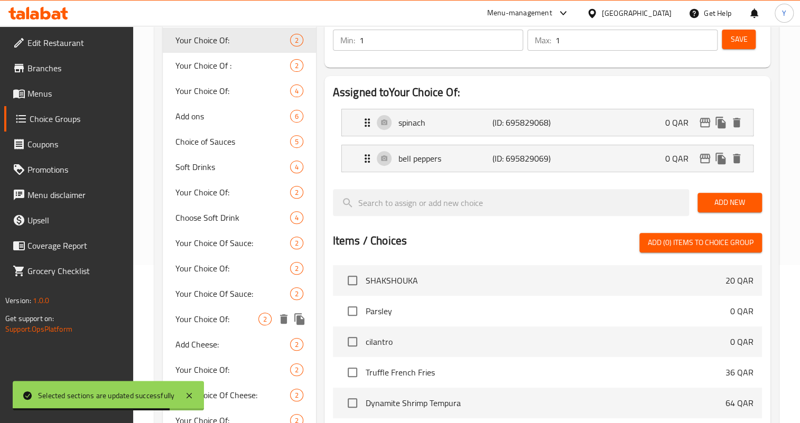
scroll to position [126, 0]
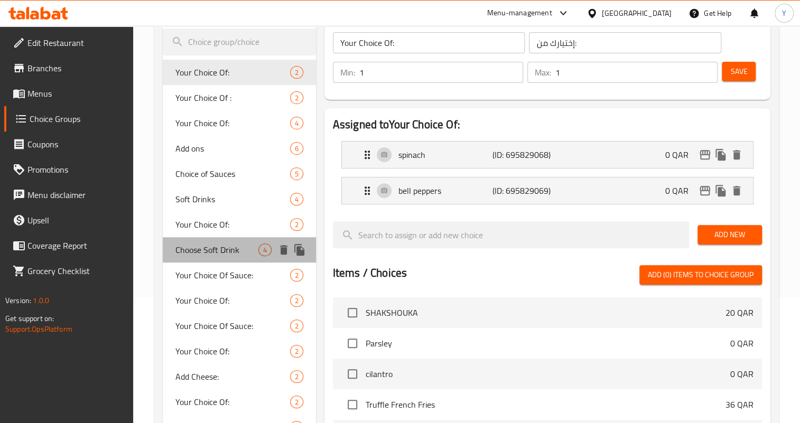
click at [226, 258] on div "Choose Soft Drink 4" at bounding box center [239, 249] width 153 height 25
type input "Choose Soft Drink"
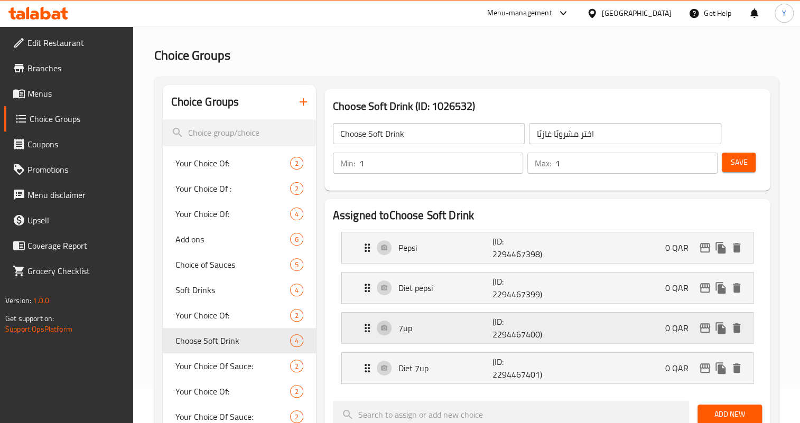
scroll to position [30, 0]
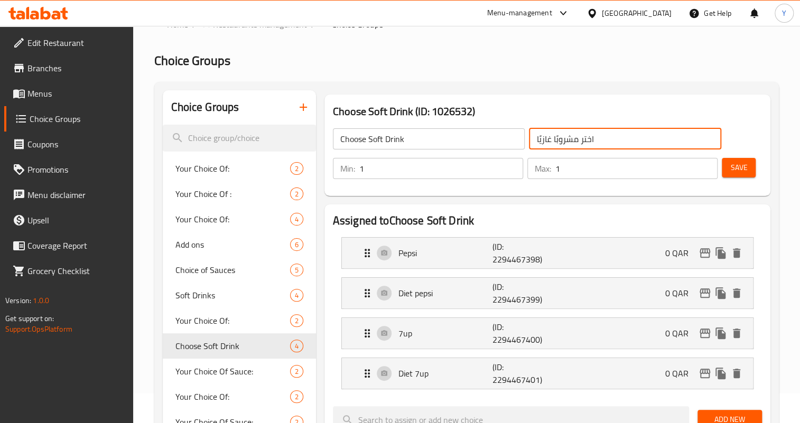
click at [582, 139] on input "اختر مشروبًا غازيًا" at bounding box center [625, 138] width 192 height 21
click at [579, 141] on input "اختيار مشروبًا غازيًا" at bounding box center [625, 138] width 192 height 21
click at [553, 139] on input "اختيار م من المشروبًا غازيًا" at bounding box center [625, 138] width 192 height 21
drag, startPoint x: 549, startPoint y: 142, endPoint x: 512, endPoint y: 145, distance: 37.1
click at [512, 145] on div "Choose Soft Drink ​ اختيار م من المشروب غازيًا ​" at bounding box center [527, 139] width 401 height 34
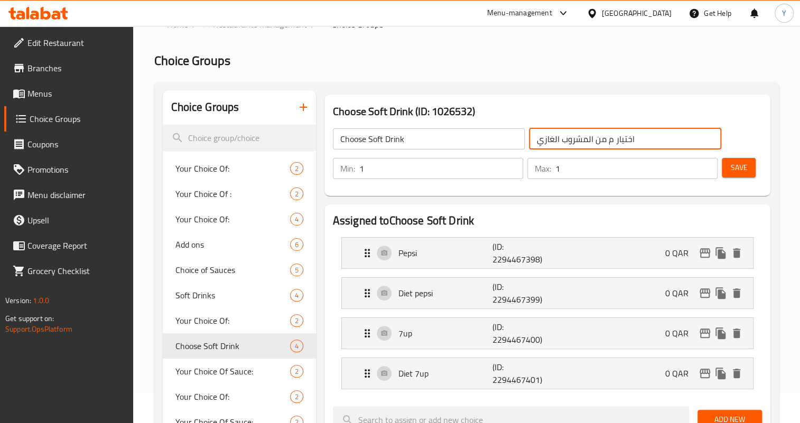
type input "اختيار م من المشروب الغازي"
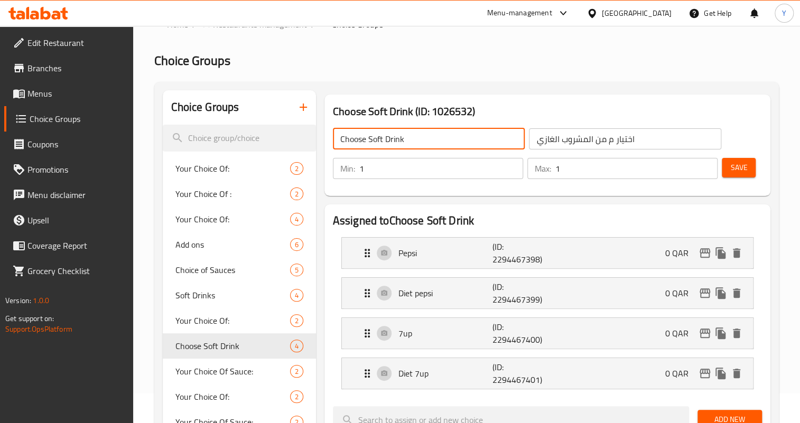
click at [350, 137] on input "Choose Soft Drink" at bounding box center [429, 138] width 192 height 21
click at [519, 264] on p "(ID: 2294467398)" at bounding box center [523, 252] width 63 height 25
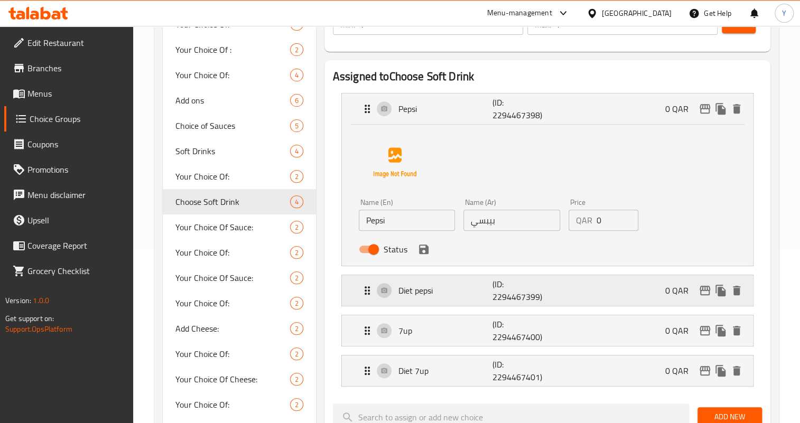
click at [548, 293] on p "(ID: 2294467399)" at bounding box center [523, 290] width 63 height 25
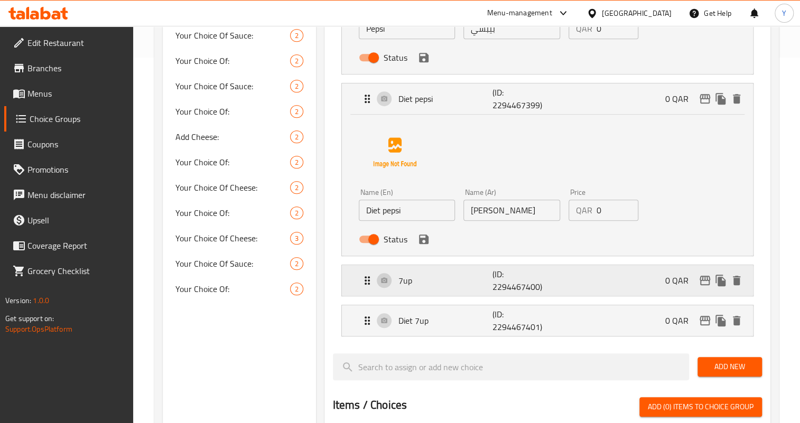
click at [575, 284] on div "7up (ID: 2294467400) 0 QAR" at bounding box center [550, 280] width 379 height 31
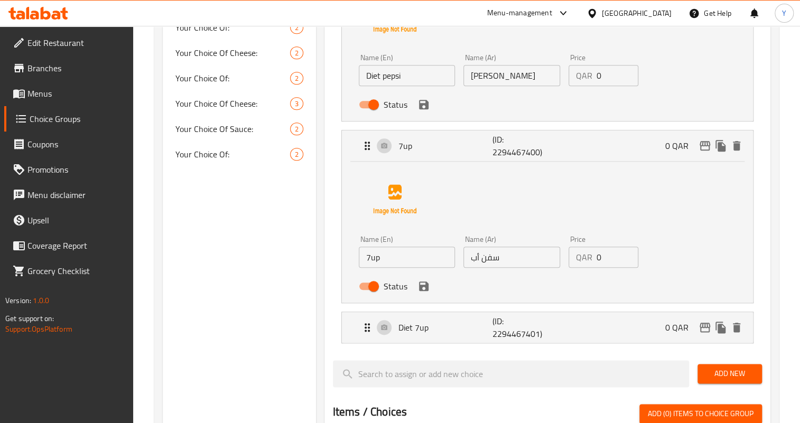
scroll to position [510, 0]
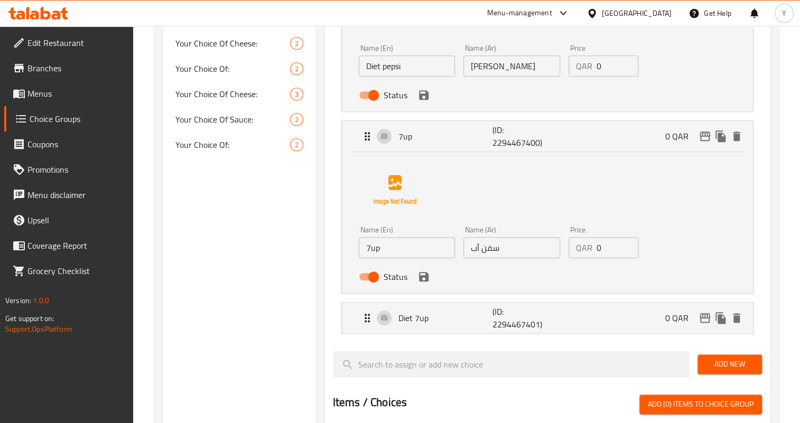
type input "Your Choice Of Soft Drink"
click at [371, 243] on input "7up" at bounding box center [407, 247] width 96 height 21
click at [424, 272] on icon "save" at bounding box center [424, 277] width 10 height 10
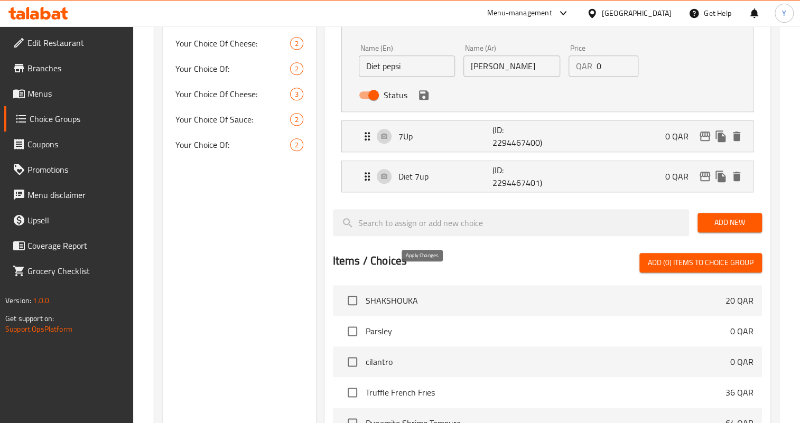
type input "7Up"
click at [530, 169] on p "(ID: 2294467401)" at bounding box center [523, 176] width 63 height 25
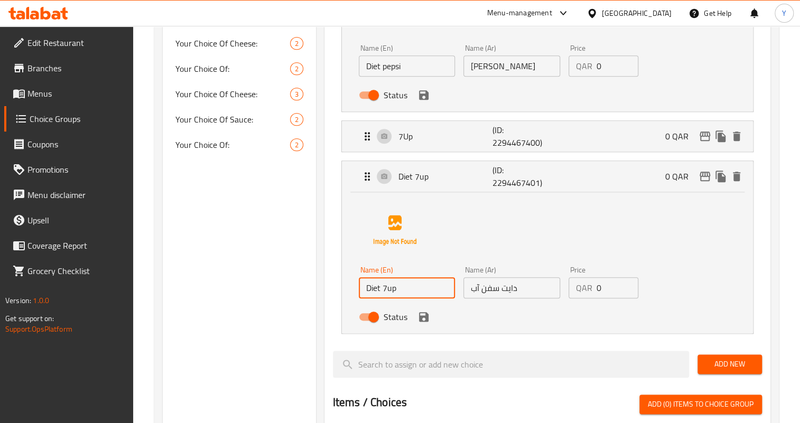
click at [390, 288] on input "Diet 7up" at bounding box center [407, 287] width 96 height 21
click at [425, 317] on icon "save" at bounding box center [424, 317] width 10 height 10
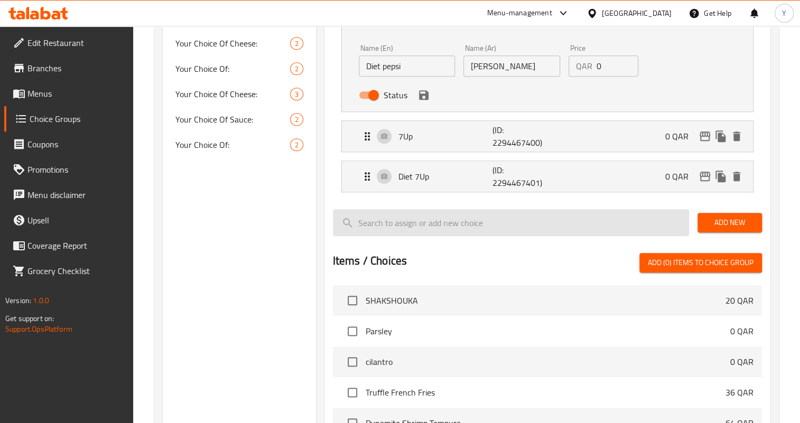
type input "Diet 7Up"
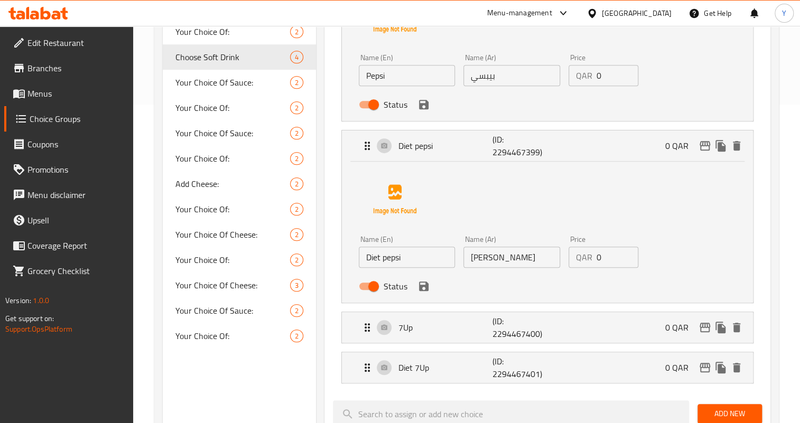
scroll to position [318, 0]
click at [419, 290] on icon "save" at bounding box center [424, 288] width 10 height 10
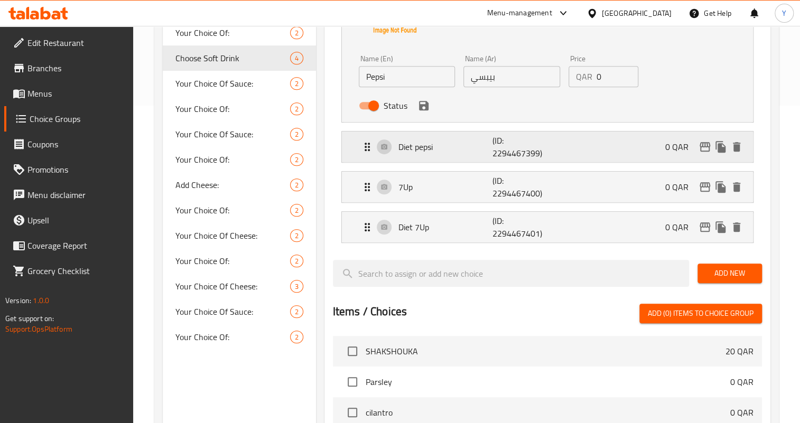
click at [464, 146] on p "Diet pepsi" at bounding box center [445, 147] width 94 height 13
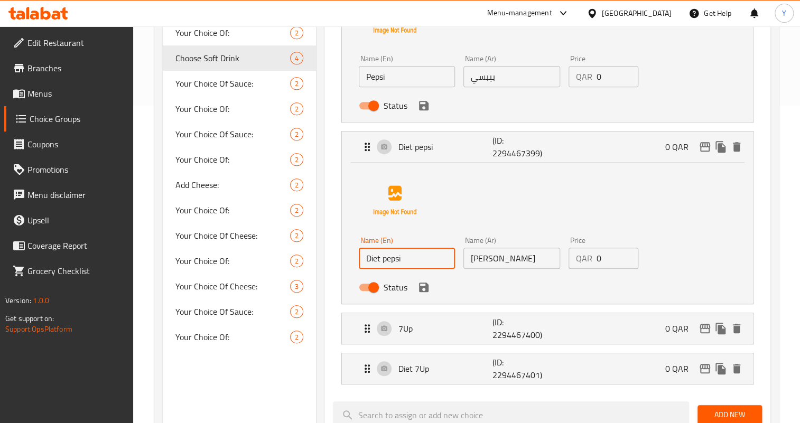
click at [383, 258] on input "Diet pepsi" at bounding box center [407, 258] width 96 height 21
click at [427, 283] on icon "save" at bounding box center [423, 287] width 13 height 13
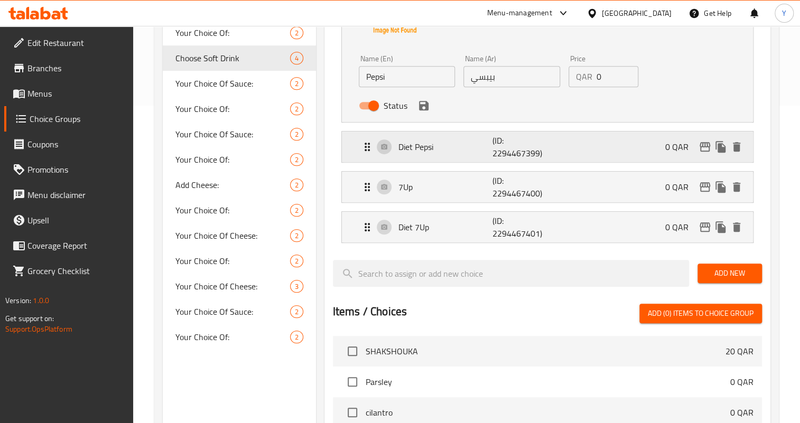
type input "Diet Pepsi"
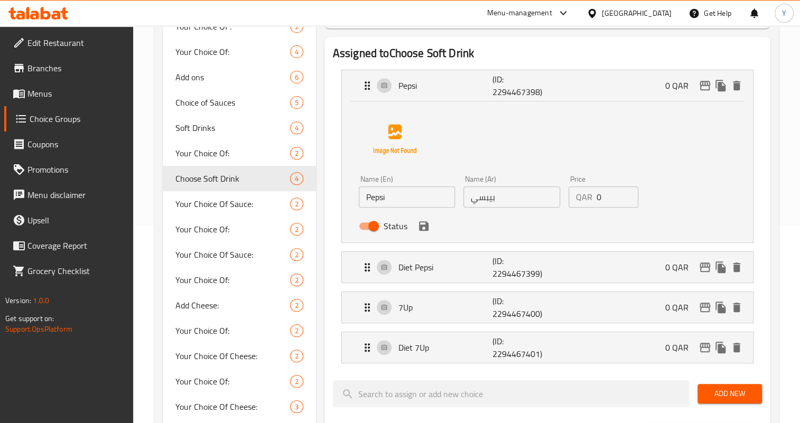
scroll to position [174, 0]
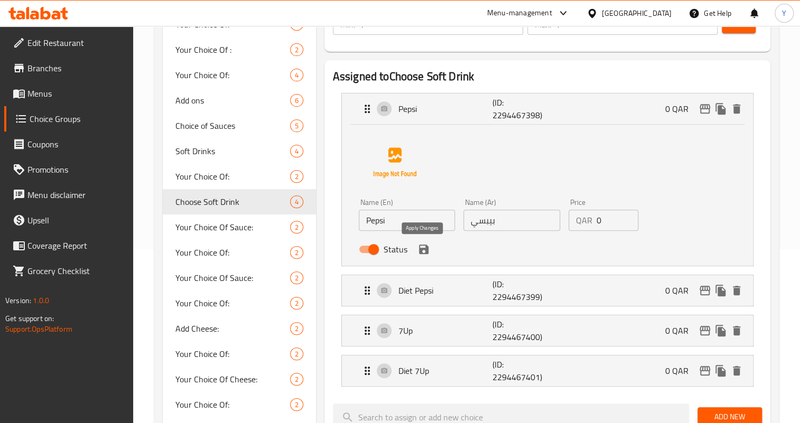
click at [426, 248] on icon "save" at bounding box center [424, 250] width 10 height 10
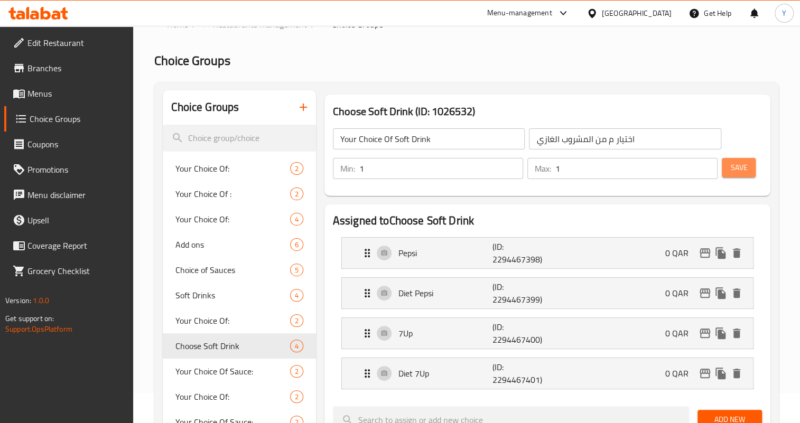
click at [726, 161] on button "Save" at bounding box center [739, 168] width 34 height 20
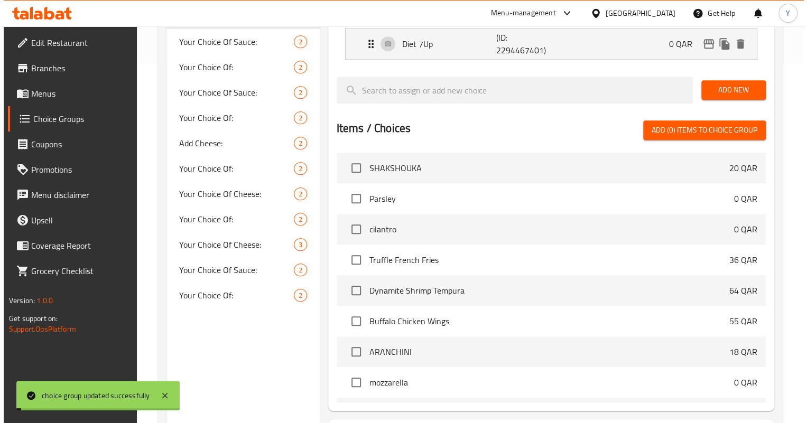
scroll to position [454, 0]
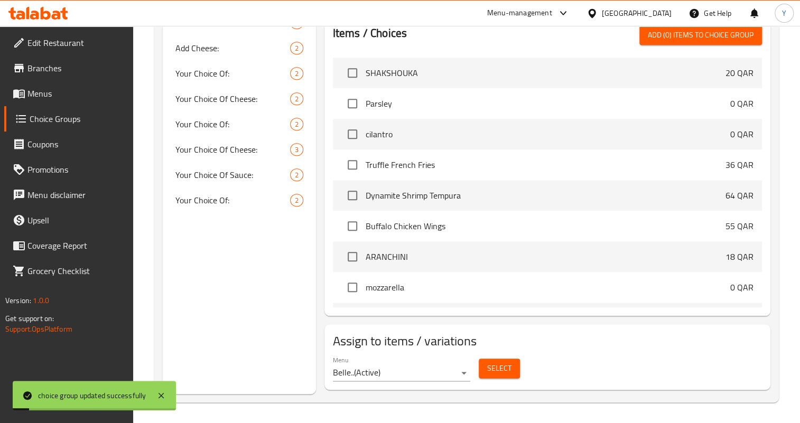
click at [507, 377] on button "Select" at bounding box center [499, 369] width 41 height 20
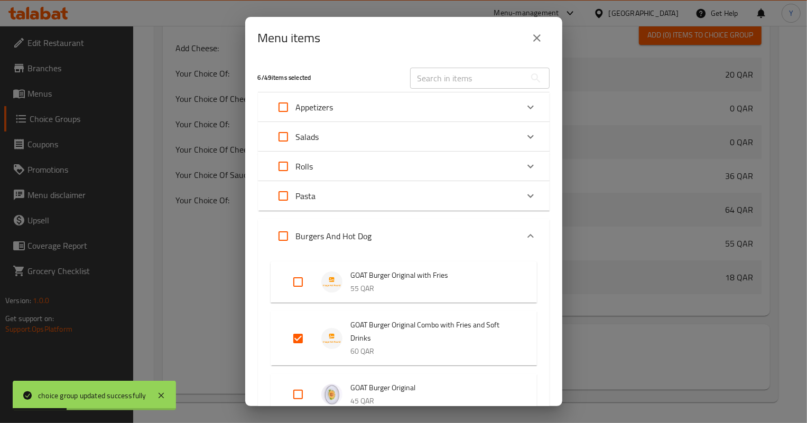
click at [538, 36] on icon "close" at bounding box center [536, 37] width 7 height 7
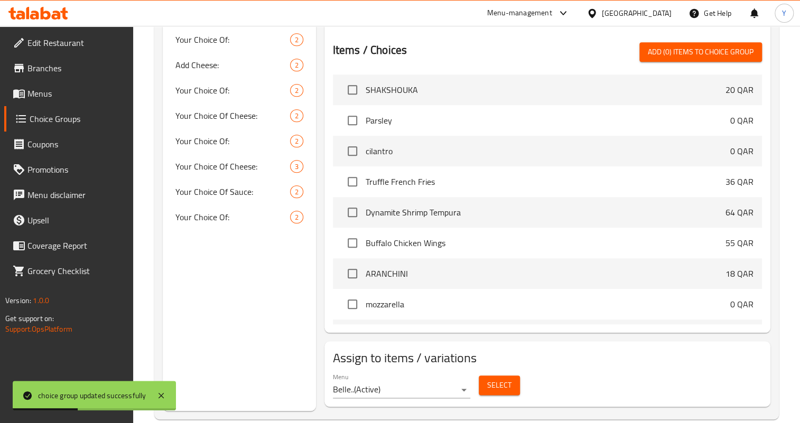
click at [500, 384] on span "Select" at bounding box center [499, 385] width 24 height 13
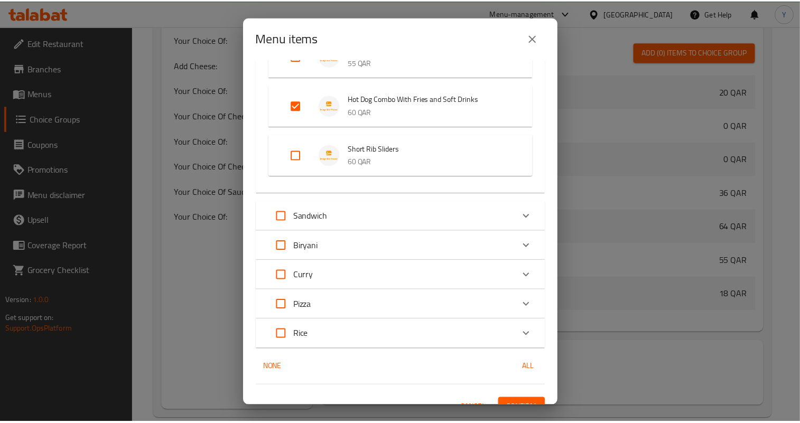
scroll to position [1038, 0]
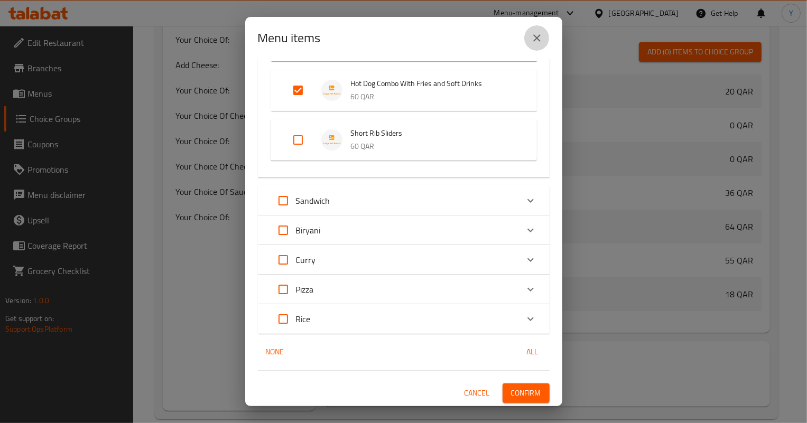
click at [540, 45] on button "close" at bounding box center [536, 37] width 25 height 25
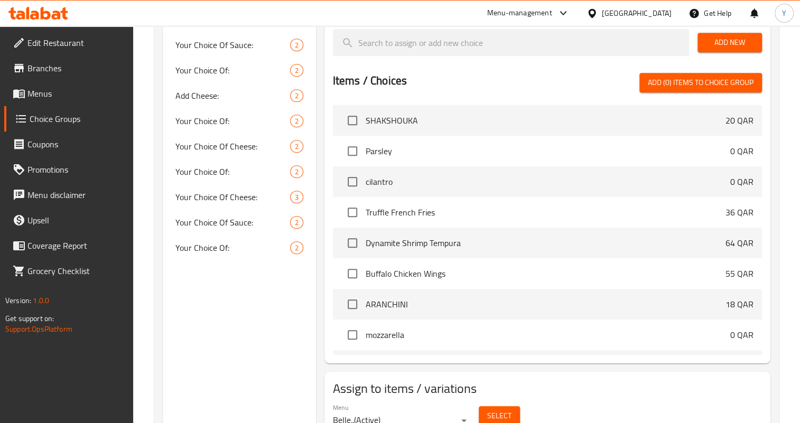
scroll to position [389, 0]
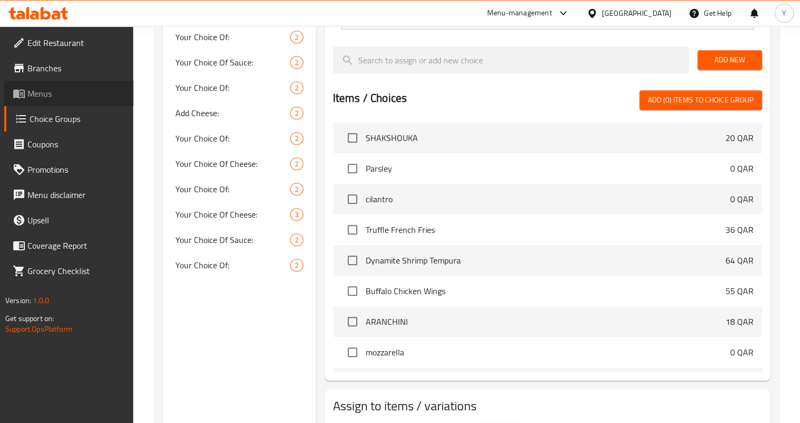
click at [77, 97] on span "Menus" at bounding box center [76, 93] width 98 height 13
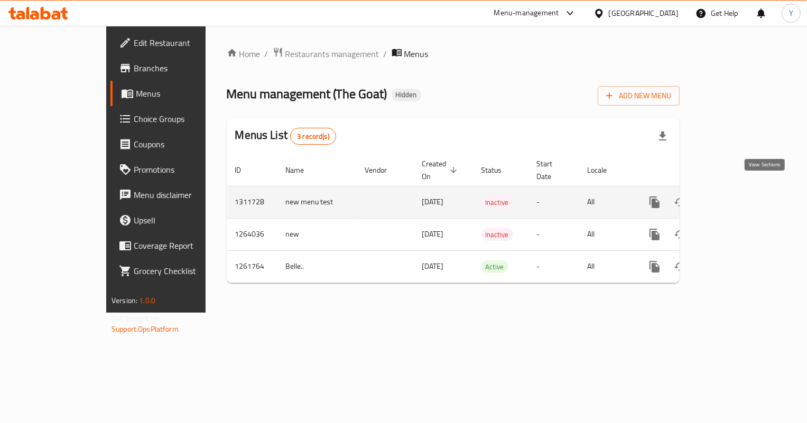
click at [737, 196] on icon "enhanced table" at bounding box center [730, 202] width 13 height 13
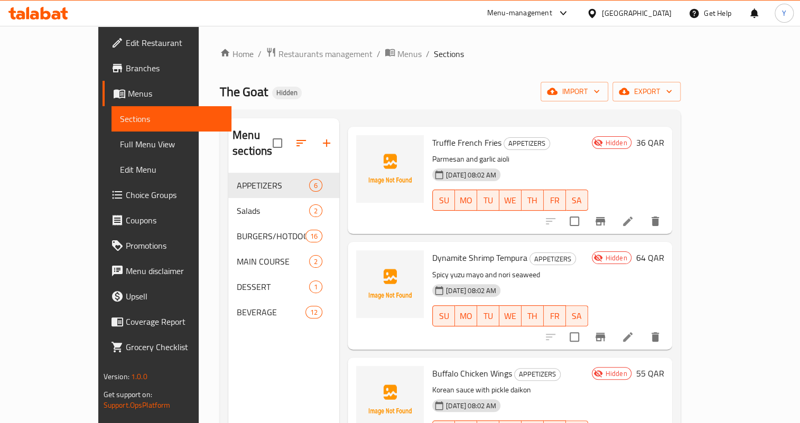
scroll to position [144, 0]
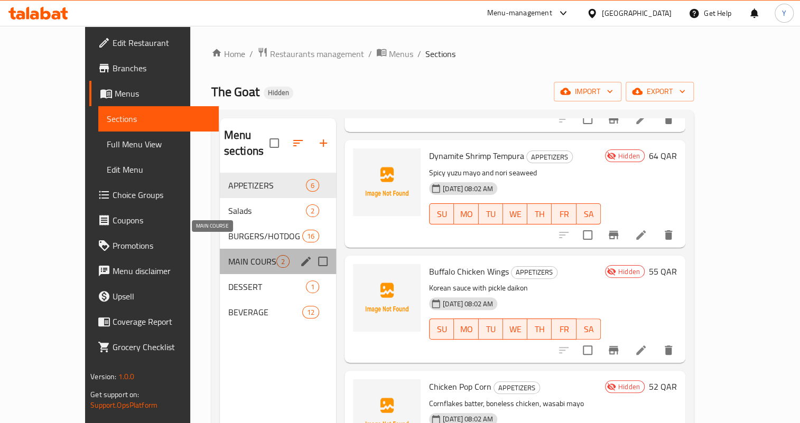
click at [228, 255] on span "MAIN COURSE" at bounding box center [252, 261] width 48 height 13
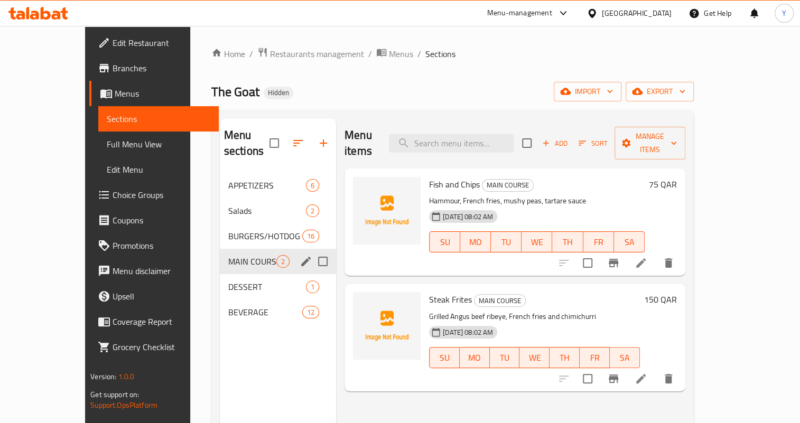
click at [312, 250] on input "Menu sections" at bounding box center [323, 261] width 22 height 22
checkbox input "true"
click at [300, 261] on icon "edit" at bounding box center [306, 261] width 13 height 13
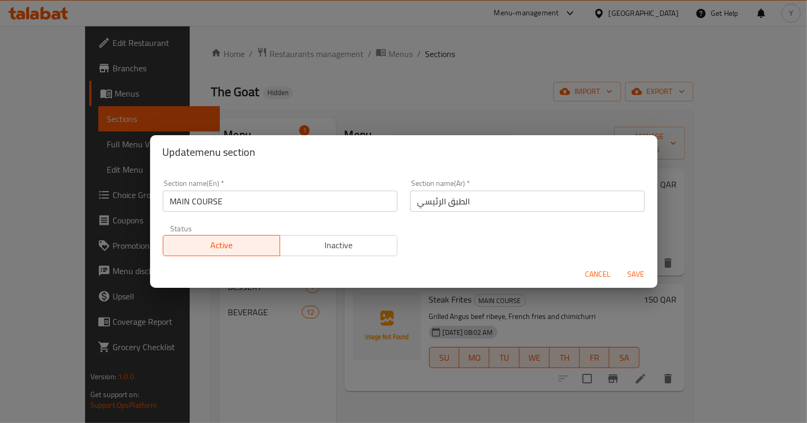
click at [293, 210] on input "MAIN COURSE" at bounding box center [280, 201] width 235 height 21
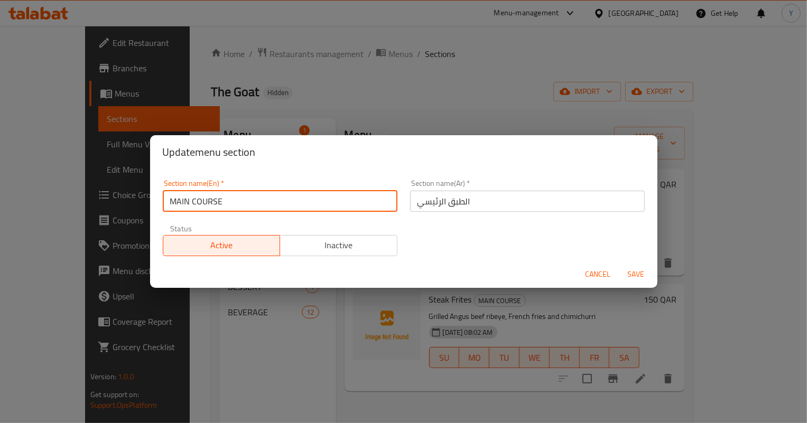
click at [293, 210] on input "MAIN COURSE" at bounding box center [280, 201] width 235 height 21
click at [235, 209] on input "MAIN COURSE" at bounding box center [280, 201] width 235 height 21
drag, startPoint x: 265, startPoint y: 198, endPoint x: 249, endPoint y: 229, distance: 34.3
click at [249, 229] on div "Section name(En)   * MAIN COURSE Section name(En) * Section name(Ar)   * الطبق …" at bounding box center [403, 217] width 495 height 89
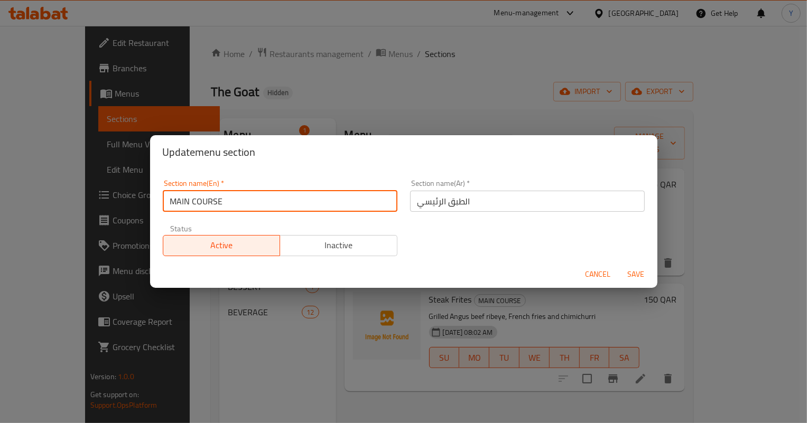
click at [253, 200] on input "MAIN COURSE" at bounding box center [280, 201] width 235 height 21
type input "Main Course"
click at [619, 265] on button "Save" at bounding box center [636, 275] width 34 height 20
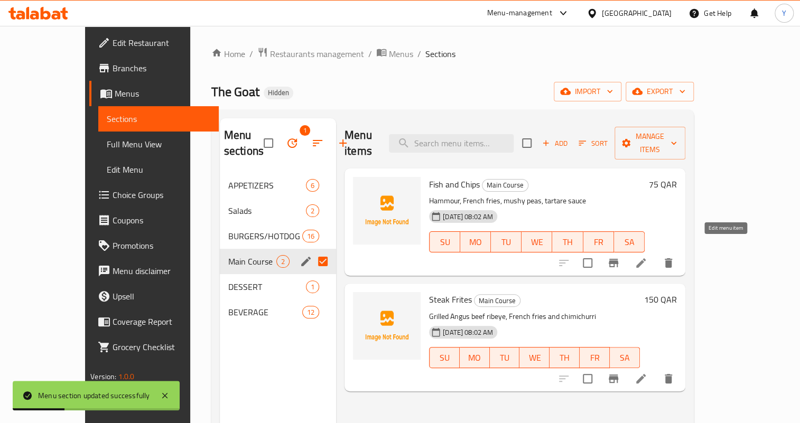
click at [647, 257] on icon at bounding box center [641, 263] width 13 height 13
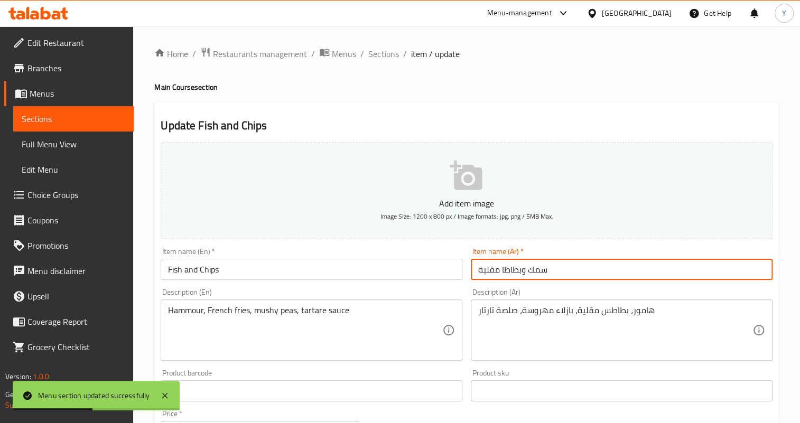
drag, startPoint x: 563, startPoint y: 264, endPoint x: 444, endPoint y: 253, distance: 119.3
click at [444, 253] on div "Add item image Image Size: 1200 x 800 px / Image formats: jpg, png / 5MB Max. I…" at bounding box center [466, 365] width 620 height 455
type input "t"
type input "غ"
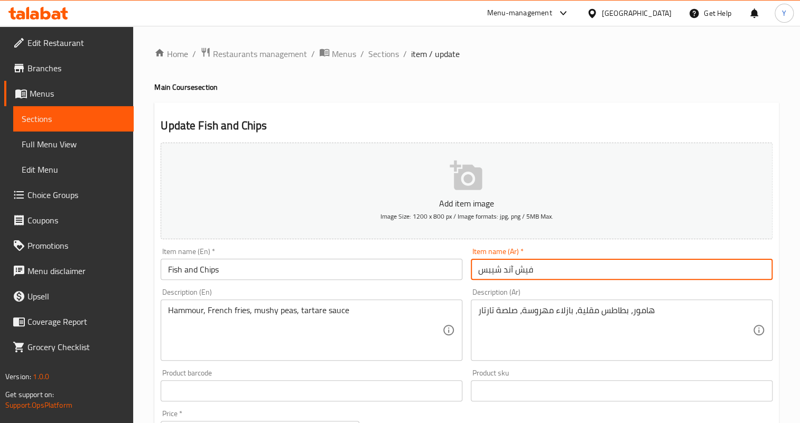
type input "فيش آند شيبس"
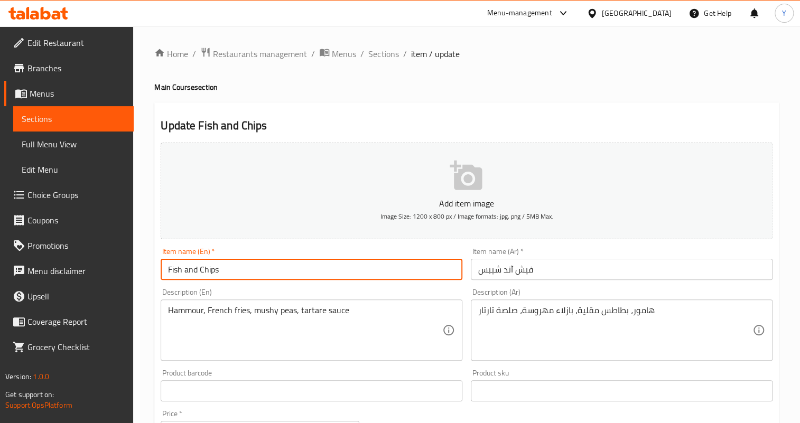
click at [186, 271] on input "Fish and Chips" at bounding box center [312, 269] width 302 height 21
drag, startPoint x: 217, startPoint y: 267, endPoint x: 264, endPoint y: 276, distance: 47.9
click at [264, 276] on input "Fish and Chips (Y)" at bounding box center [312, 269] width 302 height 21
drag, startPoint x: 221, startPoint y: 268, endPoint x: 305, endPoint y: 274, distance: 83.7
click at [305, 274] on input "Fish And Chips (4 Pieces)" at bounding box center [312, 269] width 302 height 21
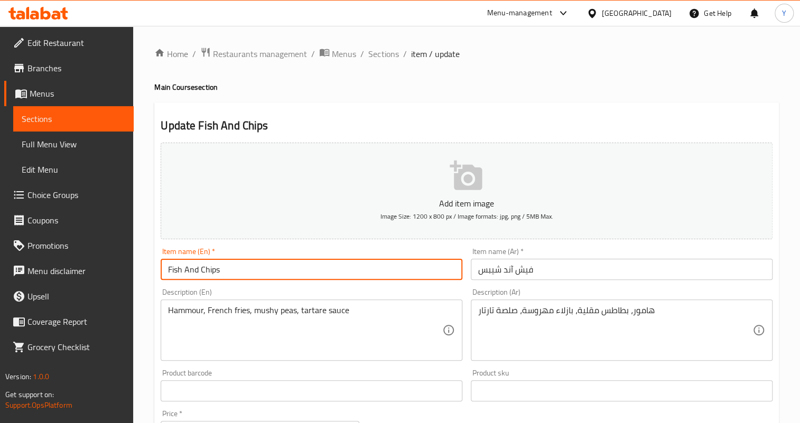
type input "Fish And Chips"
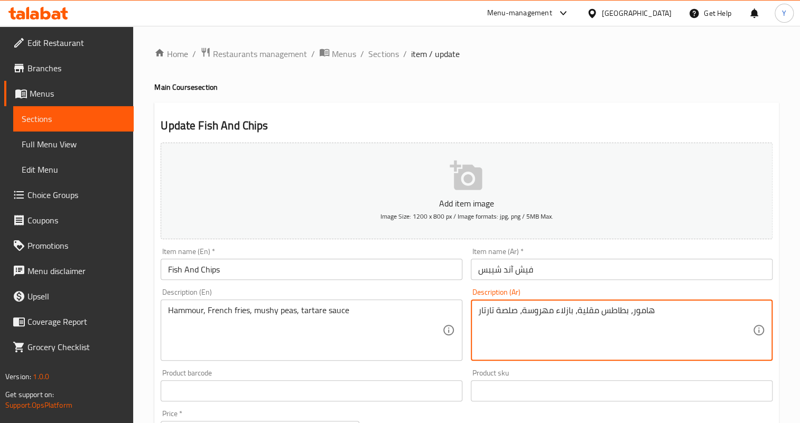
click at [604, 310] on textarea "هامور، بطاطس مقلية، بازلاء مهروسة، صلصة تارتار" at bounding box center [615, 330] width 274 height 50
type textarea "هامور، بطاطا مقلية، بازلاء مهروسة، صلصة تارتار"
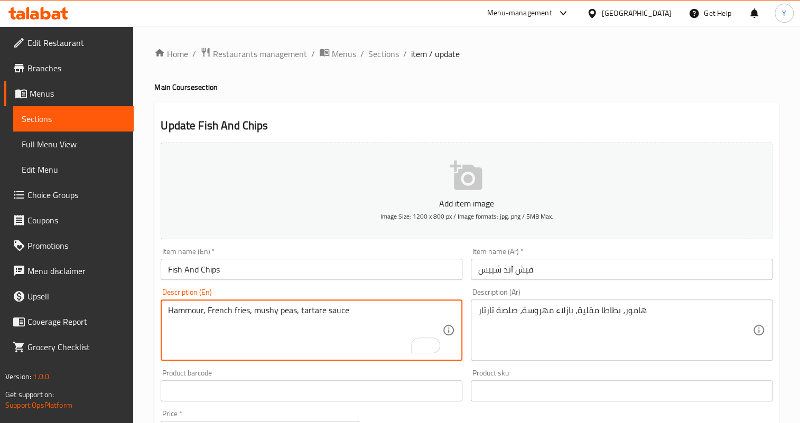
drag, startPoint x: 251, startPoint y: 311, endPoint x: 294, endPoint y: 313, distance: 43.4
click at [450, 268] on input "Fish And Chips" at bounding box center [312, 269] width 302 height 21
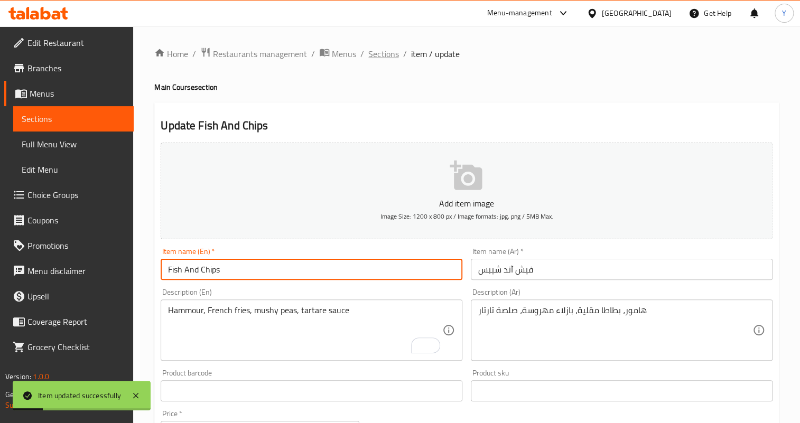
click at [386, 55] on span "Sections" at bounding box center [383, 54] width 30 height 13
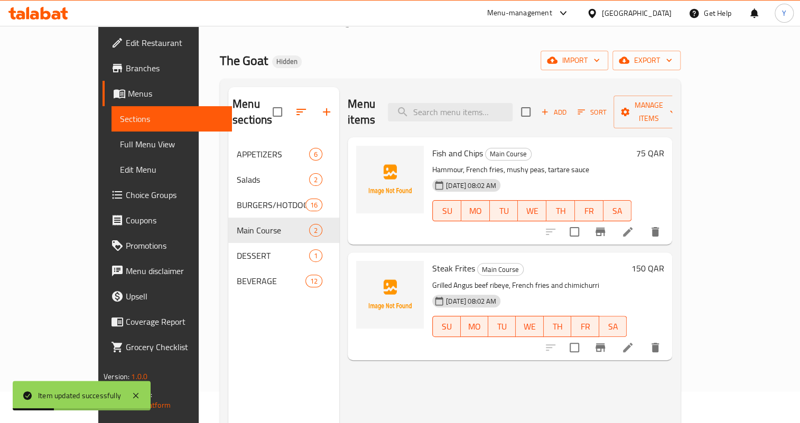
scroll to position [48, 0]
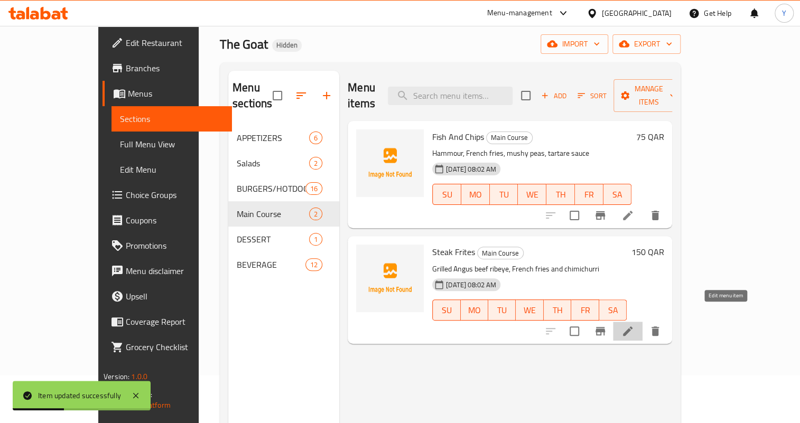
click at [632, 327] on icon at bounding box center [628, 332] width 10 height 10
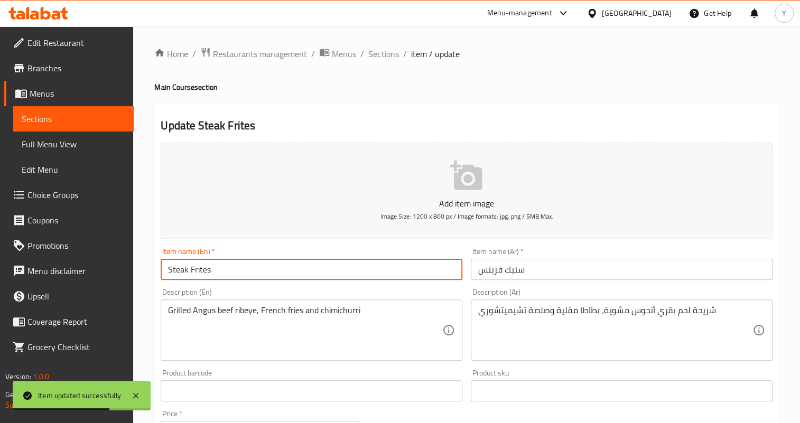
click at [366, 268] on input "Steak Frites" at bounding box center [312, 269] width 302 height 21
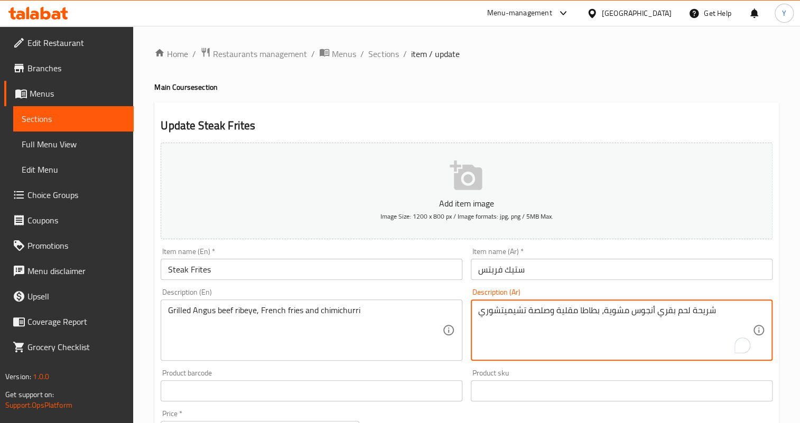
click at [691, 312] on textarea "شريحة لحم بقري أنجوس مشوية، بطاطا مقلية وصلصة تشيميتشوري" at bounding box center [615, 330] width 274 height 50
click at [699, 312] on textarea "شريحة لحم بقري أنجوس مشوية، بطاطا مقلية وصلصة تشيميتشوري" at bounding box center [615, 330] width 274 height 50
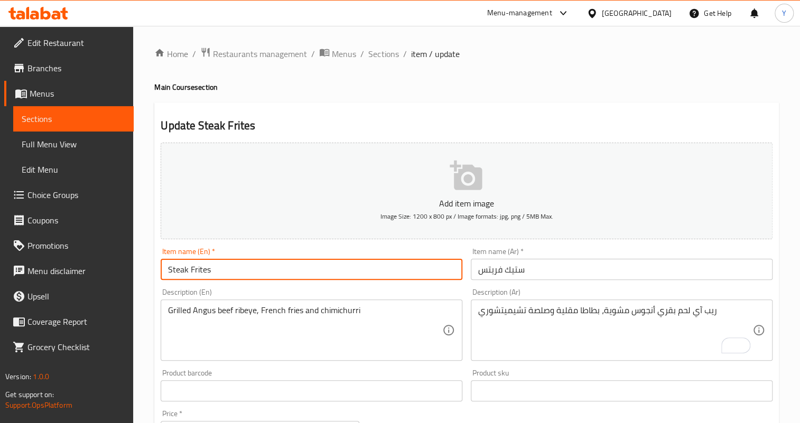
click at [425, 272] on input "Steak Frites" at bounding box center [312, 269] width 302 height 21
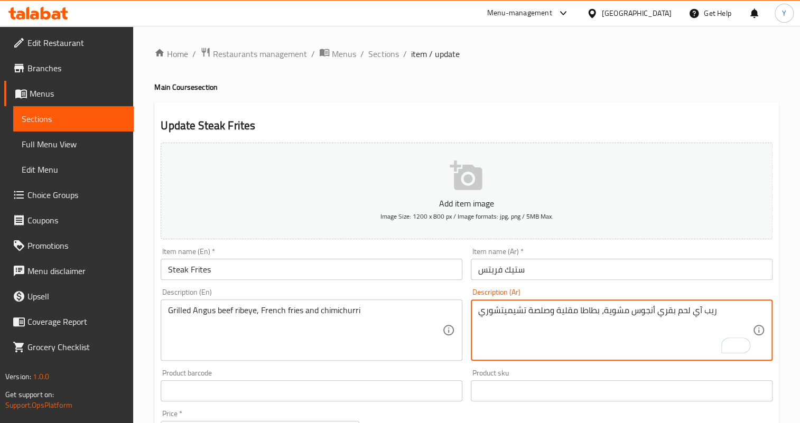
click at [537, 313] on textarea "ريب آي لحم بقري أنجوس مشوية، بطاطا مقلية وصلصة تشيميتشوري" at bounding box center [615, 330] width 274 height 50
type textarea "ريب آي لحم بقري أنجوس مشوية، بطاطا مقلية وتشيميتشوري"
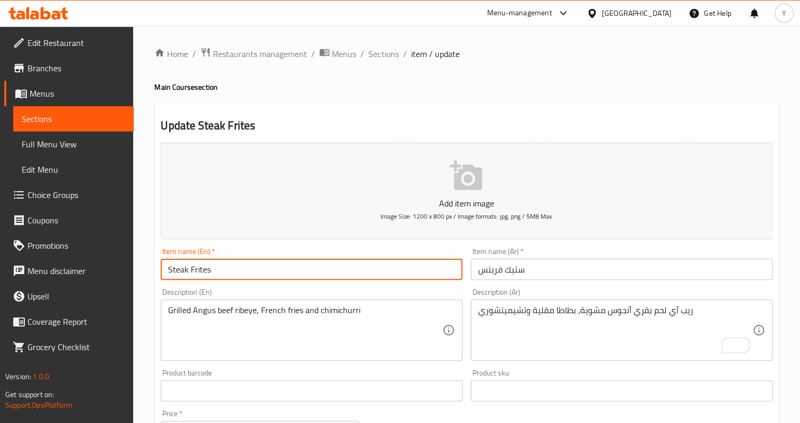
click at [439, 272] on input "Steak Frites" at bounding box center [312, 269] width 302 height 21
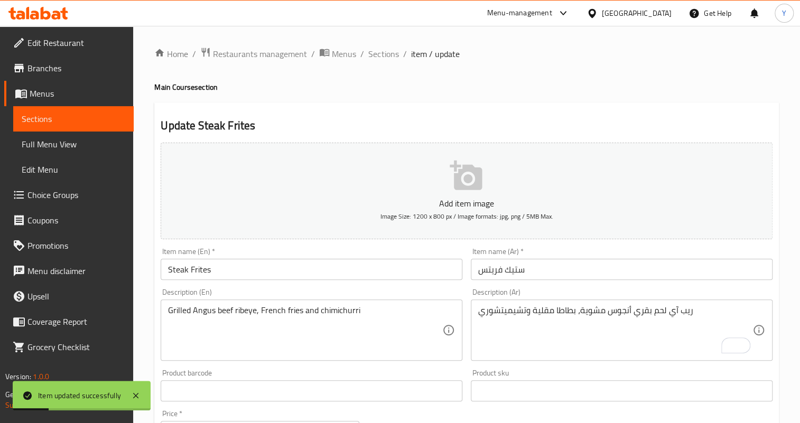
click at [376, 63] on div "Home / Restaurants management / Menus / Sections / item / update Main Course se…" at bounding box center [466, 386] width 624 height 678
click at [378, 59] on span "Sections" at bounding box center [383, 54] width 30 height 13
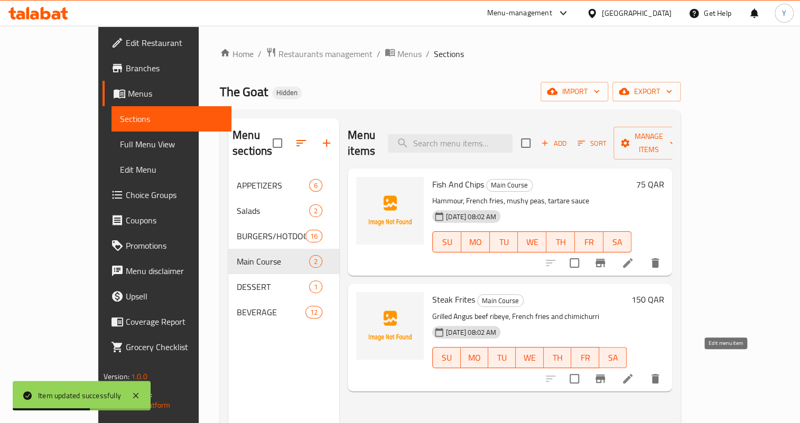
click at [632, 374] on icon at bounding box center [628, 379] width 10 height 10
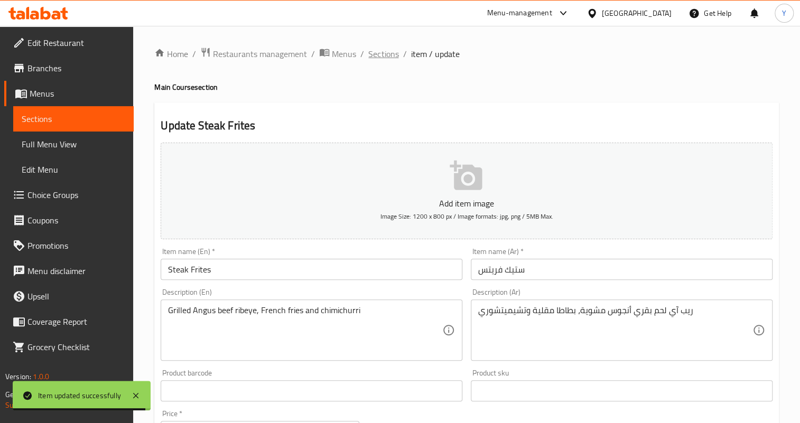
click at [377, 54] on span "Sections" at bounding box center [383, 54] width 30 height 13
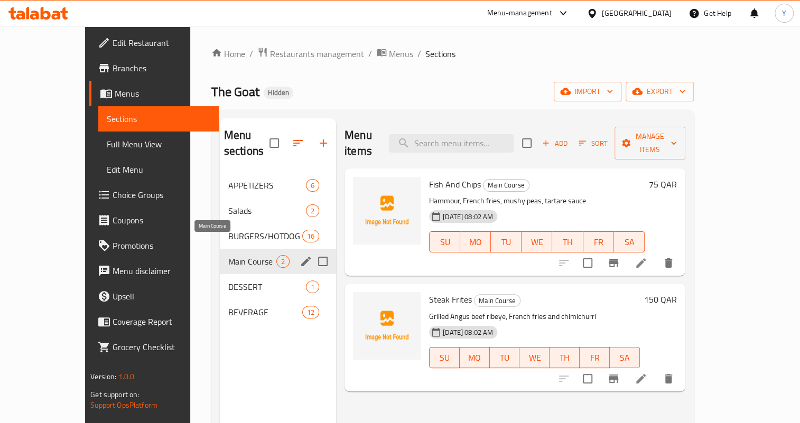
click at [248, 255] on span "Main Course" at bounding box center [252, 261] width 48 height 13
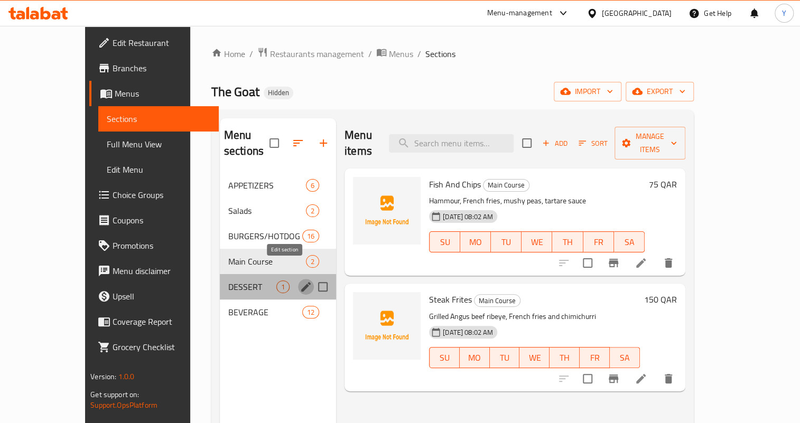
click at [300, 281] on icon "edit" at bounding box center [306, 287] width 13 height 13
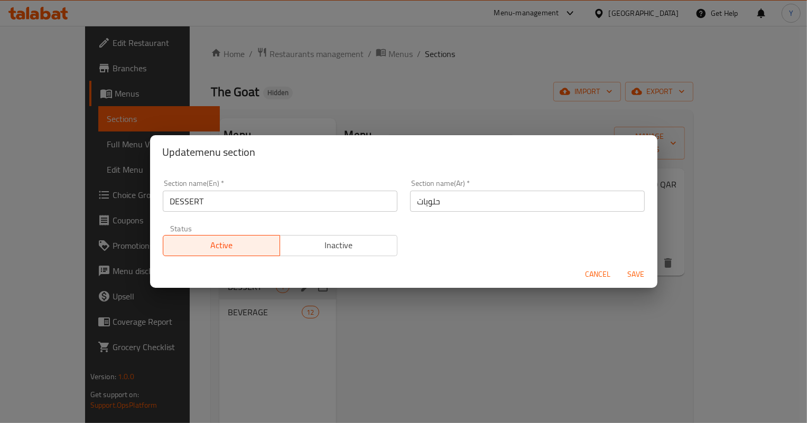
click at [299, 197] on input "DESSERT" at bounding box center [280, 201] width 235 height 21
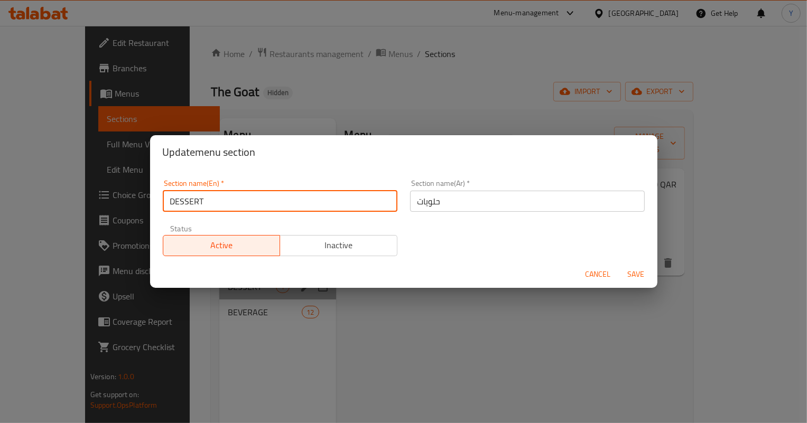
drag, startPoint x: 261, startPoint y: 206, endPoint x: 244, endPoint y: 222, distance: 23.9
click at [244, 222] on div "Section name(En)   * DESSERT Section name(En) * Section name(Ar)   * حلويات Sec…" at bounding box center [403, 217] width 495 height 89
click at [241, 227] on div "Active Inactive" at bounding box center [280, 241] width 235 height 32
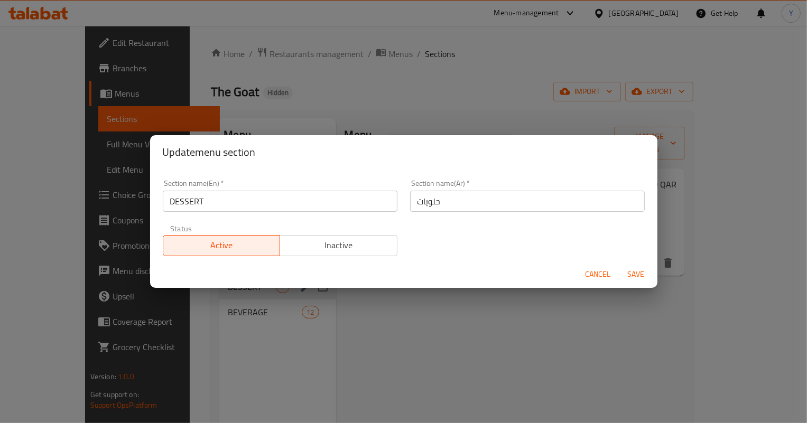
click at [254, 202] on input "DESSERT" at bounding box center [280, 201] width 235 height 21
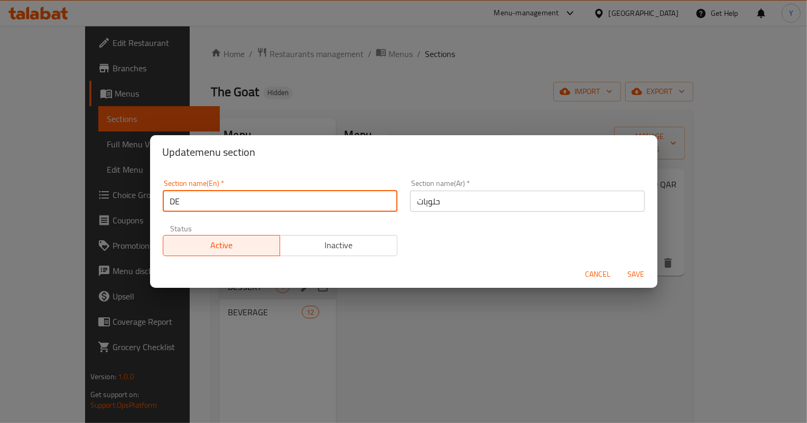
type input "Dessert"
click at [619, 265] on button "Save" at bounding box center [636, 275] width 34 height 20
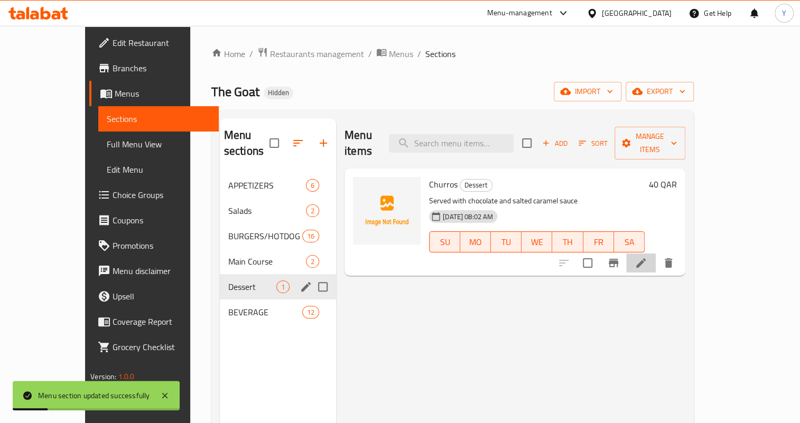
click at [656, 254] on li at bounding box center [641, 263] width 30 height 19
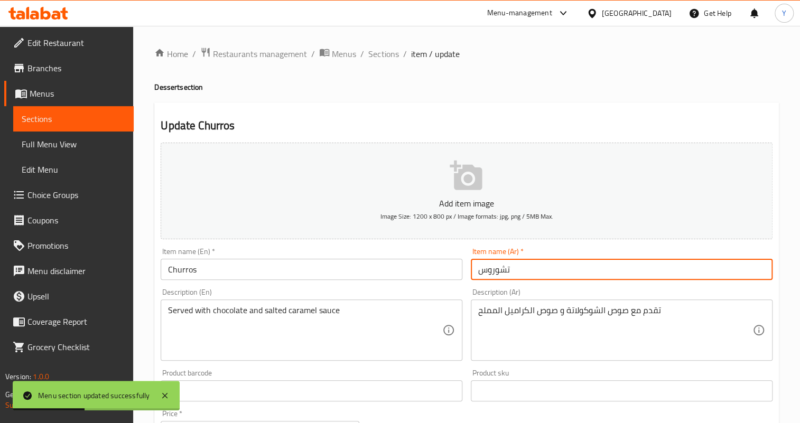
drag, startPoint x: 487, startPoint y: 271, endPoint x: 475, endPoint y: 274, distance: 11.9
click at [475, 274] on input "تشوروس" at bounding box center [622, 269] width 302 height 21
type input "تشوروز"
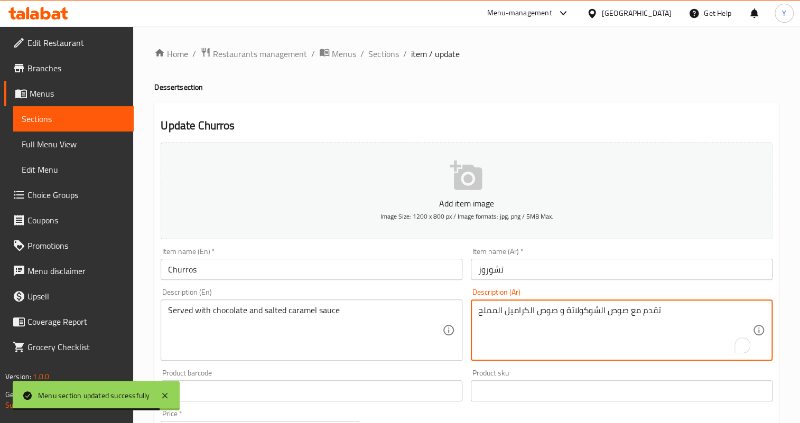
click at [618, 309] on textarea "تقدم مع صوص الشوكولاتة و صوص الكراميل المملح" at bounding box center [615, 330] width 274 height 50
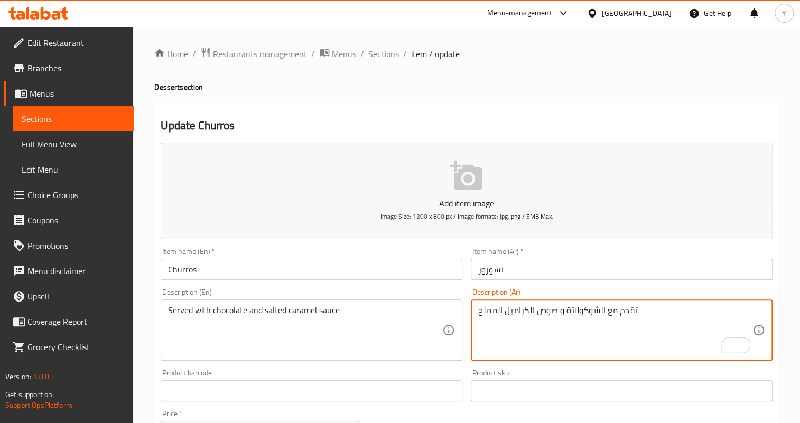
type textarea "تقدم مع الشوكولاتة و صوص الكراميل المملح"
click at [594, 273] on input "تشوروز" at bounding box center [622, 269] width 302 height 21
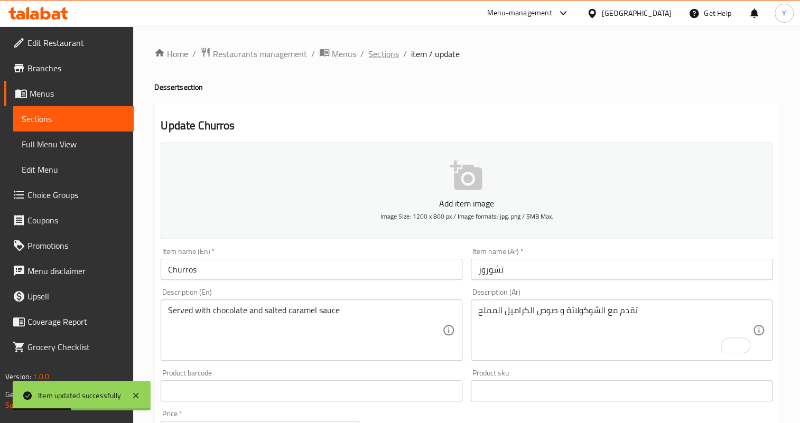
click at [379, 54] on span "Sections" at bounding box center [383, 54] width 30 height 13
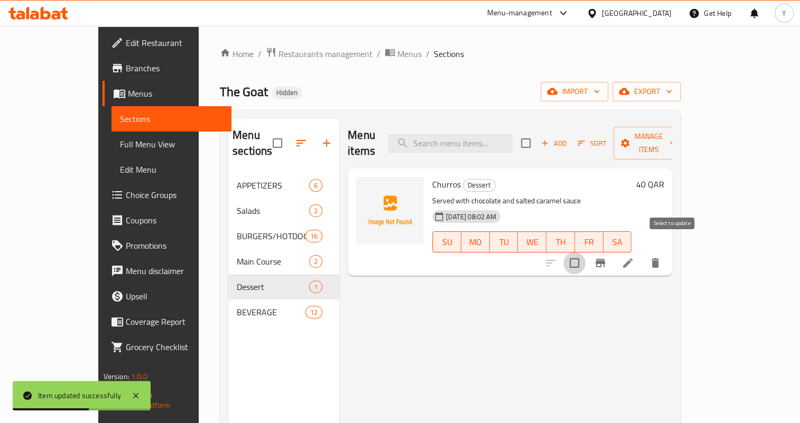
click at [585, 252] on input "checkbox" at bounding box center [574, 263] width 22 height 22
checkbox input "true"
click at [676, 132] on span "Manage items" at bounding box center [649, 143] width 54 height 26
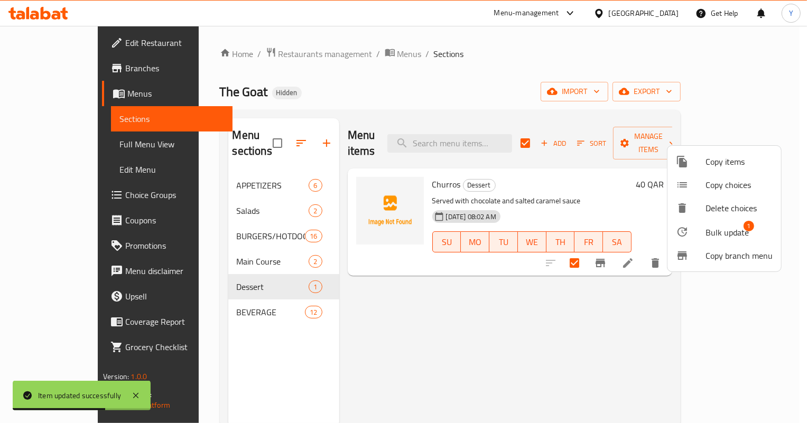
click at [722, 226] on span "Bulk update" at bounding box center [726, 232] width 43 height 13
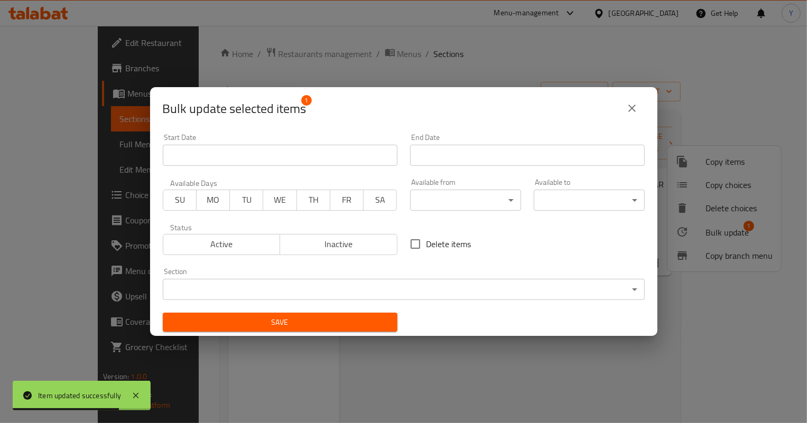
click at [340, 247] on span "Inactive" at bounding box center [338, 244] width 109 height 15
click at [327, 310] on div "Save" at bounding box center [279, 322] width 247 height 32
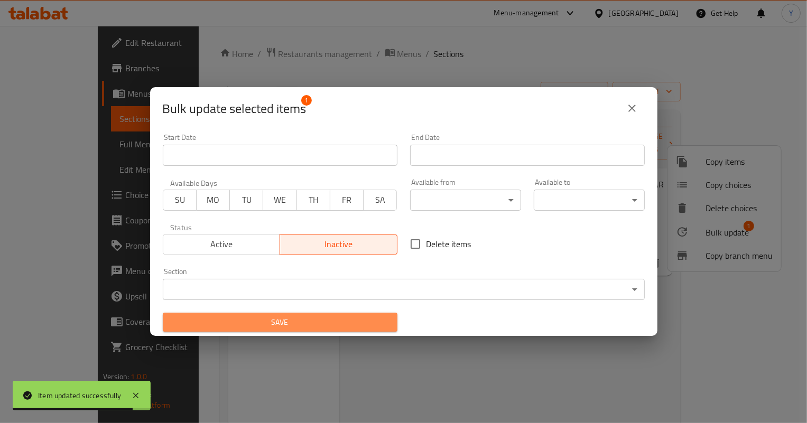
click at [319, 330] on button "Save" at bounding box center [280, 323] width 235 height 20
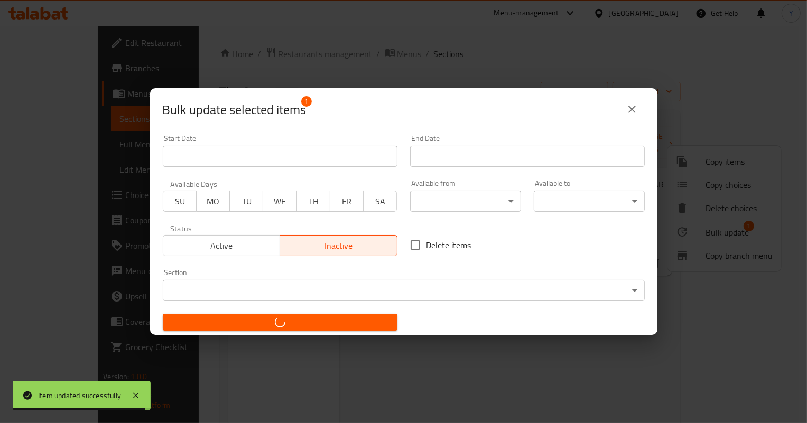
checkbox input "false"
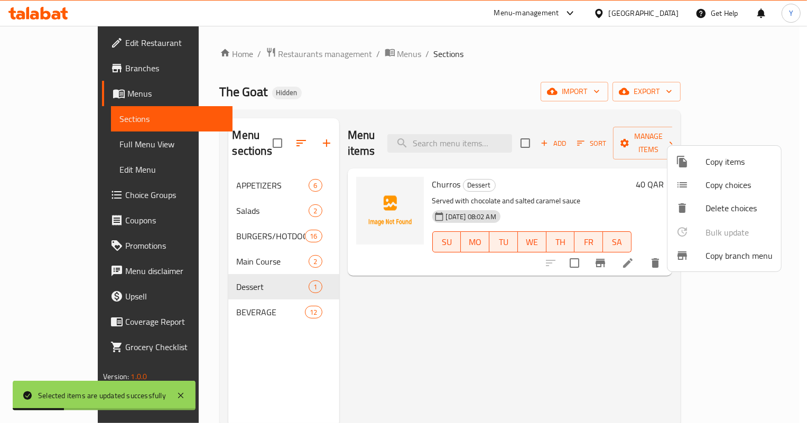
click at [182, 291] on div at bounding box center [403, 211] width 807 height 423
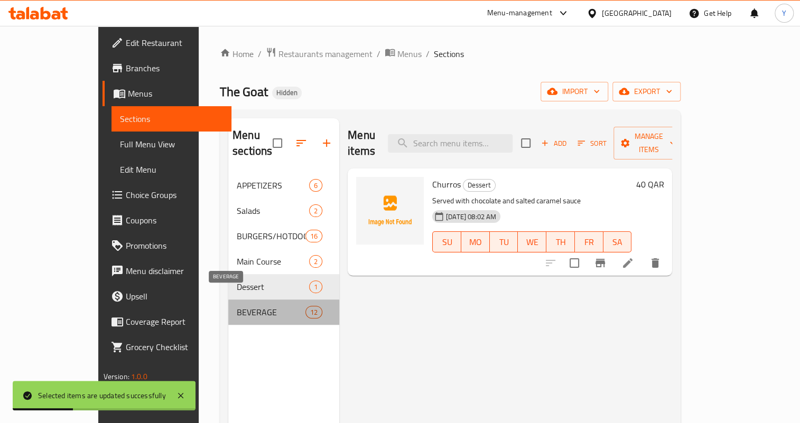
click at [237, 306] on span "BEVERAGE" at bounding box center [271, 312] width 69 height 13
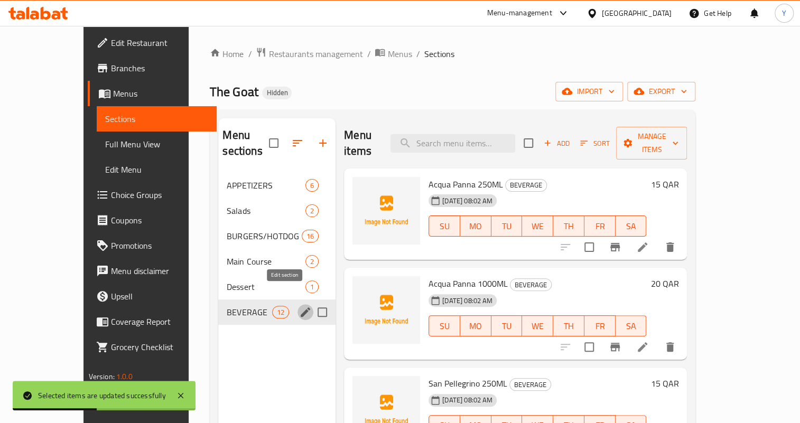
click at [297, 304] on button "edit" at bounding box center [305, 312] width 16 height 16
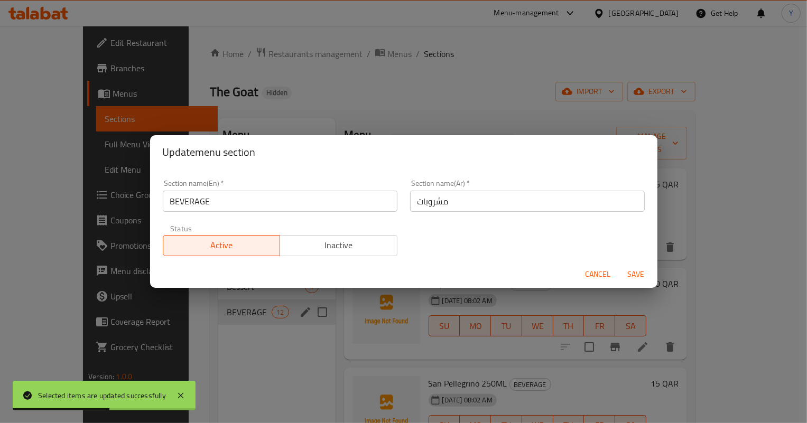
click at [263, 220] on div "Status Active Inactive" at bounding box center [279, 240] width 247 height 44
click at [261, 206] on input "BEVERAGE" at bounding box center [280, 201] width 235 height 21
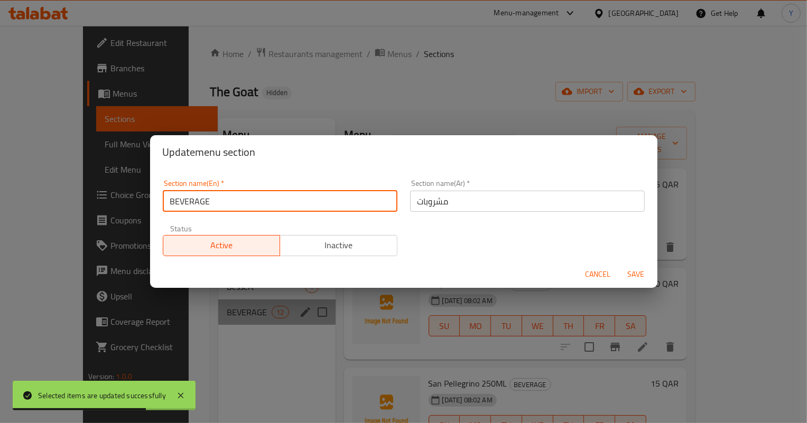
drag, startPoint x: 261, startPoint y: 206, endPoint x: 251, endPoint y: 228, distance: 24.1
click at [251, 228] on div "Section name(En)   * BEVERAGE Section name(En) * Section name(Ar)   * مشروبات S…" at bounding box center [403, 217] width 495 height 89
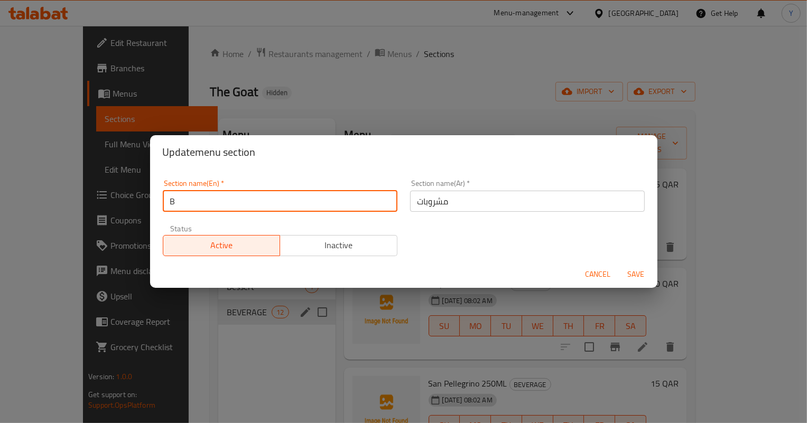
type input "Be"
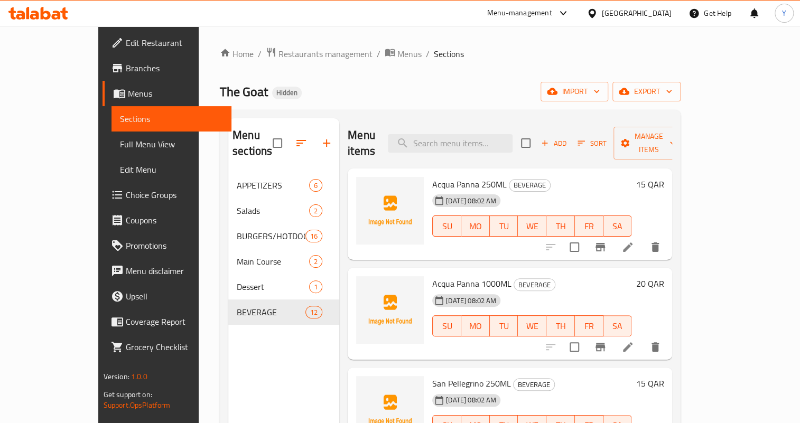
click at [237, 230] on span "BURGERS/HOTDOG" at bounding box center [271, 236] width 69 height 13
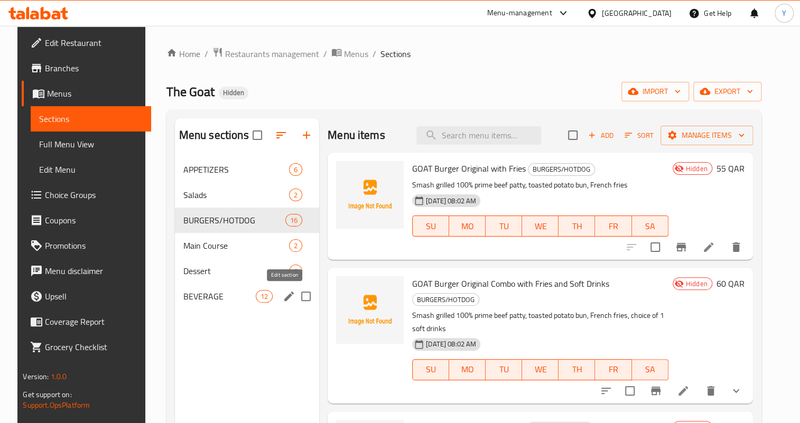
click at [284, 294] on icon "edit" at bounding box center [289, 296] width 13 height 13
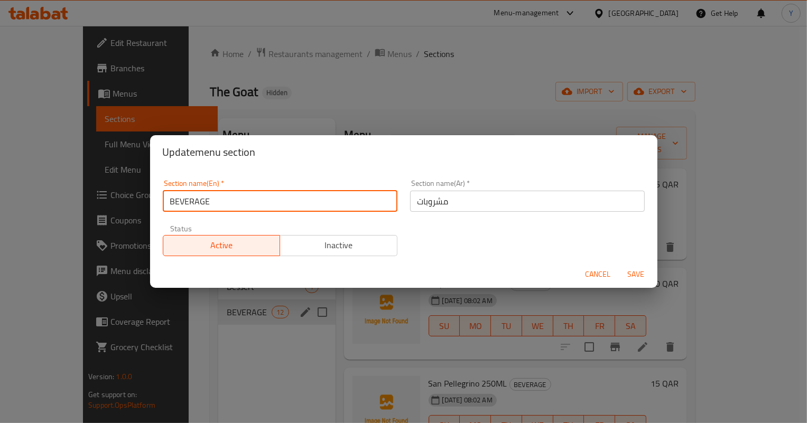
click at [267, 202] on input "BEVERAGE" at bounding box center [280, 201] width 235 height 21
type input "BEVERA"
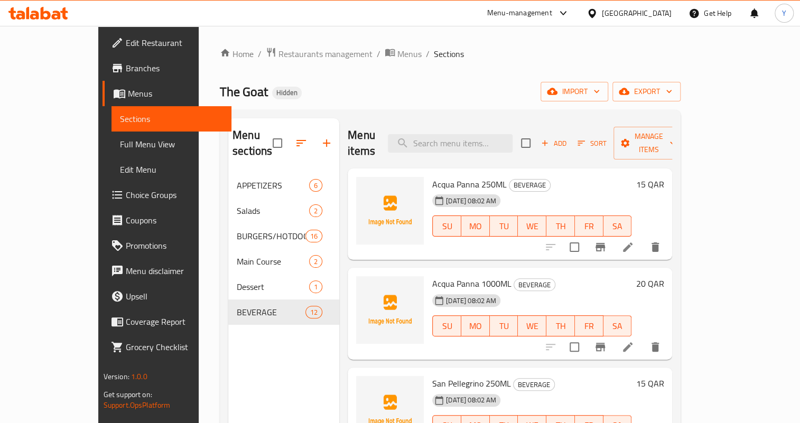
click at [249, 230] on span "BURGERS/HOTDOG" at bounding box center [271, 236] width 69 height 13
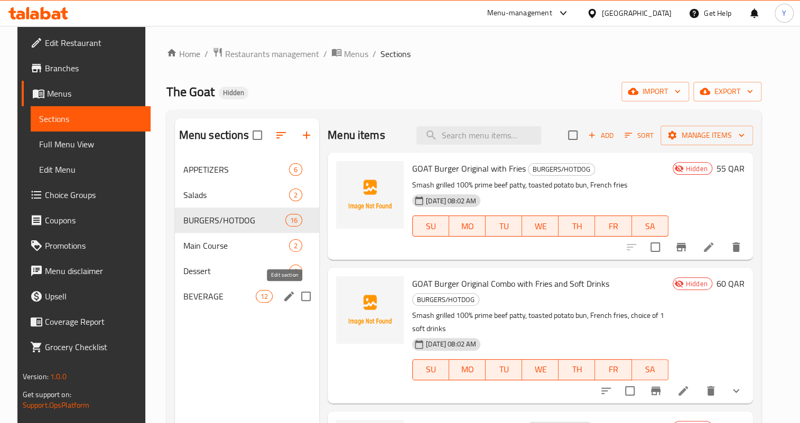
click at [288, 295] on icon "edit" at bounding box center [289, 296] width 13 height 13
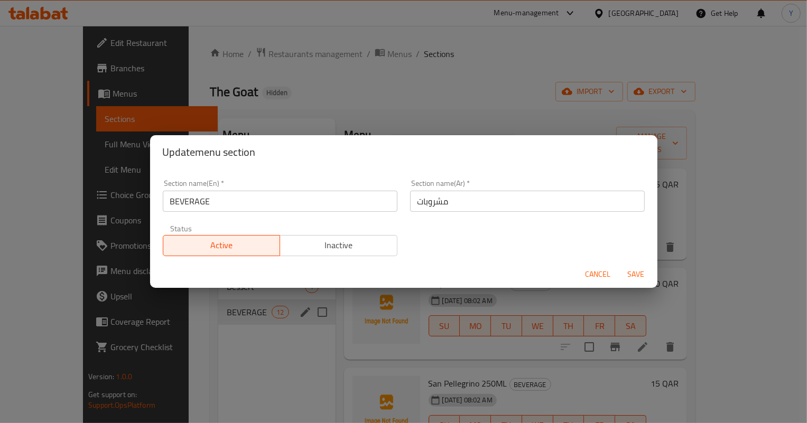
click at [275, 204] on input "BEVERAGE" at bounding box center [280, 201] width 235 height 21
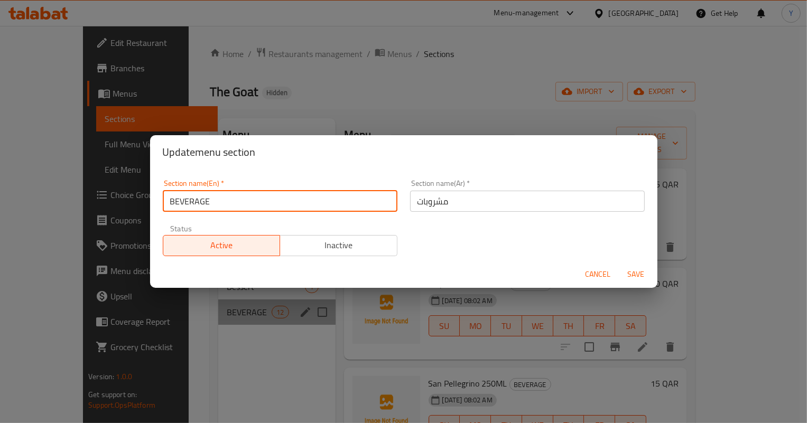
click at [275, 204] on input "BEVERAGE" at bounding box center [280, 201] width 235 height 21
type input "b"
click at [268, 201] on input "Bev" at bounding box center [280, 201] width 235 height 21
type input "Beve"
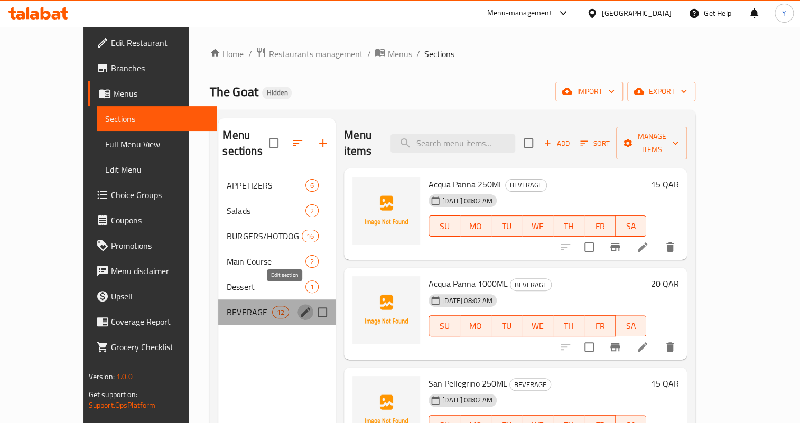
click at [299, 306] on icon "edit" at bounding box center [305, 312] width 13 height 13
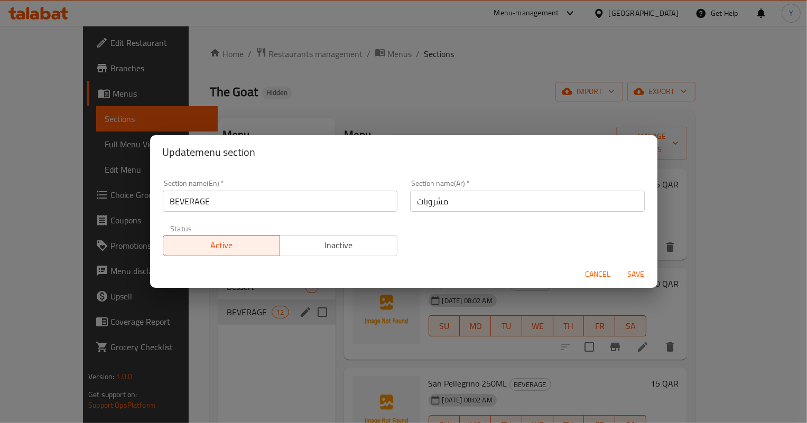
click at [257, 200] on input "BEVERAGE" at bounding box center [280, 201] width 235 height 21
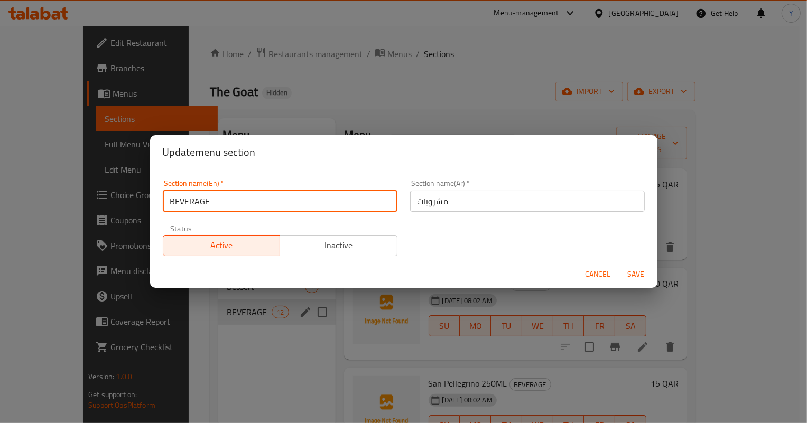
click at [257, 200] on input "BEVERAGE" at bounding box center [280, 201] width 235 height 21
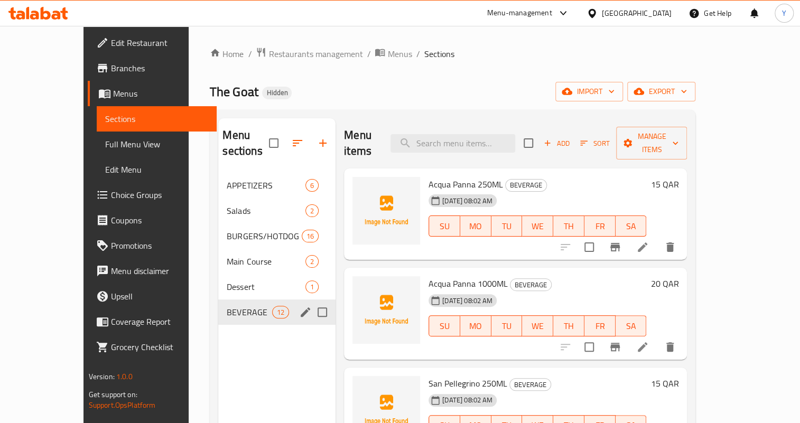
click at [299, 306] on icon "edit" at bounding box center [305, 312] width 13 height 13
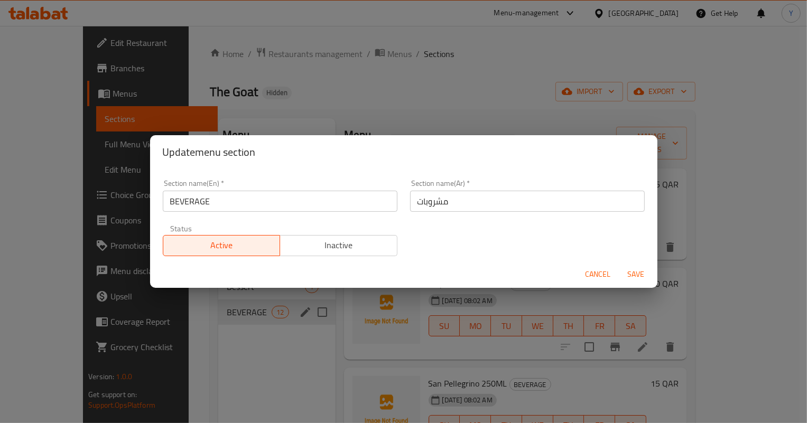
click at [315, 195] on input "BEVERAGE" at bounding box center [280, 201] width 235 height 21
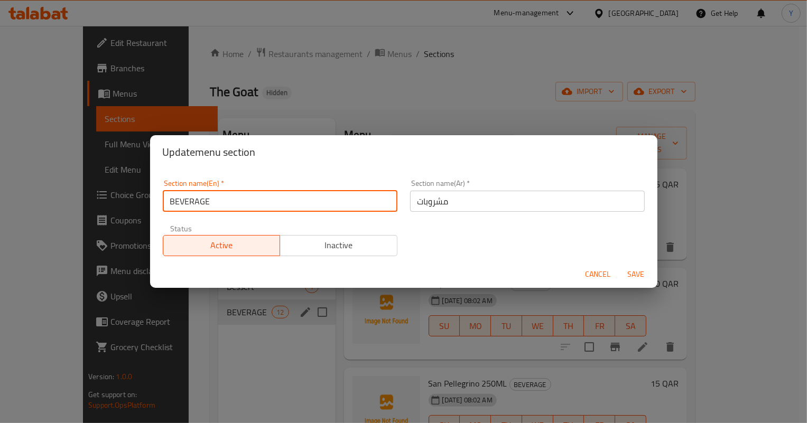
click at [315, 195] on input "BEVERAGE" at bounding box center [280, 201] width 235 height 21
type input "Beverage"
click at [619, 265] on button "Save" at bounding box center [636, 275] width 34 height 20
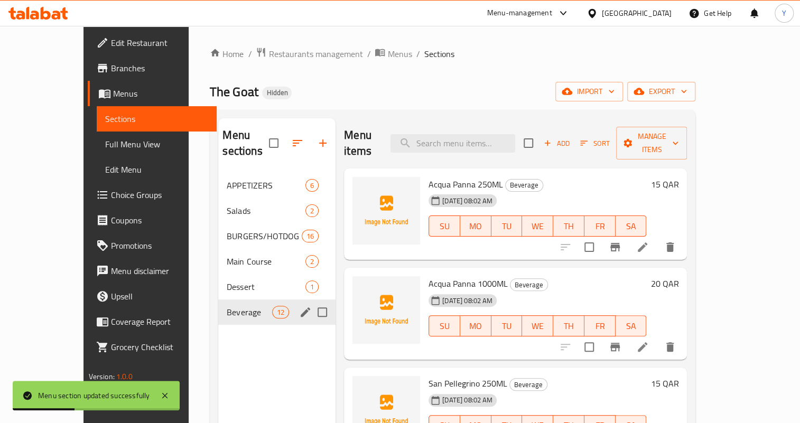
click at [301, 307] on icon "edit" at bounding box center [306, 312] width 10 height 10
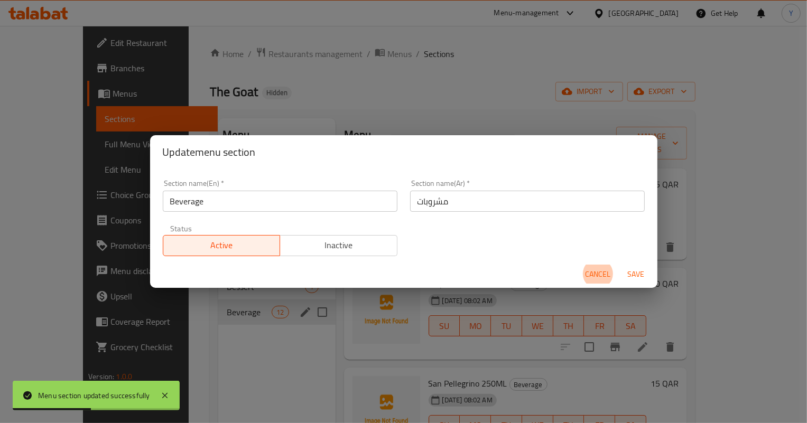
click at [304, 216] on div "Section name(En)   * Beverage Section name(En) *" at bounding box center [279, 195] width 247 height 45
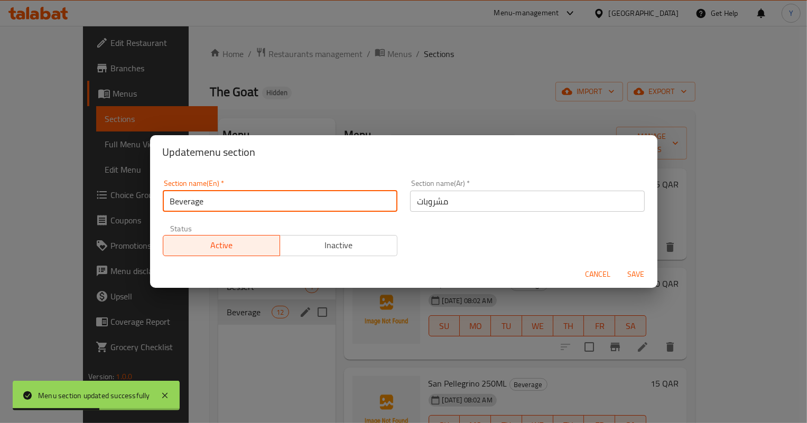
click at [305, 206] on input "Beverage" at bounding box center [280, 201] width 235 height 21
type input "Beverages"
click at [619, 265] on button "Save" at bounding box center [636, 275] width 34 height 20
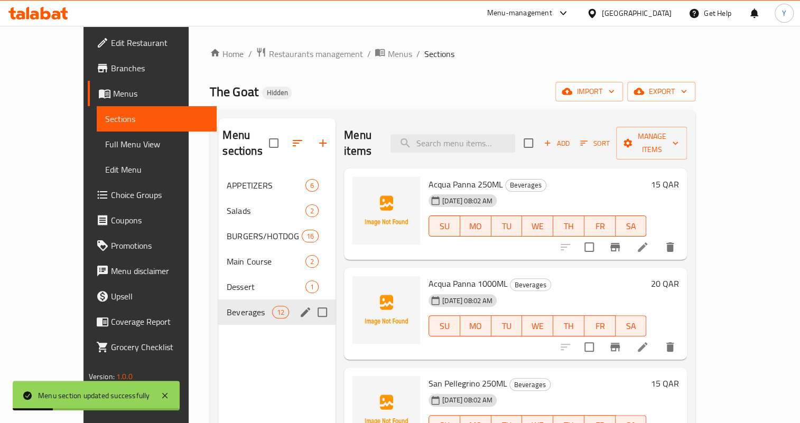
click at [657, 238] on li at bounding box center [643, 247] width 30 height 19
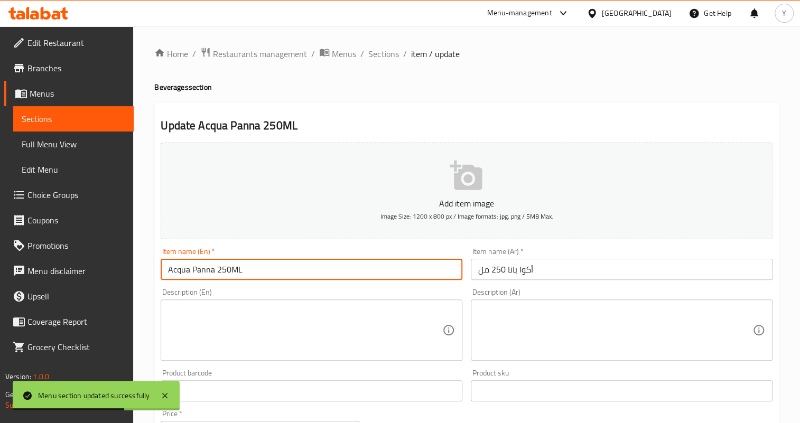
drag, startPoint x: 238, startPoint y: 268, endPoint x: 247, endPoint y: 268, distance: 9.0
click at [247, 268] on input "Acqua Panna 250ML" at bounding box center [312, 269] width 302 height 21
type input "Acqua Panna 250Ml"
drag, startPoint x: 188, startPoint y: 269, endPoint x: 201, endPoint y: 269, distance: 12.7
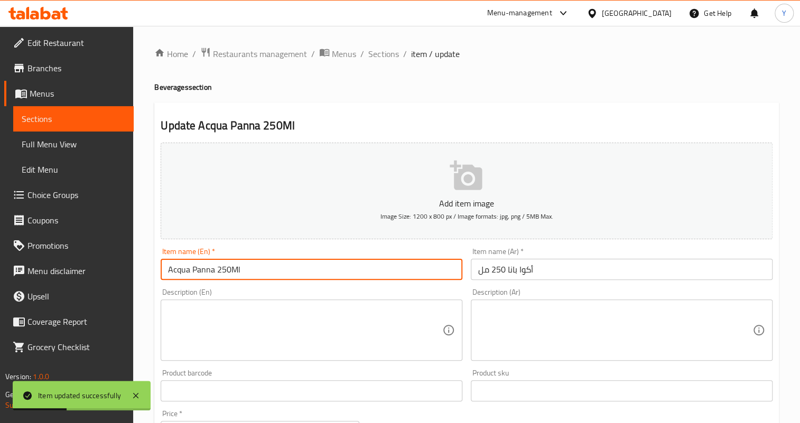
click at [201, 269] on input "Acqua Panna 250Ml" at bounding box center [312, 269] width 302 height 21
drag, startPoint x: 211, startPoint y: 269, endPoint x: 165, endPoint y: 274, distance: 46.7
click at [165, 274] on input "Acqua Panna 250Ml" at bounding box center [312, 269] width 302 height 21
drag, startPoint x: 211, startPoint y: 269, endPoint x: 137, endPoint y: 263, distance: 74.2
click at [137, 263] on div "Home / Restaurants management / Menus / Sections / item / update Beverages sect…" at bounding box center [466, 386] width 667 height 721
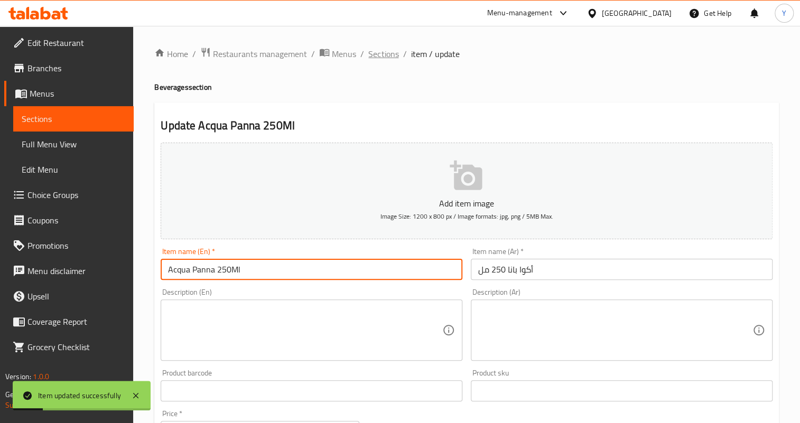
click at [383, 57] on span "Sections" at bounding box center [383, 54] width 30 height 13
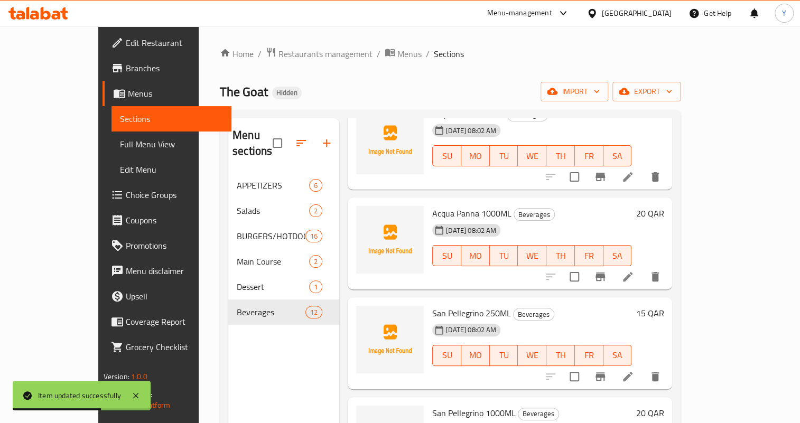
scroll to position [96, 0]
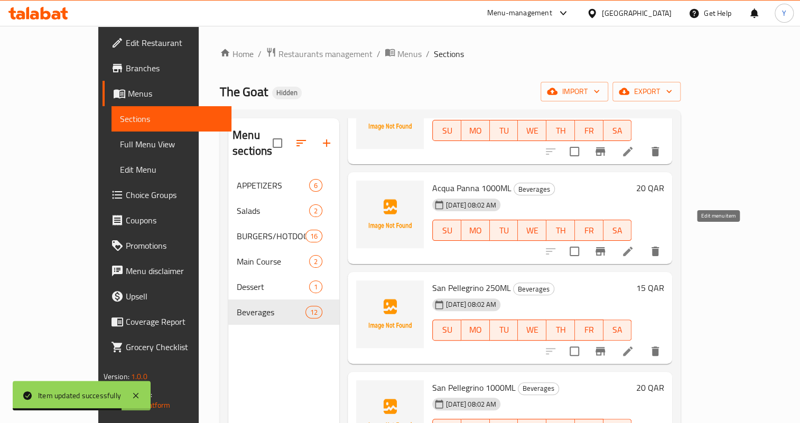
click at [632, 247] on icon at bounding box center [628, 252] width 10 height 10
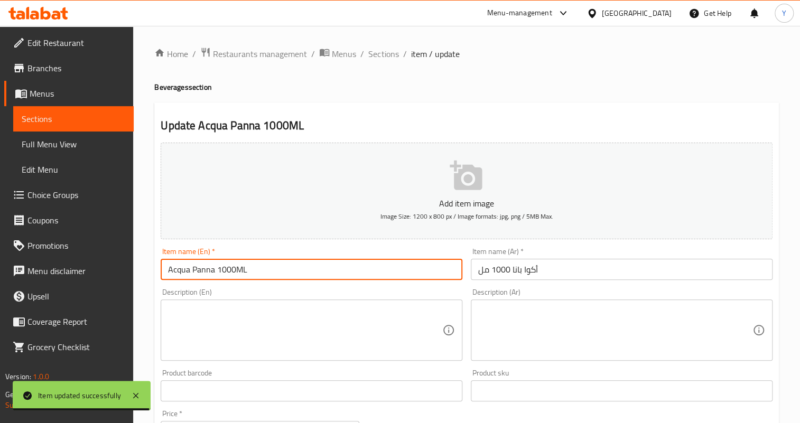
drag, startPoint x: 241, startPoint y: 271, endPoint x: 255, endPoint y: 273, distance: 14.4
click at [255, 273] on input "Acqua Panna 1000ML" at bounding box center [312, 269] width 302 height 21
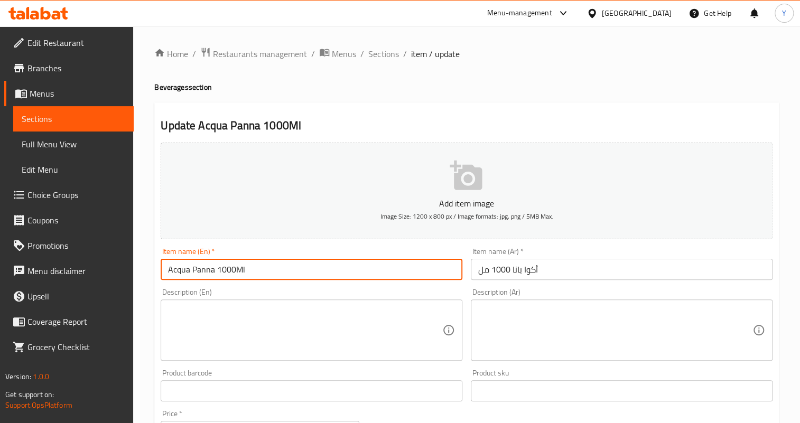
click at [367, 269] on input "Acqua Panna 1000Ml" at bounding box center [312, 269] width 302 height 21
type input "Acqua Panna 1000Ml"
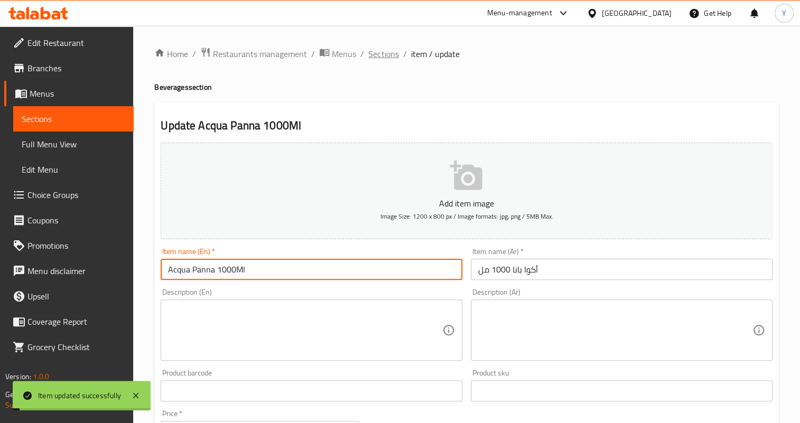
click at [390, 56] on span "Sections" at bounding box center [383, 54] width 30 height 13
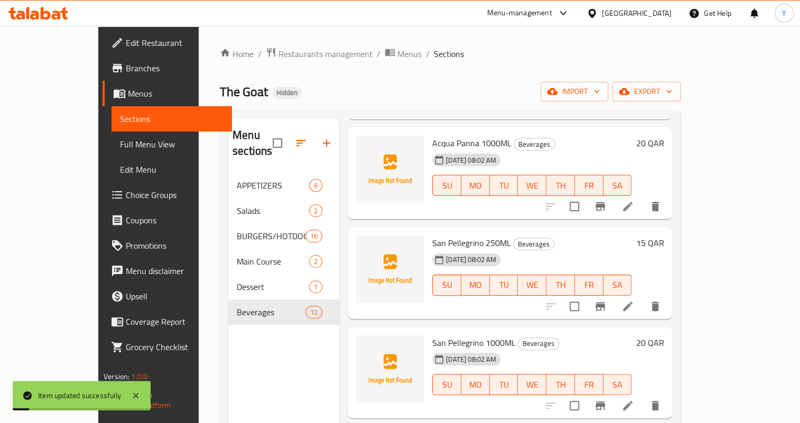
scroll to position [144, 0]
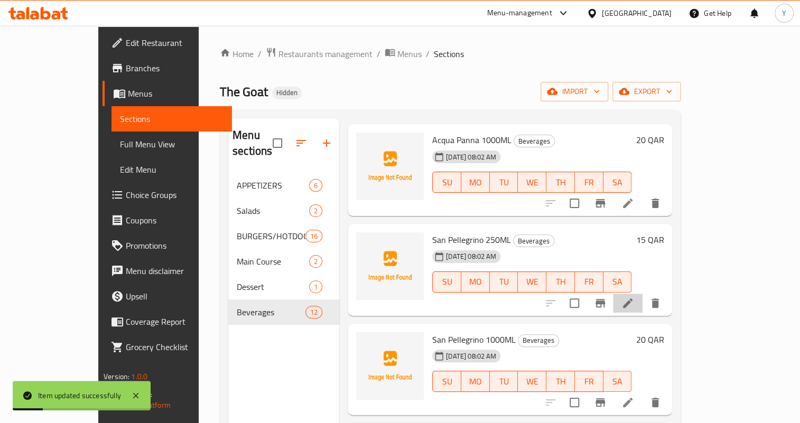
click at [642, 294] on li at bounding box center [628, 303] width 30 height 19
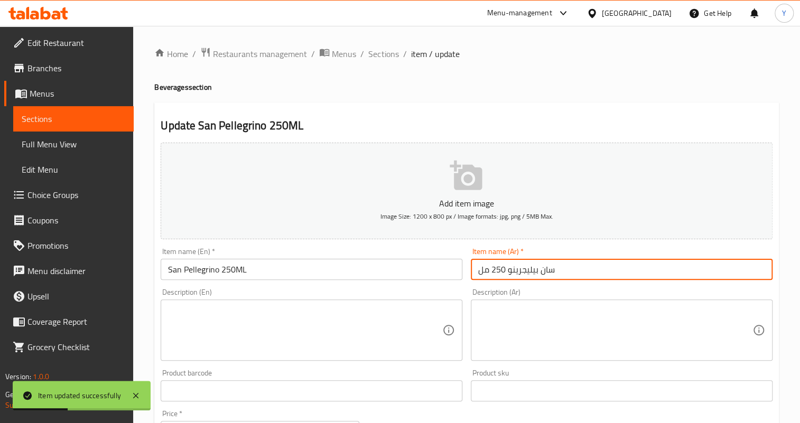
click at [536, 268] on input "سان بيليجرينو 250 مل" at bounding box center [622, 269] width 302 height 21
drag, startPoint x: 507, startPoint y: 268, endPoint x: 573, endPoint y: 266, distance: 65.5
click at [573, 266] on input "سان بيليجرينو 250 مل" at bounding box center [622, 269] width 302 height 21
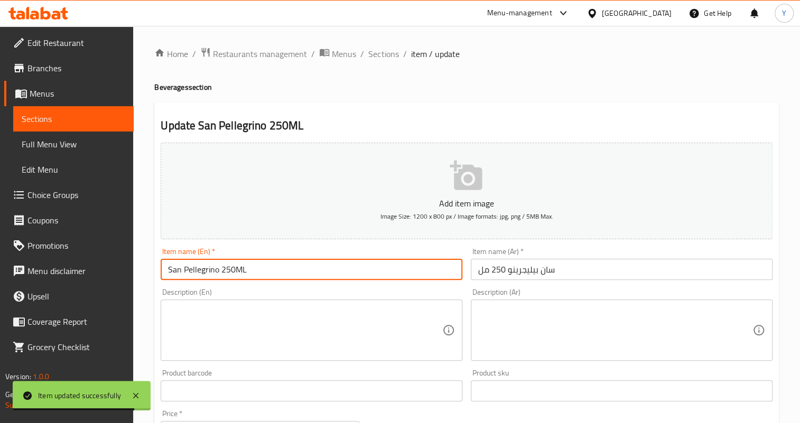
drag, startPoint x: 243, startPoint y: 265, endPoint x: 259, endPoint y: 264, distance: 16.9
click at [259, 264] on input "San Pellegrino 250ML" at bounding box center [312, 269] width 302 height 21
type input "San Pellegrino 250Ml"
click at [387, 49] on span "Sections" at bounding box center [383, 54] width 30 height 13
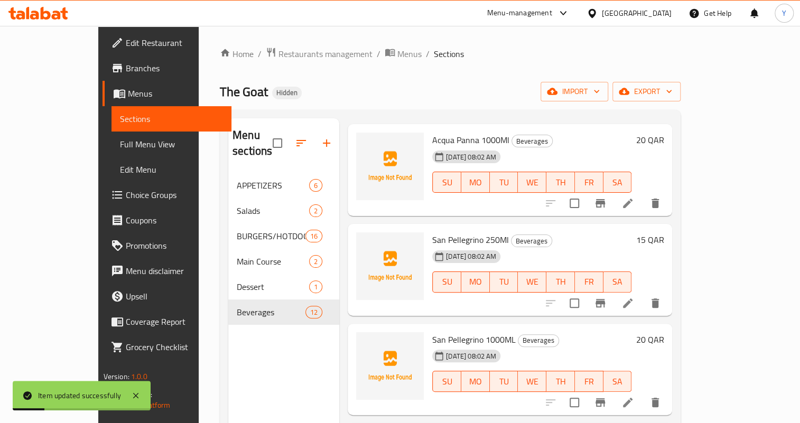
scroll to position [192, 0]
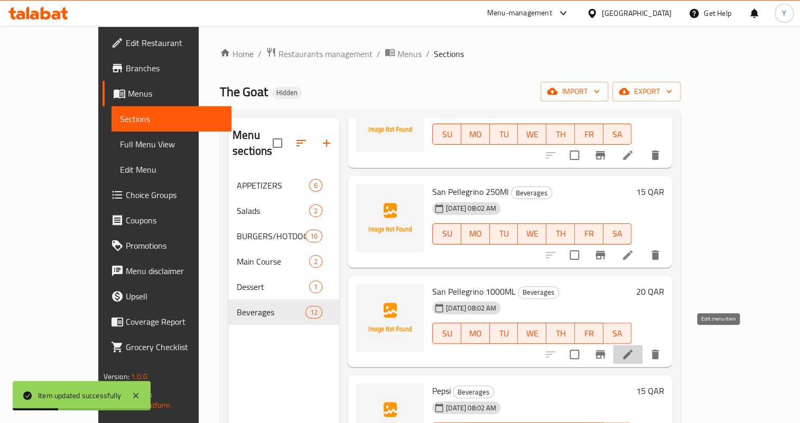
click at [634, 348] on icon at bounding box center [627, 354] width 13 height 13
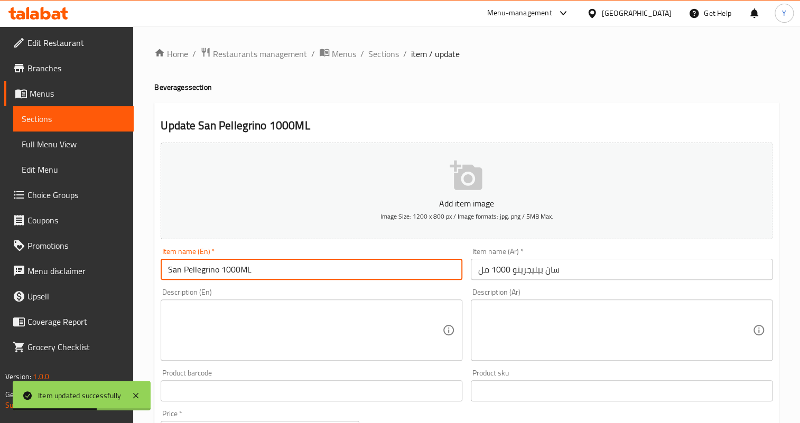
drag, startPoint x: 255, startPoint y: 272, endPoint x: 269, endPoint y: 274, distance: 15.0
click at [269, 274] on input "San Pellegrino 1000ML" at bounding box center [312, 269] width 302 height 21
type input "San Pellegrino 1000Ml"
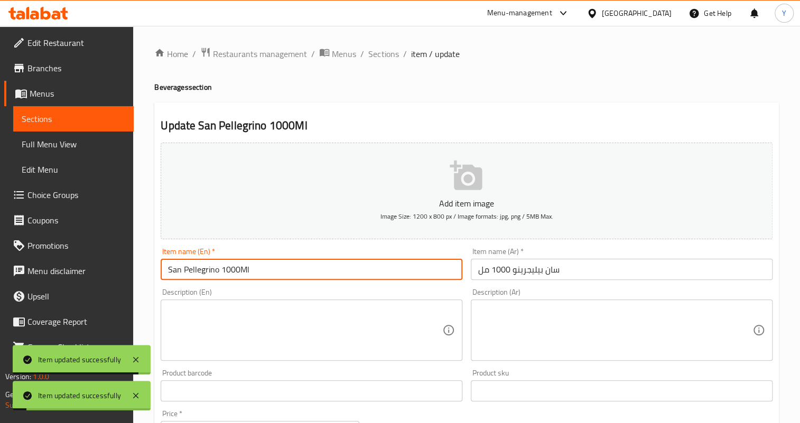
click at [384, 61] on div "Home / Restaurants management / Menus / Sections / item / update Beverages sect…" at bounding box center [466, 386] width 624 height 678
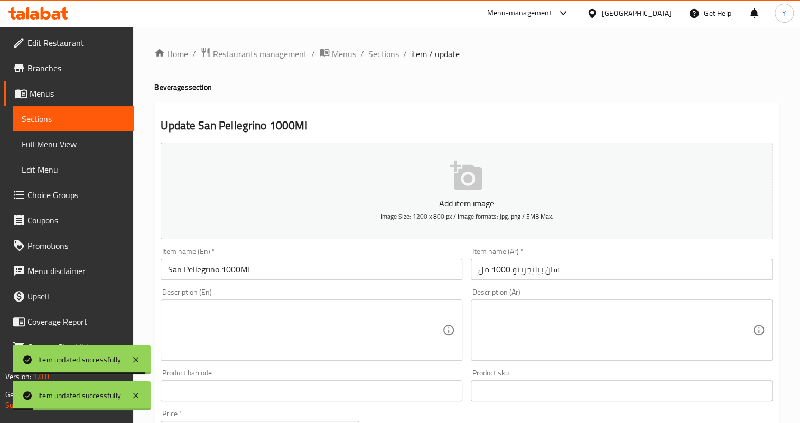
click at [385, 57] on span "Sections" at bounding box center [383, 54] width 30 height 13
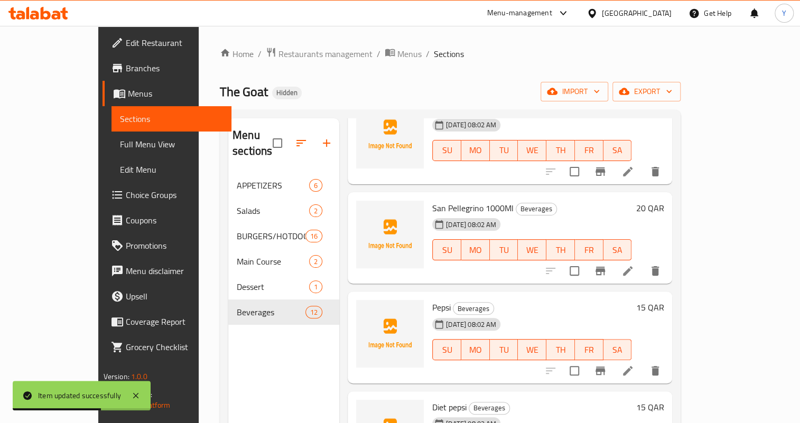
scroll to position [336, 0]
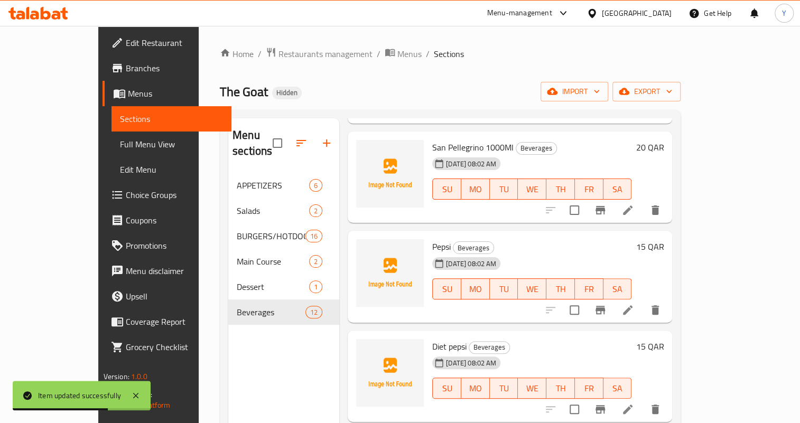
click at [634, 304] on icon at bounding box center [627, 310] width 13 height 13
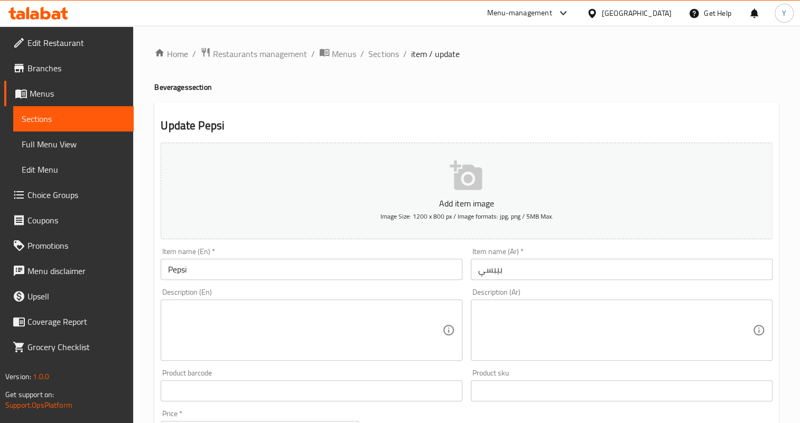
click at [385, 61] on div "Home / Restaurants management / Menus / Sections / item / update Beverages sect…" at bounding box center [466, 386] width 624 height 678
click at [385, 58] on span "Sections" at bounding box center [383, 54] width 30 height 13
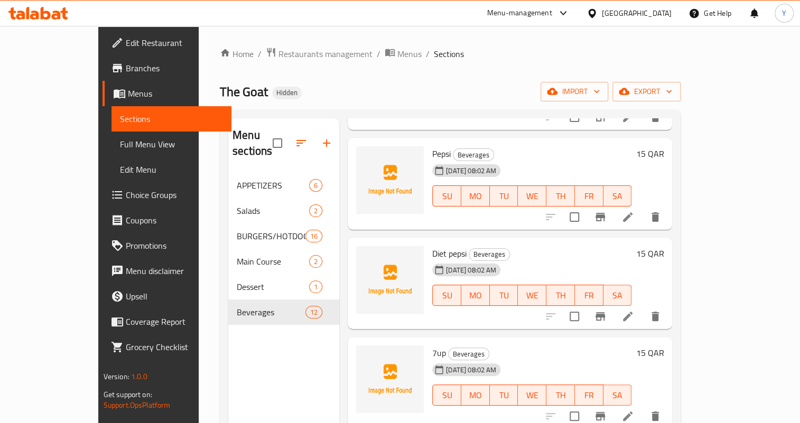
scroll to position [432, 0]
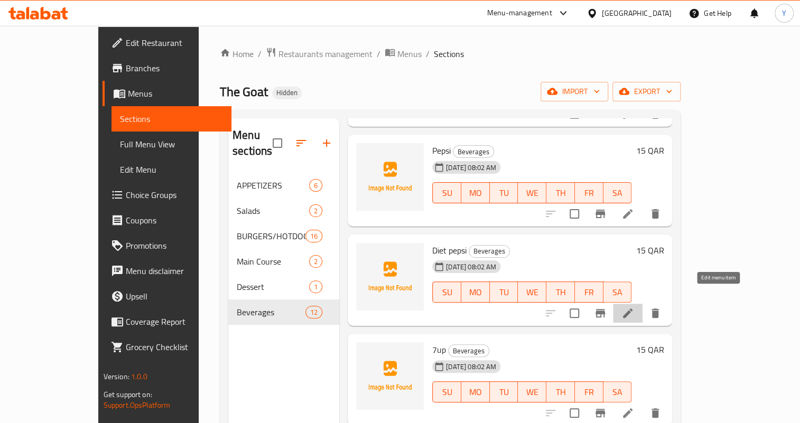
click at [634, 307] on icon at bounding box center [627, 313] width 13 height 13
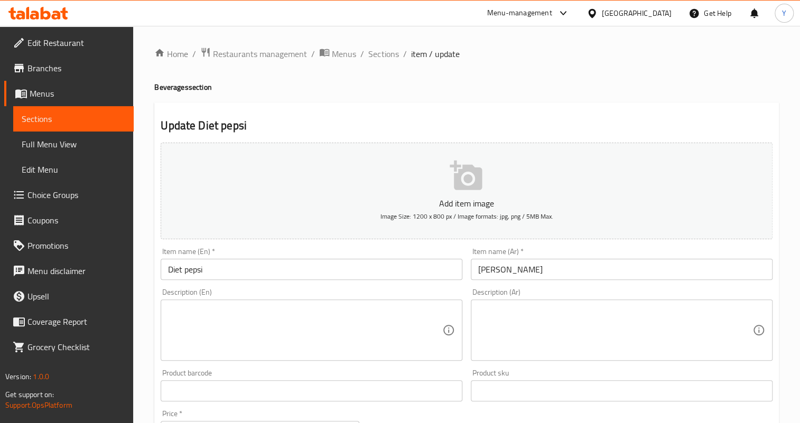
click at [203, 272] on input "Diet pepsi" at bounding box center [312, 269] width 302 height 21
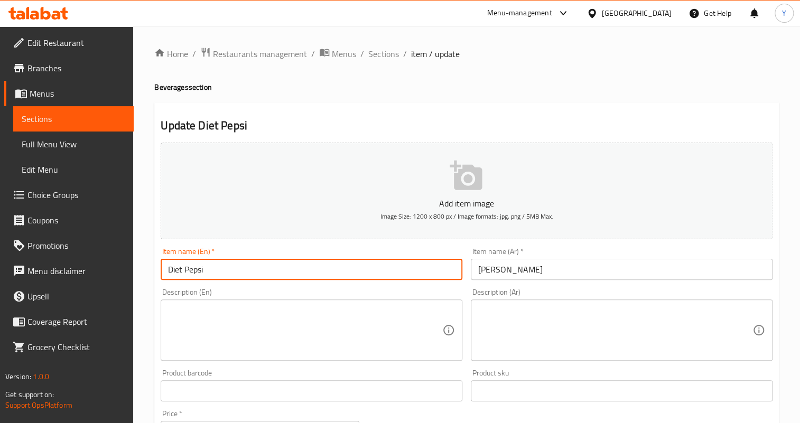
click at [390, 269] on input "Diet Pepsi" at bounding box center [312, 269] width 302 height 21
type input "Diet Pepsi"
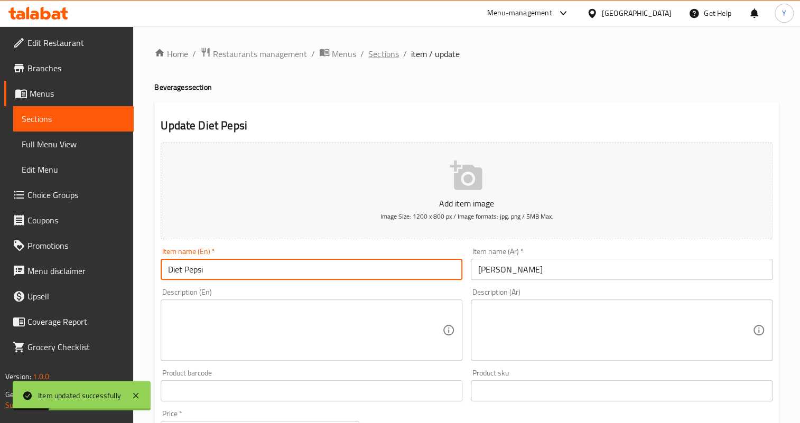
click at [392, 55] on span "Sections" at bounding box center [383, 54] width 30 height 13
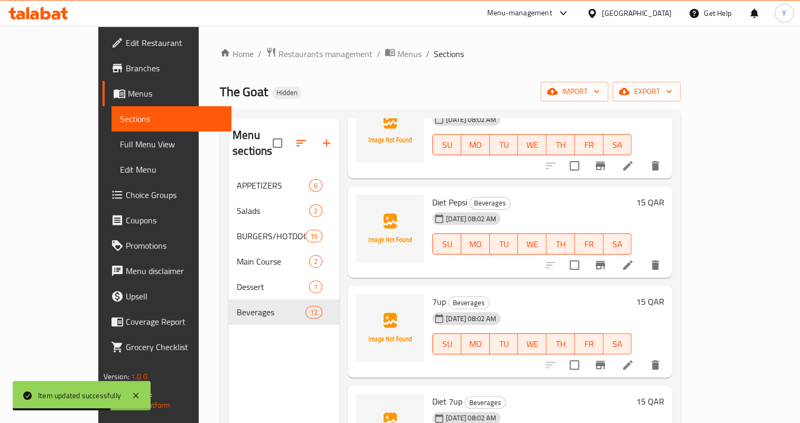
scroll to position [528, 0]
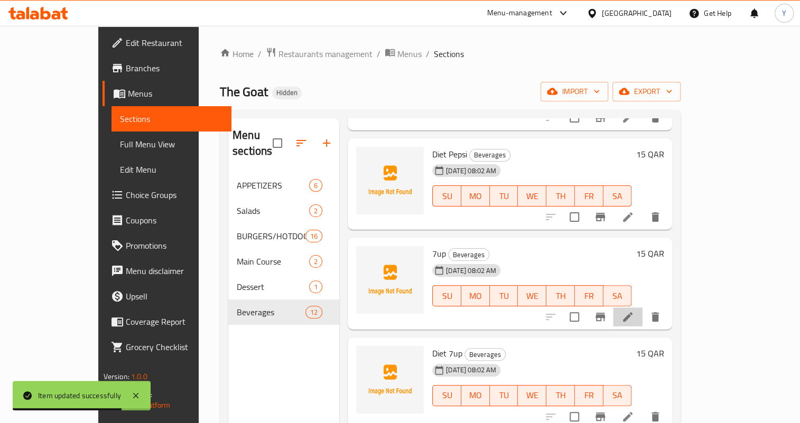
click at [642, 307] on li at bounding box center [628, 316] width 30 height 19
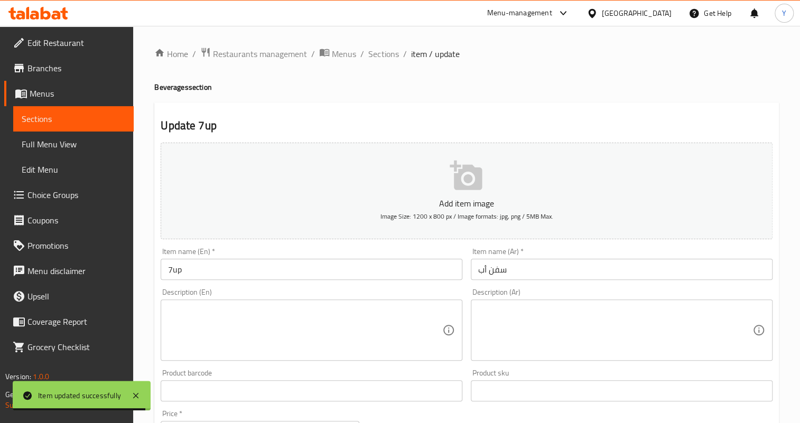
click at [176, 268] on input "7up" at bounding box center [312, 269] width 302 height 21
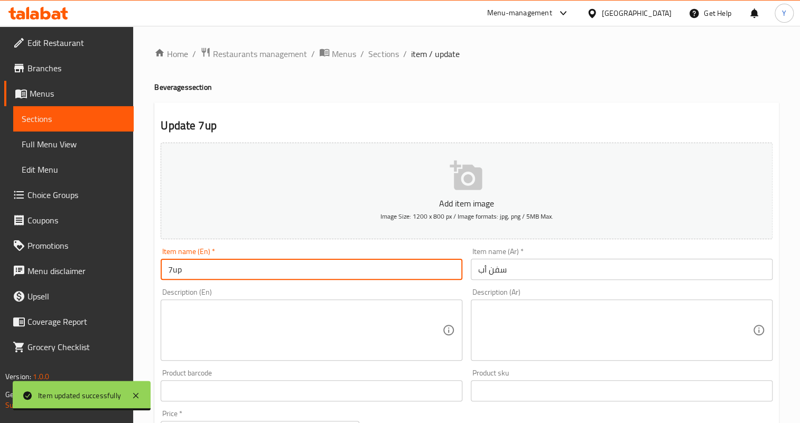
click at [194, 269] on input "7up" at bounding box center [312, 269] width 302 height 21
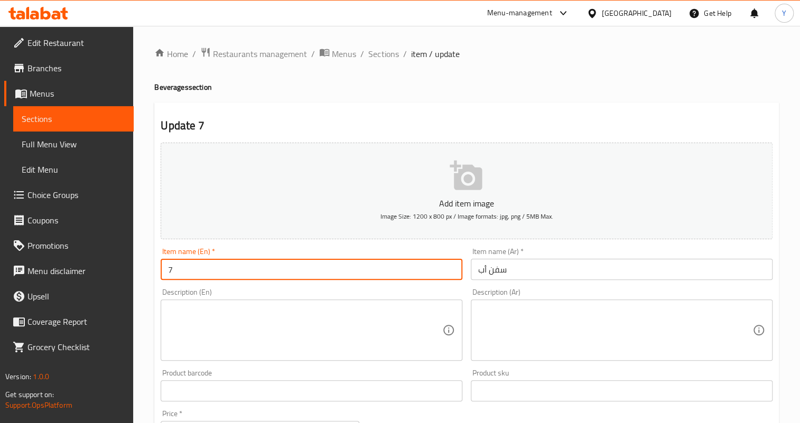
type input "7 Up"
click at [232, 269] on input "7 Up" at bounding box center [312, 269] width 302 height 21
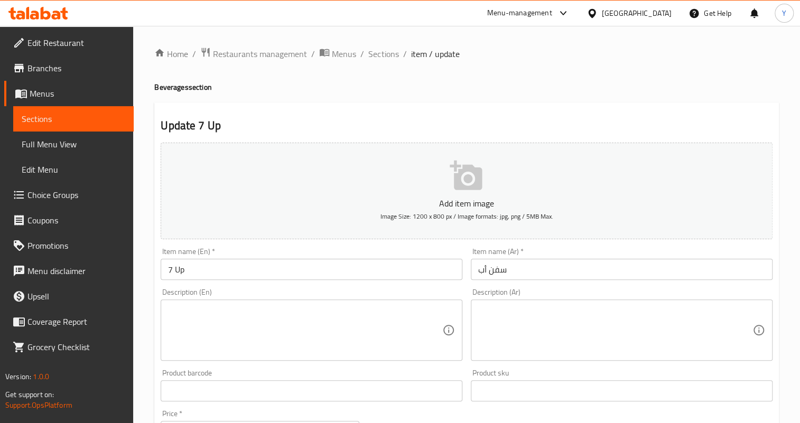
click at [284, 283] on div "Item name (En)   * 7 Up Item name (En) *" at bounding box center [311, 264] width 310 height 41
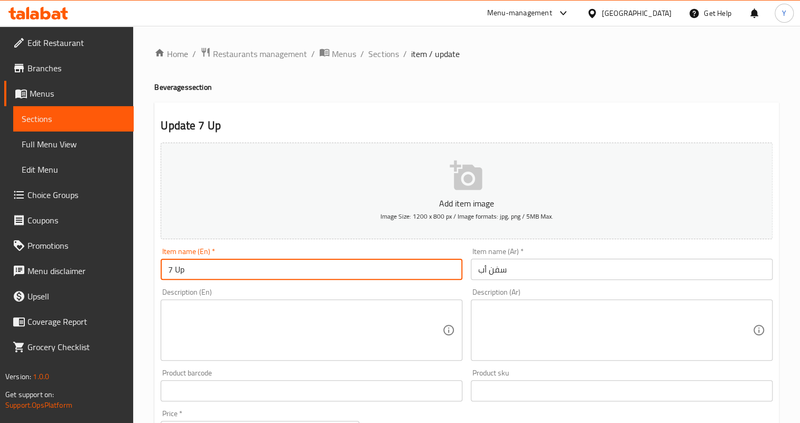
click at [296, 274] on input "7 Up" at bounding box center [312, 269] width 302 height 21
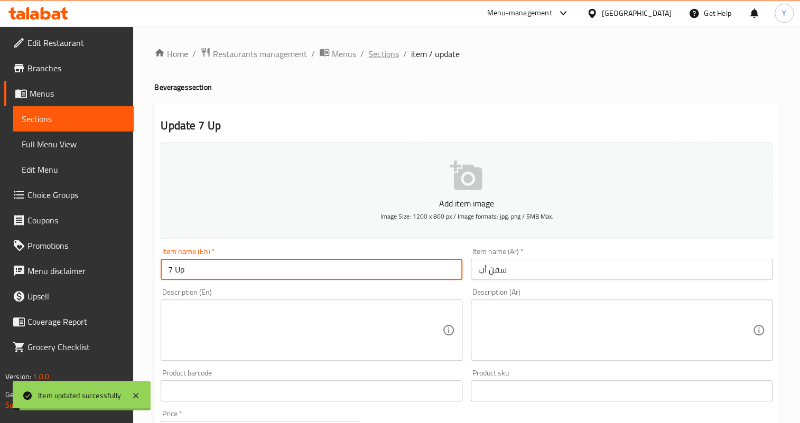
click at [384, 60] on span "Sections" at bounding box center [383, 54] width 30 height 13
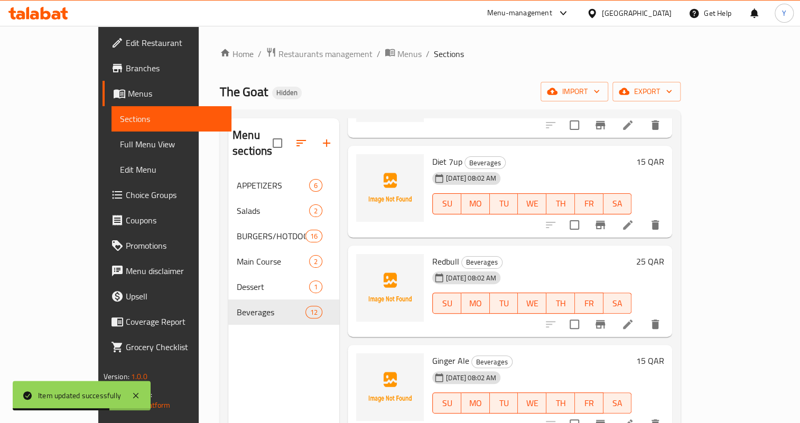
scroll to position [672, 0]
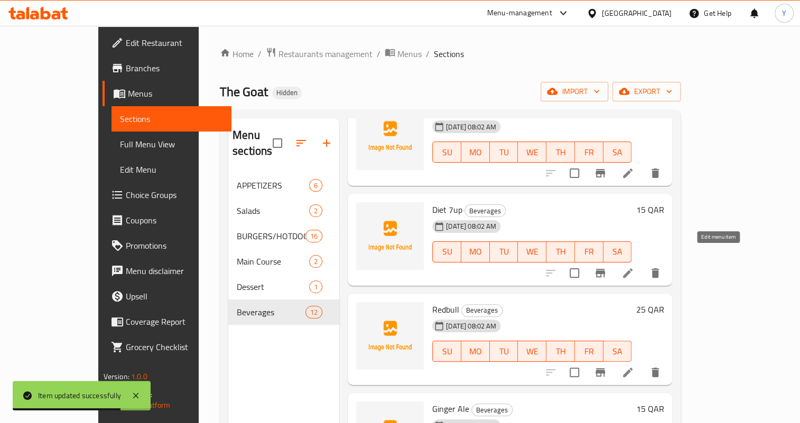
click at [632, 268] on icon at bounding box center [628, 273] width 10 height 10
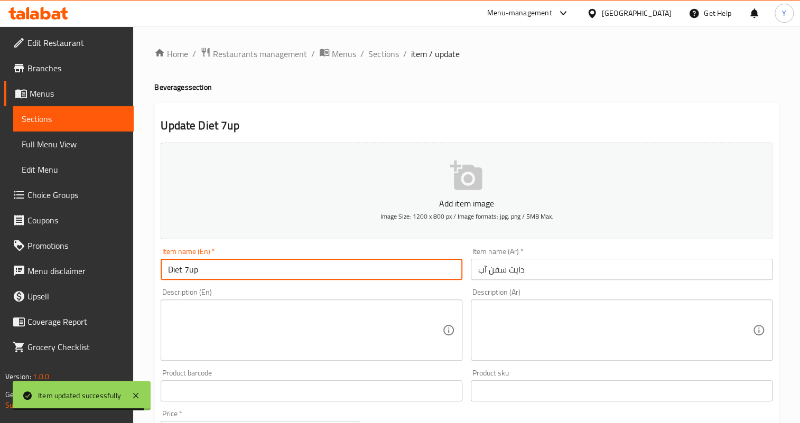
click at [204, 263] on input "Diet 7up" at bounding box center [312, 269] width 302 height 21
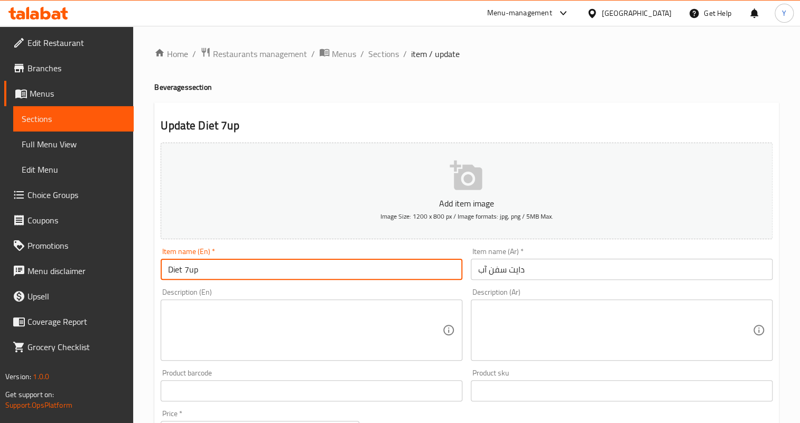
drag, startPoint x: 189, startPoint y: 271, endPoint x: 231, endPoint y: 275, distance: 42.0
click at [231, 275] on input "Diet 7up" at bounding box center [312, 269] width 302 height 21
type input "Diet 7 Up"
click at [391, 49] on span "Sections" at bounding box center [383, 54] width 30 height 13
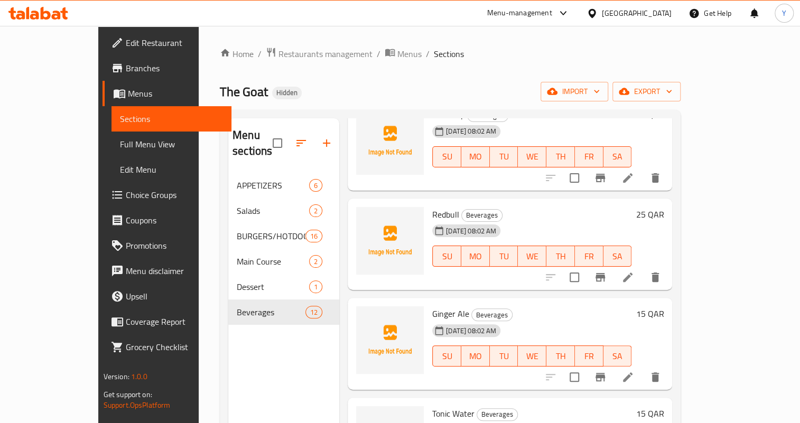
scroll to position [768, 0]
click at [632, 272] on icon at bounding box center [628, 277] width 10 height 10
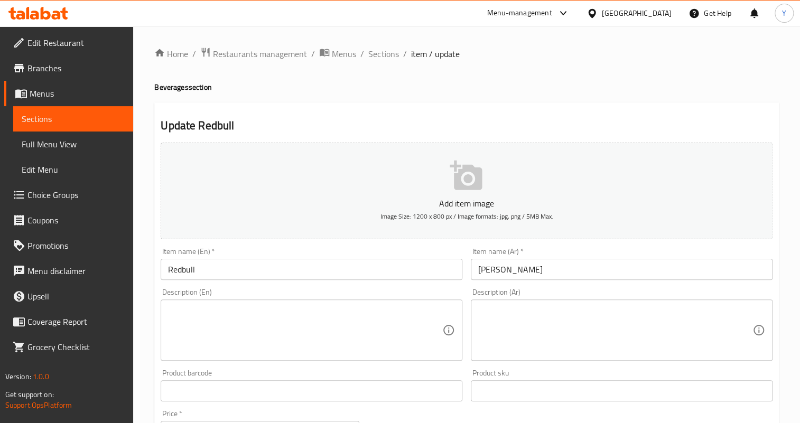
click at [285, 265] on input "Redbull" at bounding box center [312, 269] width 302 height 21
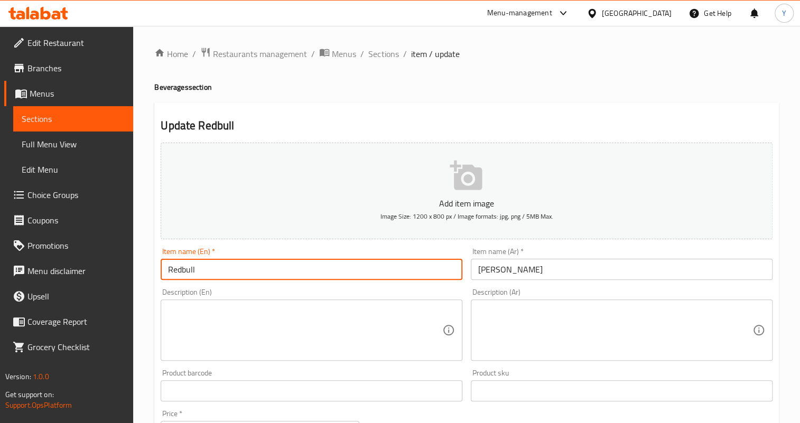
click at [285, 265] on input "Redbull" at bounding box center [312, 269] width 302 height 21
click at [199, 270] on input "Redbull" at bounding box center [312, 269] width 302 height 21
type input "Red Bull"
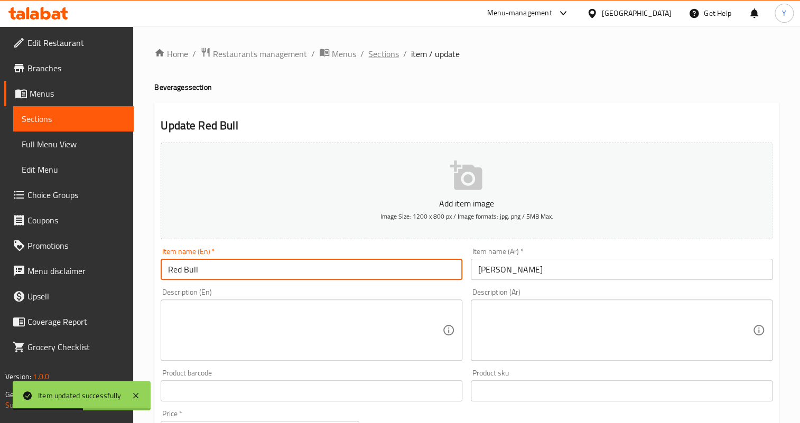
click at [378, 58] on span "Sections" at bounding box center [383, 54] width 30 height 13
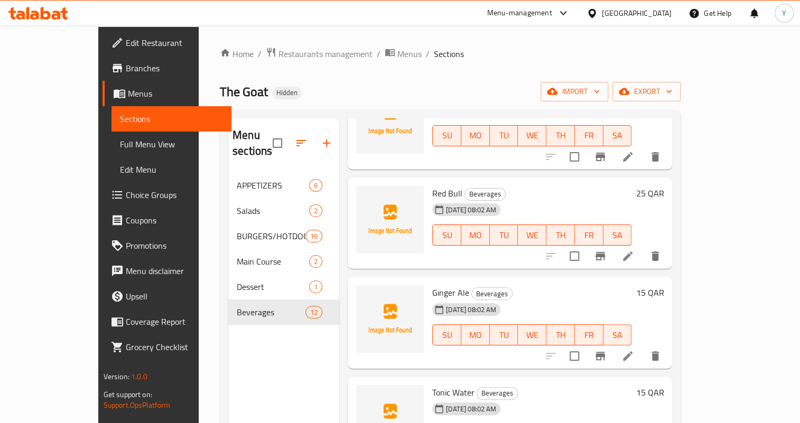
scroll to position [798, 0]
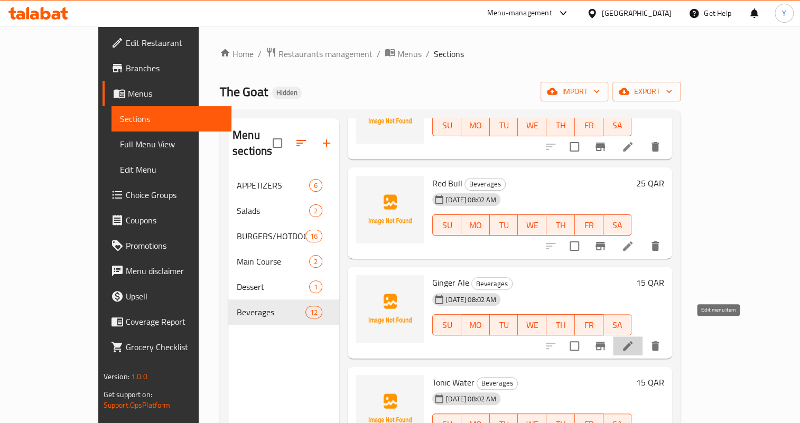
click at [634, 340] on icon at bounding box center [627, 346] width 13 height 13
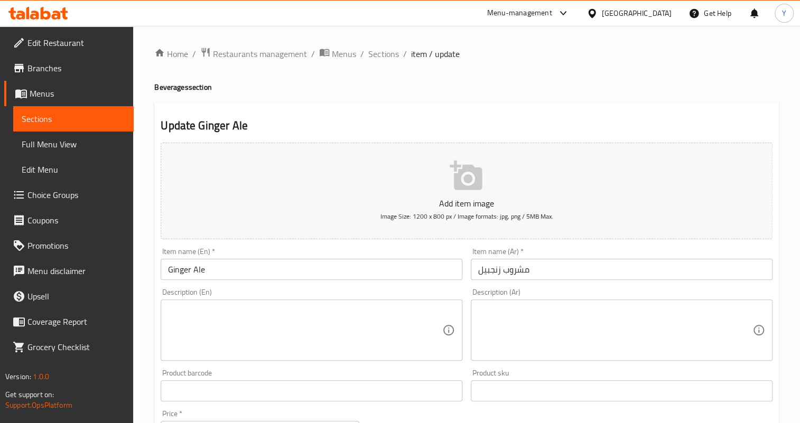
click at [361, 271] on input "Ginger Ale" at bounding box center [312, 269] width 302 height 21
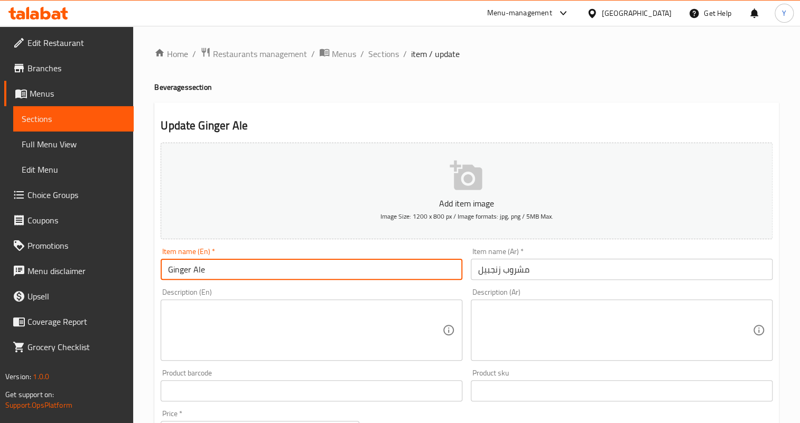
click at [361, 271] on input "Ginger Ale" at bounding box center [312, 269] width 302 height 21
click at [560, 274] on input "مشروب زنجبيل" at bounding box center [622, 269] width 302 height 21
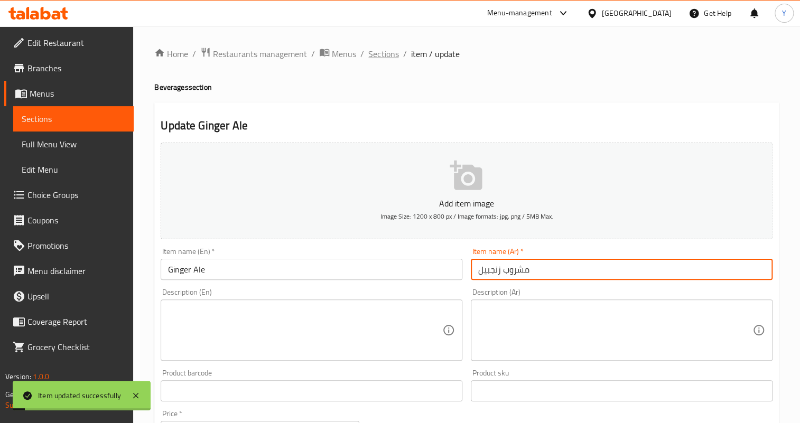
click at [380, 58] on span "Sections" at bounding box center [383, 54] width 30 height 13
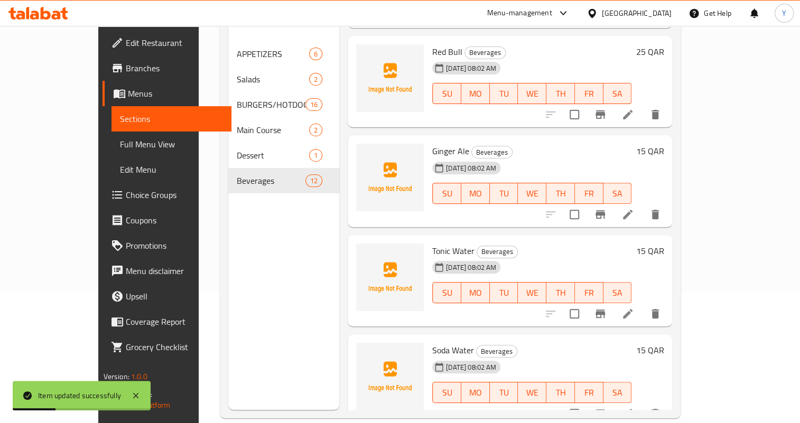
scroll to position [144, 0]
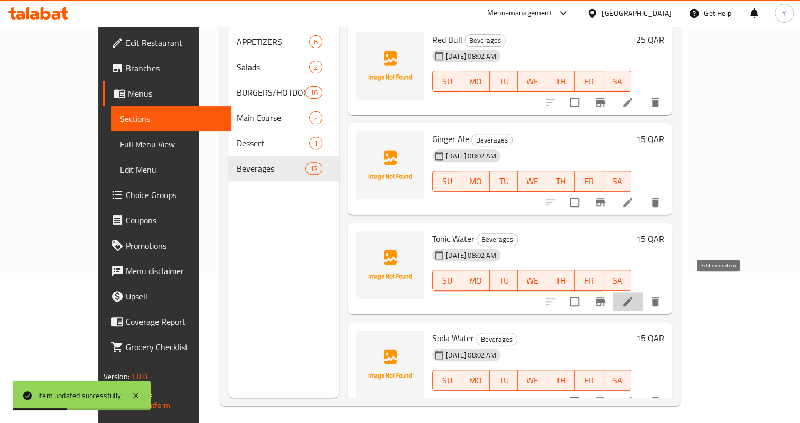
click at [632, 297] on icon at bounding box center [628, 302] width 10 height 10
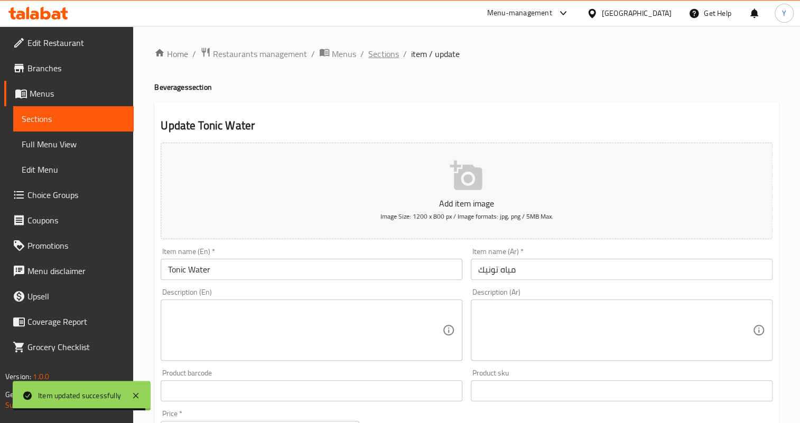
click at [384, 55] on span "Sections" at bounding box center [383, 54] width 30 height 13
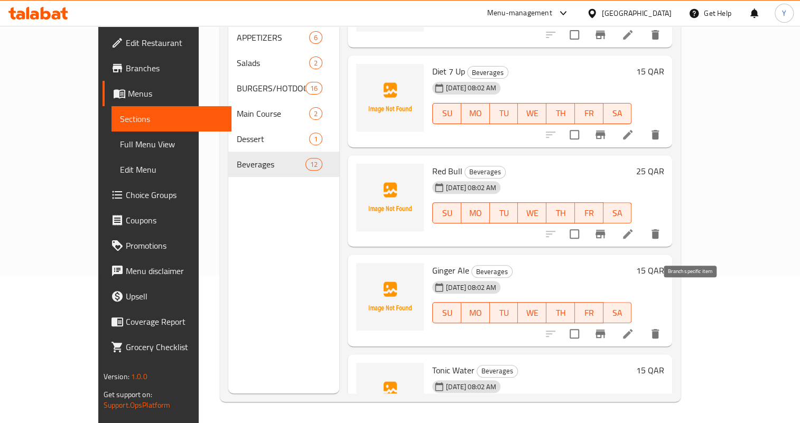
scroll to position [798, 0]
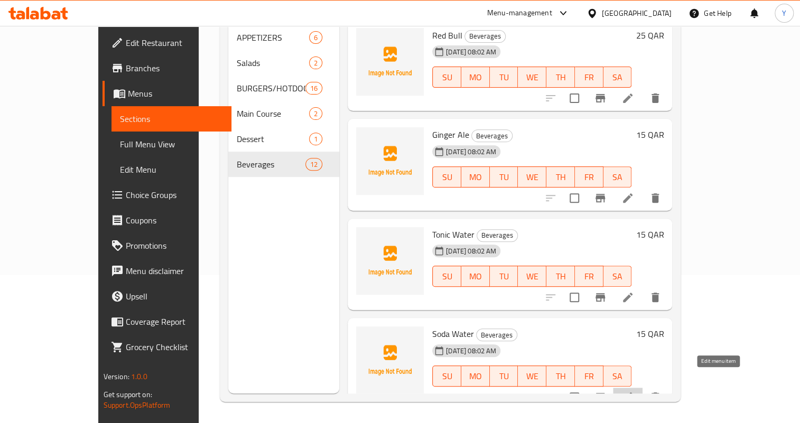
click at [634, 391] on icon at bounding box center [627, 397] width 13 height 13
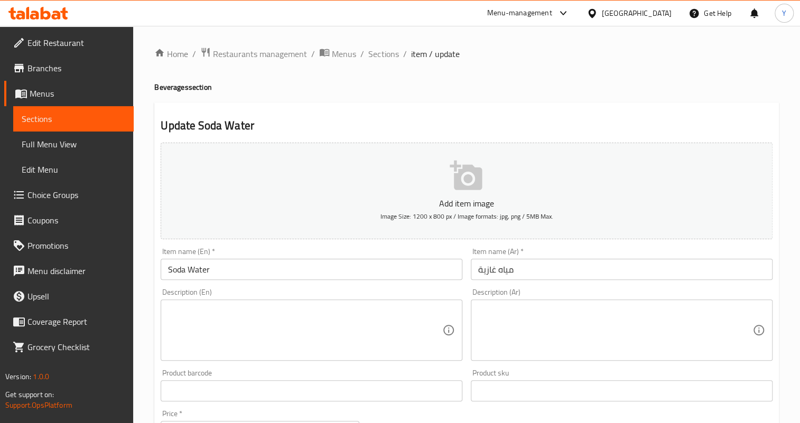
click at [482, 269] on input "مياه غازية" at bounding box center [622, 269] width 302 height 21
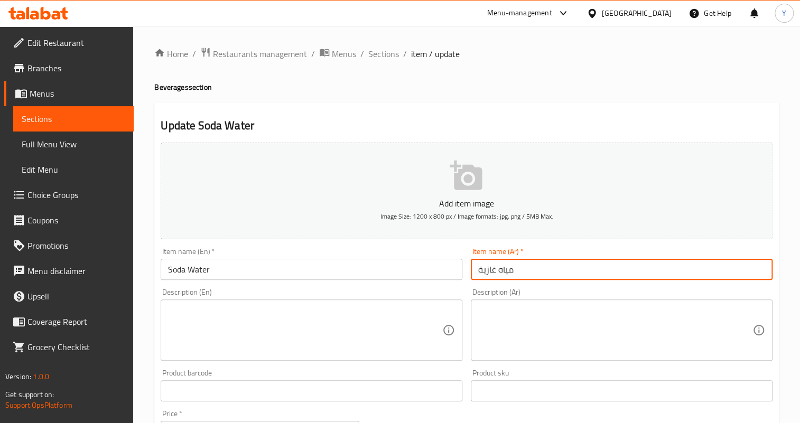
click at [482, 269] on input "مياه غازية" at bounding box center [622, 269] width 302 height 21
type input "مياه صودا"
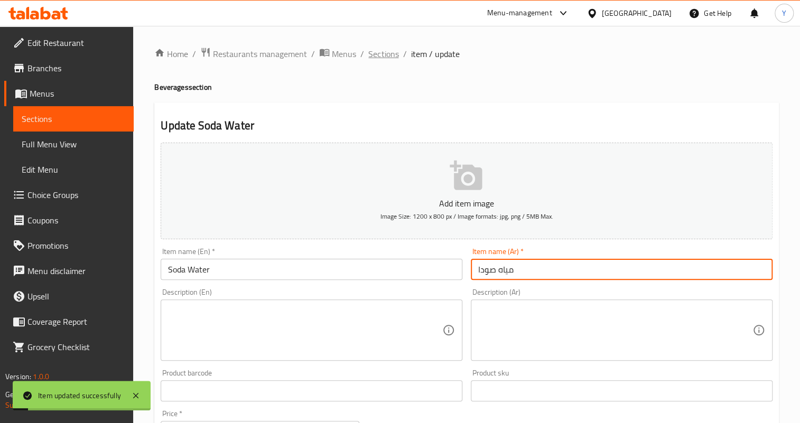
click at [369, 51] on span "Sections" at bounding box center [383, 54] width 30 height 13
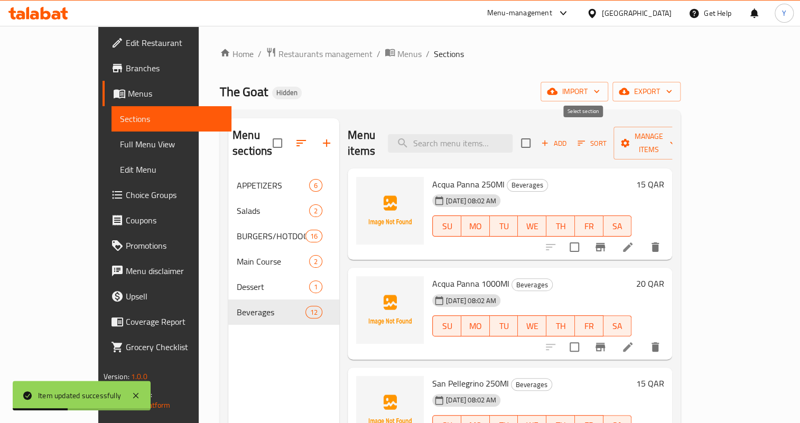
click at [537, 137] on input "checkbox" at bounding box center [526, 143] width 22 height 22
checkbox input "true"
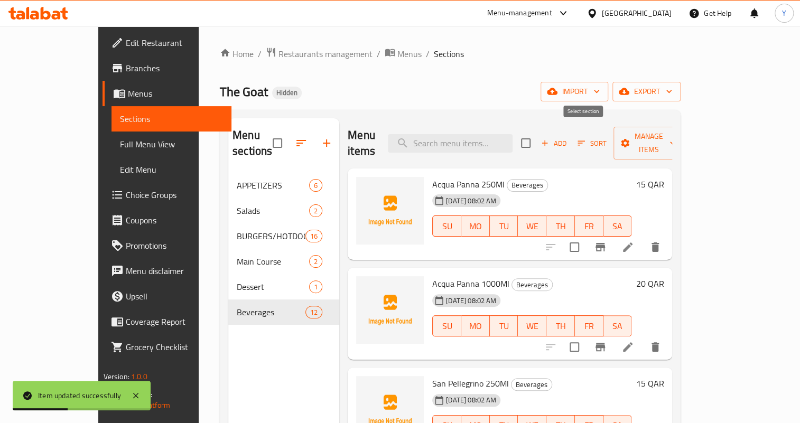
checkbox input "true"
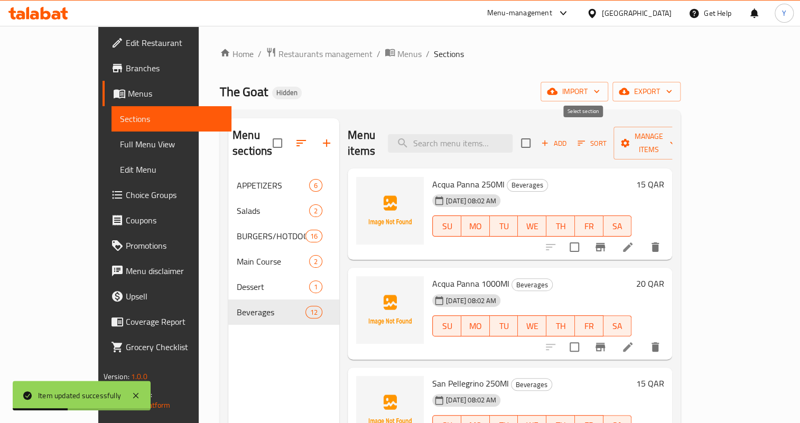
checkbox input "true"
click at [684, 144] on button "Manage items" at bounding box center [648, 143] width 71 height 33
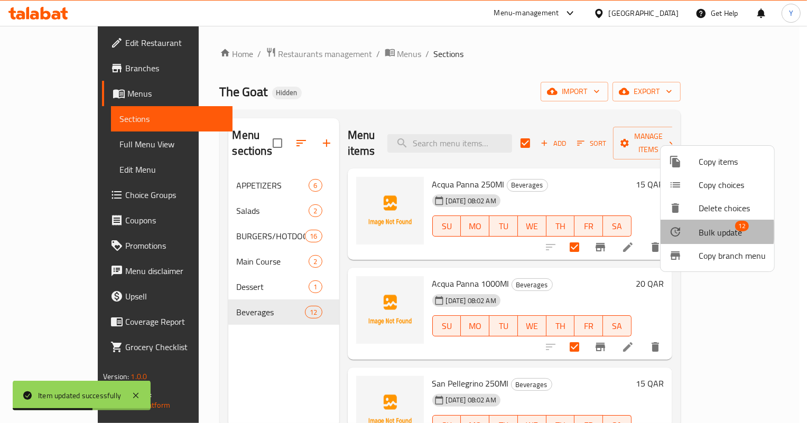
click at [695, 231] on div at bounding box center [684, 232] width 30 height 13
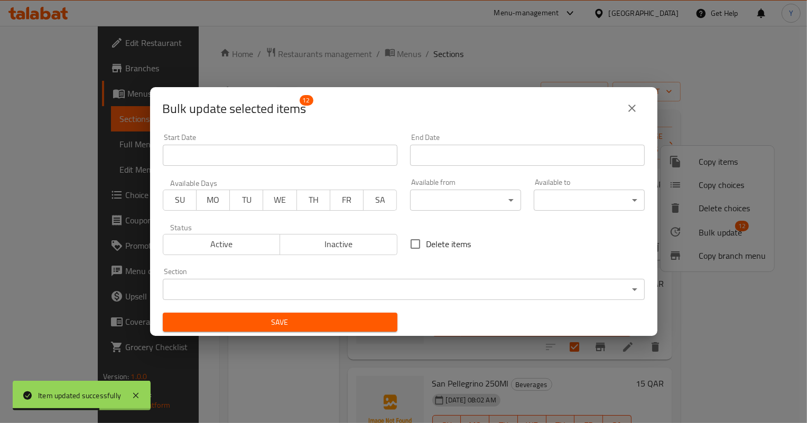
click at [302, 249] on span "Inactive" at bounding box center [338, 244] width 109 height 15
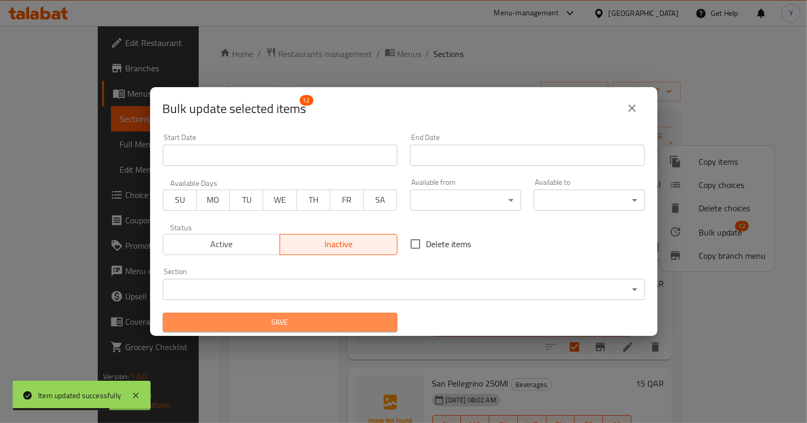
click at [297, 322] on span "Save" at bounding box center [280, 322] width 218 height 13
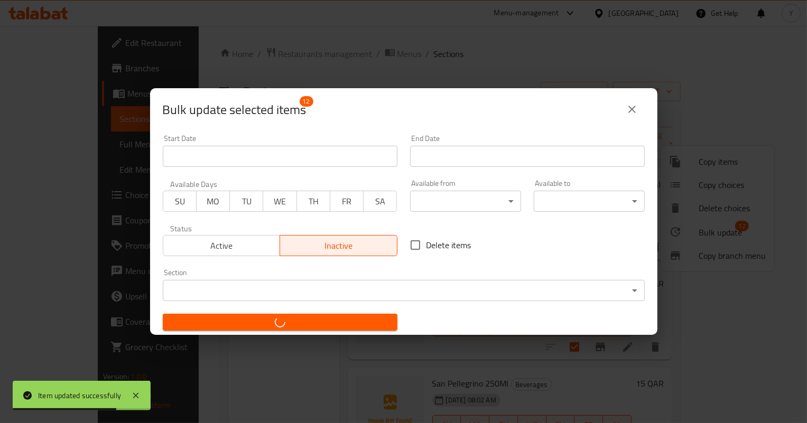
checkbox input "false"
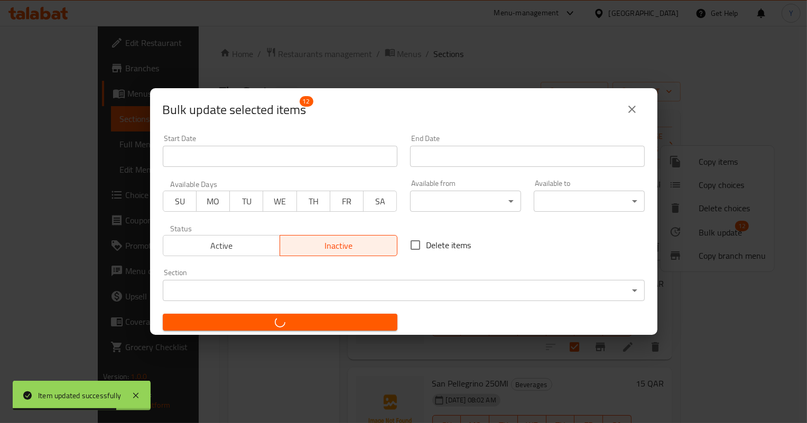
checkbox input "false"
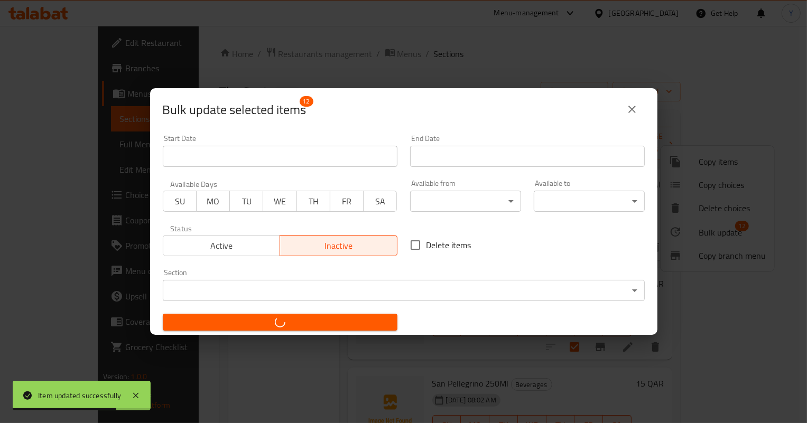
checkbox input "false"
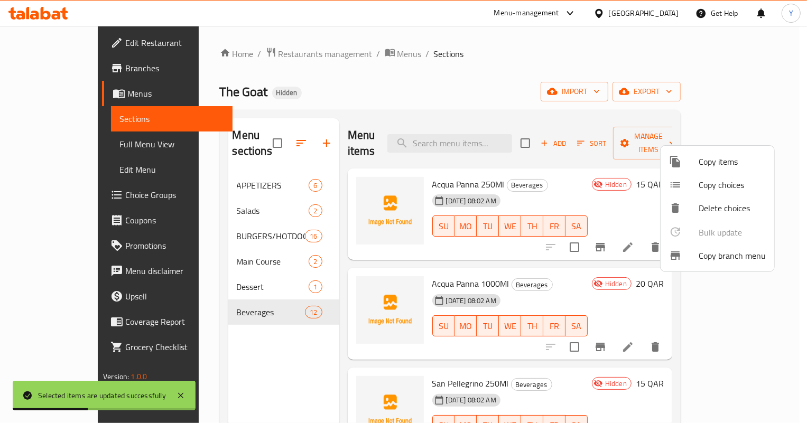
click at [201, 305] on div at bounding box center [403, 211] width 807 height 423
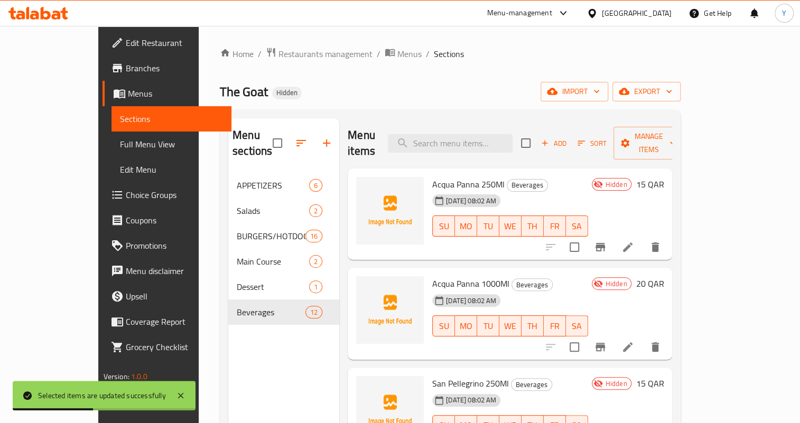
click at [237, 306] on span "Beverages" at bounding box center [271, 312] width 69 height 13
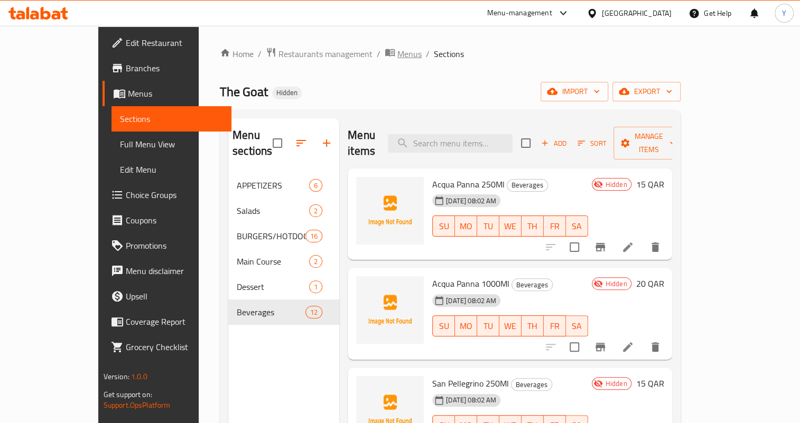
click at [385, 50] on icon "breadcrumb" at bounding box center [390, 52] width 10 height 7
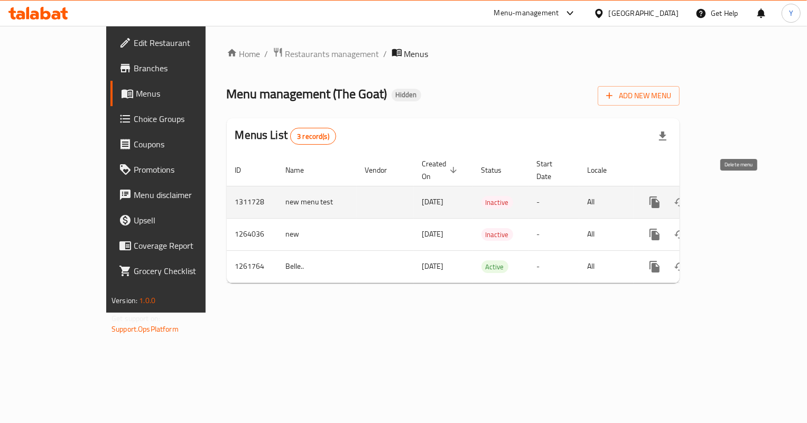
click at [709, 198] on icon "enhanced table" at bounding box center [705, 203] width 7 height 10
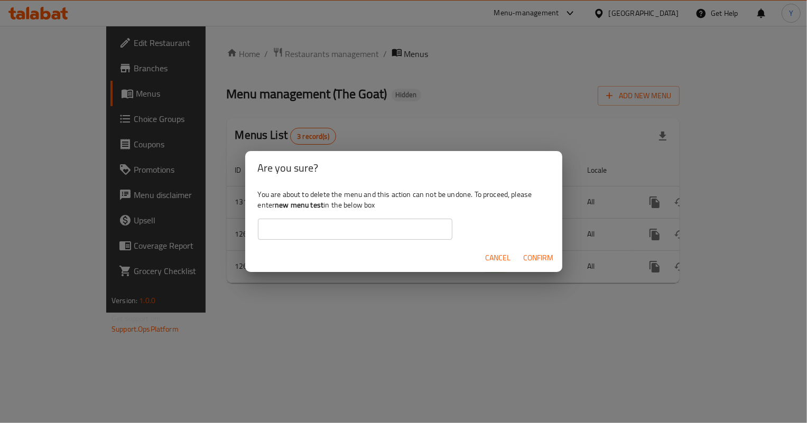
click at [412, 232] on input "text" at bounding box center [355, 229] width 194 height 21
drag, startPoint x: 277, startPoint y: 205, endPoint x: 323, endPoint y: 206, distance: 46.0
click at [323, 206] on b "new menu test" at bounding box center [299, 205] width 49 height 14
copy b "new menu test"
click at [335, 228] on input "text" at bounding box center [355, 229] width 194 height 21
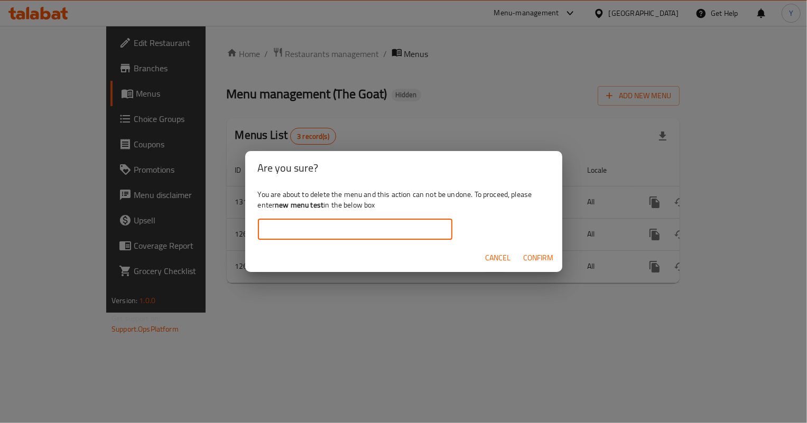
paste input "new menu test"
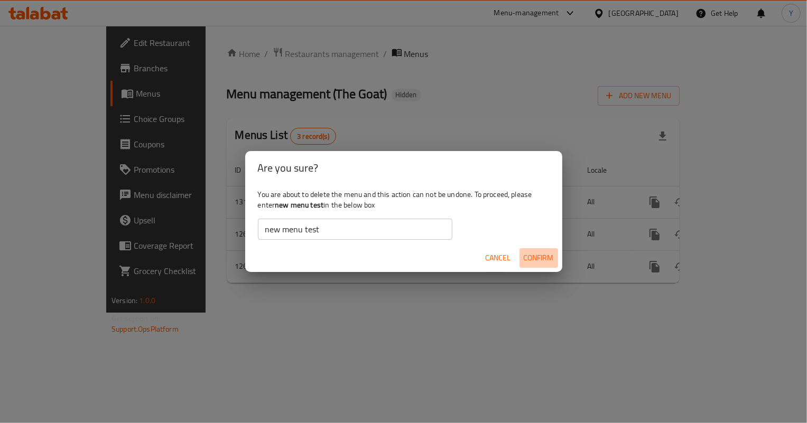
click at [543, 256] on span "Confirm" at bounding box center [539, 257] width 30 height 13
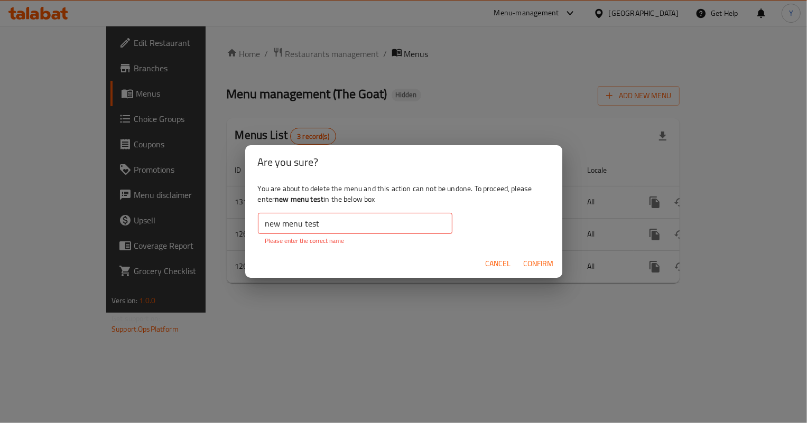
click at [356, 209] on div "You are about to delete the menu and this action can not be undone. To proceed,…" at bounding box center [403, 214] width 317 height 71
click at [360, 235] on div "new menu test ​ Please enter the correct name" at bounding box center [355, 229] width 194 height 33
click at [360, 225] on input "new menu test" at bounding box center [355, 223] width 194 height 21
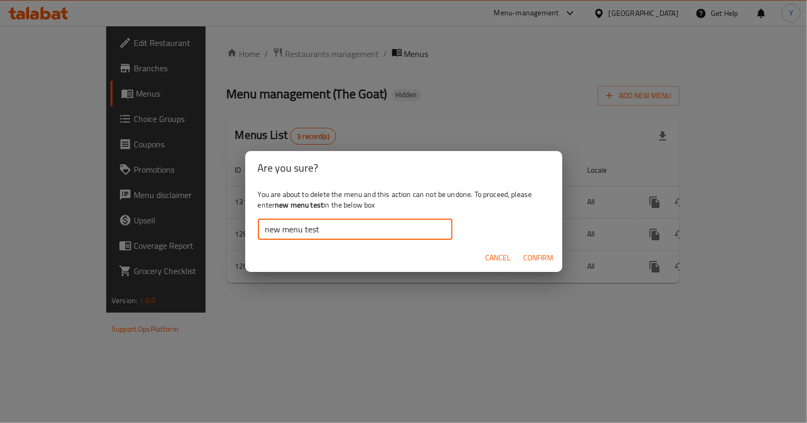
type input "new menu test"
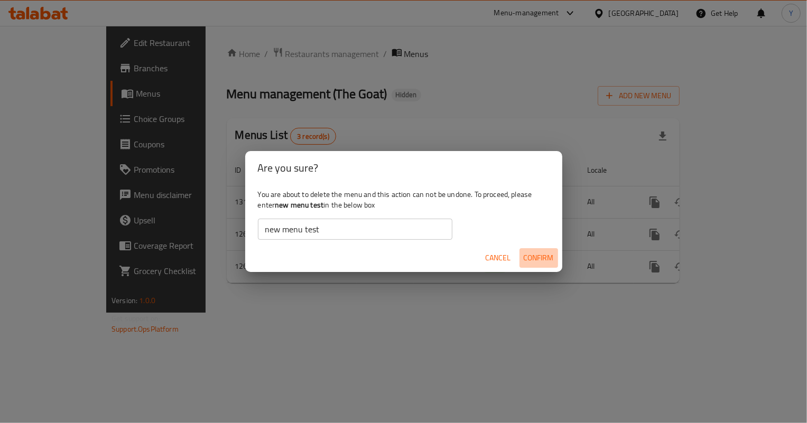
click at [552, 256] on span "Confirm" at bounding box center [539, 257] width 30 height 13
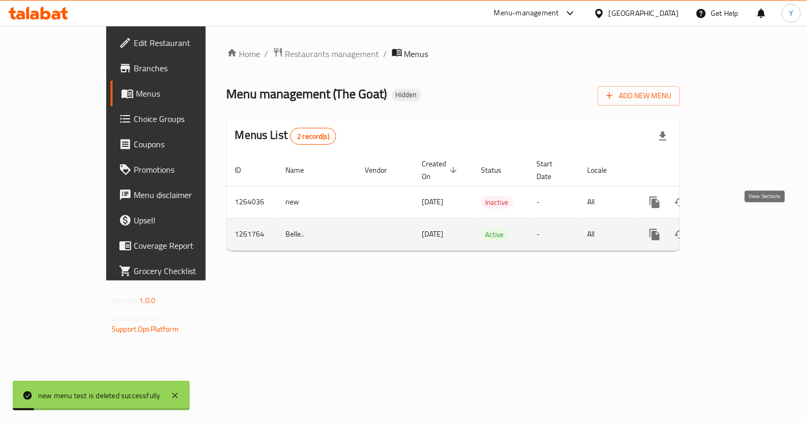
click at [737, 228] on icon "enhanced table" at bounding box center [730, 234] width 13 height 13
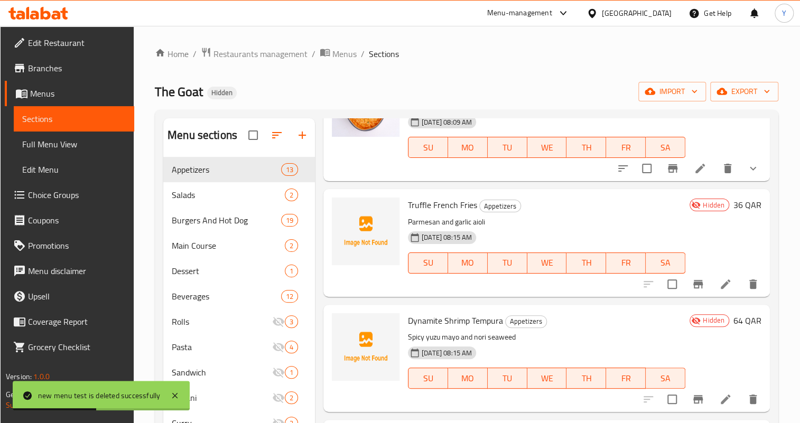
scroll to position [96, 0]
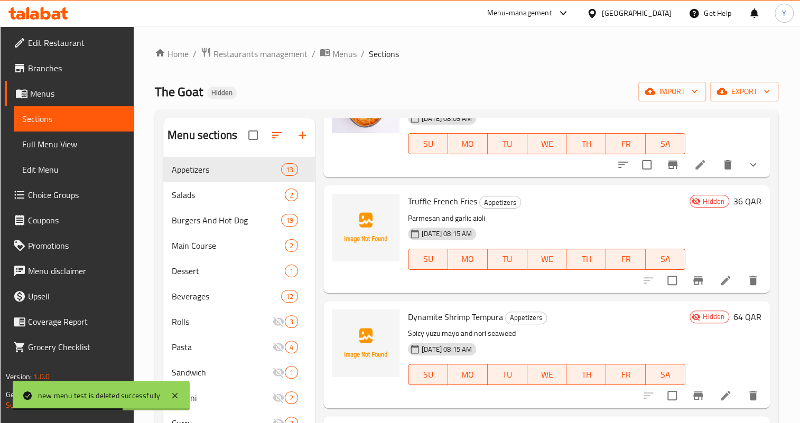
click at [719, 282] on icon at bounding box center [725, 280] width 13 height 13
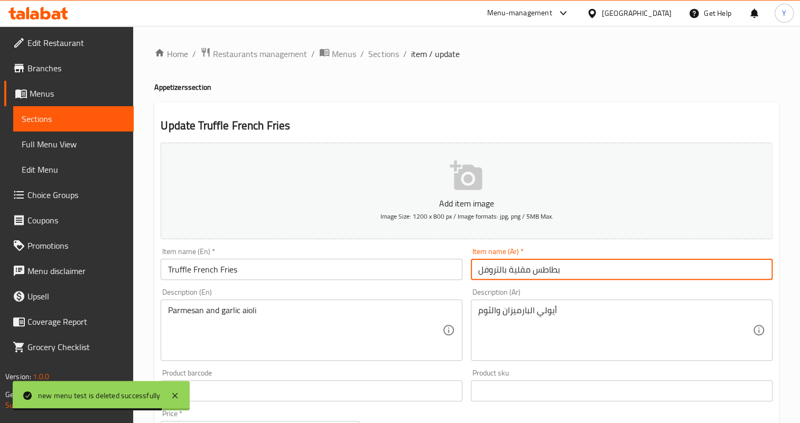
click at [538, 275] on input "بطاطس مقلية بالتروفل" at bounding box center [622, 269] width 302 height 21
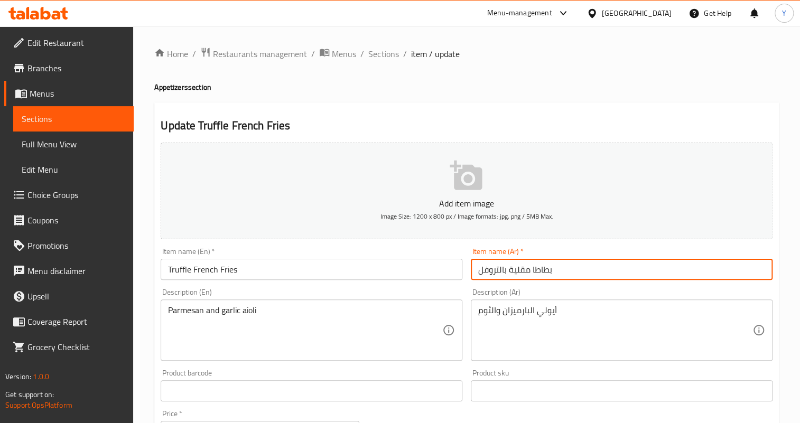
click at [591, 265] on input "بطاطا مقلية بالتروفل" at bounding box center [622, 269] width 302 height 21
type input "بطاطا مقلية بالتروفل"
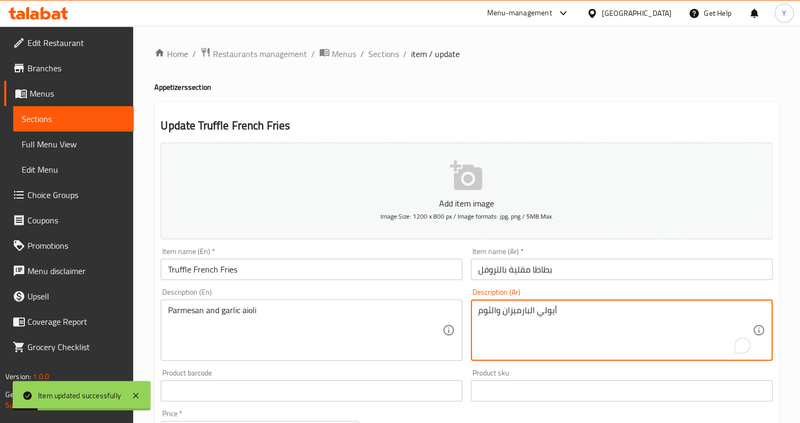
click at [539, 309] on textarea "أيولي البارميزان والثوم" at bounding box center [615, 330] width 274 height 50
click at [545, 311] on textarea "أيولي البارميزان والثوم" at bounding box center [615, 330] width 274 height 50
click at [491, 310] on textarea "البارميزان والثوم" at bounding box center [615, 330] width 274 height 50
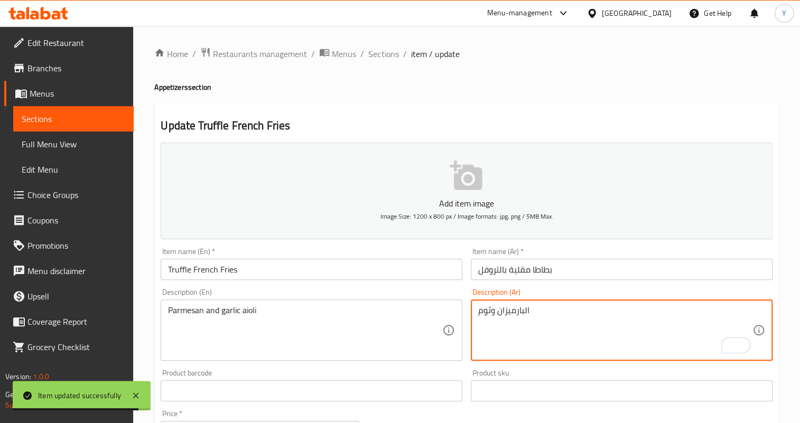
paste textarea "يولي"
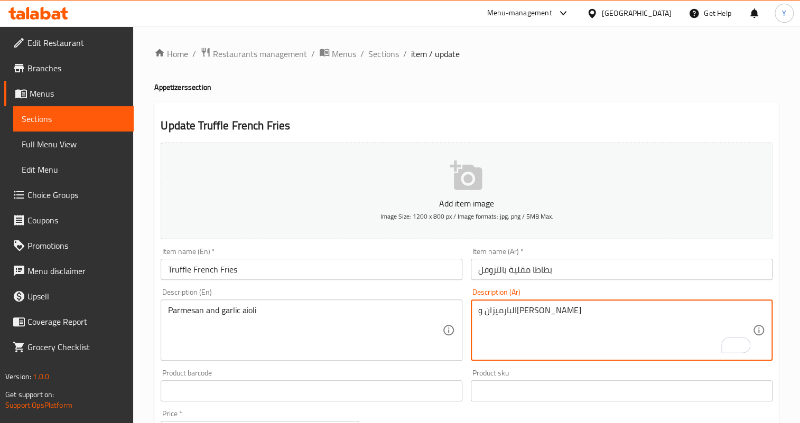
type textarea "البارميزان و[PERSON_NAME]"
click at [585, 274] on input "بطاطا مقلية بالتروفل" at bounding box center [622, 269] width 302 height 21
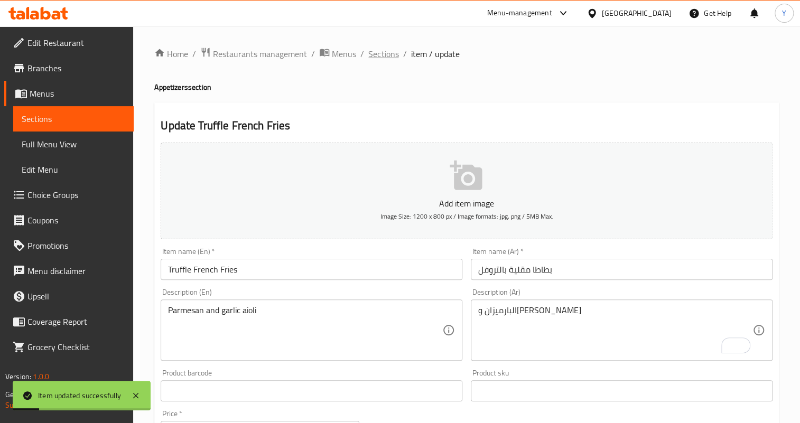
click at [391, 60] on span "Sections" at bounding box center [383, 54] width 30 height 13
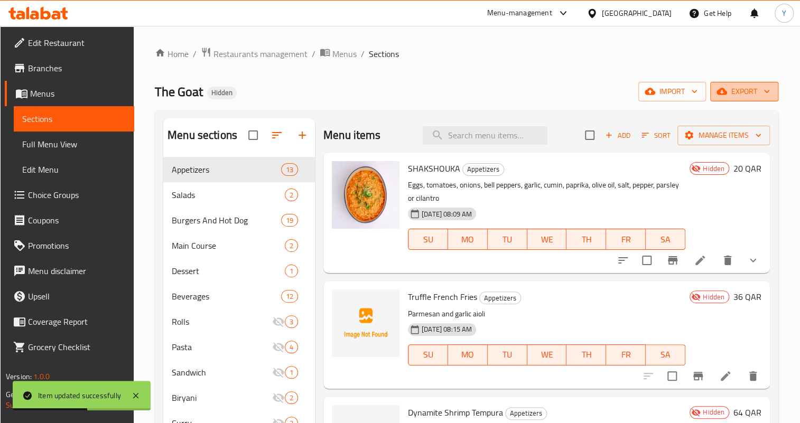
click at [734, 93] on span "export" at bounding box center [744, 91] width 51 height 13
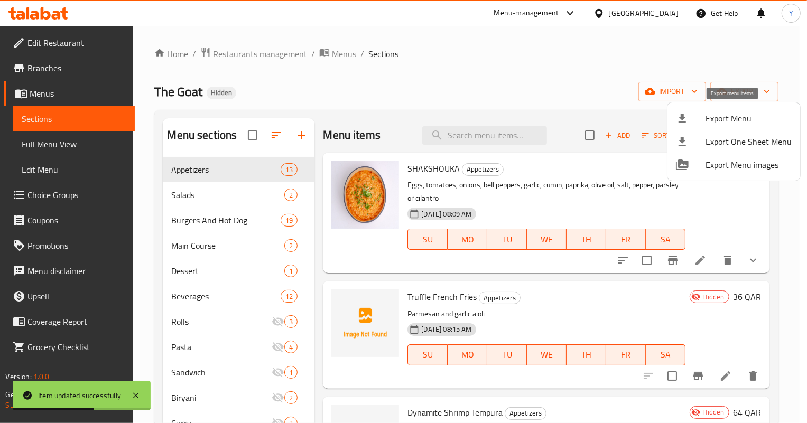
click at [711, 112] on span "Export Menu" at bounding box center [748, 118] width 86 height 13
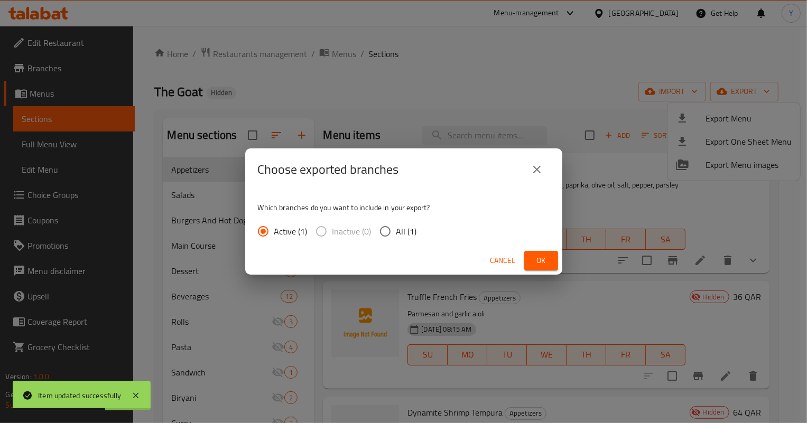
drag, startPoint x: 407, startPoint y: 248, endPoint x: 405, endPoint y: 239, distance: 8.7
click at [407, 248] on div "Cancel Ok" at bounding box center [403, 261] width 317 height 28
click at [404, 234] on span "All (1)" at bounding box center [406, 231] width 21 height 13
click at [396, 234] on input "All (1)" at bounding box center [385, 231] width 22 height 22
radio input "true"
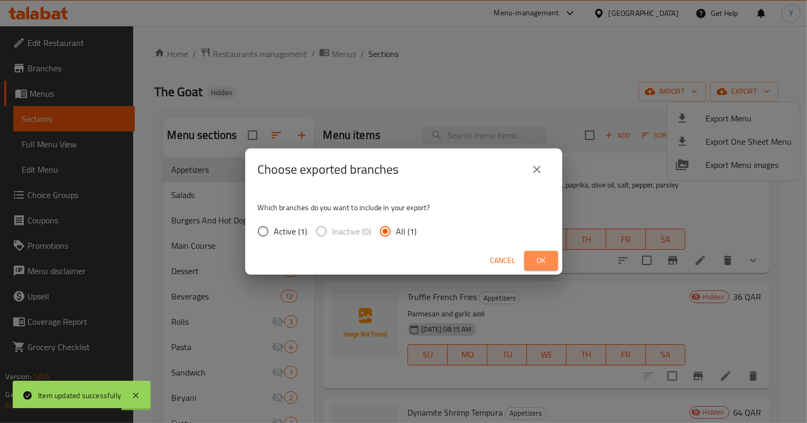
click at [549, 263] on span "Ok" at bounding box center [541, 260] width 17 height 13
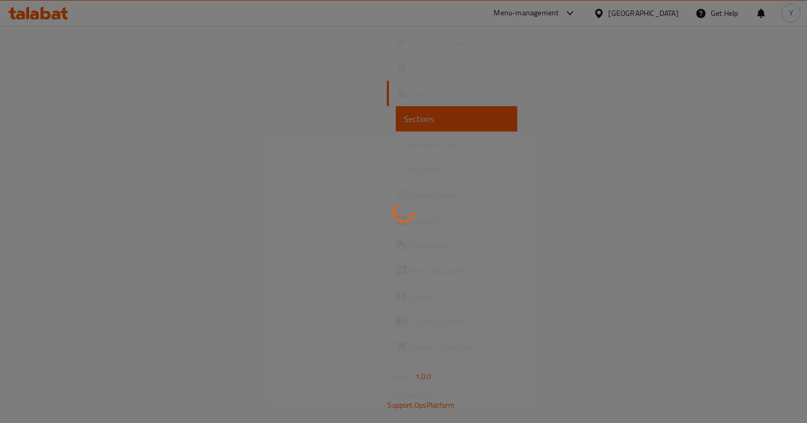
click at [608, 183] on div at bounding box center [403, 211] width 807 height 423
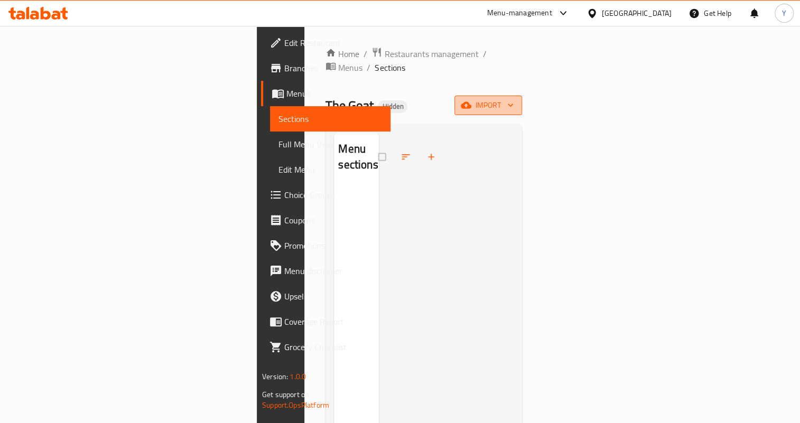
click at [522, 96] on button "import" at bounding box center [488, 106] width 68 height 20
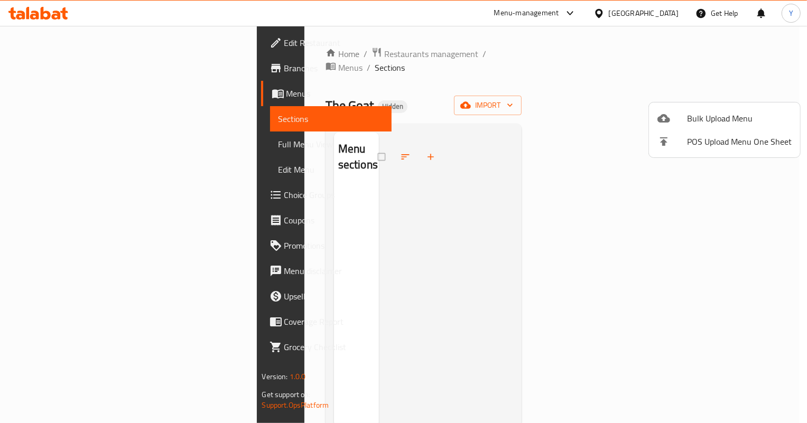
click at [715, 112] on span "Bulk Upload Menu" at bounding box center [739, 118] width 105 height 13
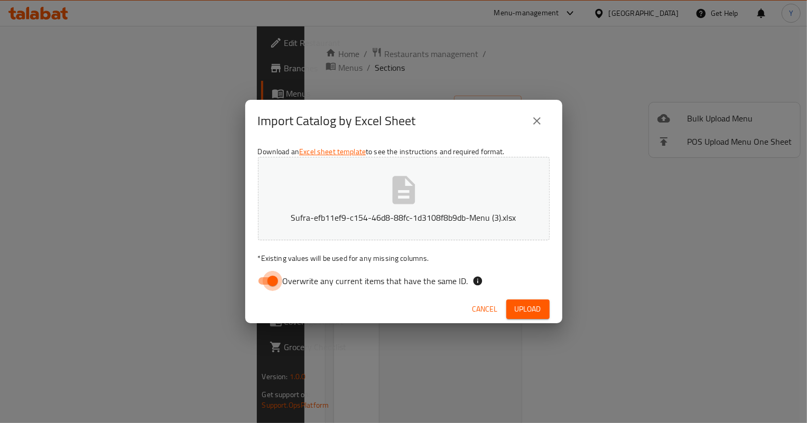
click at [256, 286] on input "Overwrite any current items that have the same ID." at bounding box center [273, 281] width 60 height 20
checkbox input "false"
click at [535, 305] on span "Upload" at bounding box center [528, 309] width 26 height 13
click at [516, 301] on button "button" at bounding box center [533, 309] width 34 height 17
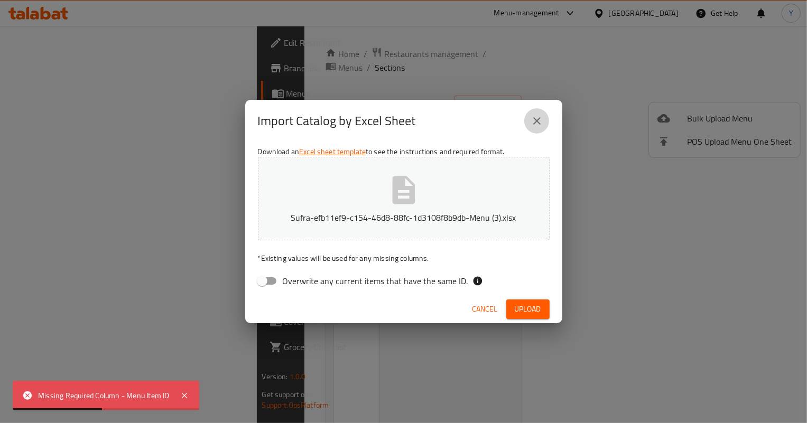
click at [537, 124] on icon "close" at bounding box center [536, 121] width 13 height 13
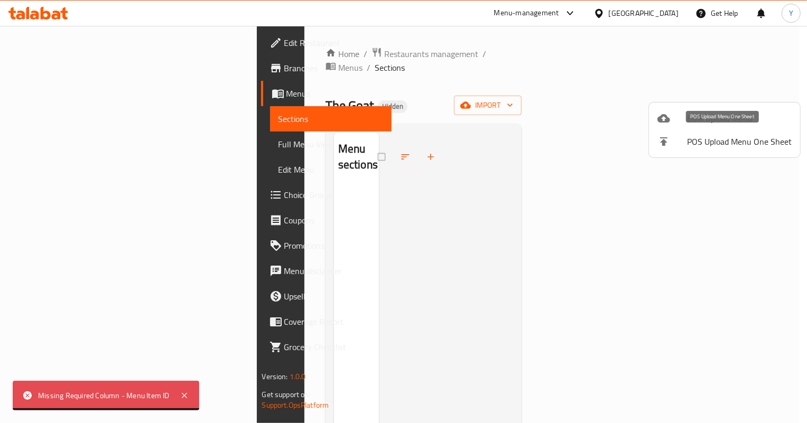
drag, startPoint x: 732, startPoint y: 114, endPoint x: 618, endPoint y: 161, distance: 123.1
click at [621, 160] on div "Bulk Upload Menu POS Upload Menu One Sheet" at bounding box center [403, 211] width 807 height 423
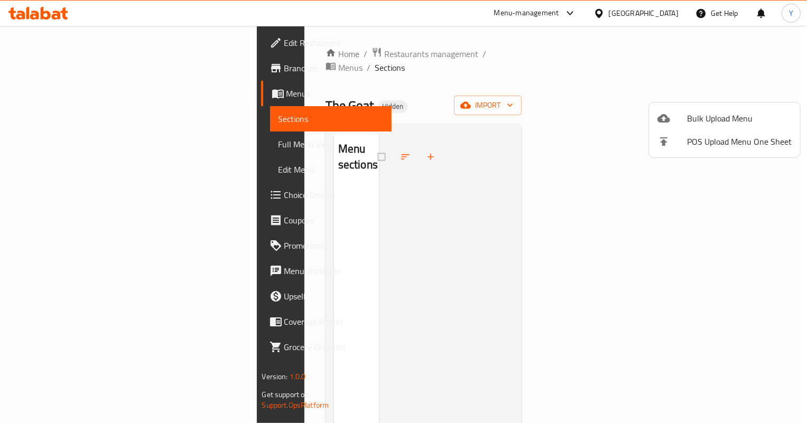
click at [586, 190] on div at bounding box center [403, 211] width 807 height 423
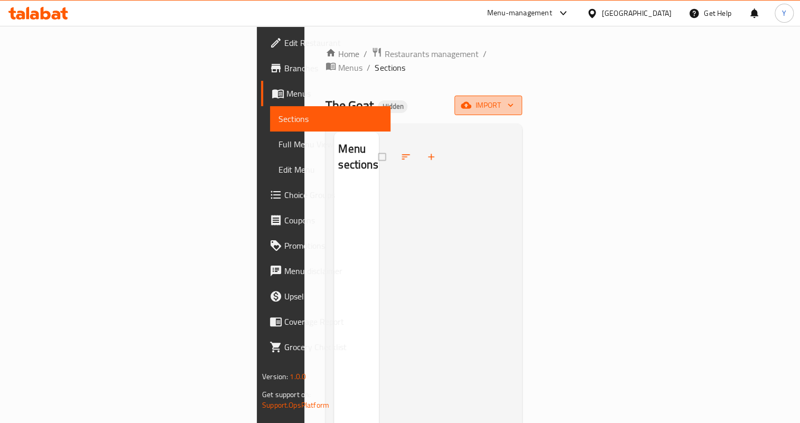
click at [514, 99] on span "import" at bounding box center [488, 105] width 51 height 13
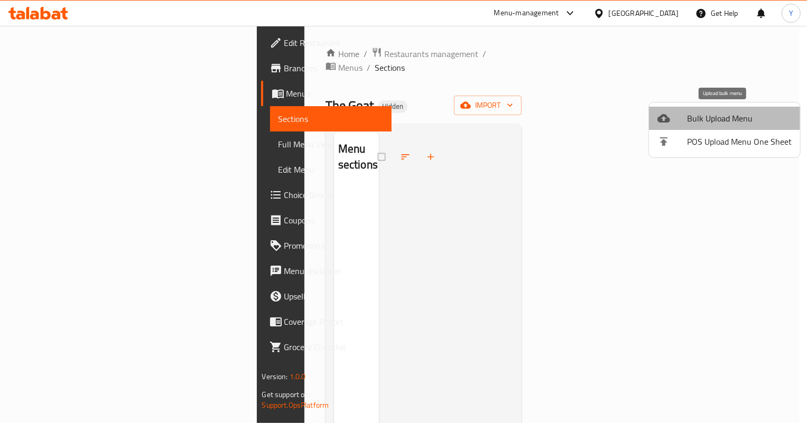
click at [741, 115] on span "Bulk Upload Menu" at bounding box center [739, 118] width 105 height 13
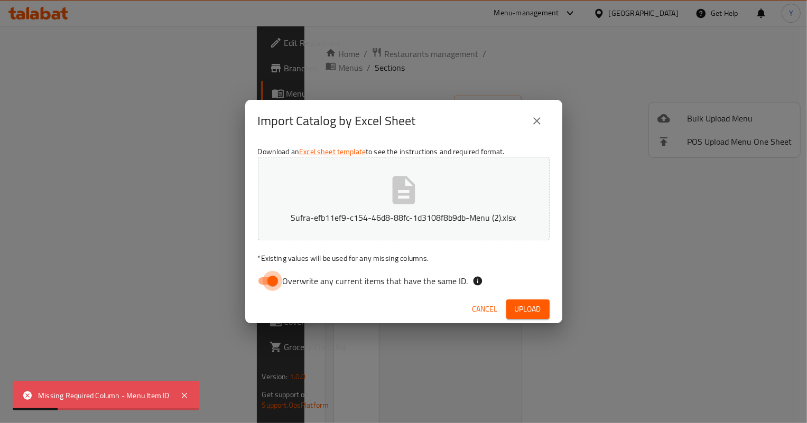
click at [269, 281] on input "Overwrite any current items that have the same ID." at bounding box center [273, 281] width 60 height 20
checkbox input "false"
click at [531, 303] on span "Upload" at bounding box center [528, 309] width 26 height 13
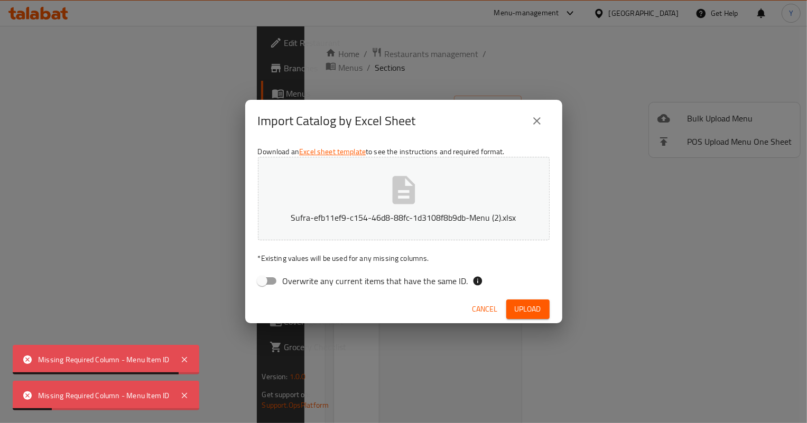
click at [541, 120] on icon "close" at bounding box center [536, 121] width 13 height 13
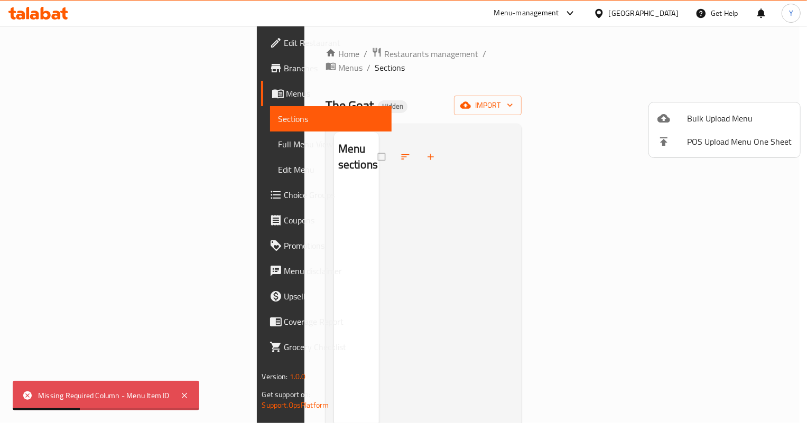
click at [669, 113] on icon at bounding box center [663, 118] width 13 height 13
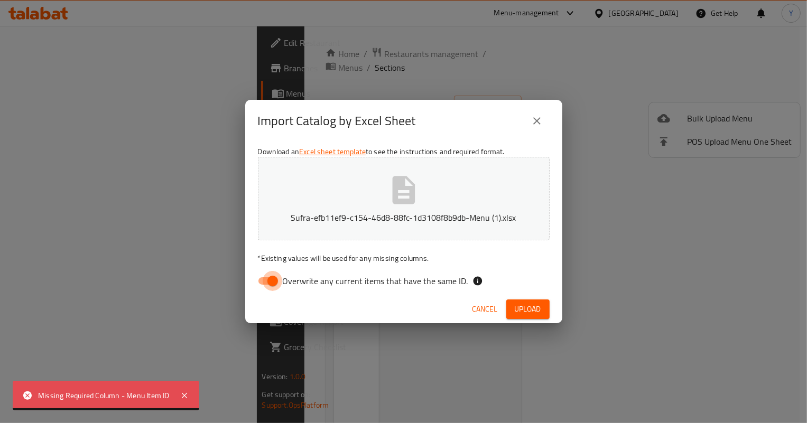
drag, startPoint x: 266, startPoint y: 278, endPoint x: 279, endPoint y: 281, distance: 14.1
click at [266, 278] on input "Overwrite any current items that have the same ID." at bounding box center [273, 281] width 60 height 20
checkbox input "false"
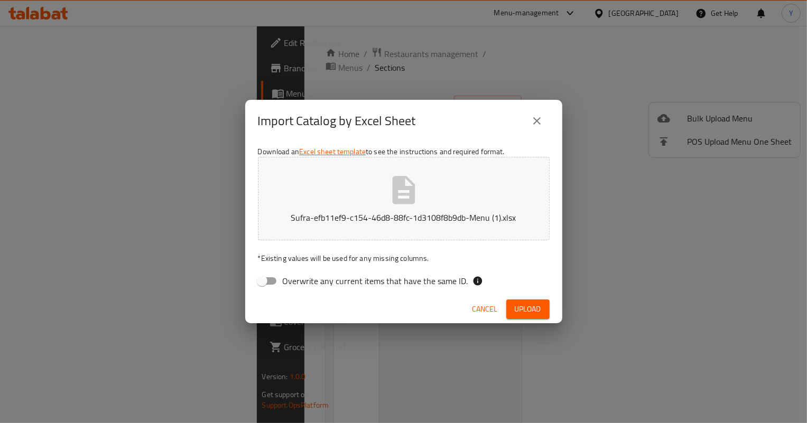
click at [511, 305] on button "Upload" at bounding box center [527, 310] width 43 height 20
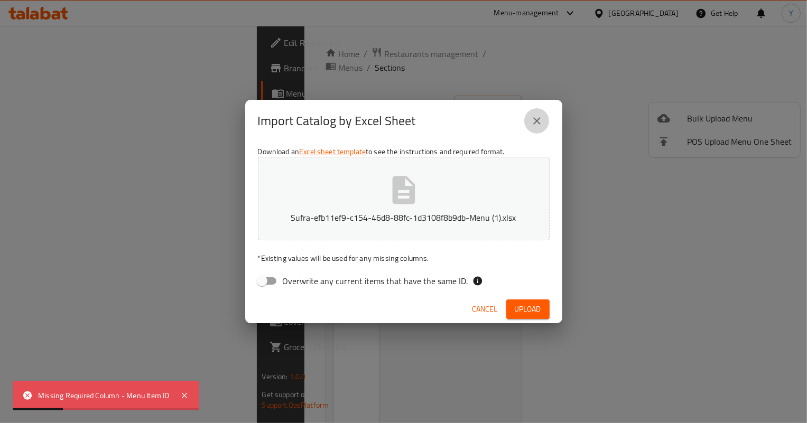
click at [536, 128] on button "close" at bounding box center [536, 120] width 25 height 25
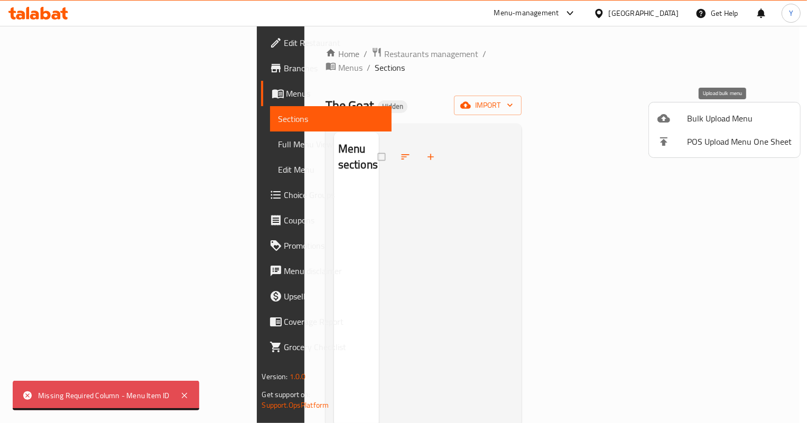
click at [703, 122] on span "Bulk Upload Menu" at bounding box center [739, 118] width 105 height 13
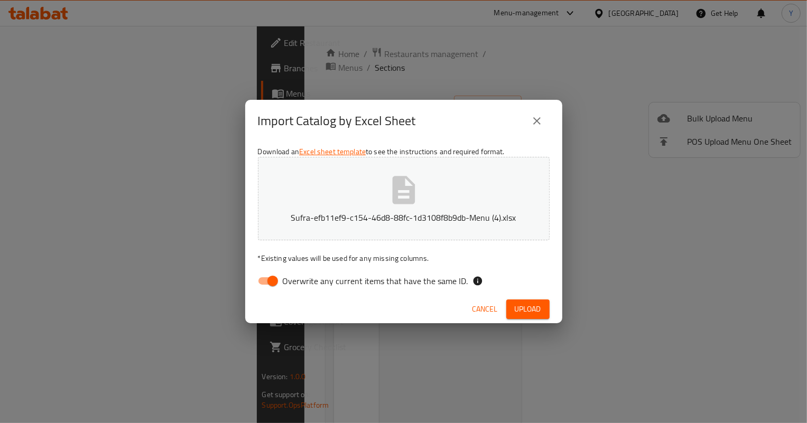
drag, startPoint x: 269, startPoint y: 276, endPoint x: 354, endPoint y: 280, distance: 84.6
click at [269, 276] on input "Overwrite any current items that have the same ID." at bounding box center [273, 281] width 60 height 20
checkbox input "false"
click at [530, 305] on span "Upload" at bounding box center [528, 309] width 26 height 13
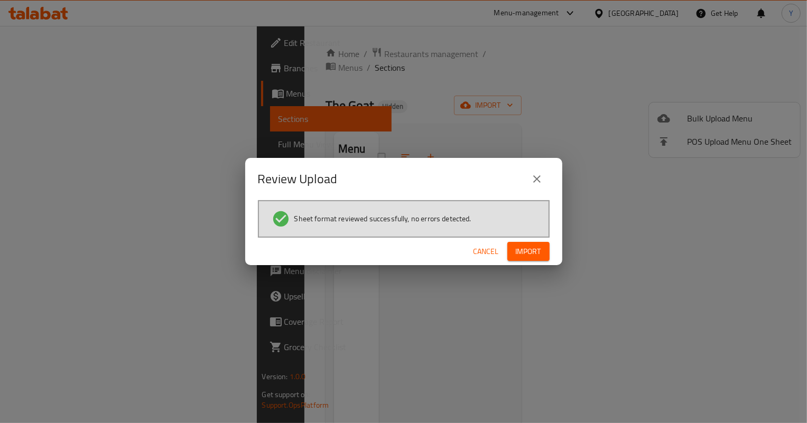
click at [539, 246] on span "Import" at bounding box center [528, 251] width 25 height 13
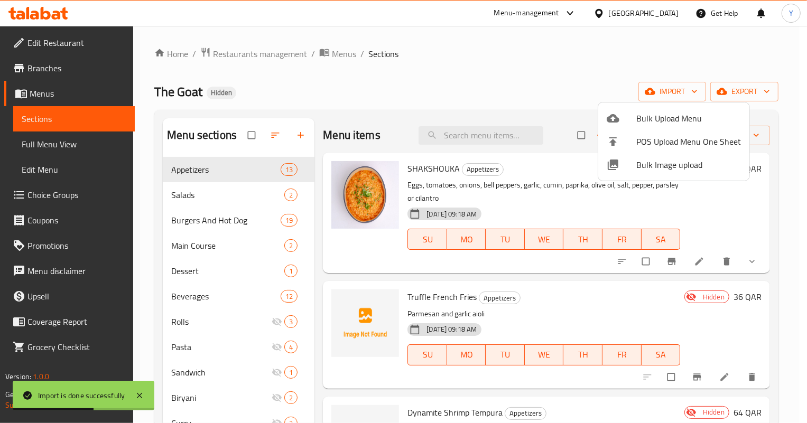
click at [544, 301] on div at bounding box center [403, 211] width 807 height 423
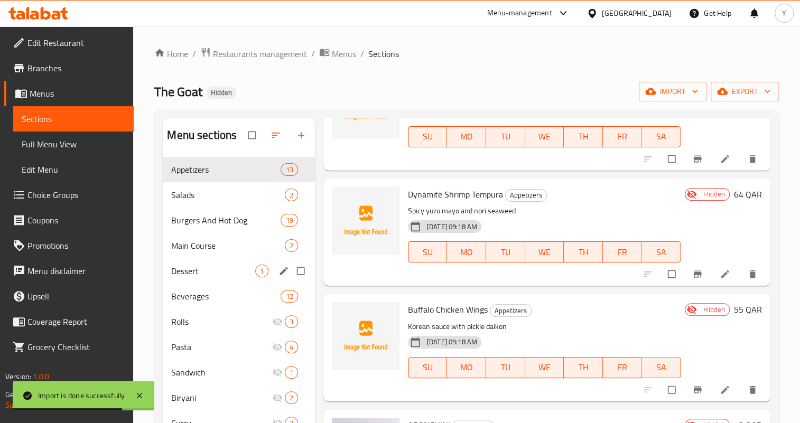
scroll to position [288, 0]
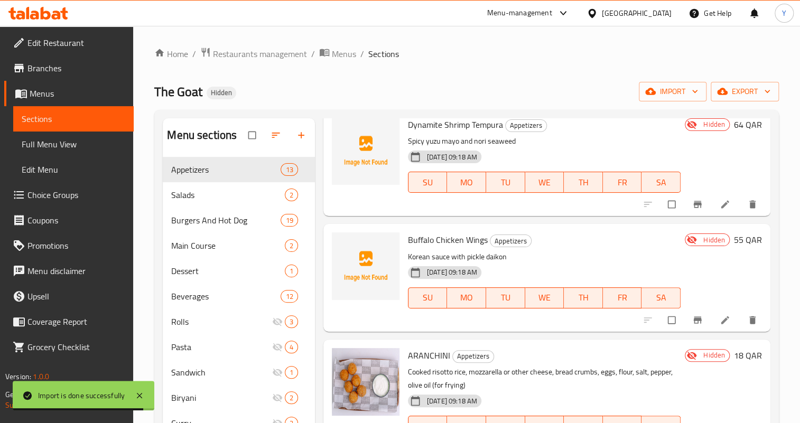
click at [99, 143] on span "Full Menu View" at bounding box center [74, 144] width 104 height 13
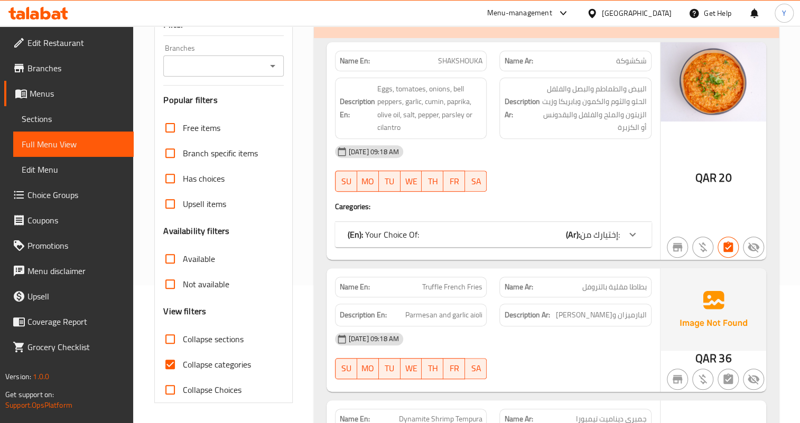
scroll to position [144, 0]
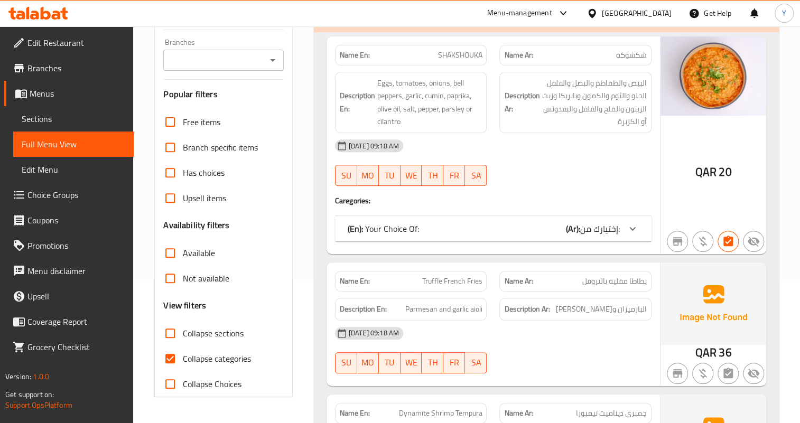
click at [181, 360] on input "Collapse categories" at bounding box center [169, 358] width 25 height 25
checkbox input "false"
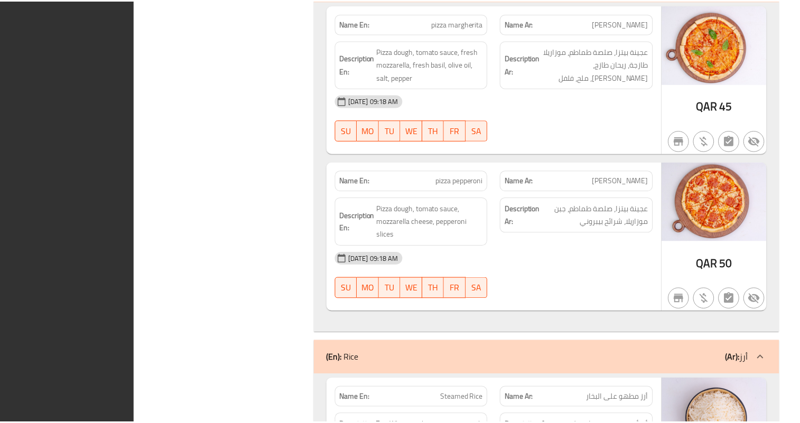
scroll to position [13695, 0]
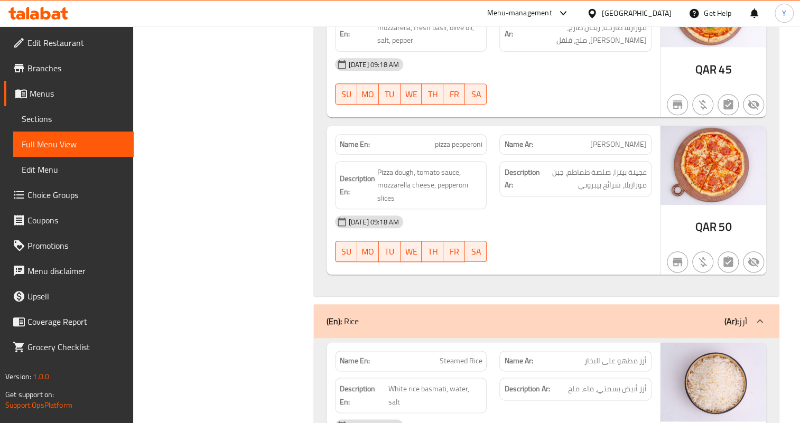
drag, startPoint x: 54, startPoint y: 124, endPoint x: 67, endPoint y: 125, distance: 12.7
click at [54, 124] on span "Sections" at bounding box center [74, 119] width 104 height 13
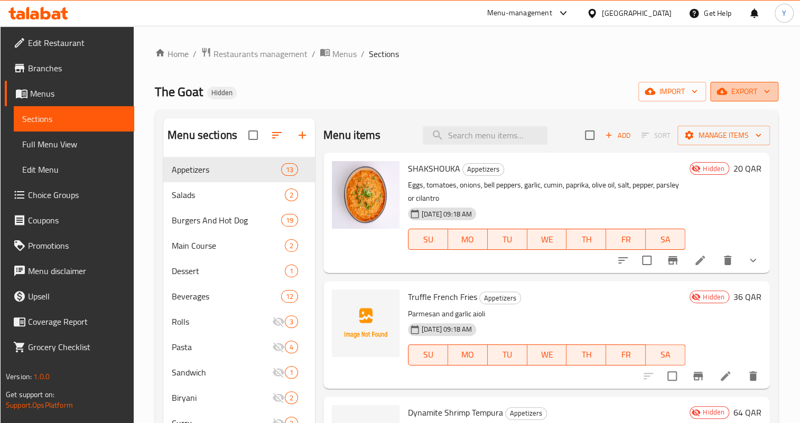
click at [729, 99] on button "export" at bounding box center [744, 92] width 68 height 20
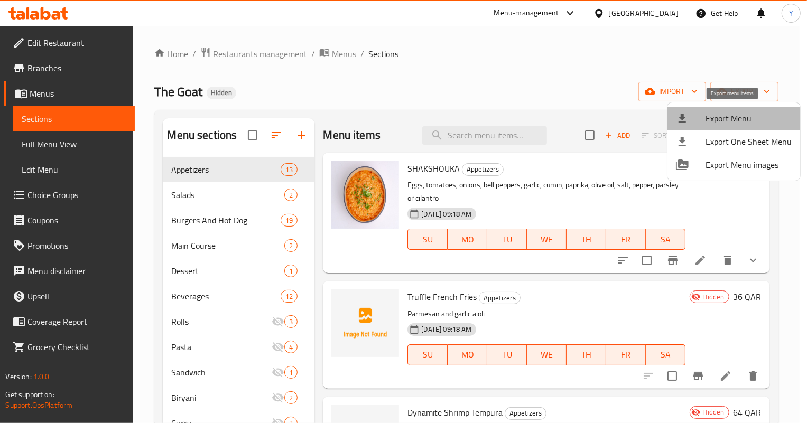
click at [733, 114] on span "Export Menu" at bounding box center [748, 118] width 86 height 13
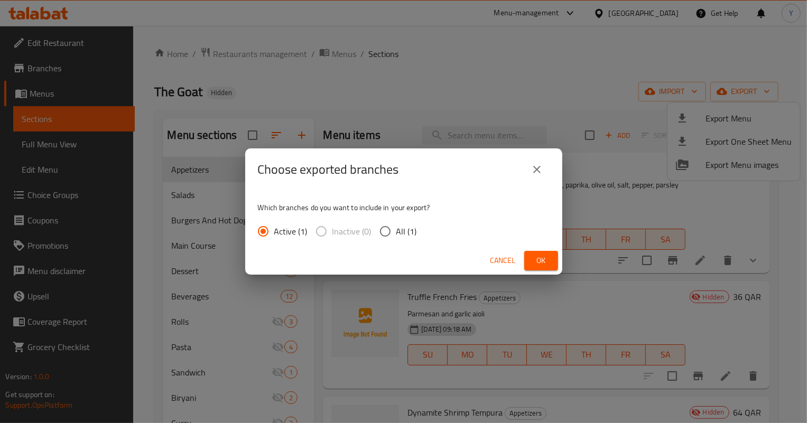
click at [384, 227] on input "All (1)" at bounding box center [385, 231] width 22 height 22
radio input "true"
click at [534, 256] on span "Ok" at bounding box center [541, 260] width 17 height 13
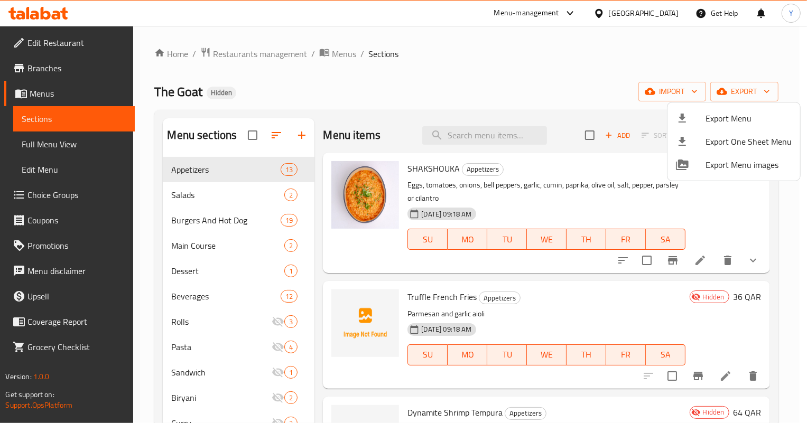
click at [656, 14] on div at bounding box center [403, 211] width 807 height 423
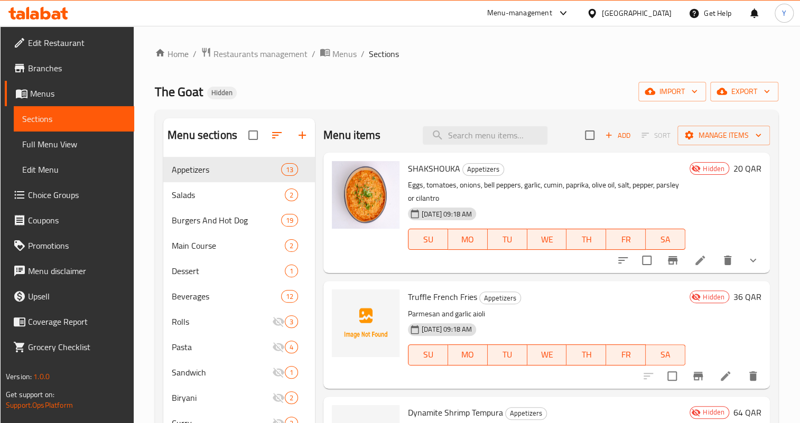
click at [667, 10] on div "[GEOGRAPHIC_DATA]" at bounding box center [637, 13] width 70 height 12
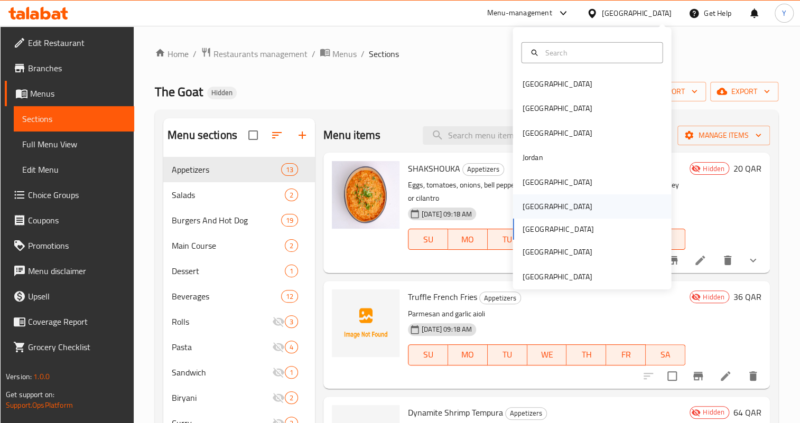
click at [535, 198] on div "[GEOGRAPHIC_DATA]" at bounding box center [557, 206] width 87 height 24
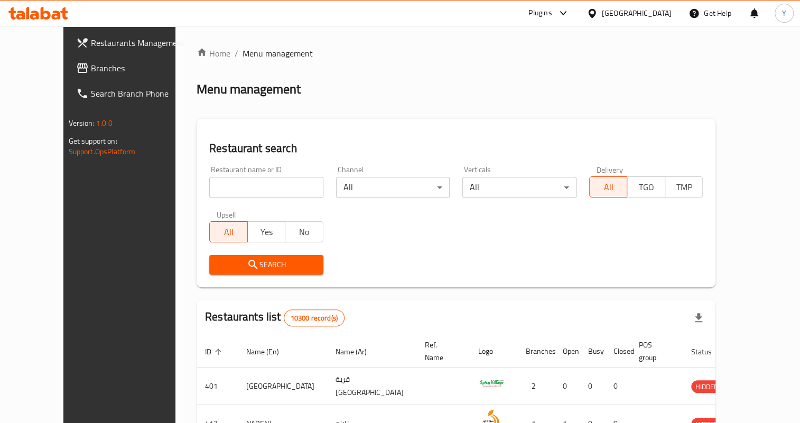
click at [271, 186] on input "search" at bounding box center [266, 187] width 114 height 21
paste input "27325"
type input "27325"
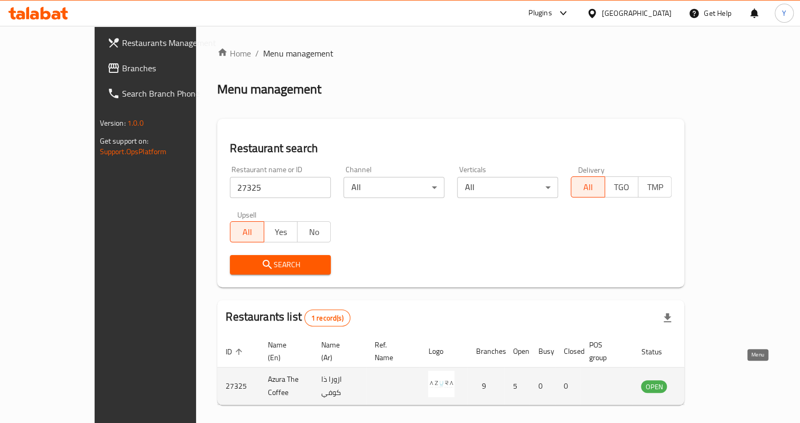
click at [708, 383] on icon "enhanced table" at bounding box center [703, 387] width 12 height 9
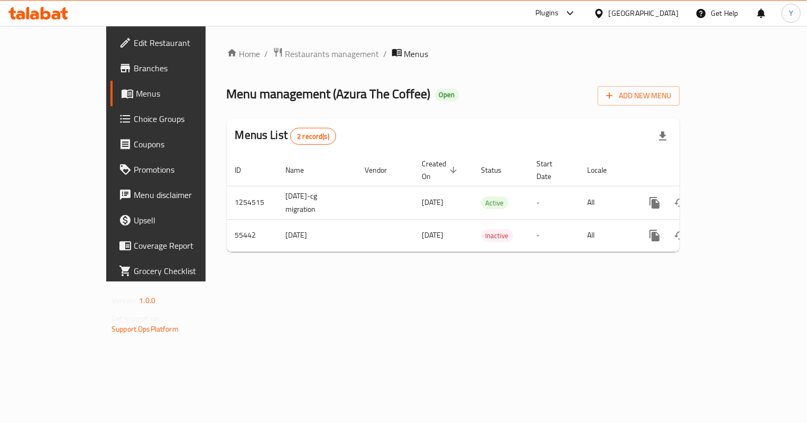
click at [134, 62] on span "Branches" at bounding box center [183, 68] width 99 height 13
